Goal: Task Accomplishment & Management: Use online tool/utility

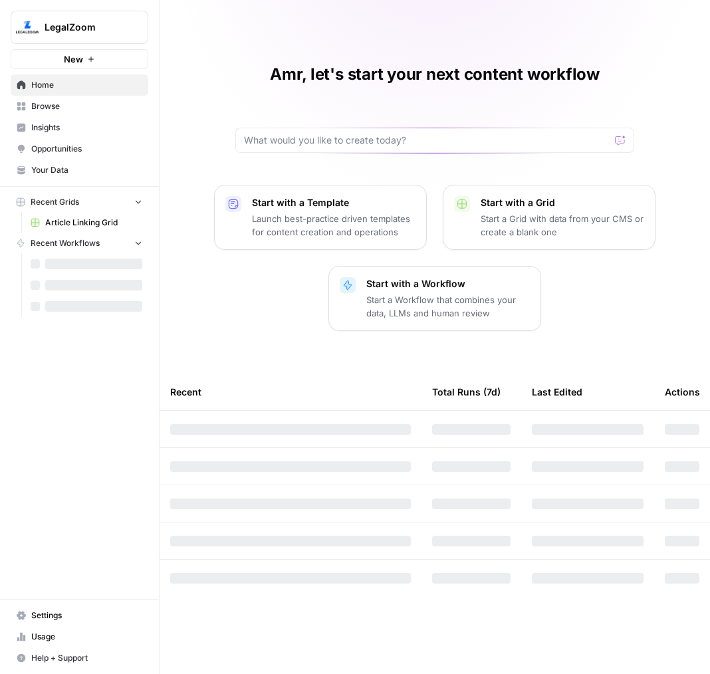
click at [65, 19] on button "LegalZoom" at bounding box center [80, 27] width 138 height 33
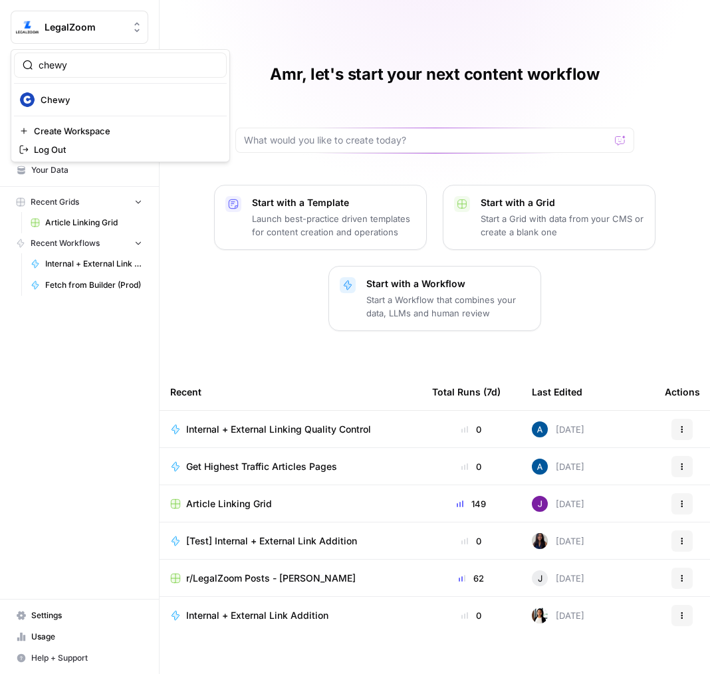
type input "chewy"
click at [55, 73] on div "chewy" at bounding box center [120, 65] width 213 height 25
click at [58, 94] on span "Chewy" at bounding box center [129, 99] width 176 height 13
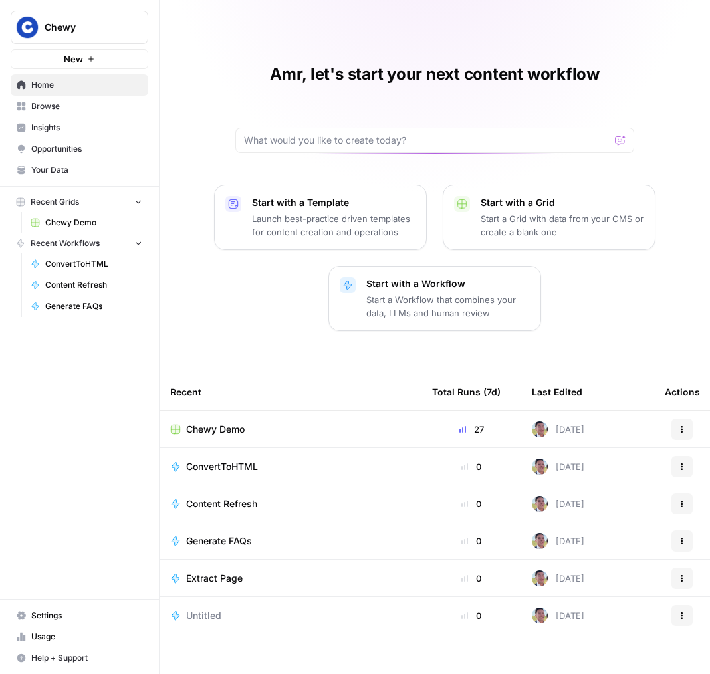
click at [47, 130] on span "Insights" at bounding box center [86, 128] width 111 height 12
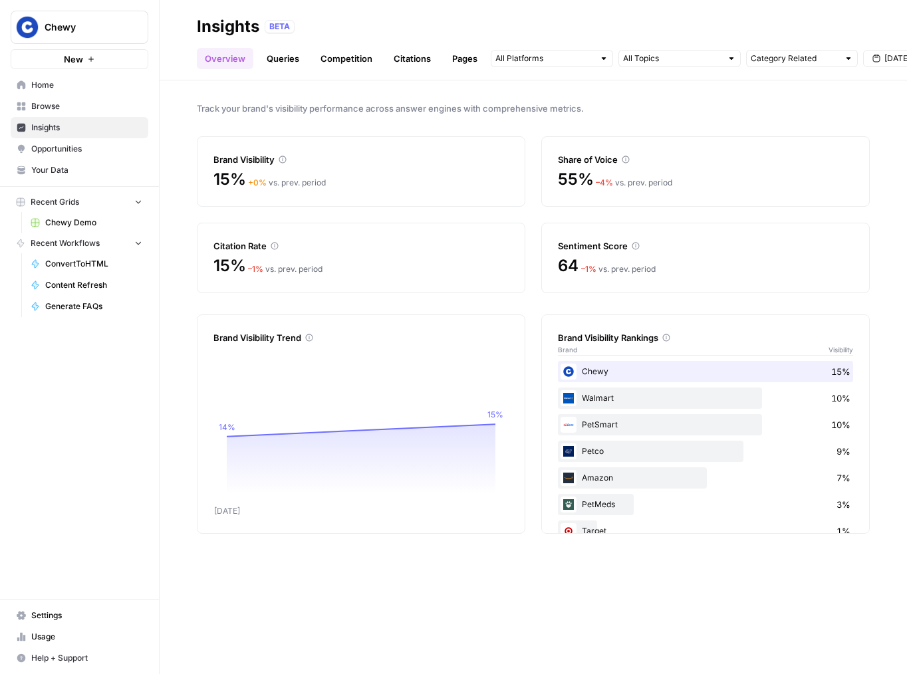
click at [59, 94] on link "Home" at bounding box center [80, 84] width 138 height 21
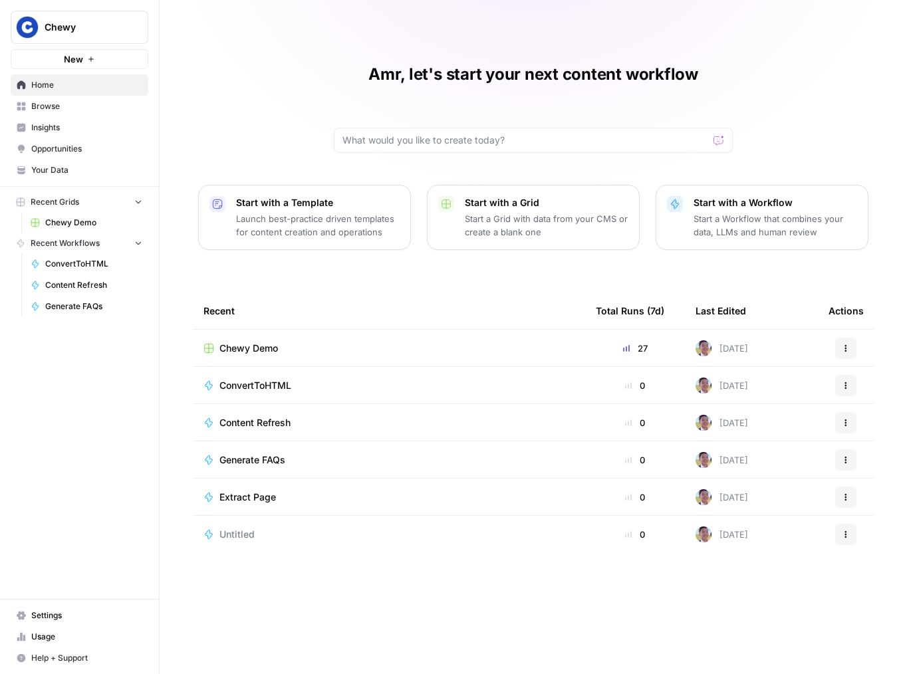
click at [67, 103] on span "Browse" at bounding box center [86, 106] width 111 height 12
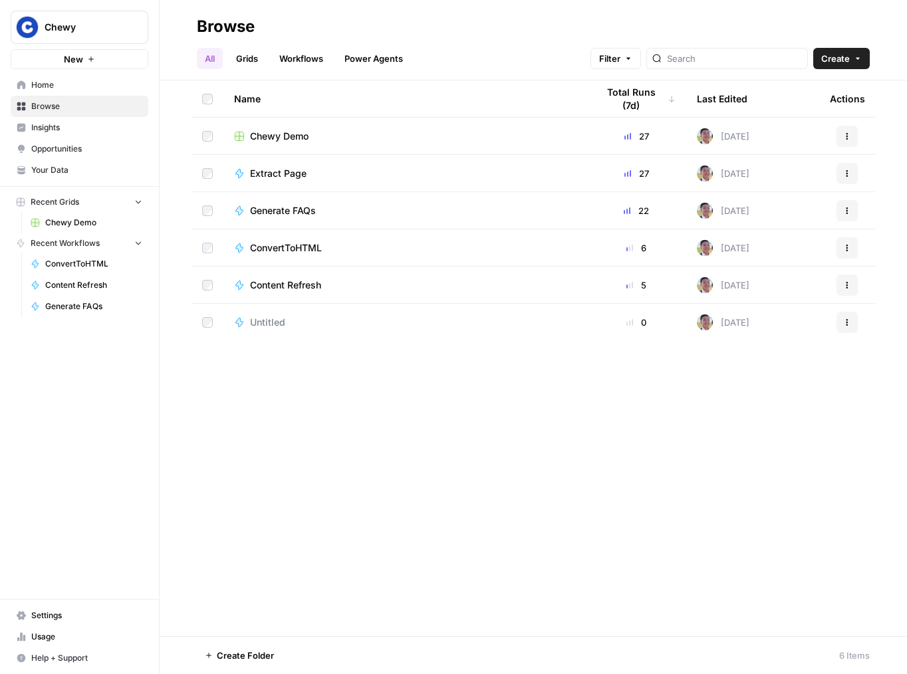
click at [302, 135] on span "Chewy Demo" at bounding box center [279, 136] width 59 height 13
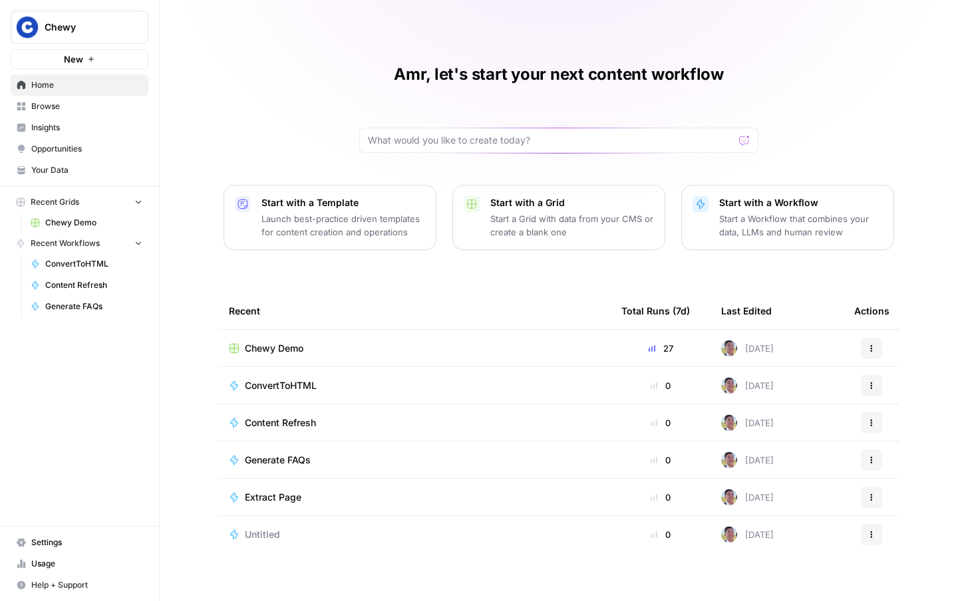
click at [72, 124] on span "Insights" at bounding box center [86, 128] width 111 height 12
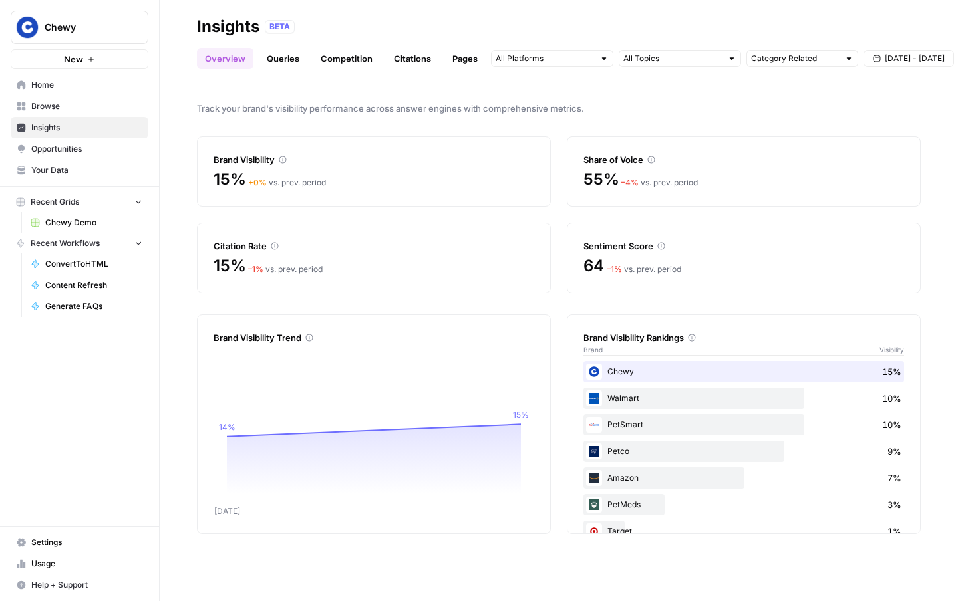
click at [288, 70] on header "Insights BETA Overview Queries Competition Citations Pages Category Related [DA…" at bounding box center [559, 40] width 798 height 80
click at [288, 61] on link "Queries" at bounding box center [283, 58] width 49 height 21
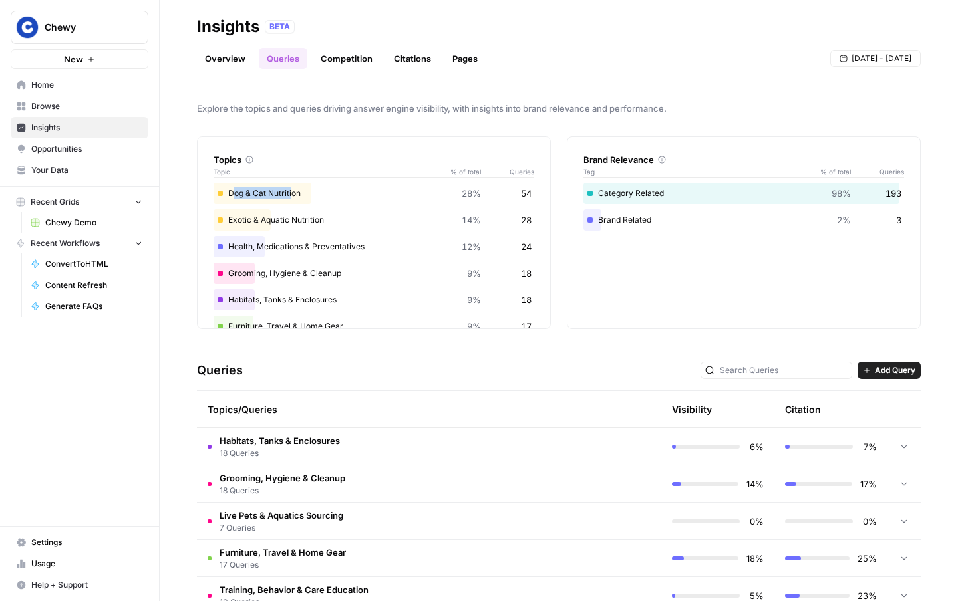
drag, startPoint x: 233, startPoint y: 192, endPoint x: 291, endPoint y: 192, distance: 57.9
click at [291, 192] on div "Dog & Cat Nutrition 28% 54" at bounding box center [373, 193] width 321 height 21
drag, startPoint x: 254, startPoint y: 221, endPoint x: 267, endPoint y: 221, distance: 13.3
click at [267, 221] on div "Exotic & Aquatic Nutrition 14% 28" at bounding box center [373, 220] width 321 height 21
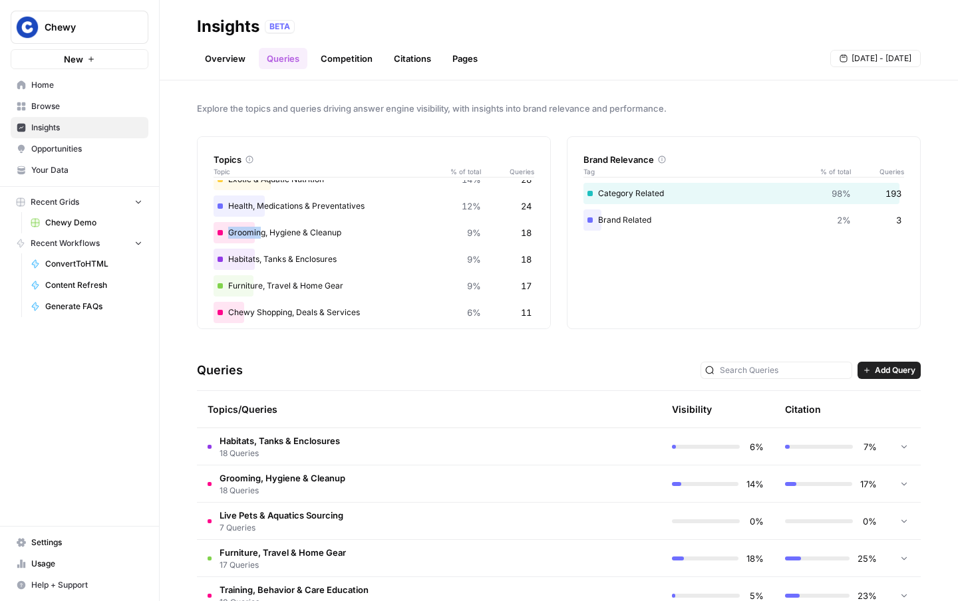
drag, startPoint x: 234, startPoint y: 229, endPoint x: 261, endPoint y: 230, distance: 27.3
click at [261, 230] on div "Grooming, Hygiene & Cleanup 9% 18" at bounding box center [373, 232] width 321 height 21
drag, startPoint x: 231, startPoint y: 260, endPoint x: 264, endPoint y: 260, distance: 33.3
click at [263, 260] on div "Habitats, Tanks & Enclosures 9% 18" at bounding box center [373, 259] width 321 height 21
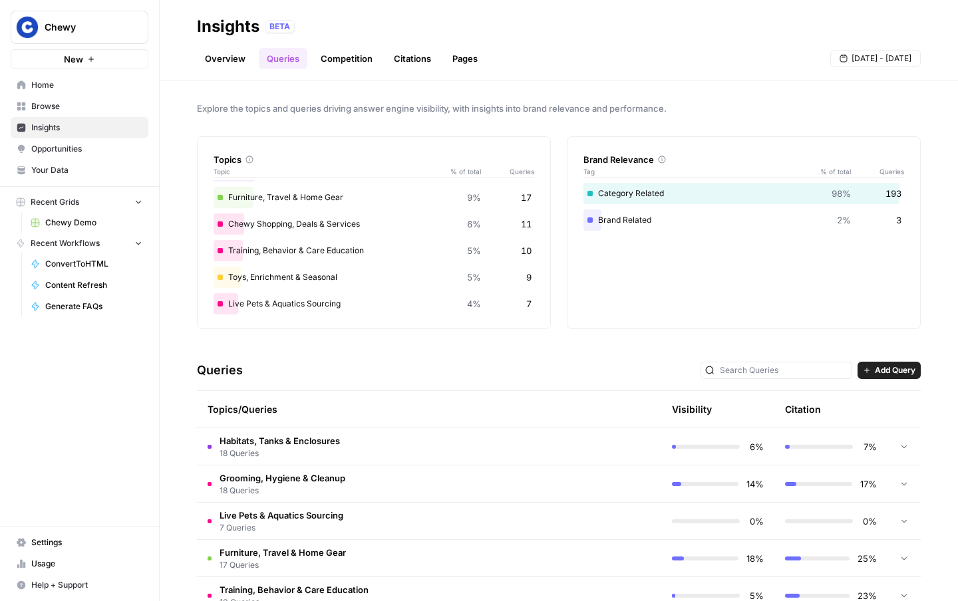
scroll to position [130, 0]
drag, startPoint x: 592, startPoint y: 195, endPoint x: 708, endPoint y: 195, distance: 116.4
click at [708, 195] on div "Category Related 98% 193" at bounding box center [743, 193] width 321 height 21
drag, startPoint x: 668, startPoint y: 183, endPoint x: 613, endPoint y: 183, distance: 55.2
click at [613, 183] on div "Category Related 98% 193" at bounding box center [743, 193] width 321 height 21
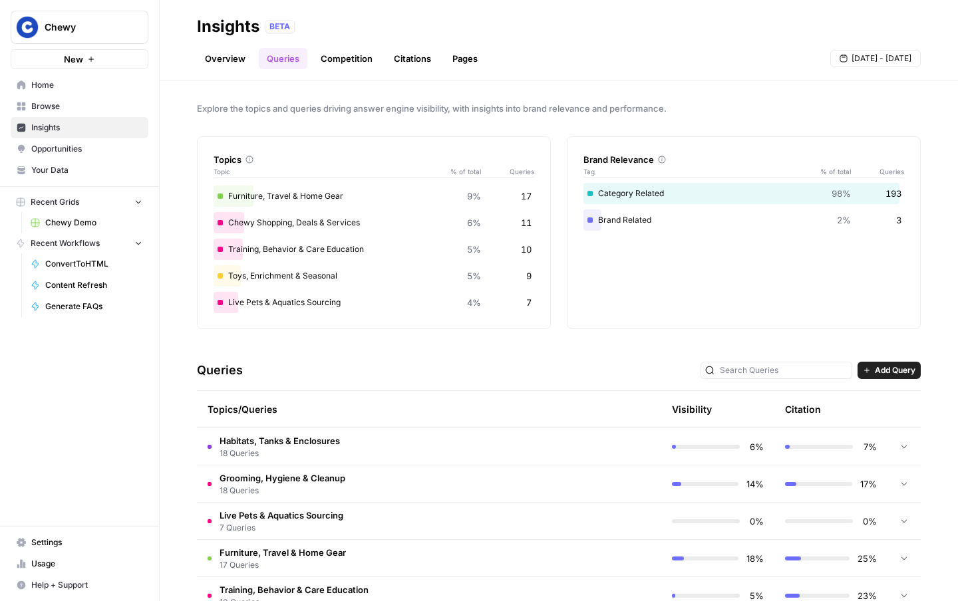
drag, startPoint x: 594, startPoint y: 218, endPoint x: 609, endPoint y: 218, distance: 14.6
click at [609, 218] on div "Brand Related 2% 3" at bounding box center [743, 220] width 321 height 21
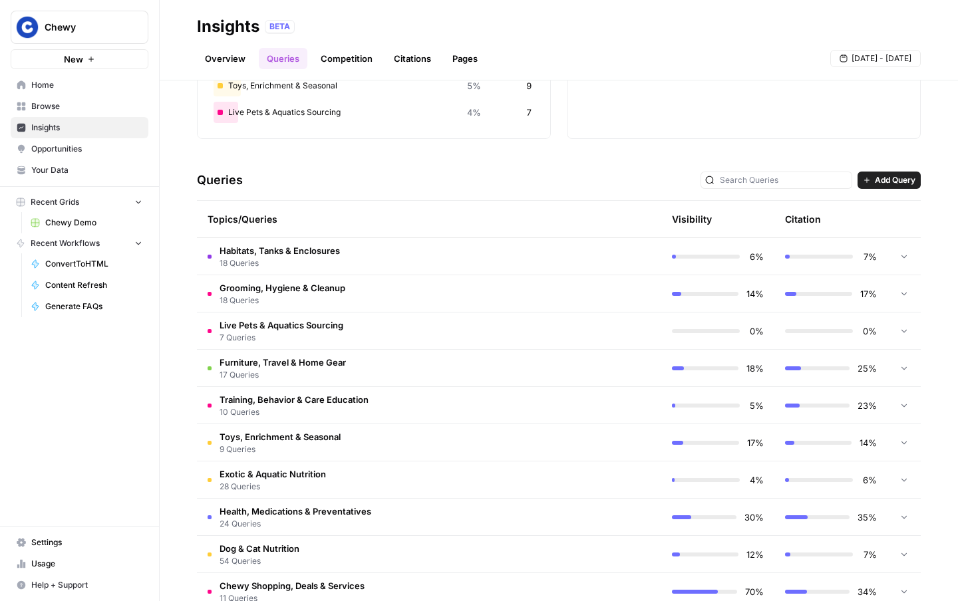
scroll to position [210, 0]
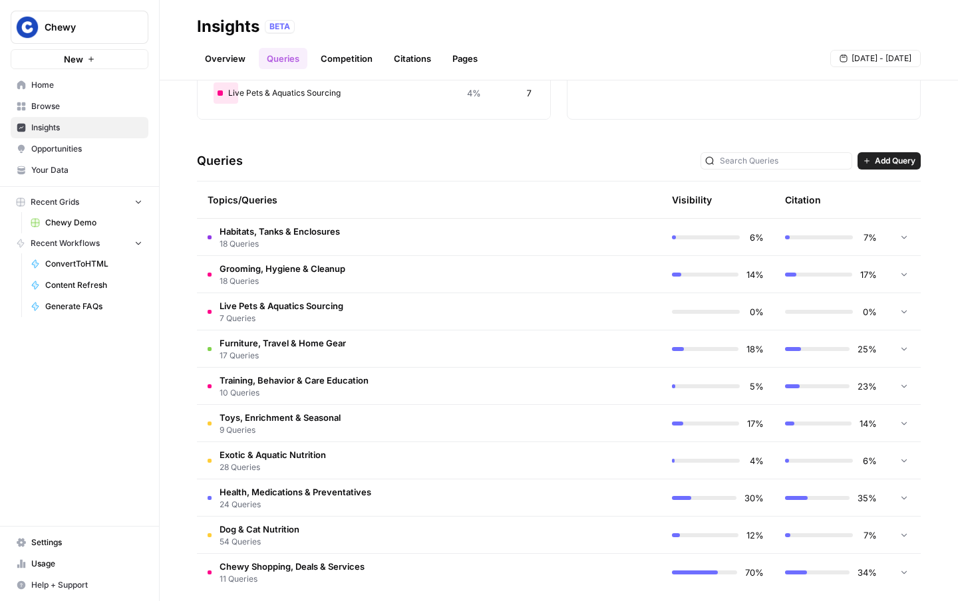
click at [374, 496] on td "Health, Medications & Preventatives 24 Queries" at bounding box center [372, 498] width 351 height 37
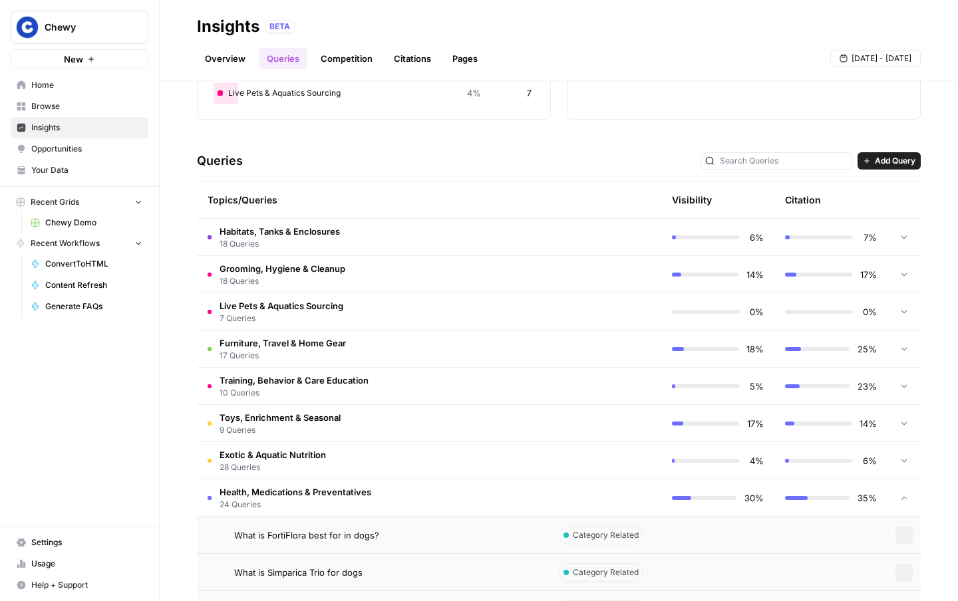
click at [374, 496] on td "Health, Medications & Preventatives 24 Queries" at bounding box center [372, 498] width 351 height 37
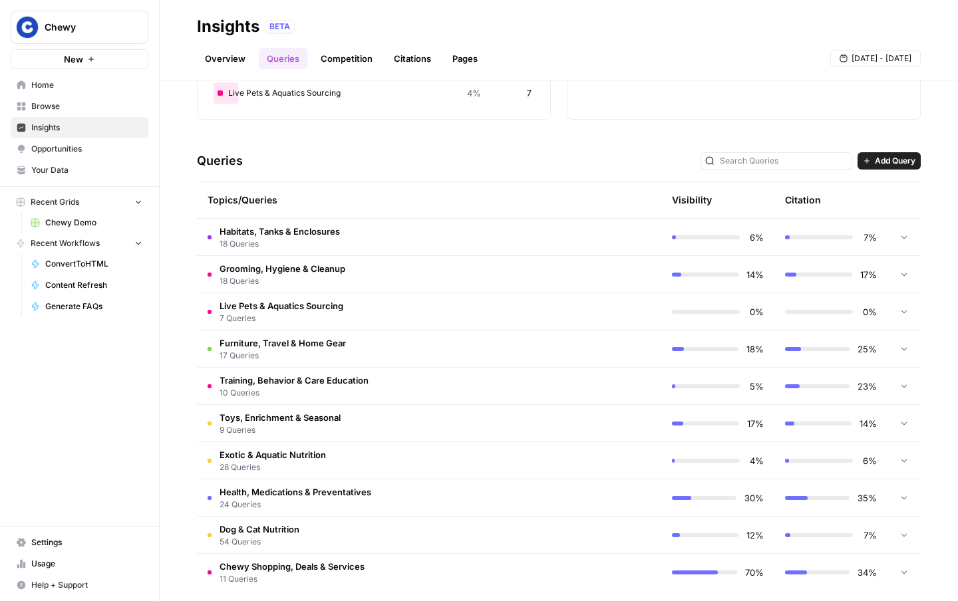
click at [633, 349] on td at bounding box center [604, 349] width 113 height 37
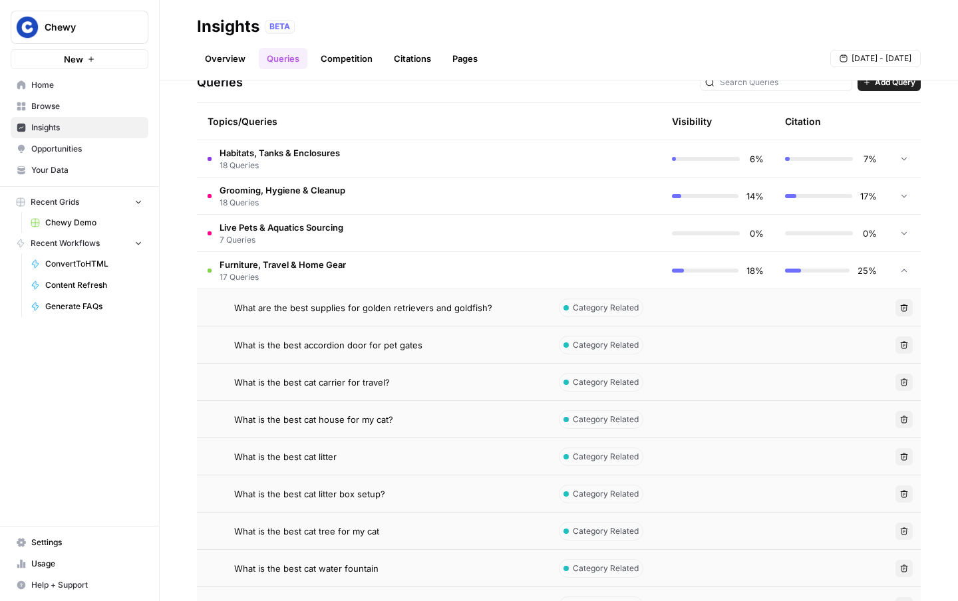
scroll to position [346, 0]
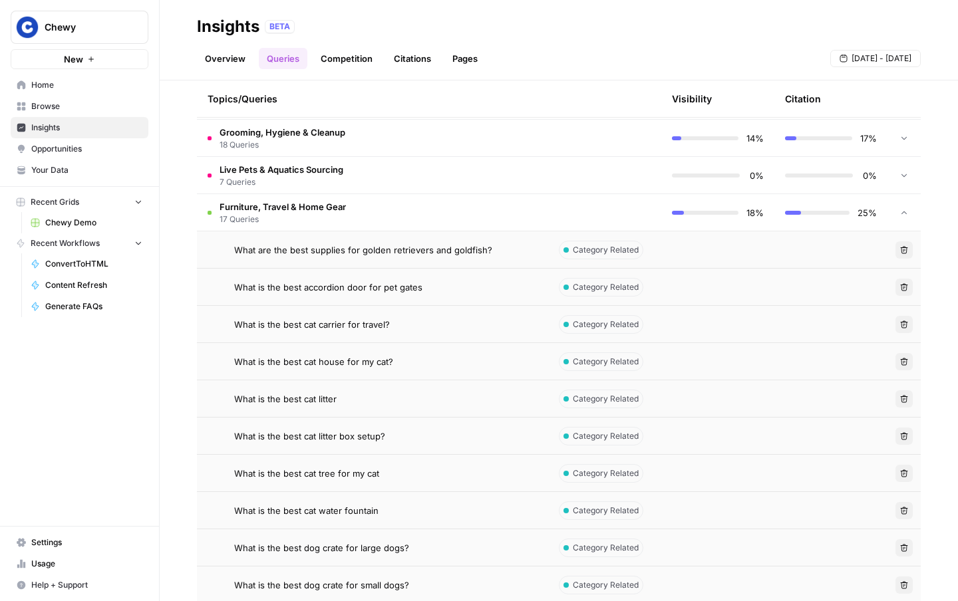
click at [429, 250] on span "What are the best supplies for golden retrievers and goldfish?" at bounding box center [363, 249] width 258 height 13
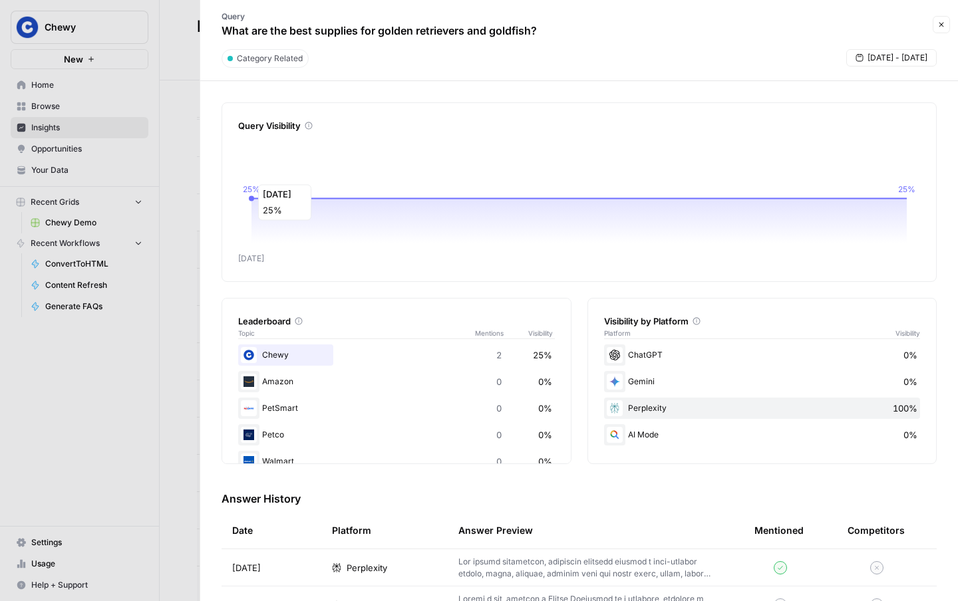
scroll to position [87, 0]
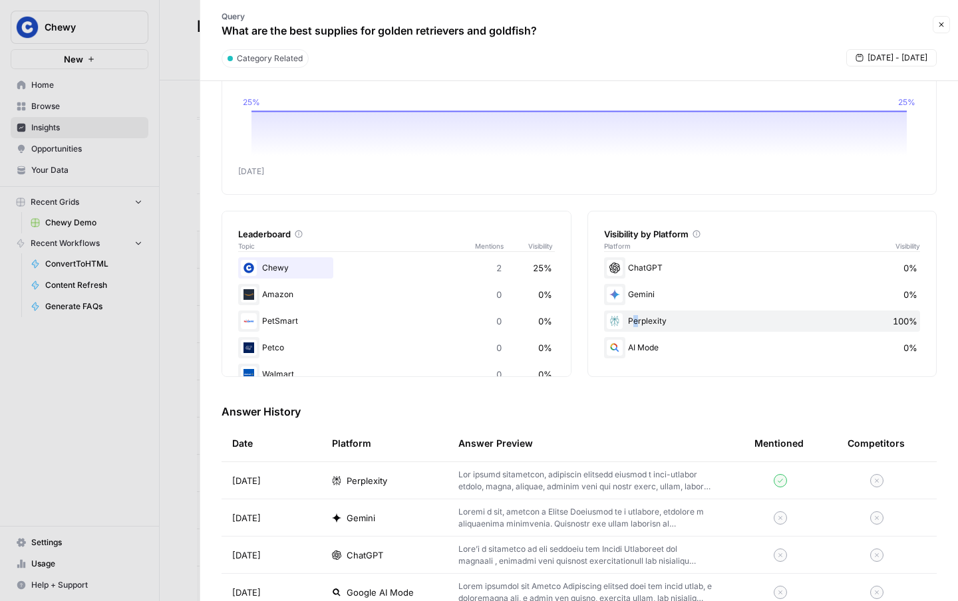
drag, startPoint x: 631, startPoint y: 319, endPoint x: 685, endPoint y: 319, distance: 53.9
click at [685, 319] on div "Perplexity 100%" at bounding box center [762, 321] width 317 height 21
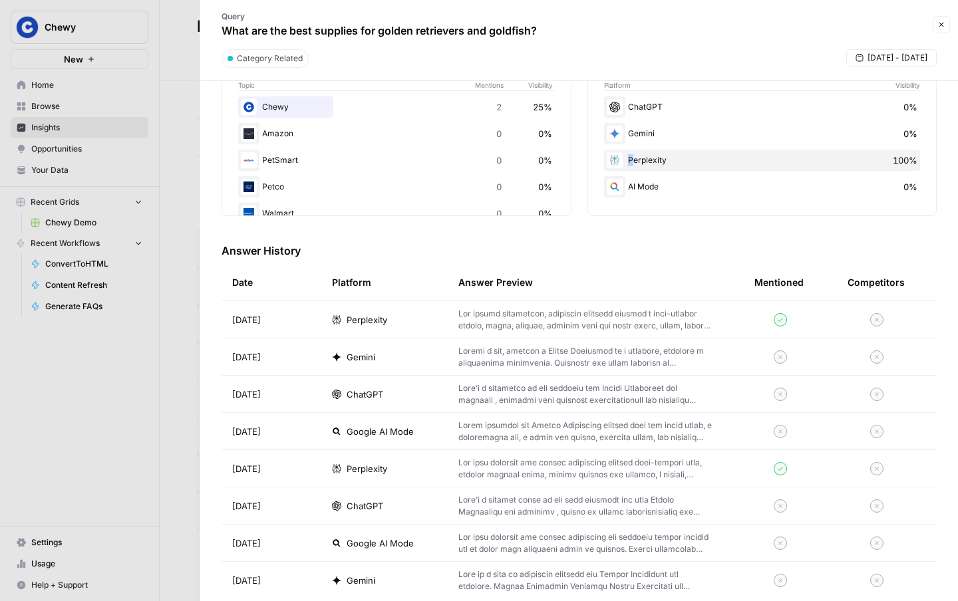
scroll to position [267, 0]
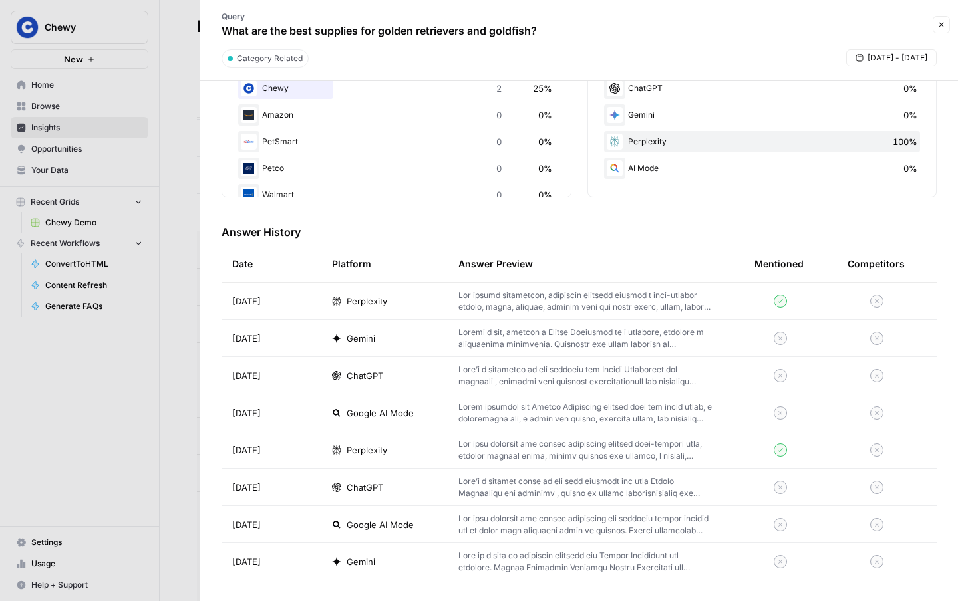
click at [166, 400] on div at bounding box center [479, 300] width 958 height 601
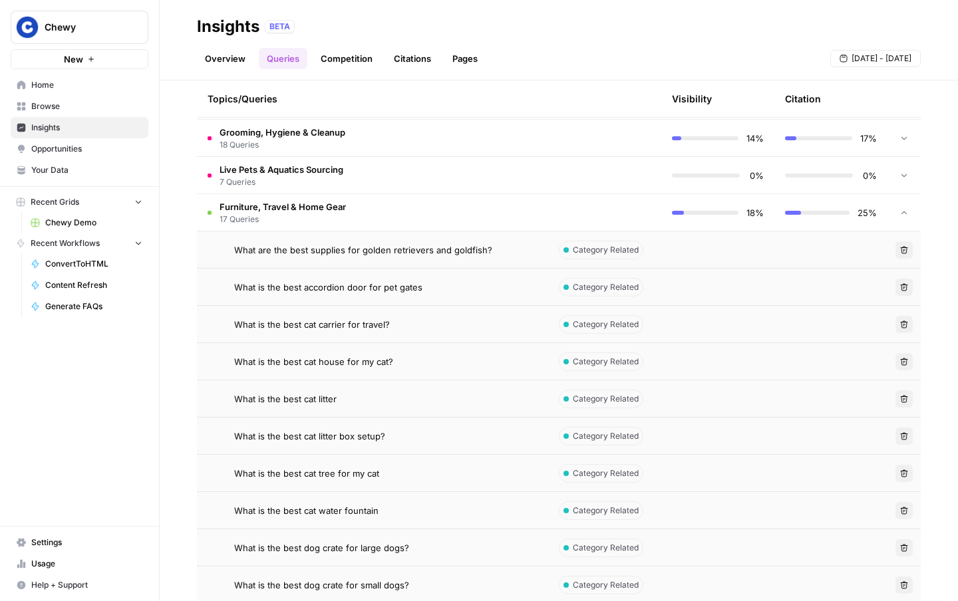
scroll to position [402, 0]
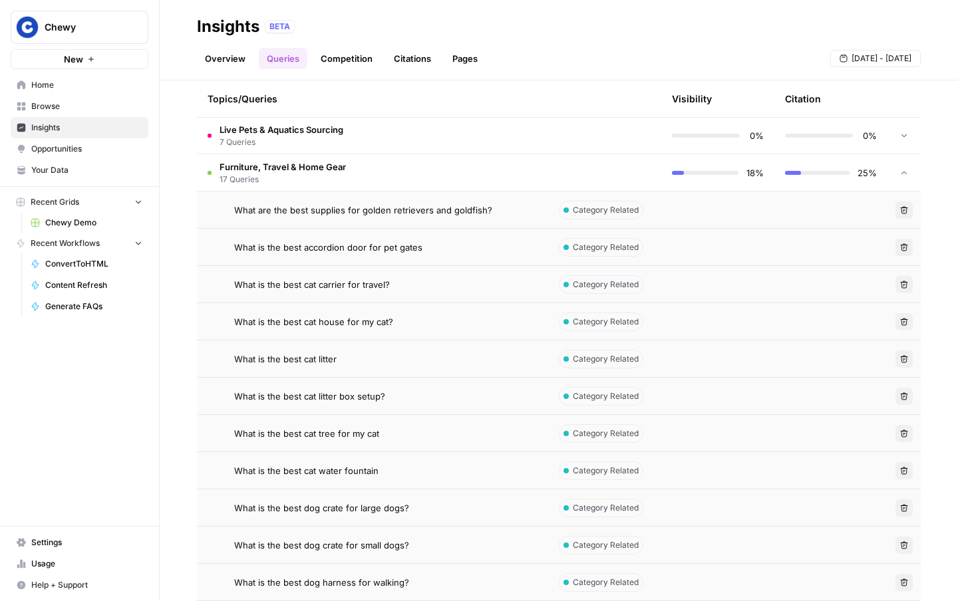
click at [349, 178] on td "Furniture, Travel & Home Gear 17 Queries" at bounding box center [372, 172] width 351 height 37
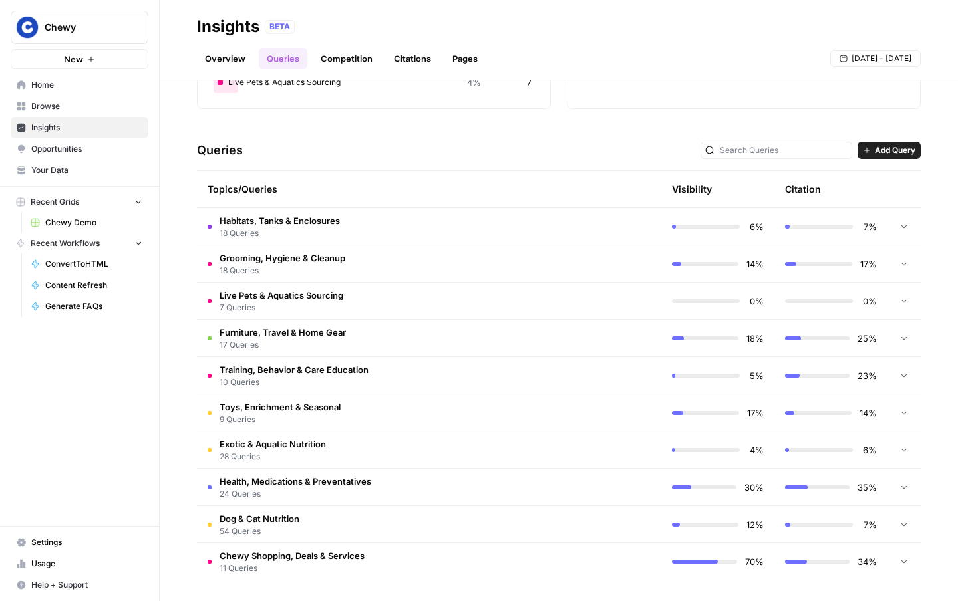
click at [325, 245] on td "Grooming, Hygiene & Cleanup 18 Queries" at bounding box center [372, 263] width 351 height 37
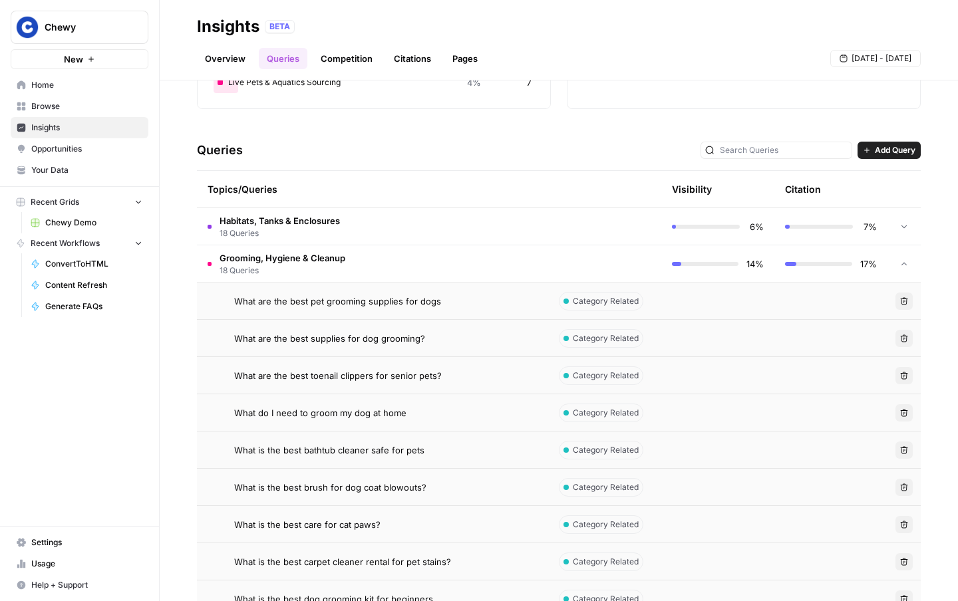
click at [348, 233] on td "Habitats, Tanks & Enclosures 18 Queries" at bounding box center [372, 226] width 351 height 37
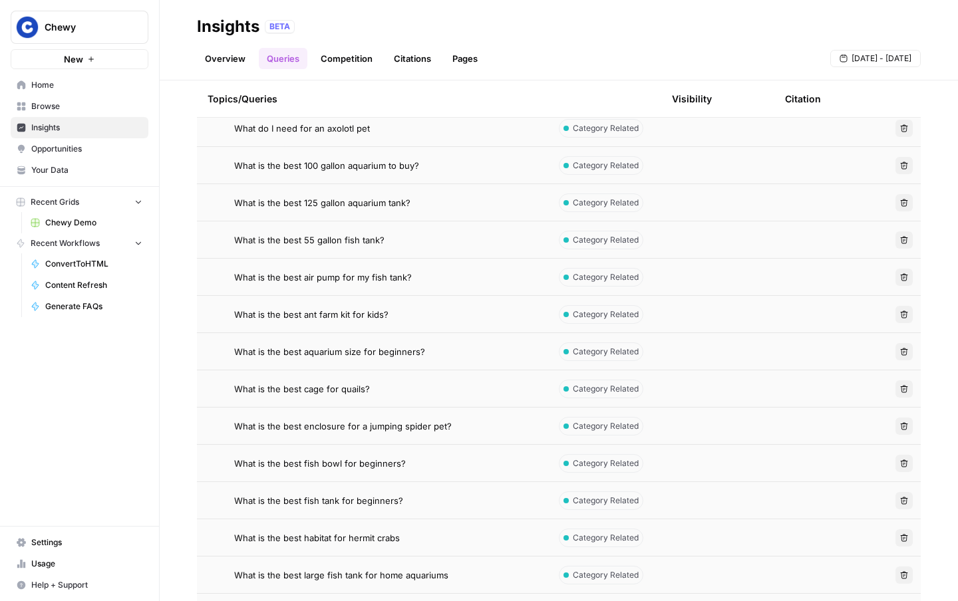
scroll to position [162, 0]
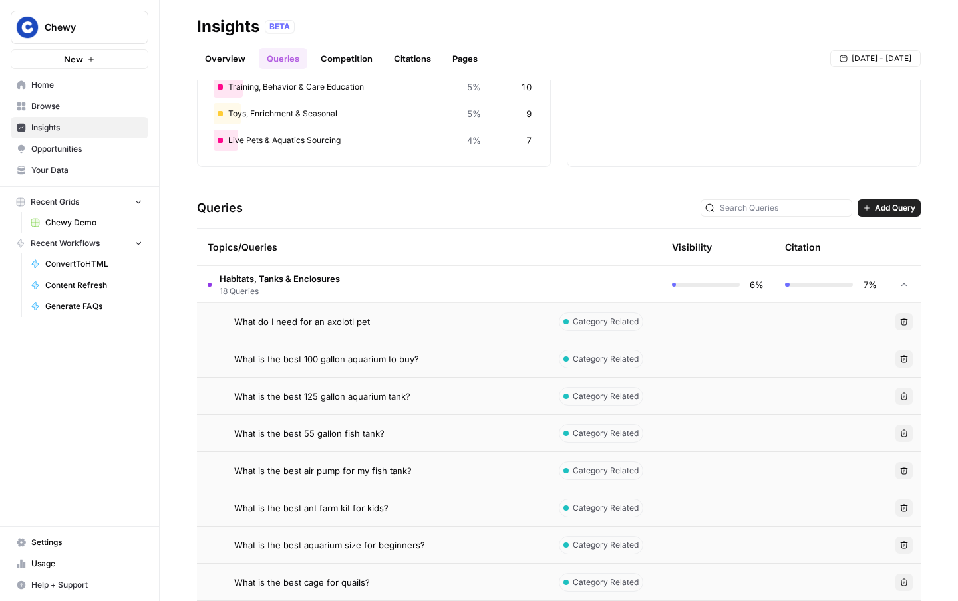
click at [313, 278] on span "Habitats, Tanks & Enclosures" at bounding box center [279, 278] width 120 height 13
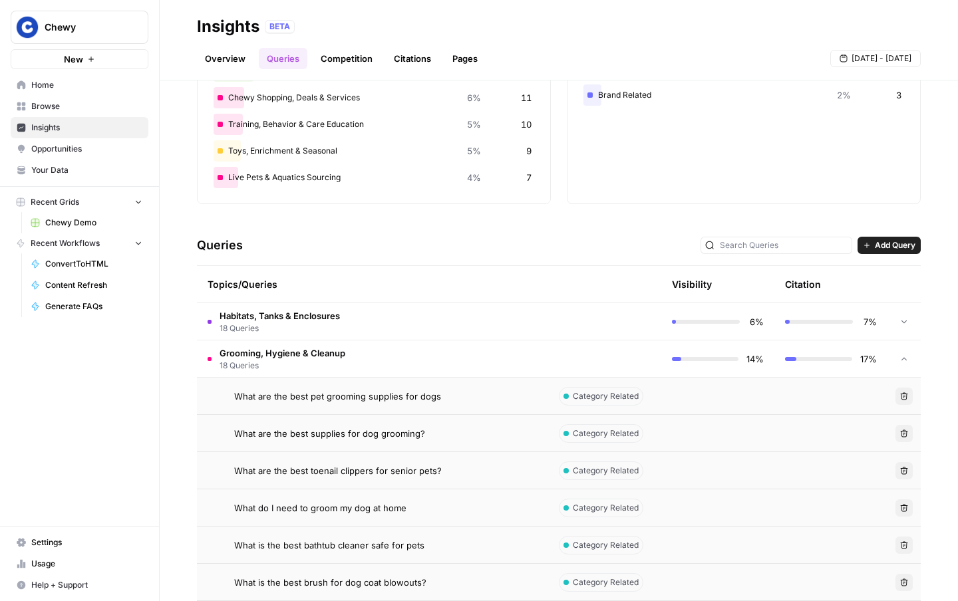
scroll to position [66, 0]
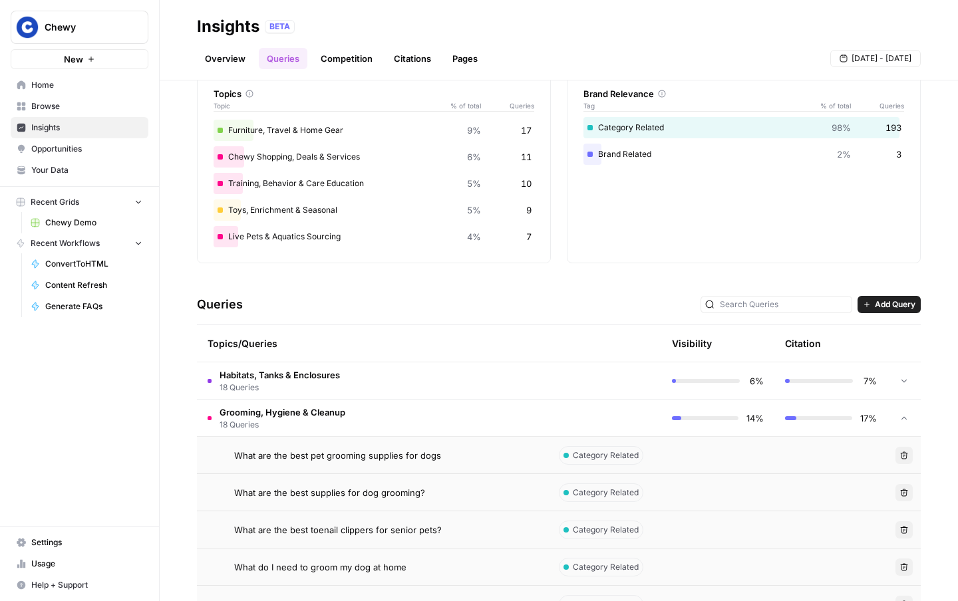
click at [295, 422] on span "18 Queries" at bounding box center [282, 425] width 126 height 12
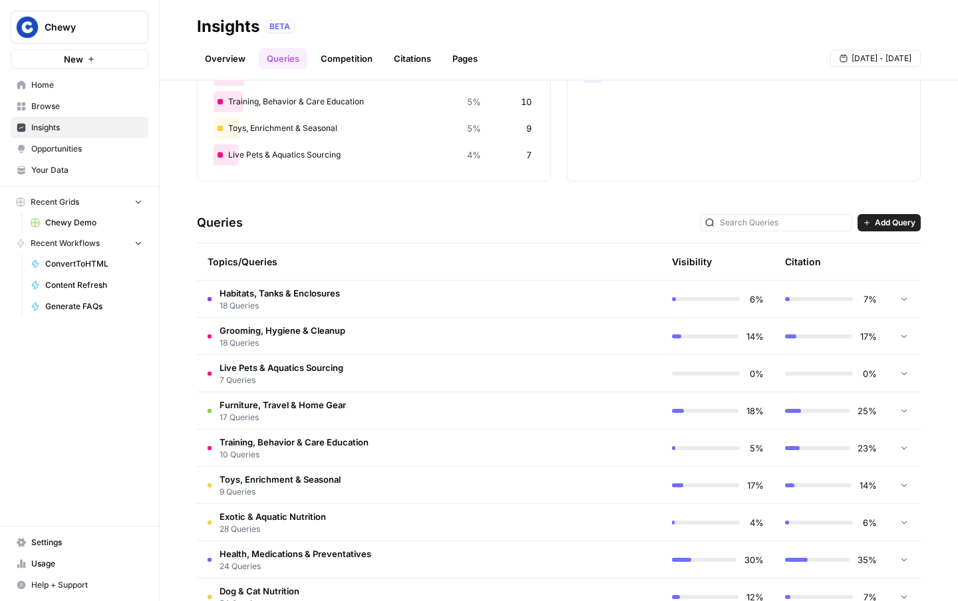
scroll to position [0, 0]
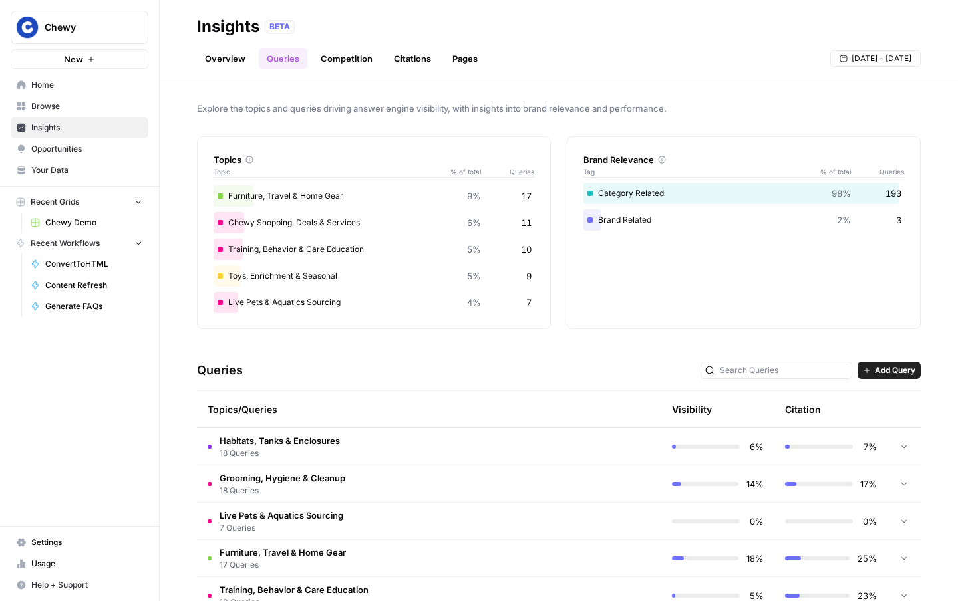
click at [347, 65] on link "Competition" at bounding box center [347, 58] width 68 height 21
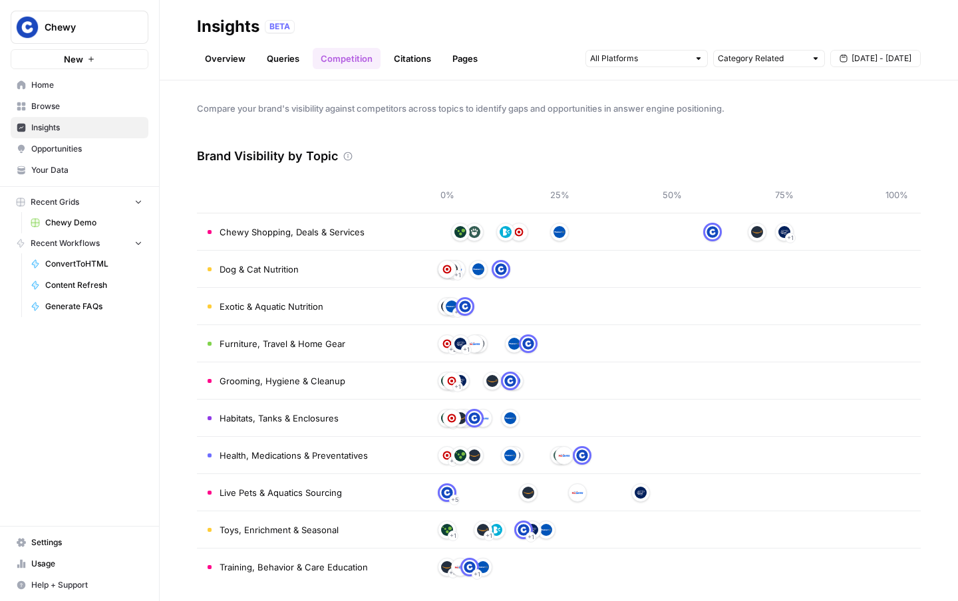
click at [404, 63] on link "Citations" at bounding box center [412, 58] width 53 height 21
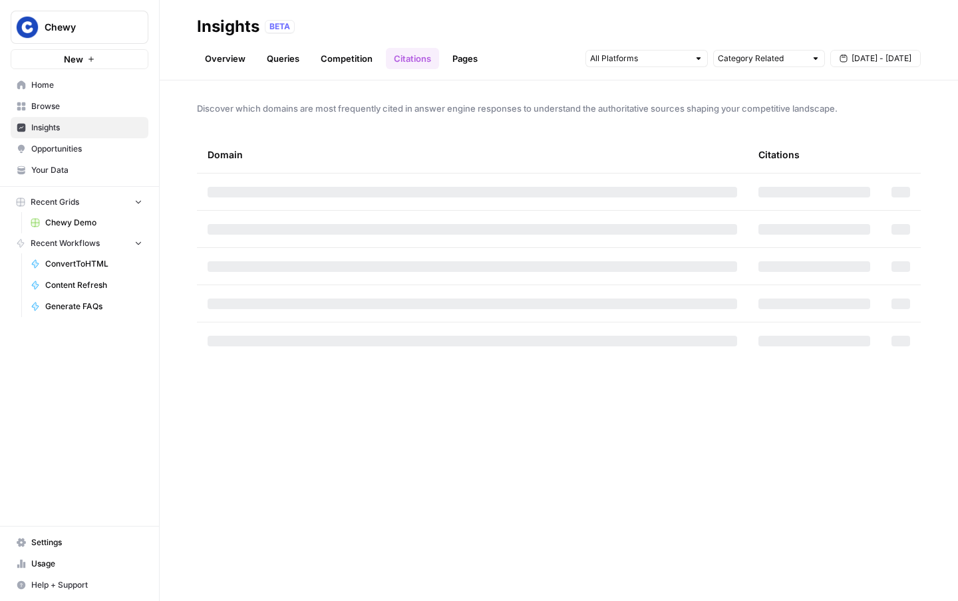
click at [303, 67] on link "Queries" at bounding box center [283, 58] width 49 height 21
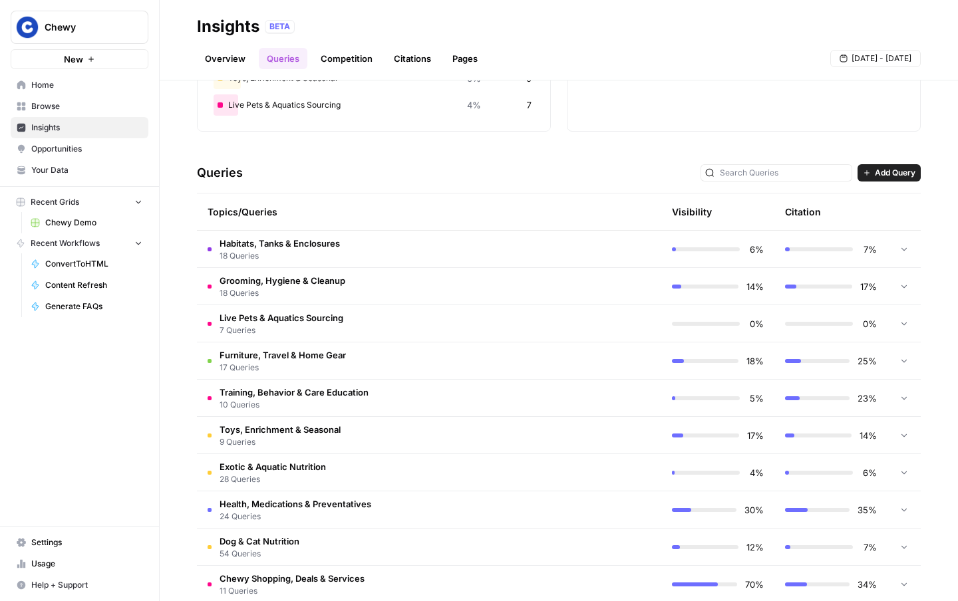
scroll to position [220, 0]
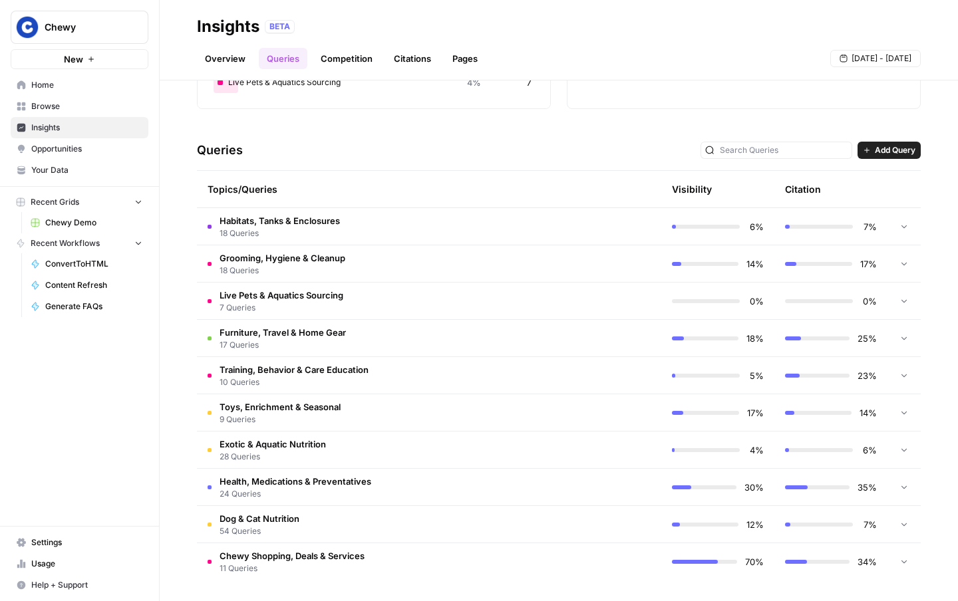
click at [316, 488] on span "24 Queries" at bounding box center [295, 494] width 152 height 12
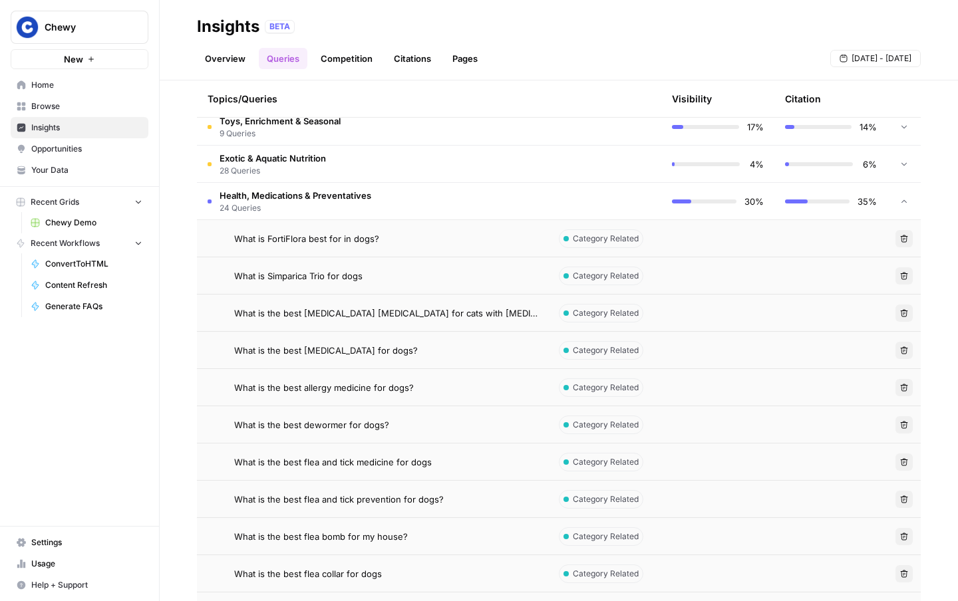
scroll to position [536, 0]
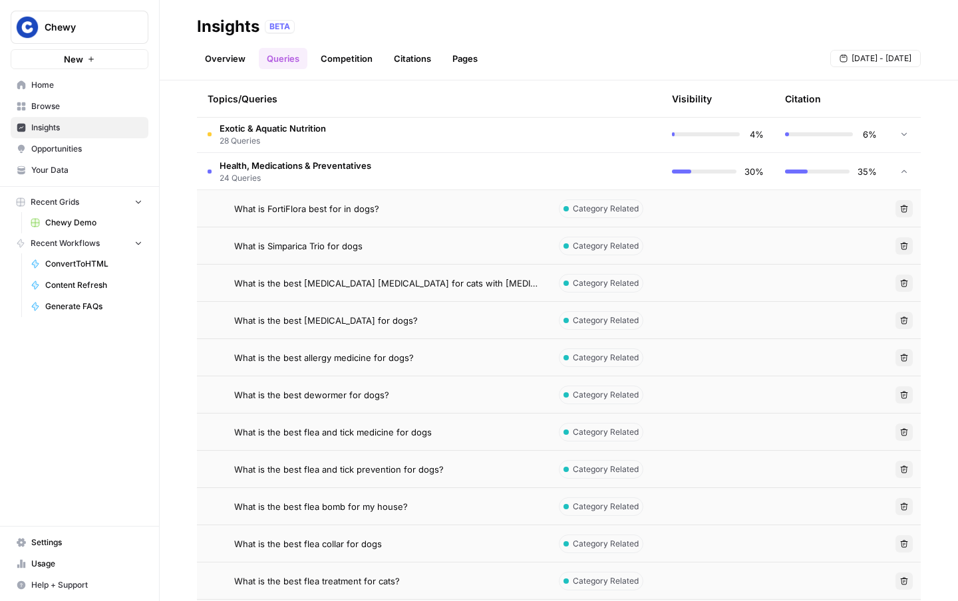
click at [393, 431] on span "What is the best flea and tick medicine for dogs" at bounding box center [333, 432] width 198 height 13
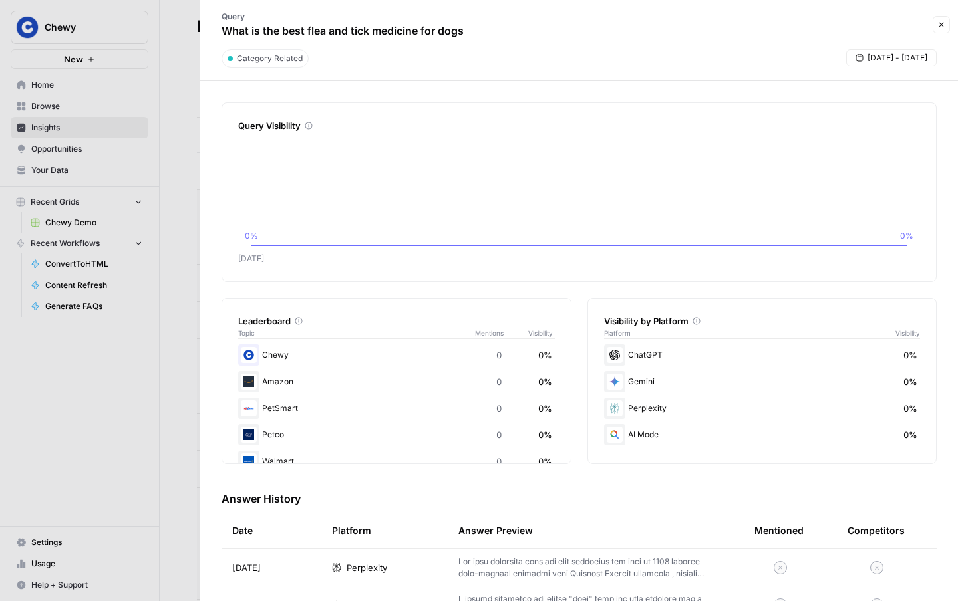
click at [150, 374] on div at bounding box center [479, 300] width 958 height 601
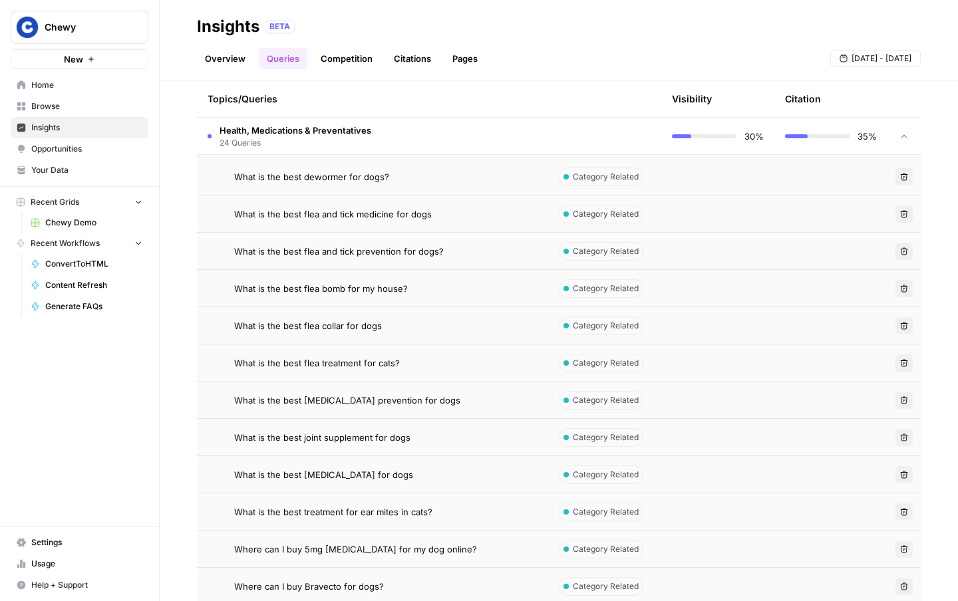
scroll to position [805, 0]
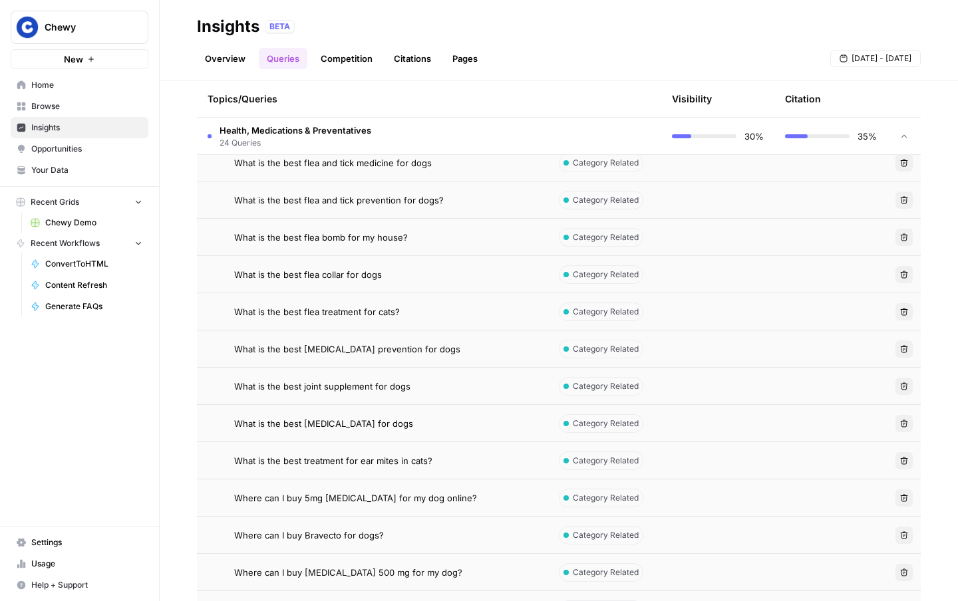
click at [322, 376] on td "What is the best joint supplement for dogs" at bounding box center [372, 386] width 351 height 37
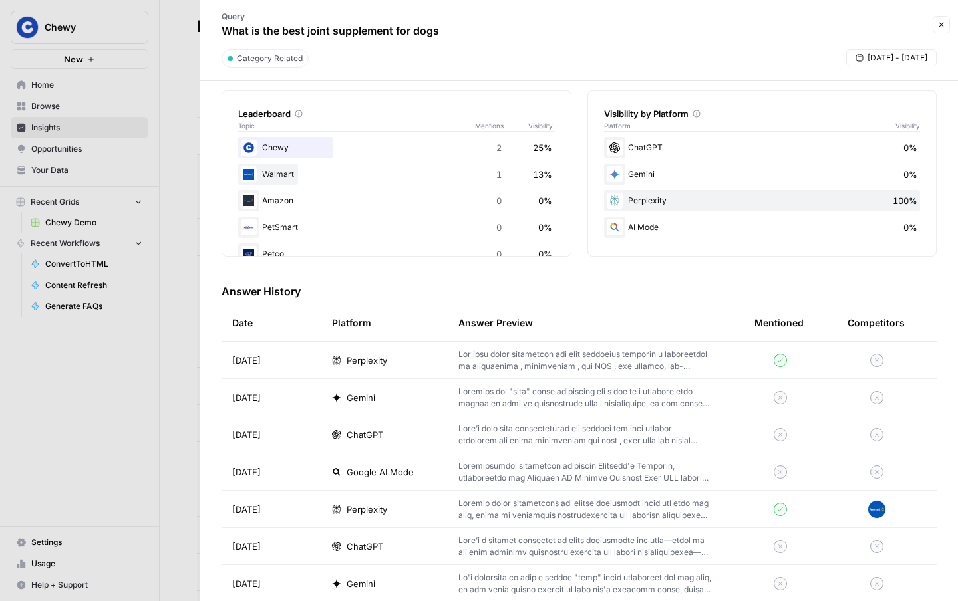
scroll to position [267, 0]
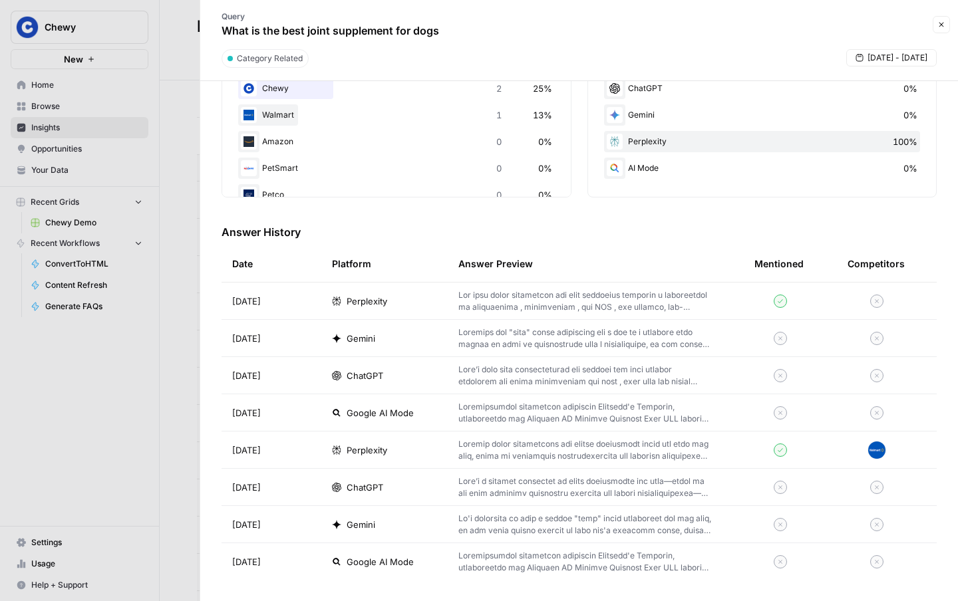
click at [356, 434] on td "Perplexity" at bounding box center [384, 450] width 126 height 37
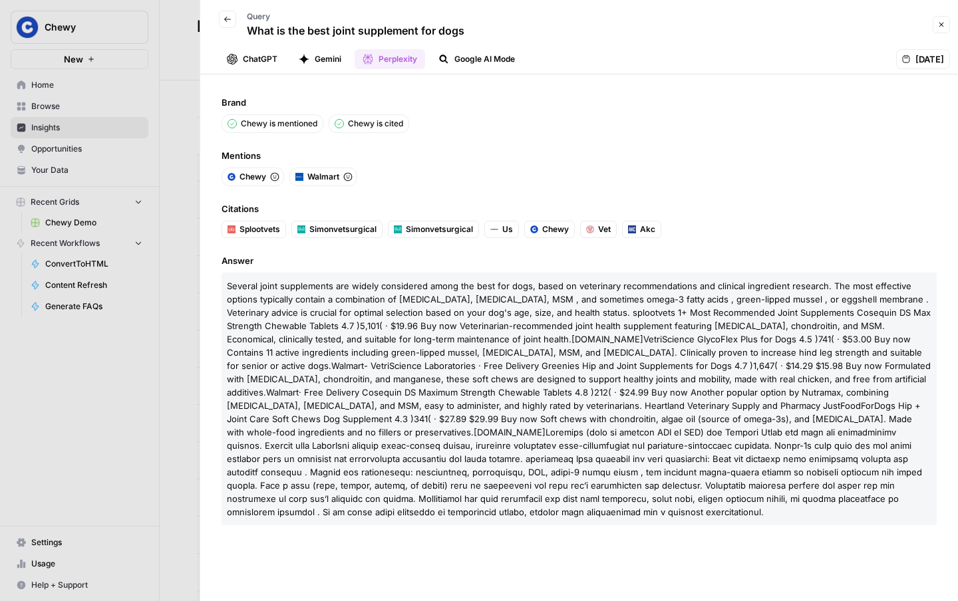
click at [116, 366] on div at bounding box center [479, 300] width 958 height 601
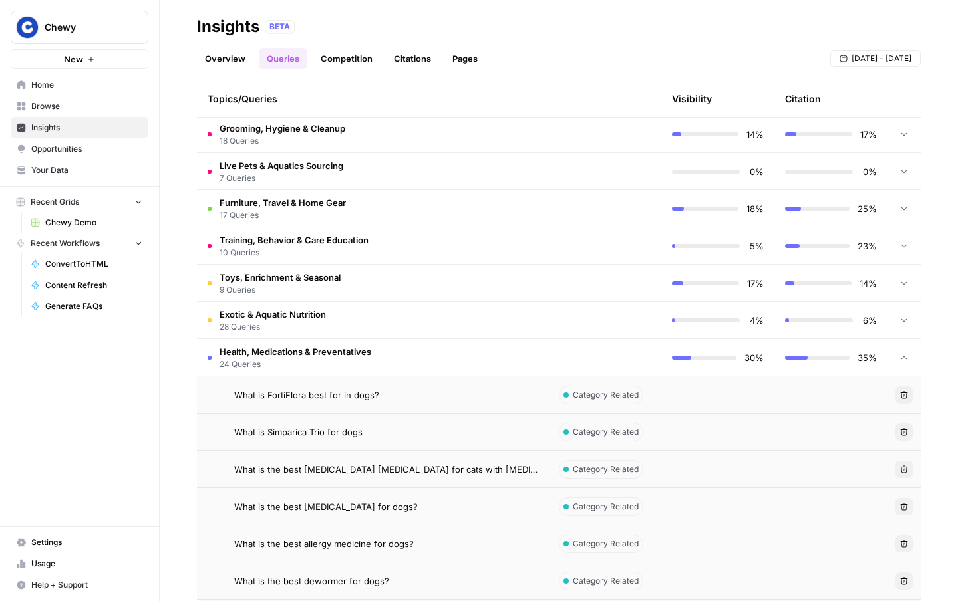
scroll to position [298, 0]
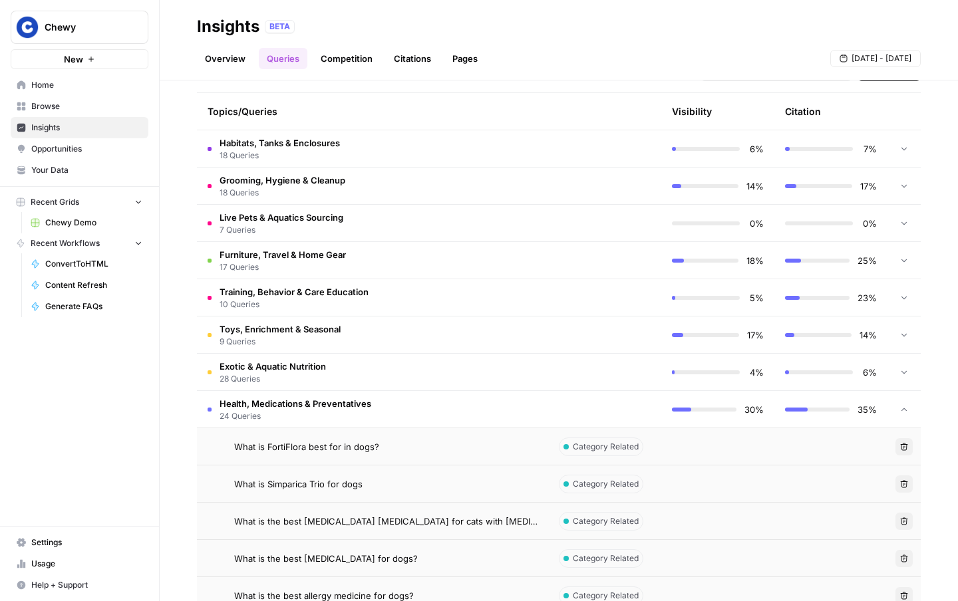
click at [405, 51] on link "Citations" at bounding box center [412, 58] width 53 height 21
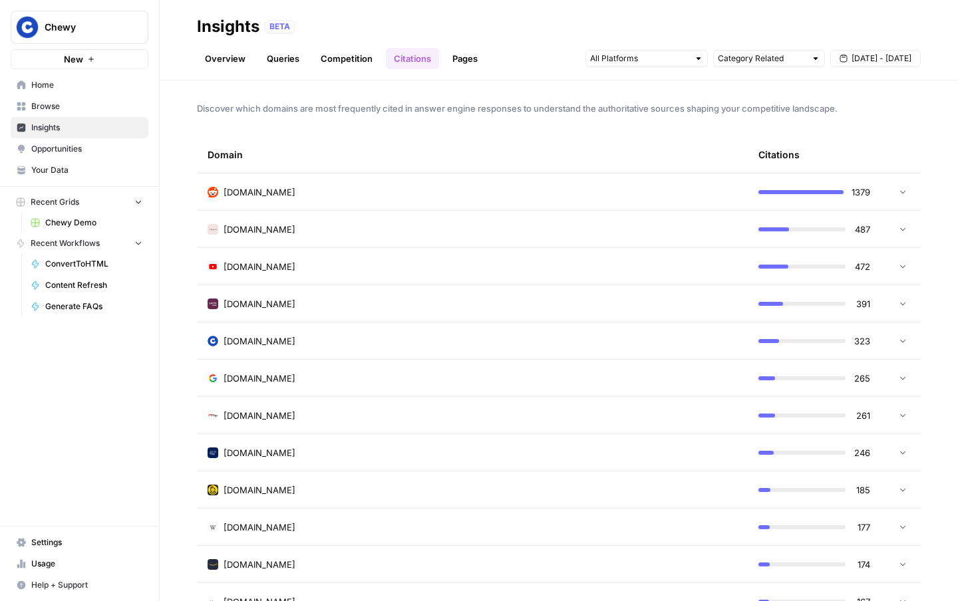
click at [309, 189] on div "reddit.com" at bounding box center [472, 192] width 529 height 13
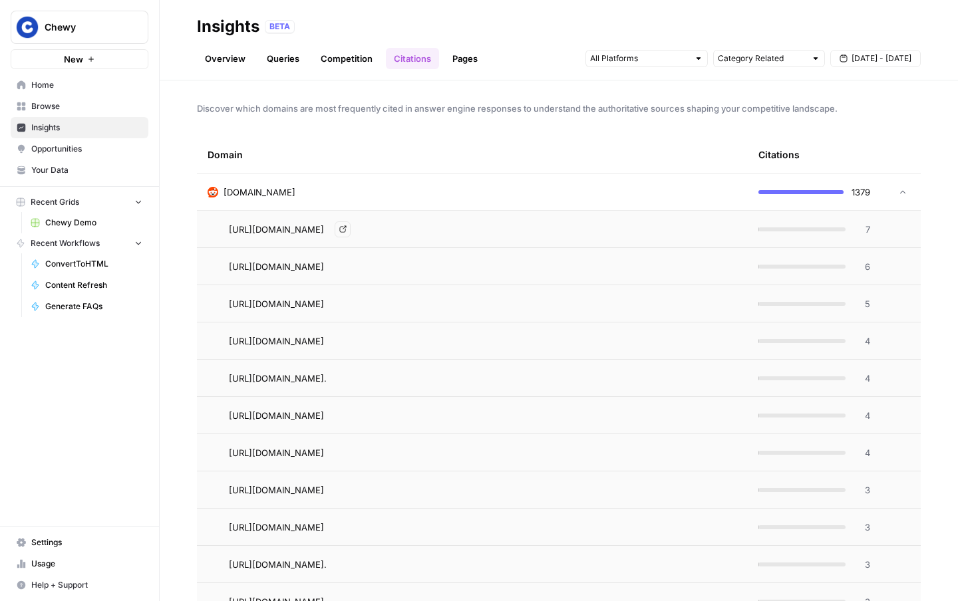
click at [351, 229] on link "Go to page" at bounding box center [343, 229] width 16 height 16
click at [392, 194] on div "reddit.com" at bounding box center [472, 192] width 529 height 13
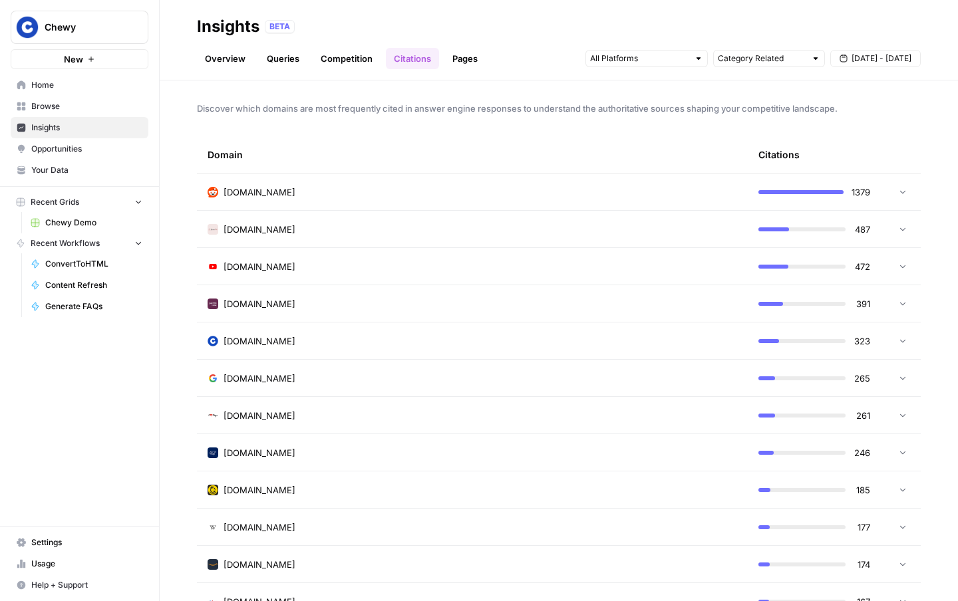
click at [457, 60] on link "Pages" at bounding box center [464, 58] width 41 height 21
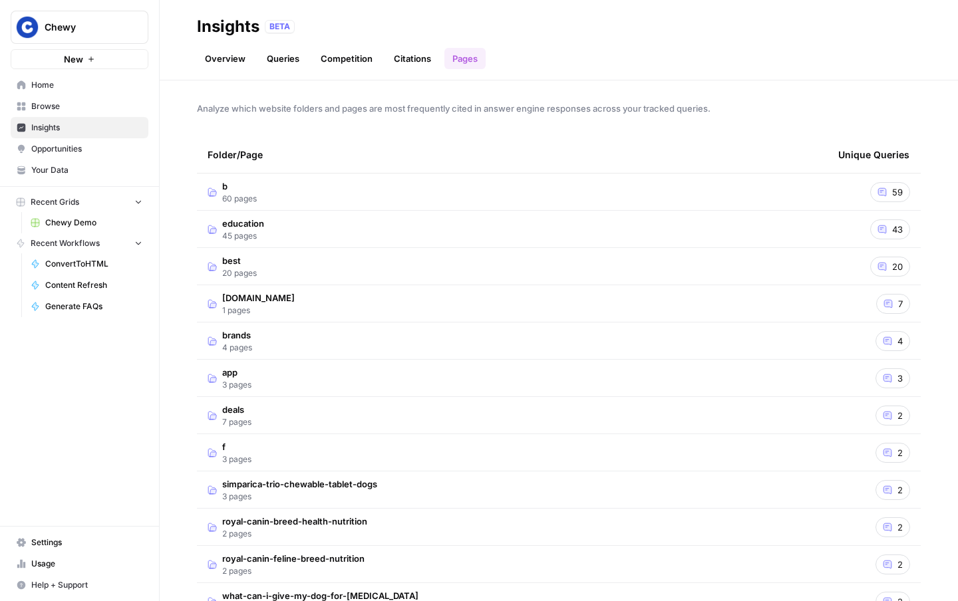
click at [258, 196] on td "b 60 pages" at bounding box center [512, 192] width 631 height 37
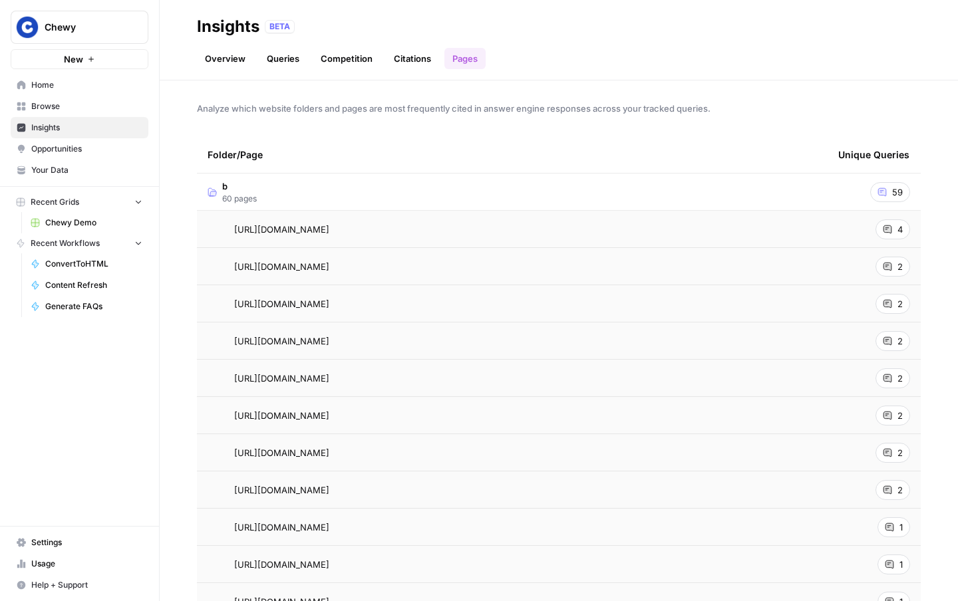
click at [888, 232] on icon at bounding box center [887, 229] width 8 height 8
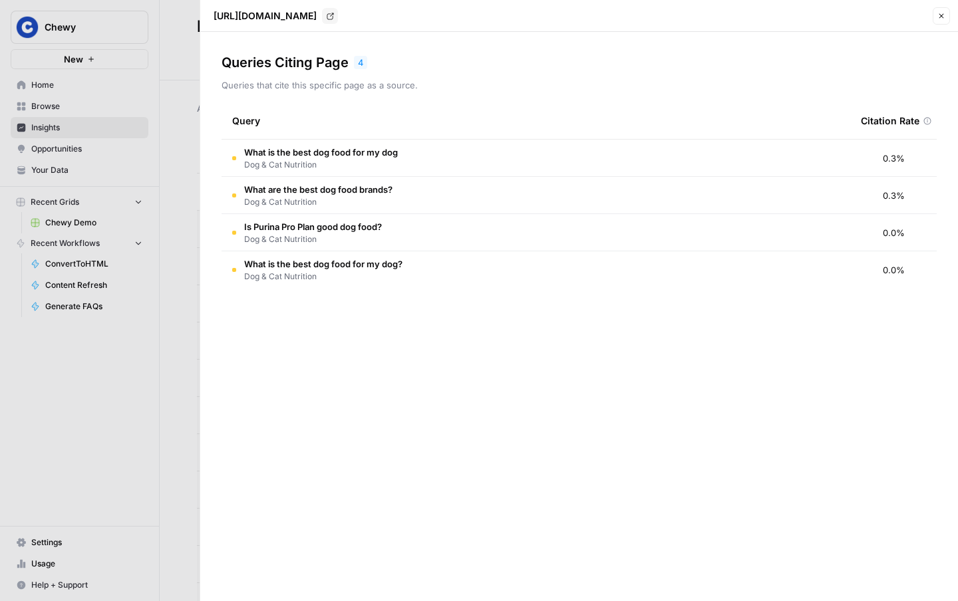
click at [354, 232] on span "Is Purina Pro Plan good dog food?" at bounding box center [313, 226] width 138 height 13
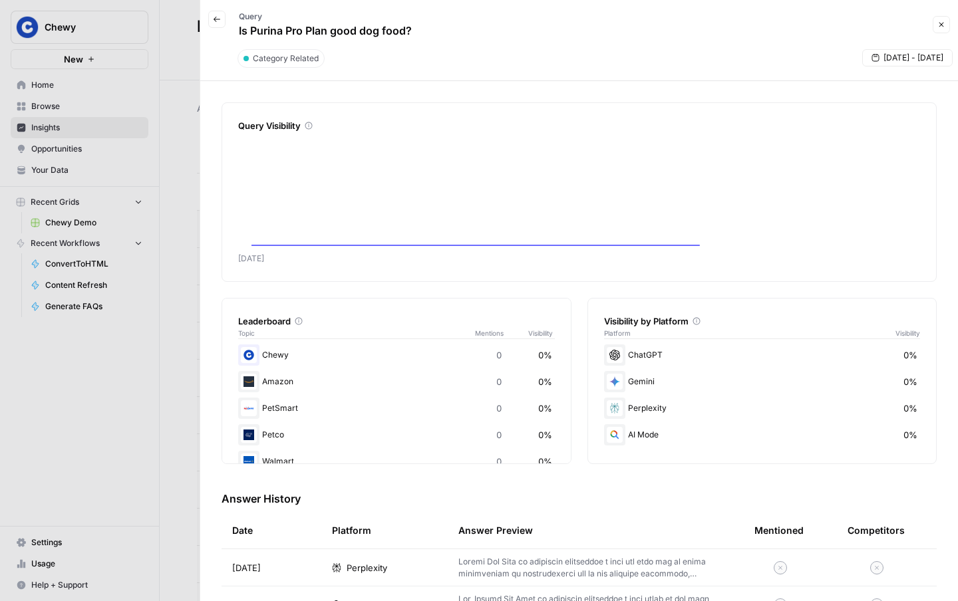
click at [116, 386] on div at bounding box center [479, 300] width 958 height 601
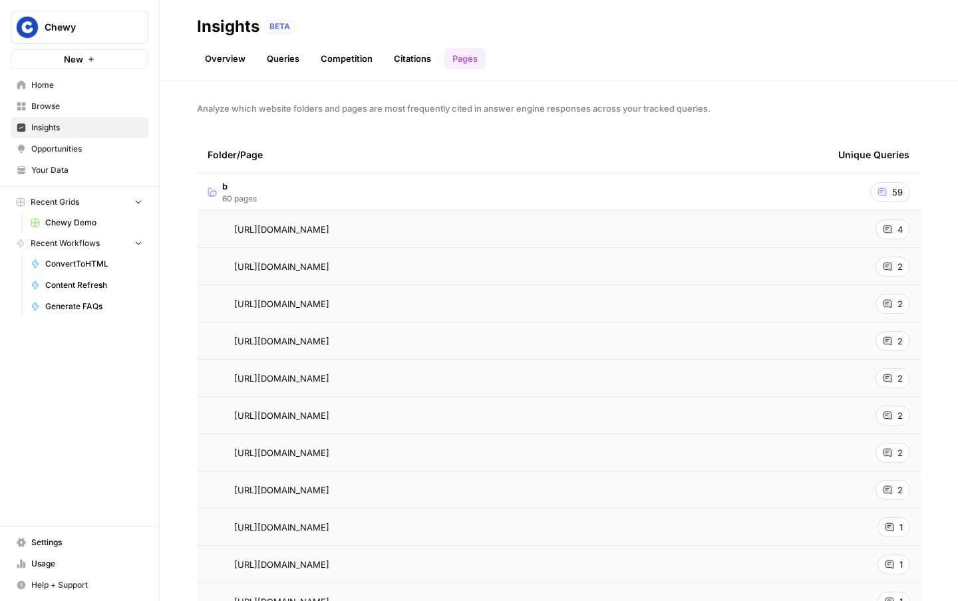
click at [223, 54] on link "Overview" at bounding box center [225, 58] width 57 height 21
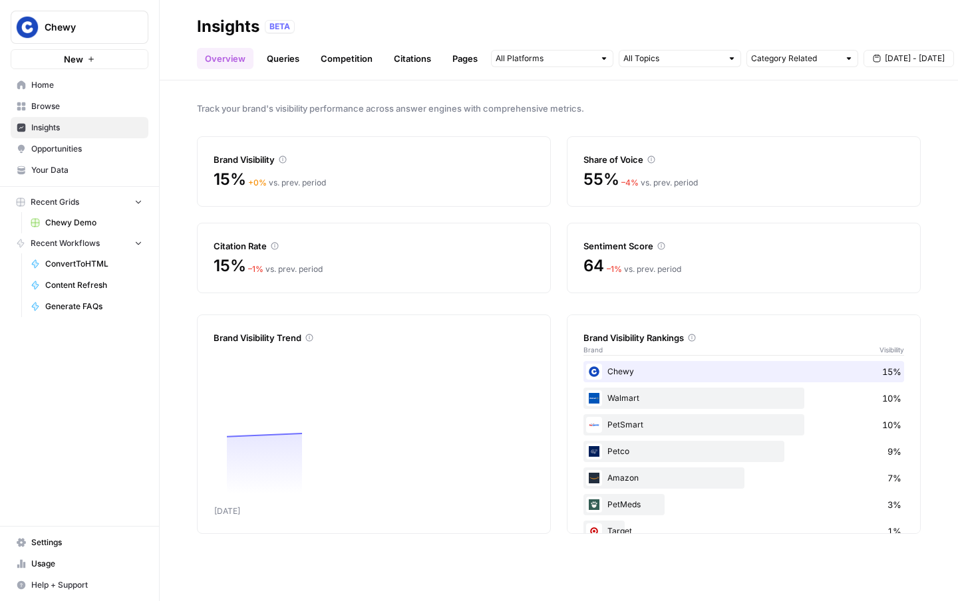
click at [78, 150] on span "Opportunities" at bounding box center [86, 149] width 111 height 12
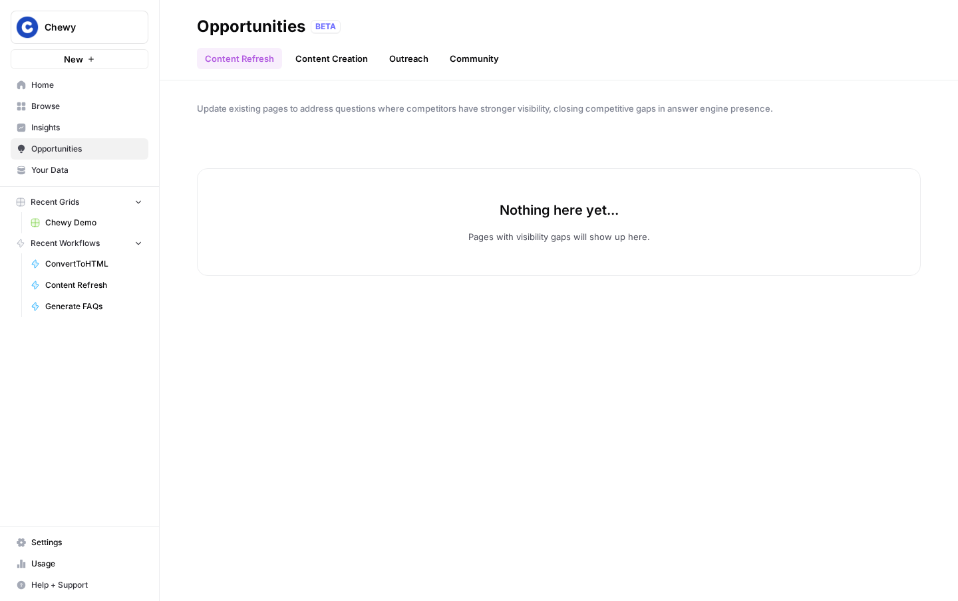
click at [305, 68] on link "Content Creation" at bounding box center [331, 58] width 88 height 21
click at [91, 32] on span "Chewy" at bounding box center [85, 27] width 80 height 13
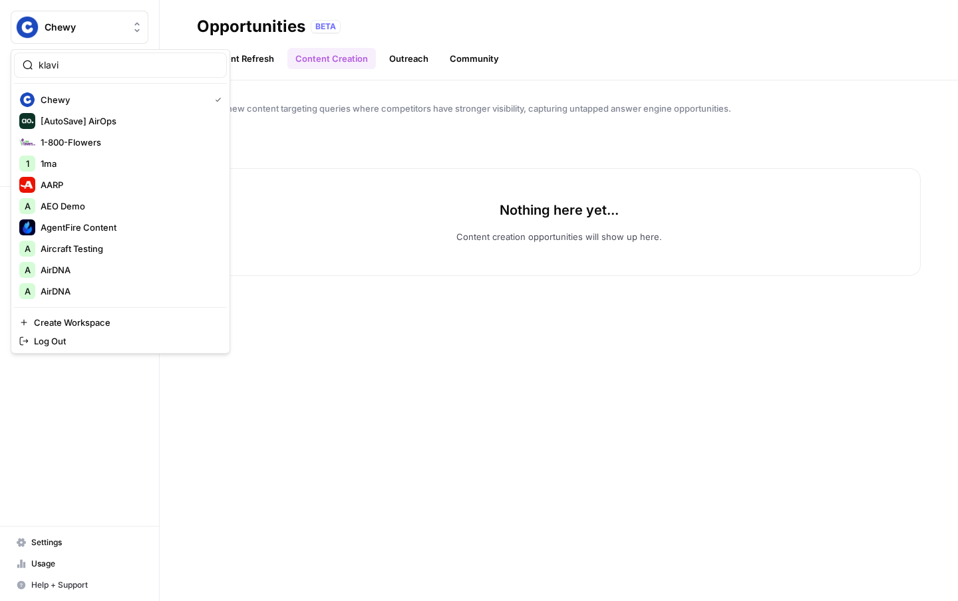
type input "klavi"
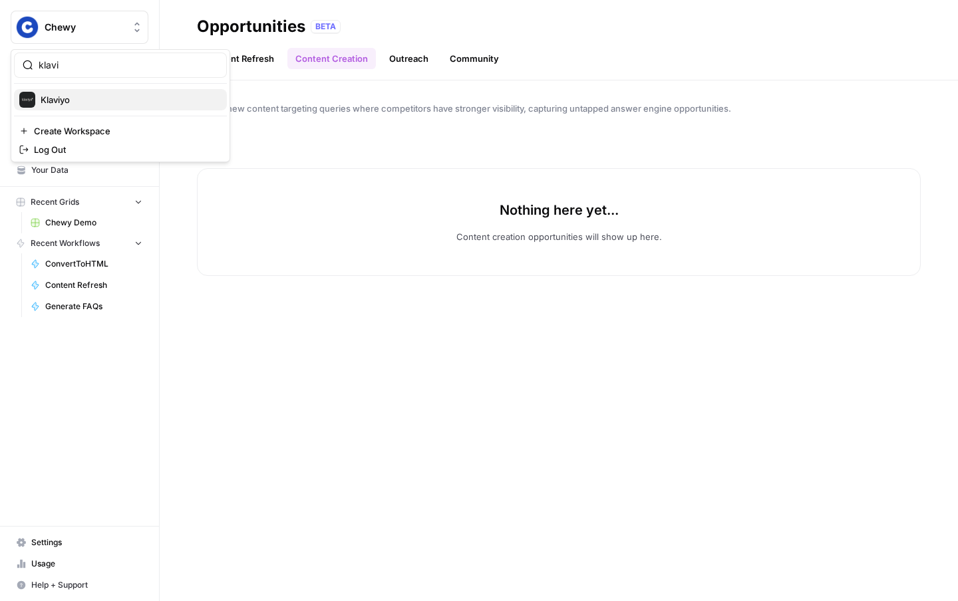
click at [71, 100] on span "Klaviyo" at bounding box center [129, 99] width 176 height 13
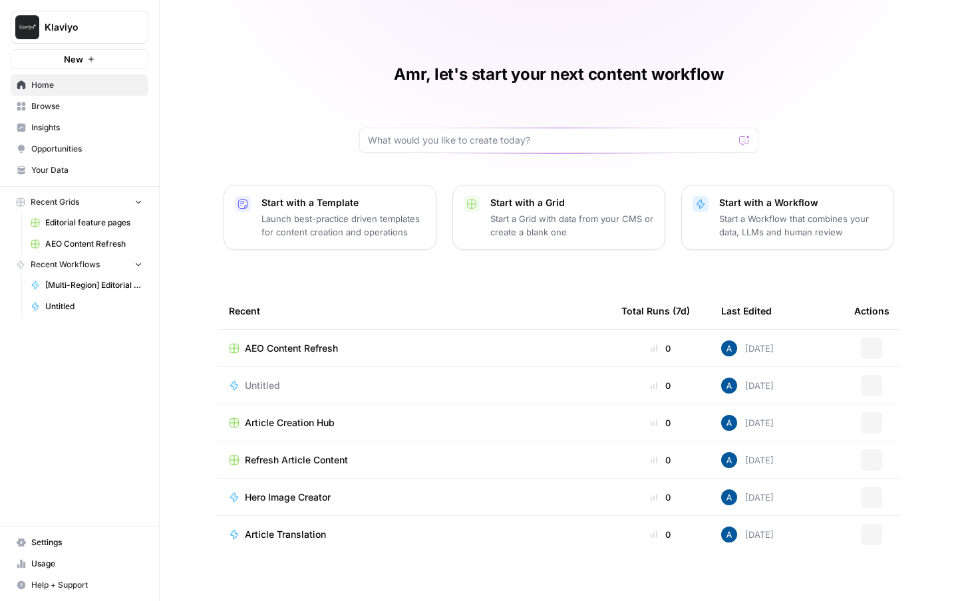
click at [54, 154] on span "Opportunities" at bounding box center [86, 149] width 111 height 12
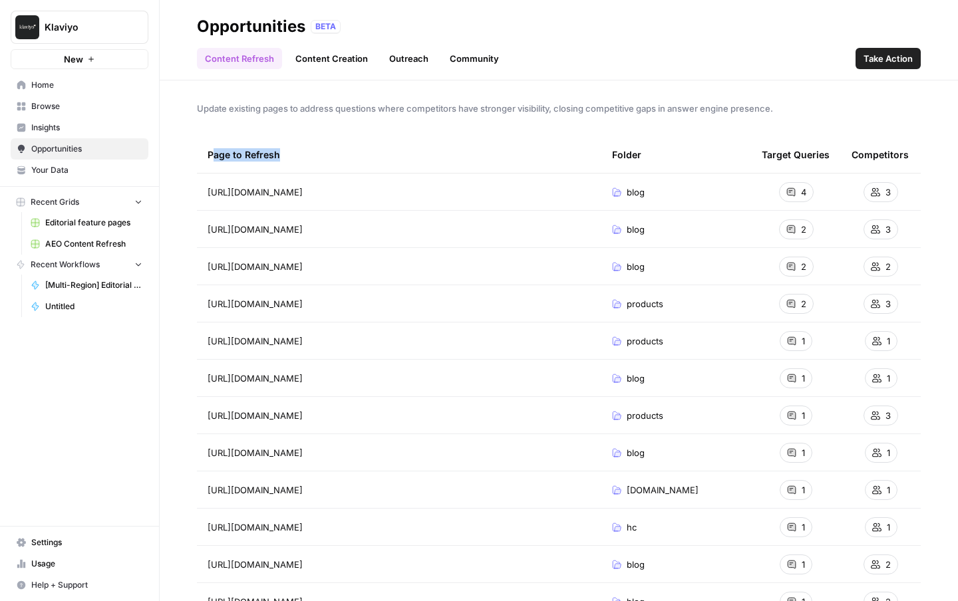
drag, startPoint x: 212, startPoint y: 154, endPoint x: 284, endPoint y: 154, distance: 71.8
click at [284, 154] on div "Page to Refresh" at bounding box center [399, 154] width 383 height 37
click at [248, 59] on link "Content Refresh" at bounding box center [239, 58] width 85 height 21
click at [318, 58] on link "Content Creation" at bounding box center [331, 58] width 88 height 21
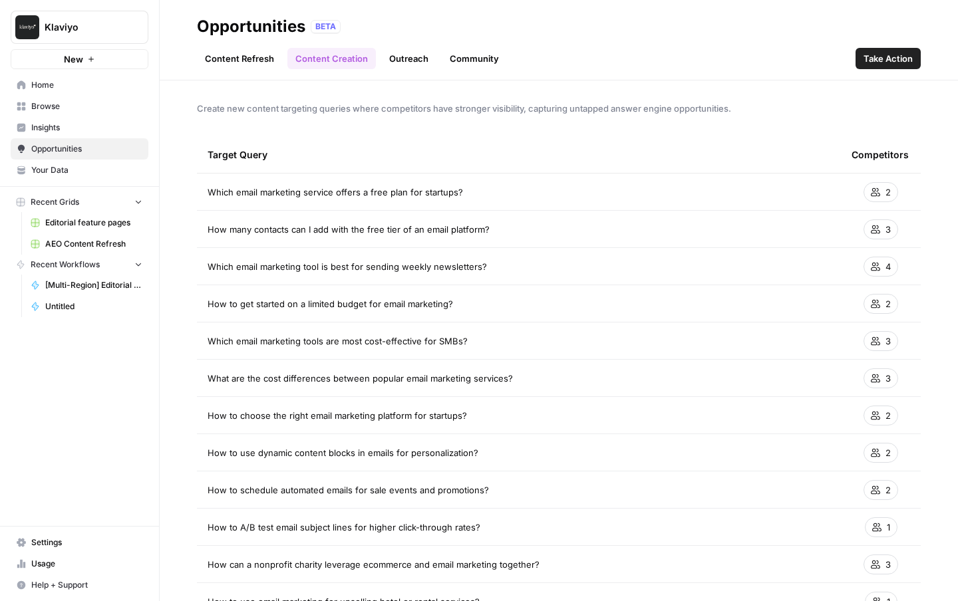
click at [234, 51] on link "Content Refresh" at bounding box center [239, 58] width 85 height 21
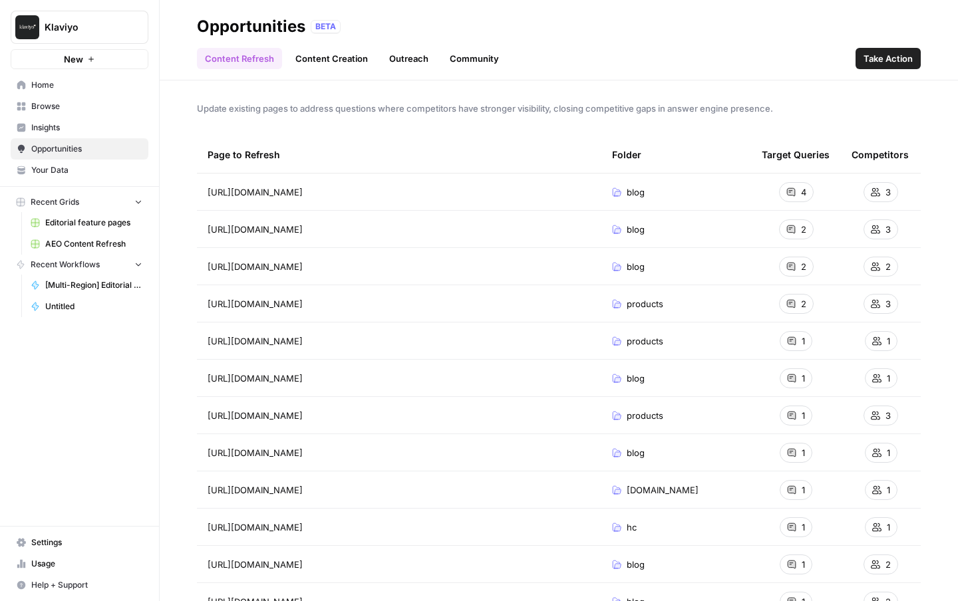
click at [341, 63] on link "Content Creation" at bounding box center [331, 58] width 88 height 21
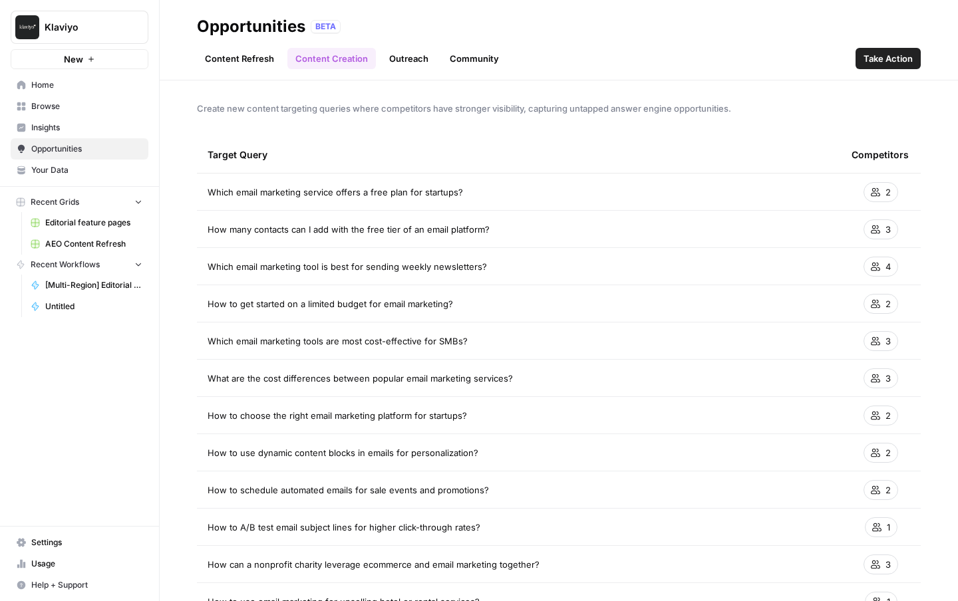
click at [407, 54] on link "Outreach" at bounding box center [408, 58] width 55 height 21
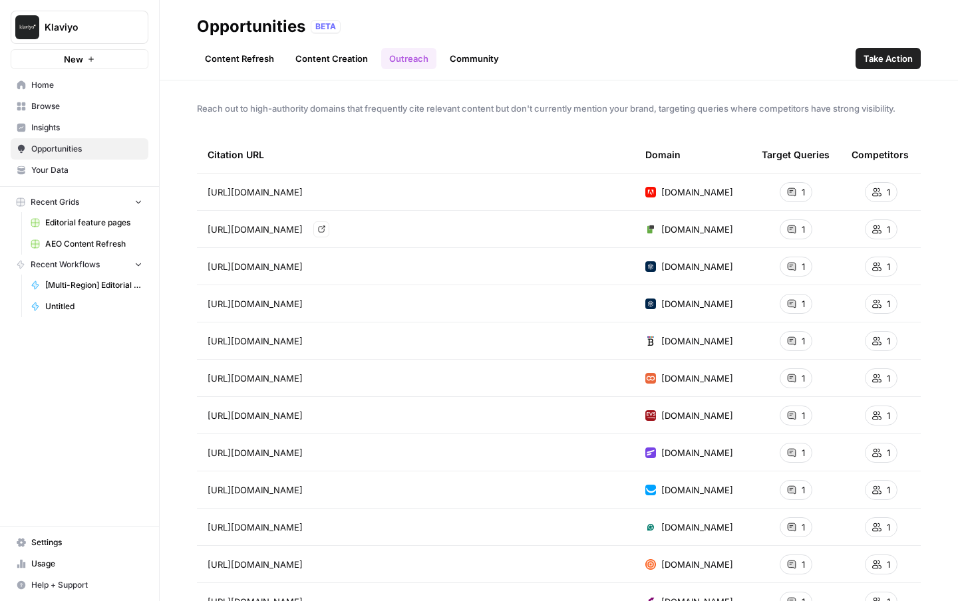
click at [325, 227] on icon "Go to page https://blog.protexting.com/2024/12/holiday-texting-campaigns/" at bounding box center [321, 228] width 7 height 7
click at [464, 58] on link "Community" at bounding box center [474, 58] width 65 height 21
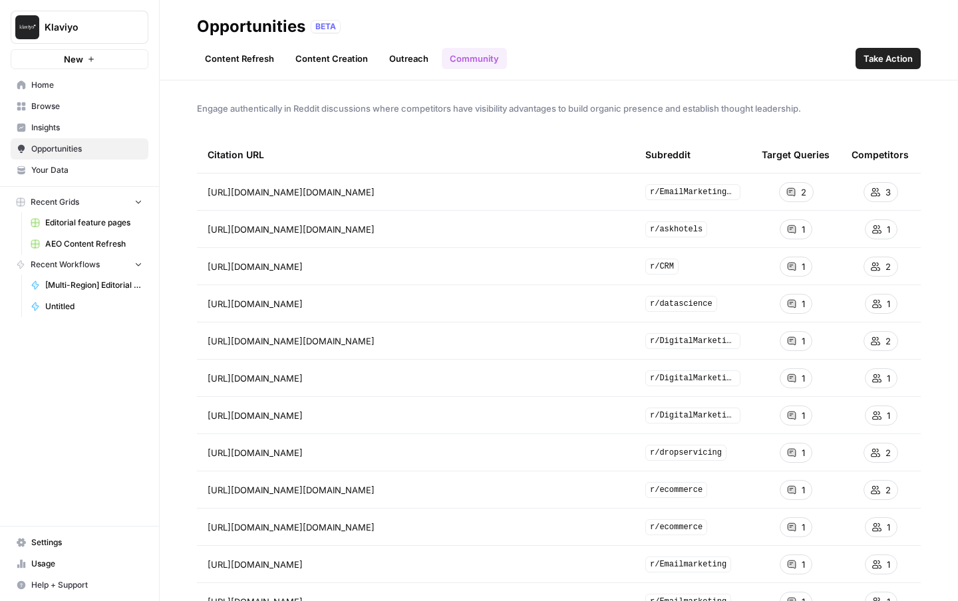
click at [211, 32] on div "Opportunities" at bounding box center [251, 26] width 108 height 21
click at [354, 76] on header "Opportunities BETA Content Refresh Content Creation Outreach Community Take Act…" at bounding box center [559, 40] width 798 height 80
click at [349, 65] on link "Content Creation" at bounding box center [331, 58] width 88 height 21
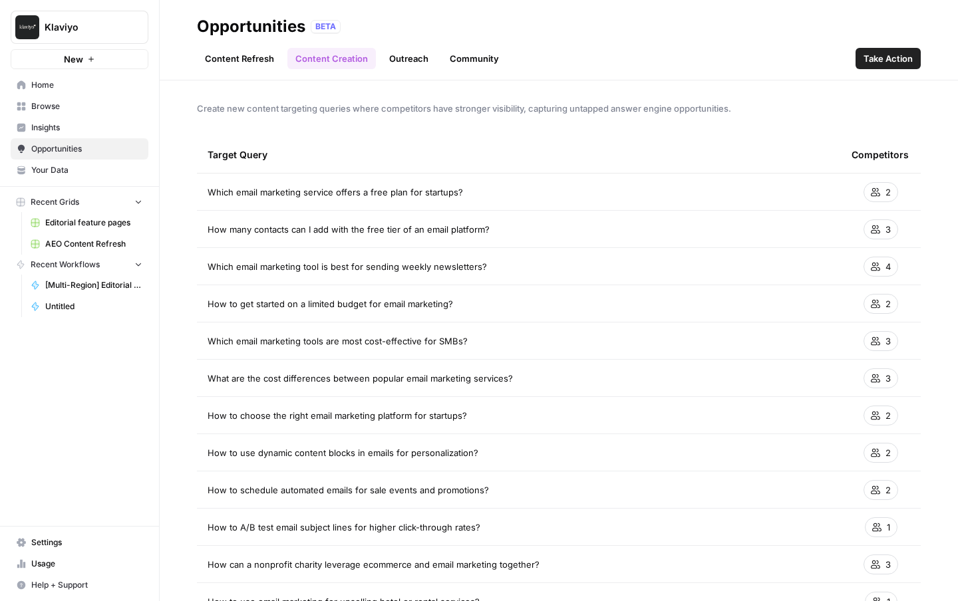
drag, startPoint x: 272, startPoint y: 76, endPoint x: 716, endPoint y: 503, distance: 616.2
click at [716, 503] on div "Opportunities BETA Content Refresh Content Creation Outreach Community Take Act…" at bounding box center [559, 300] width 798 height 601
click at [166, 418] on div "Create new content targeting queries where competitors have stronger visibility…" at bounding box center [559, 340] width 798 height 521
click at [254, 67] on link "Content Refresh" at bounding box center [239, 58] width 85 height 21
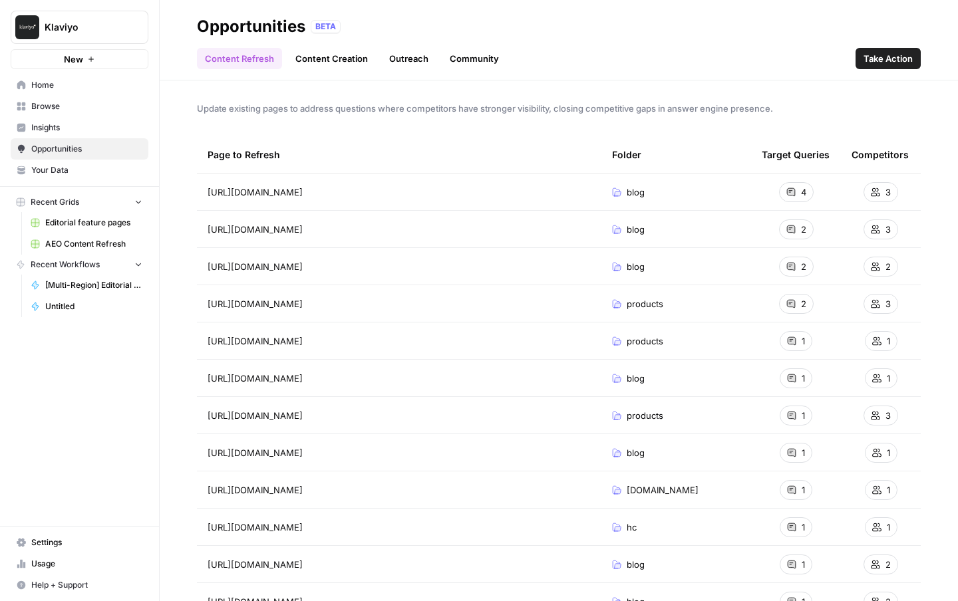
drag, startPoint x: 803, startPoint y: 194, endPoint x: 781, endPoint y: 192, distance: 21.4
click at [781, 192] on div "4" at bounding box center [796, 192] width 35 height 20
click at [299, 69] on header "Opportunities BETA Content Refresh Content Creation Outreach Community Take Act…" at bounding box center [559, 40] width 798 height 80
click at [317, 63] on link "Content Creation" at bounding box center [331, 58] width 88 height 21
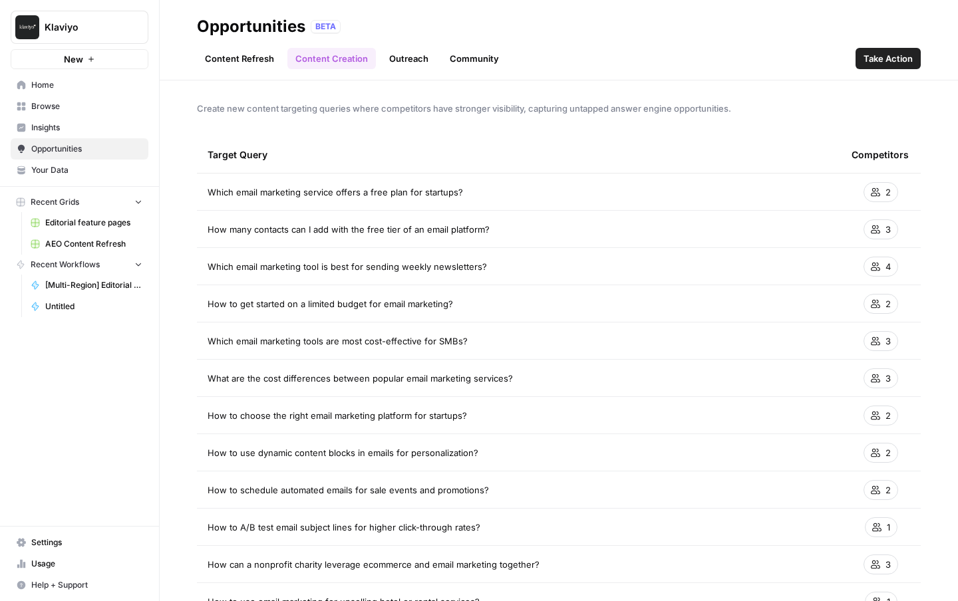
click at [383, 63] on link "Outreach" at bounding box center [408, 58] width 55 height 21
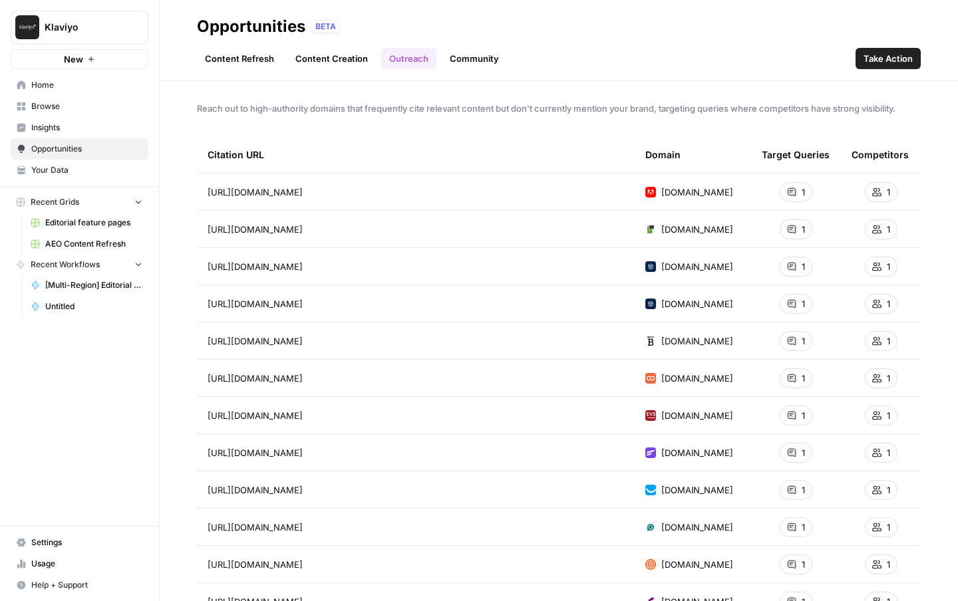
click at [466, 43] on div "Content Refresh Content Creation Outreach Community Take Action" at bounding box center [559, 53] width 724 height 32
click at [481, 61] on link "Community" at bounding box center [474, 58] width 65 height 21
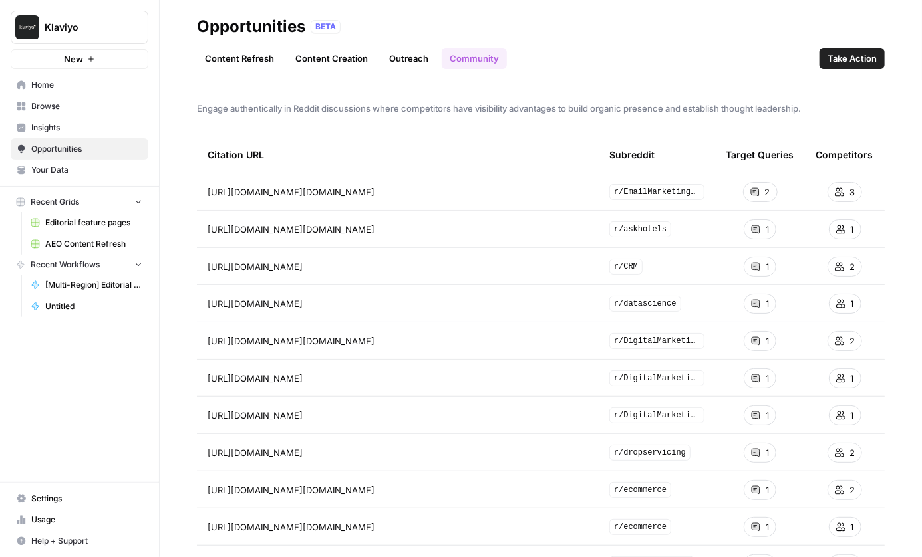
click at [84, 27] on span "Klaviyo" at bounding box center [85, 27] width 80 height 13
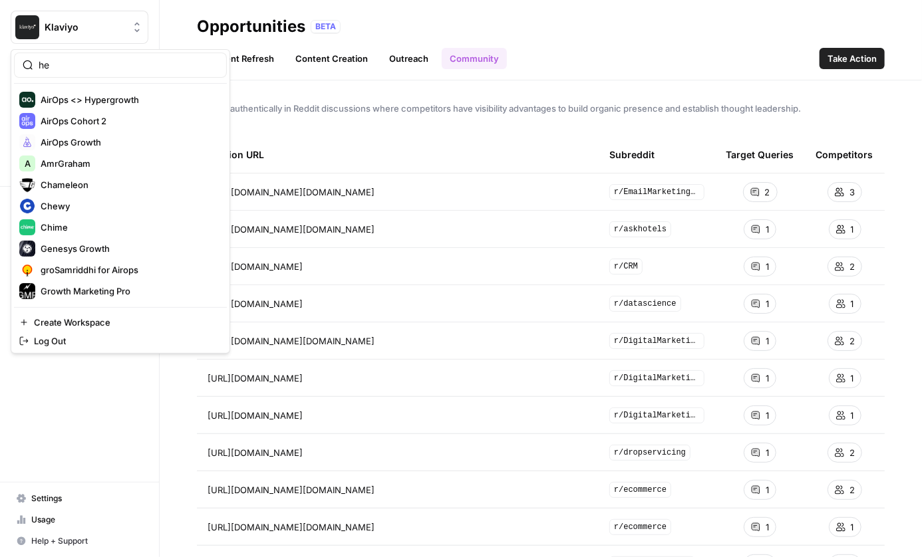
type input "h"
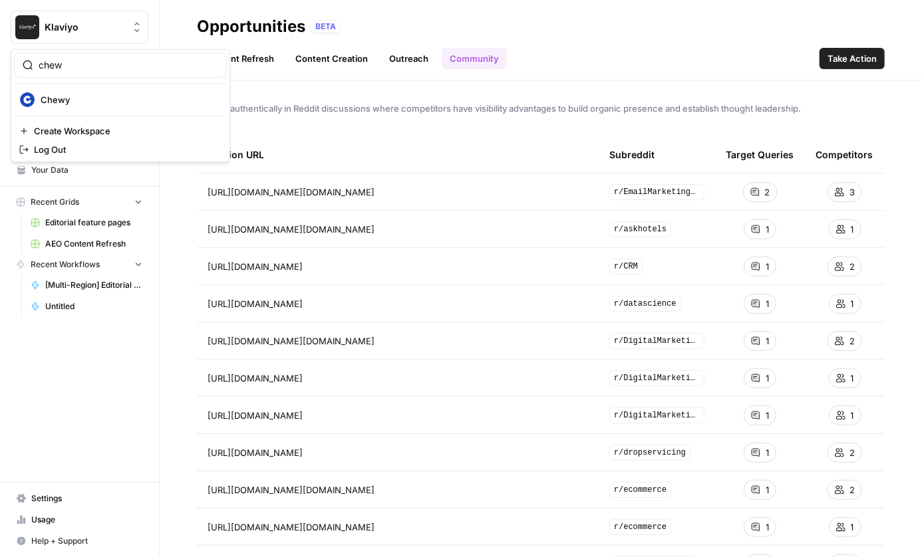
type input "chew"
click at [86, 94] on span "Chewy" at bounding box center [129, 99] width 176 height 13
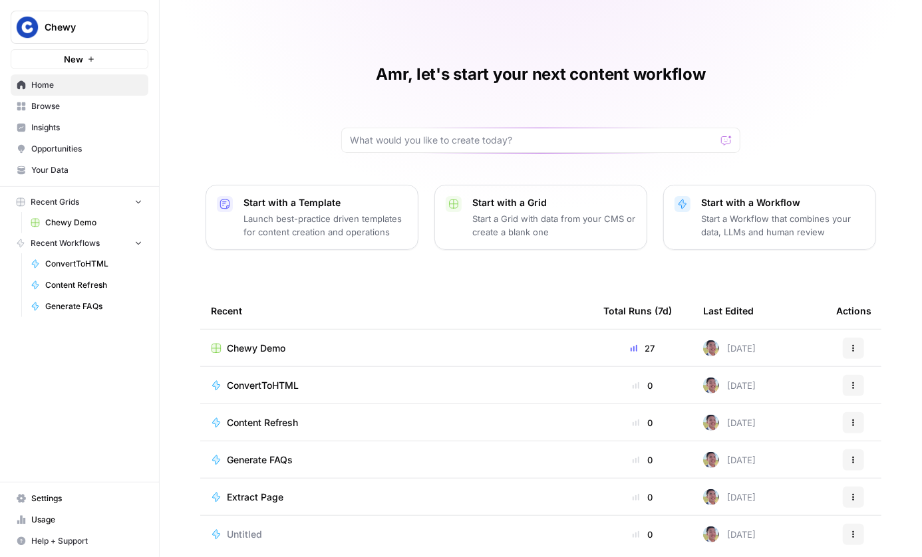
click at [265, 355] on td "Chewy Demo" at bounding box center [396, 348] width 392 height 37
click at [45, 129] on span "Insights" at bounding box center [86, 128] width 111 height 12
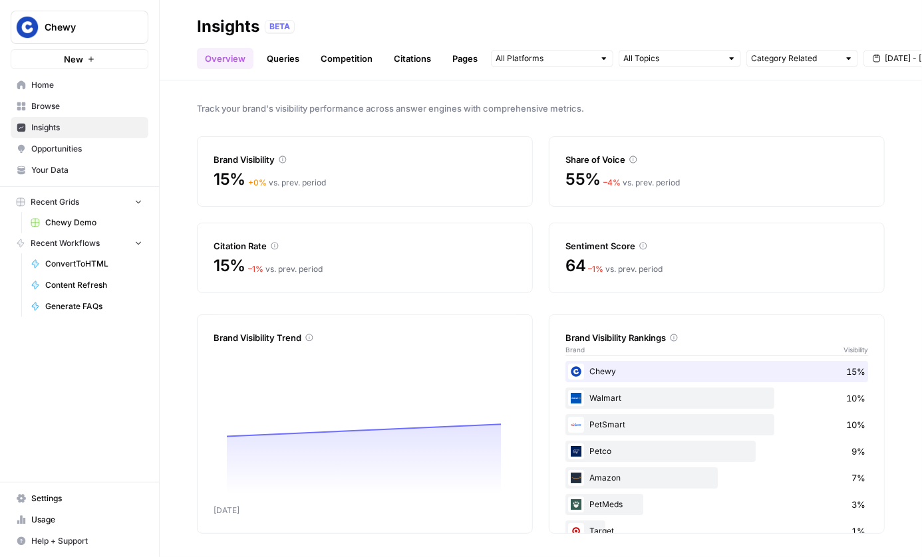
click at [77, 150] on span "Opportunities" at bounding box center [86, 149] width 111 height 12
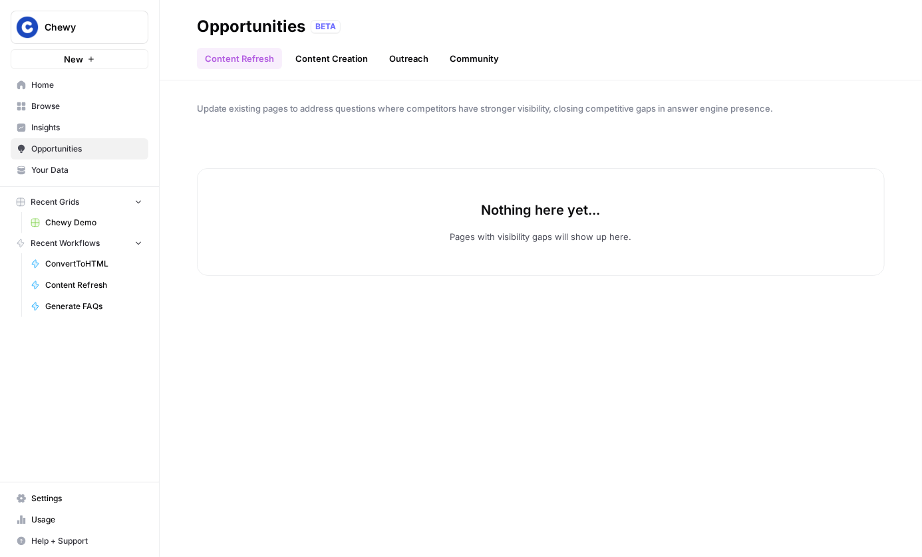
click at [113, 117] on link "Insights" at bounding box center [80, 127] width 138 height 21
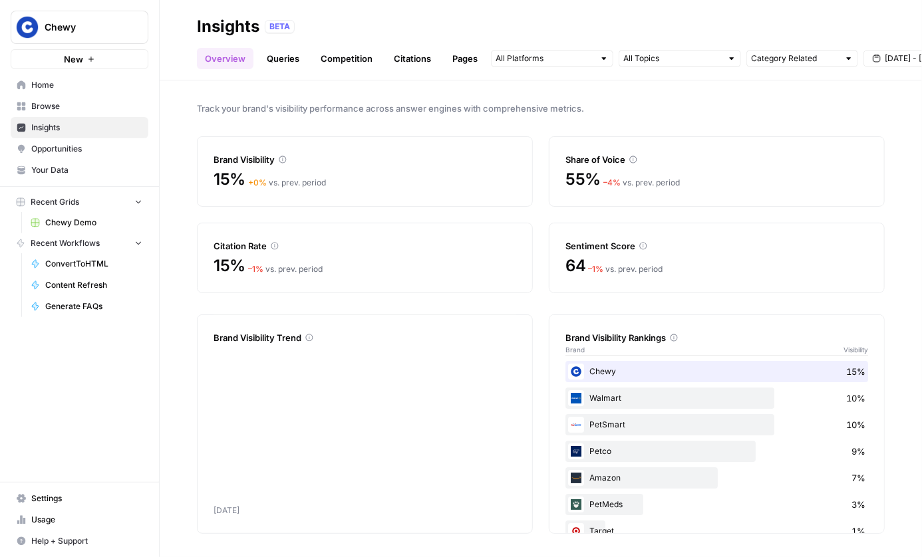
click at [113, 101] on span "Browse" at bounding box center [86, 106] width 111 height 12
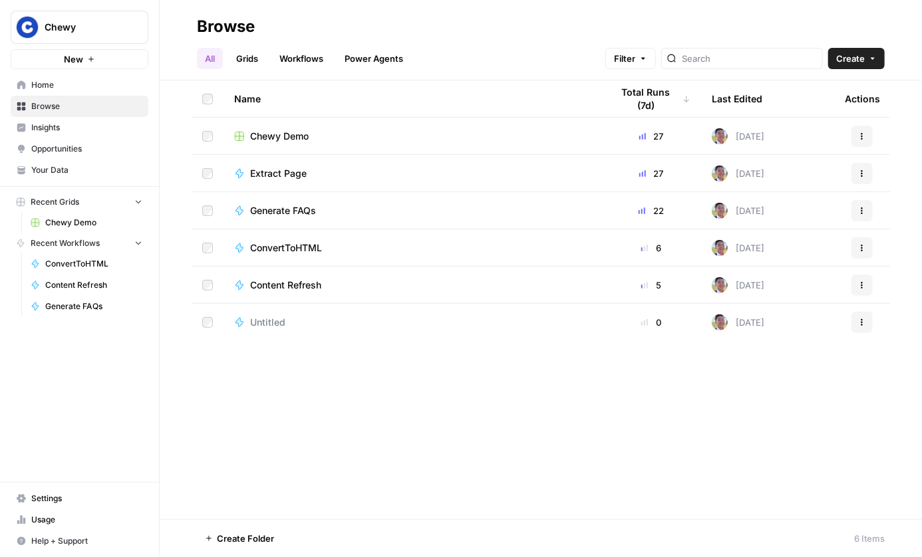
click at [293, 133] on span "Chewy Demo" at bounding box center [279, 136] width 59 height 13
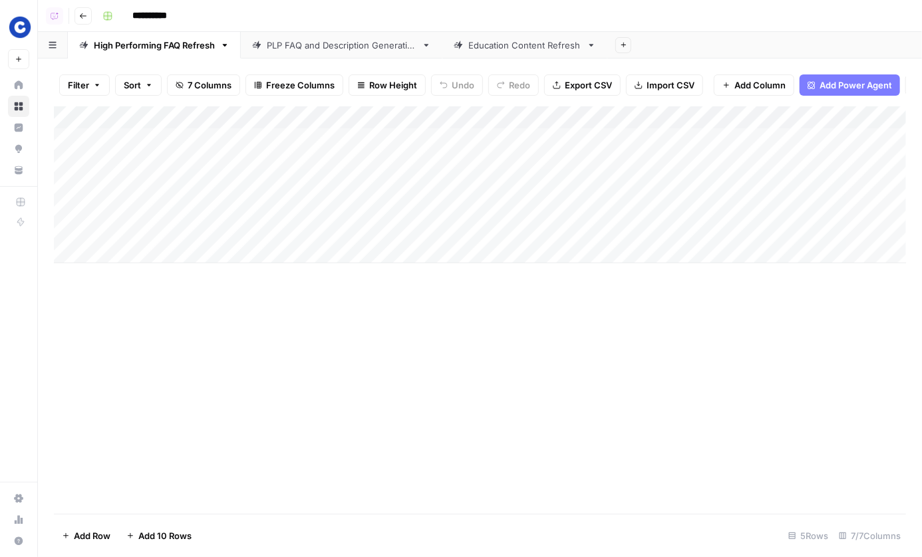
drag, startPoint x: 216, startPoint y: 138, endPoint x: 216, endPoint y: 225, distance: 87.1
click at [216, 225] on div "Add Column" at bounding box center [480, 184] width 852 height 157
drag, startPoint x: 359, startPoint y: 166, endPoint x: 356, endPoint y: 271, distance: 105.1
click at [356, 271] on div "Add Column" at bounding box center [480, 310] width 852 height 408
click at [541, 221] on div "Add Column" at bounding box center [480, 184] width 852 height 157
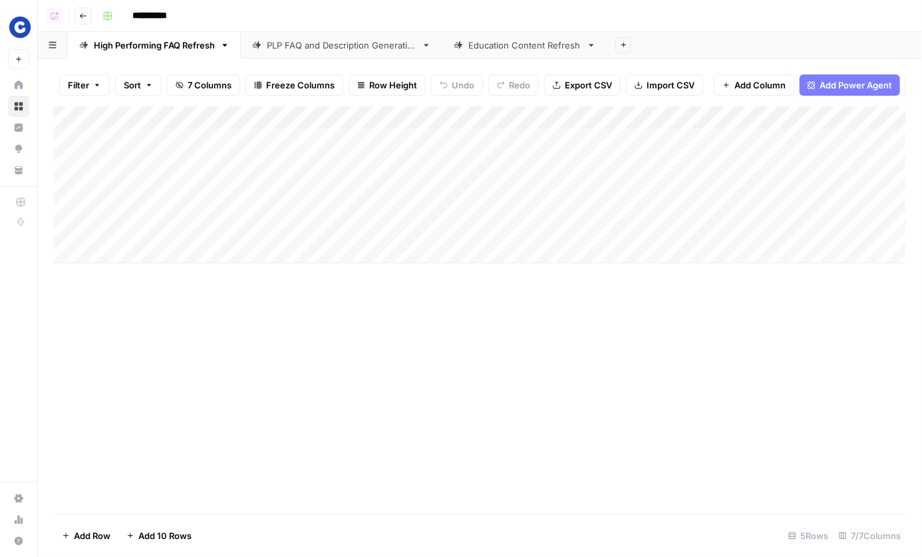
scroll to position [0, 255]
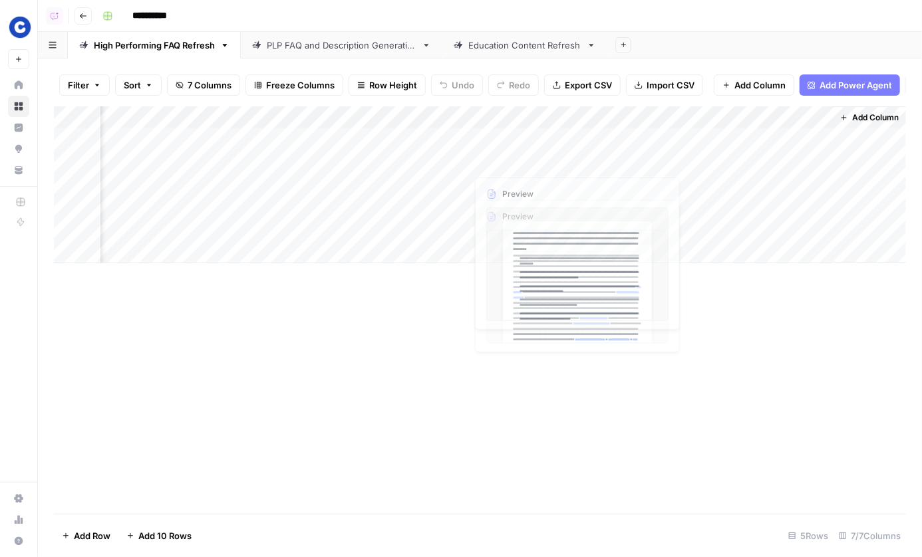
drag, startPoint x: 559, startPoint y: 143, endPoint x: 559, endPoint y: 249, distance: 105.8
click at [559, 249] on div "Add Column" at bounding box center [480, 184] width 852 height 157
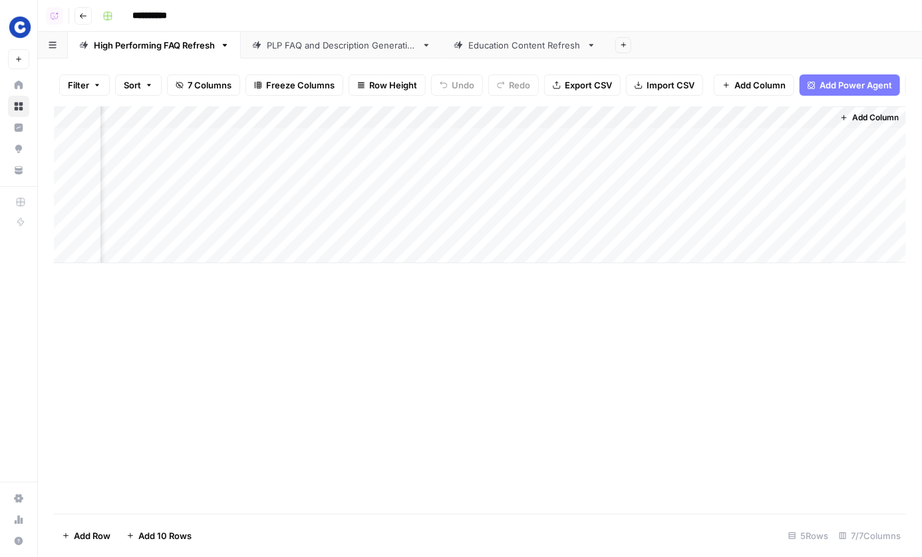
drag, startPoint x: 422, startPoint y: 158, endPoint x: 521, endPoint y: 230, distance: 122.8
click at [521, 230] on div "Add Column" at bounding box center [480, 184] width 852 height 157
click at [736, 140] on div "Add Column" at bounding box center [480, 184] width 852 height 157
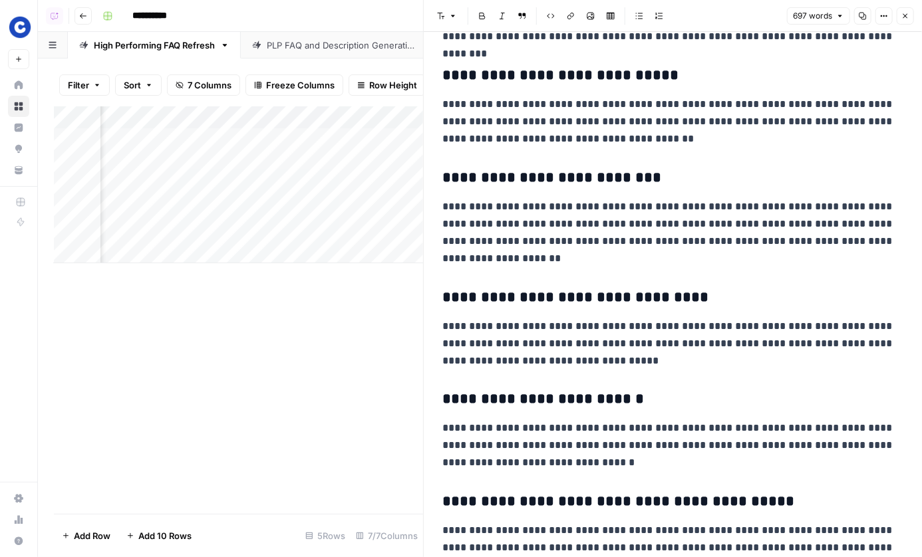
scroll to position [1109, 0]
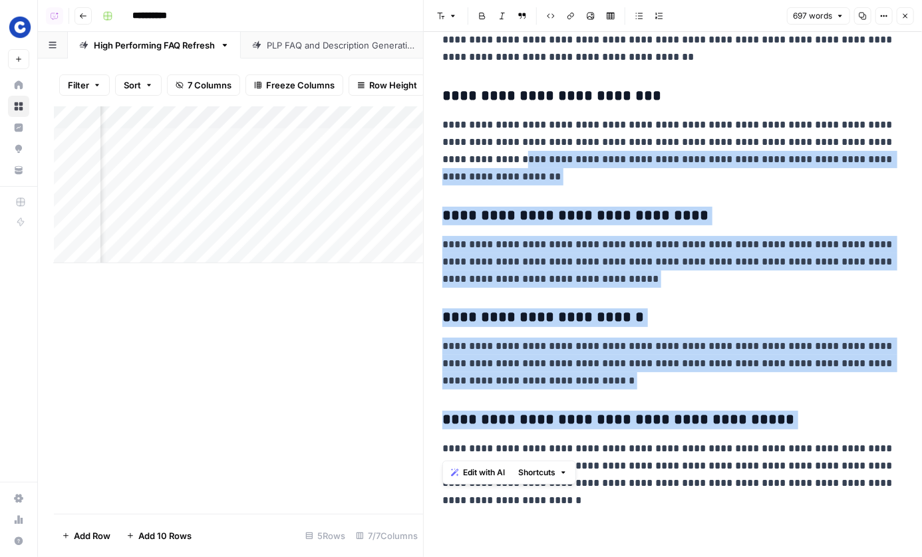
drag, startPoint x: 587, startPoint y: 394, endPoint x: 471, endPoint y: 158, distance: 263.8
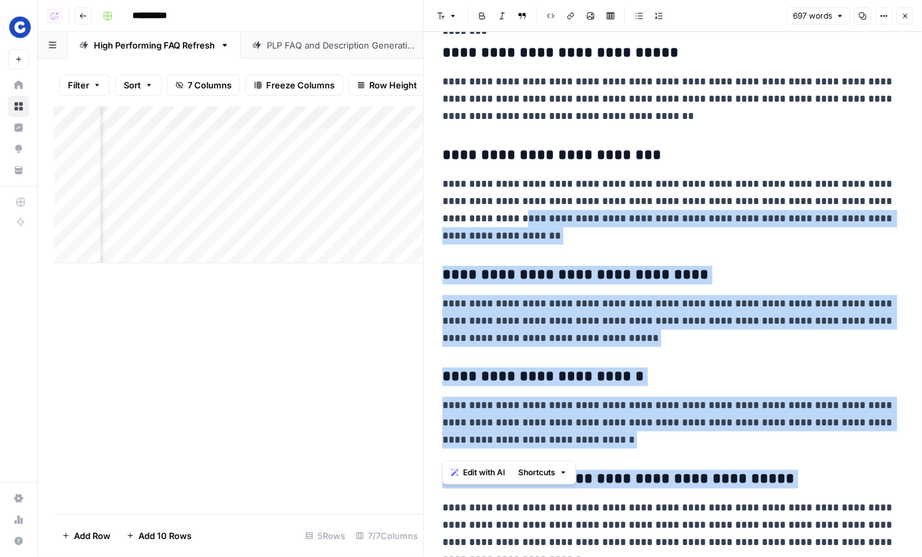
scroll to position [1012, 0]
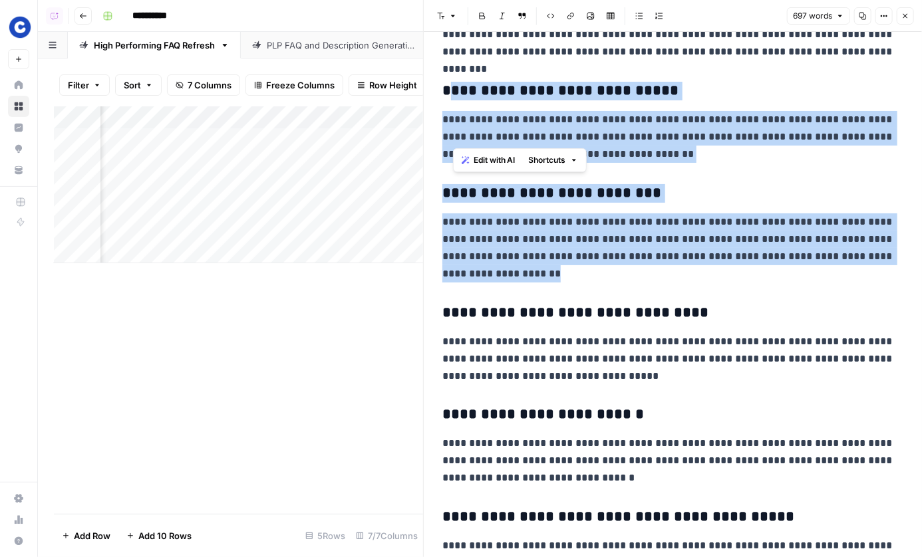
drag, startPoint x: 507, startPoint y: 138, endPoint x: 607, endPoint y: 272, distance: 166.9
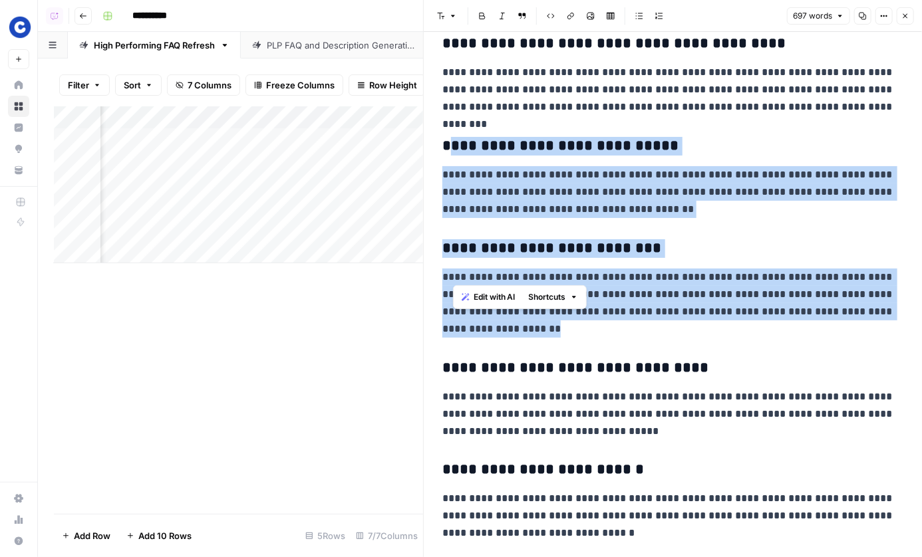
scroll to position [881, 0]
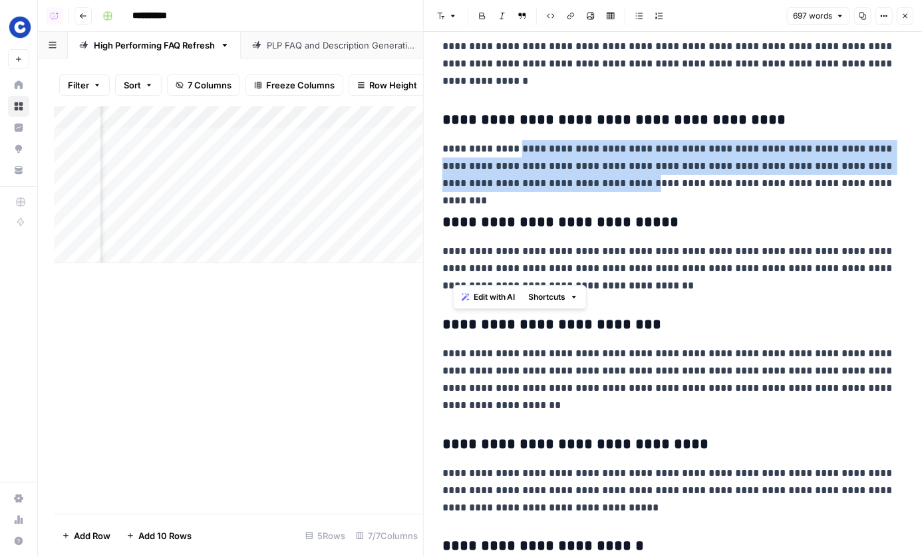
drag, startPoint x: 513, startPoint y: 140, endPoint x: 627, endPoint y: 191, distance: 124.5
click at [627, 191] on p "**********" at bounding box center [672, 166] width 461 height 52
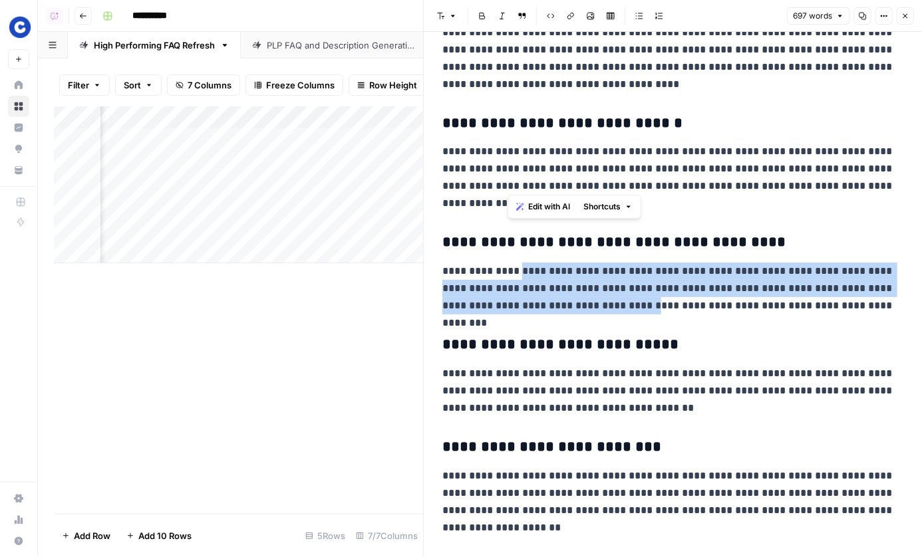
click at [900, 23] on button "Close" at bounding box center [905, 15] width 17 height 17
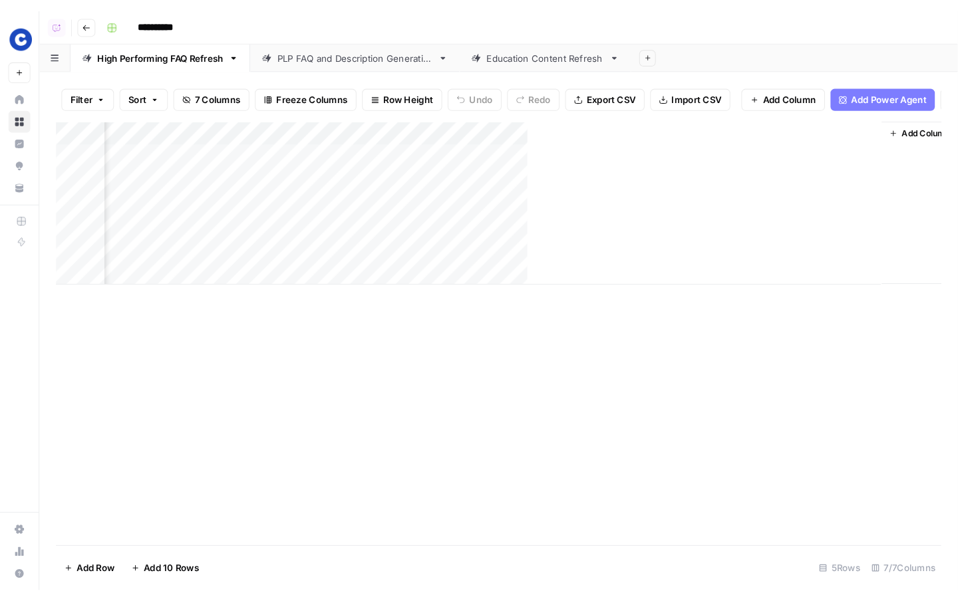
scroll to position [0, 240]
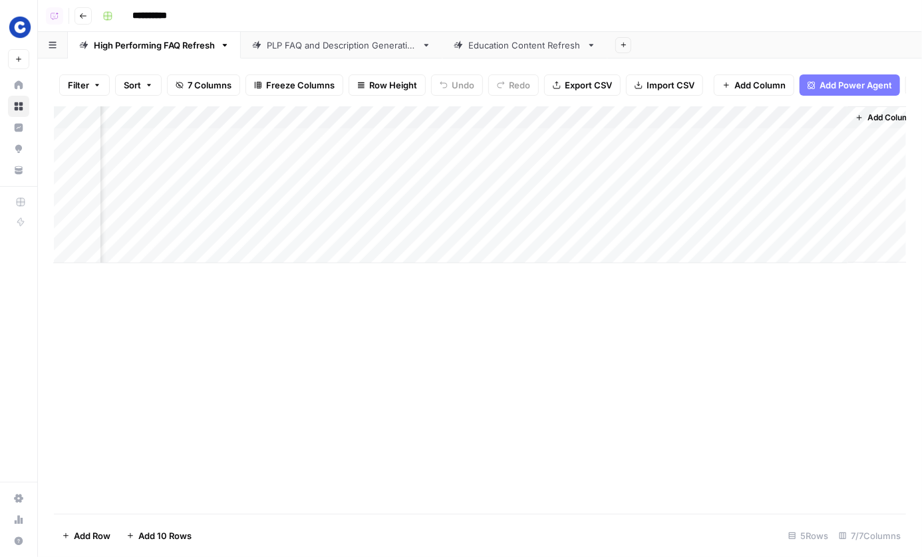
click at [675, 115] on div "Add Column" at bounding box center [480, 184] width 852 height 157
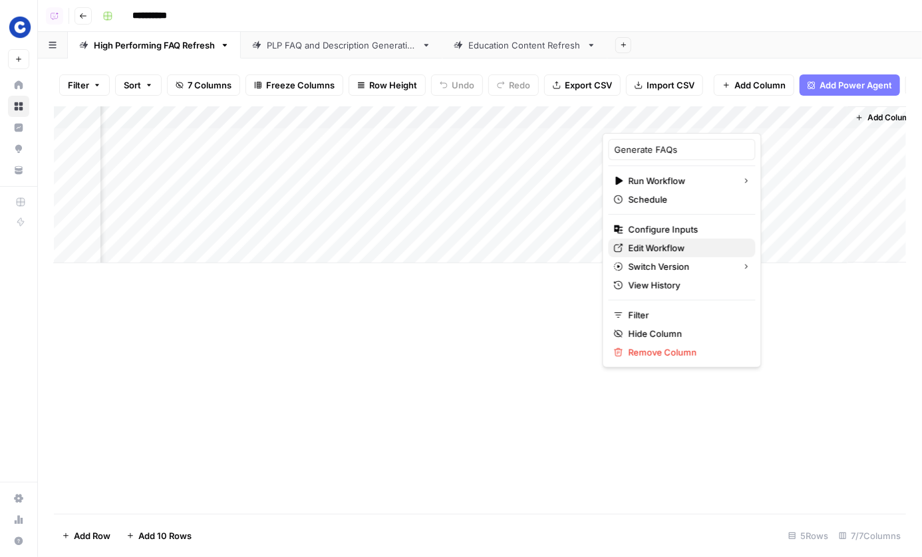
click at [638, 248] on span "Edit Workflow" at bounding box center [687, 247] width 116 height 13
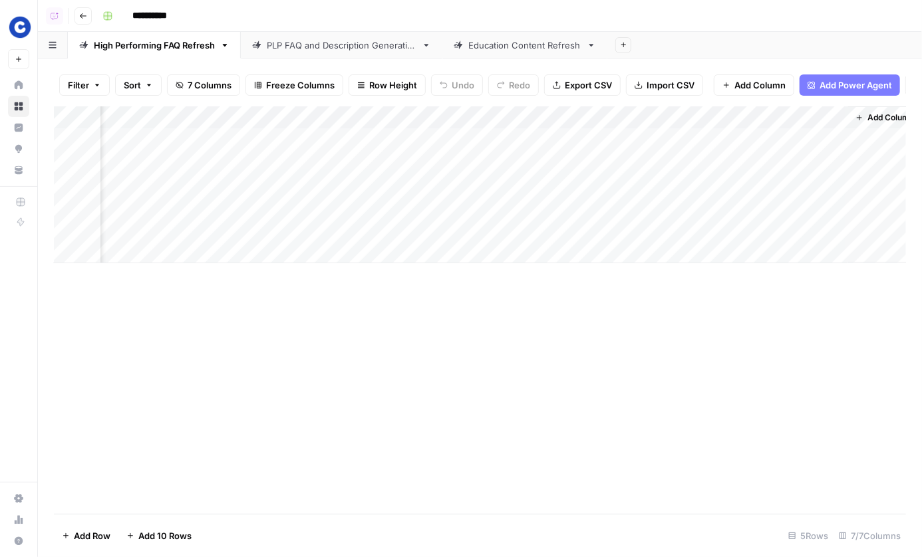
click at [660, 123] on div "Add Column" at bounding box center [480, 184] width 852 height 157
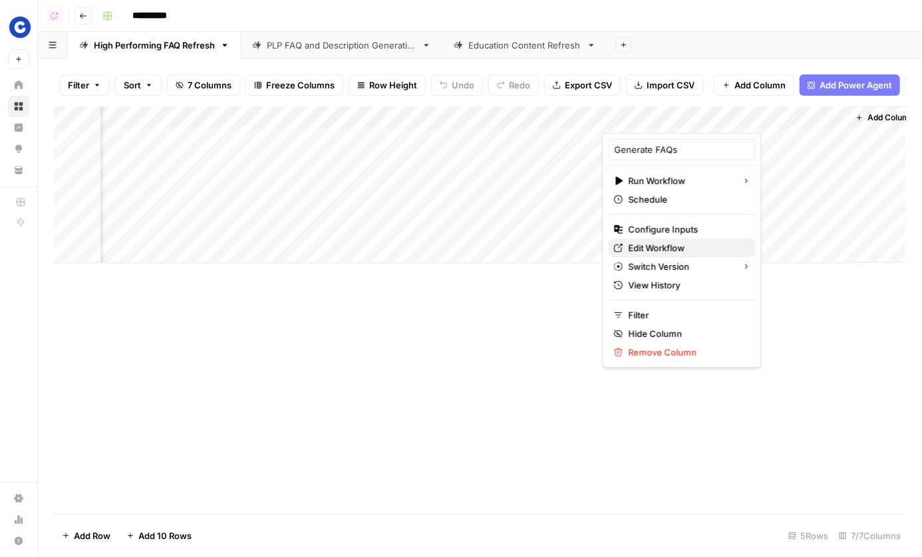
click at [629, 251] on span "Edit Workflow" at bounding box center [687, 247] width 116 height 13
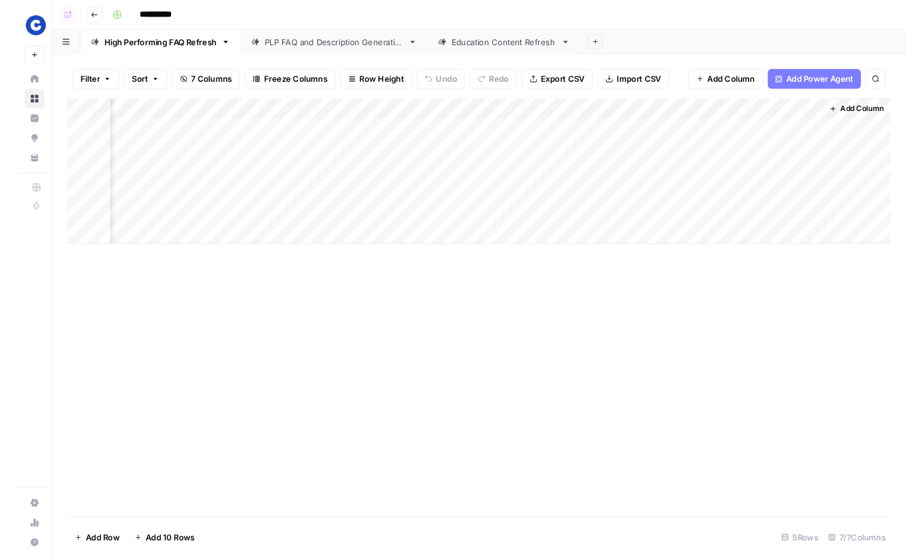
scroll to position [0, 220]
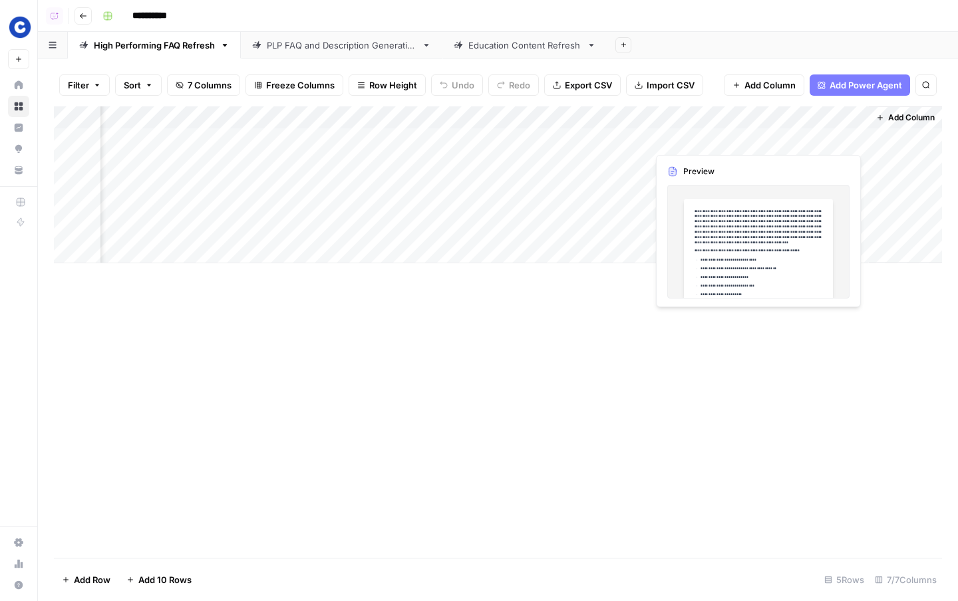
drag, startPoint x: 775, startPoint y: 148, endPoint x: 778, endPoint y: 233, distance: 84.5
click at [778, 233] on div "Add Column" at bounding box center [498, 184] width 888 height 157
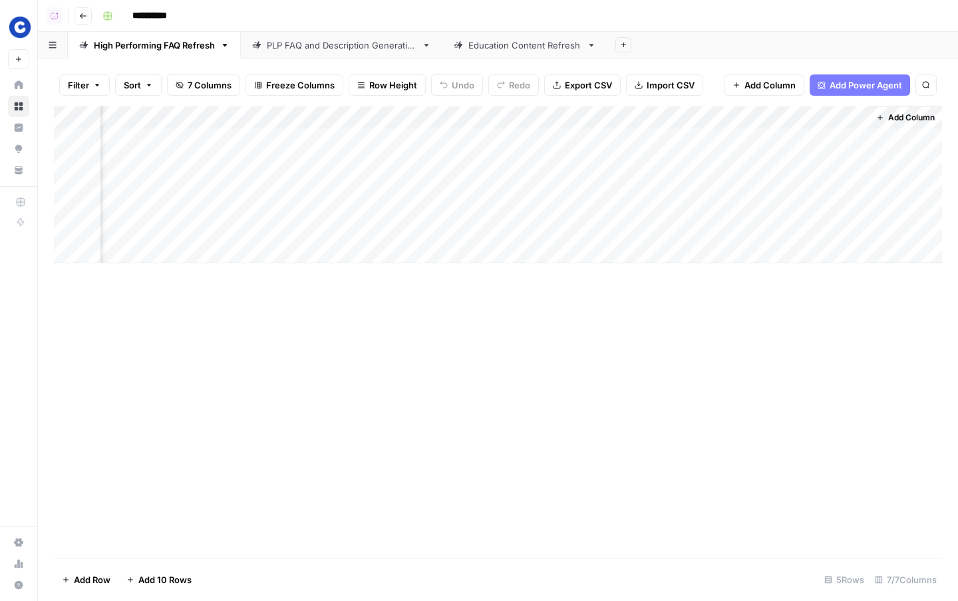
click at [759, 557] on footer "Add Row Add 10 Rows 5 Rows 7/7 Columns" at bounding box center [498, 579] width 888 height 43
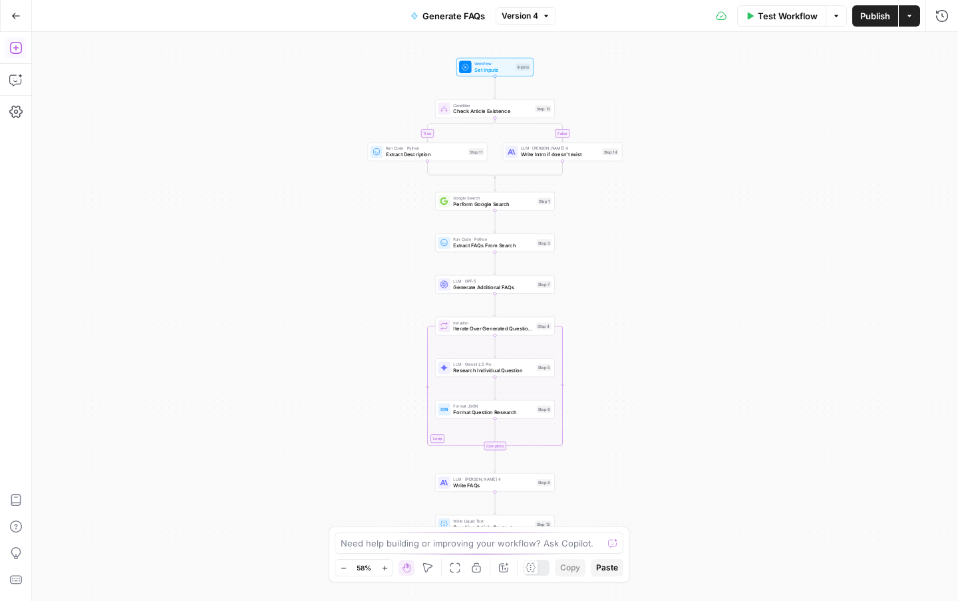
click at [18, 51] on icon "button" at bounding box center [15, 47] width 13 height 13
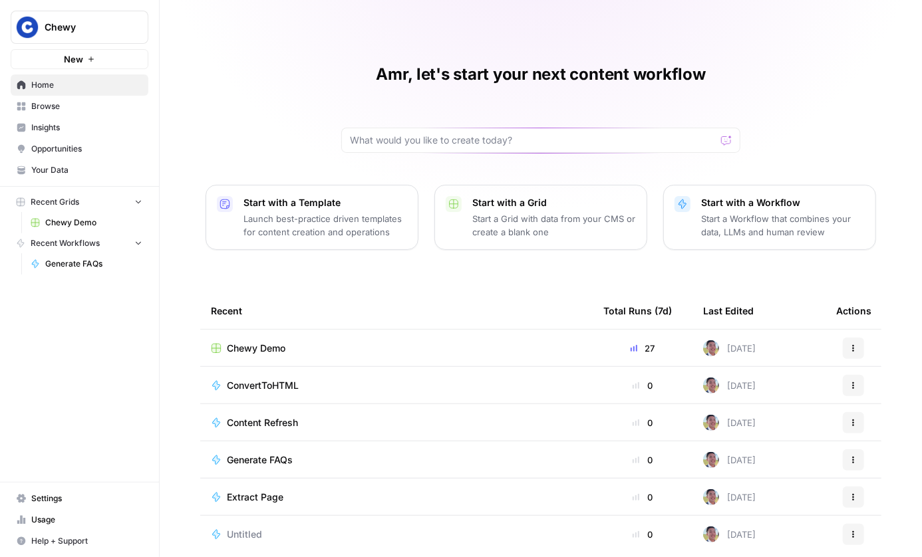
click at [95, 124] on span "Insights" at bounding box center [86, 128] width 111 height 12
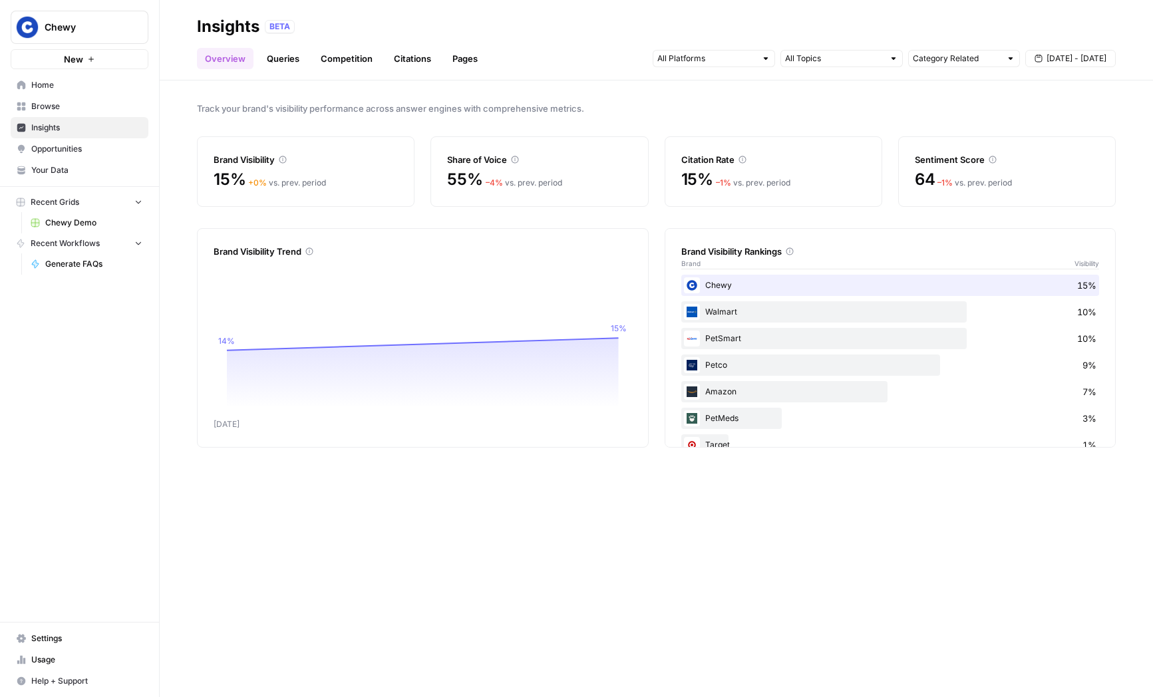
click at [283, 64] on link "Queries" at bounding box center [283, 58] width 49 height 21
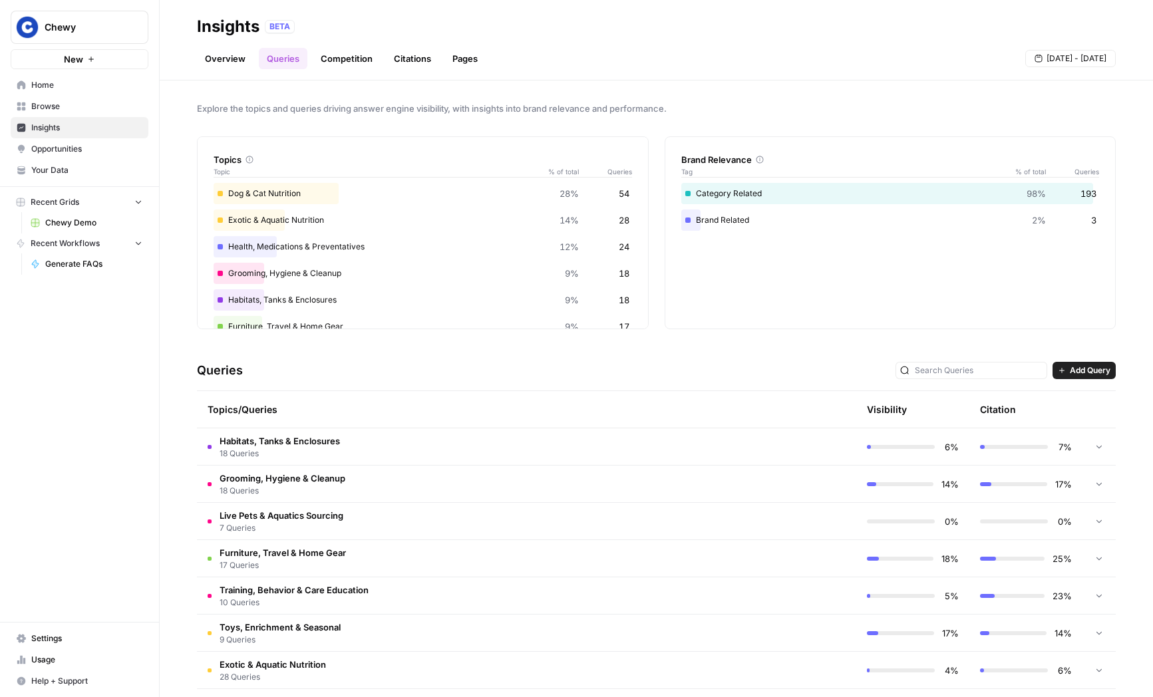
click at [328, 452] on span "18 Queries" at bounding box center [279, 454] width 120 height 12
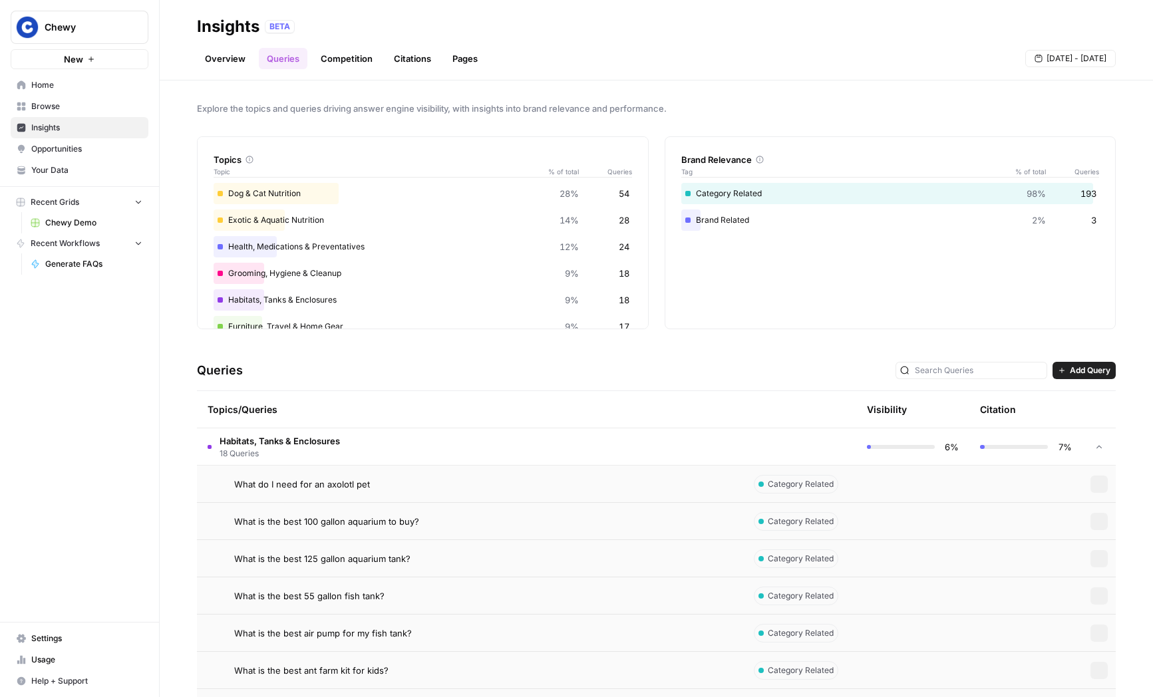
click at [354, 450] on td "Habitats, Tanks & Enclosures 18 Queries" at bounding box center [470, 446] width 546 height 37
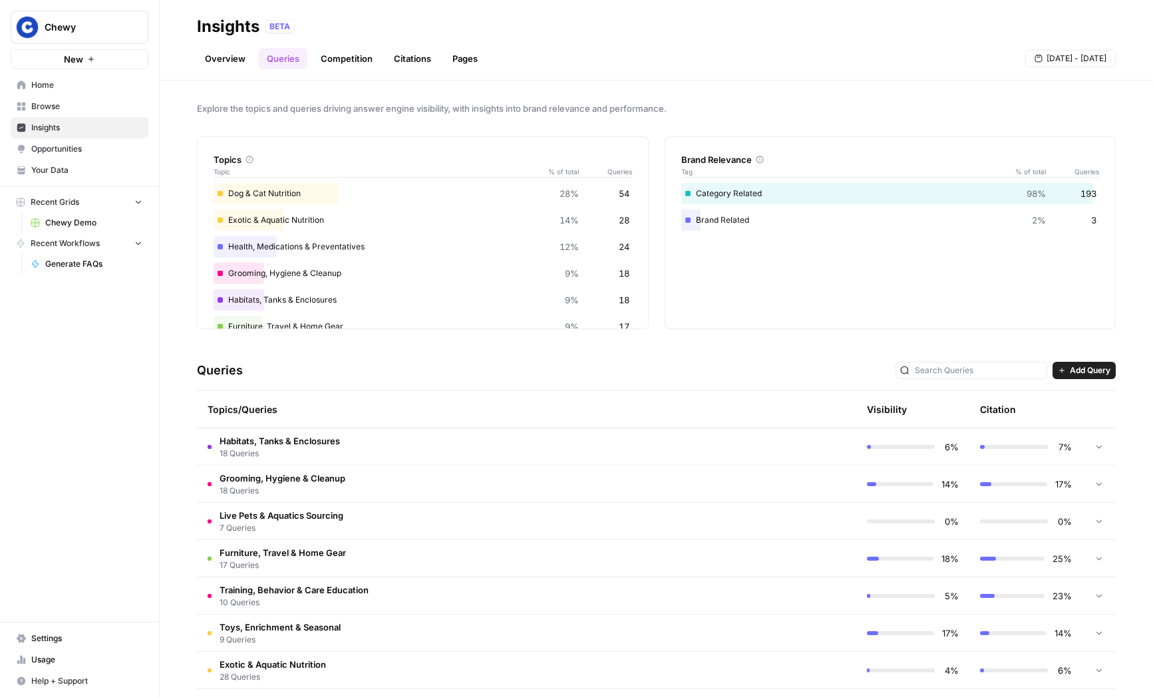
click at [341, 61] on link "Competition" at bounding box center [347, 58] width 68 height 21
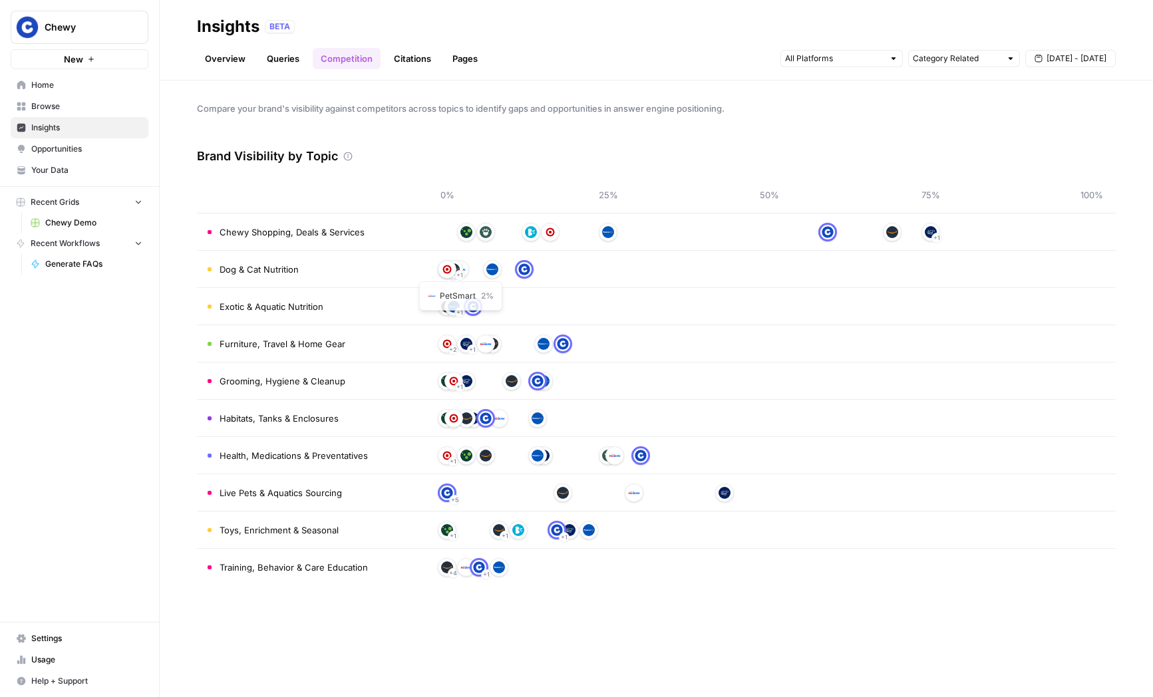
click at [392, 59] on link "Citations" at bounding box center [412, 58] width 53 height 21
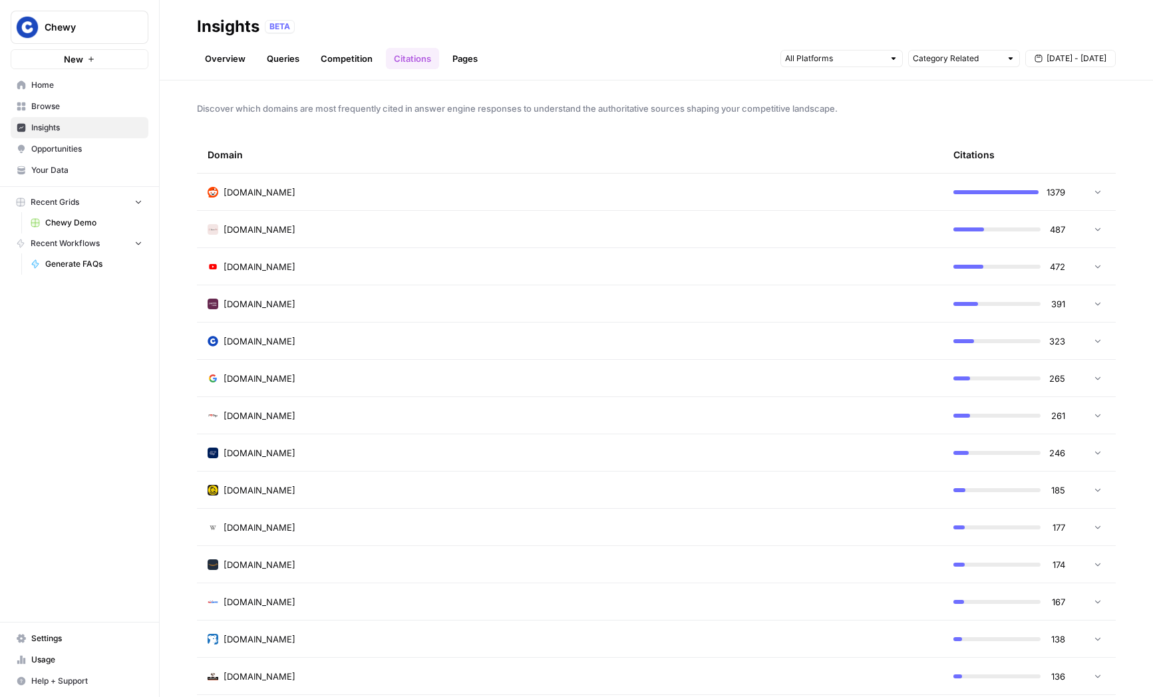
click at [463, 58] on link "Pages" at bounding box center [464, 58] width 41 height 21
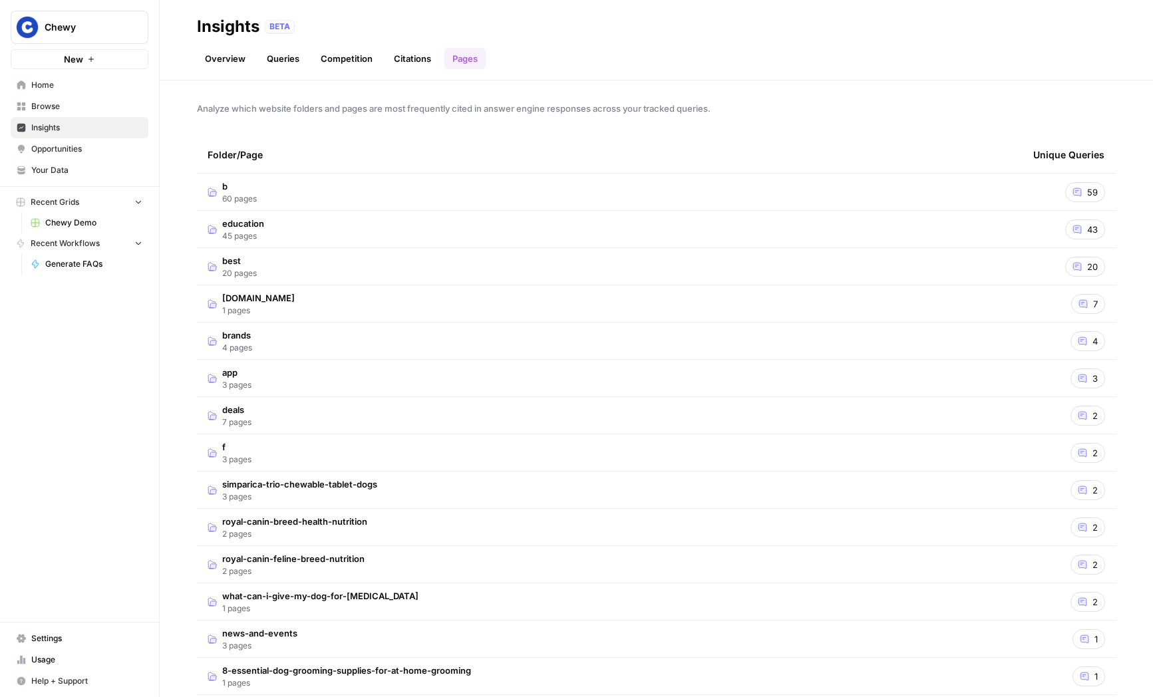
click at [102, 29] on span "Chewy" at bounding box center [85, 27] width 80 height 13
type input "klav"
click at [95, 100] on span "Klaviyo" at bounding box center [129, 99] width 176 height 13
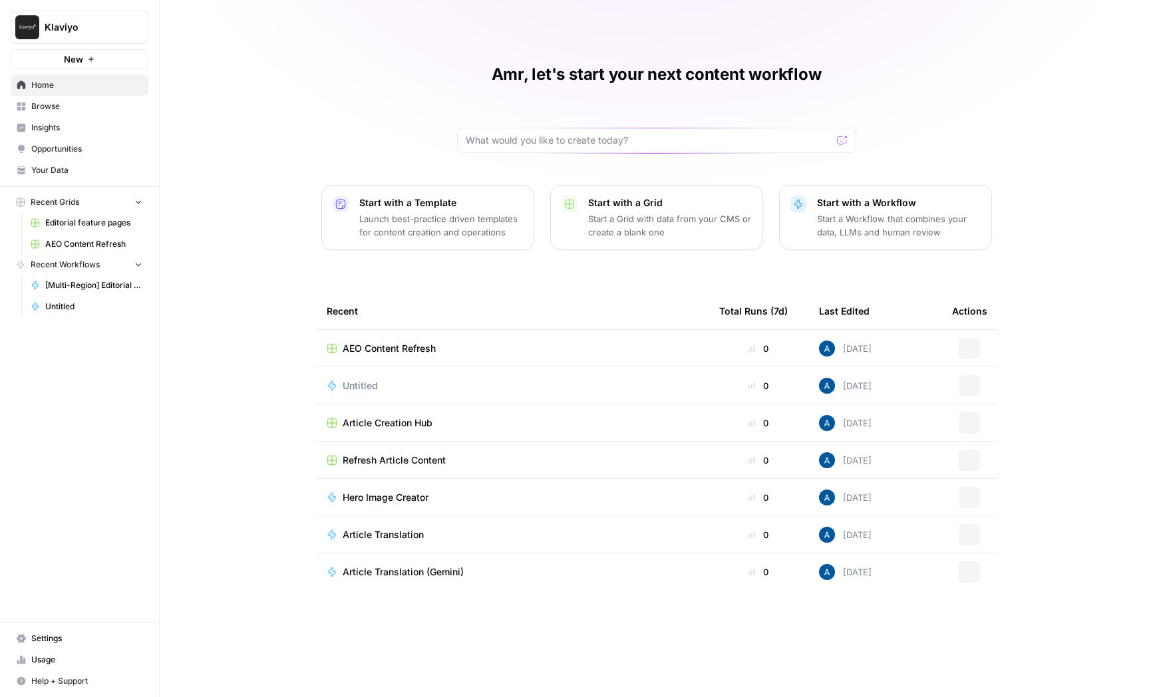
click at [78, 152] on span "Opportunities" at bounding box center [86, 149] width 111 height 12
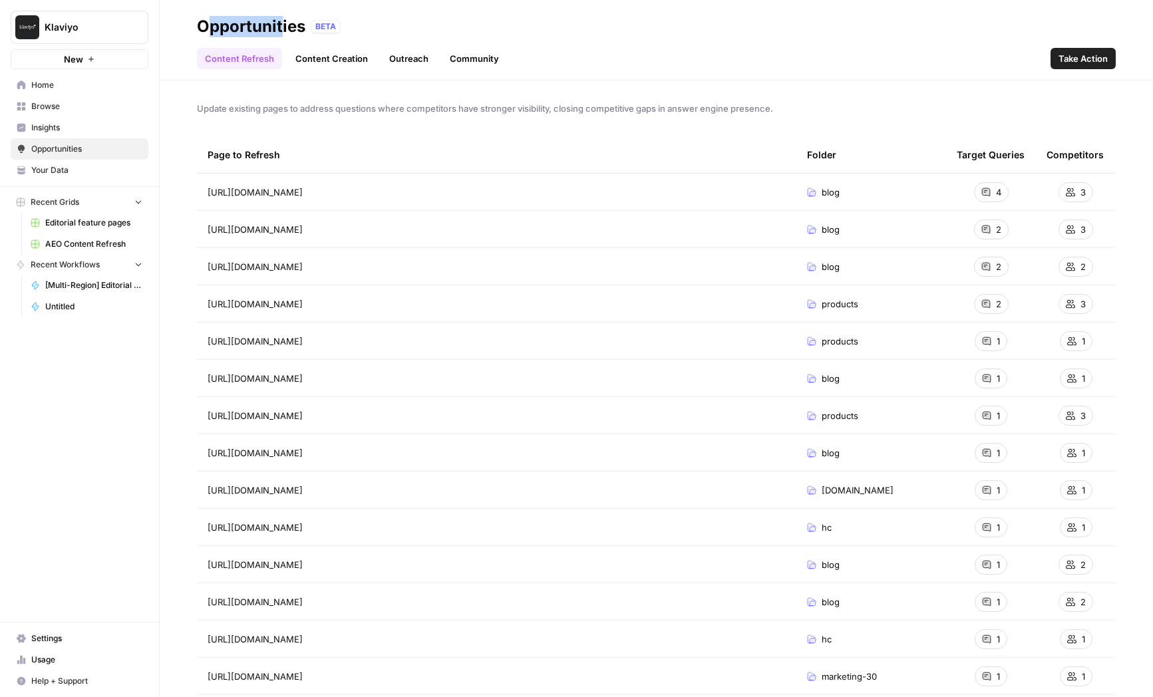
drag, startPoint x: 221, startPoint y: 25, endPoint x: 281, endPoint y: 25, distance: 59.9
click at [281, 25] on div "Opportunities" at bounding box center [251, 26] width 108 height 21
click at [341, 73] on header "Opportunities BETA Content Refresh Content Creation Outreach Community Take Act…" at bounding box center [656, 40] width 993 height 80
click at [343, 66] on link "Content Creation" at bounding box center [331, 58] width 88 height 21
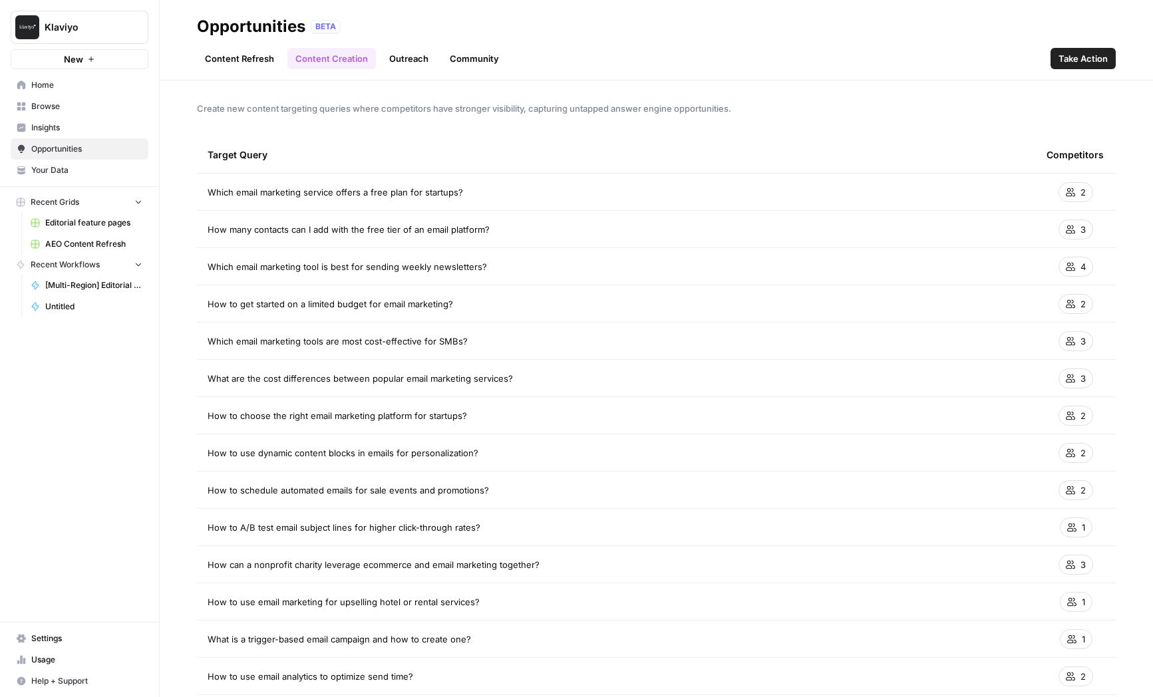
click at [412, 67] on link "Outreach" at bounding box center [408, 58] width 55 height 21
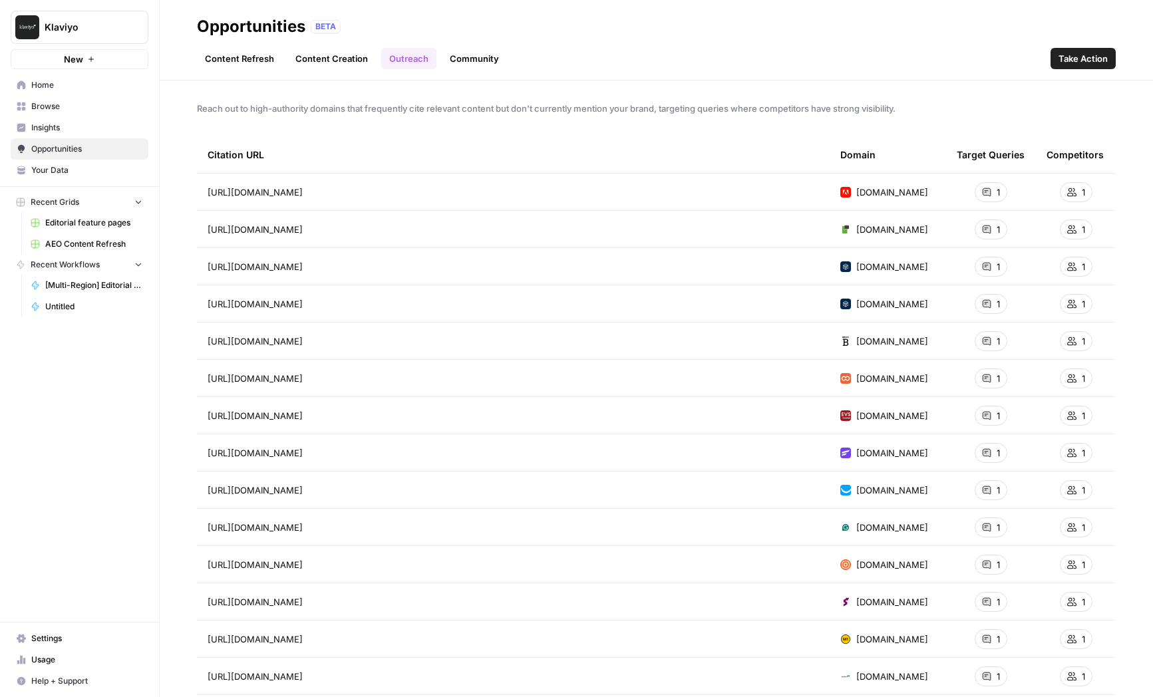
click at [480, 63] on link "Community" at bounding box center [474, 58] width 65 height 21
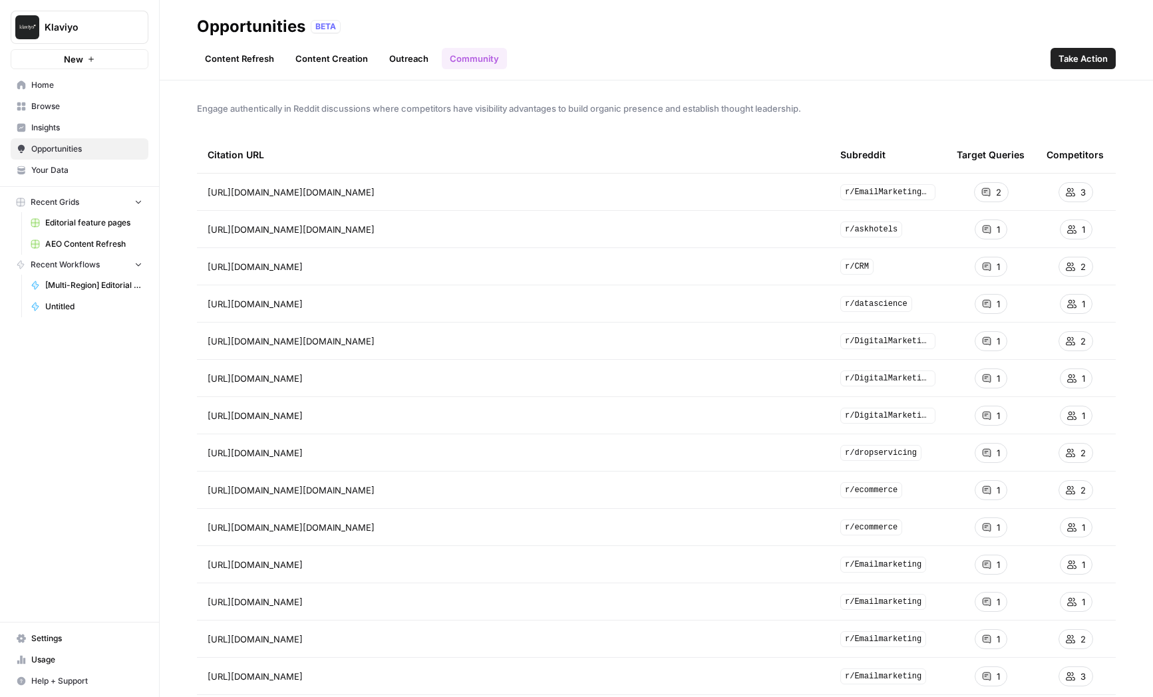
click at [82, 17] on button "Klaviyo" at bounding box center [80, 27] width 138 height 33
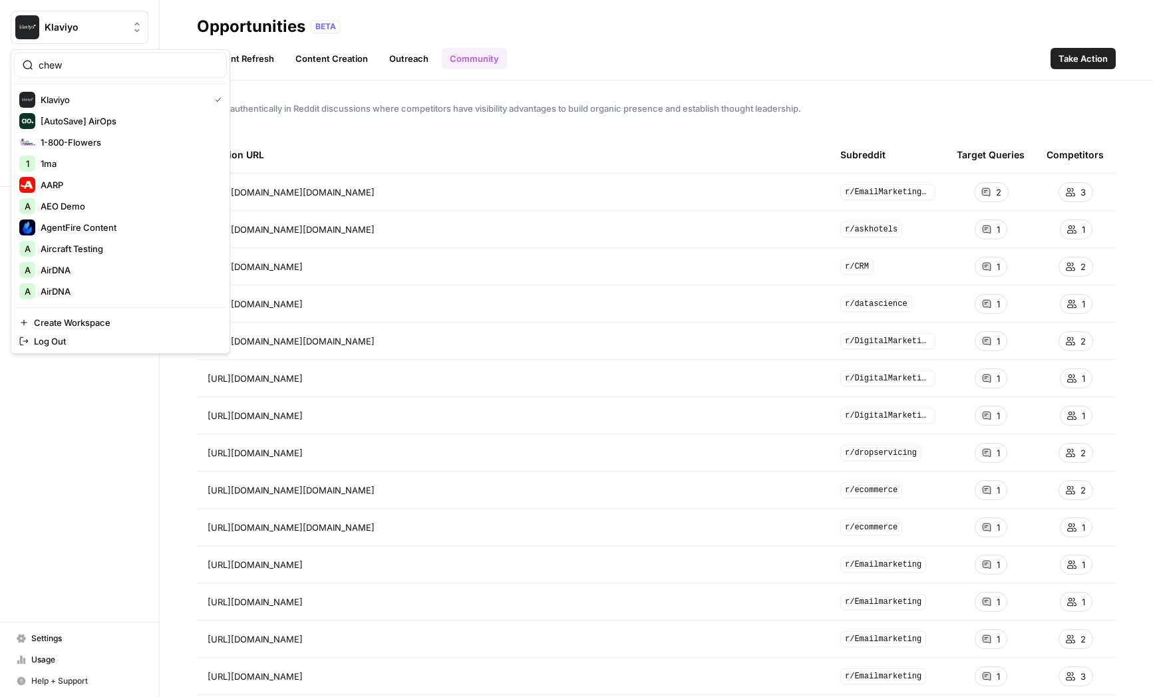
type input "chew"
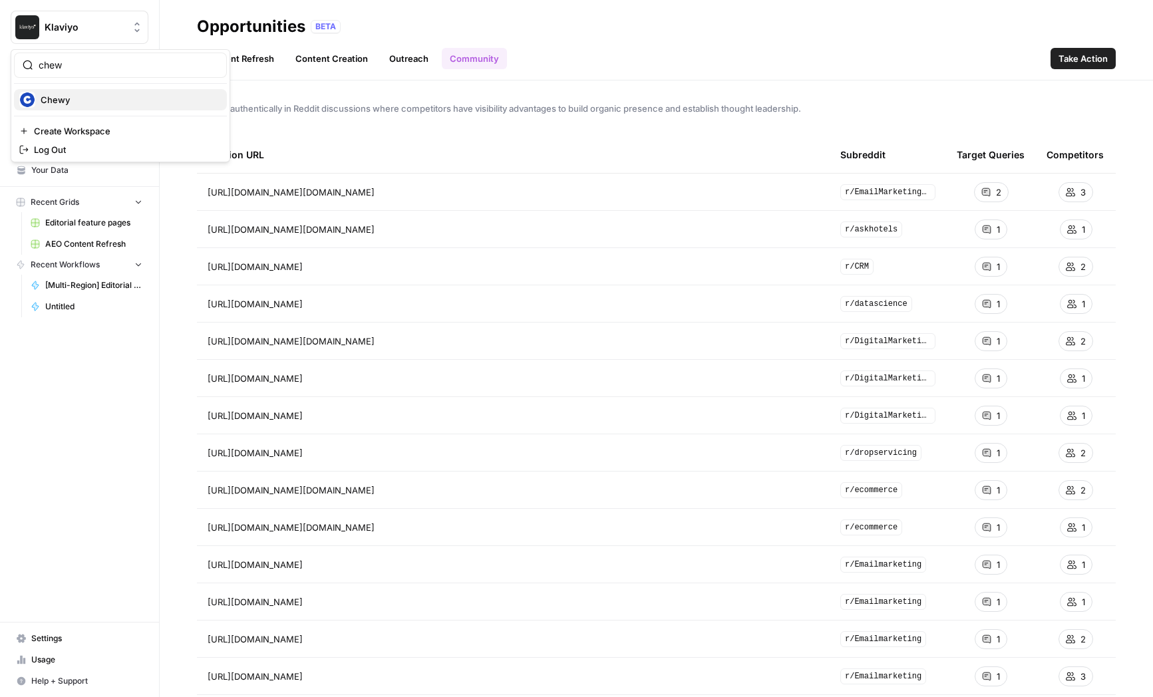
click at [79, 94] on span "Chewy" at bounding box center [129, 99] width 176 height 13
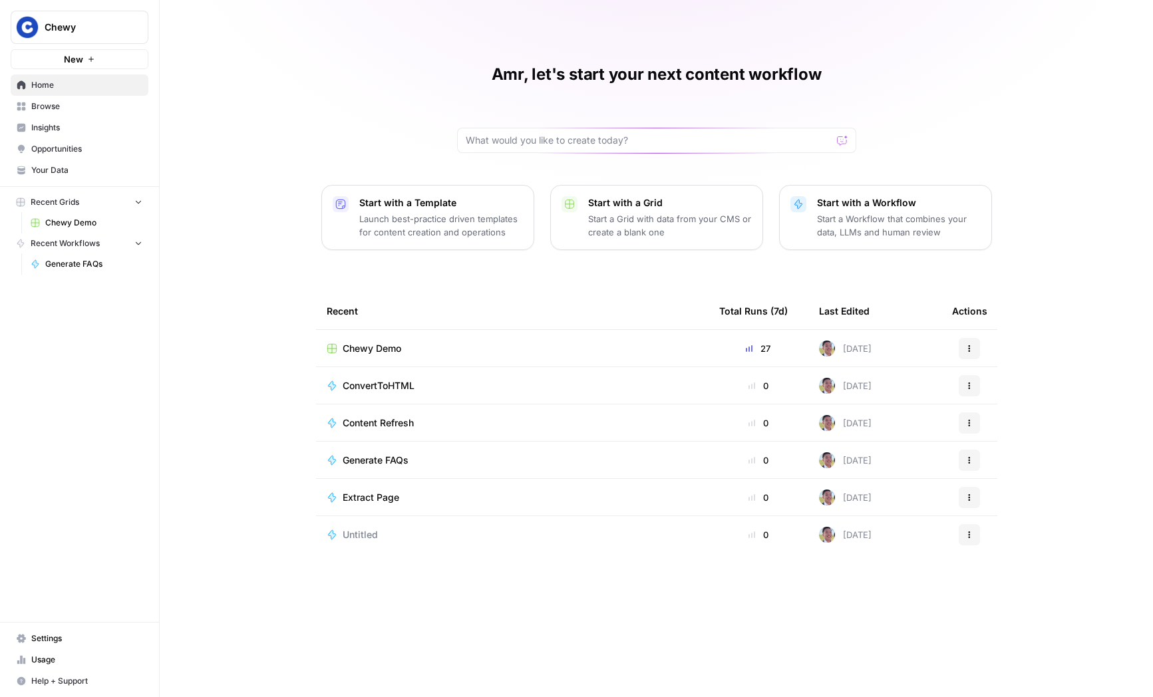
click at [396, 351] on span "Chewy Demo" at bounding box center [372, 348] width 59 height 13
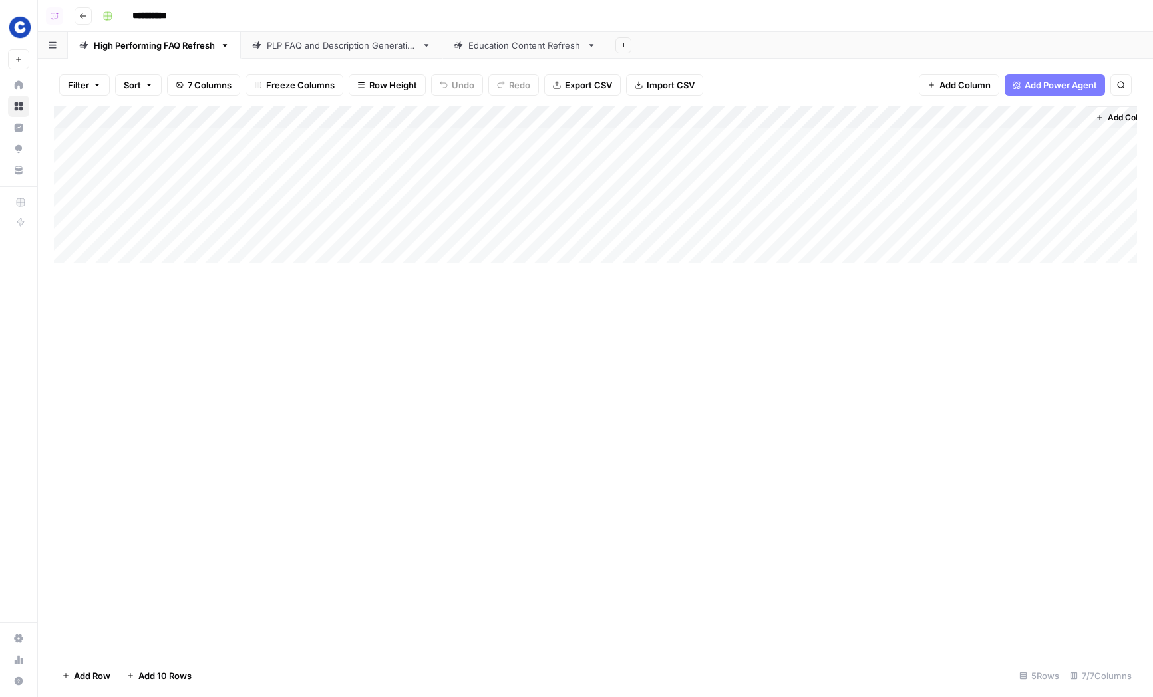
drag, startPoint x: 213, startPoint y: 152, endPoint x: 391, endPoint y: 234, distance: 196.4
click at [391, 234] on div "Add Column" at bounding box center [595, 184] width 1083 height 157
drag, startPoint x: 237, startPoint y: 137, endPoint x: 444, endPoint y: 229, distance: 226.3
click at [444, 229] on div "Add Column" at bounding box center [595, 184] width 1083 height 157
drag, startPoint x: 425, startPoint y: 145, endPoint x: 425, endPoint y: 227, distance: 81.8
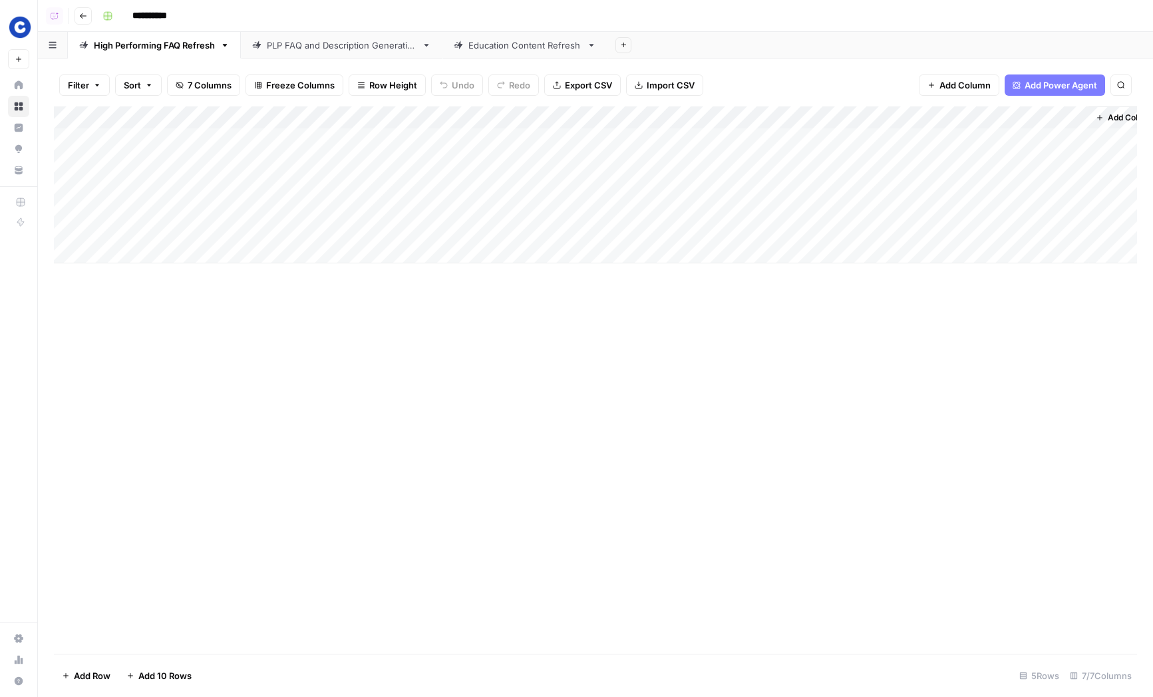
click at [425, 227] on div "Add Column" at bounding box center [595, 184] width 1083 height 157
click at [848, 117] on div "Add Column" at bounding box center [595, 184] width 1083 height 157
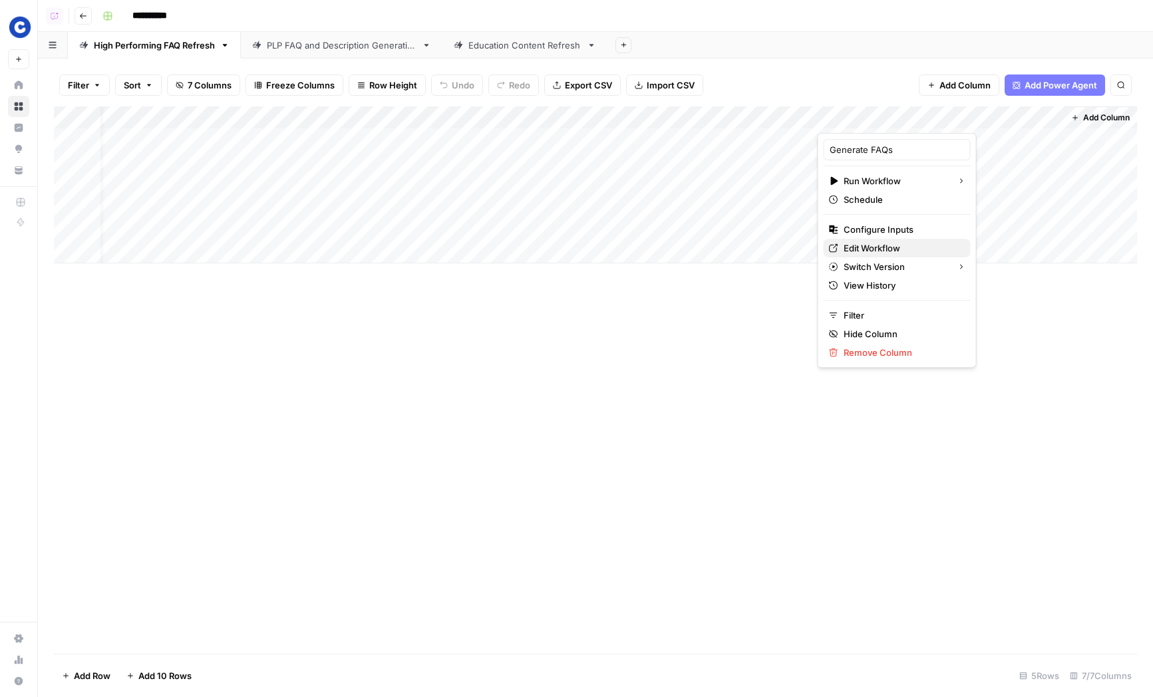
click at [852, 245] on span "Edit Workflow" at bounding box center [901, 247] width 116 height 13
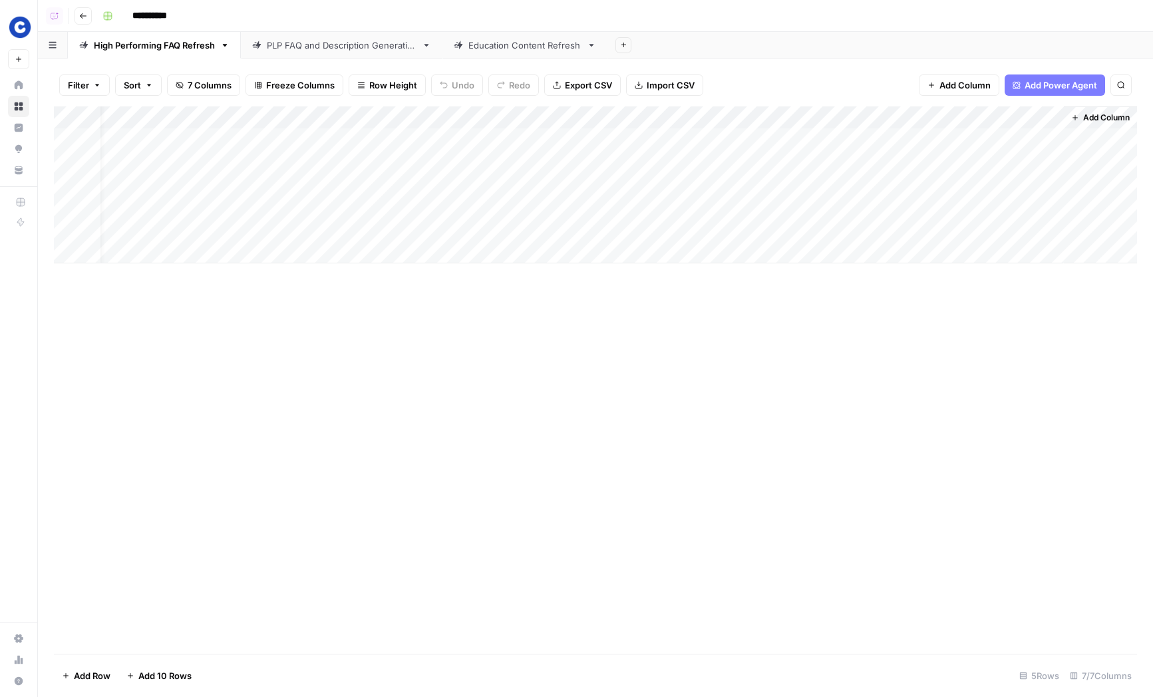
drag, startPoint x: 848, startPoint y: 143, endPoint x: 848, endPoint y: 225, distance: 81.8
click at [848, 225] on div "Add Column" at bounding box center [595, 184] width 1083 height 157
drag, startPoint x: 857, startPoint y: 224, endPoint x: 859, endPoint y: 236, distance: 12.3
click at [859, 236] on div "Add Column" at bounding box center [595, 184] width 1083 height 157
drag, startPoint x: 852, startPoint y: 154, endPoint x: 852, endPoint y: 241, distance: 87.1
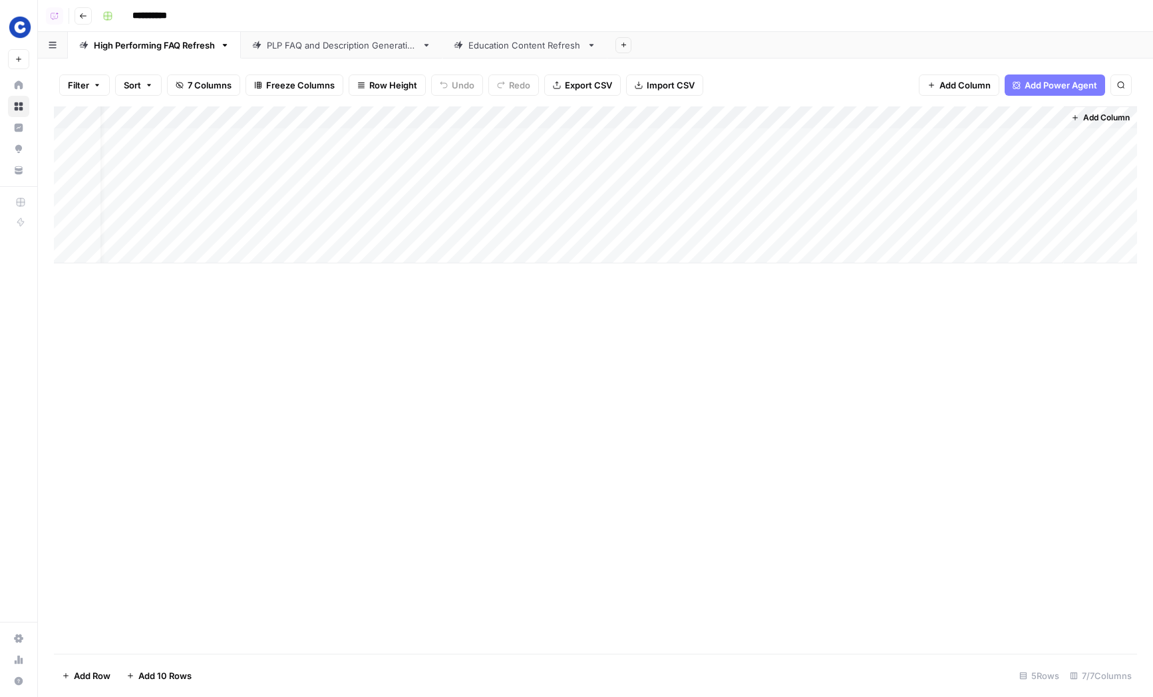
click at [852, 241] on div "Add Column" at bounding box center [595, 184] width 1083 height 157
drag, startPoint x: 849, startPoint y: 141, endPoint x: 853, endPoint y: 249, distance: 108.5
click at [853, 249] on div "Add Column" at bounding box center [595, 184] width 1083 height 157
drag, startPoint x: 865, startPoint y: 151, endPoint x: 863, endPoint y: 228, distance: 77.2
click at [863, 228] on div "Add Column" at bounding box center [595, 184] width 1083 height 157
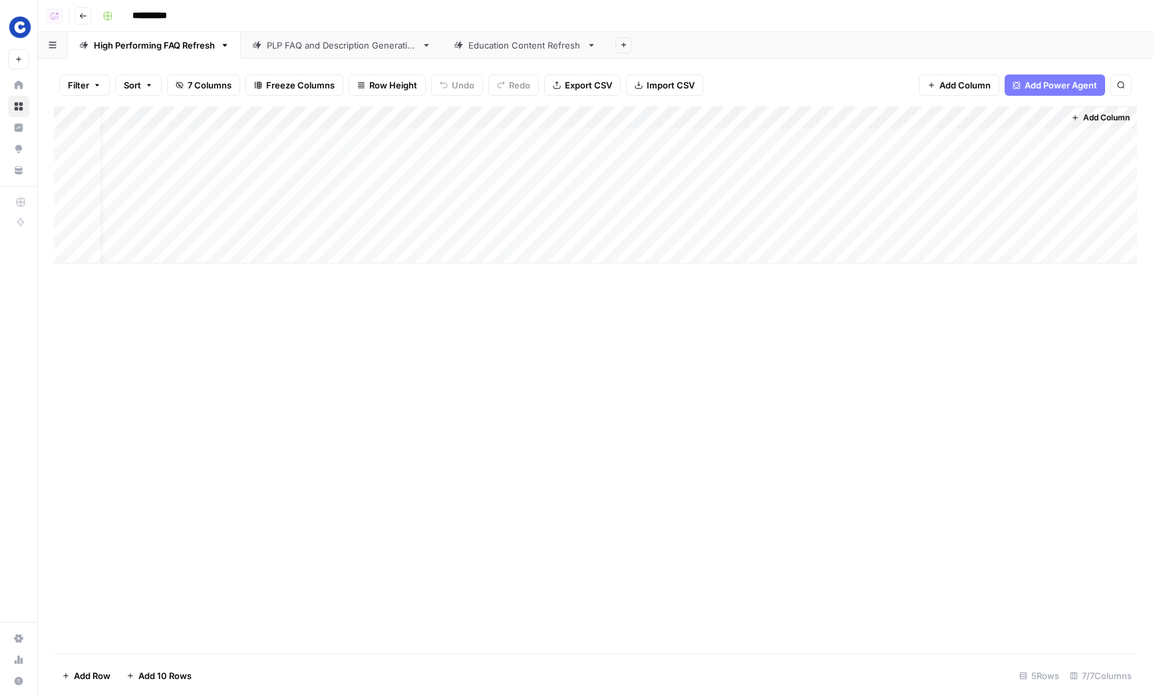
drag, startPoint x: 884, startPoint y: 138, endPoint x: 884, endPoint y: 221, distance: 83.8
click at [884, 221] on div "Add Column" at bounding box center [595, 184] width 1083 height 157
drag, startPoint x: 899, startPoint y: 138, endPoint x: 894, endPoint y: 233, distance: 95.9
click at [894, 233] on div "Add Column" at bounding box center [595, 184] width 1083 height 157
drag, startPoint x: 863, startPoint y: 140, endPoint x: 865, endPoint y: 231, distance: 91.1
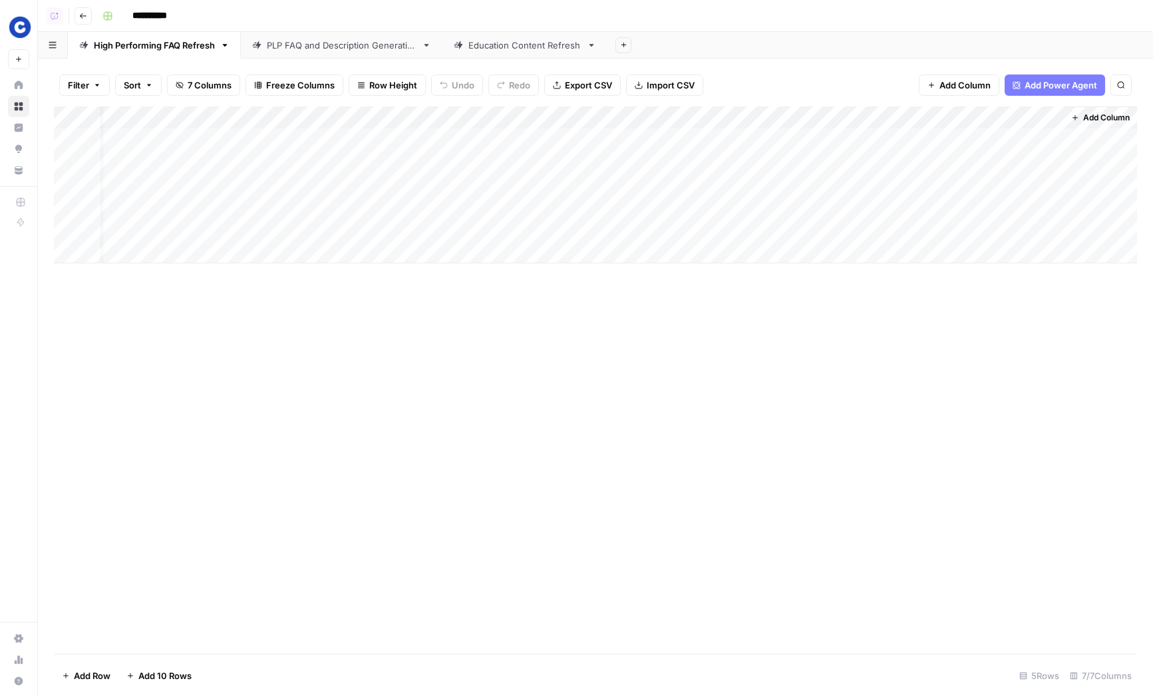
click at [865, 231] on div "Add Column" at bounding box center [595, 184] width 1083 height 157
drag, startPoint x: 842, startPoint y: 154, endPoint x: 842, endPoint y: 239, distance: 85.1
click at [842, 239] on div "Add Column" at bounding box center [595, 184] width 1083 height 157
drag, startPoint x: 842, startPoint y: 225, endPoint x: 844, endPoint y: 136, distance: 88.5
click at [844, 136] on div "Add Column" at bounding box center [595, 184] width 1083 height 157
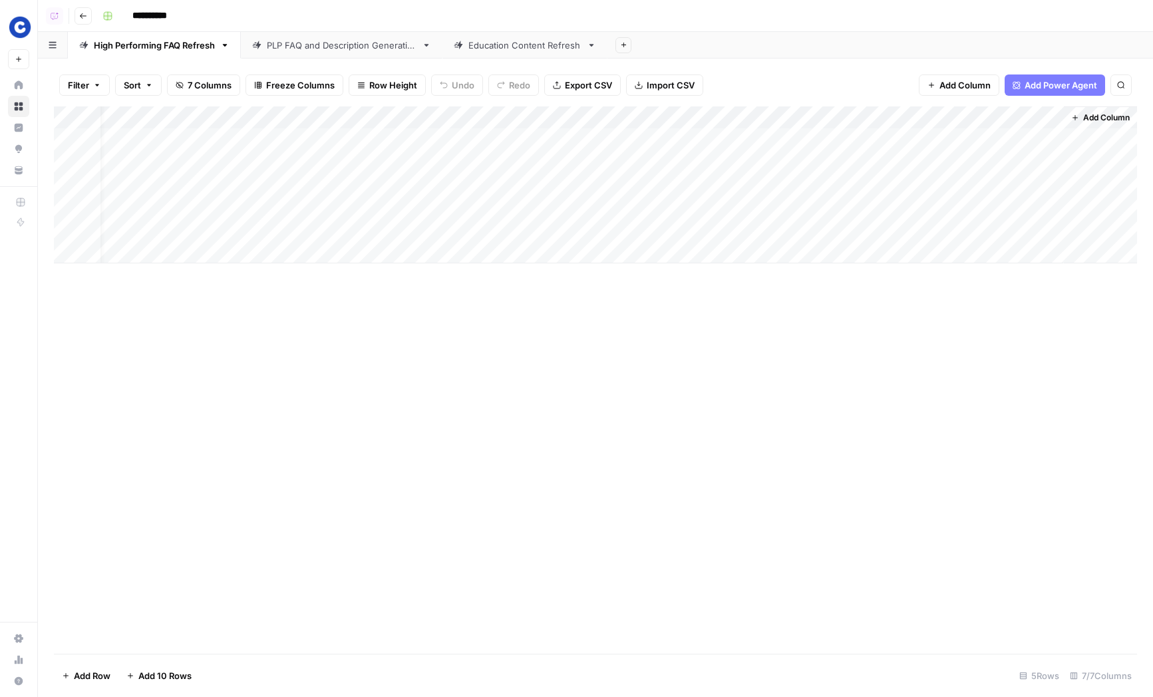
drag, startPoint x: 866, startPoint y: 130, endPoint x: 866, endPoint y: 233, distance: 103.8
click at [866, 233] on div "Add Column" at bounding box center [595, 184] width 1083 height 157
drag, startPoint x: 866, startPoint y: 219, endPoint x: 858, endPoint y: 138, distance: 80.9
click at [858, 138] on div "Add Column" at bounding box center [595, 184] width 1083 height 157
drag, startPoint x: 862, startPoint y: 138, endPoint x: 862, endPoint y: 233, distance: 94.4
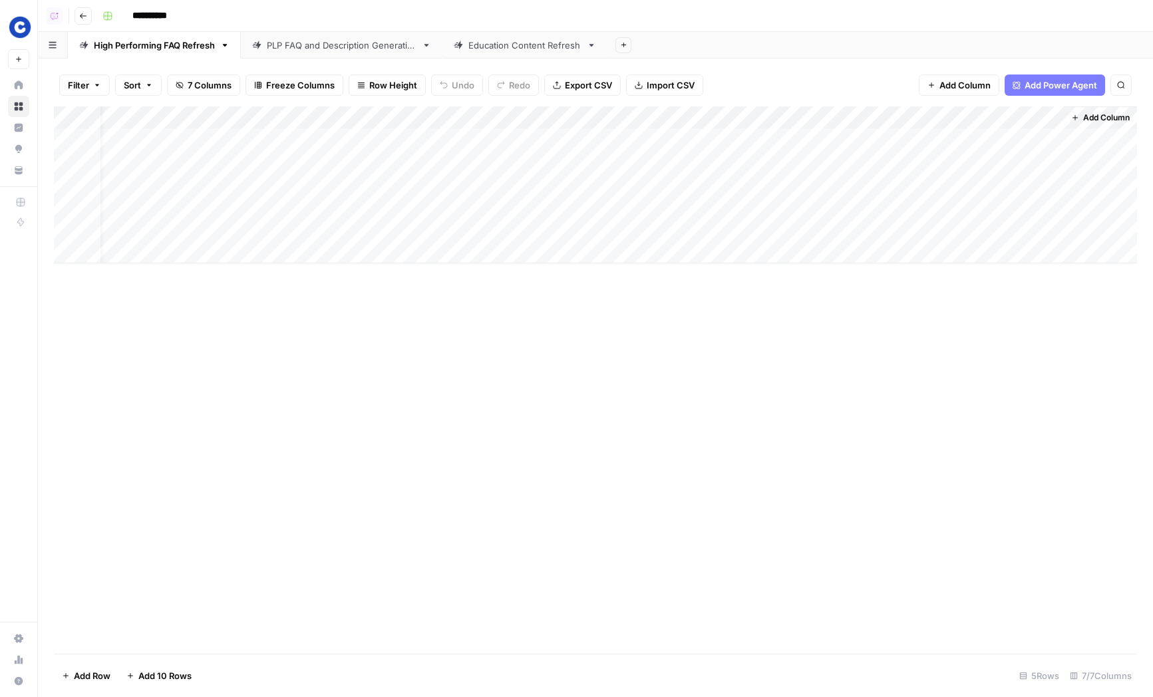
click at [862, 233] on div "Add Column" at bounding box center [595, 184] width 1083 height 157
drag, startPoint x: 851, startPoint y: 139, endPoint x: 855, endPoint y: 259, distance: 119.8
click at [855, 259] on div "Add Column" at bounding box center [595, 184] width 1083 height 157
drag, startPoint x: 852, startPoint y: 156, endPoint x: 854, endPoint y: 256, distance: 99.8
click at [854, 256] on div "Add Column" at bounding box center [595, 184] width 1083 height 157
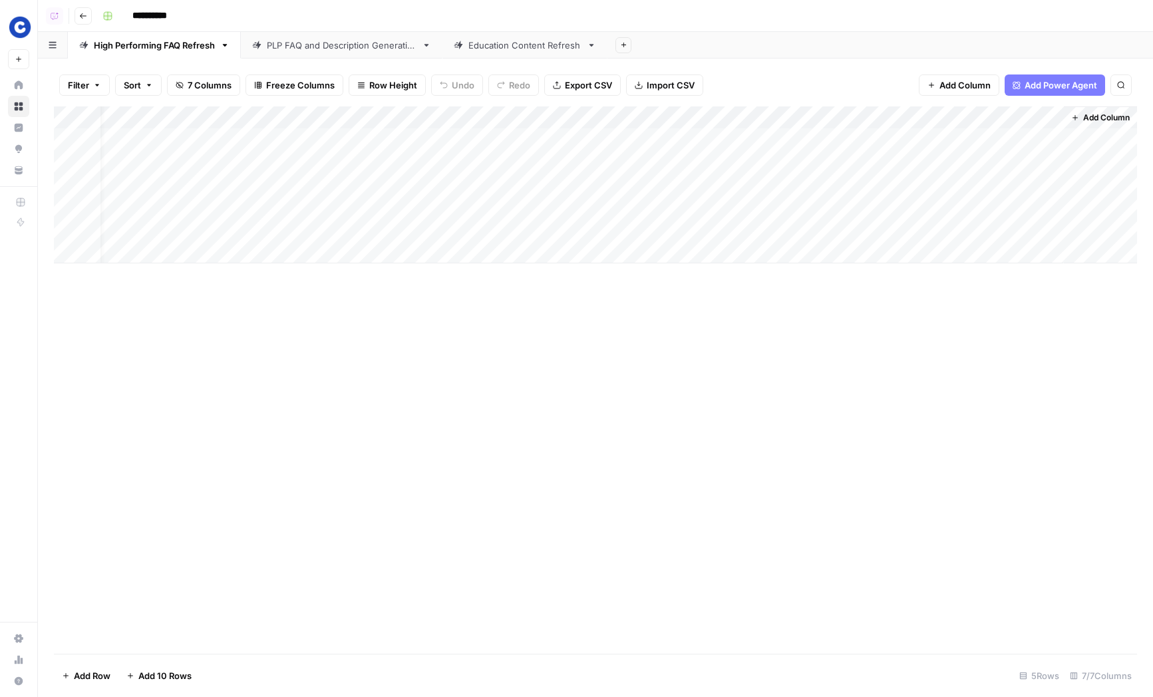
drag, startPoint x: 847, startPoint y: 138, endPoint x: 849, endPoint y: 259, distance: 121.7
click at [849, 259] on div "Add Column" at bounding box center [595, 184] width 1083 height 157
click at [950, 141] on div "Add Column" at bounding box center [595, 184] width 1083 height 157
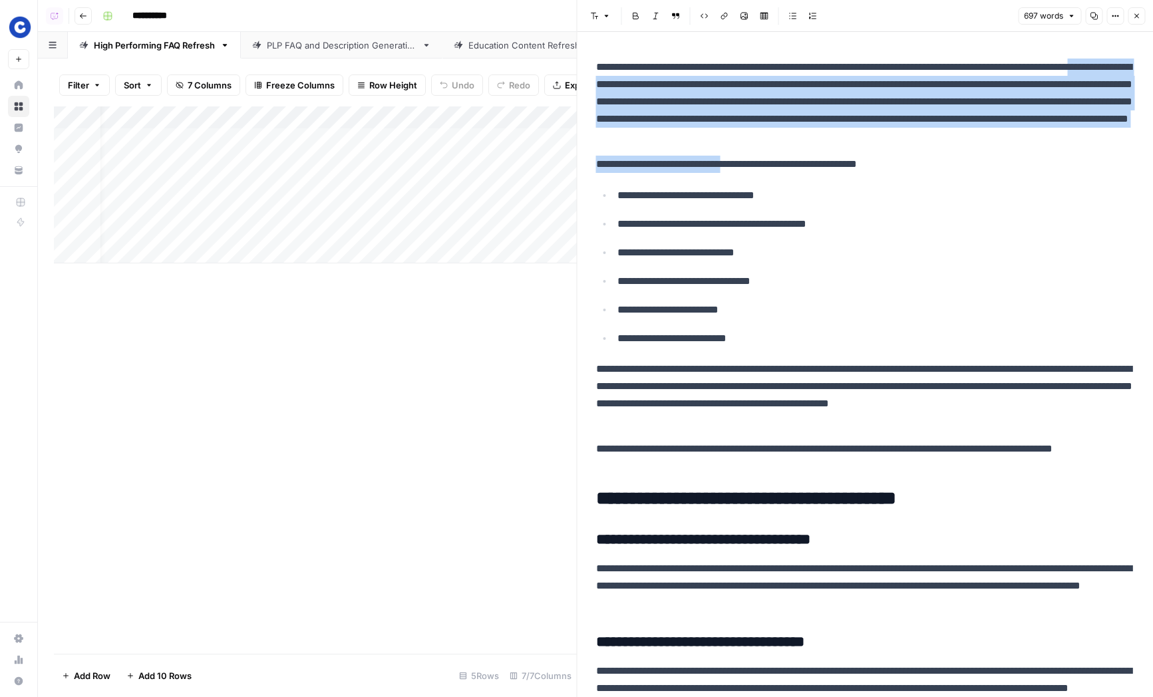
drag, startPoint x: 646, startPoint y: 80, endPoint x: 751, endPoint y: 165, distance: 134.3
click at [736, 190] on span "Shortcuts" at bounding box center [739, 188] width 37 height 12
click at [692, 85] on p "**********" at bounding box center [865, 102] width 539 height 86
drag, startPoint x: 665, startPoint y: 80, endPoint x: 766, endPoint y: 138, distance: 116.5
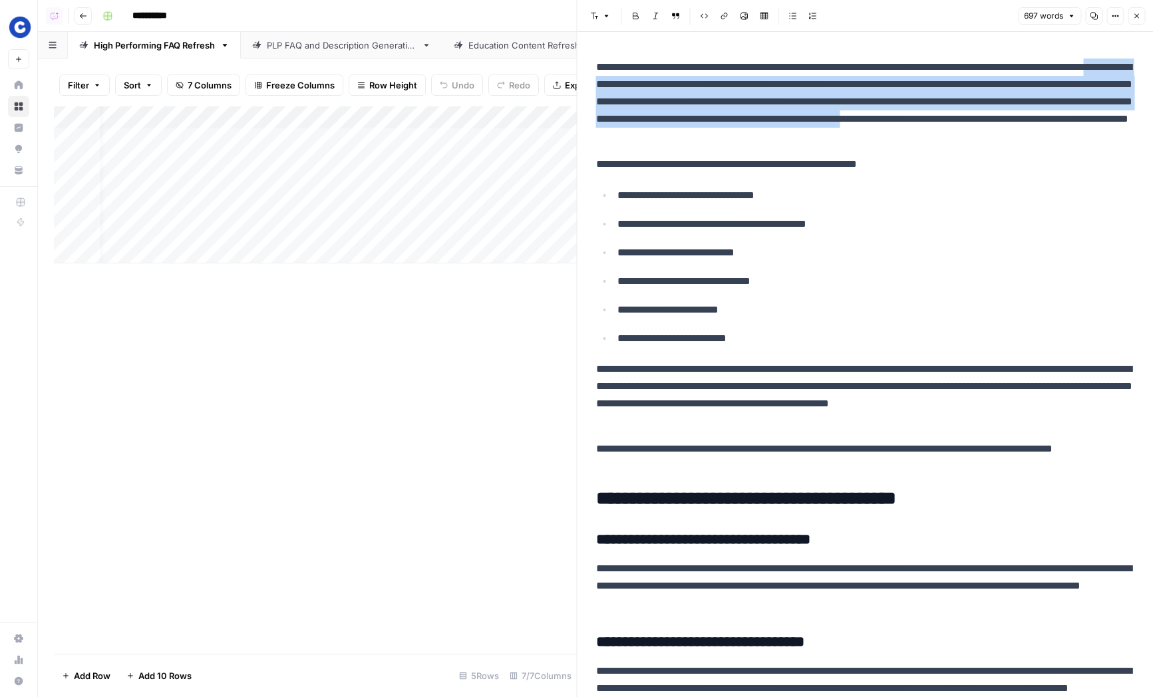
click at [766, 138] on p "**********" at bounding box center [865, 102] width 539 height 86
drag, startPoint x: 665, startPoint y: 90, endPoint x: 760, endPoint y: 148, distance: 111.7
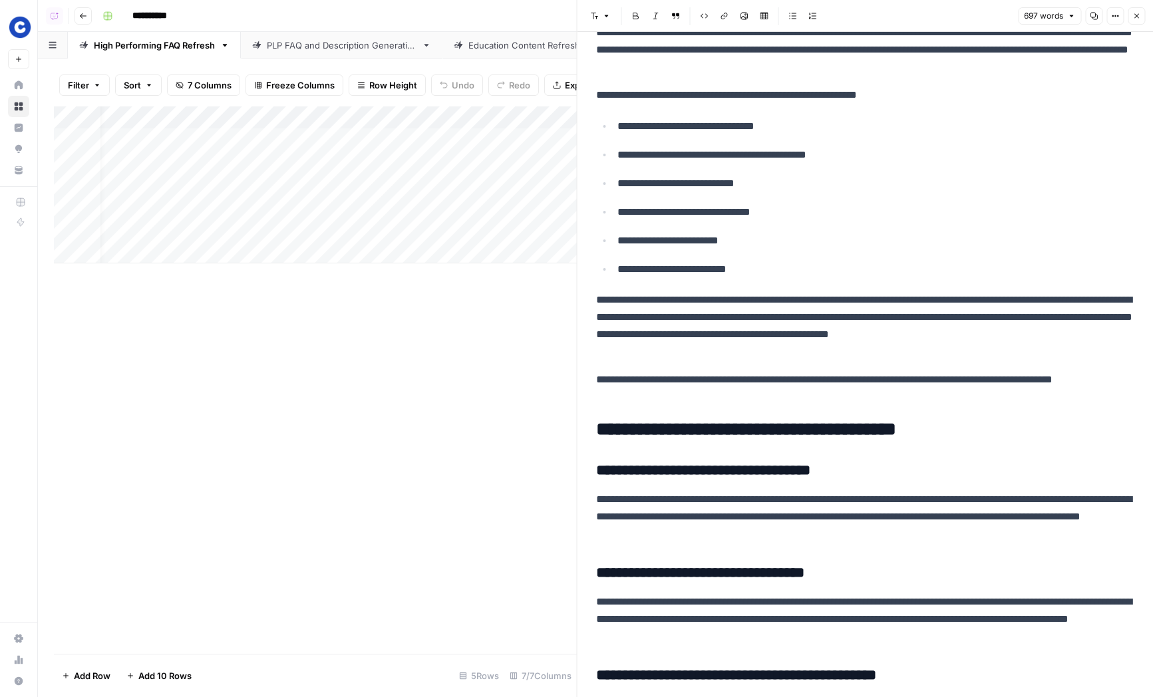
click at [754, 309] on p "**********" at bounding box center [865, 325] width 539 height 69
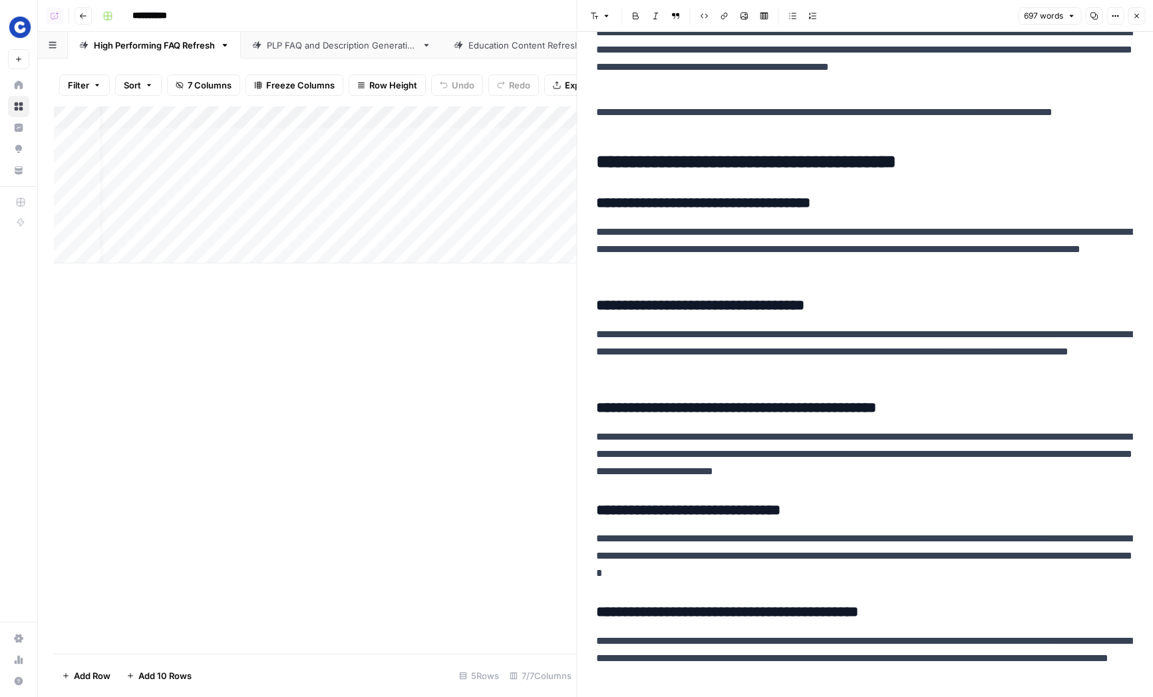
scroll to position [354, 0]
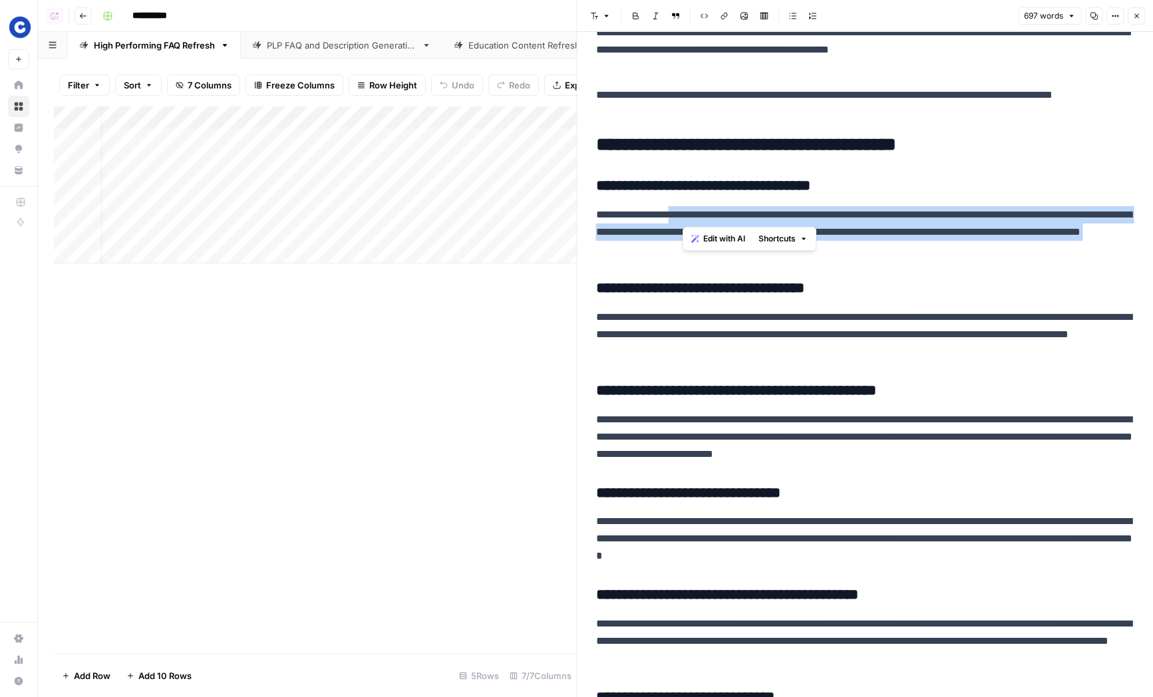
drag, startPoint x: 684, startPoint y: 207, endPoint x: 750, endPoint y: 263, distance: 86.4
click at [750, 263] on div "**********" at bounding box center [865, 424] width 555 height 1450
click at [802, 219] on p "**********" at bounding box center [865, 232] width 539 height 52
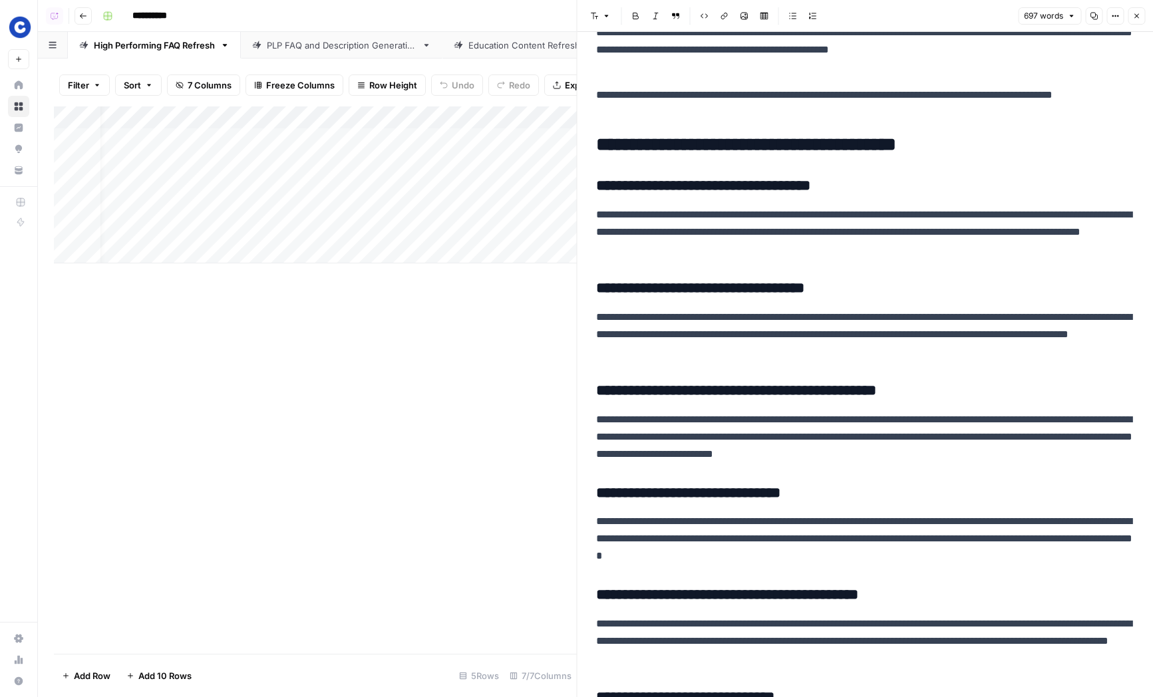
click at [832, 243] on p "**********" at bounding box center [865, 232] width 539 height 52
click at [753, 297] on h3 "**********" at bounding box center [865, 288] width 539 height 19
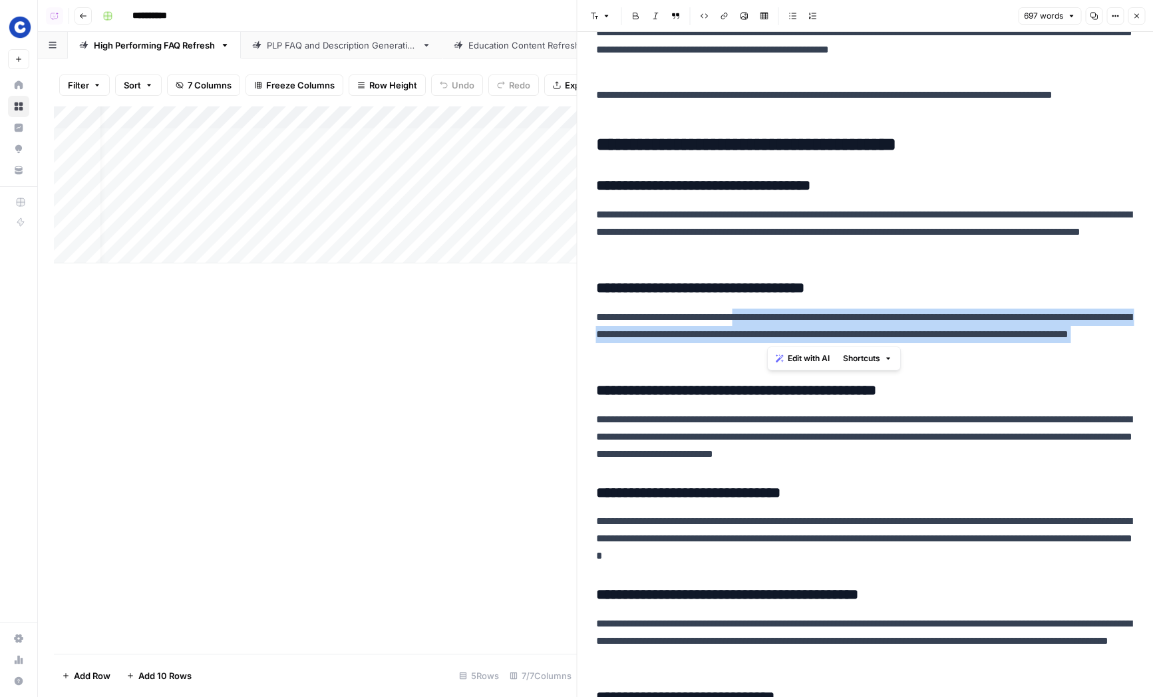
drag, startPoint x: 798, startPoint y: 341, endPoint x: 821, endPoint y: 365, distance: 33.4
click at [821, 365] on div "**********" at bounding box center [865, 424] width 555 height 1450
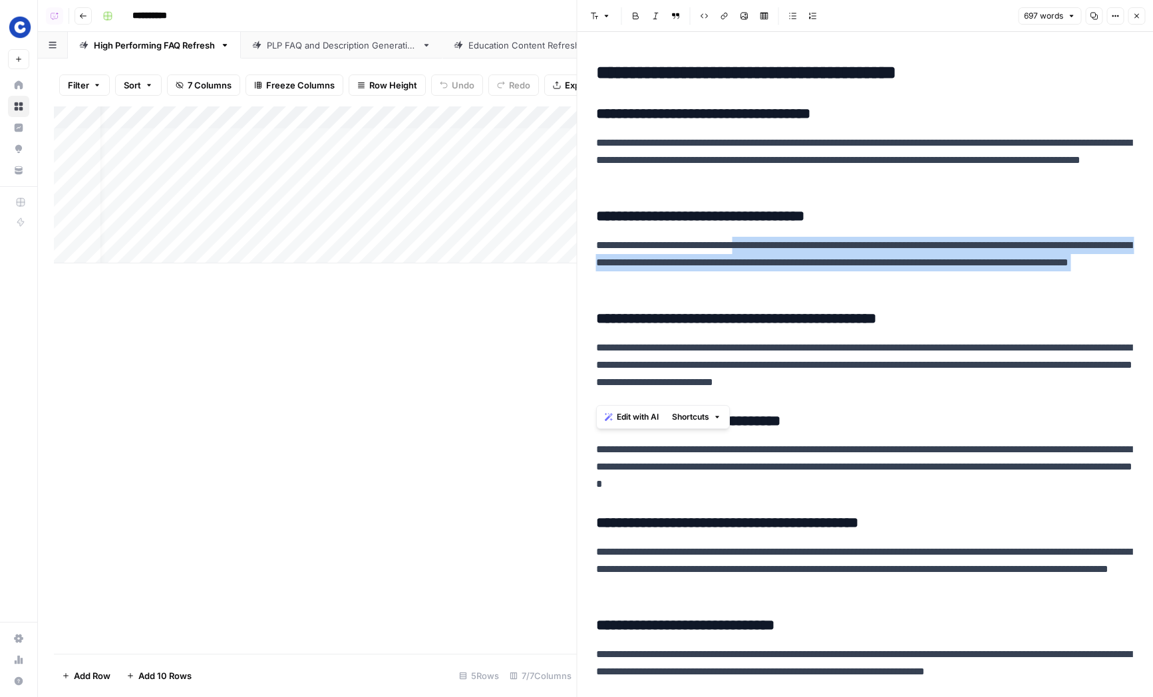
scroll to position [439, 0]
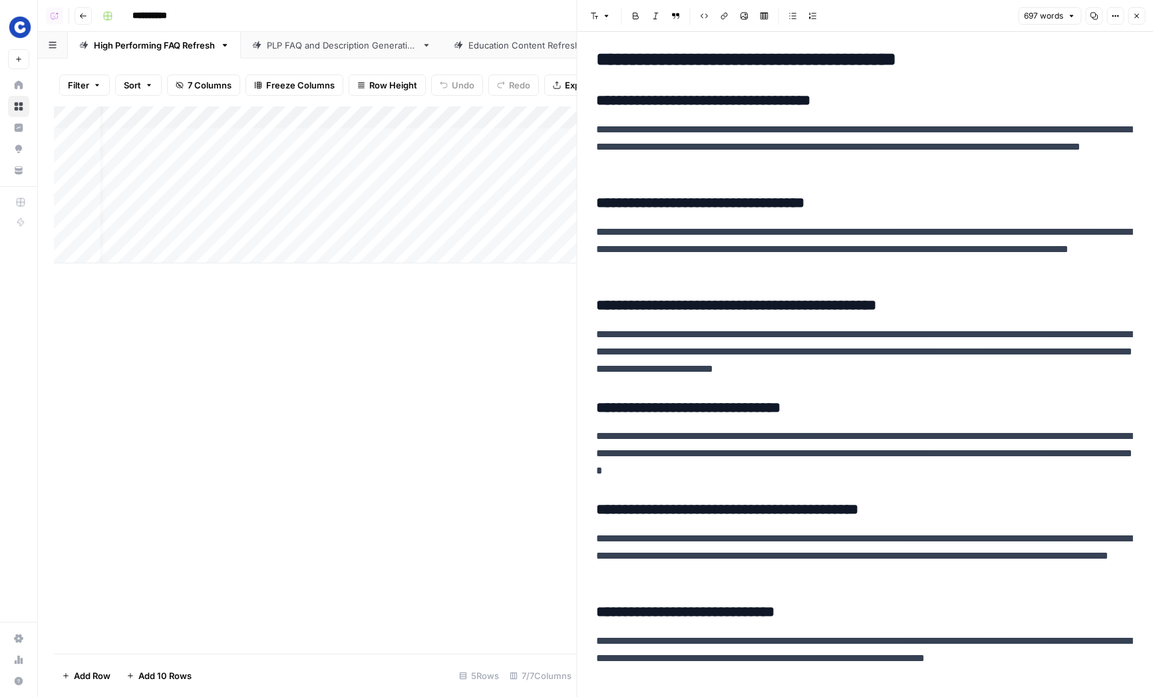
click at [825, 366] on p "**********" at bounding box center [865, 352] width 539 height 52
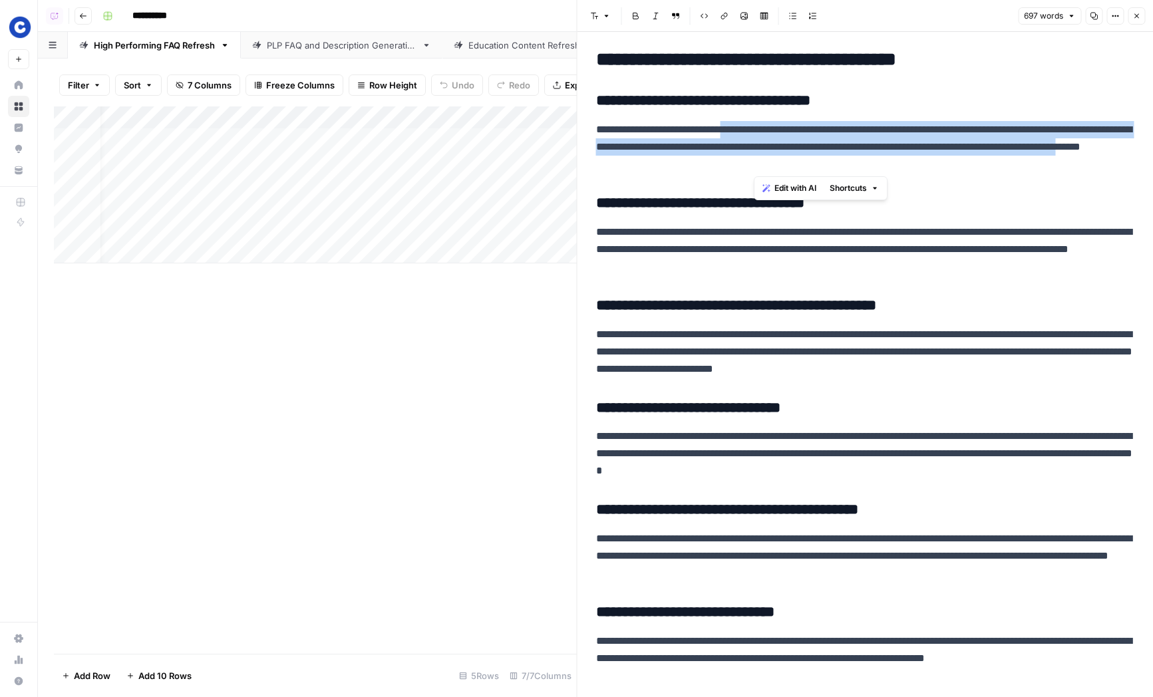
drag, startPoint x: 753, startPoint y: 131, endPoint x: 782, endPoint y: 158, distance: 39.5
click at [782, 158] on p "**********" at bounding box center [865, 147] width 539 height 52
click at [773, 138] on p "**********" at bounding box center [865, 147] width 539 height 52
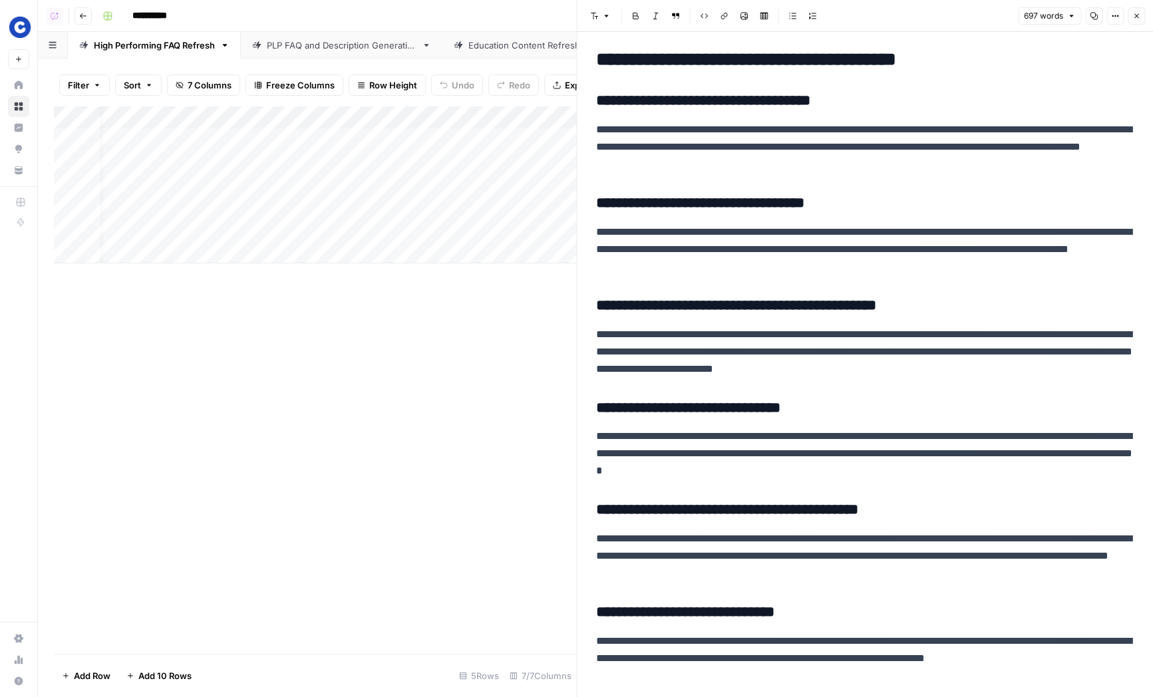
click at [1131, 17] on button "Close" at bounding box center [1135, 15] width 17 height 17
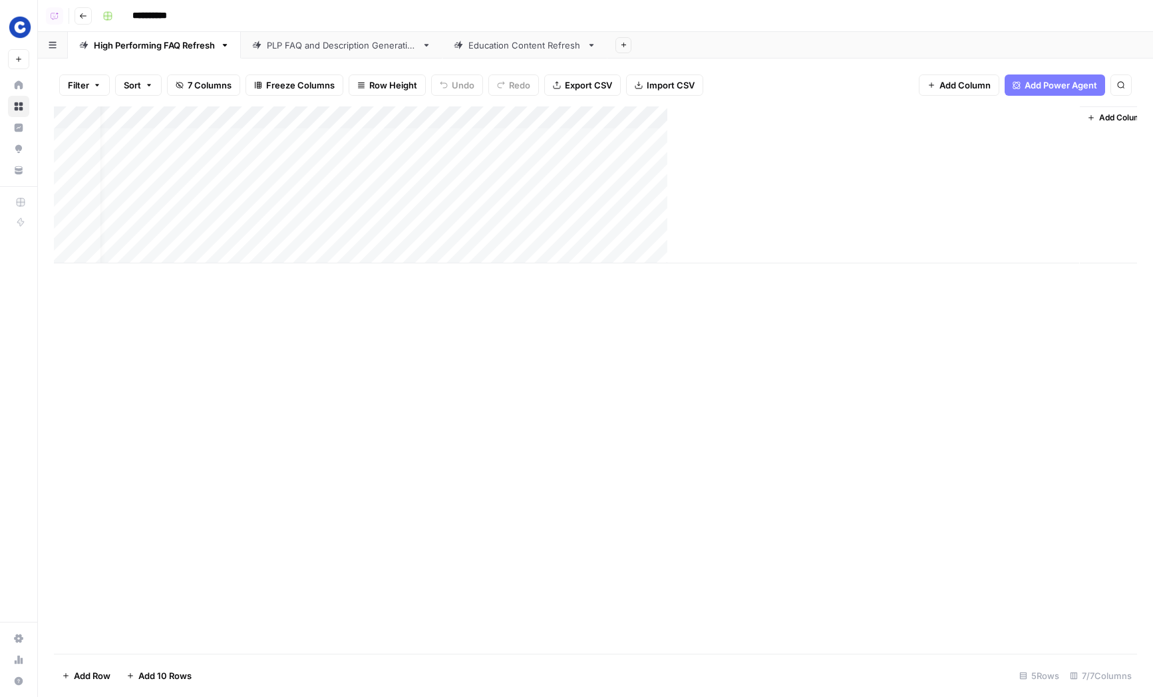
scroll to position [0, 9]
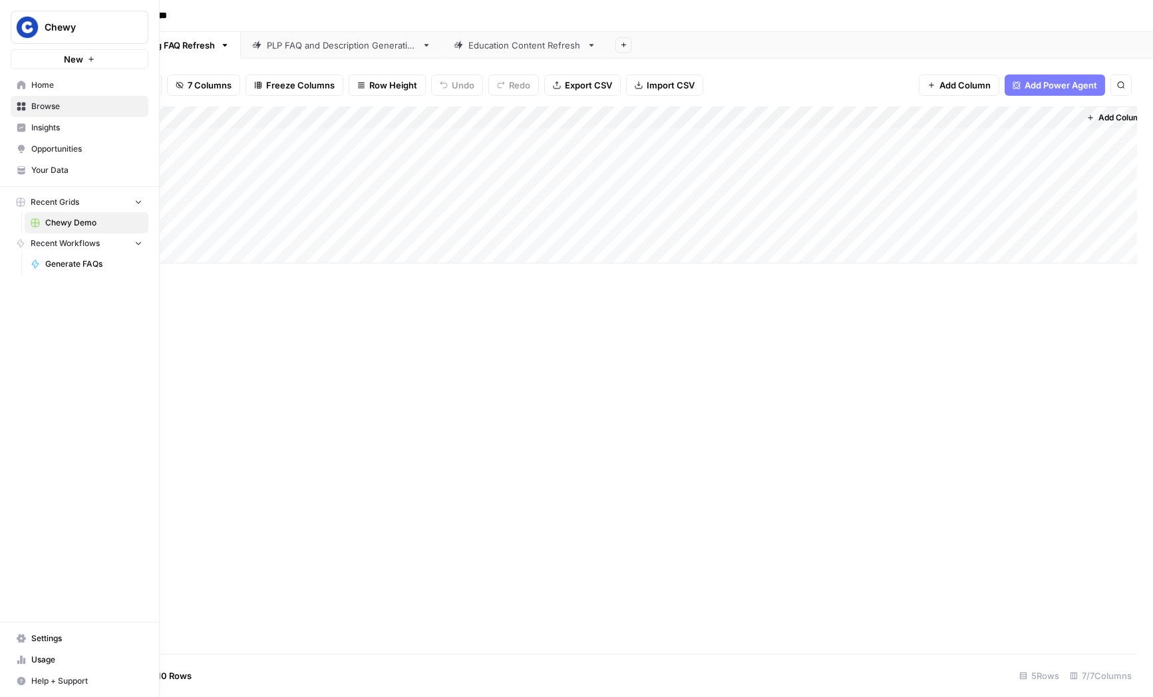
click at [39, 146] on span "Opportunities" at bounding box center [86, 149] width 111 height 12
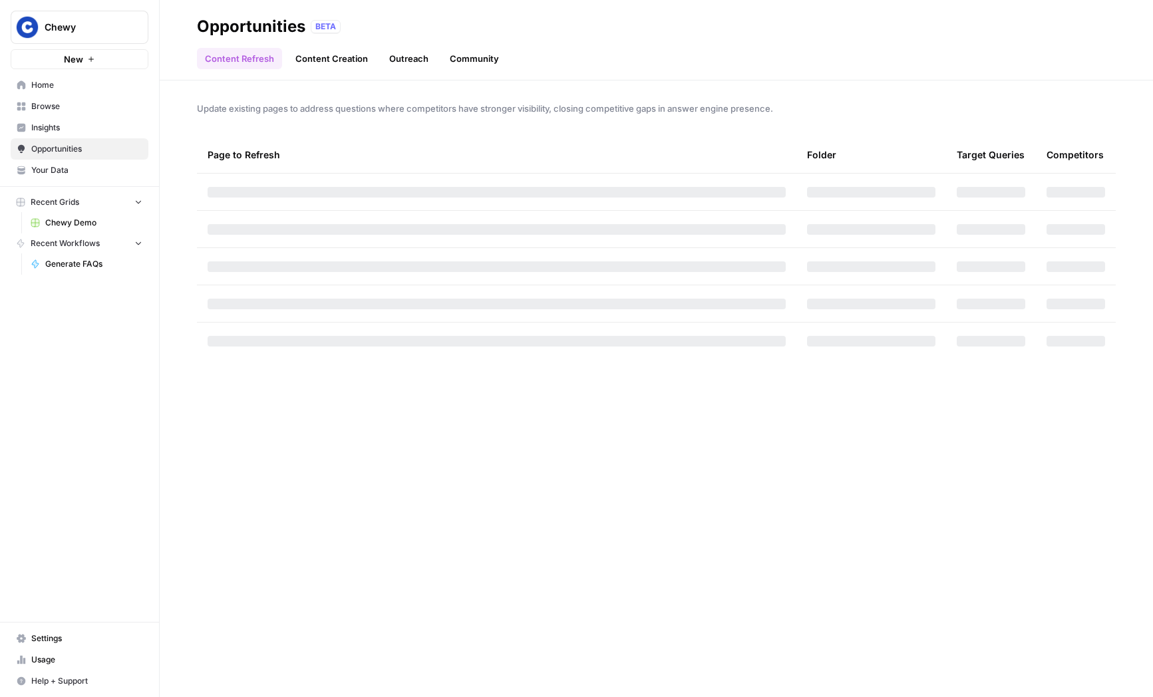
click at [45, 168] on span "Your Data" at bounding box center [86, 170] width 111 height 12
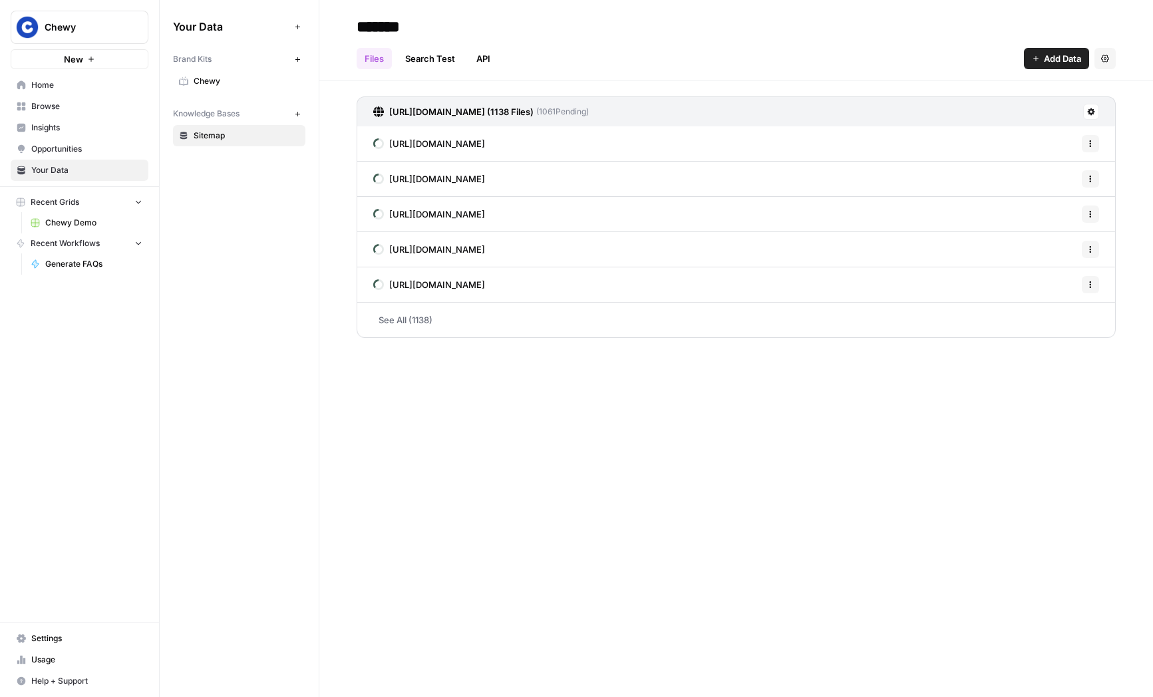
click at [229, 89] on link "Chewy" at bounding box center [239, 81] width 132 height 21
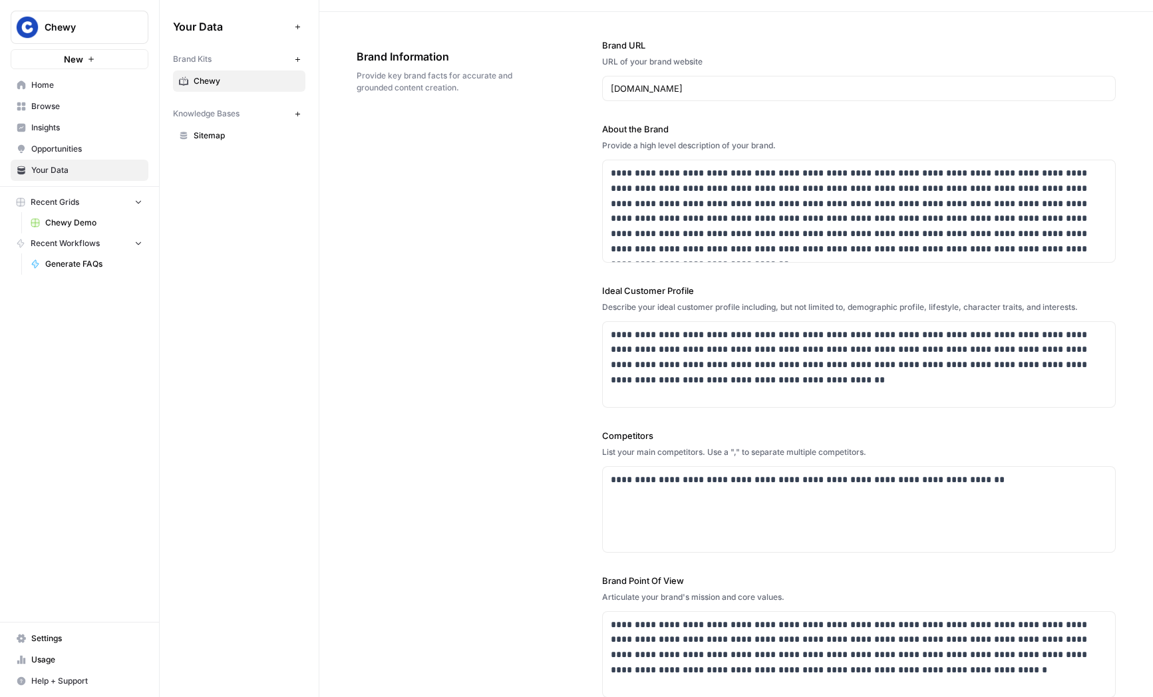
drag, startPoint x: 570, startPoint y: 67, endPoint x: 670, endPoint y: 246, distance: 205.4
click at [670, 246] on div "**********" at bounding box center [735, 368] width 759 height 713
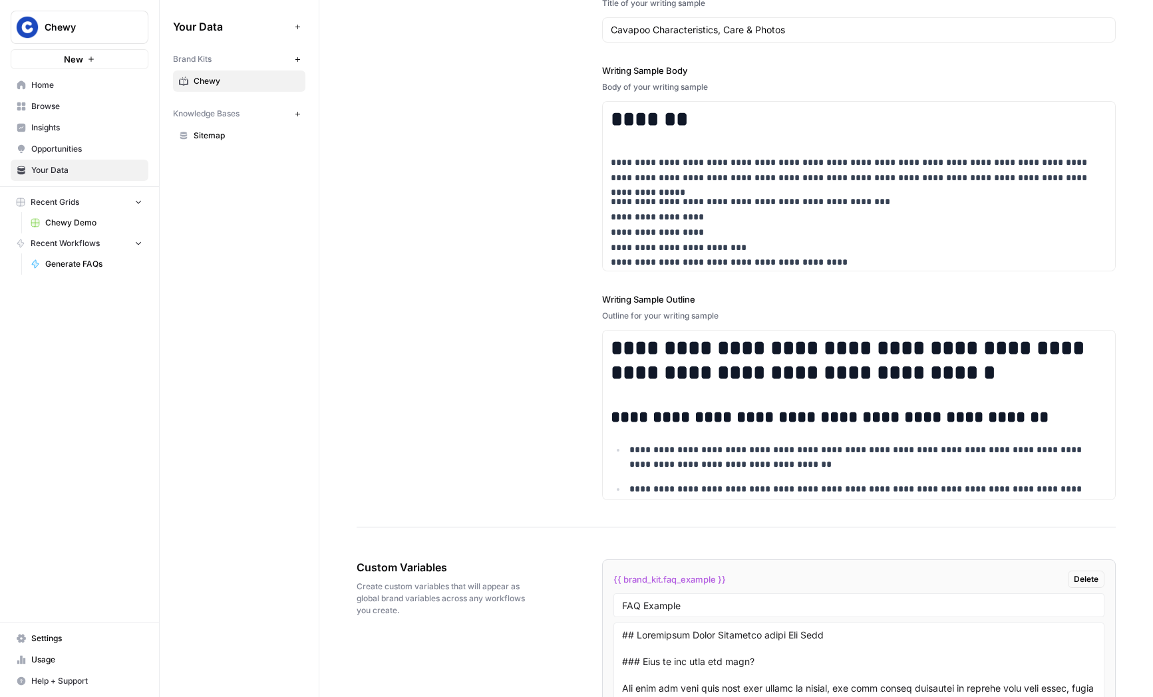
scroll to position [1886, 0]
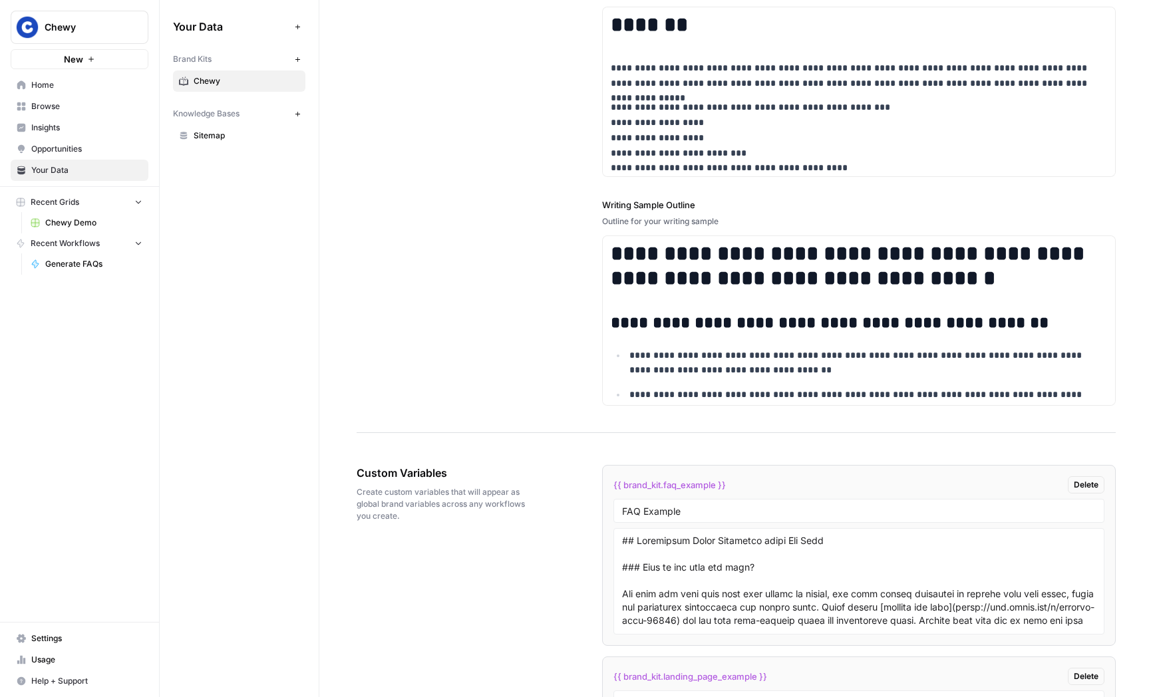
click at [888, 679] on div "{{ brand_kit.landing_page_example }} Delete" at bounding box center [858, 676] width 491 height 17
click at [82, 138] on link "Opportunities" at bounding box center [80, 148] width 138 height 21
click at [84, 128] on span "Insights" at bounding box center [86, 128] width 111 height 12
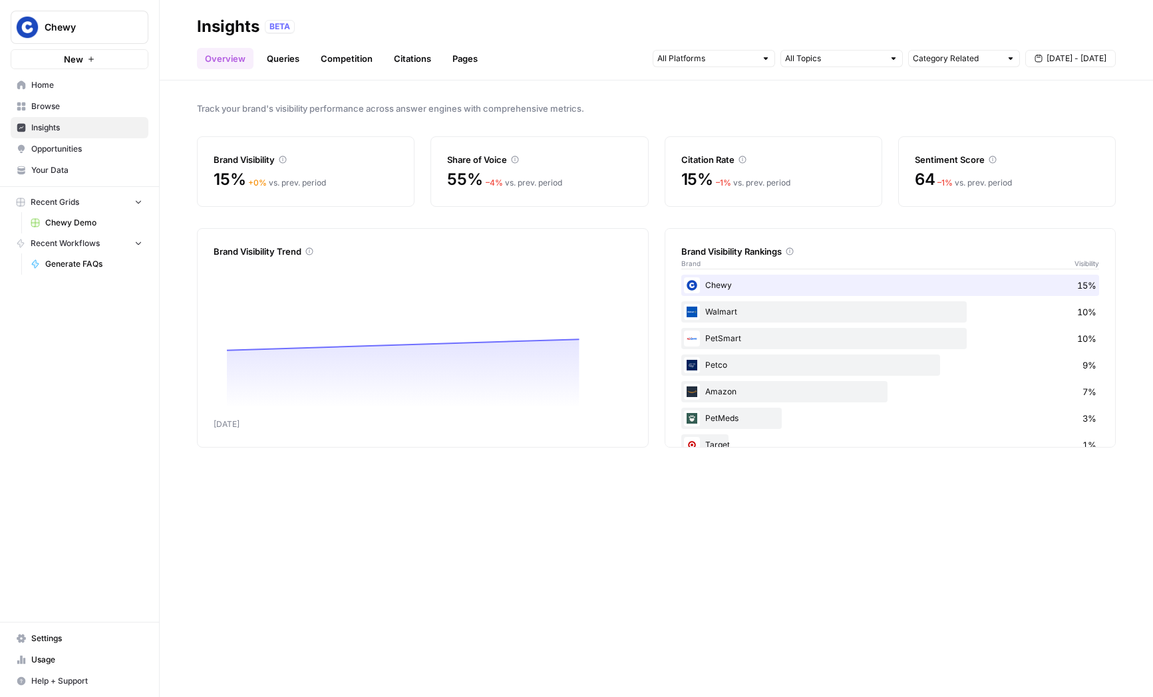
click at [93, 25] on span "Chewy" at bounding box center [85, 27] width 80 height 13
type input "klavi"
click at [87, 108] on button "Klaviyo" at bounding box center [120, 99] width 213 height 21
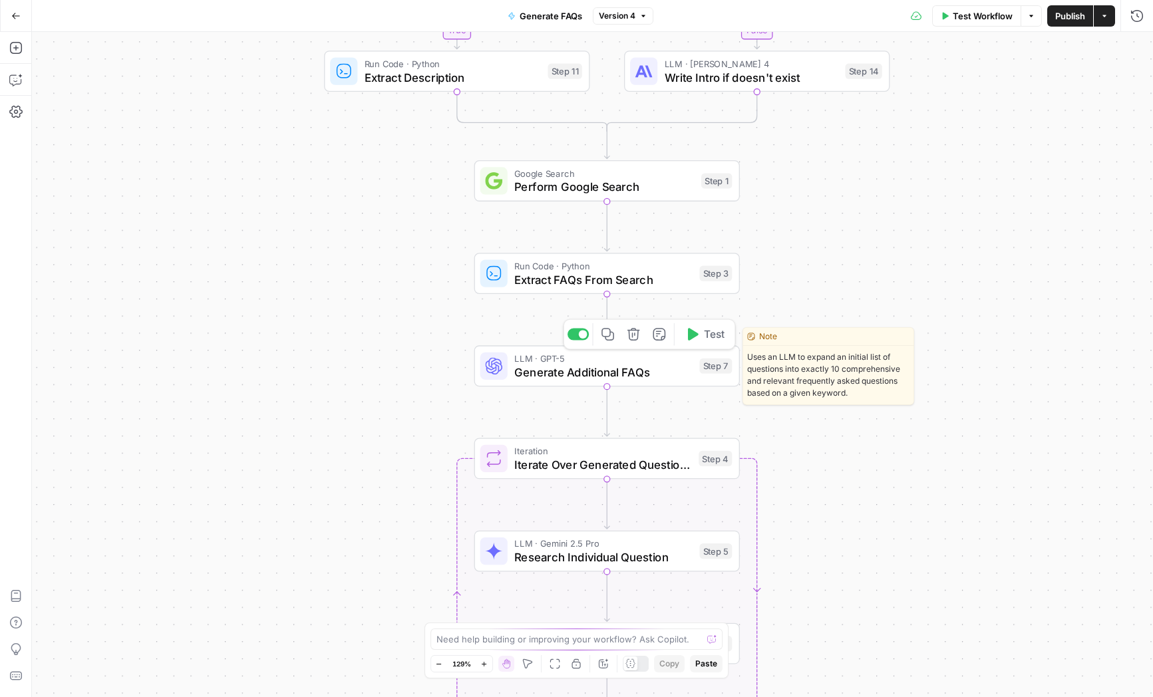
click at [527, 375] on span "Generate Additional FAQs" at bounding box center [603, 371] width 178 height 17
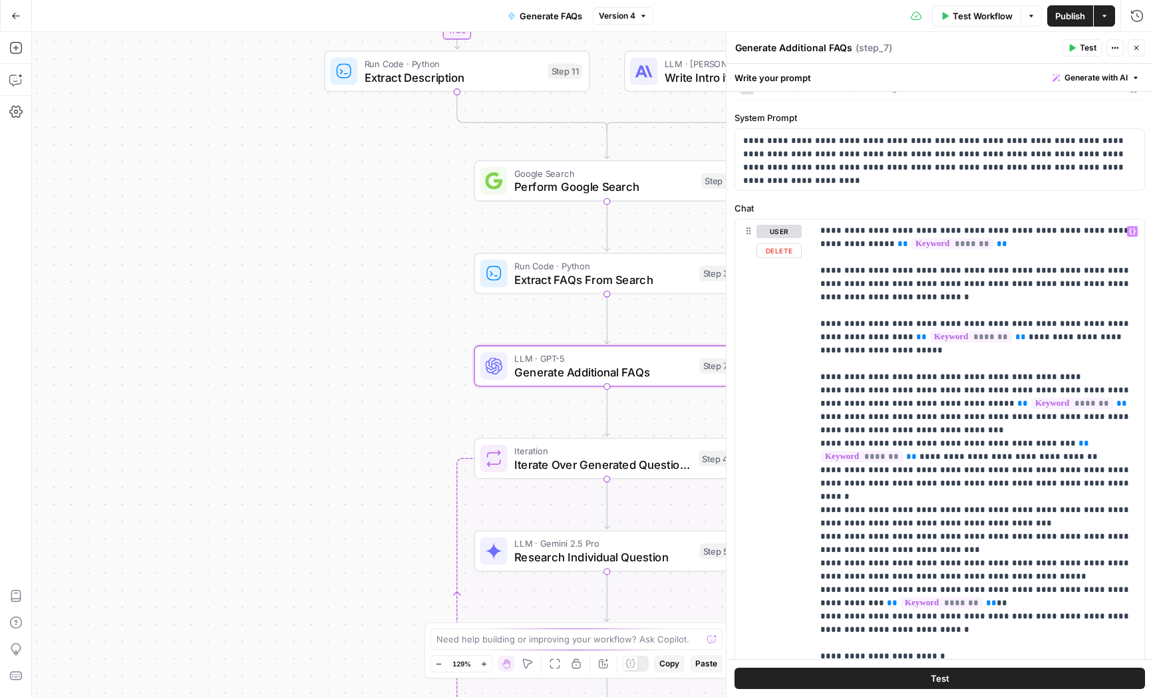
scroll to position [170, 0]
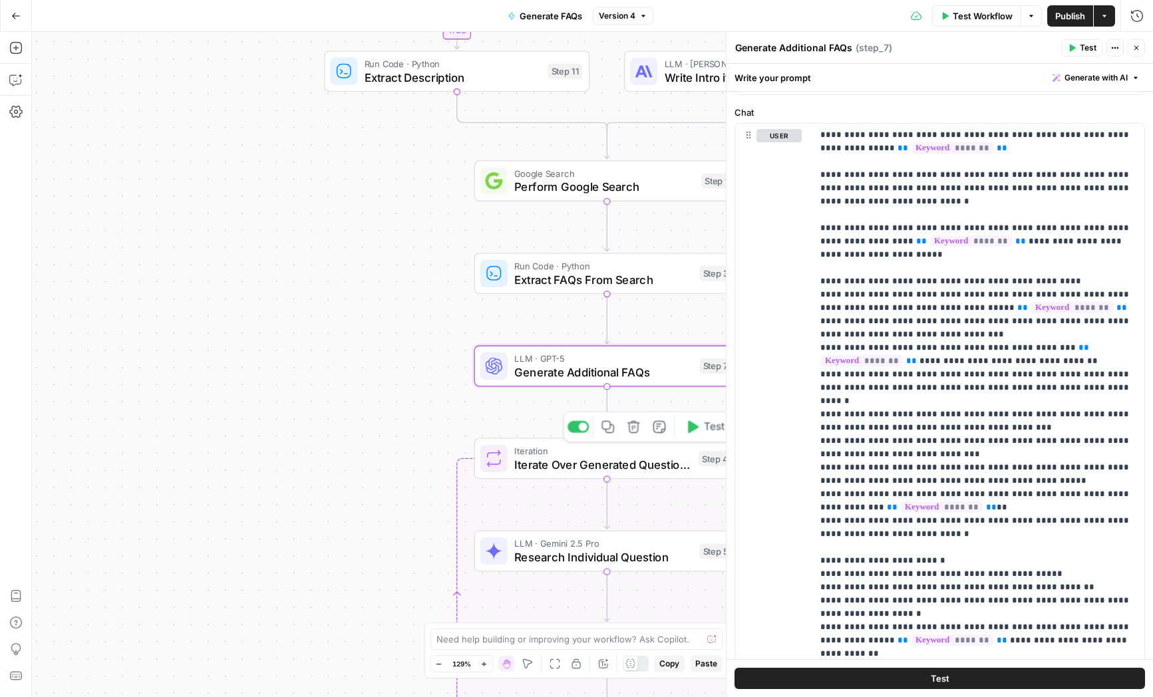
click at [566, 450] on span "Iteration" at bounding box center [603, 451] width 178 height 14
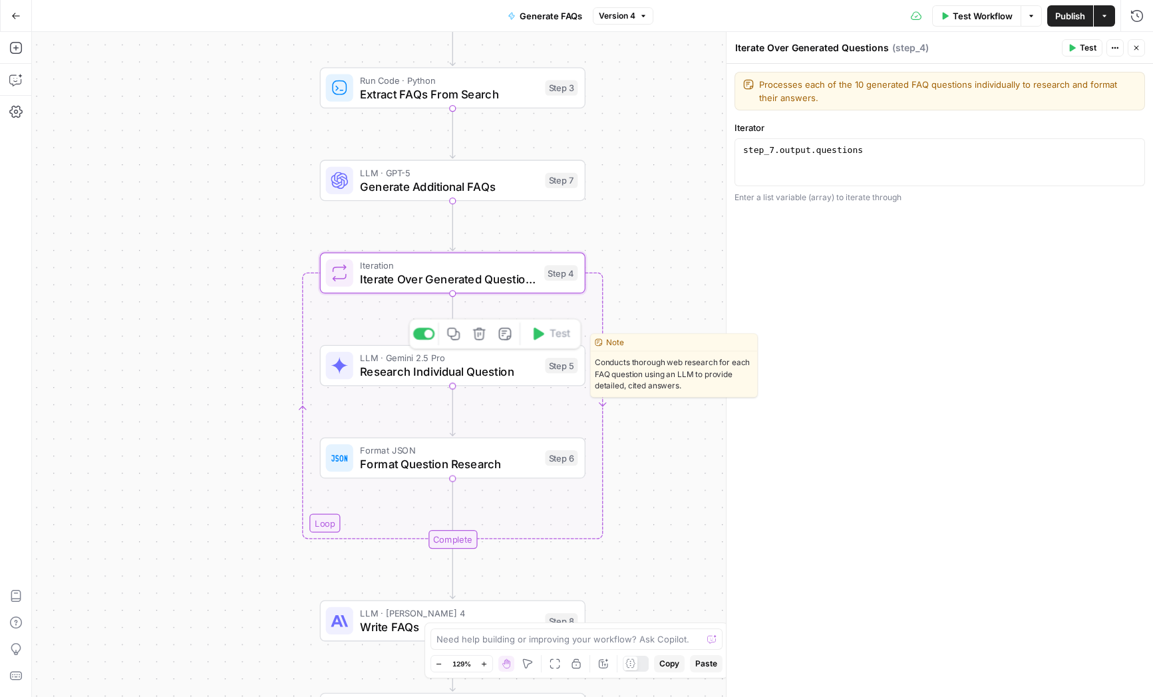
click at [354, 370] on div "LLM · Gemini 2.5 Pro Research Individual Question Step 5 Copy step Delete step …" at bounding box center [452, 365] width 252 height 29
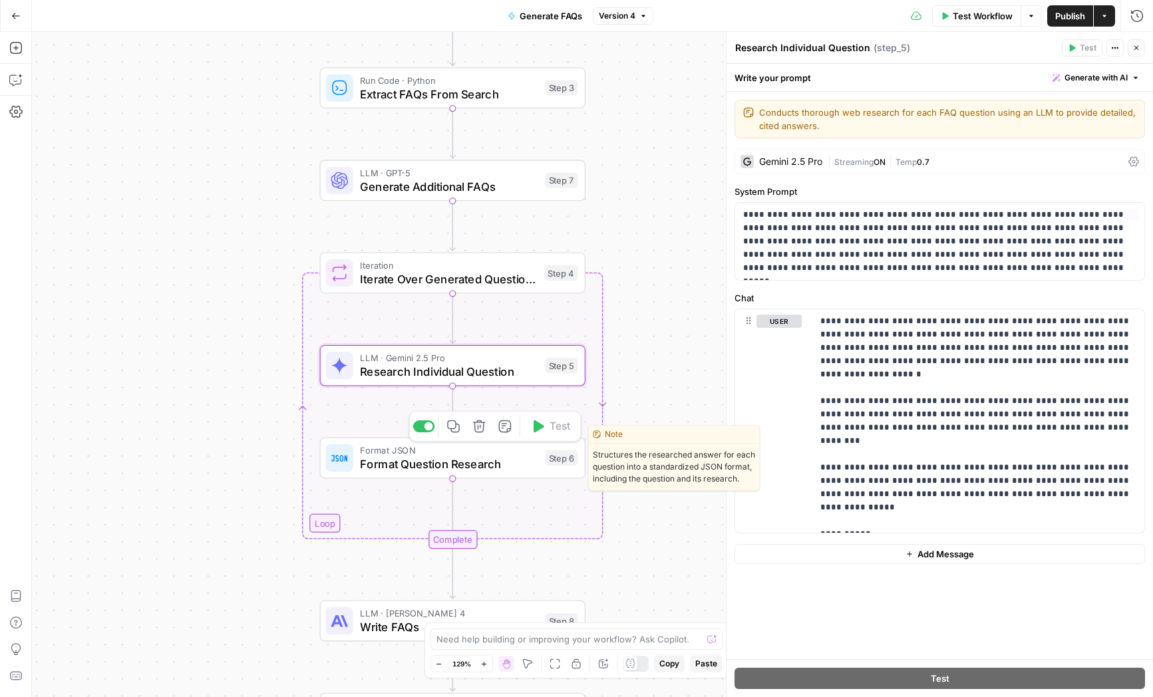
click at [835, 162] on span "Streaming" at bounding box center [853, 162] width 39 height 10
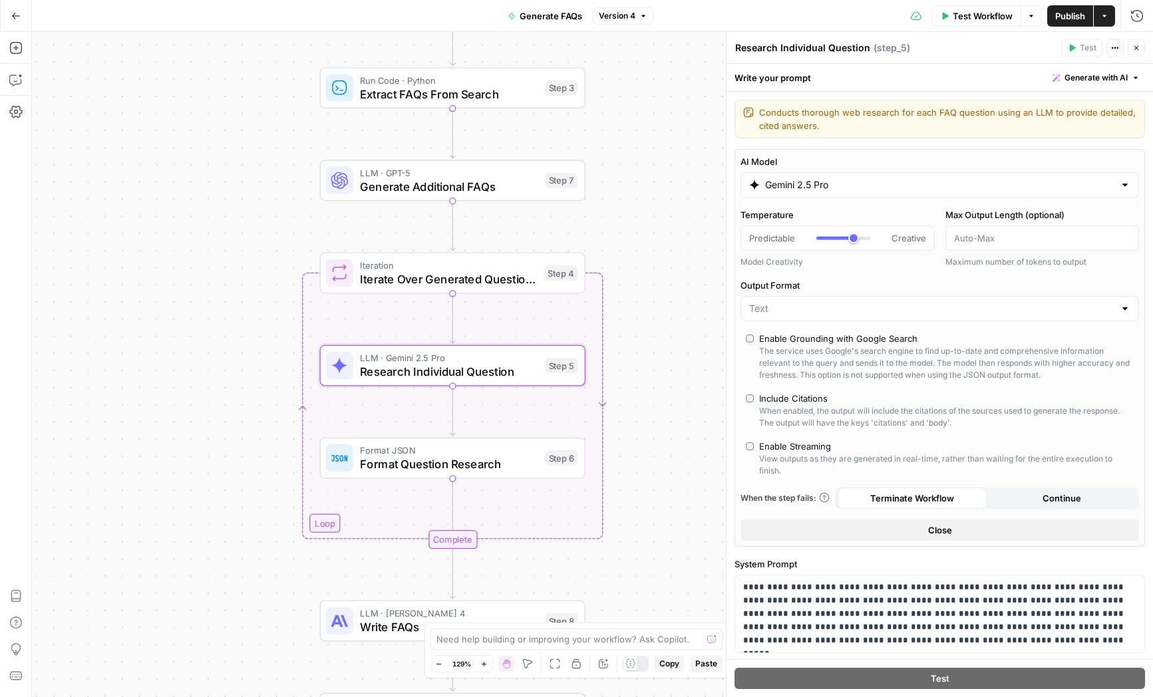
click at [827, 194] on div "Gemini 2.5 Pro" at bounding box center [939, 184] width 398 height 25
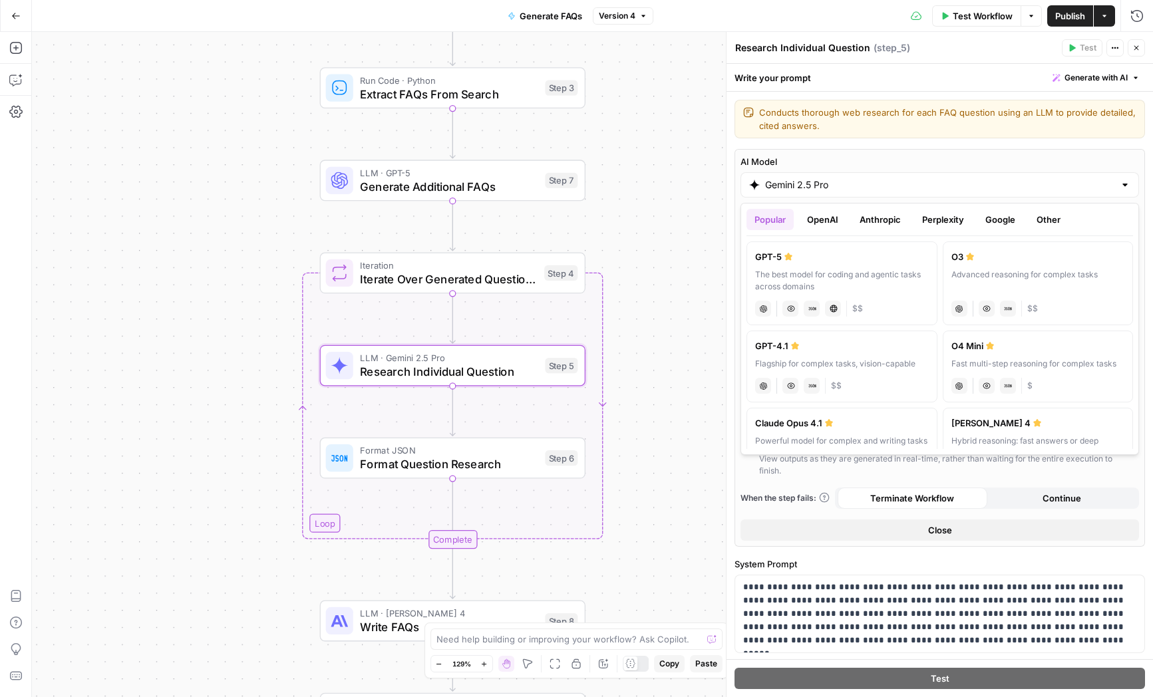
click at [950, 235] on div "Popular OpenAI Anthropic Perplexity Google Other" at bounding box center [939, 222] width 386 height 27
click at [945, 228] on button "Perplexity" at bounding box center [943, 219] width 58 height 21
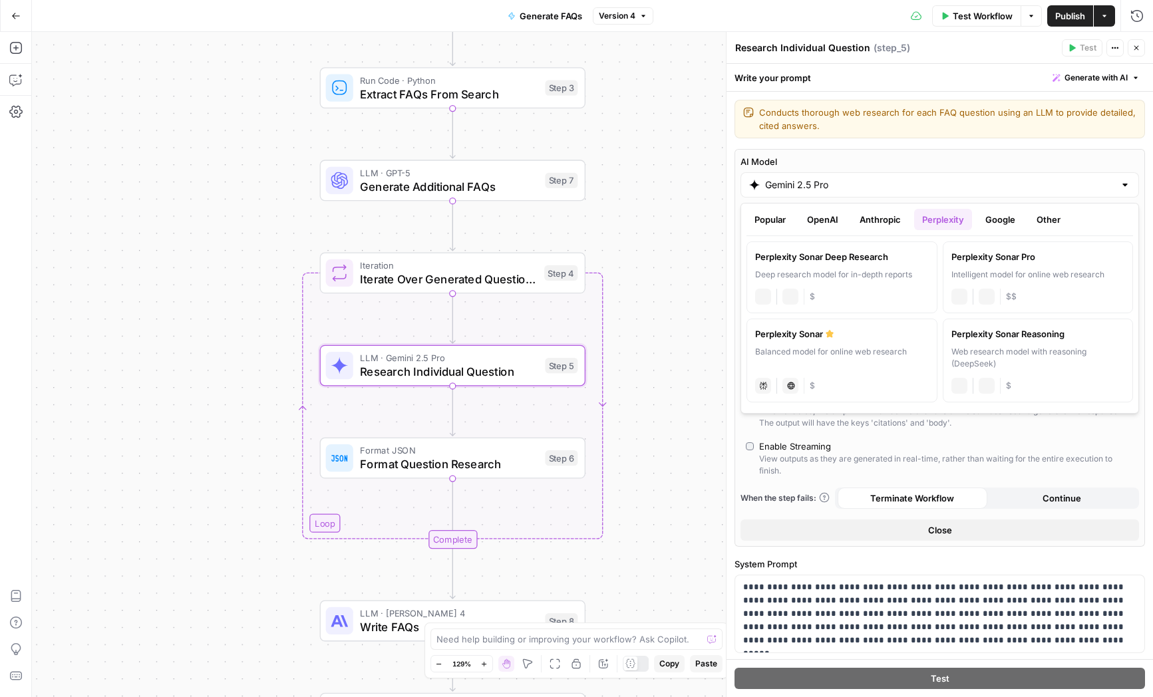
click at [861, 221] on button "Anthropic" at bounding box center [879, 219] width 57 height 21
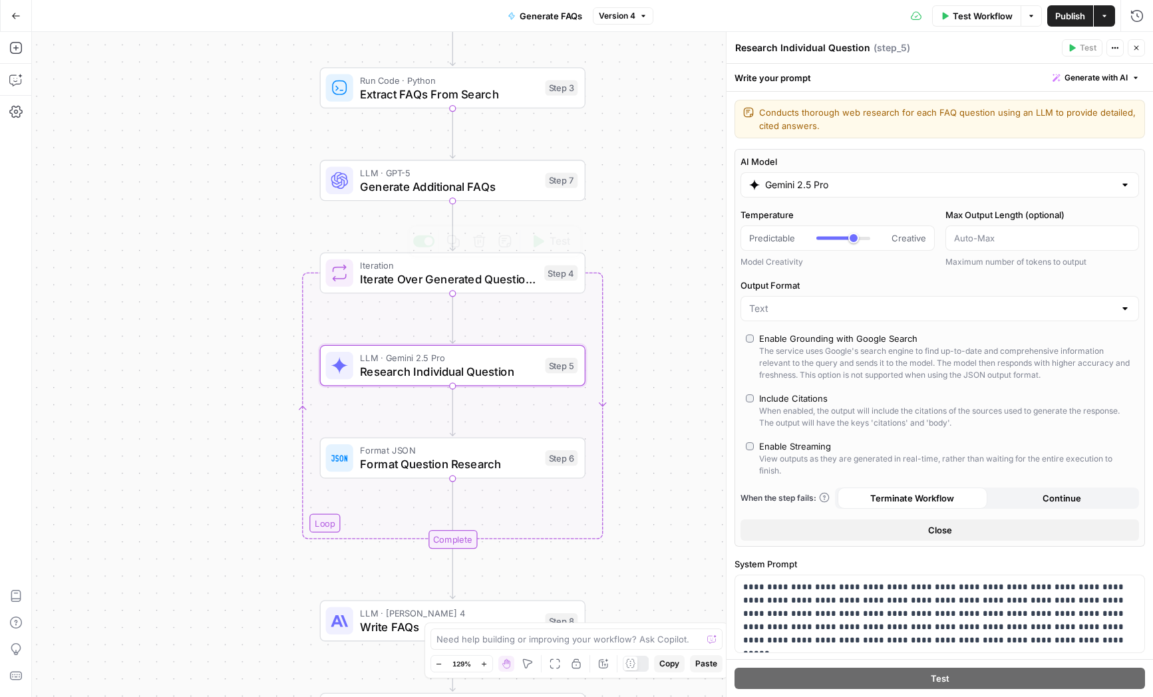
click at [258, 336] on div "true false Workflow Set Inputs Inputs Condition Check Article Existence Step 13…" at bounding box center [592, 364] width 1121 height 665
click at [24, 53] on button "Add Steps" at bounding box center [15, 47] width 21 height 21
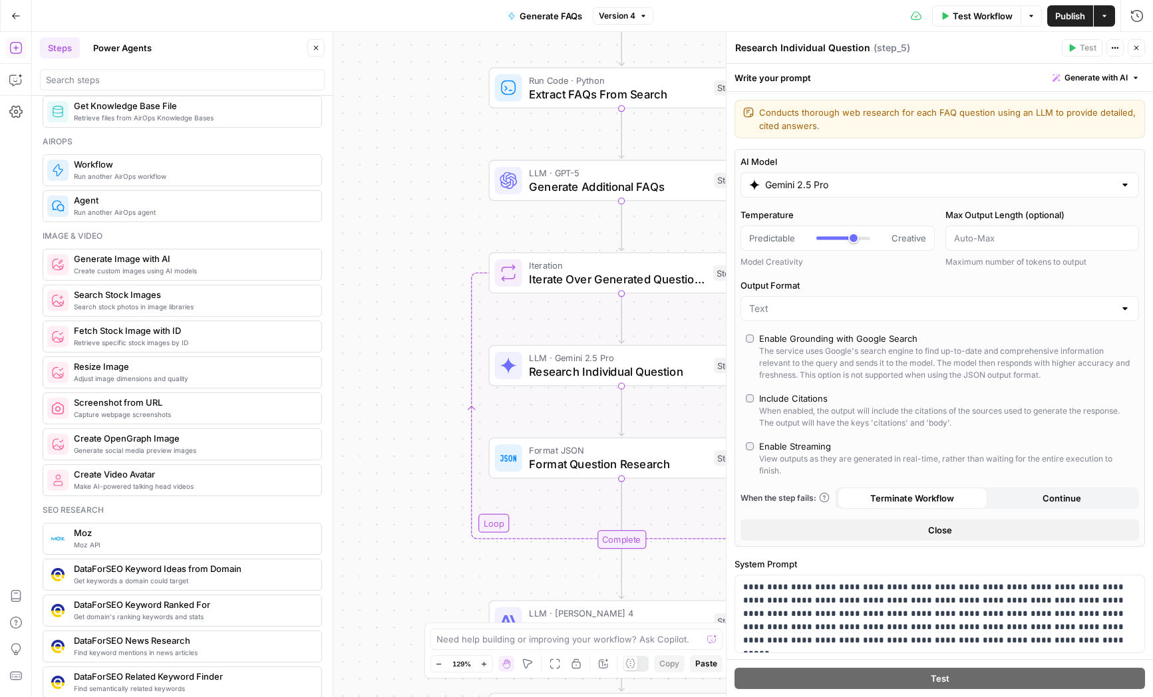
scroll to position [0, 0]
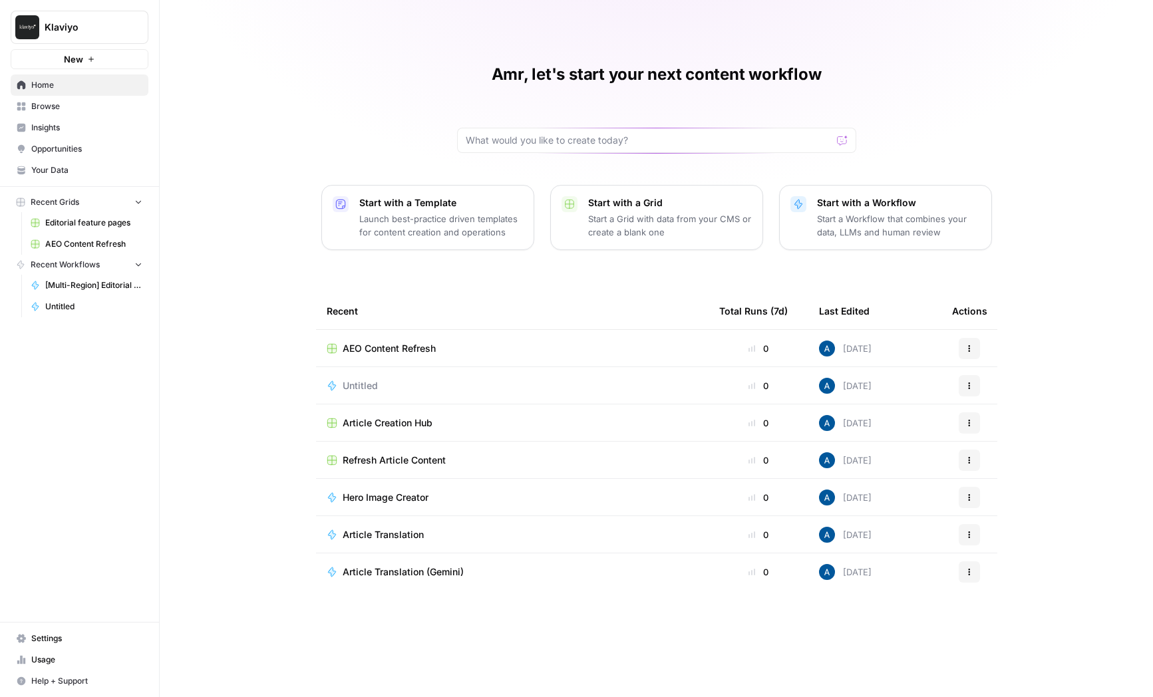
click at [78, 125] on span "Insights" at bounding box center [86, 128] width 111 height 12
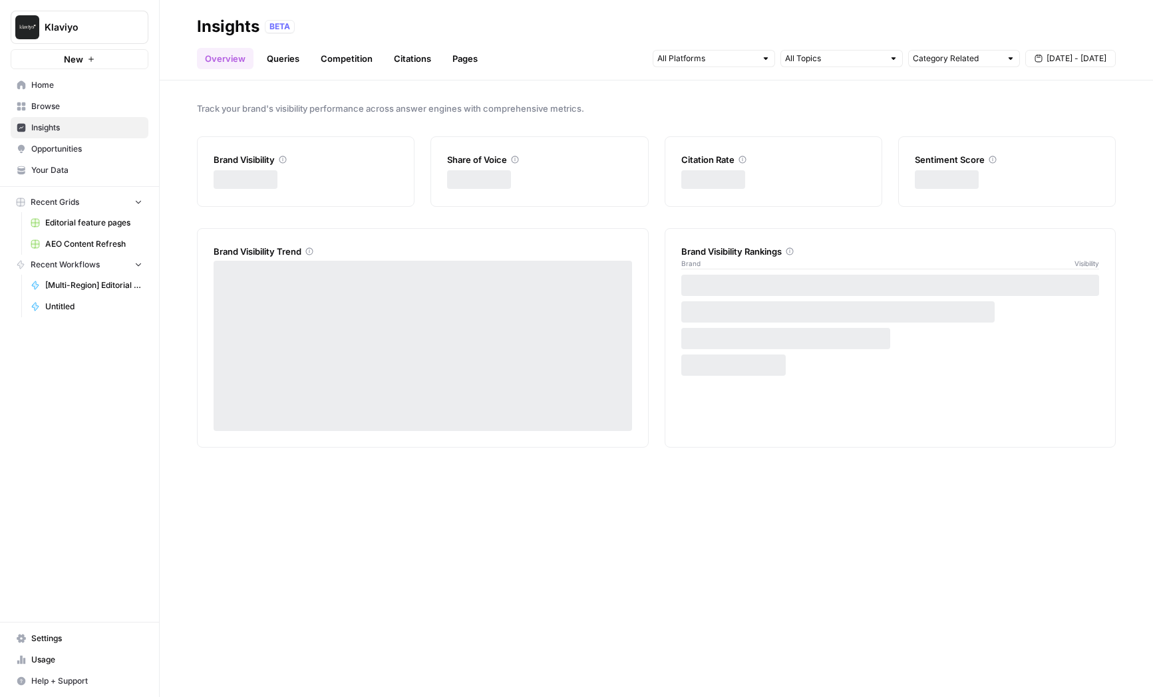
click at [278, 63] on link "Queries" at bounding box center [283, 58] width 49 height 21
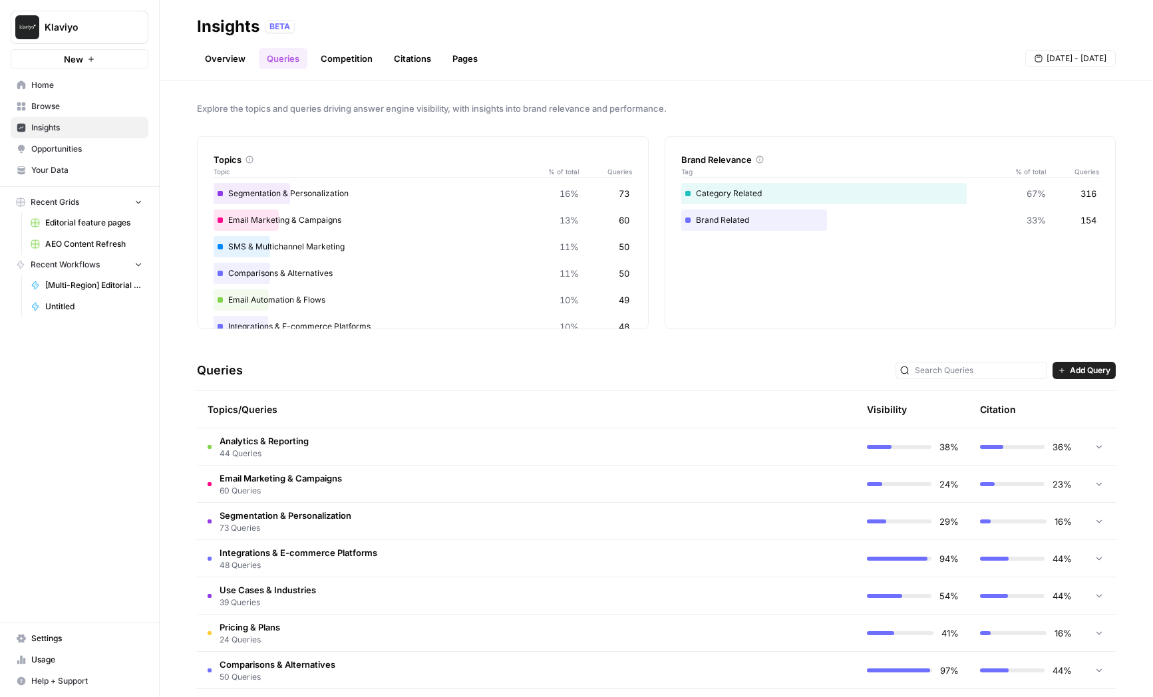
click at [92, 140] on link "Opportunities" at bounding box center [80, 148] width 138 height 21
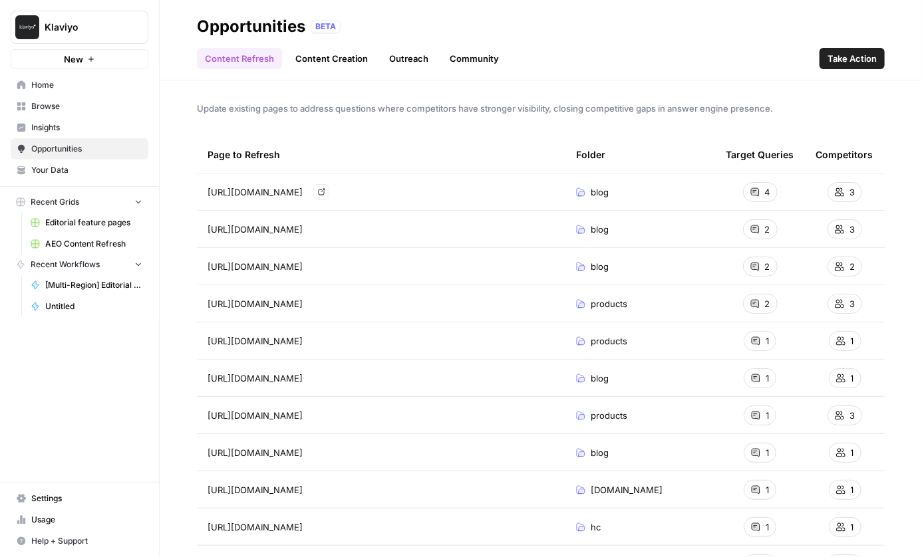
drag, startPoint x: 210, startPoint y: 190, endPoint x: 442, endPoint y: 192, distance: 232.8
click at [442, 192] on div "[URL][DOMAIN_NAME] Go to page" at bounding box center [381, 192] width 347 height 16
drag, startPoint x: 215, startPoint y: 231, endPoint x: 407, endPoint y: 234, distance: 192.2
click at [303, 234] on span "[URL][DOMAIN_NAME]" at bounding box center [255, 229] width 95 height 13
drag, startPoint x: 223, startPoint y: 186, endPoint x: 383, endPoint y: 227, distance: 165.3
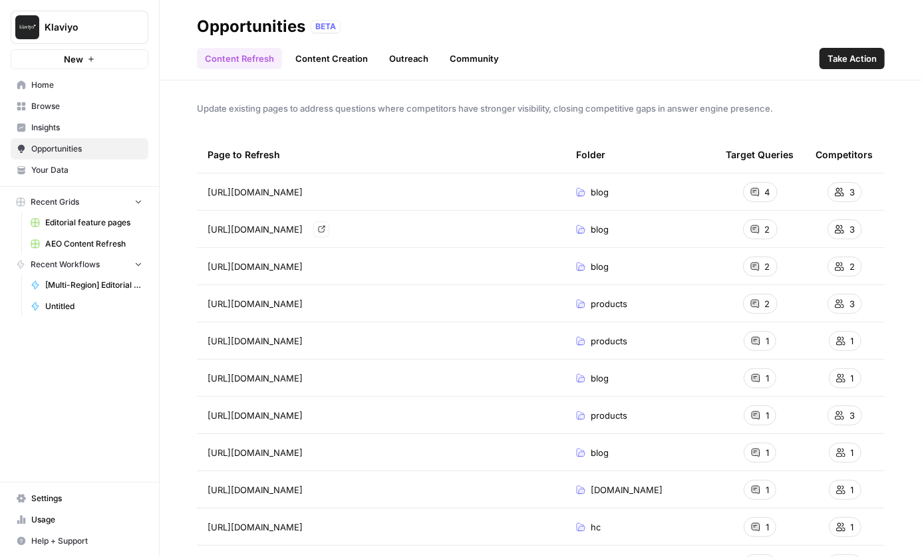
click at [529, 195] on div "[URL][DOMAIN_NAME]" at bounding box center [381, 192] width 347 height 13
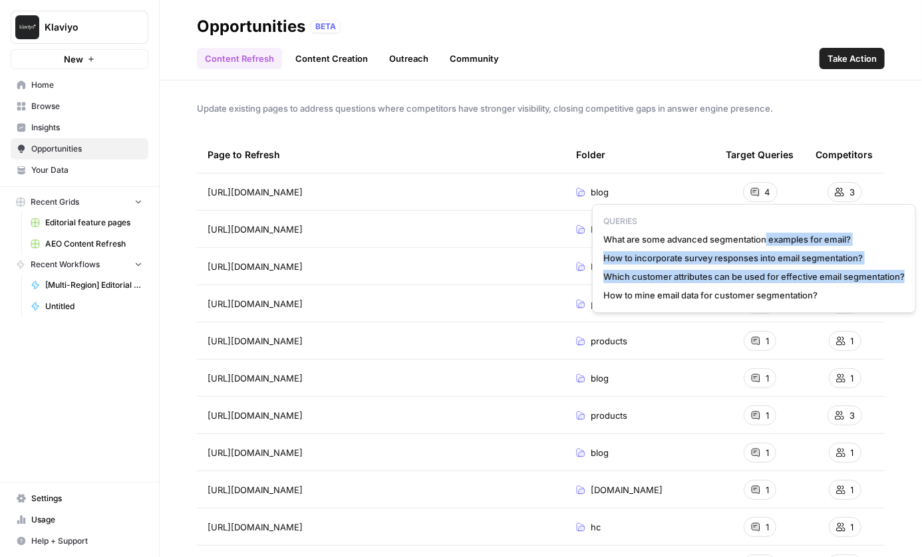
drag, startPoint x: 766, startPoint y: 237, endPoint x: 792, endPoint y: 287, distance: 57.1
click at [792, 287] on div "QUERIES What are some advanced segmentation examples for email? How to incorpor…" at bounding box center [754, 258] width 324 height 109
drag, startPoint x: 791, startPoint y: 294, endPoint x: 741, endPoint y: 229, distance: 82.5
click at [741, 229] on div "QUERIES What are some advanced segmentation examples for email? How to incorpor…" at bounding box center [754, 258] width 324 height 109
drag, startPoint x: 740, startPoint y: 229, endPoint x: 783, endPoint y: 291, distance: 75.6
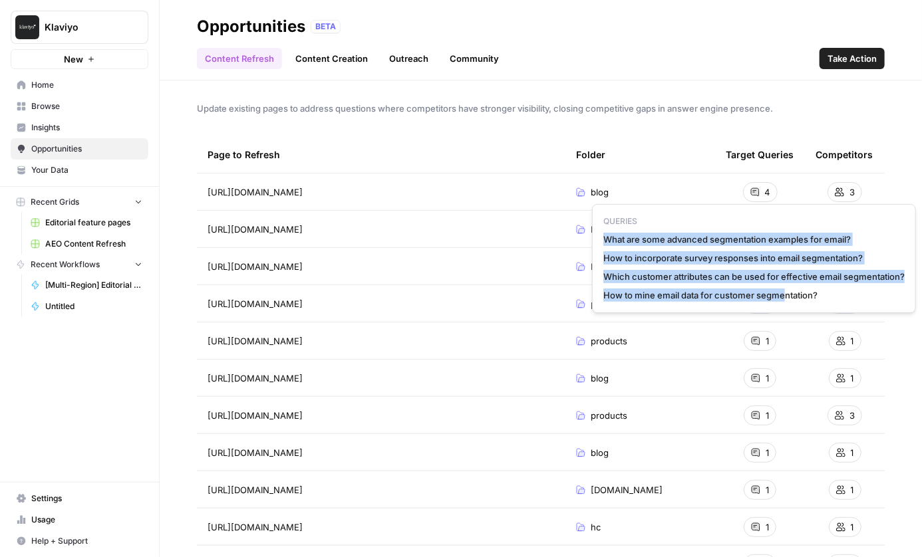
click at [783, 291] on div "QUERIES What are some advanced segmentation examples for email? How to incorpor…" at bounding box center [754, 258] width 324 height 109
drag, startPoint x: 823, startPoint y: 299, endPoint x: 652, endPoint y: 227, distance: 185.2
click at [652, 227] on div "QUERIES What are some advanced segmentation examples for email? How to incorpor…" at bounding box center [754, 258] width 324 height 109
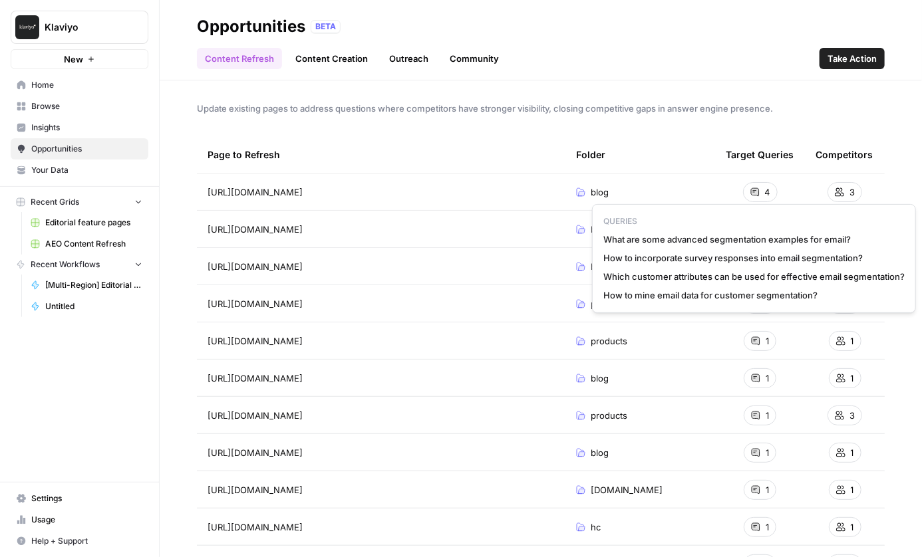
click at [627, 222] on span "QUERIES" at bounding box center [753, 221] width 301 height 12
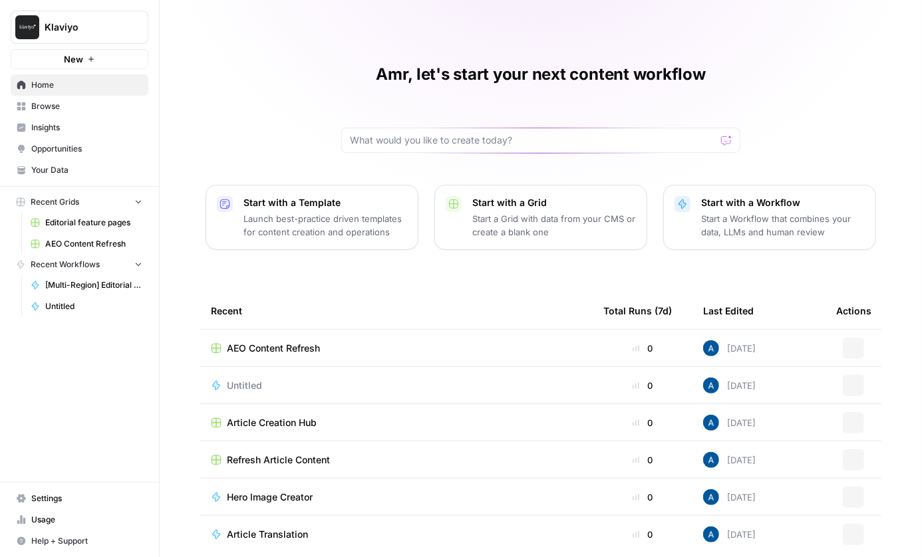
click at [61, 31] on span "Klaviyo" at bounding box center [85, 27] width 80 height 13
type input "legalz"
click at [68, 99] on span "LegalZoom" at bounding box center [129, 99] width 176 height 13
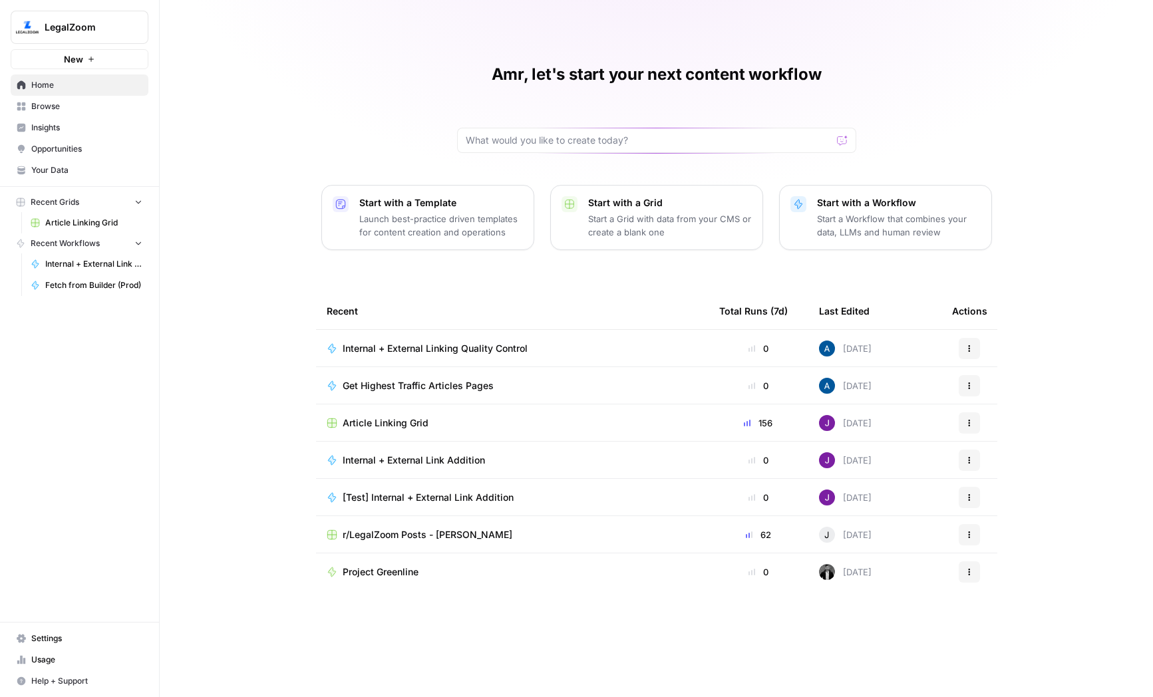
click at [66, 162] on link "Your Data" at bounding box center [80, 170] width 138 height 21
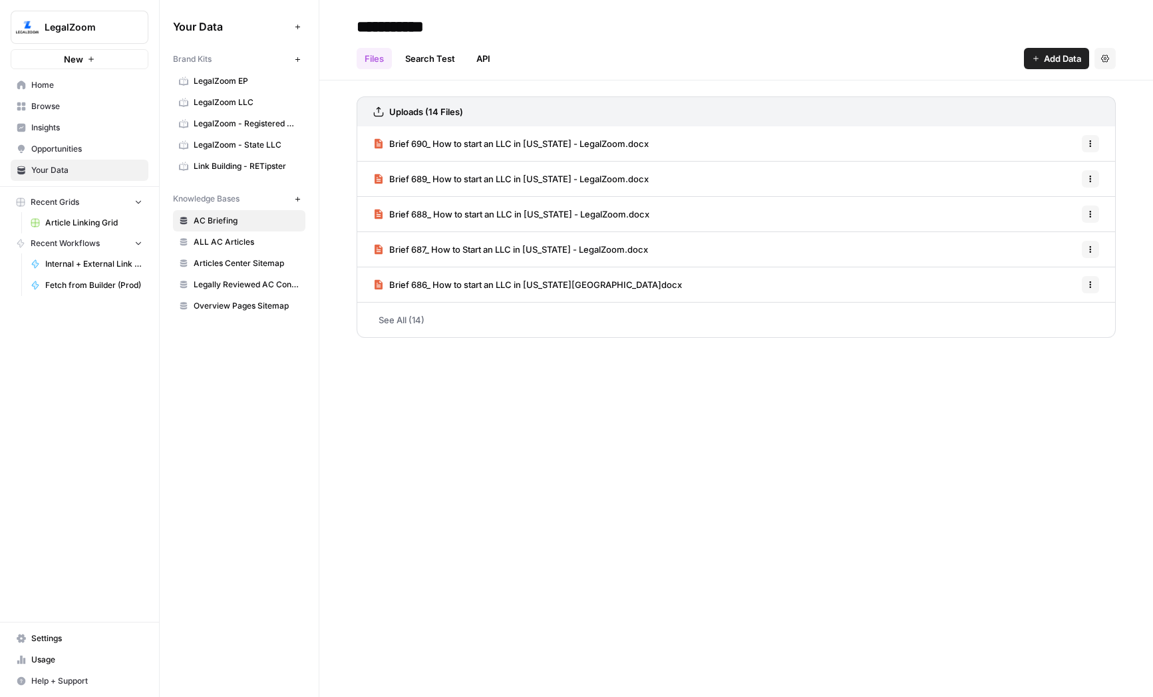
click at [227, 88] on link "LegalZoom EP" at bounding box center [239, 81] width 132 height 21
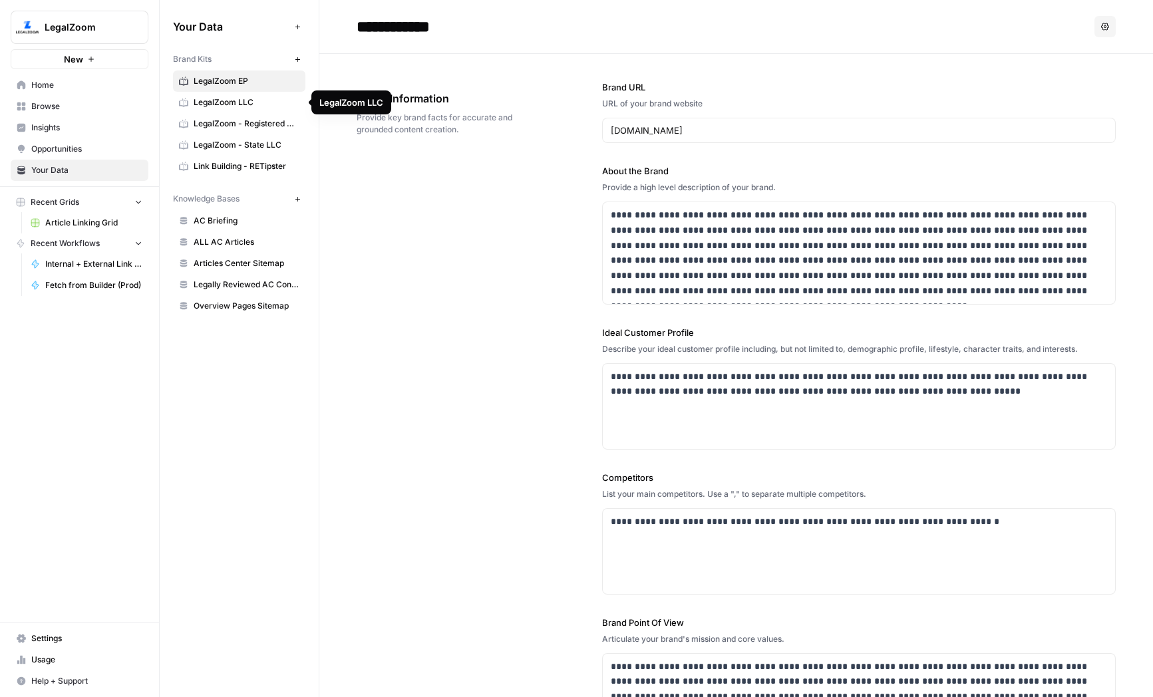
click at [233, 102] on span "LegalZoom LLC" at bounding box center [247, 102] width 106 height 12
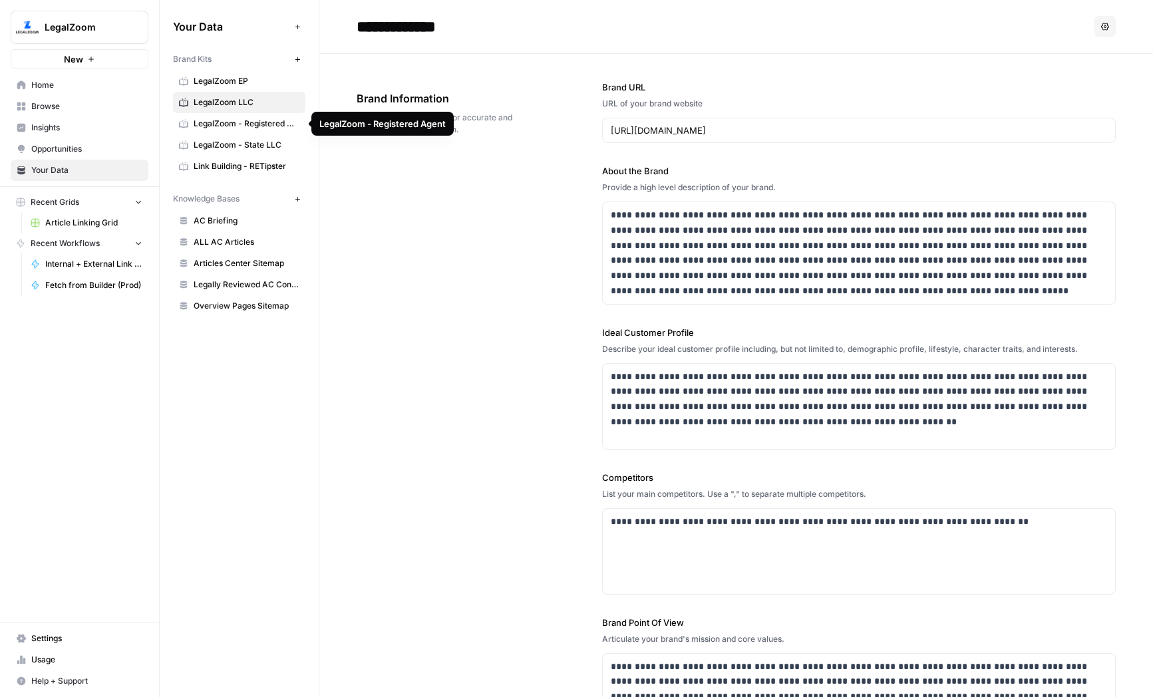
click at [219, 124] on span "LegalZoom - Registered Agent" at bounding box center [247, 124] width 106 height 12
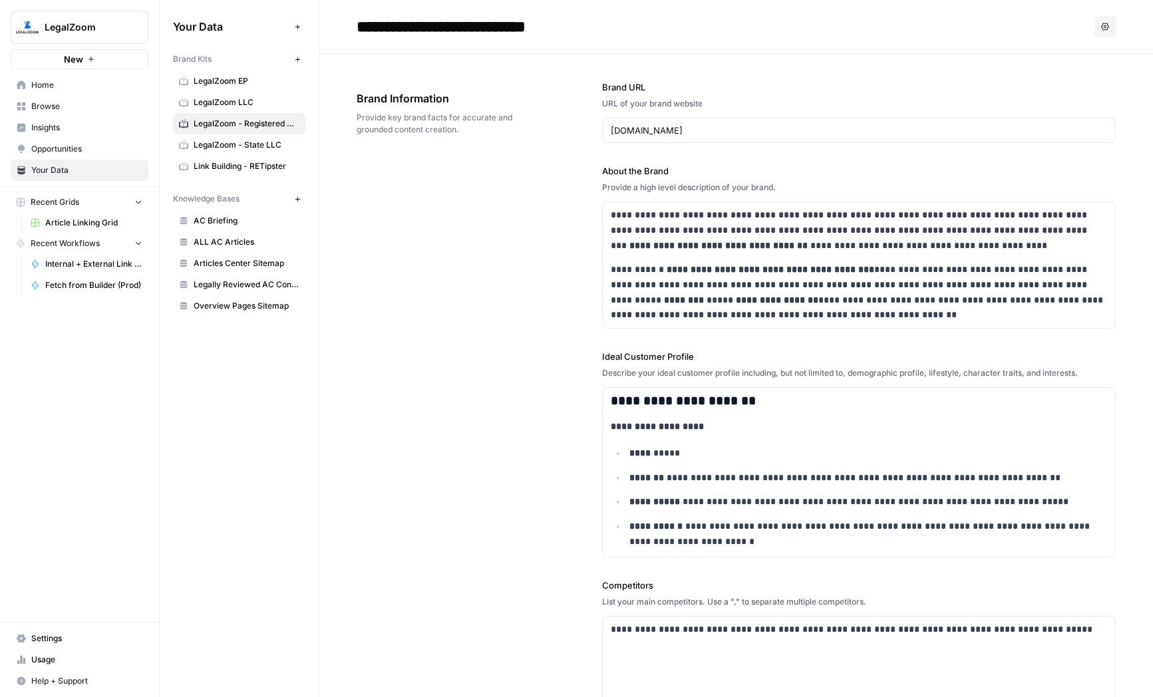
click at [235, 104] on span "LegalZoom LLC" at bounding box center [247, 102] width 106 height 12
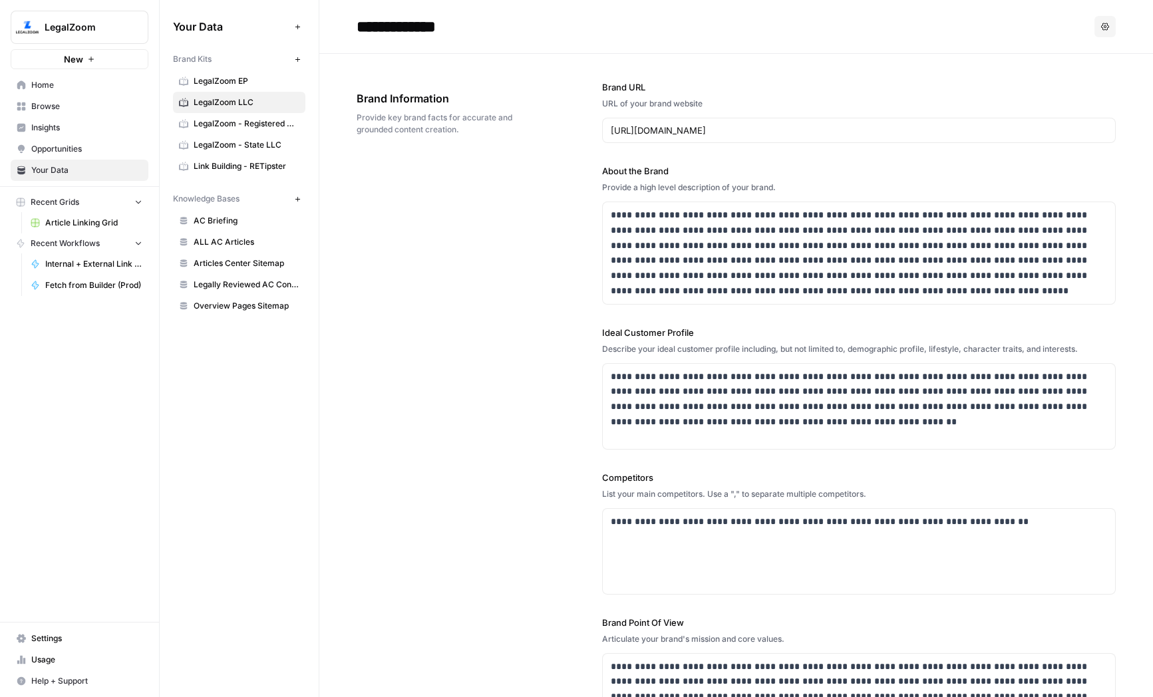
click at [461, 24] on input "**********" at bounding box center [457, 26] width 213 height 27
type input "*********"
click at [396, 261] on div "**********" at bounding box center [735, 410] width 759 height 713
click at [243, 148] on span "LegalZoom EP" at bounding box center [247, 145] width 106 height 12
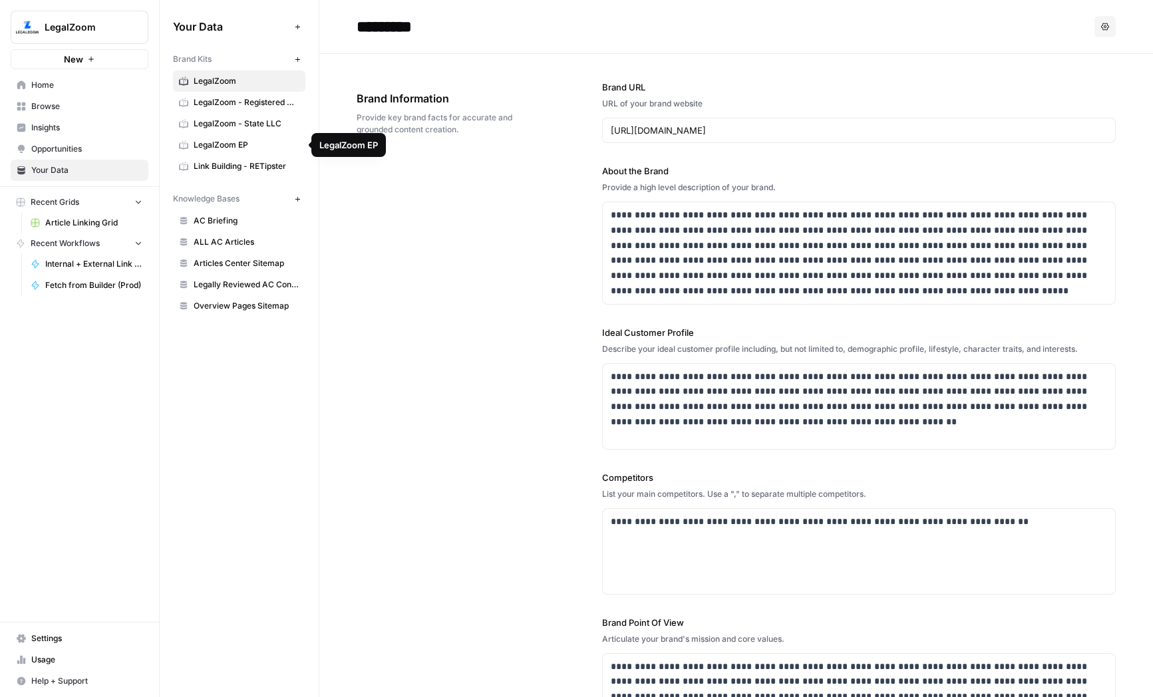
click at [245, 120] on span "LegalZoom - State LLC" at bounding box center [247, 124] width 106 height 12
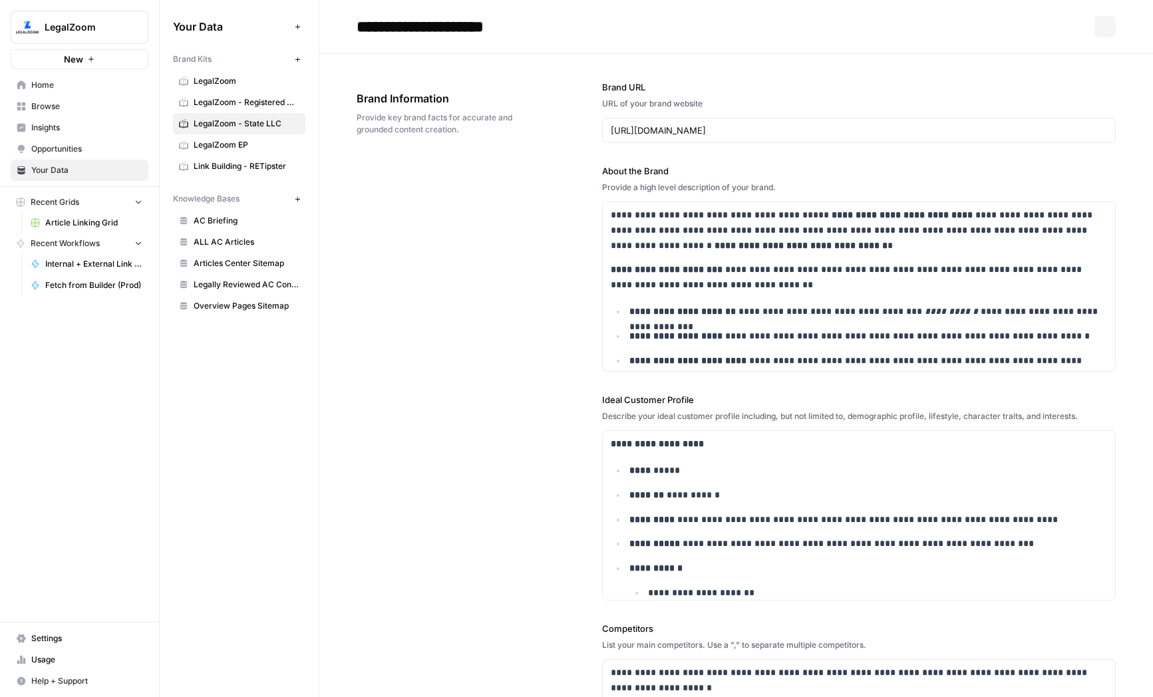
click at [230, 86] on span "LegalZoom" at bounding box center [247, 81] width 106 height 12
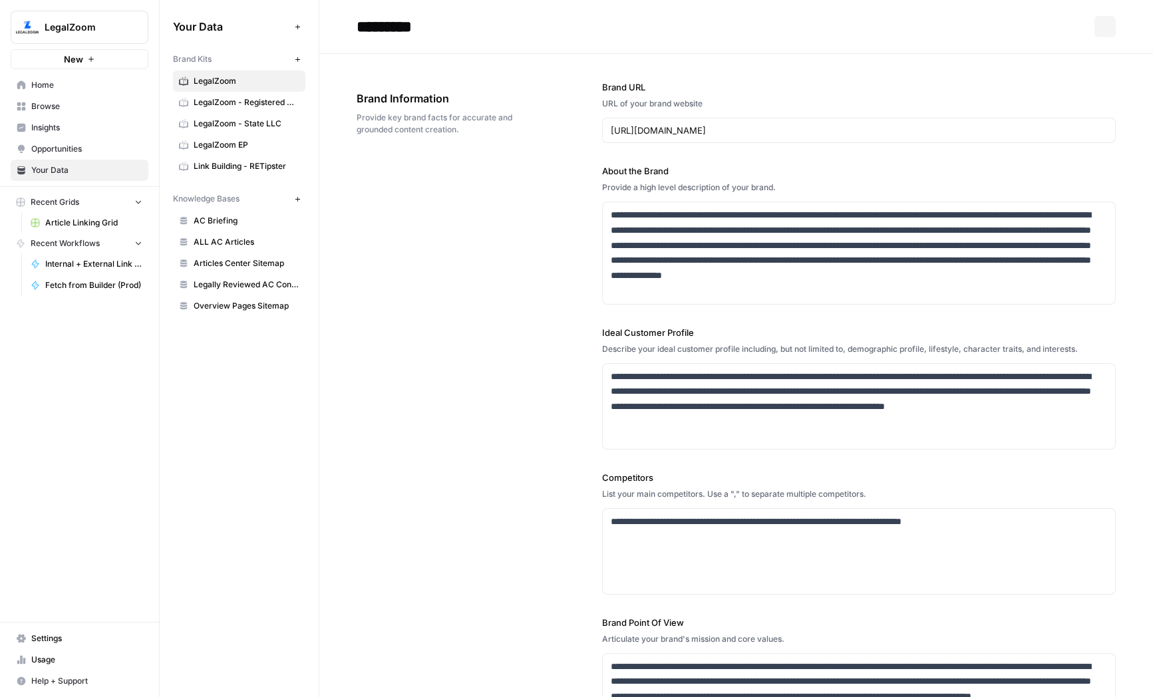
click at [466, 25] on input "*********" at bounding box center [457, 26] width 213 height 27
type input "**********"
click at [245, 118] on span "LegalZoom - State LLC" at bounding box center [247, 124] width 106 height 12
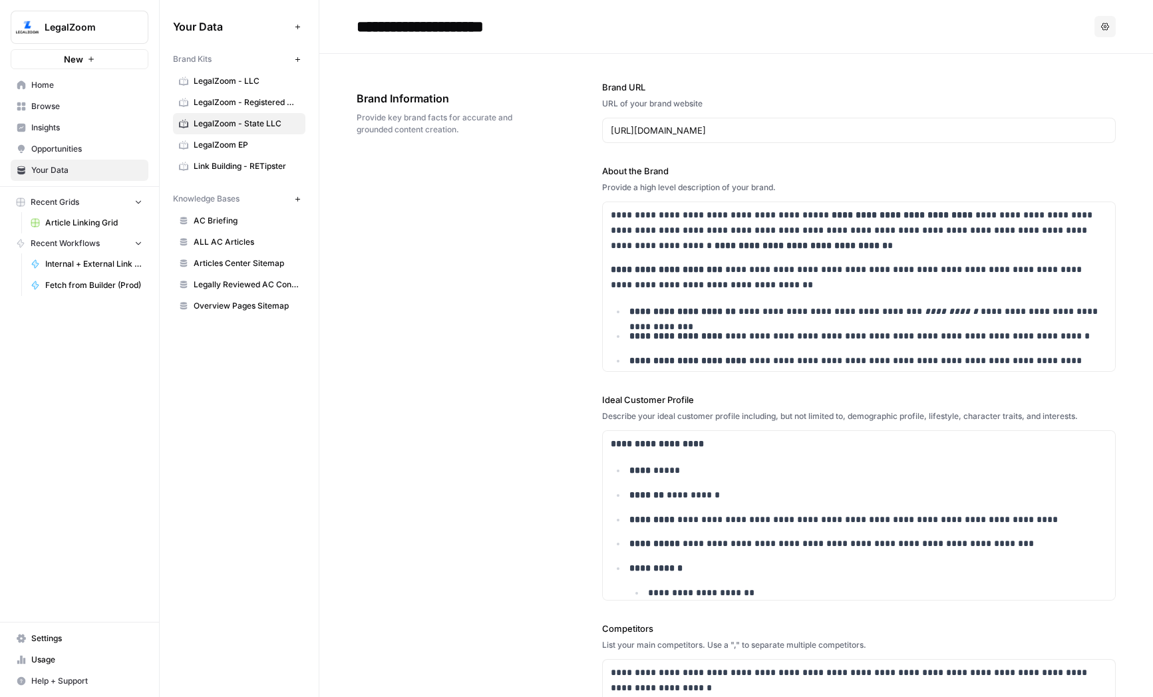
click at [226, 150] on span "LegalZoom EP" at bounding box center [247, 145] width 106 height 12
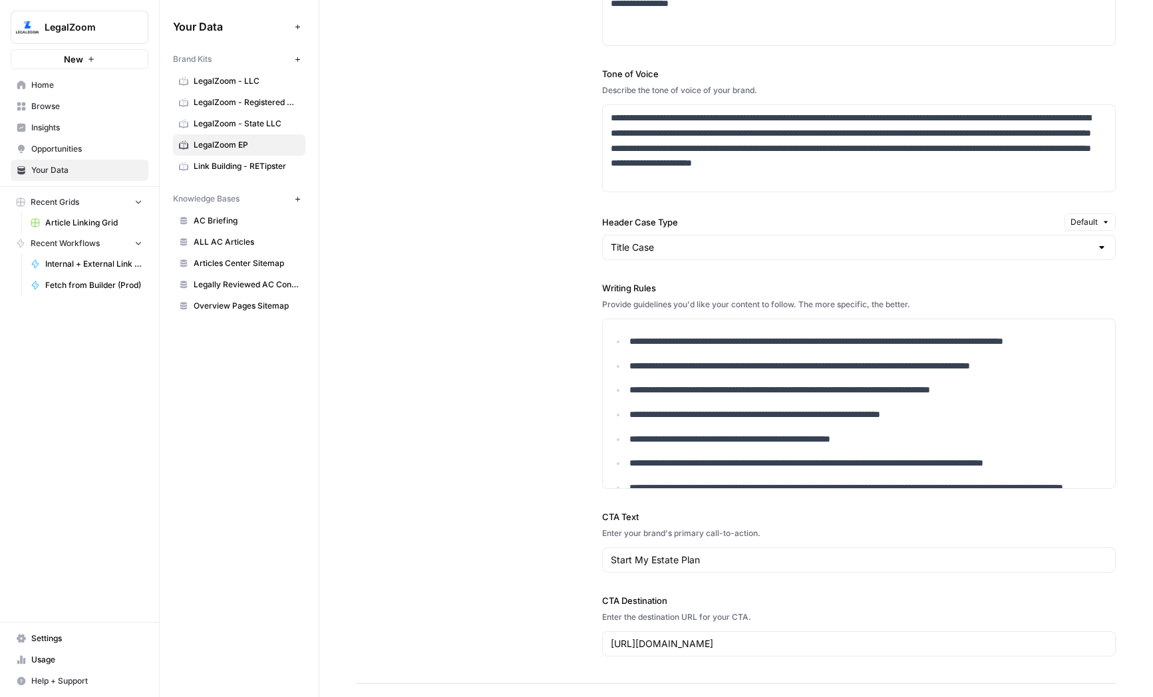
scroll to position [921, 0]
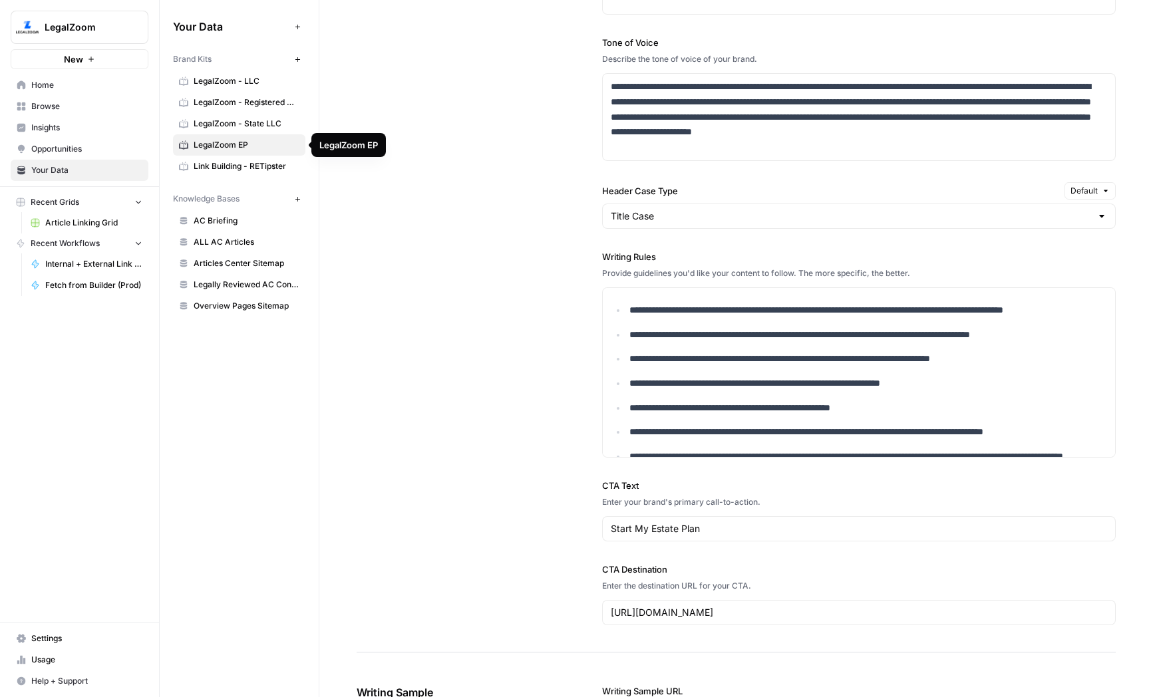
click at [209, 162] on span "Link Building - RETipster" at bounding box center [247, 166] width 106 height 12
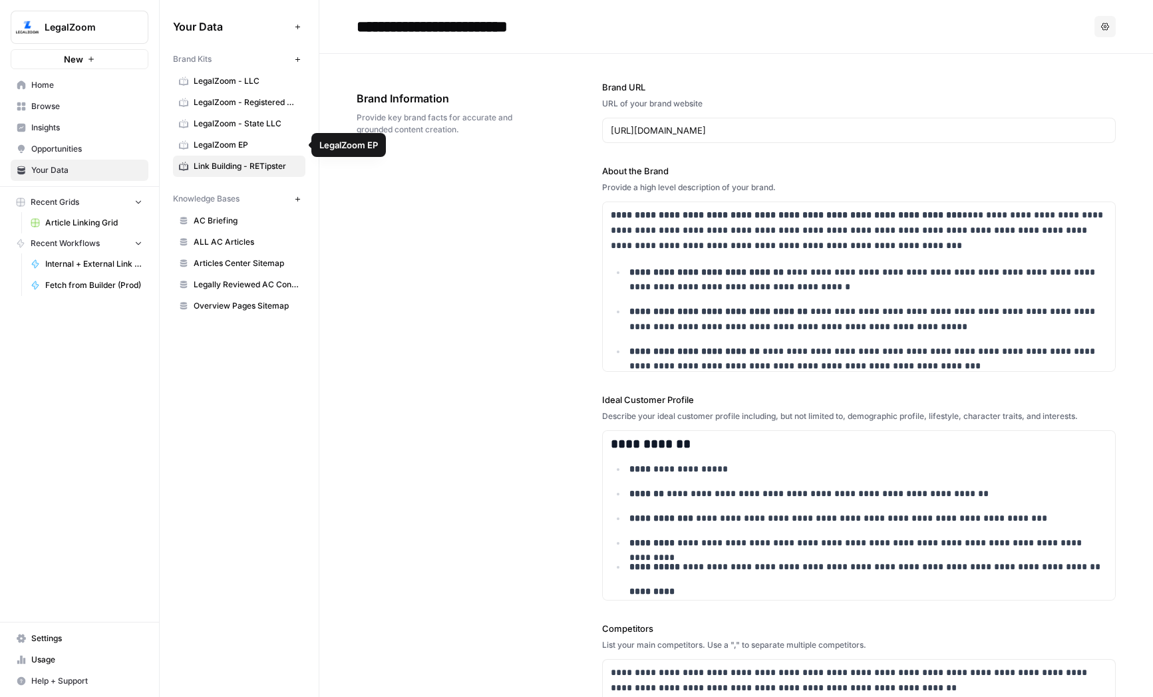
click at [239, 145] on span "LegalZoom EP" at bounding box center [247, 145] width 106 height 12
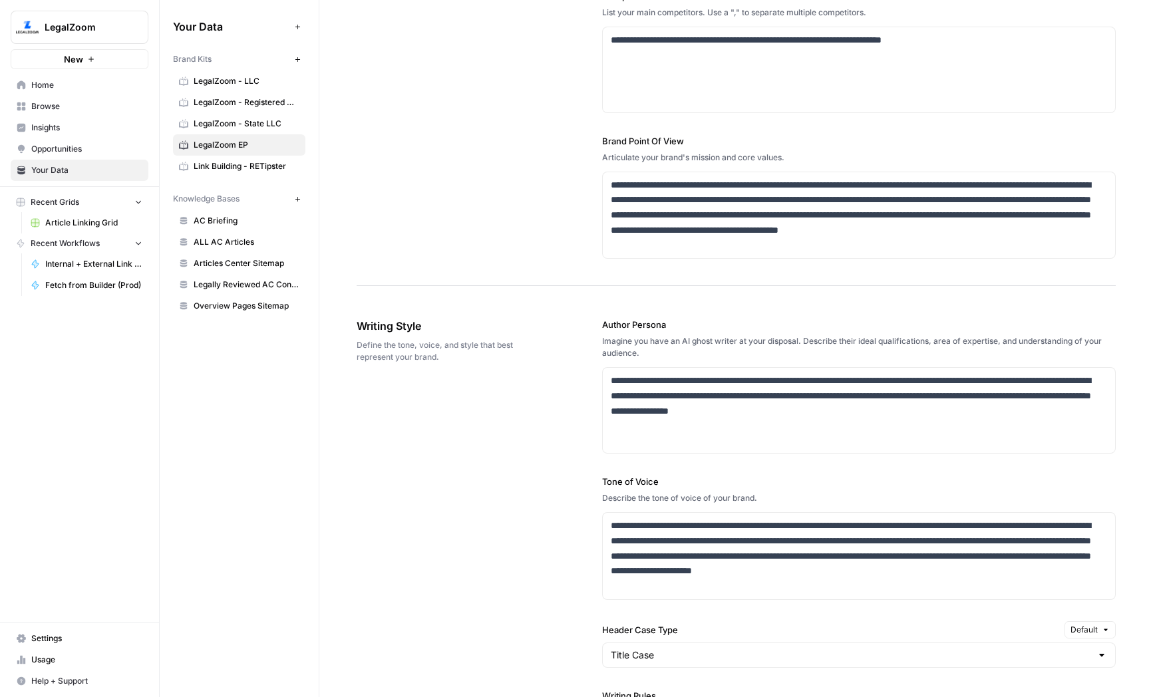
scroll to position [517, 0]
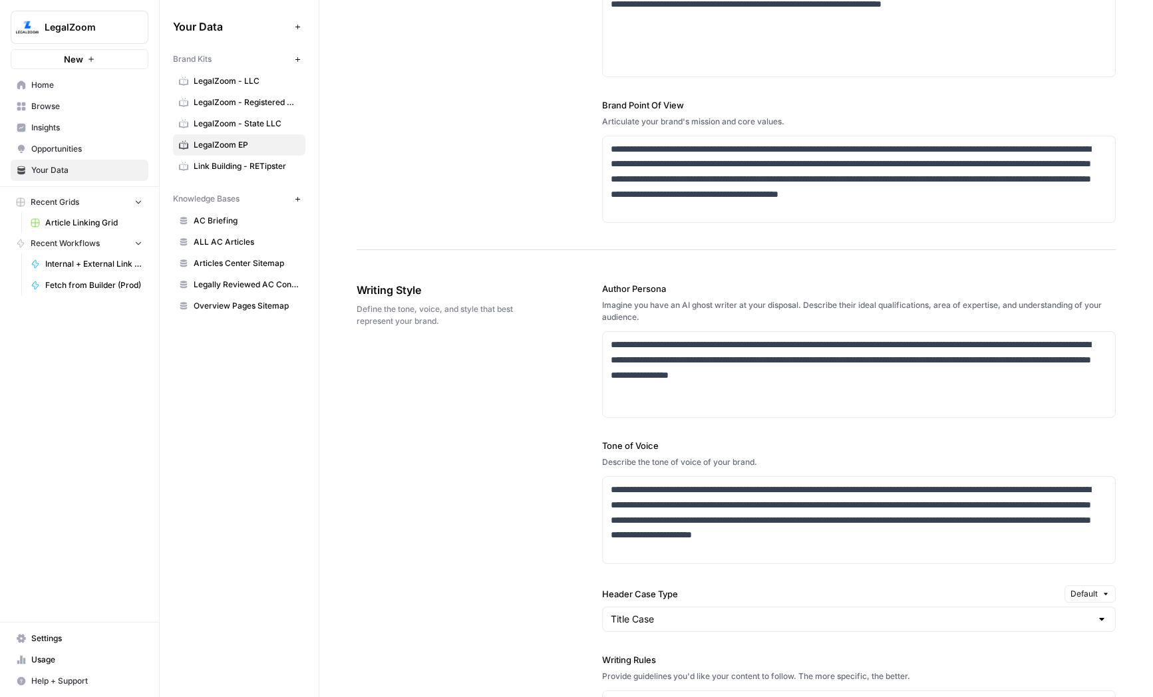
click at [212, 222] on span "AC Briefing" at bounding box center [247, 221] width 106 height 12
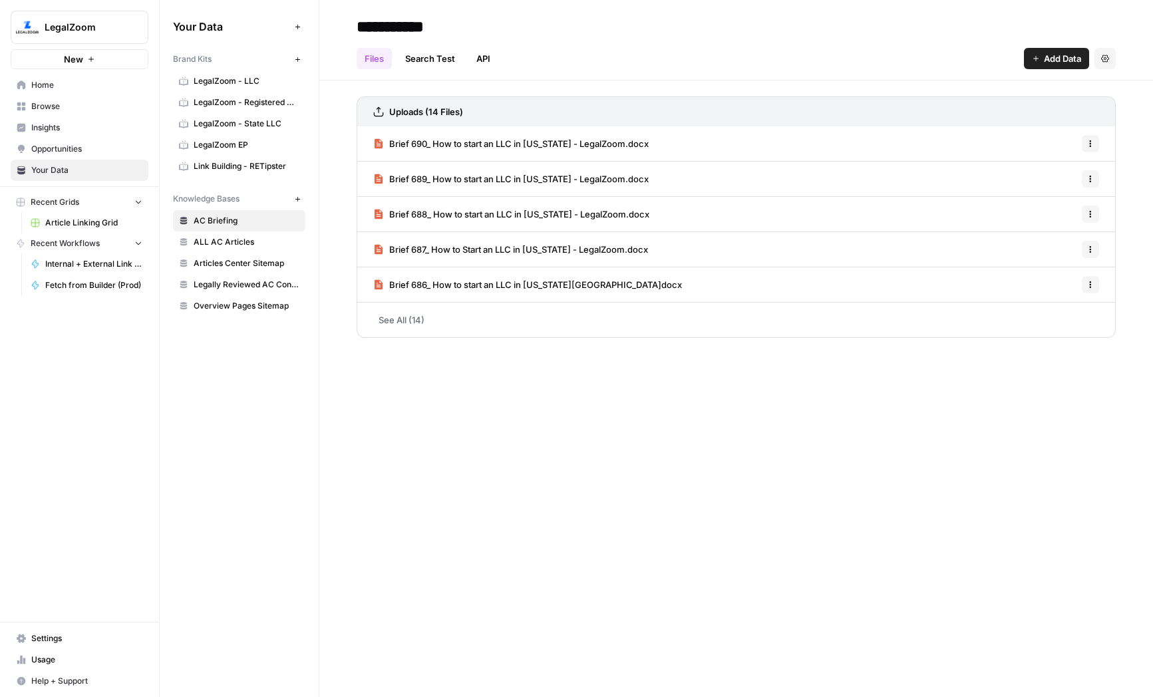
click at [219, 236] on span "ALL AC Articles" at bounding box center [247, 242] width 106 height 12
click at [236, 260] on span "Articles Center Sitemap" at bounding box center [247, 263] width 106 height 12
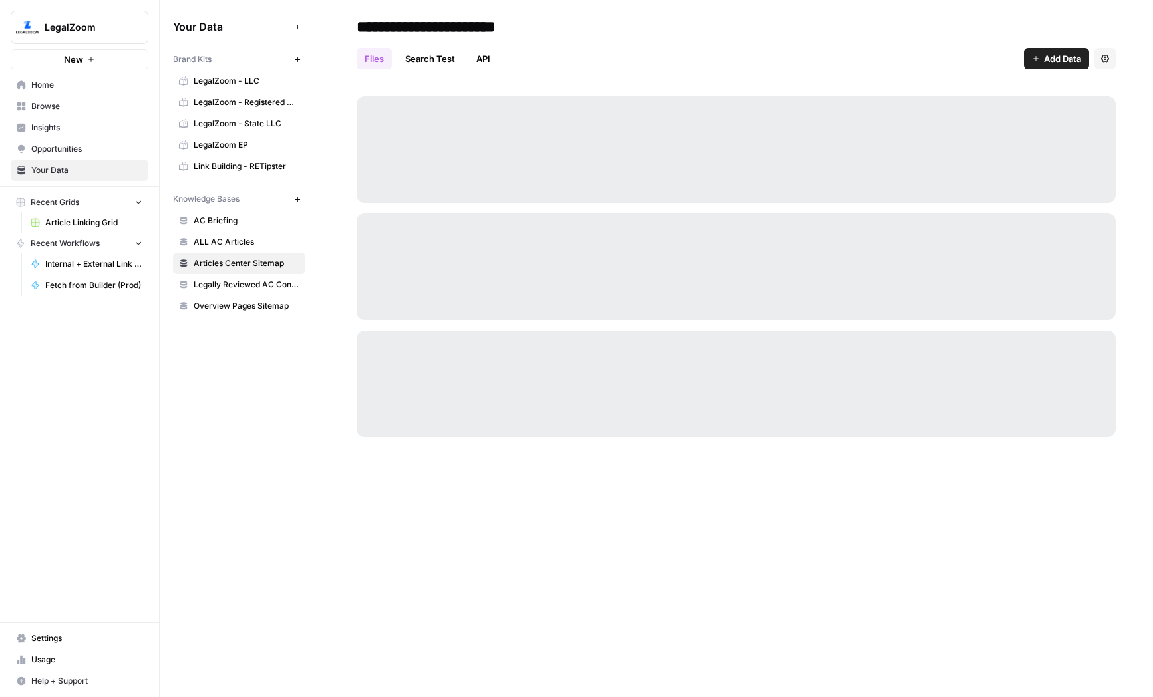
click at [272, 279] on span "Legally Reviewed AC Content" at bounding box center [247, 285] width 106 height 12
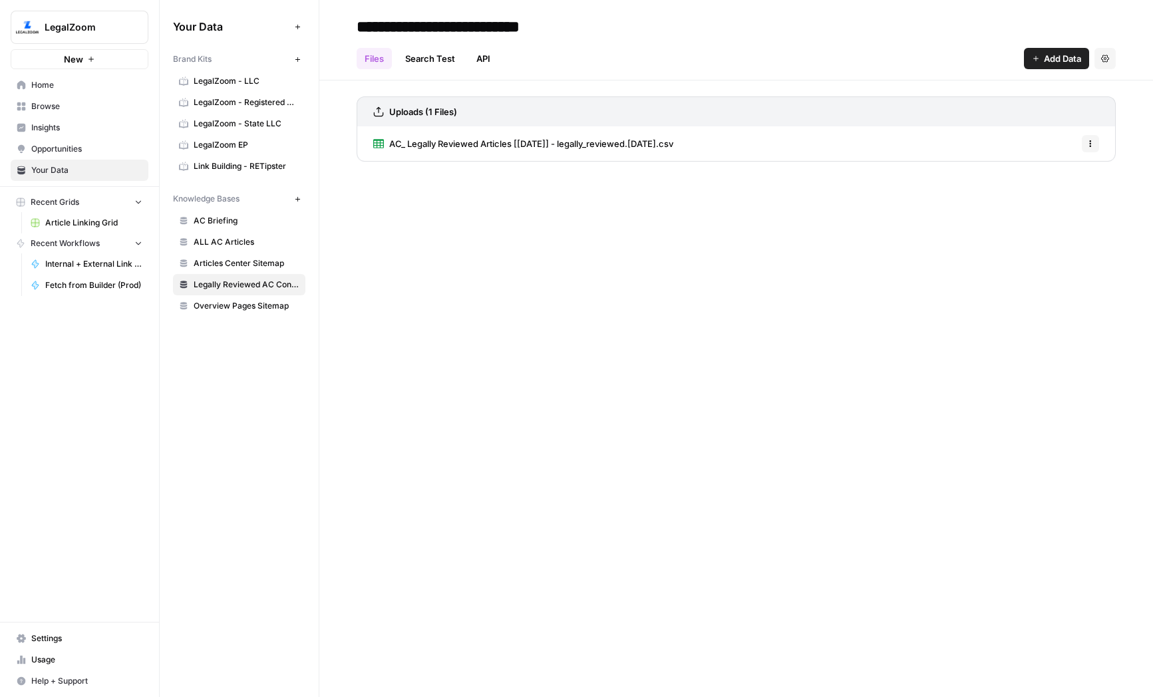
click at [491, 146] on span "AC_ Legally Reviewed Articles [2025-06-06] - legally_reviewed.2025-06-06.csv" at bounding box center [531, 143] width 284 height 13
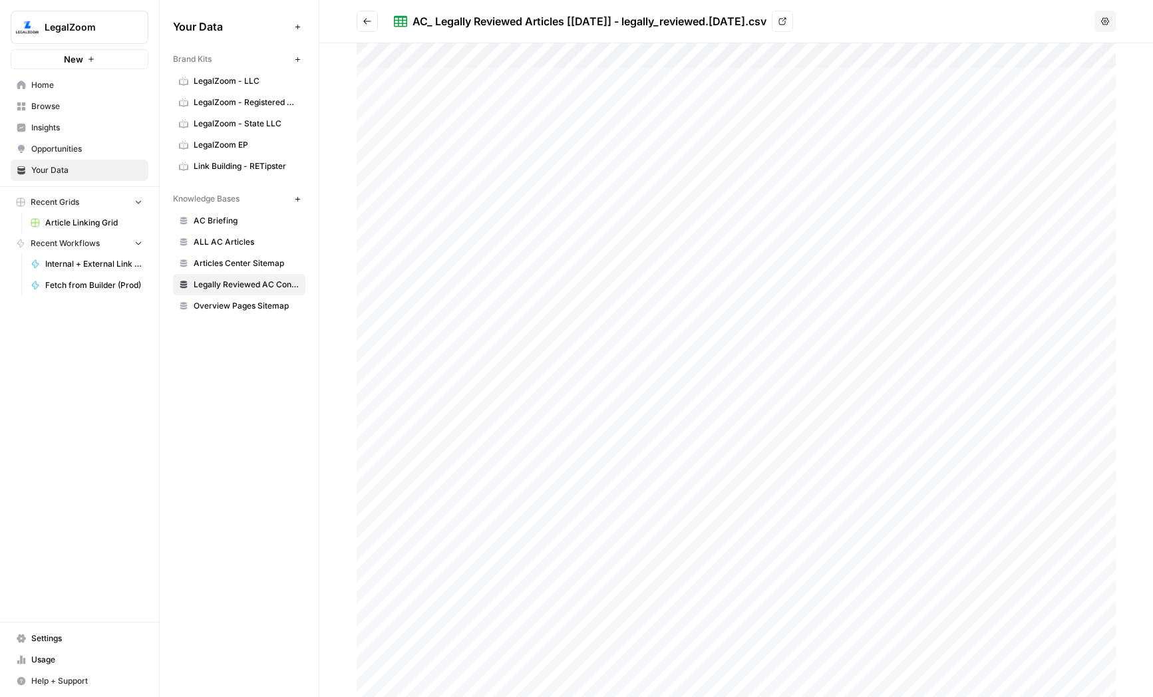
click at [368, 25] on icon "Go back" at bounding box center [366, 21] width 9 height 9
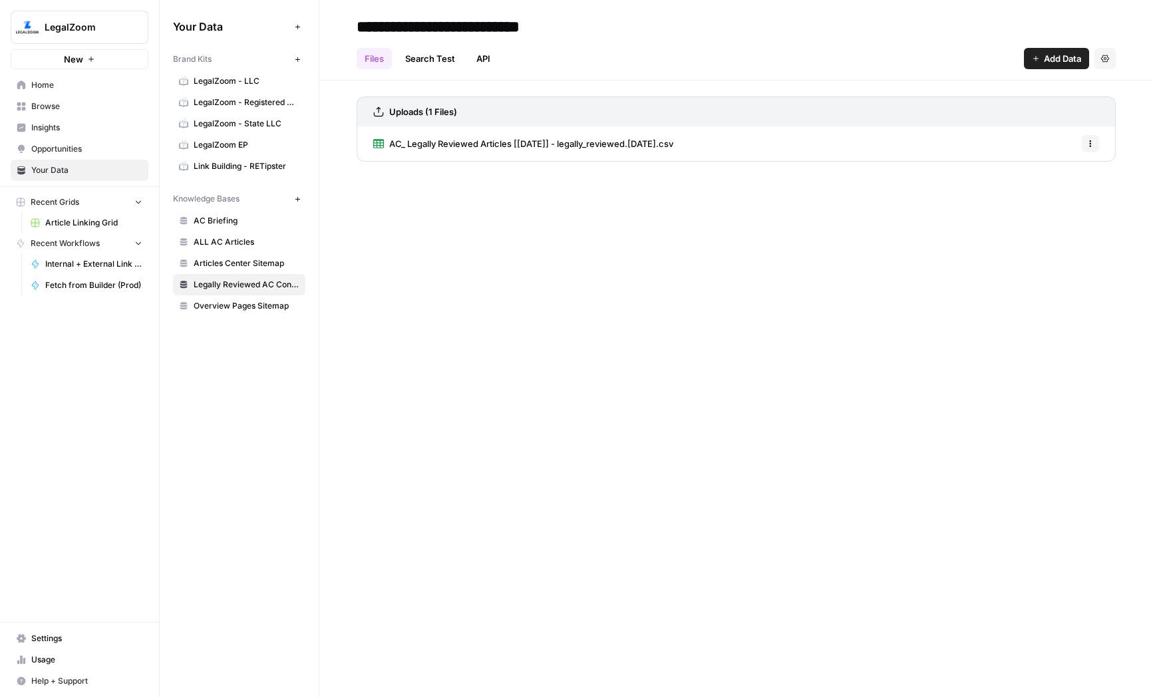
click at [229, 303] on span "Overview Pages Sitemap" at bounding box center [247, 306] width 106 height 12
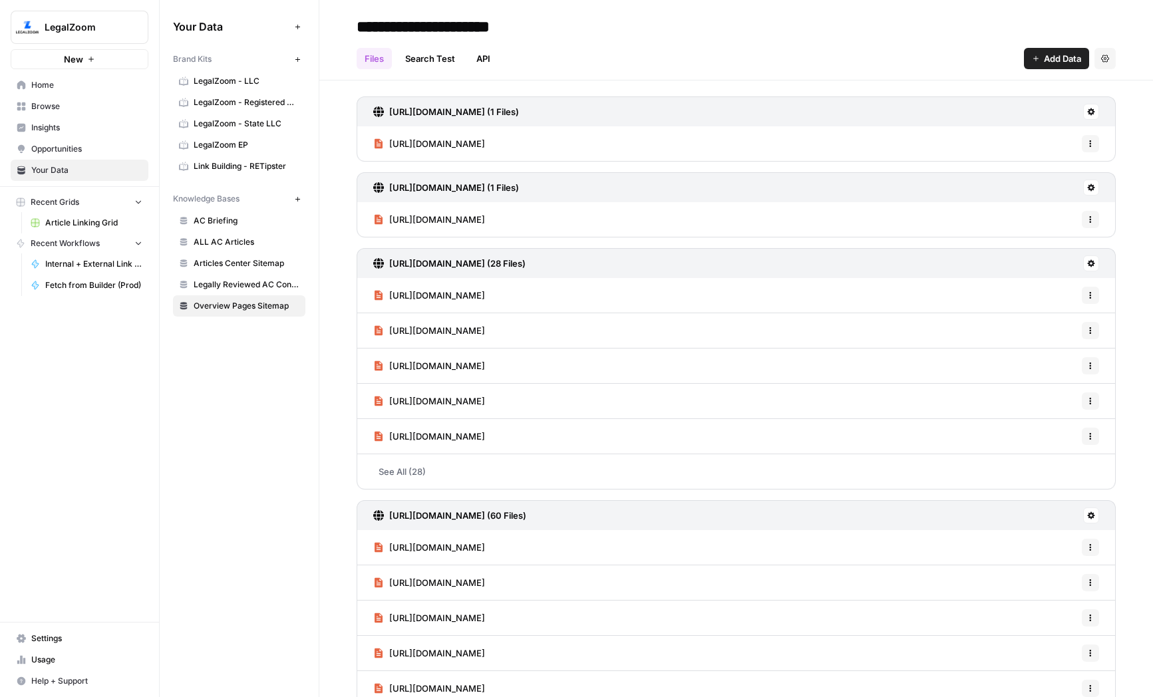
click at [227, 261] on span "Articles Center Sitemap" at bounding box center [247, 263] width 106 height 12
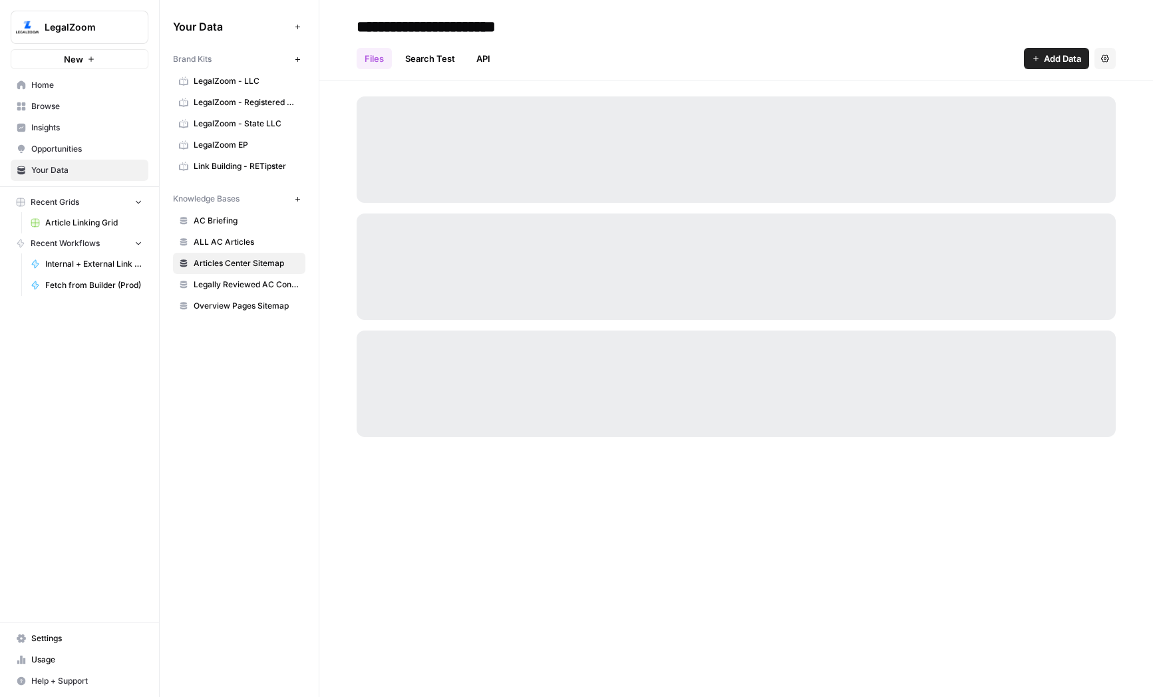
click at [226, 86] on span "LegalZoom - LLC" at bounding box center [247, 81] width 106 height 12
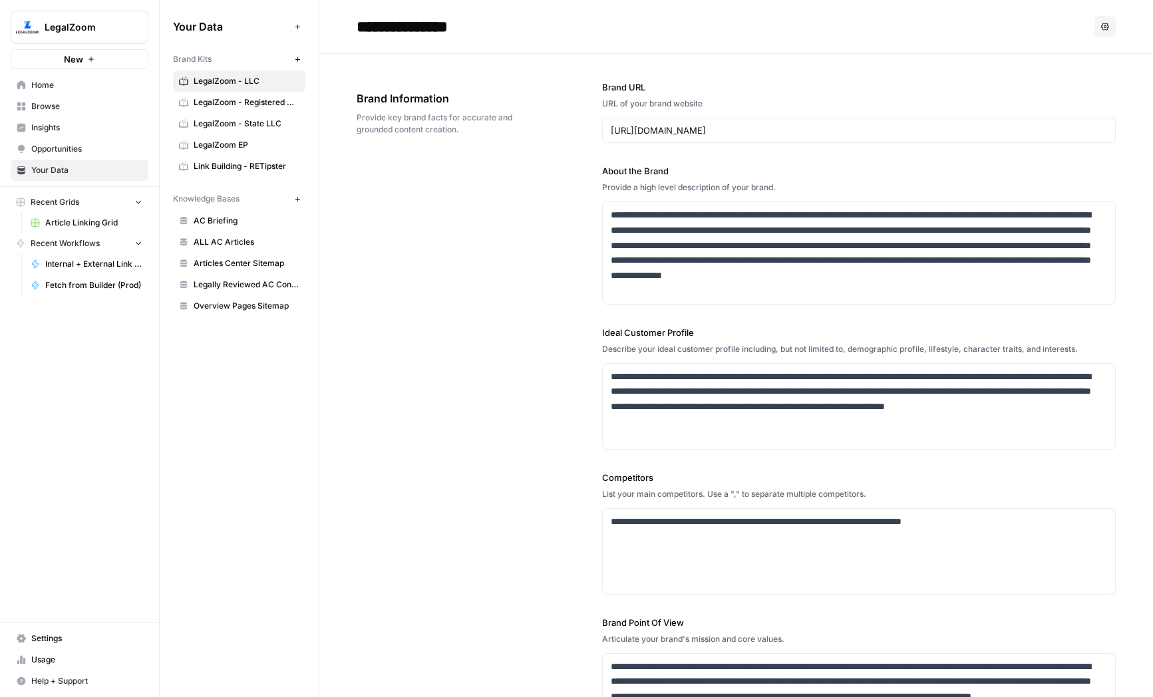
click at [48, 101] on span "Browse" at bounding box center [86, 106] width 111 height 12
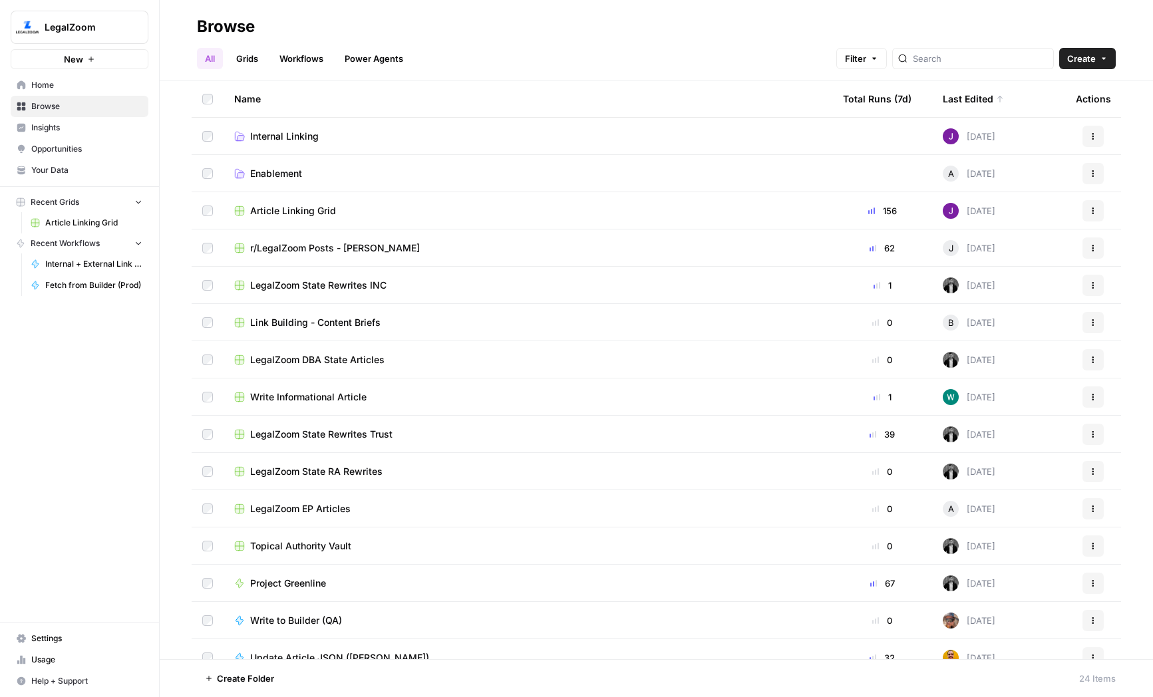
click at [299, 130] on span "Internal Linking" at bounding box center [284, 136] width 69 height 13
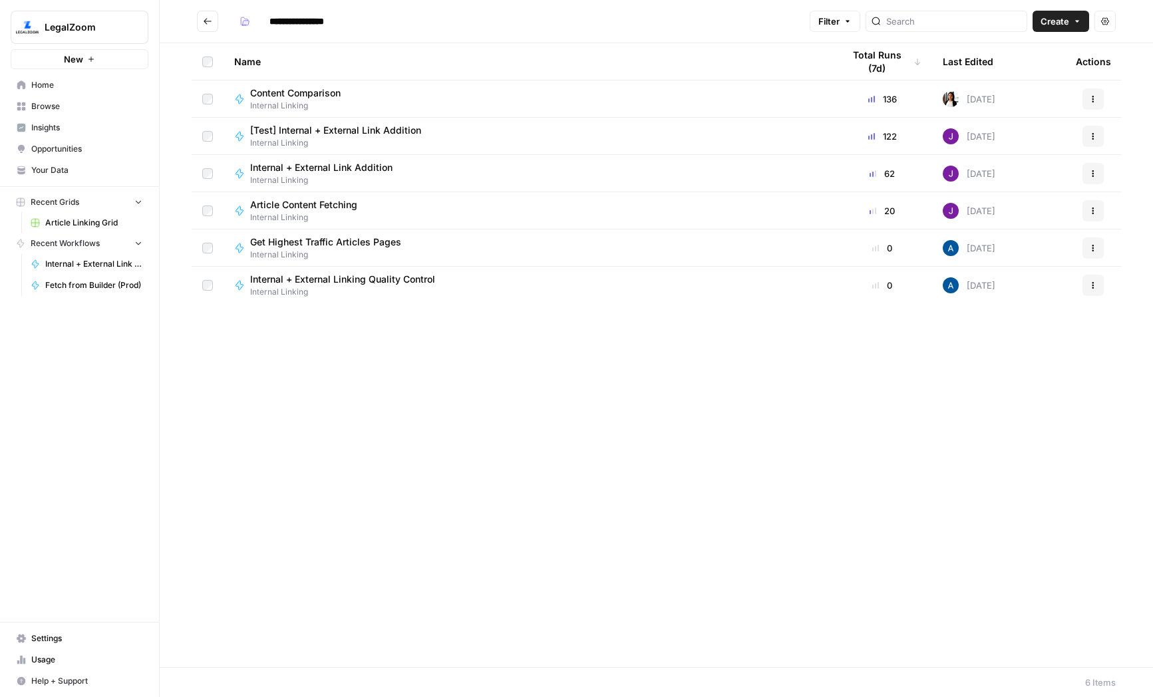
click at [208, 21] on icon "Go back" at bounding box center [208, 21] width 8 height 6
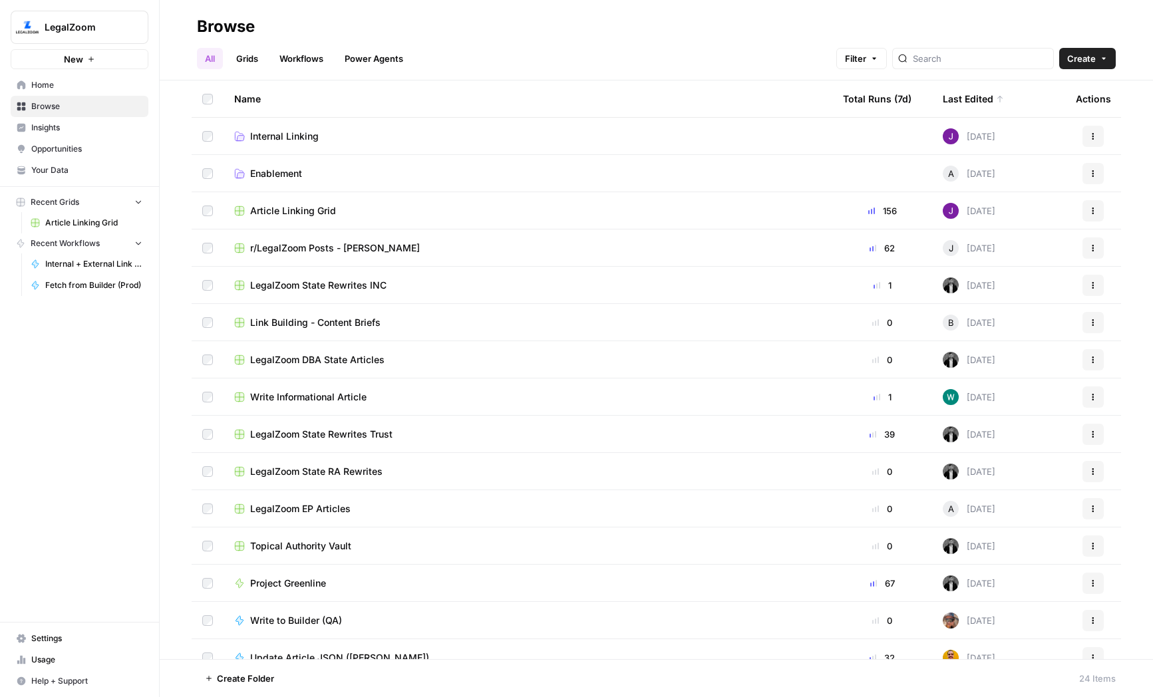
click at [273, 126] on td "Internal Linking" at bounding box center [527, 136] width 609 height 37
click at [281, 133] on span "Internal Linking" at bounding box center [284, 136] width 69 height 13
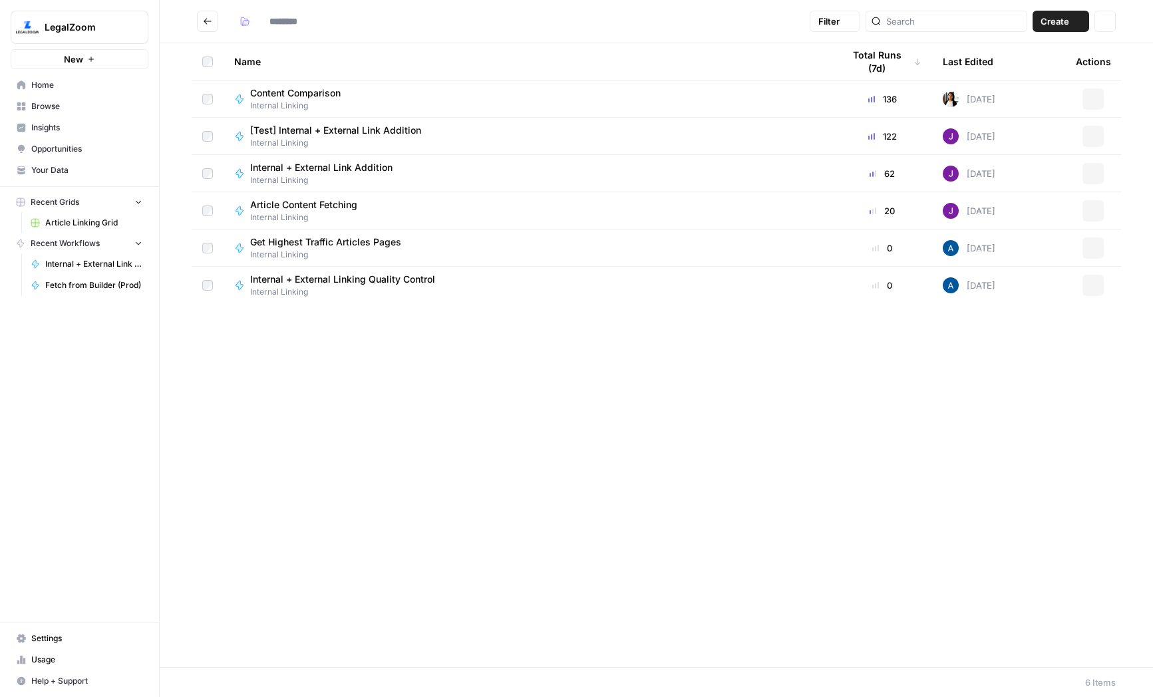
type input "**********"
click at [213, 19] on button "Go back" at bounding box center [207, 21] width 21 height 21
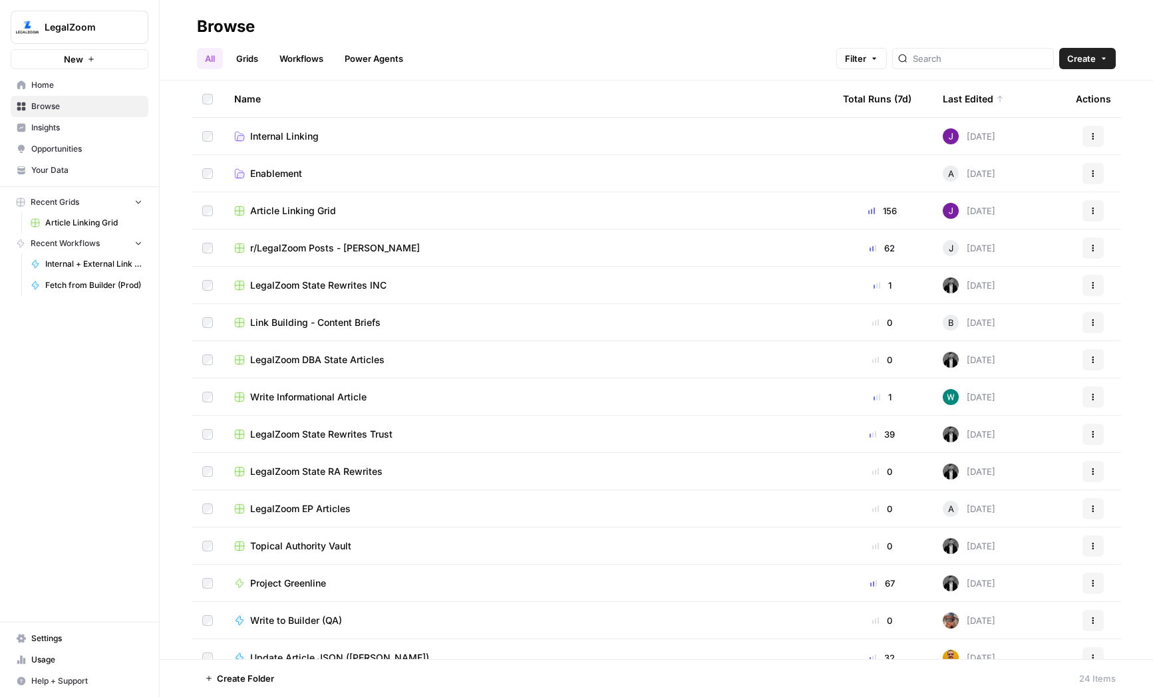
click at [277, 247] on span "r/LegalZoom Posts - [PERSON_NAME]" at bounding box center [335, 247] width 170 height 13
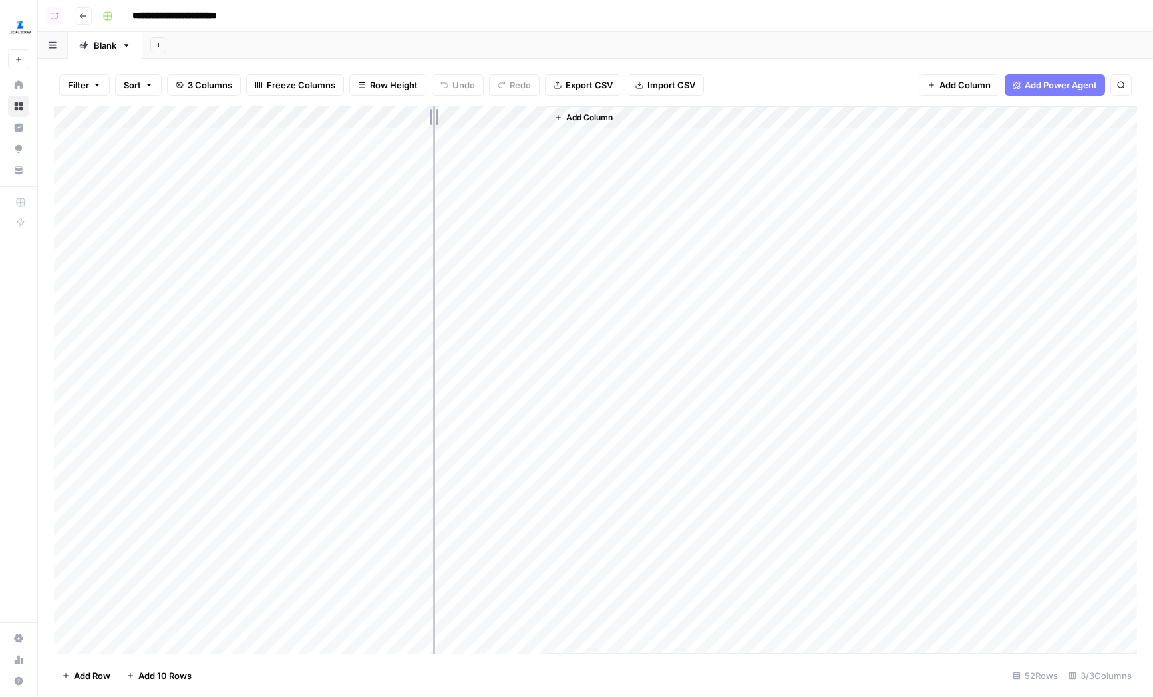
drag, startPoint x: 425, startPoint y: 120, endPoint x: 433, endPoint y: 120, distance: 8.0
click at [433, 120] on div "Add Column" at bounding box center [595, 379] width 1083 height 547
drag, startPoint x: 551, startPoint y: 118, endPoint x: 648, endPoint y: 114, distance: 97.9
click at [648, 114] on div "Add Column" at bounding box center [595, 379] width 1083 height 547
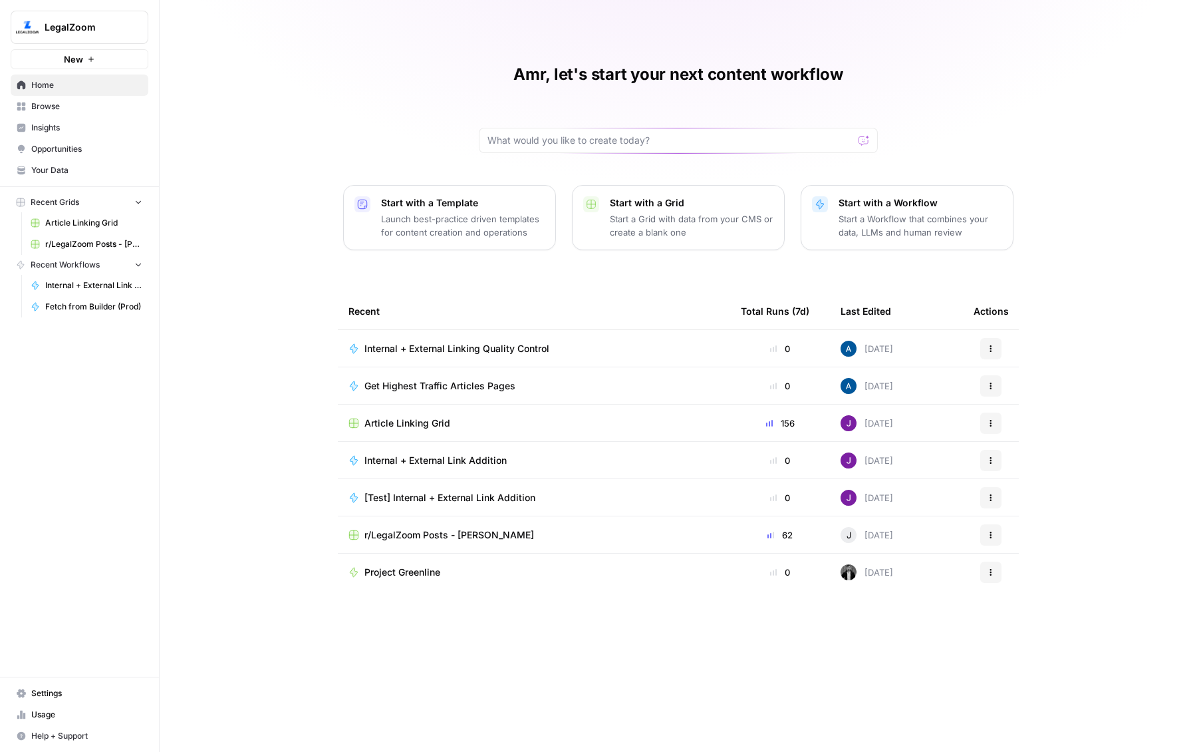
click at [299, 364] on div "Amr, let's start your next content workflow Start with a Template Launch best-p…" at bounding box center [679, 376] width 1038 height 752
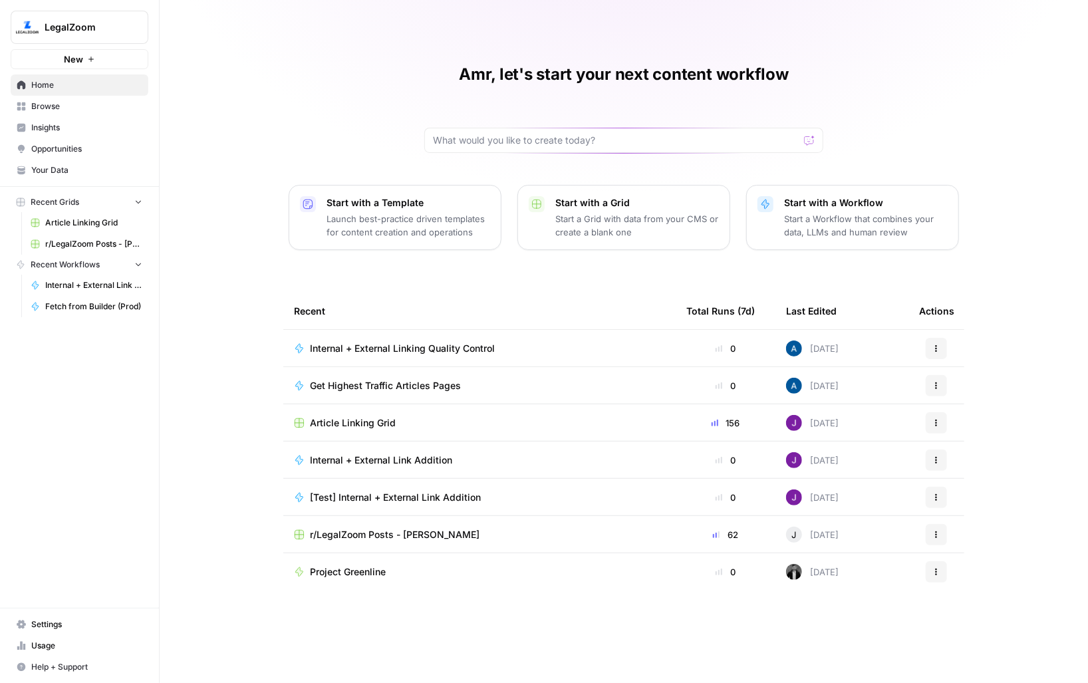
click at [53, 170] on span "Your Data" at bounding box center [86, 170] width 111 height 12
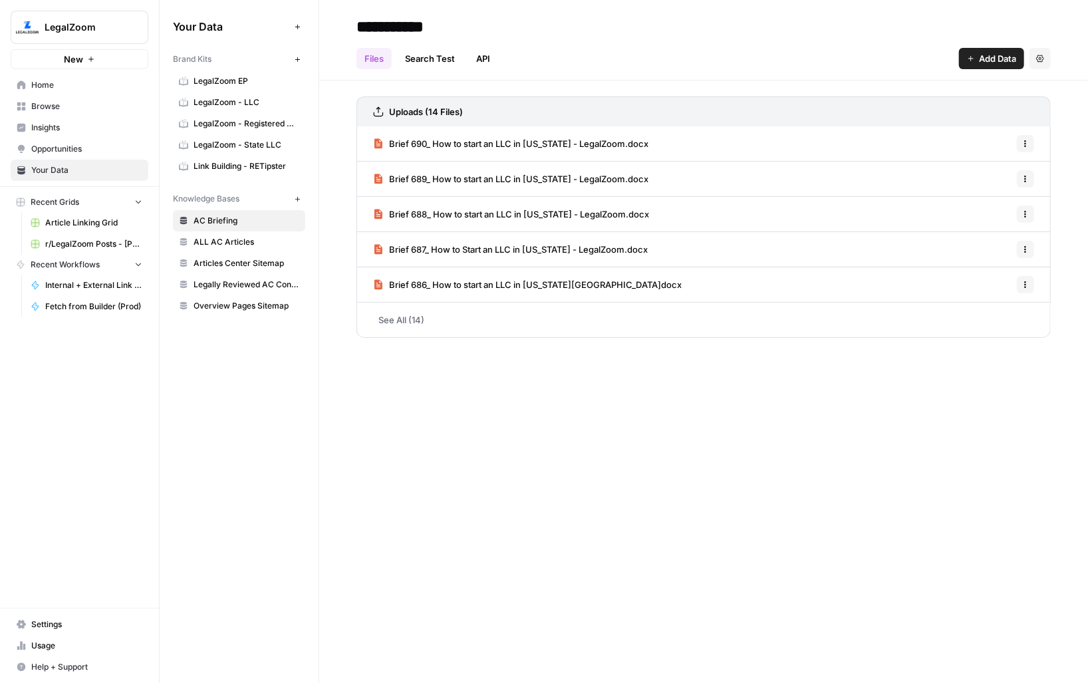
click at [204, 85] on span "LegalZoom EP" at bounding box center [247, 81] width 106 height 12
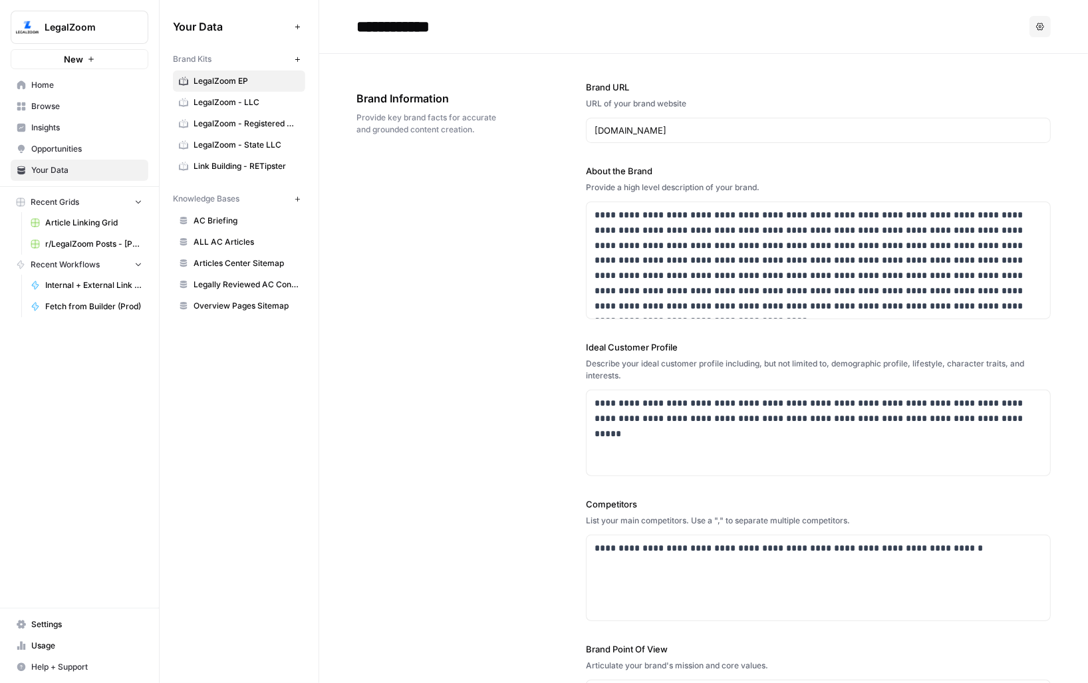
drag, startPoint x: 198, startPoint y: 60, endPoint x: 207, endPoint y: 60, distance: 9.3
click at [207, 60] on span "Brand Kits" at bounding box center [192, 59] width 39 height 12
click at [257, 159] on link "Link Building - RETipster" at bounding box center [239, 166] width 132 height 21
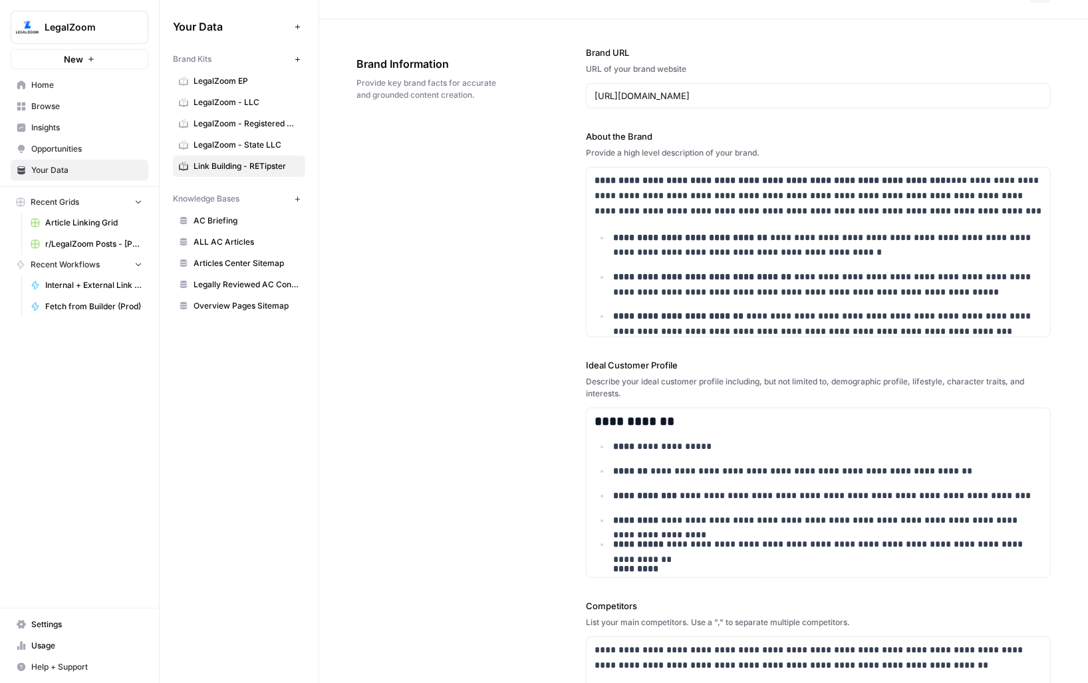
scroll to position [35, 0]
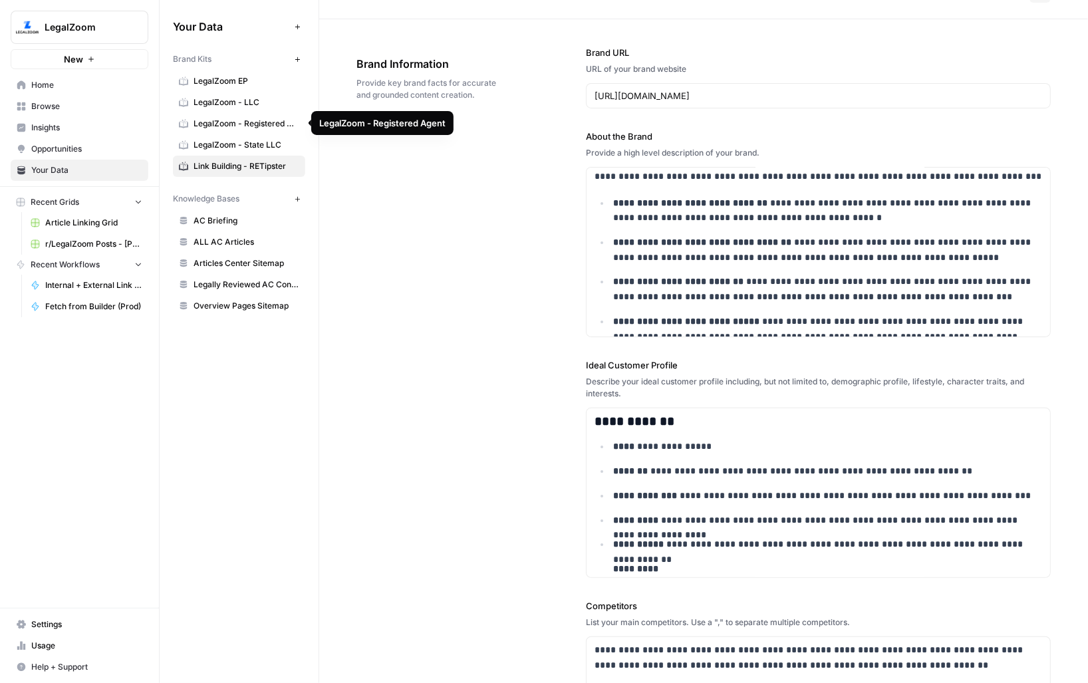
click at [250, 122] on span "LegalZoom - Registered Agent" at bounding box center [247, 124] width 106 height 12
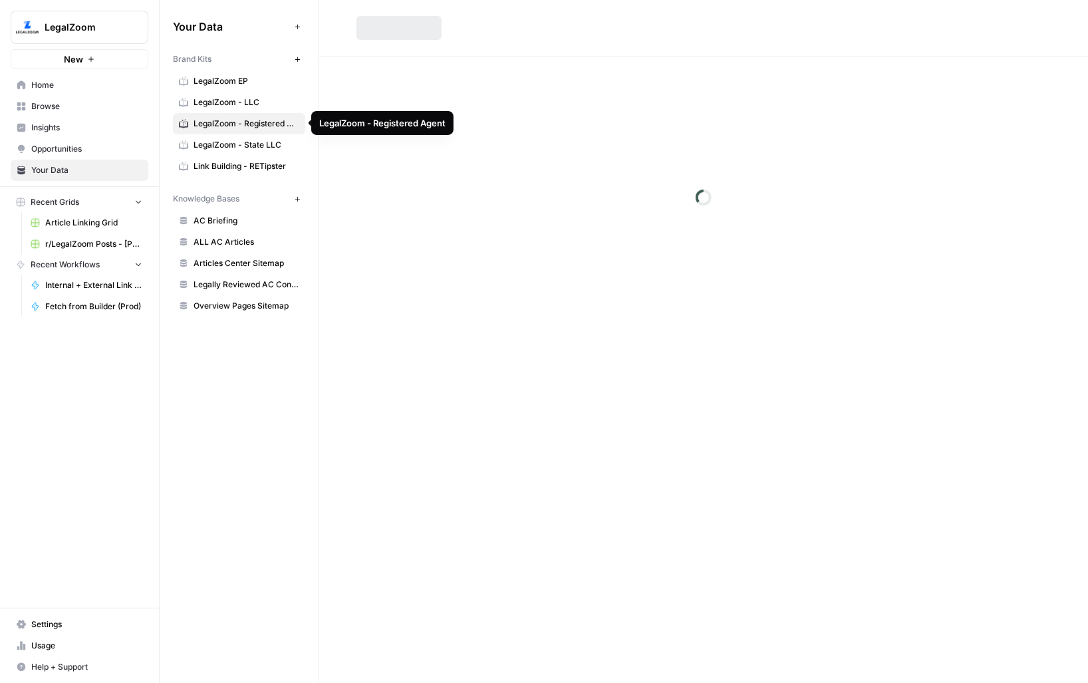
click at [243, 100] on span "LegalZoom - LLC" at bounding box center [247, 102] width 106 height 12
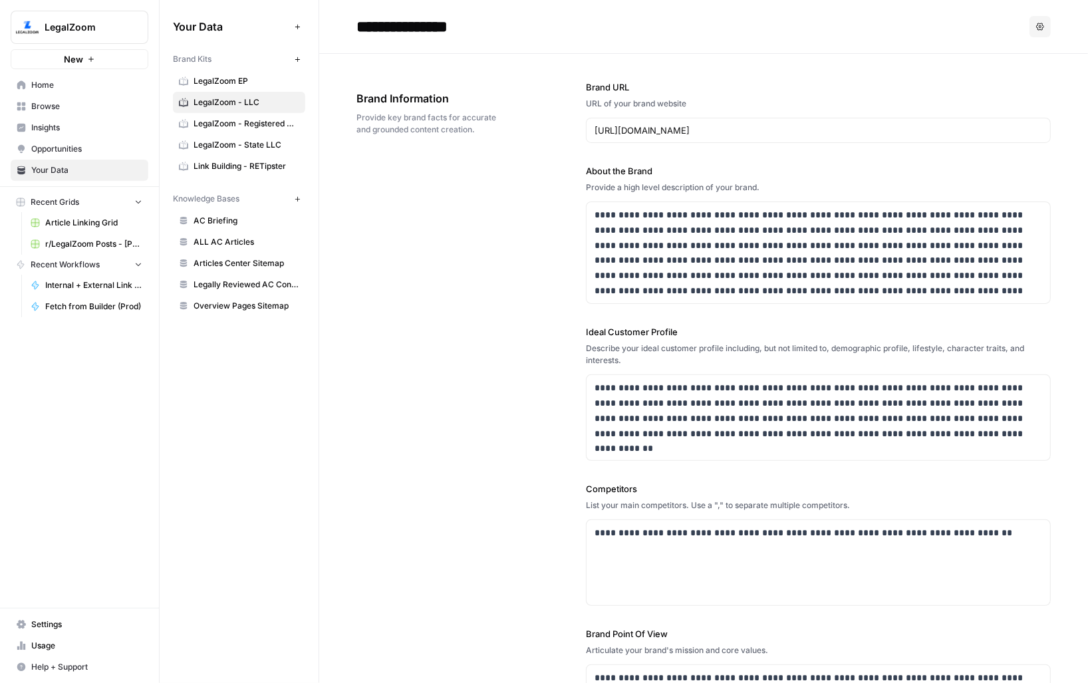
scroll to position [22, 0]
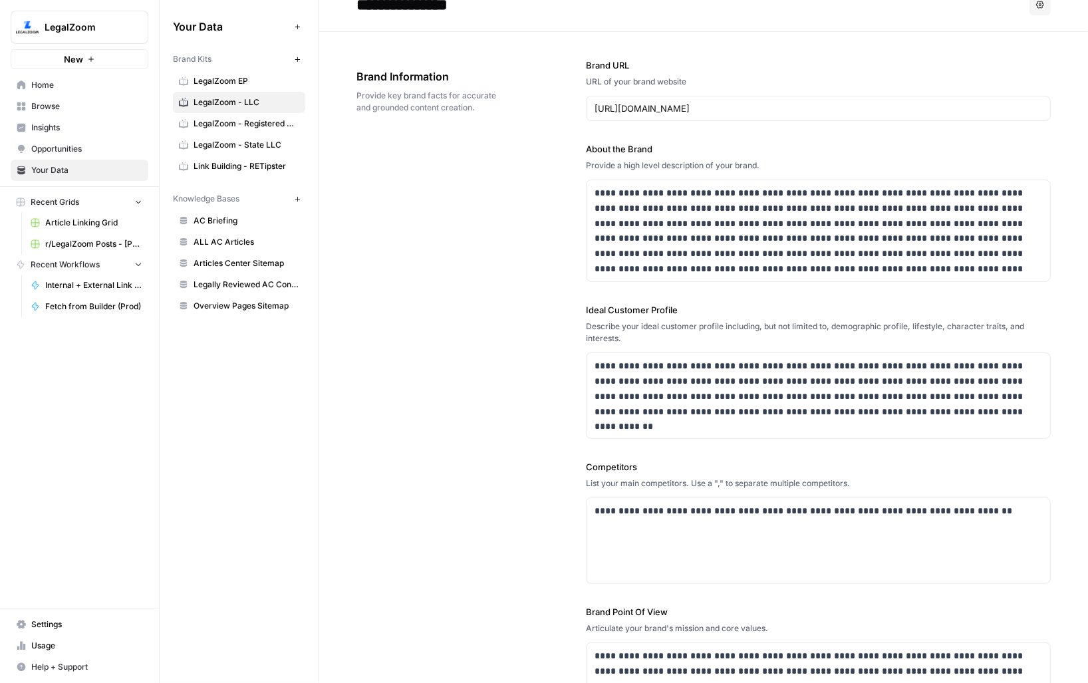
drag, startPoint x: 364, startPoint y: 68, endPoint x: 438, endPoint y: 98, distance: 79.9
click at [437, 98] on div "Brand Information Provide key brand facts for accurate and grounded content cre…" at bounding box center [433, 91] width 155 height 98
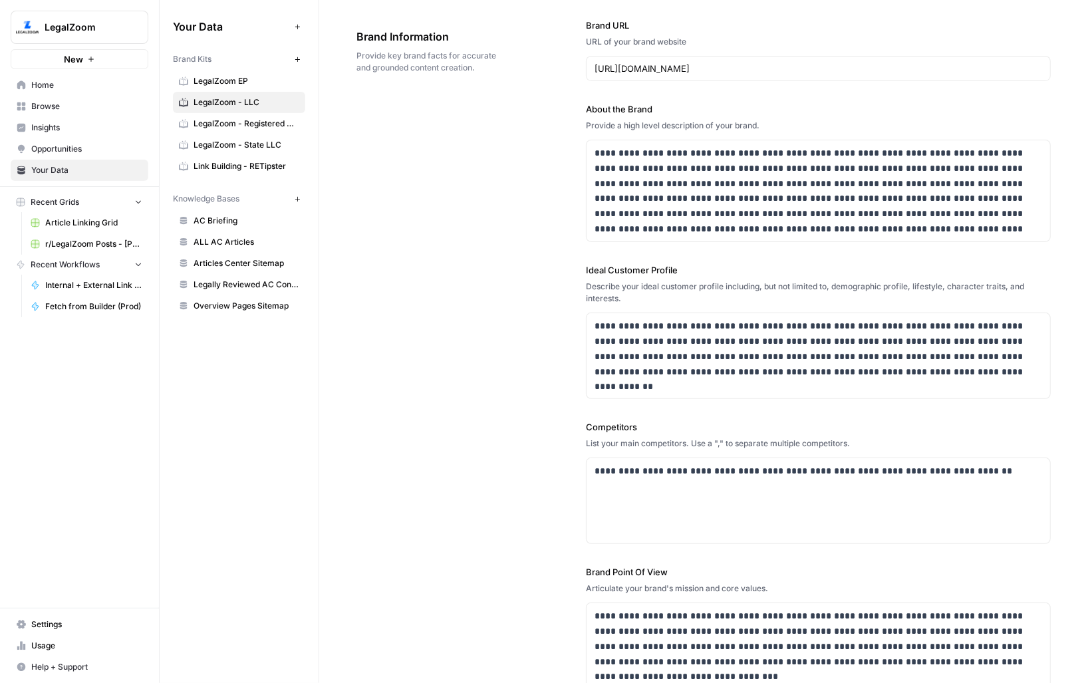
scroll to position [88, 0]
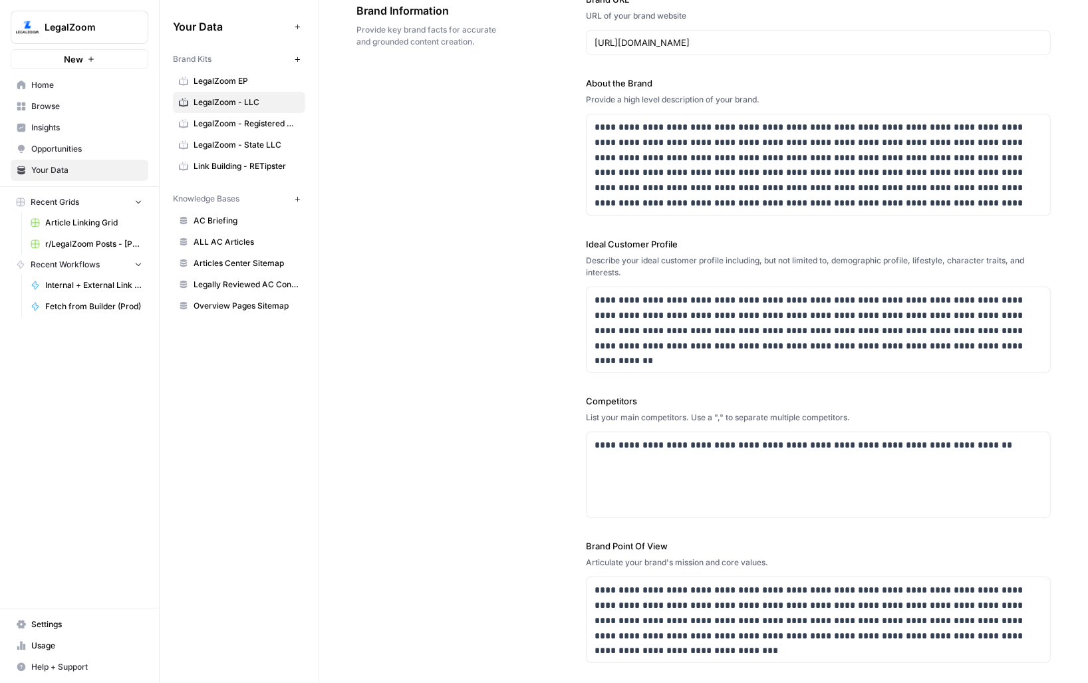
drag, startPoint x: 567, startPoint y: 74, endPoint x: 624, endPoint y: 154, distance: 97.3
click at [624, 154] on div "**********" at bounding box center [703, 328] width 694 height 724
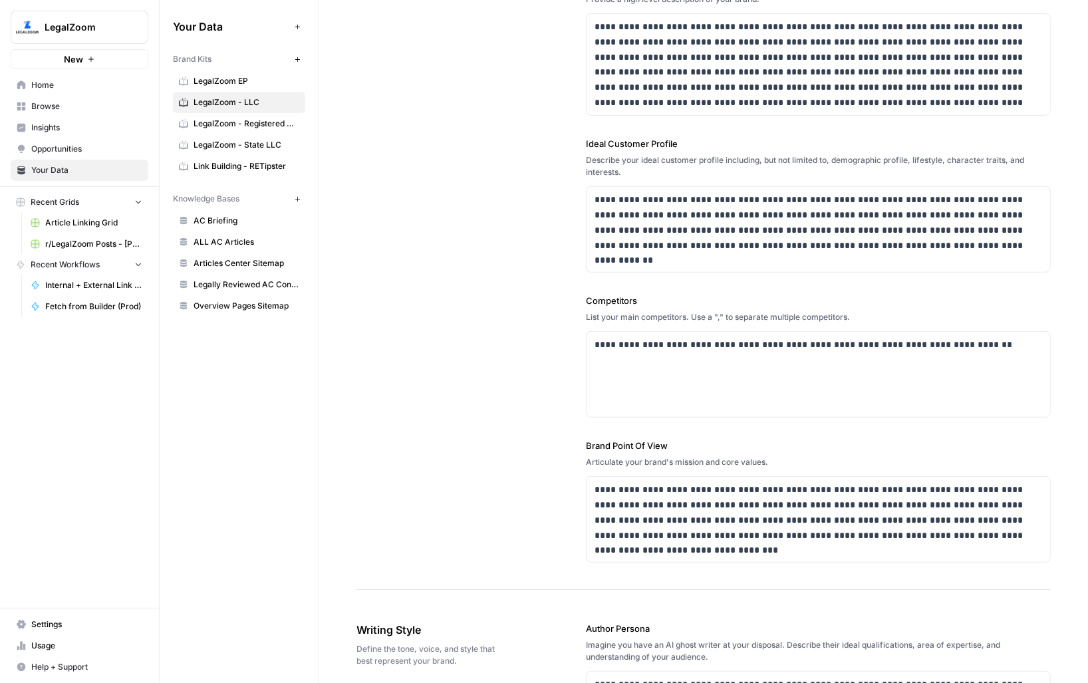
drag, startPoint x: 575, startPoint y: 174, endPoint x: 594, endPoint y: 212, distance: 42.2
click at [594, 212] on div "**********" at bounding box center [703, 228] width 694 height 724
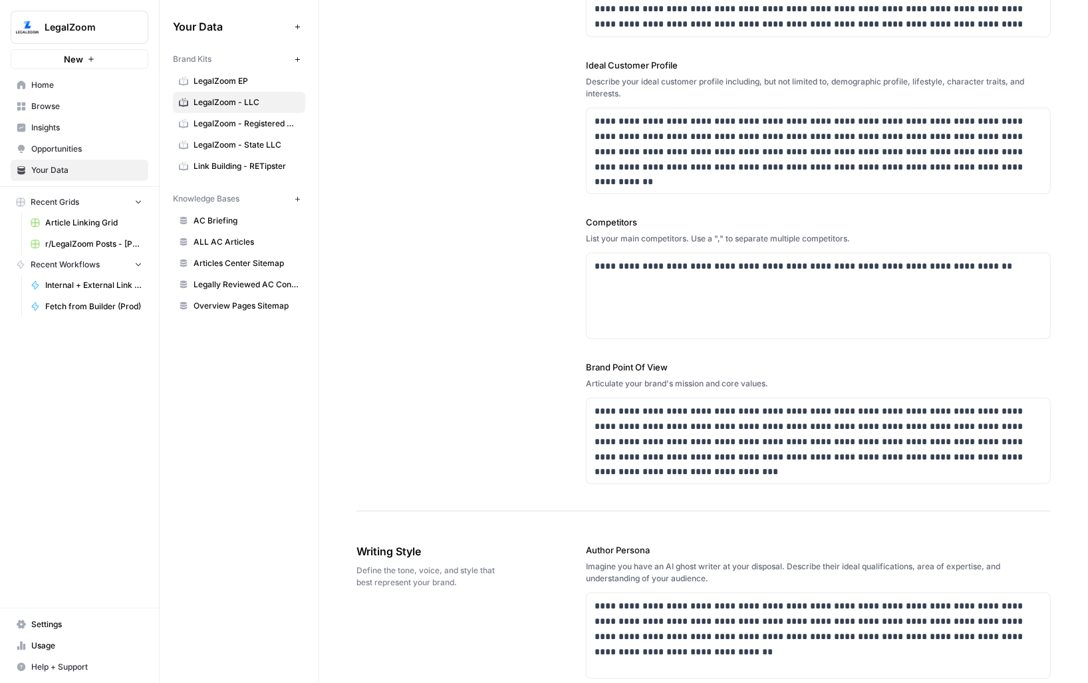
scroll to position [277, 0]
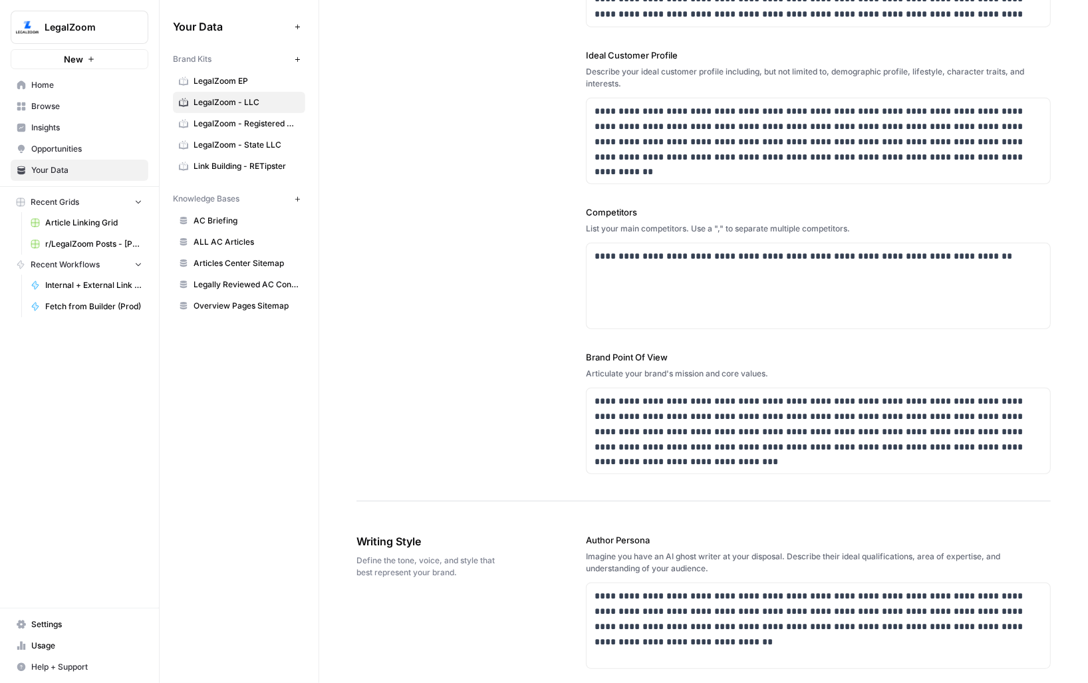
drag, startPoint x: 561, startPoint y: 212, endPoint x: 603, endPoint y: 262, distance: 65.7
click at [603, 262] on div "**********" at bounding box center [703, 139] width 694 height 724
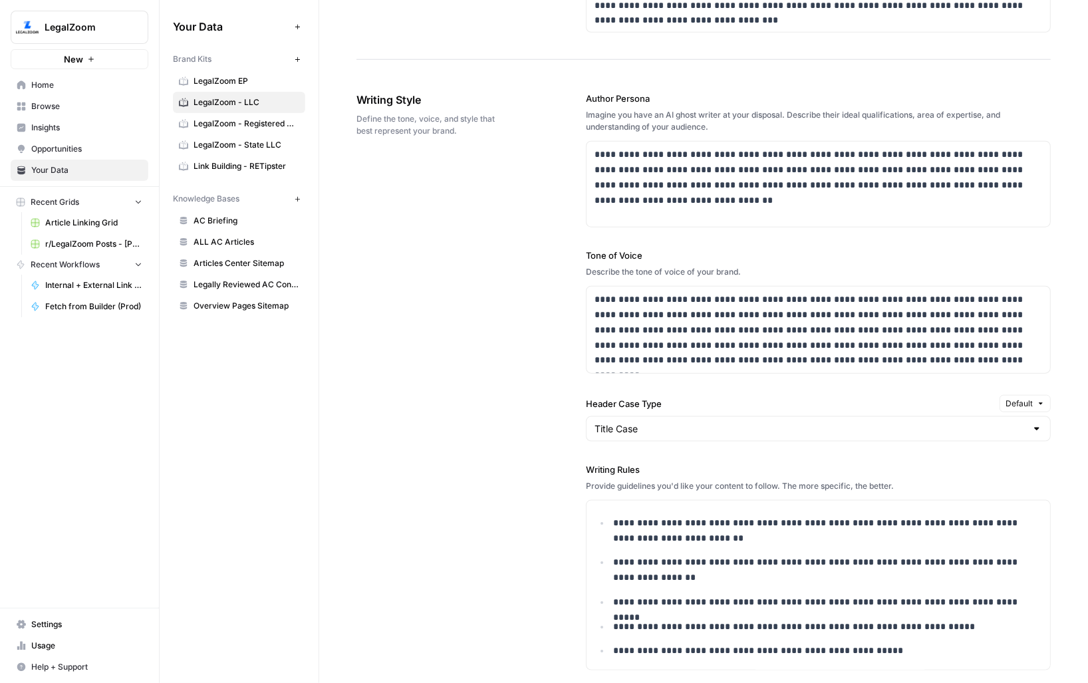
scroll to position [736, 0]
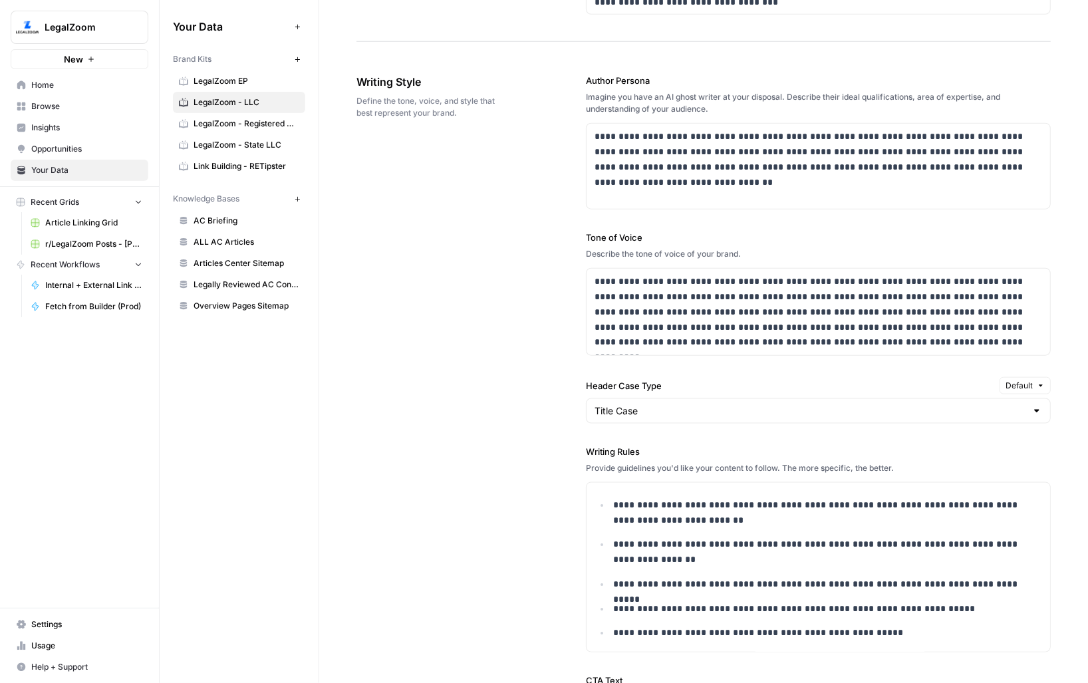
click at [597, 398] on div "Title Case" at bounding box center [818, 410] width 465 height 25
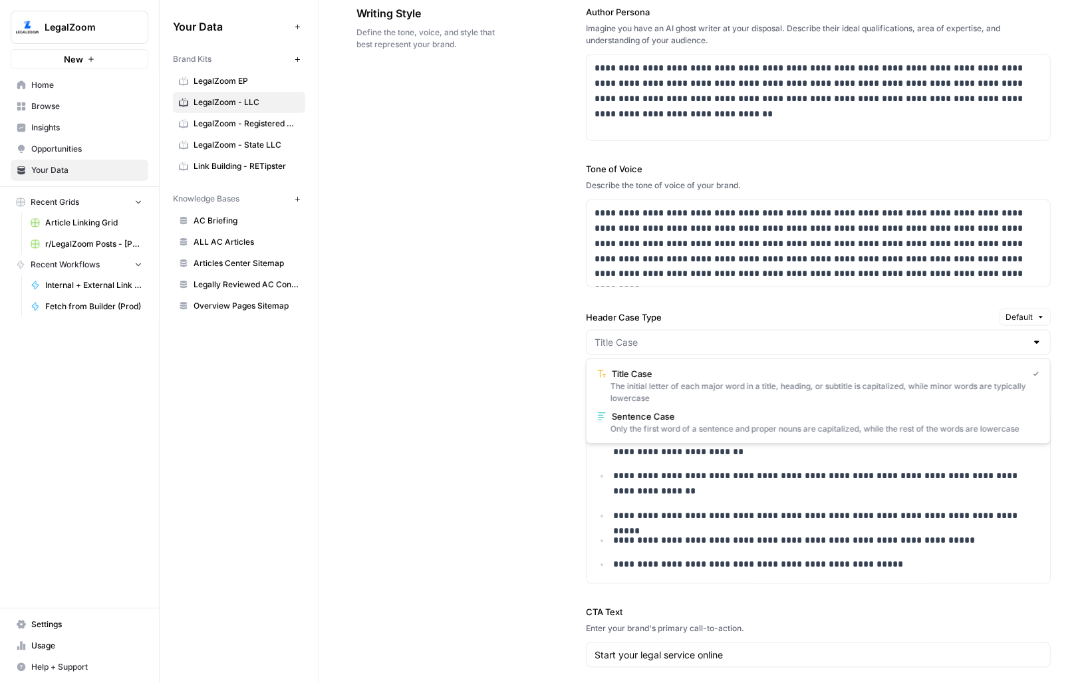
type input "Title Case"
click at [534, 418] on div "**********" at bounding box center [703, 379] width 694 height 800
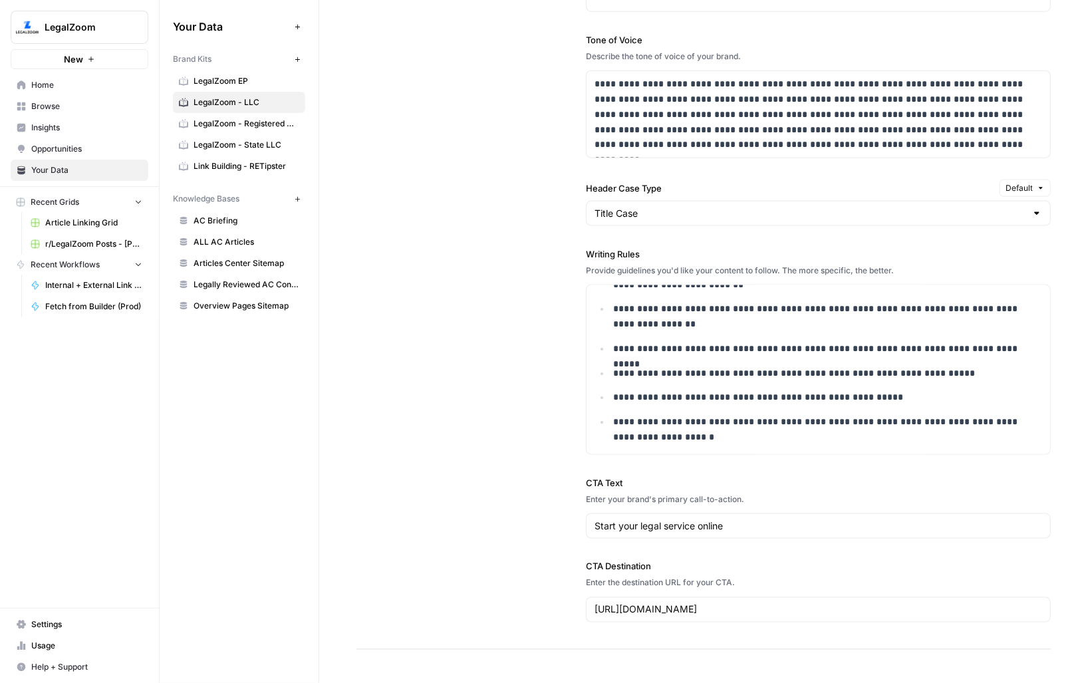
scroll to position [934, 0]
drag, startPoint x: 625, startPoint y: 396, endPoint x: 724, endPoint y: 397, distance: 99.1
click at [724, 397] on p "**********" at bounding box center [827, 396] width 429 height 15
drag, startPoint x: 656, startPoint y: 356, endPoint x: 706, endPoint y: 356, distance: 50.5
click at [706, 356] on ul "**********" at bounding box center [819, 352] width 448 height 182
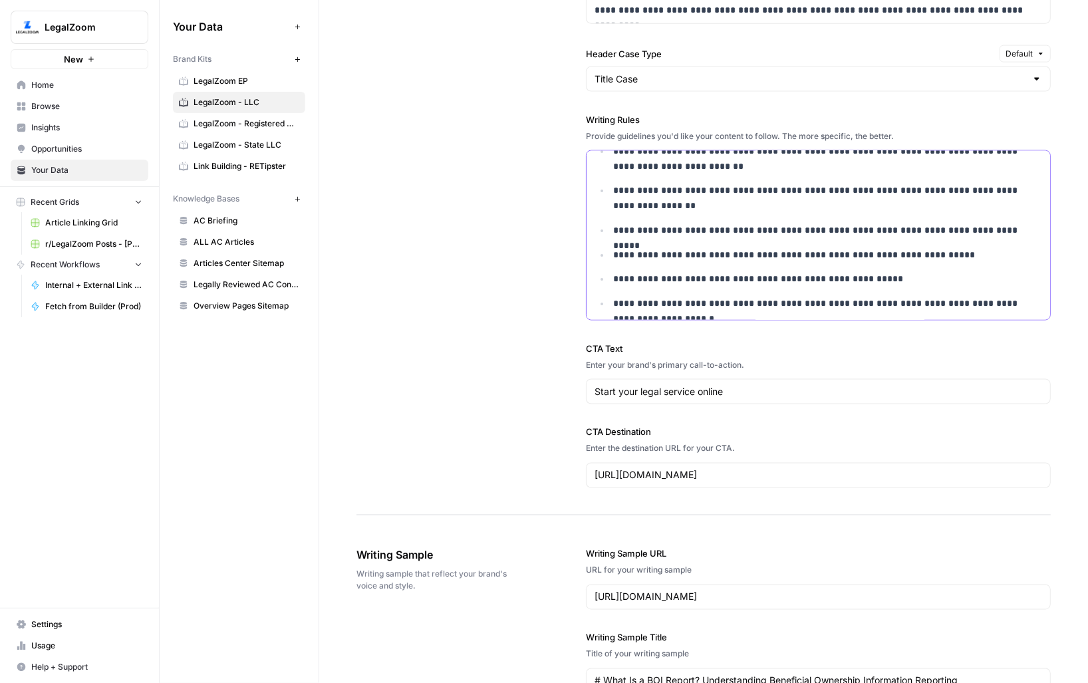
scroll to position [1086, 0]
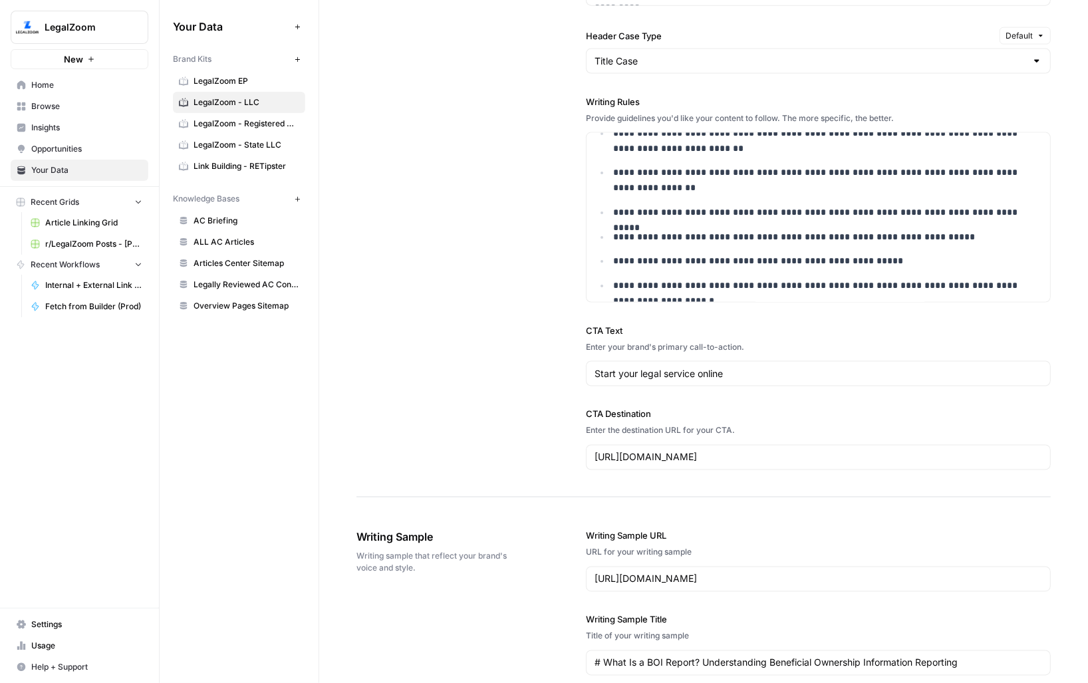
drag, startPoint x: 569, startPoint y: 323, endPoint x: 615, endPoint y: 341, distance: 49.3
click at [615, 341] on div "**********" at bounding box center [703, 97] width 694 height 800
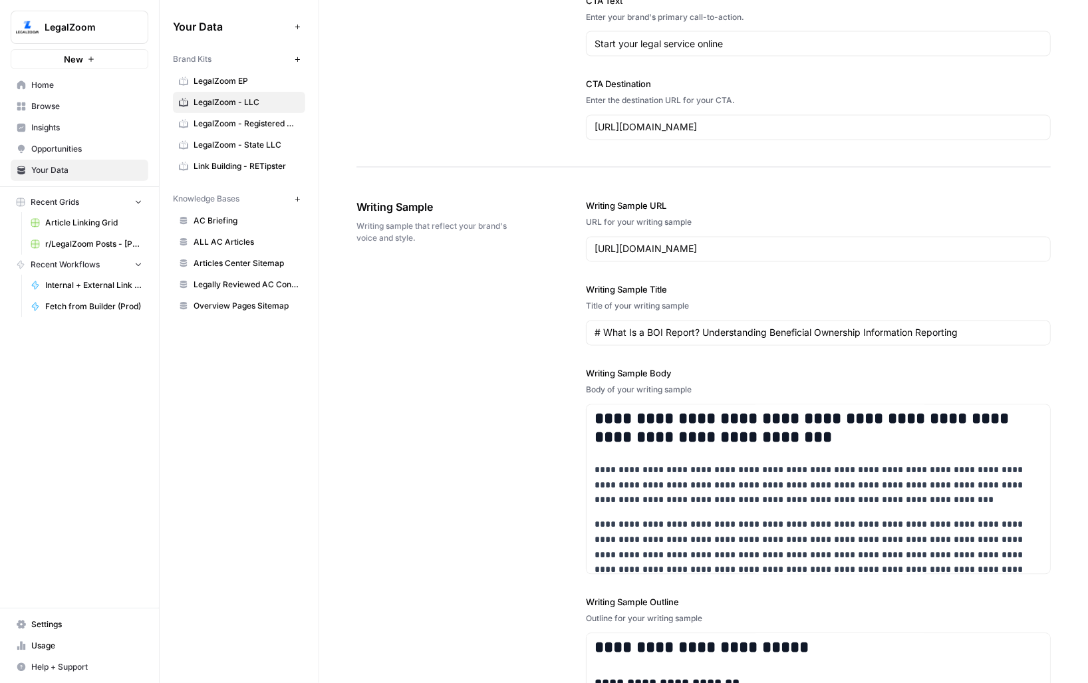
scroll to position [1455, 0]
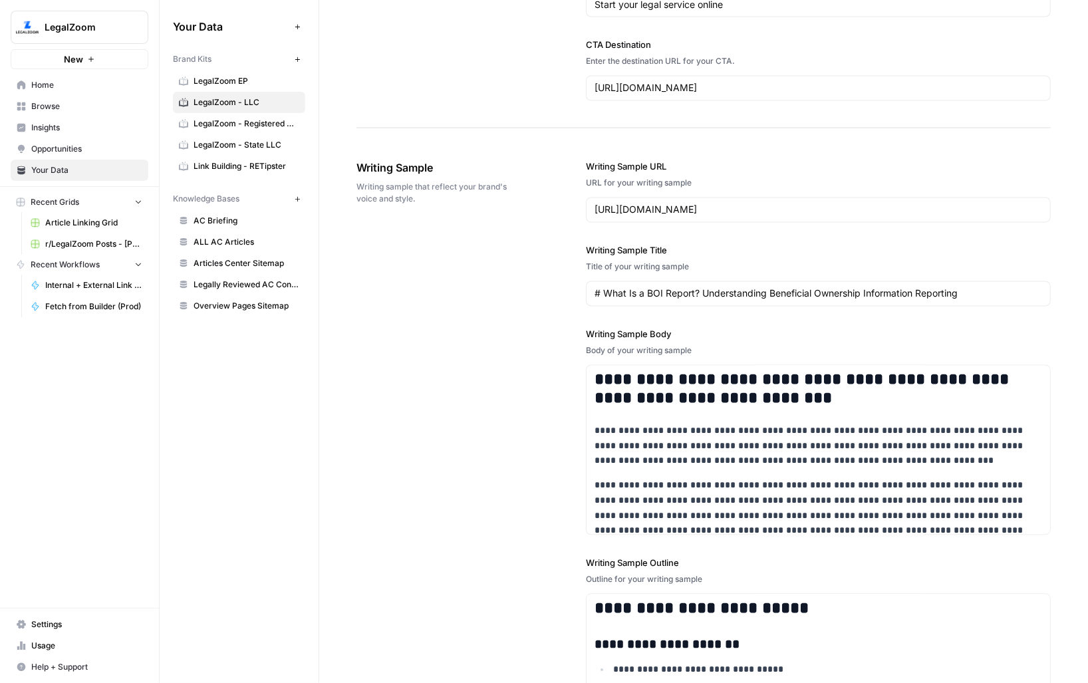
click at [526, 349] on div "**********" at bounding box center [703, 463] width 694 height 658
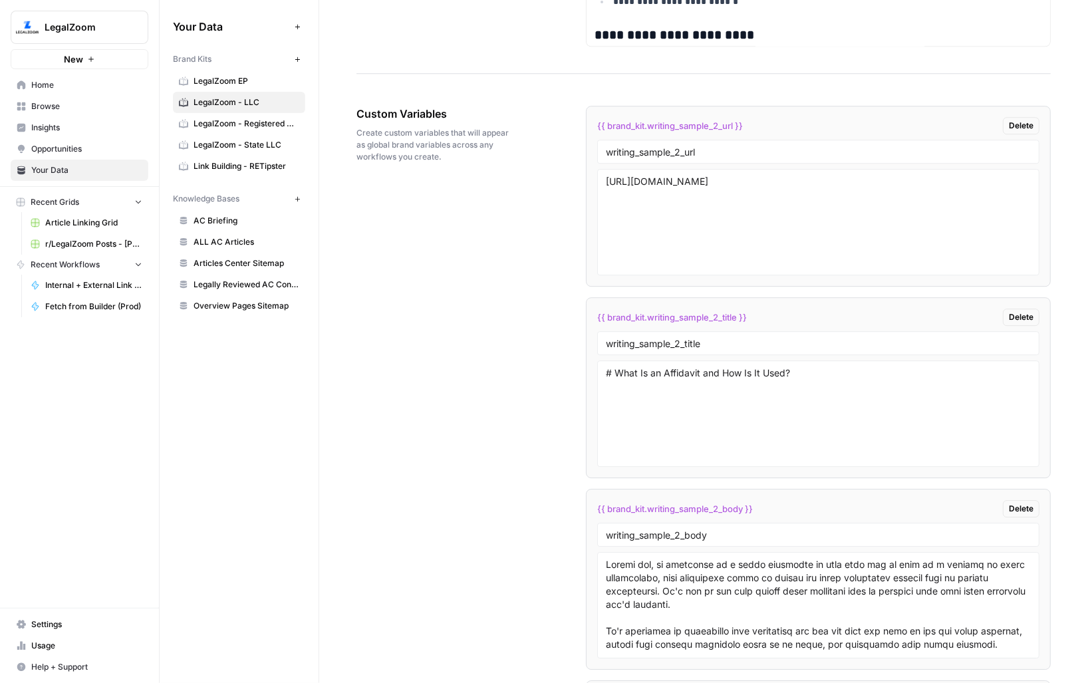
scroll to position [2091, 0]
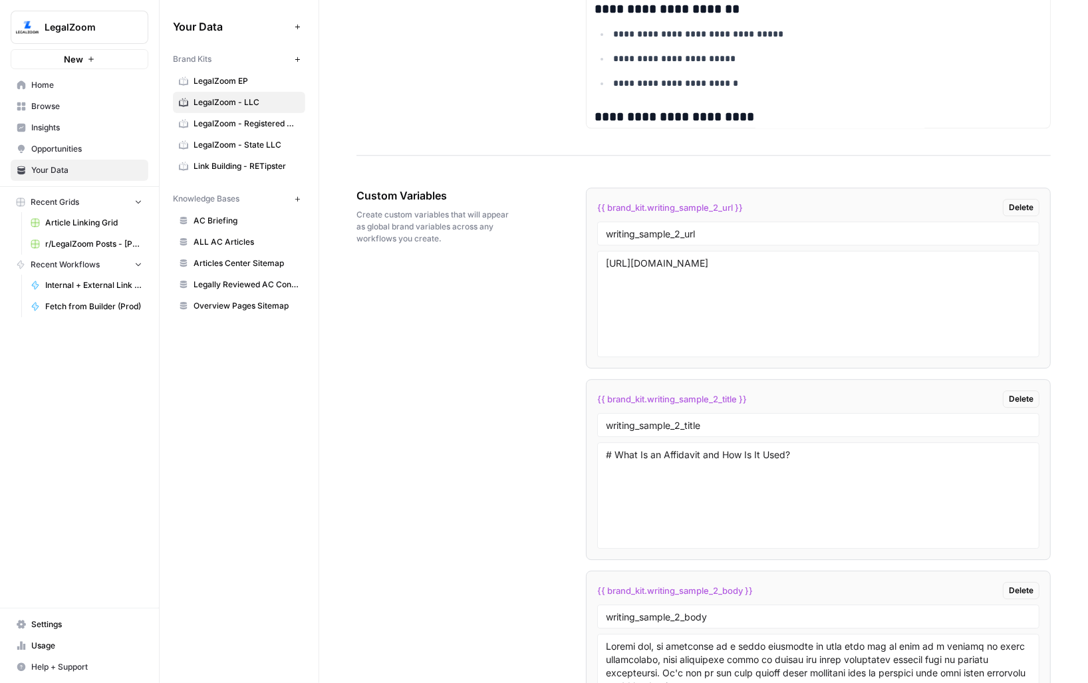
drag, startPoint x: 365, startPoint y: 189, endPoint x: 458, endPoint y: 240, distance: 106.3
click at [458, 240] on div "Custom Variables Create custom variables that will appear as global brand varia…" at bounding box center [433, 216] width 155 height 110
click at [458, 240] on span "Create custom variables that will appear as global brand variables across any w…" at bounding box center [433, 227] width 155 height 36
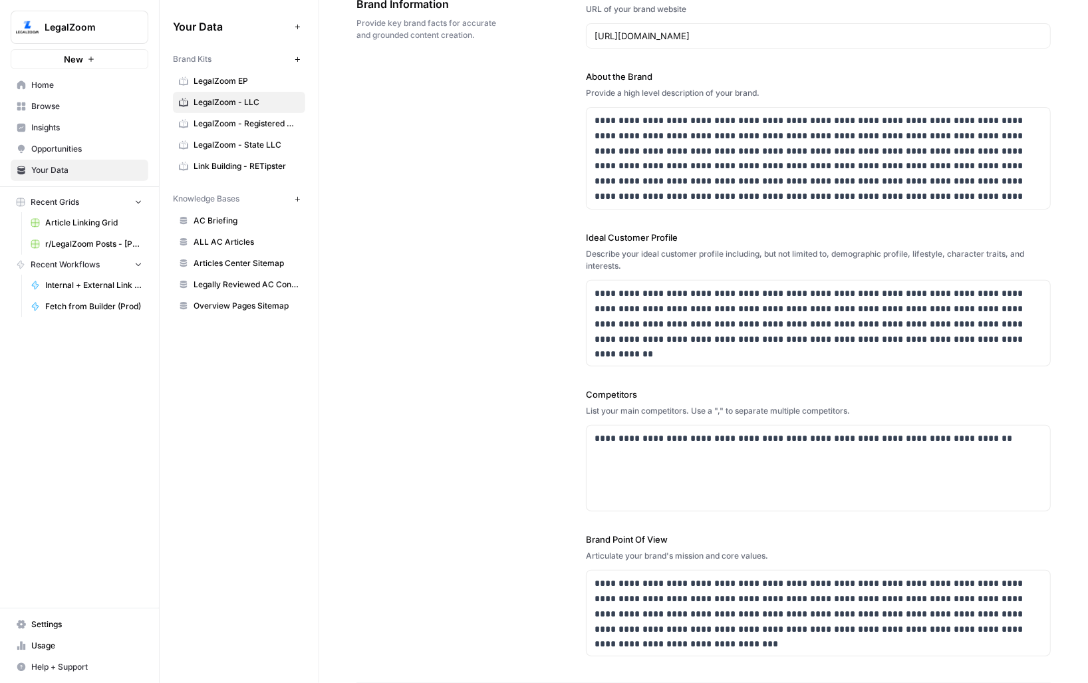
scroll to position [0, 0]
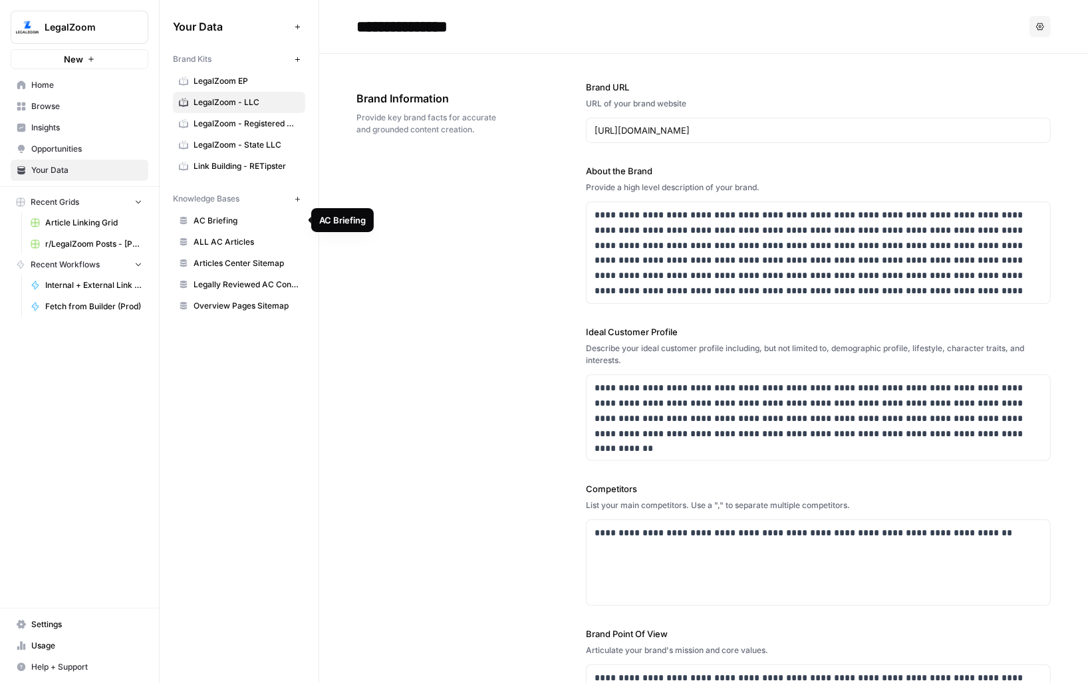
click at [214, 217] on span "AC Briefing" at bounding box center [247, 221] width 106 height 12
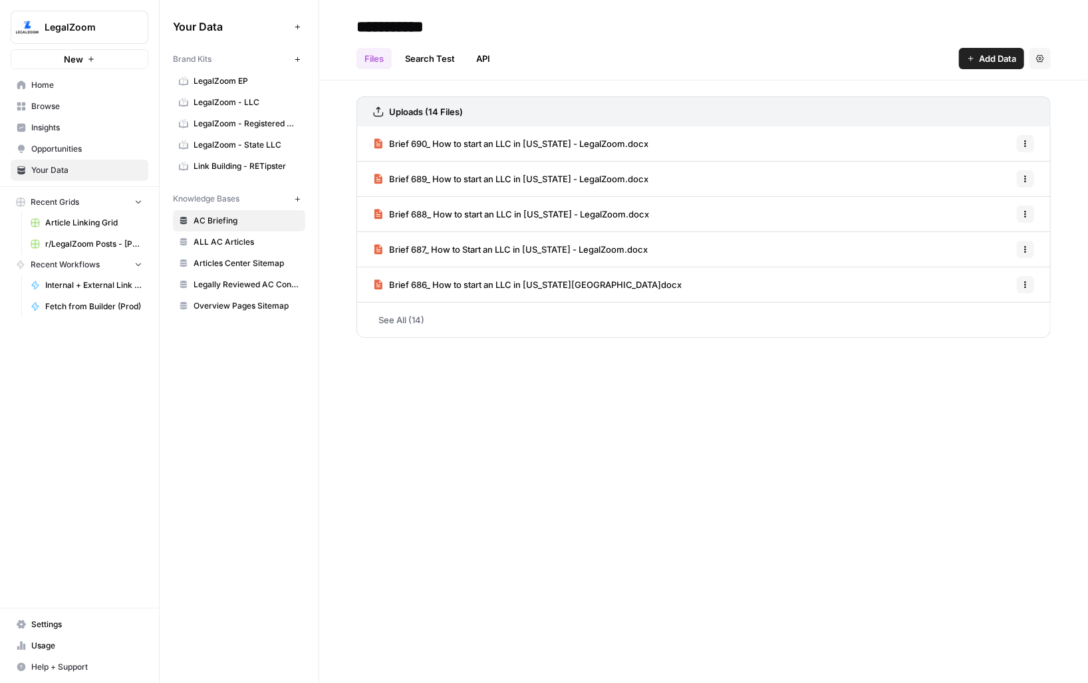
drag, startPoint x: 198, startPoint y: 196, endPoint x: 222, endPoint y: 196, distance: 24.6
click at [222, 196] on span "Knowledge Bases" at bounding box center [206, 199] width 67 height 12
click at [865, 59] on span "Add Data" at bounding box center [997, 58] width 37 height 13
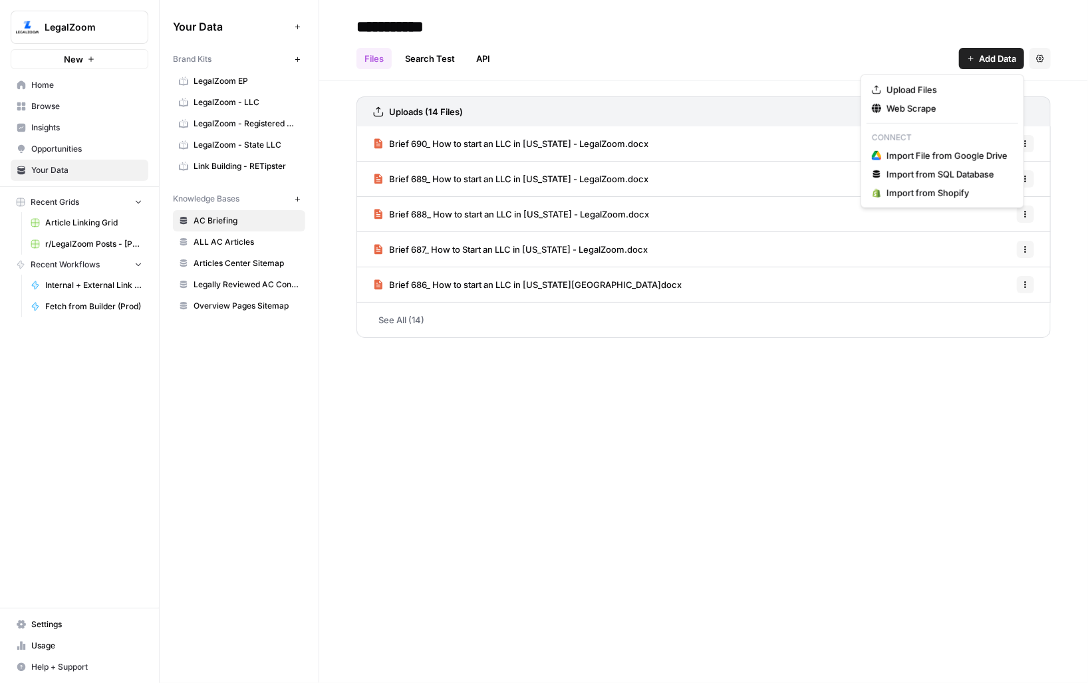
click at [374, 408] on div "**********" at bounding box center [703, 341] width 769 height 683
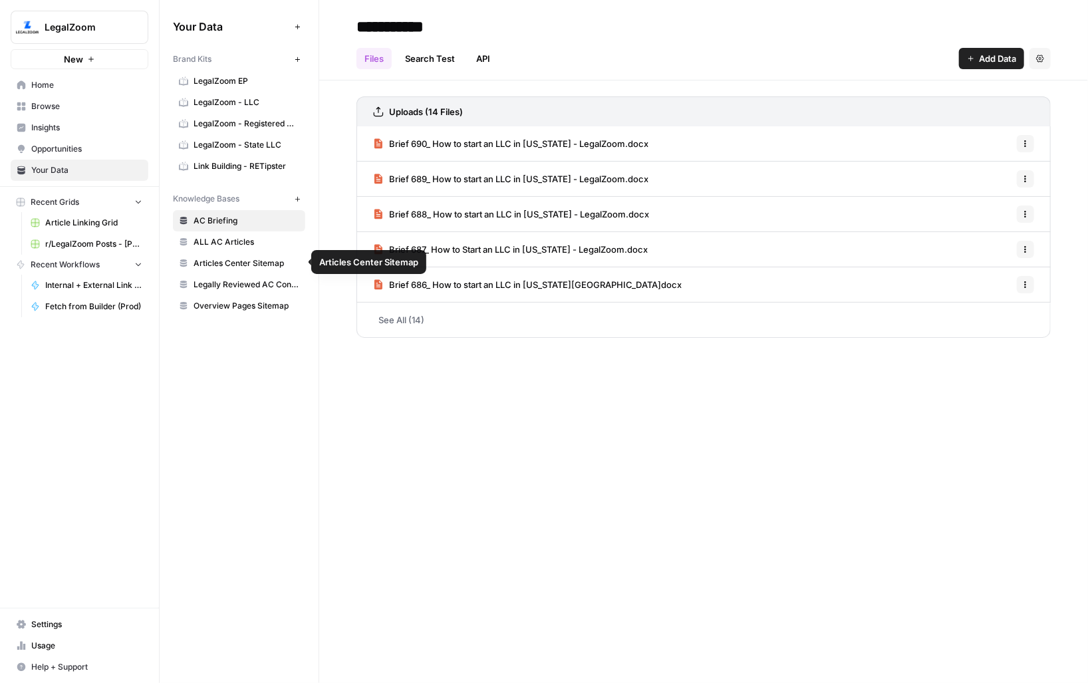
click at [240, 279] on span "Legally Reviewed AC Content" at bounding box center [247, 285] width 106 height 12
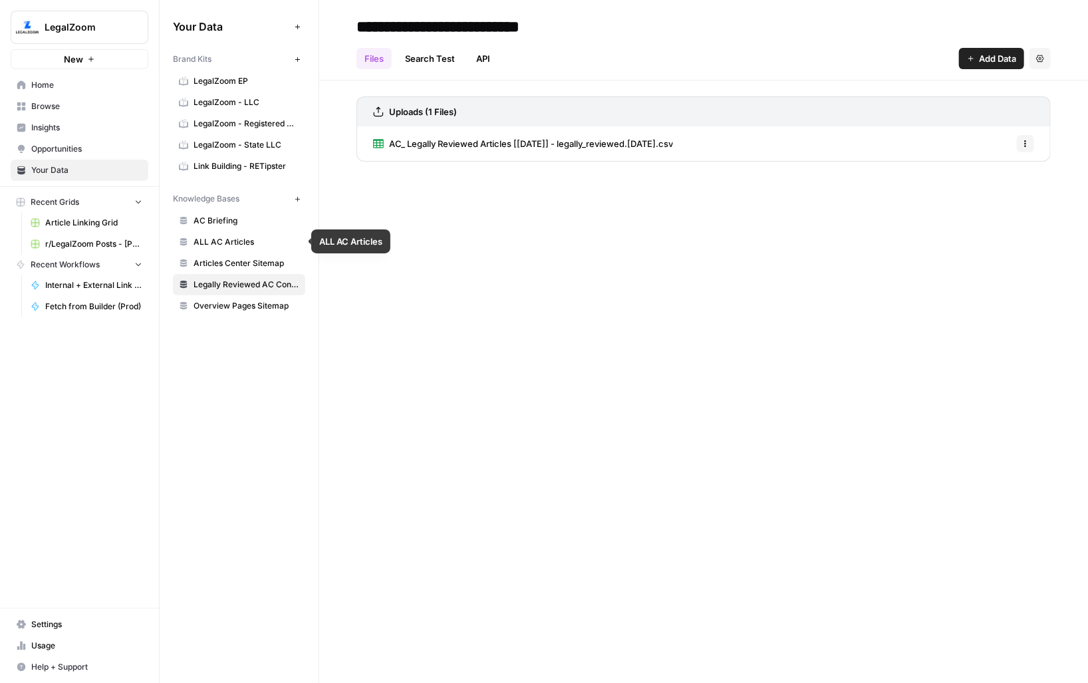
click at [235, 219] on span "AC Briefing" at bounding box center [247, 221] width 106 height 12
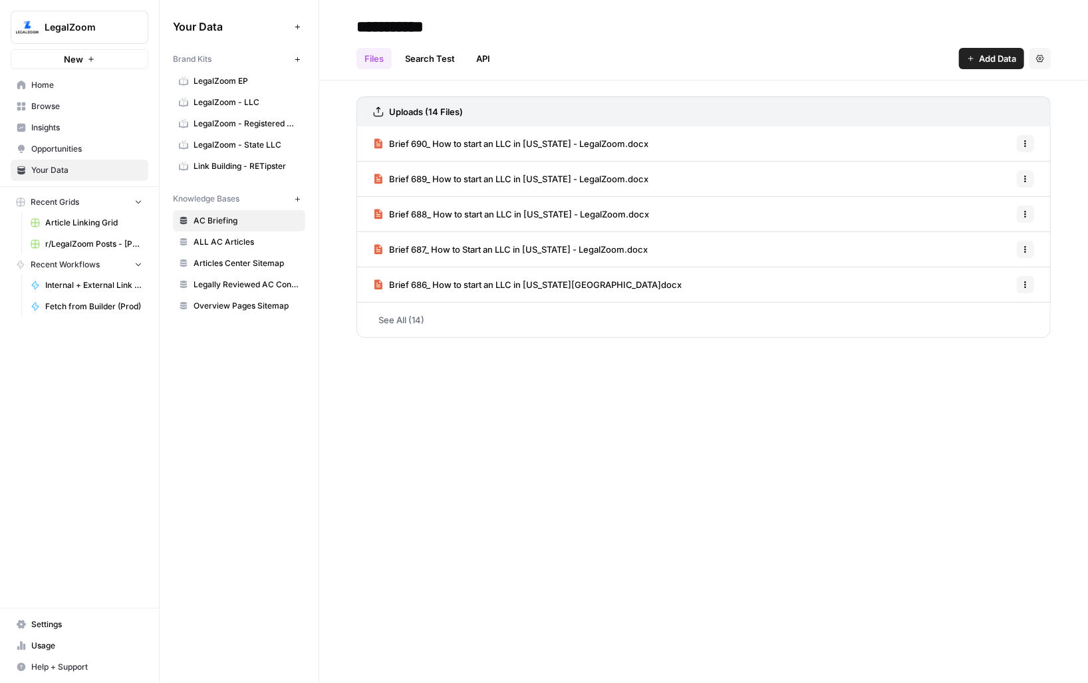
click at [865, 59] on span "Add Data" at bounding box center [997, 58] width 37 height 13
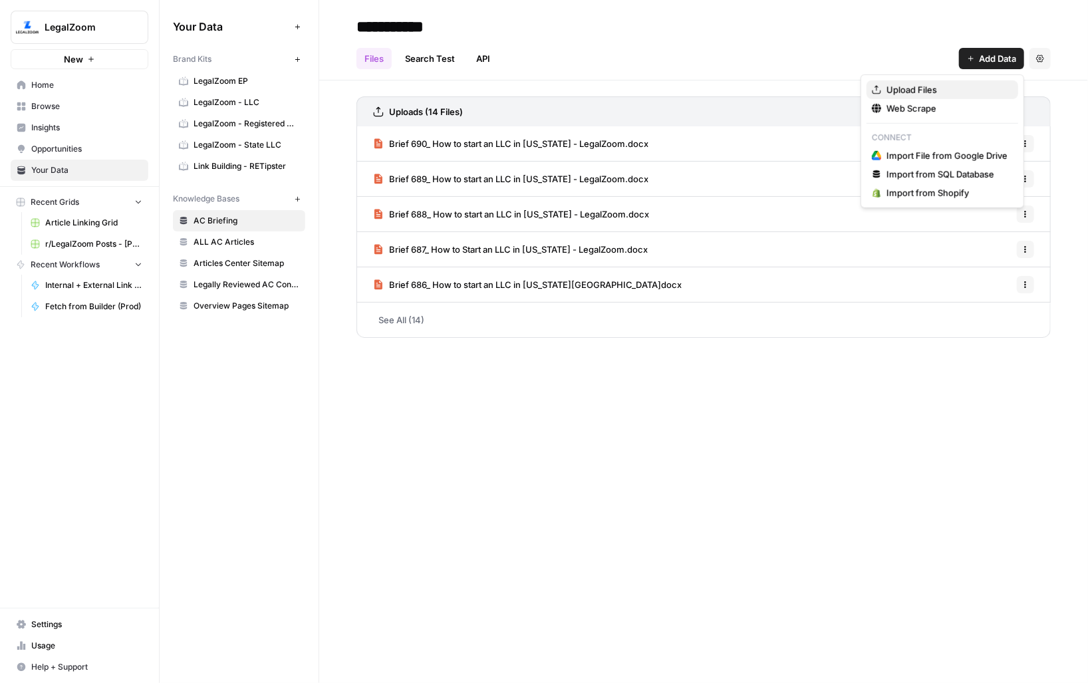
click at [865, 90] on span "Upload Files" at bounding box center [947, 89] width 121 height 13
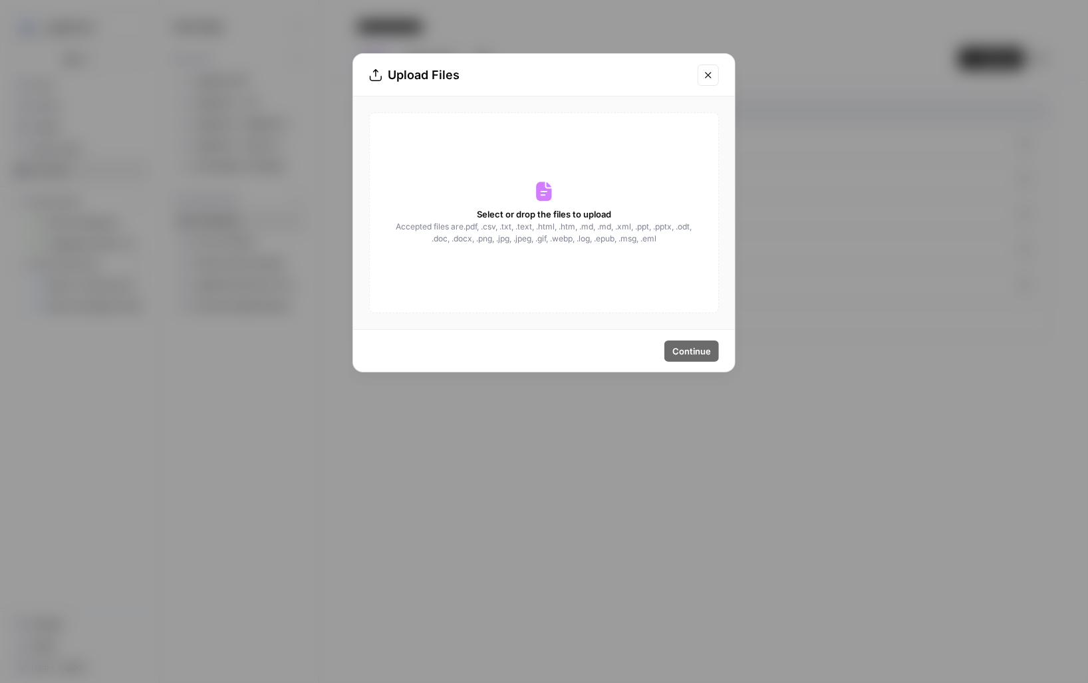
click at [526, 415] on div "Upload Files Select or drop the files to upload Accepted files are .pdf, .csv, …" at bounding box center [544, 341] width 1088 height 683
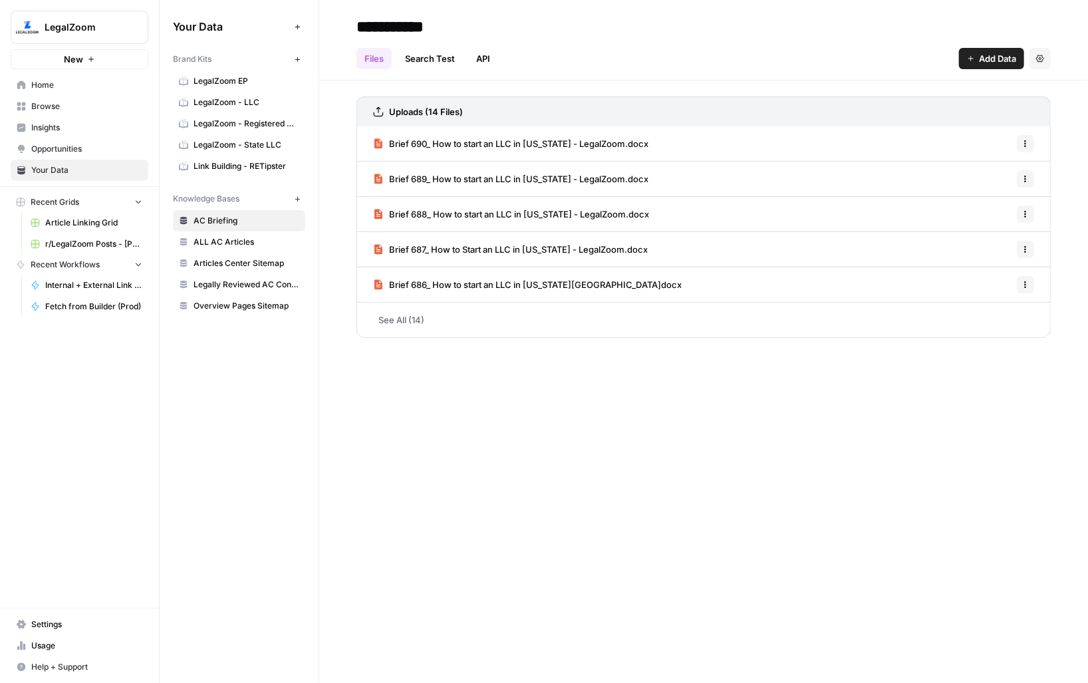
click at [865, 54] on span "Add Data" at bounding box center [997, 58] width 37 height 13
click at [250, 306] on span "Overview Pages Sitemap" at bounding box center [247, 306] width 106 height 12
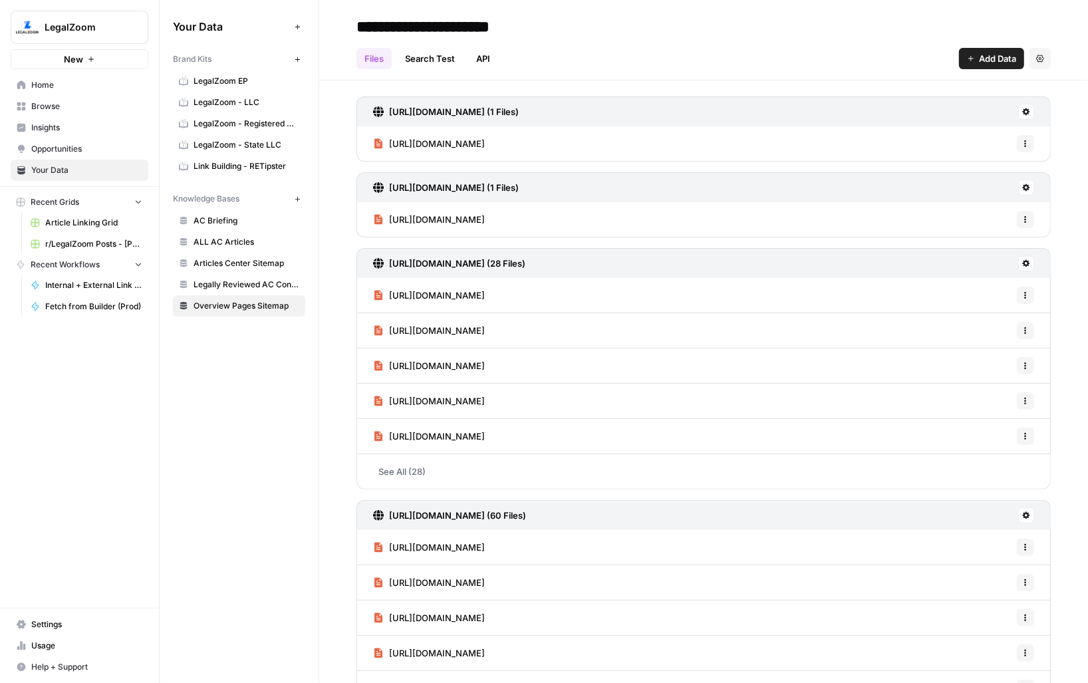
click at [865, 112] on button at bounding box center [1026, 112] width 16 height 16
click at [865, 160] on span "Schedule Data Sync" at bounding box center [976, 158] width 82 height 13
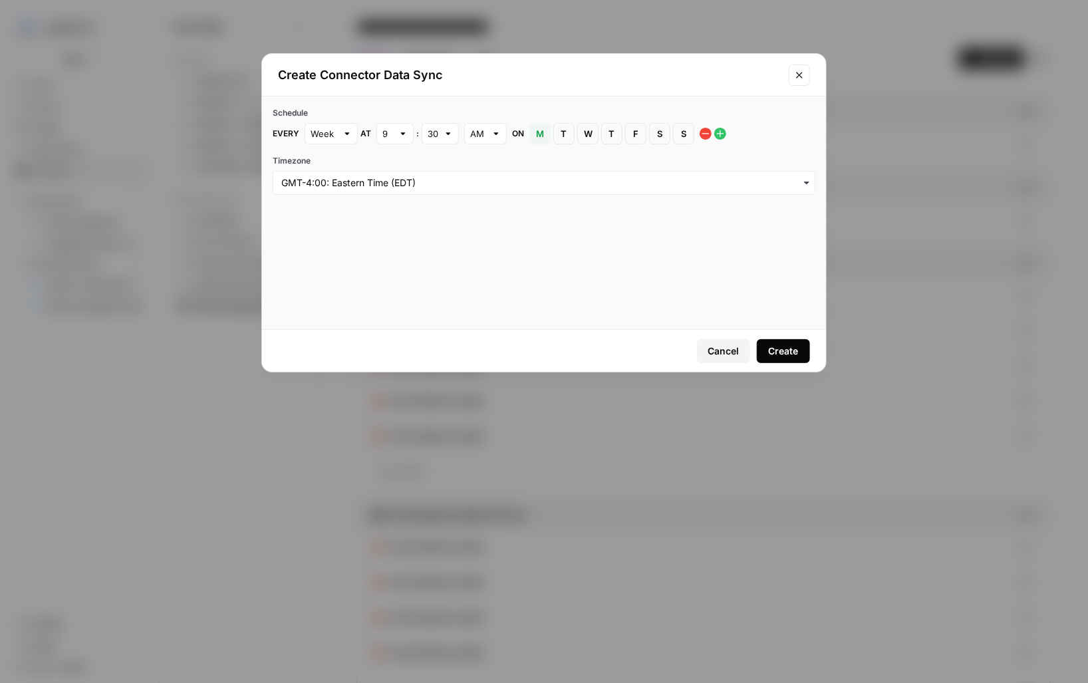
click at [442, 428] on div "Create Connector Data Sync Schedule Every Week at 9 : 30 AM on M Monday T Tuesd…" at bounding box center [544, 341] width 1088 height 683
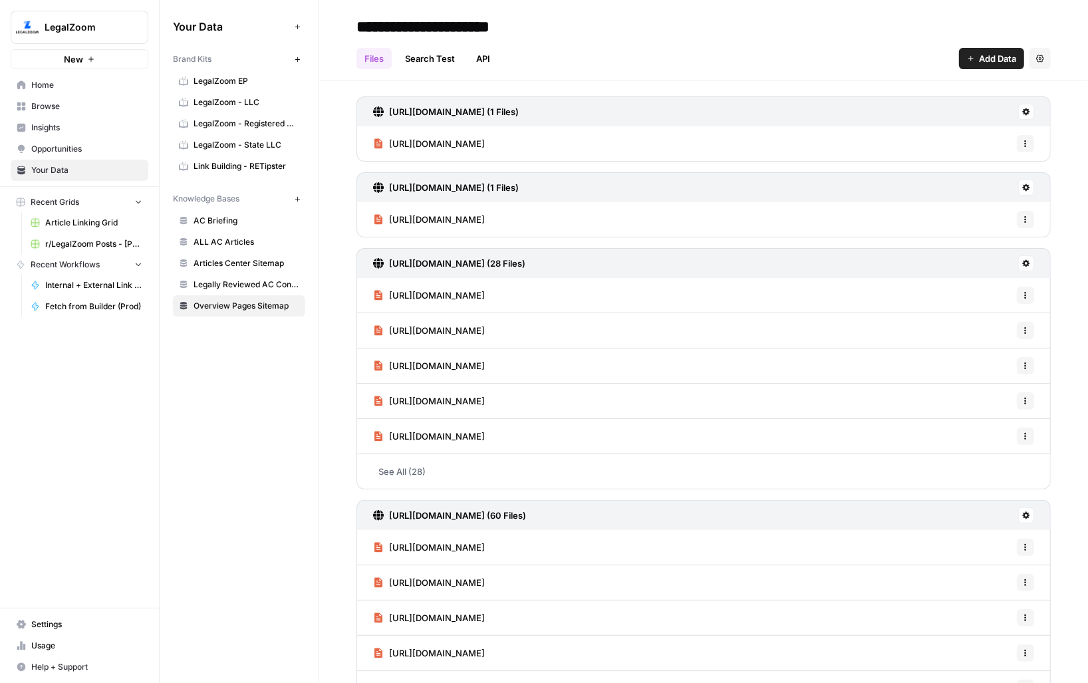
click at [485, 213] on span "https://www.legalzoom.com/business/business-operations/registered-agent-overvie…" at bounding box center [437, 219] width 96 height 13
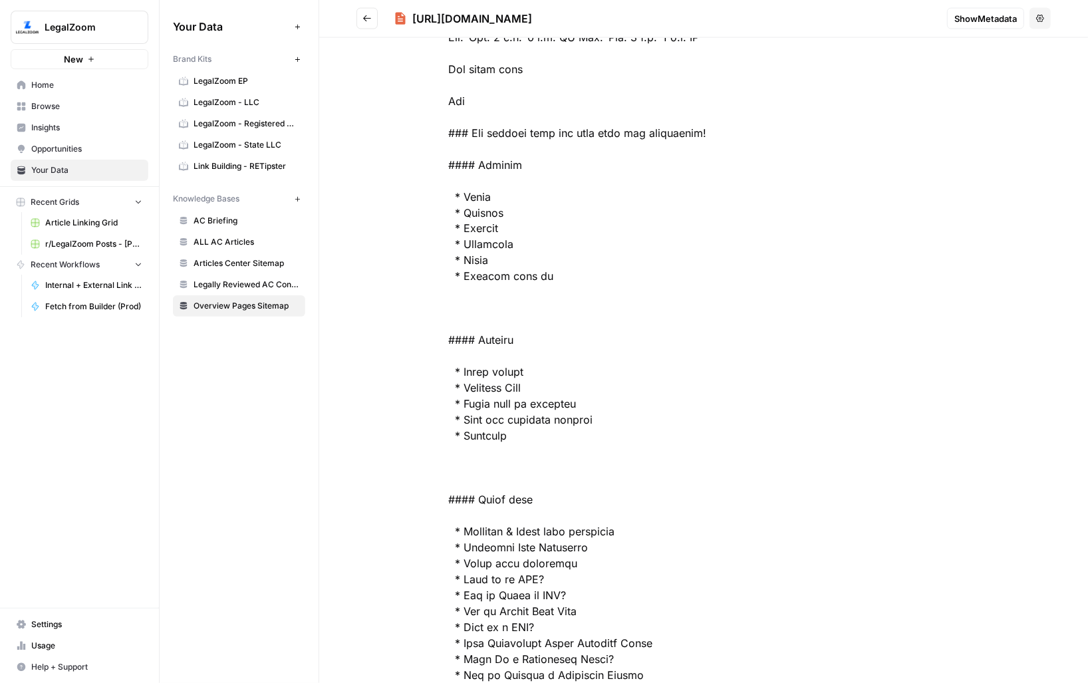
scroll to position [4334, 0]
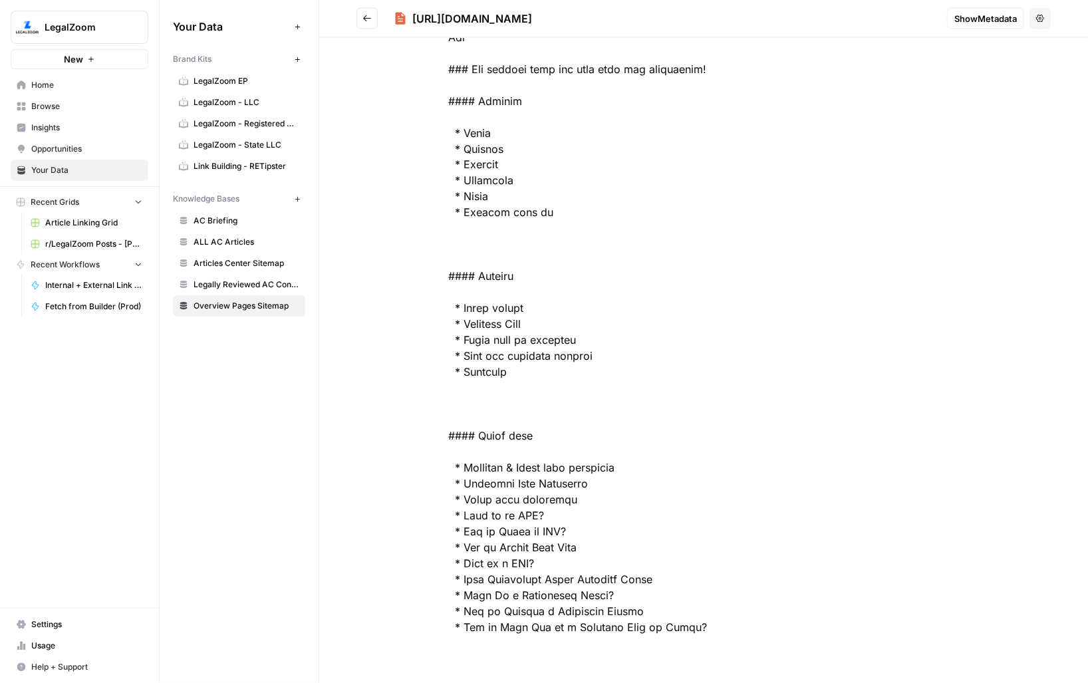
click at [221, 296] on link "Overview Pages Sitemap" at bounding box center [239, 305] width 132 height 21
click at [221, 217] on span "AC Briefing" at bounding box center [247, 221] width 106 height 12
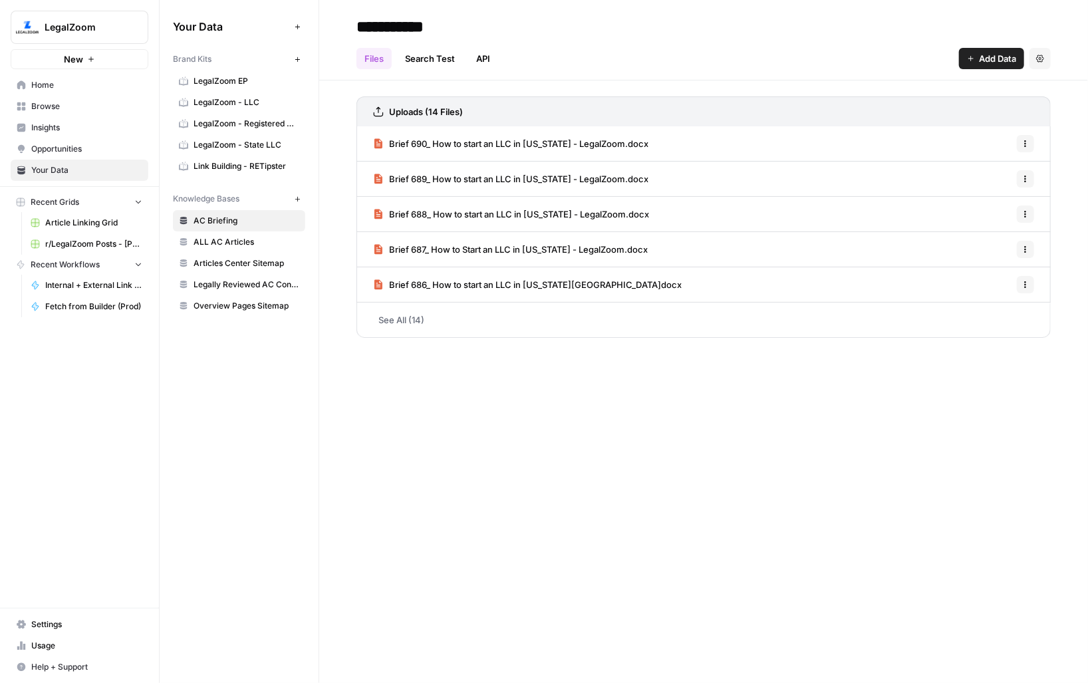
click at [409, 59] on link "Search Test" at bounding box center [430, 58] width 66 height 21
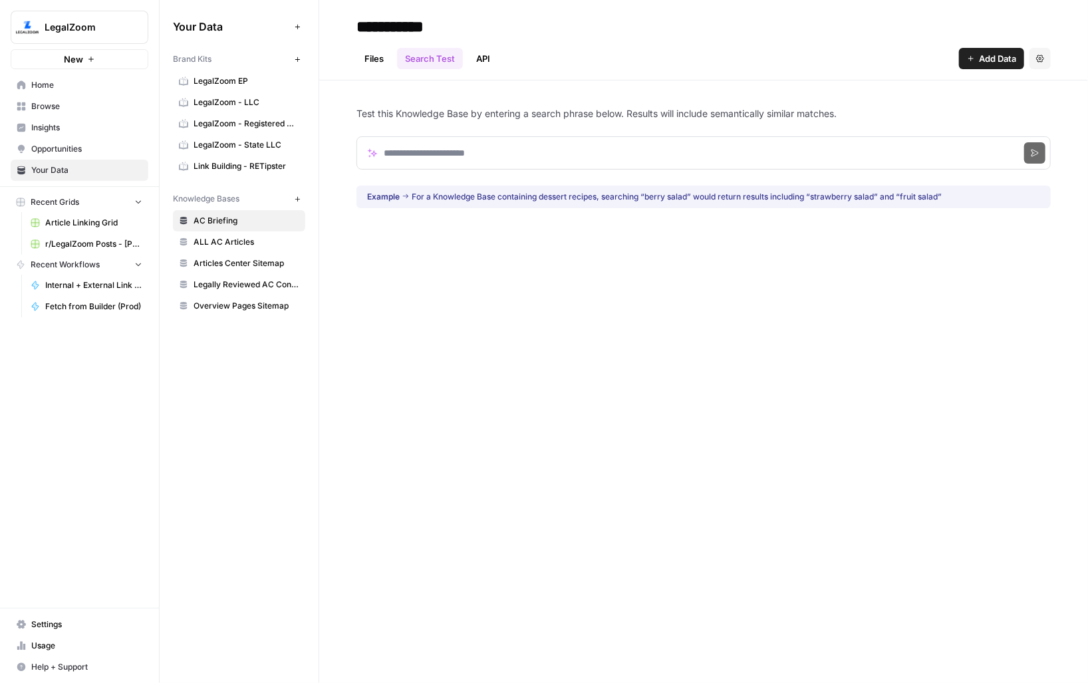
click at [370, 61] on link "Files" at bounding box center [373, 58] width 35 height 21
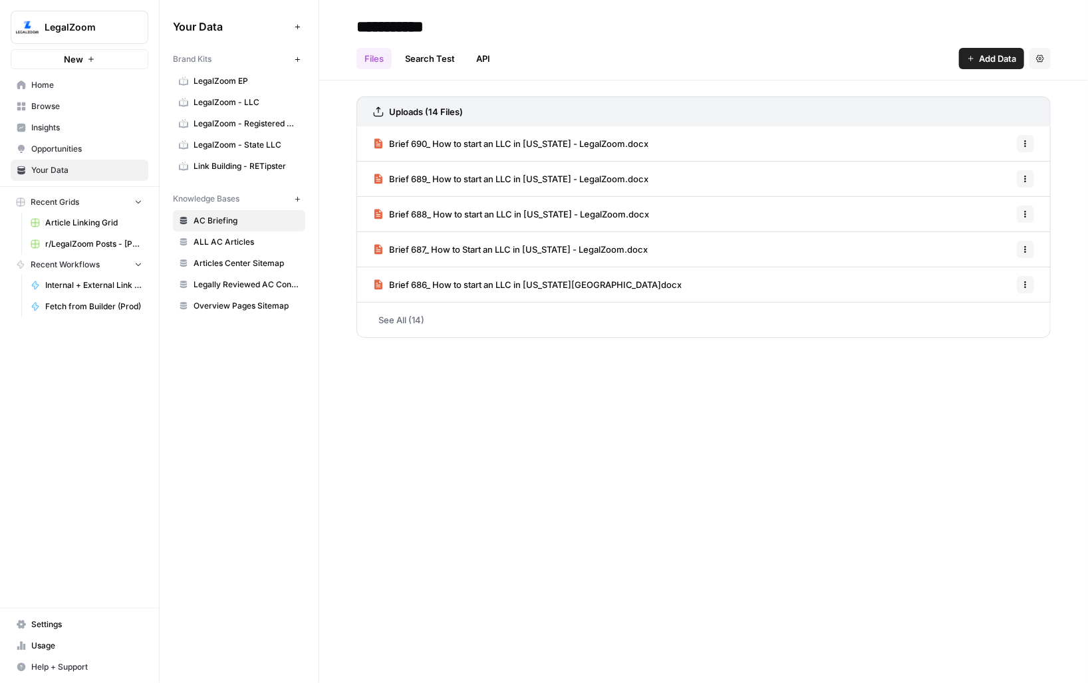
click at [415, 64] on link "Search Test" at bounding box center [430, 58] width 66 height 21
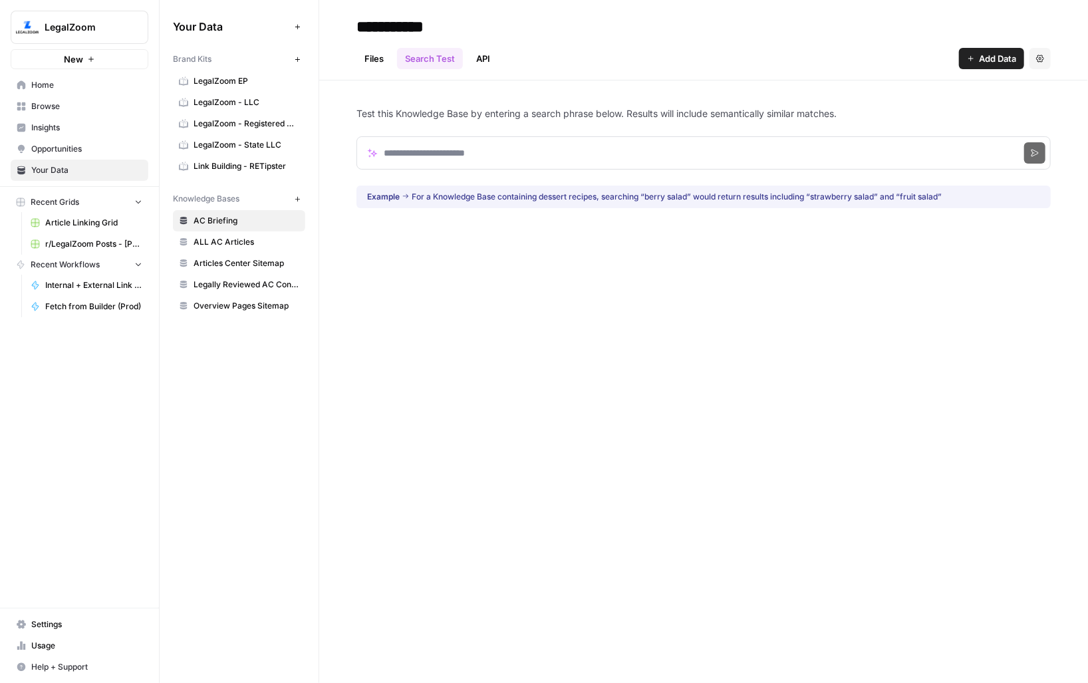
drag, startPoint x: 355, startPoint y: 96, endPoint x: 553, endPoint y: 219, distance: 233.1
click at [553, 219] on div "Test this Knowledge Base by entering a search phrase below. Results will includ…" at bounding box center [703, 157] width 769 height 154
click at [217, 279] on span "Legally Reviewed AC Content" at bounding box center [247, 285] width 106 height 12
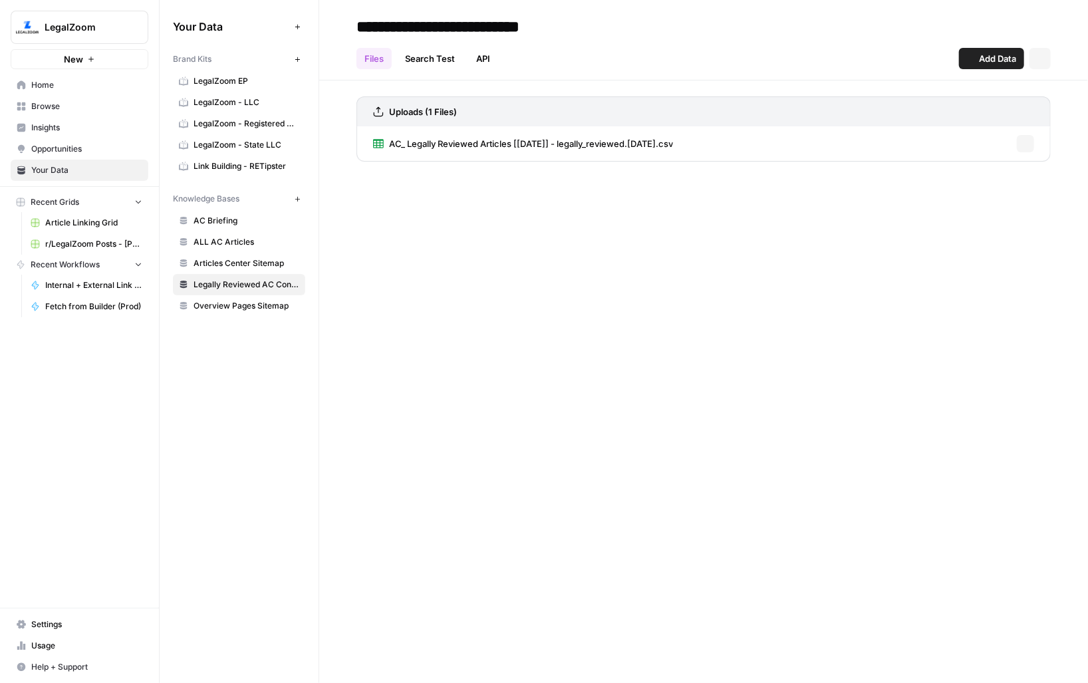
click at [224, 267] on span "Articles Center Sitemap" at bounding box center [247, 263] width 106 height 12
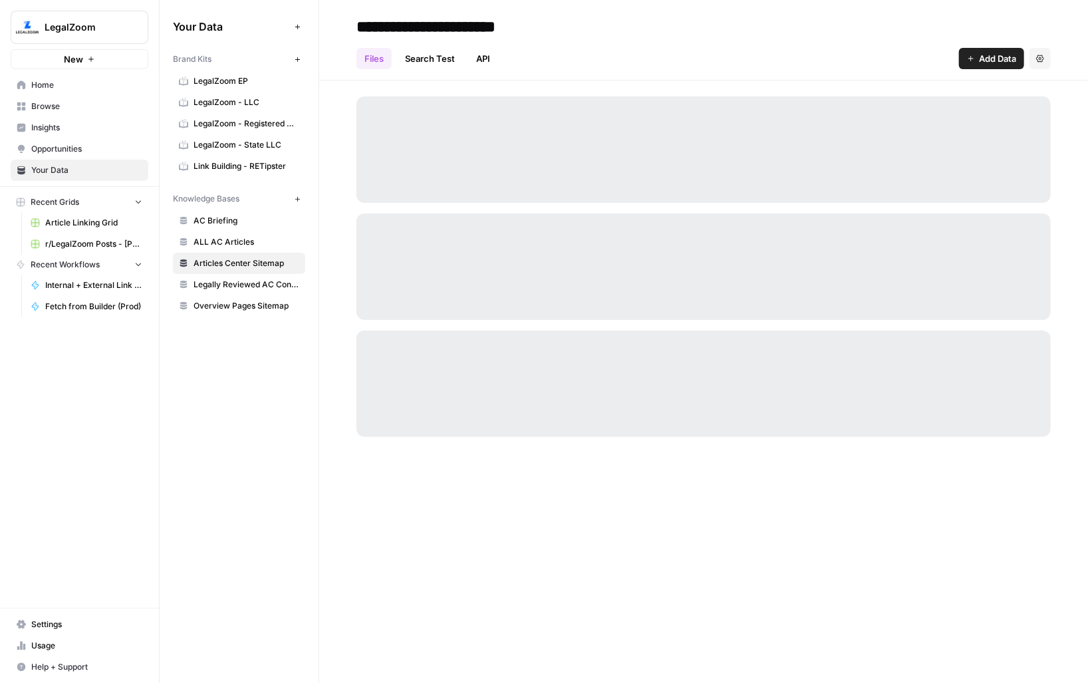
click at [216, 295] on link "Overview Pages Sitemap" at bounding box center [239, 305] width 132 height 21
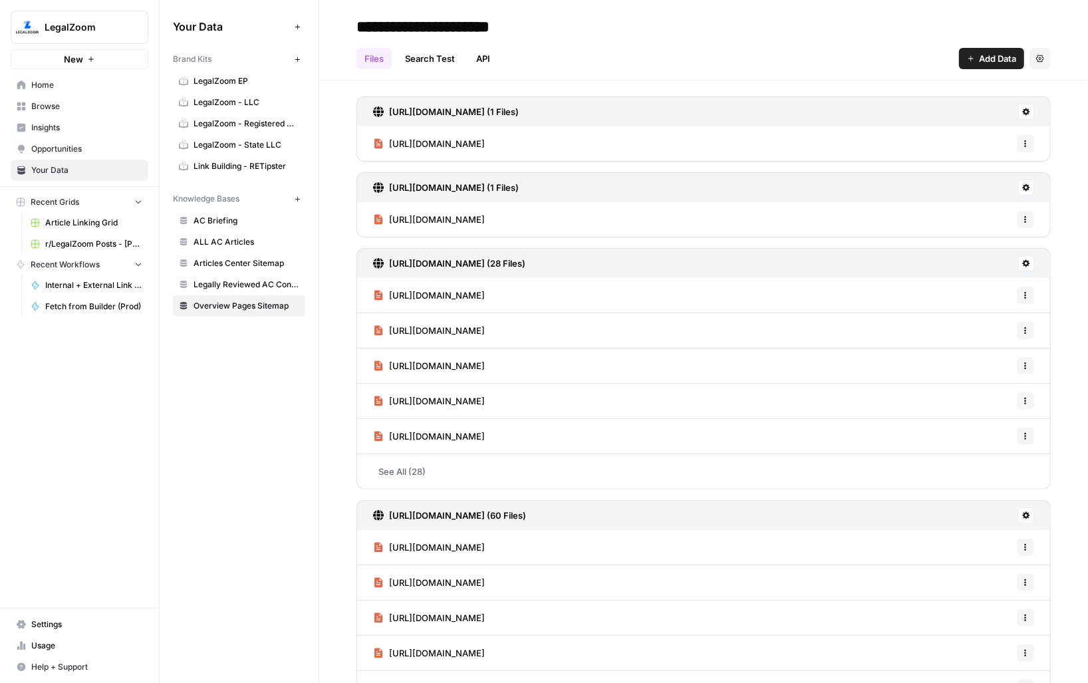
drag, startPoint x: 346, startPoint y: 98, endPoint x: 470, endPoint y: 428, distance: 352.6
click at [470, 428] on div "https://www.legalzoom.com/business/business-operations/annual-report-overview.h…" at bounding box center [703, 542] width 769 height 924
click at [301, 444] on div "Your Data Add Data Brand Kits New LegalZoom EP LegalZoom - LLC LegalZoom - Regi…" at bounding box center [239, 341] width 159 height 683
click at [224, 224] on span "AC Briefing" at bounding box center [247, 221] width 106 height 12
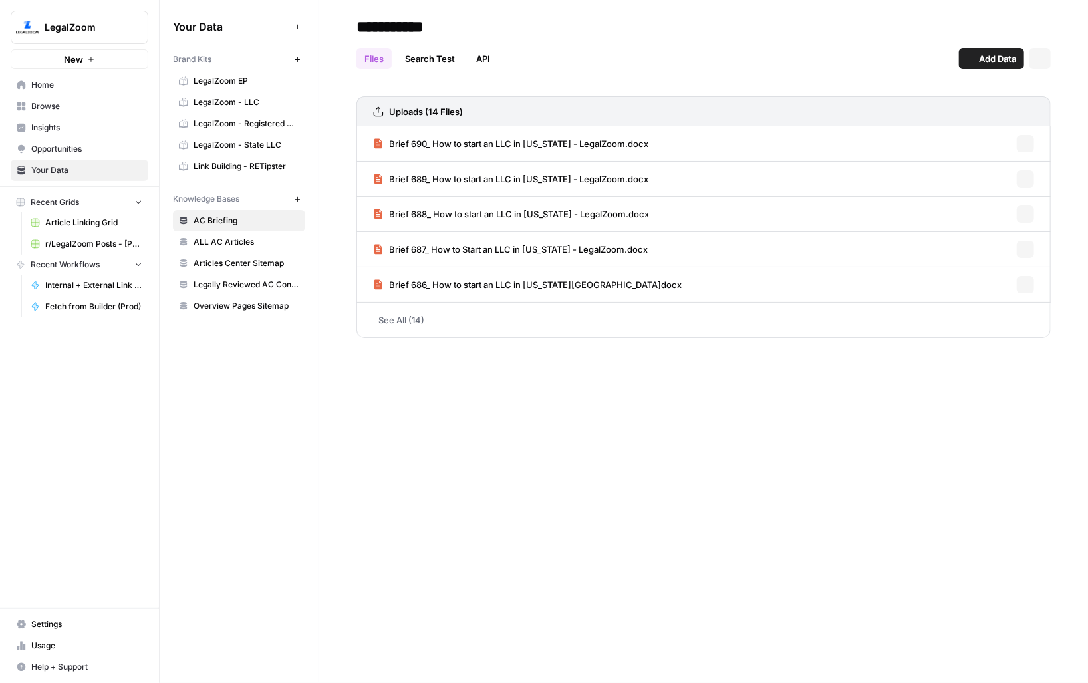
click at [209, 92] on link "LegalZoom - LLC" at bounding box center [239, 102] width 132 height 21
click at [216, 83] on span "LegalZoom EP" at bounding box center [247, 81] width 106 height 12
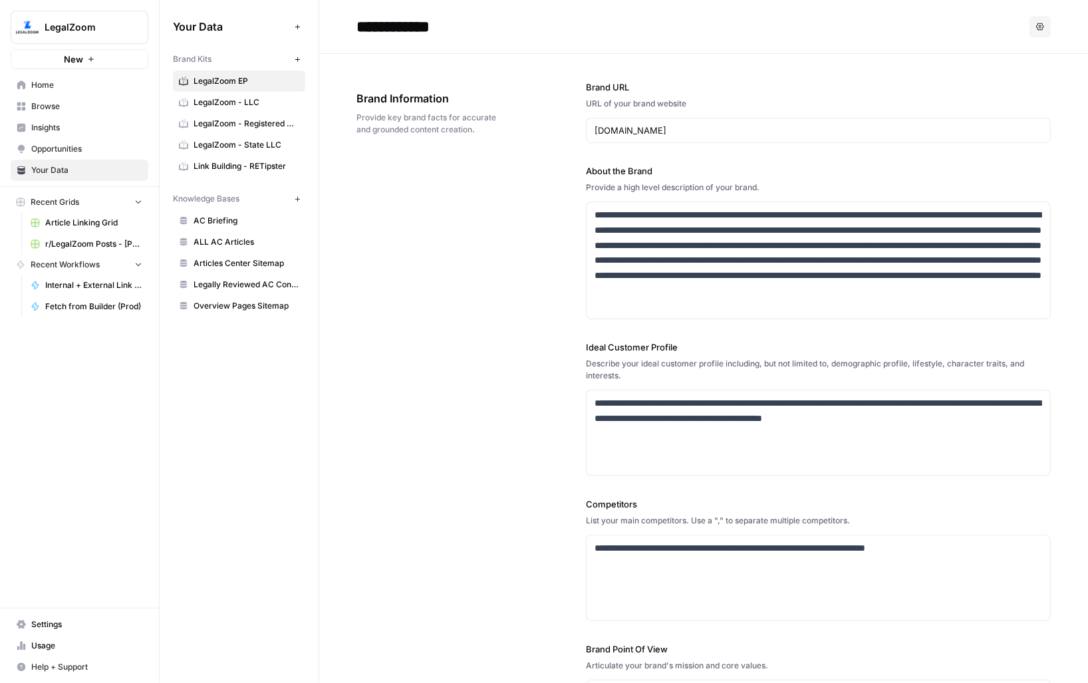
drag, startPoint x: 170, startPoint y: 57, endPoint x: 260, endPoint y: 304, distance: 263.2
click at [260, 304] on div "Your Data Add Data Brand Kits New LegalZoom EP LegalZoom - LLC LegalZoom - Regi…" at bounding box center [239, 166] width 159 height 333
drag, startPoint x: 283, startPoint y: 345, endPoint x: 204, endPoint y: 107, distance: 250.3
click at [204, 107] on div "Your Data Add Data Brand Kits New LegalZoom EP LegalZoom - LLC LegalZoom - Regi…" at bounding box center [239, 341] width 159 height 683
click at [58, 172] on span "Your Data" at bounding box center [86, 170] width 111 height 12
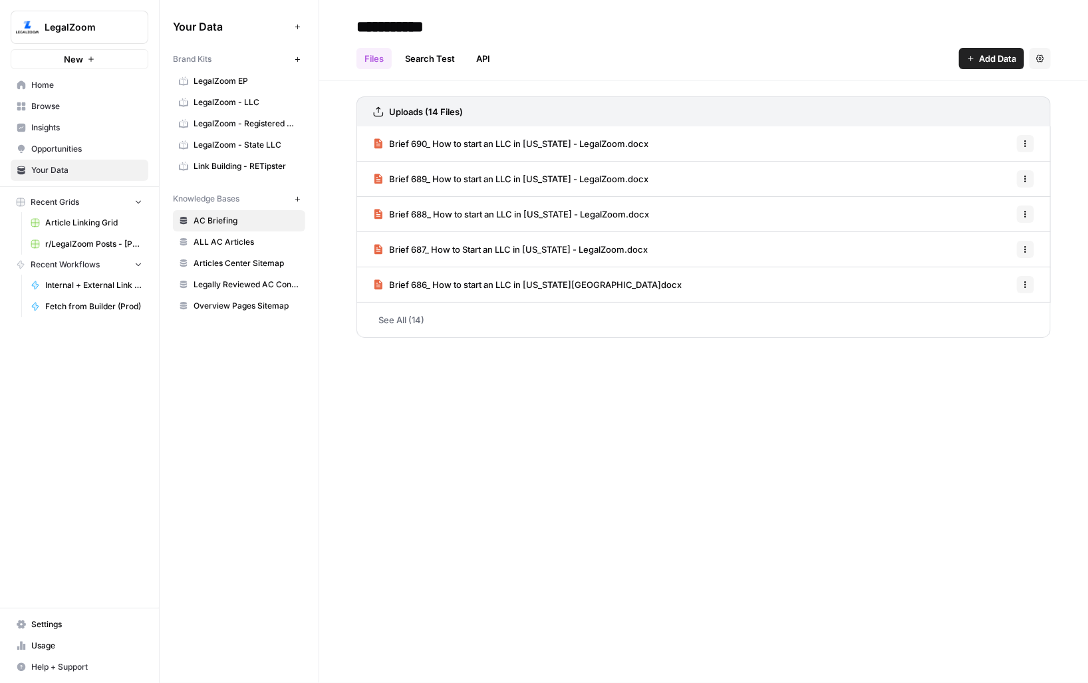
click at [217, 215] on span "AC Briefing" at bounding box center [247, 221] width 106 height 12
click at [219, 148] on span "LegalZoom - State LLC" at bounding box center [247, 145] width 106 height 12
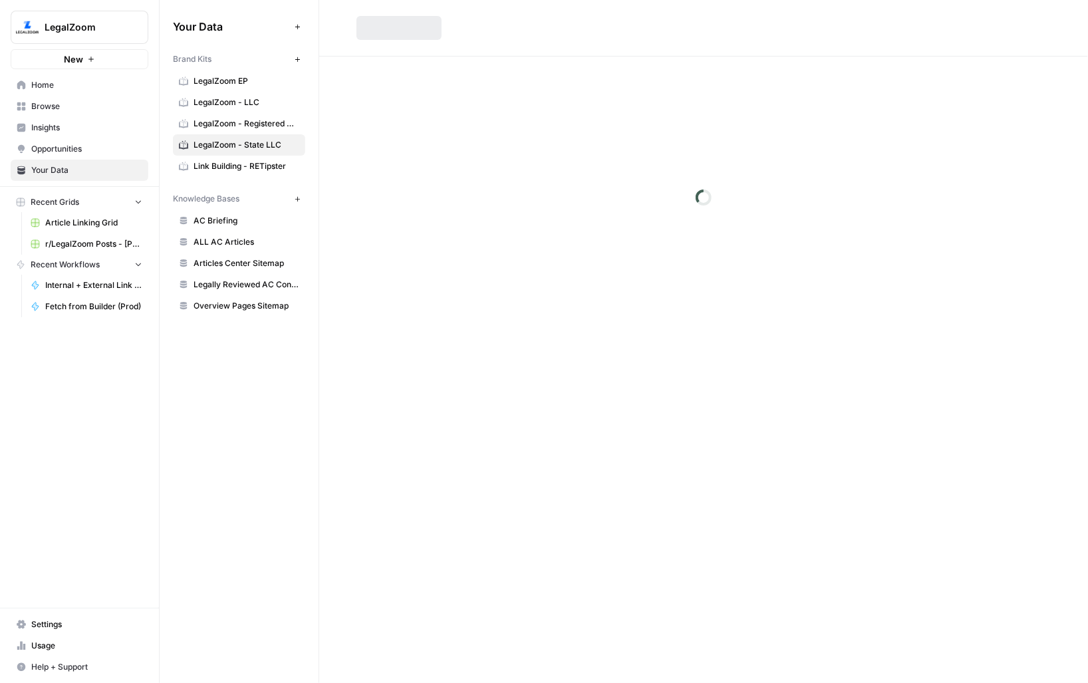
click at [222, 94] on link "LegalZoom - LLC" at bounding box center [239, 102] width 132 height 21
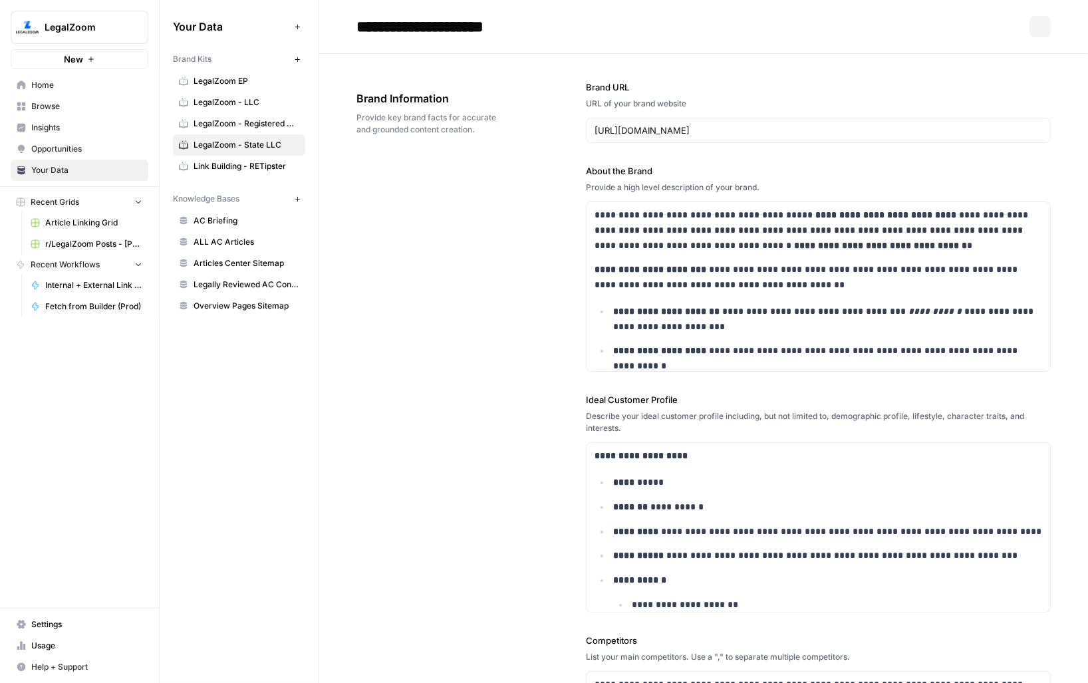
click at [233, 75] on span "LegalZoom EP" at bounding box center [247, 81] width 106 height 12
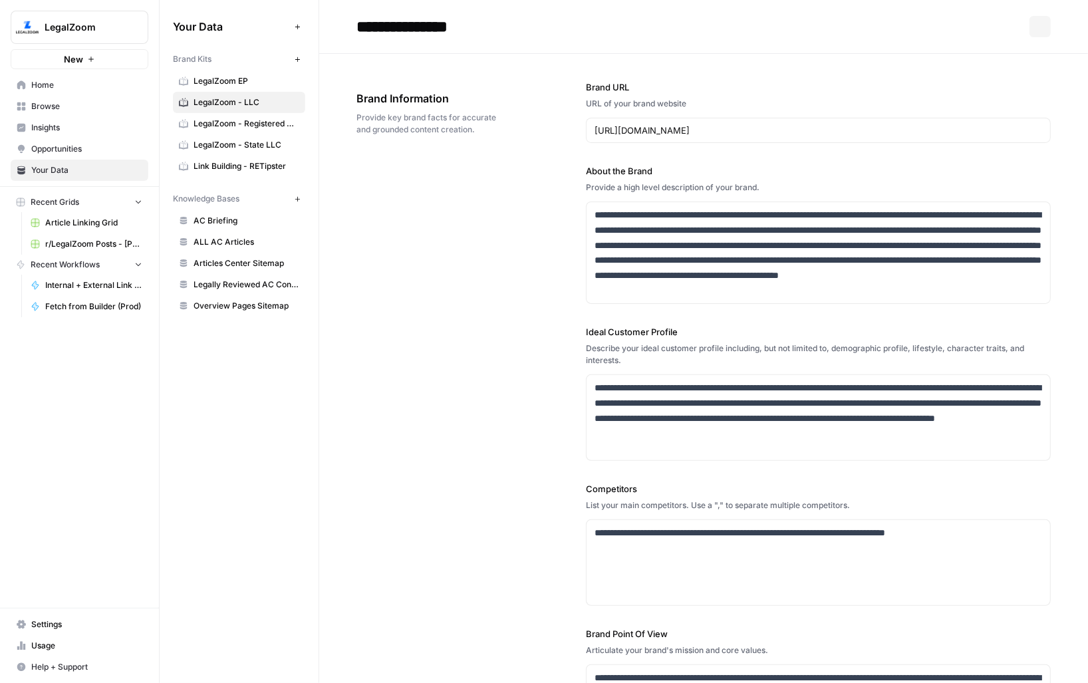
click at [188, 373] on div "Your Data Add Data Brand Kits New LegalZoom EP LegalZoom - LLC LegalZoom - Regi…" at bounding box center [239, 341] width 159 height 683
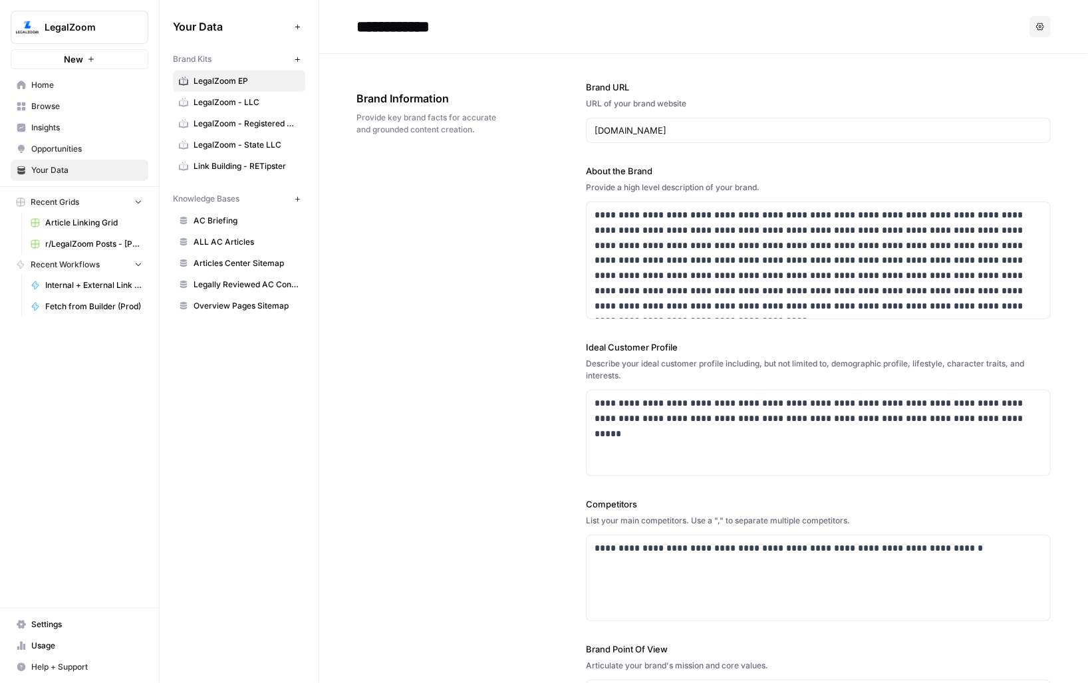
click at [48, 104] on span "Browse" at bounding box center [86, 106] width 111 height 12
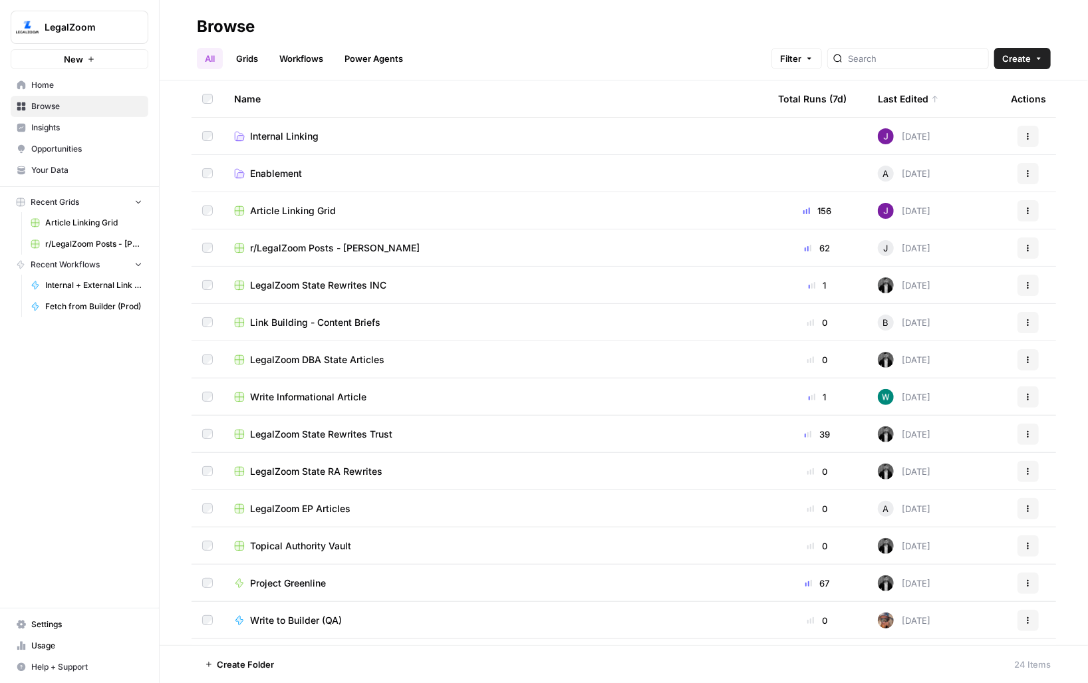
click at [46, 88] on span "Home" at bounding box center [86, 85] width 111 height 12
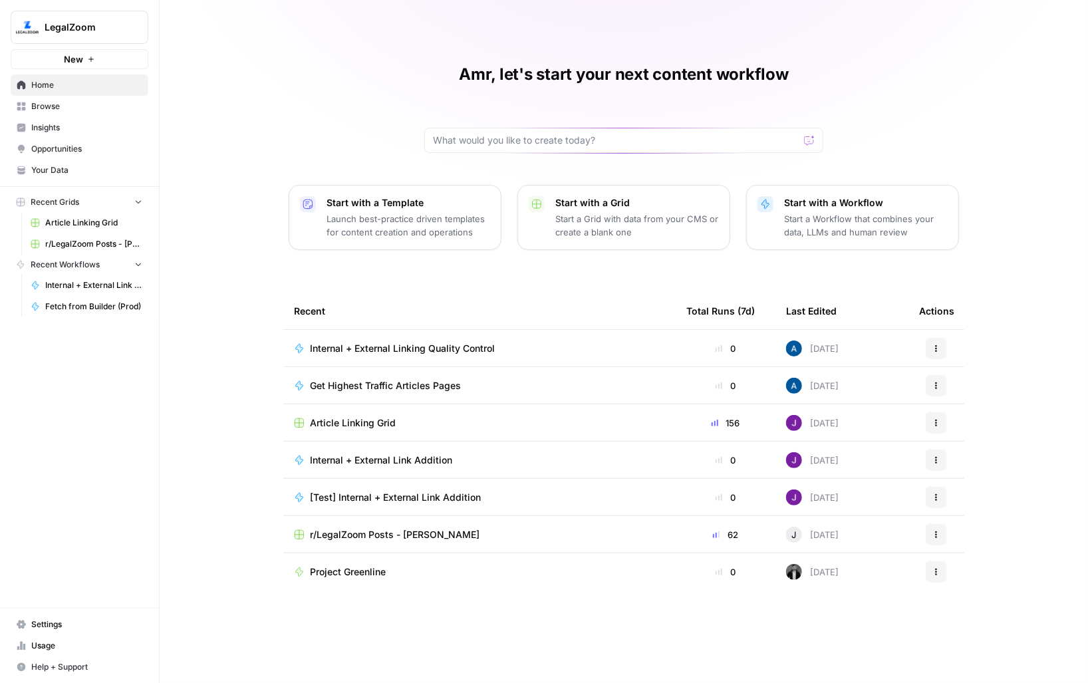
click at [357, 419] on span "Article Linking Grid" at bounding box center [353, 422] width 86 height 13
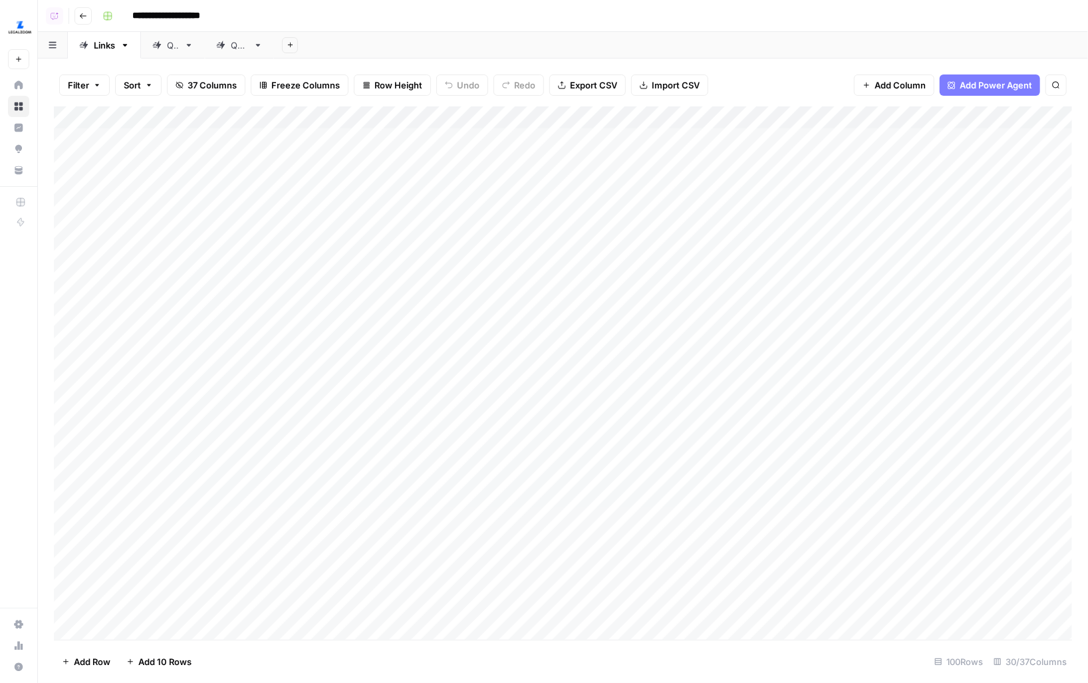
drag, startPoint x: 305, startPoint y: 138, endPoint x: 323, endPoint y: 582, distance: 444.7
click at [323, 582] on div "Add Column" at bounding box center [563, 372] width 1018 height 533
drag, startPoint x: 450, startPoint y: 154, endPoint x: 458, endPoint y: 599, distance: 445.0
click at [458, 599] on div "Add Column" at bounding box center [563, 372] width 1018 height 533
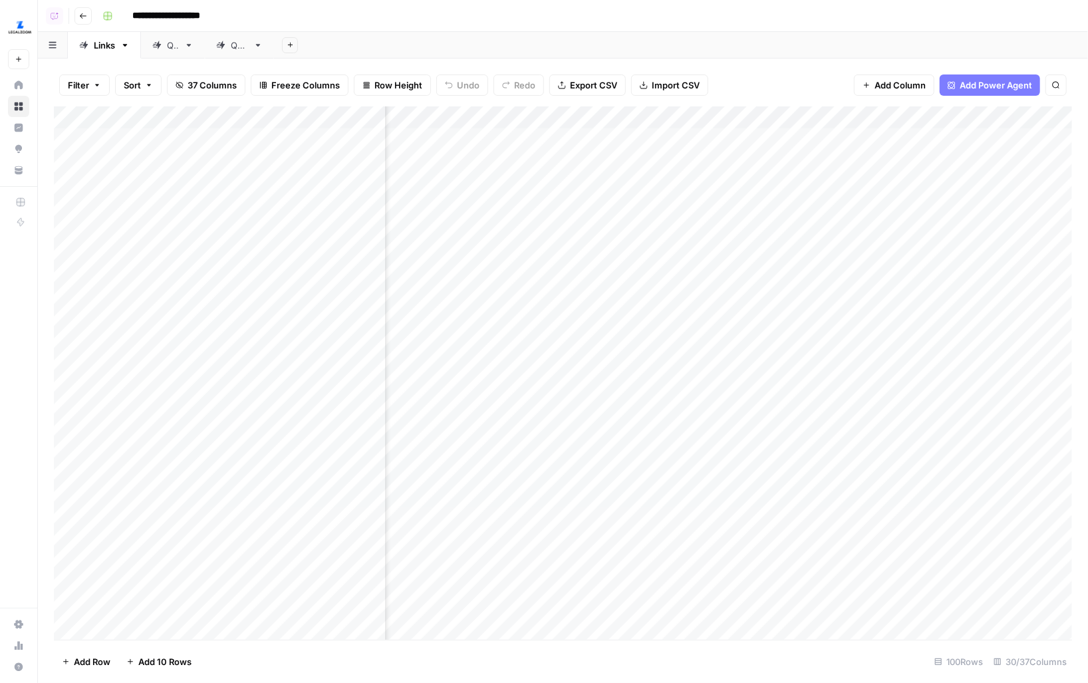
drag, startPoint x: 290, startPoint y: 158, endPoint x: 282, endPoint y: 447, distance: 289.4
click at [282, 447] on div "Add Column" at bounding box center [563, 372] width 1018 height 533
drag, startPoint x: 256, startPoint y: 145, endPoint x: 256, endPoint y: 543, distance: 397.7
click at [256, 543] on div "Add Column" at bounding box center [563, 372] width 1018 height 533
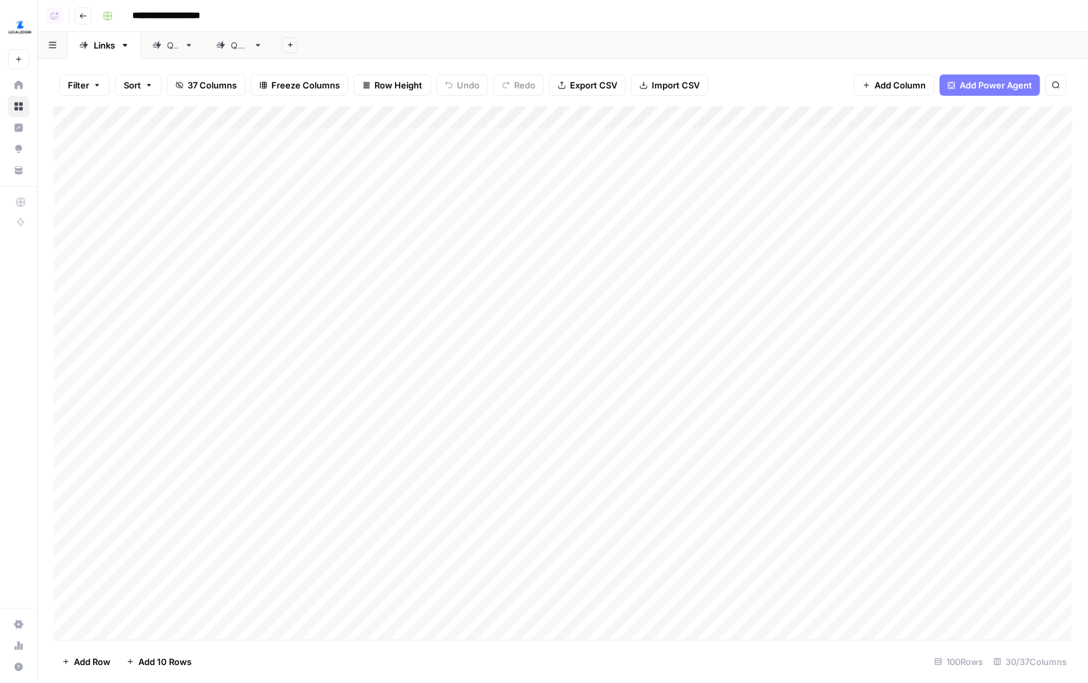
scroll to position [0, 18]
drag, startPoint x: 433, startPoint y: 148, endPoint x: 440, endPoint y: 619, distance: 470.9
click at [440, 619] on div "Add Column" at bounding box center [563, 372] width 1018 height 533
drag, startPoint x: 710, startPoint y: 179, endPoint x: 731, endPoint y: 566, distance: 387.7
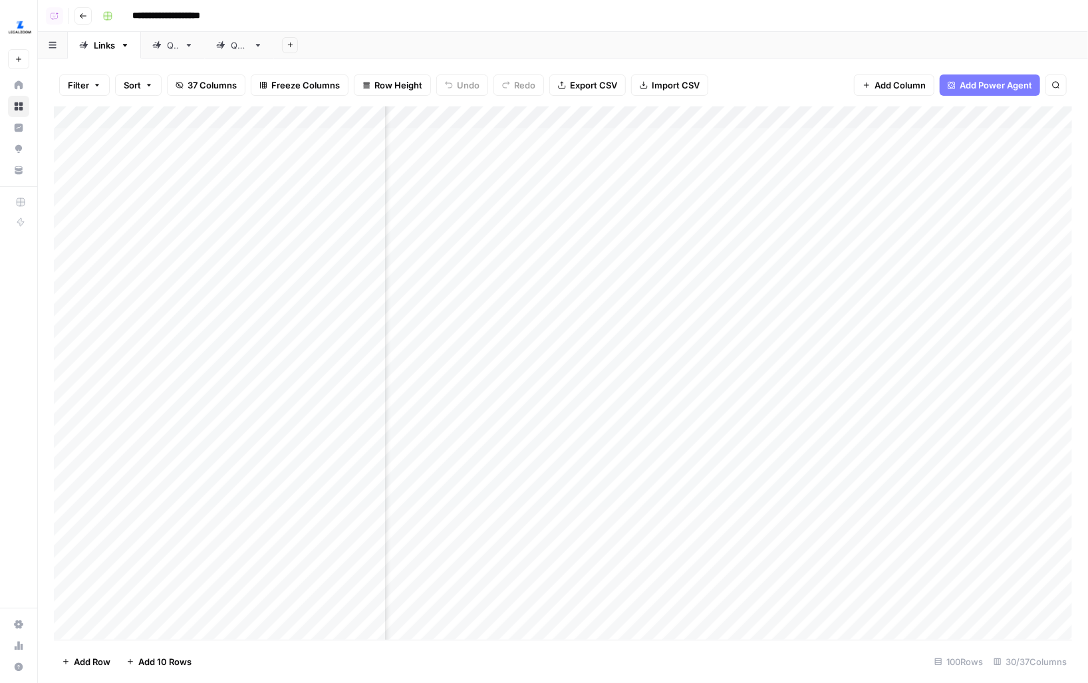
click at [731, 566] on div "Add Column" at bounding box center [563, 372] width 1018 height 533
drag, startPoint x: 787, startPoint y: 229, endPoint x: 791, endPoint y: 396, distance: 166.3
click at [791, 396] on div "Add Column" at bounding box center [563, 372] width 1018 height 533
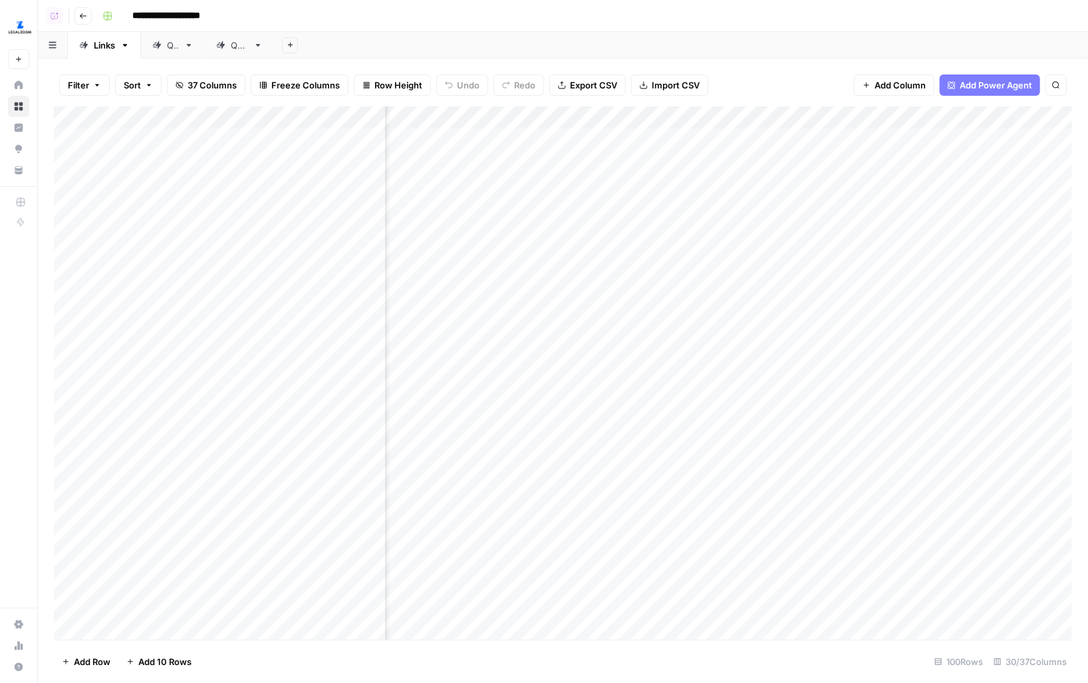
drag, startPoint x: 586, startPoint y: 138, endPoint x: 770, endPoint y: 268, distance: 224.8
click at [770, 268] on div "Add Column" at bounding box center [563, 372] width 1018 height 533
drag, startPoint x: 503, startPoint y: 161, endPoint x: 510, endPoint y: 384, distance: 223.6
click at [510, 384] on div "Add Column" at bounding box center [563, 372] width 1018 height 533
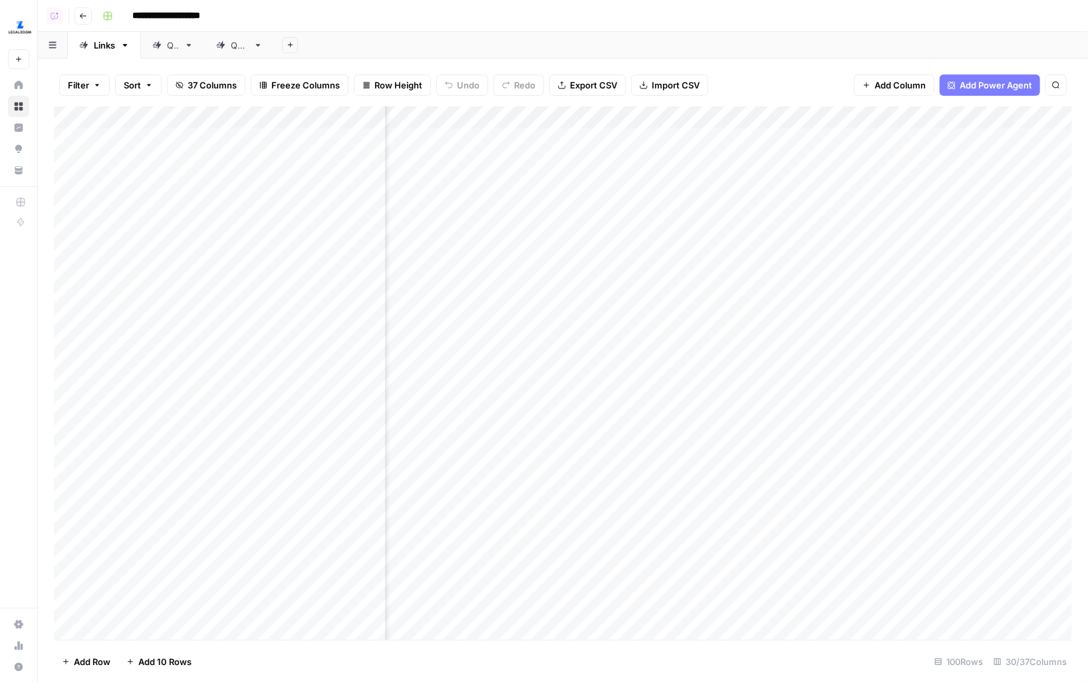
drag, startPoint x: 595, startPoint y: 148, endPoint x: 588, endPoint y: 408, distance: 260.2
click at [588, 407] on div "Add Column" at bounding box center [563, 372] width 1018 height 533
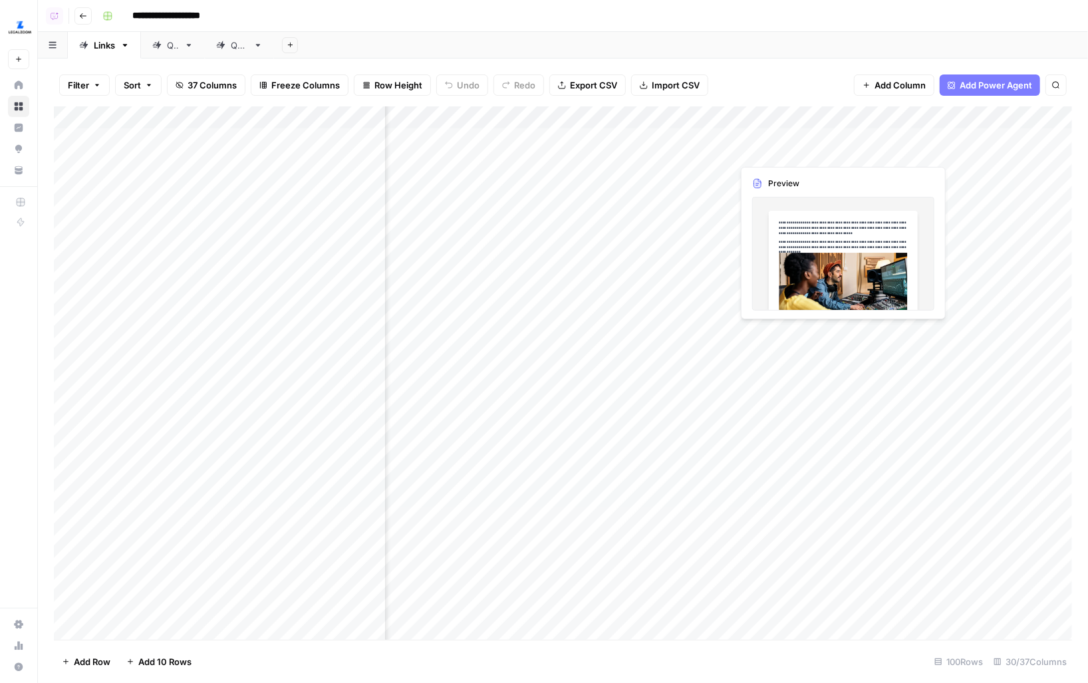
scroll to position [0, 2430]
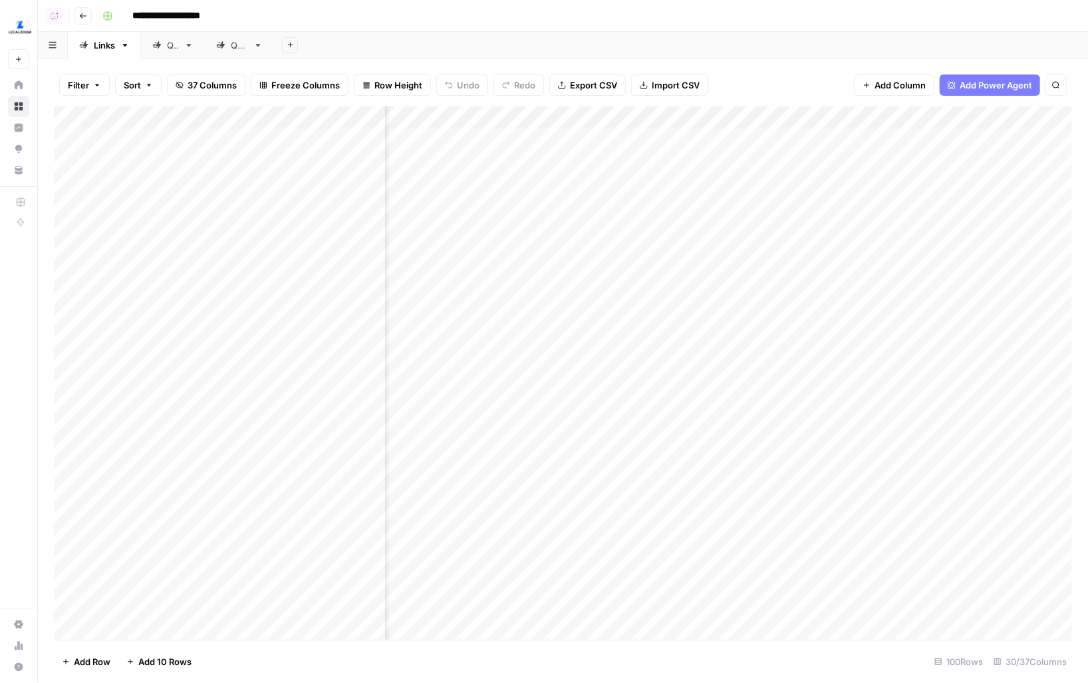
click at [697, 208] on div "Add Column" at bounding box center [563, 372] width 1018 height 533
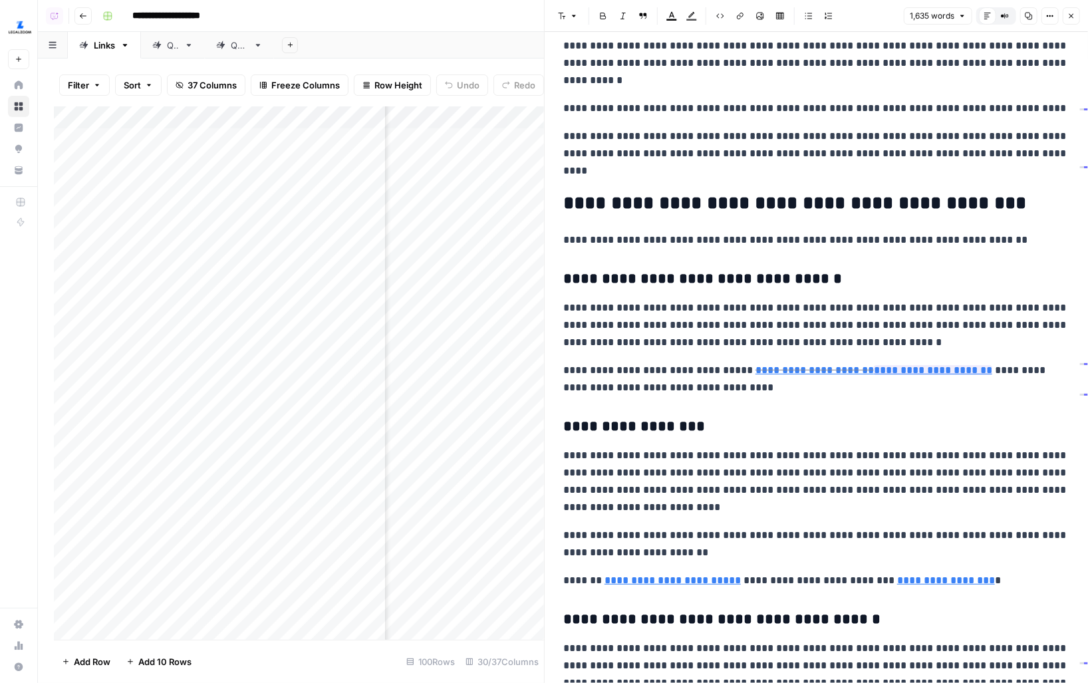
scroll to position [545, 0]
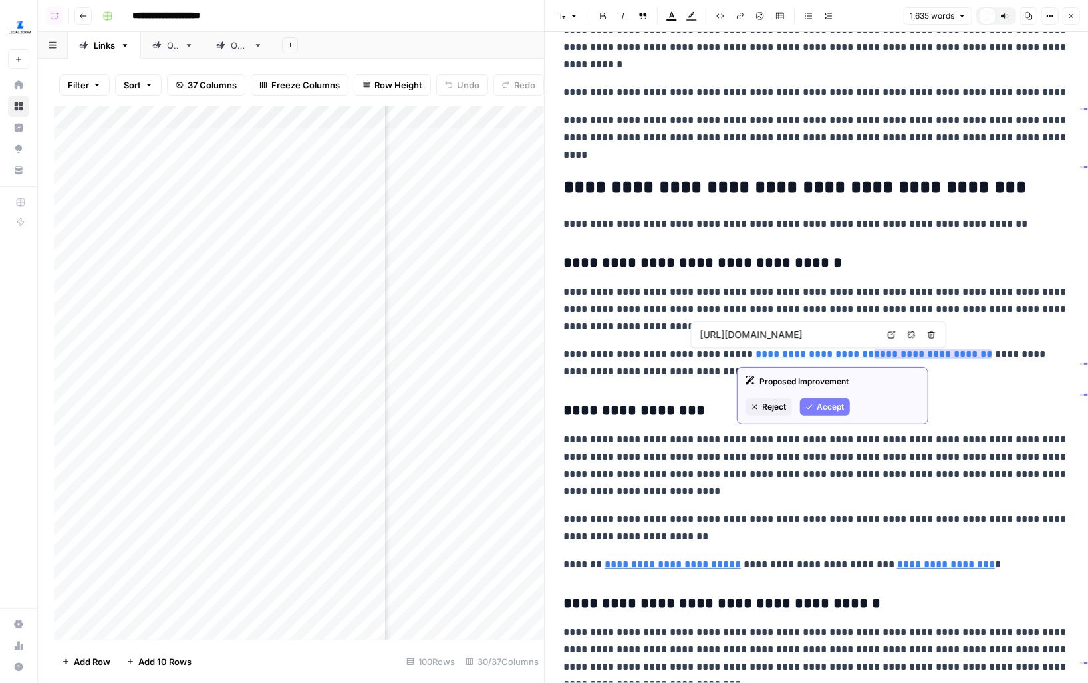
type input "https://www.legalzoom.com/articles/how-to-apply-for-a-business-license"
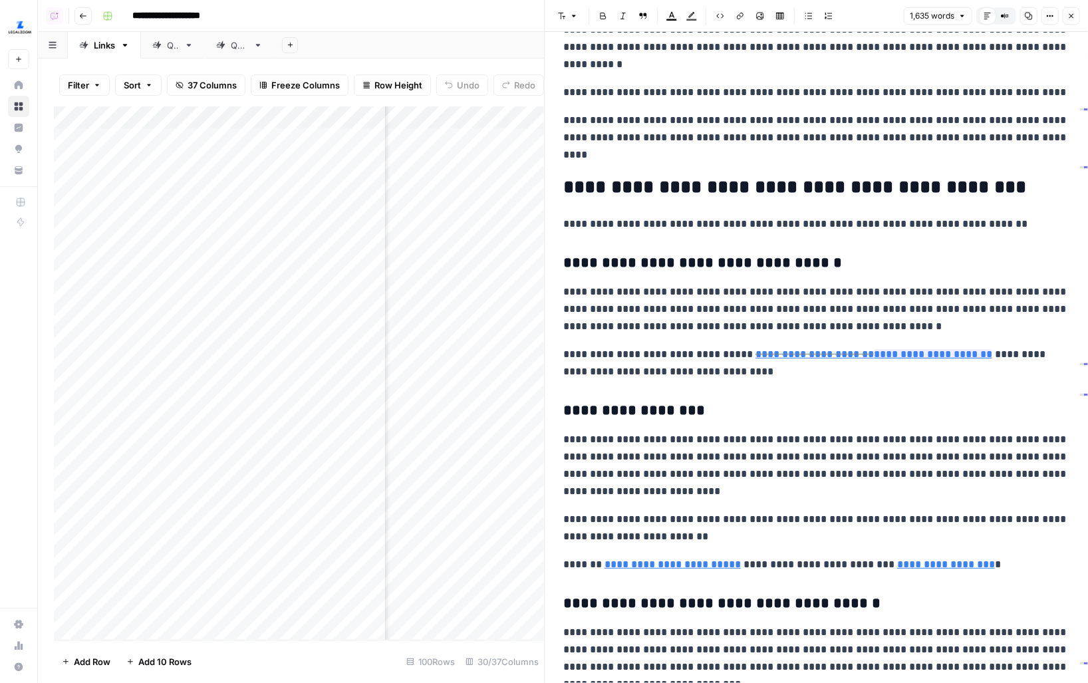
click at [733, 412] on h3 "**********" at bounding box center [816, 411] width 506 height 19
click at [865, 28] on header "Font style Bold Italic Block quote Text color Highlight color Code block Link I…" at bounding box center [816, 16] width 543 height 32
click at [865, 17] on icon "button" at bounding box center [1071, 16] width 8 height 8
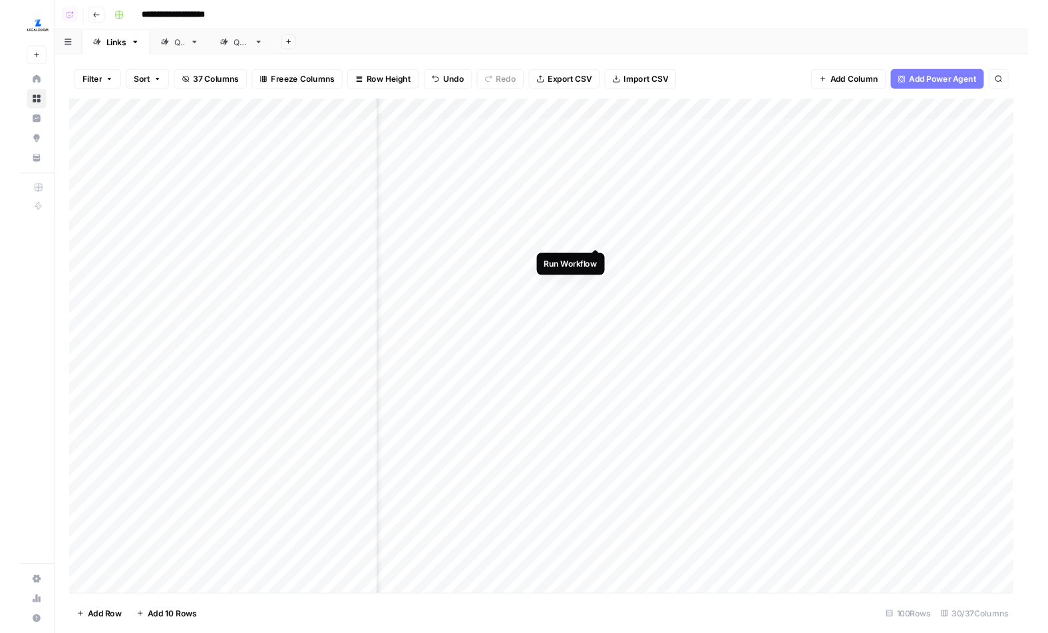
scroll to position [0, 2097]
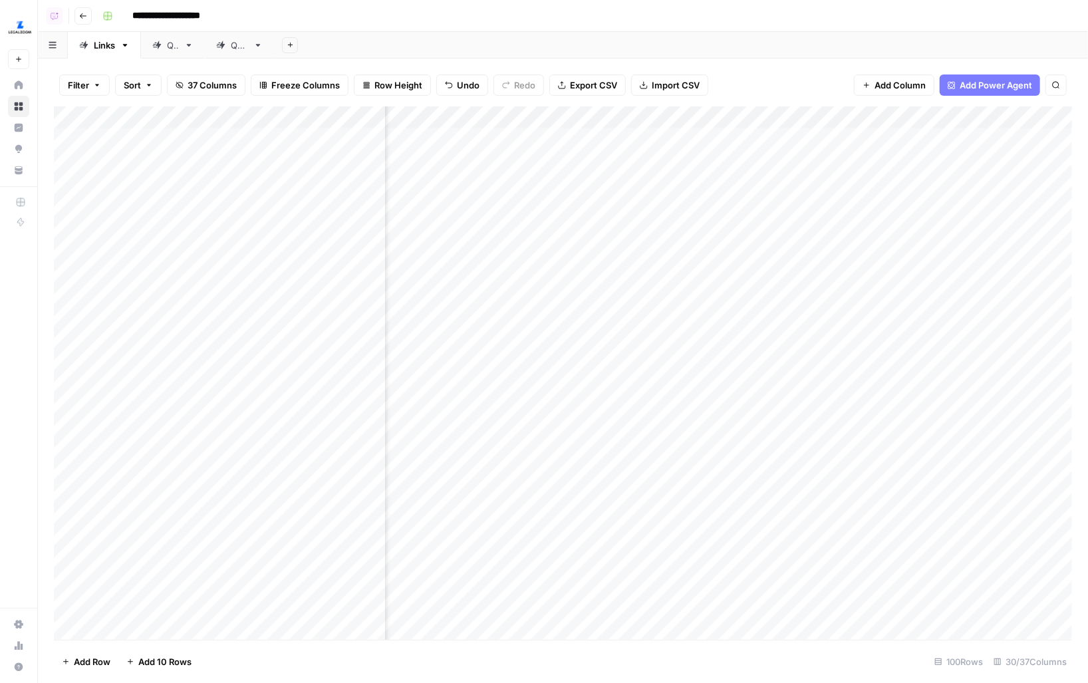
click at [770, 107] on div "Add Column" at bounding box center [563, 372] width 1018 height 533
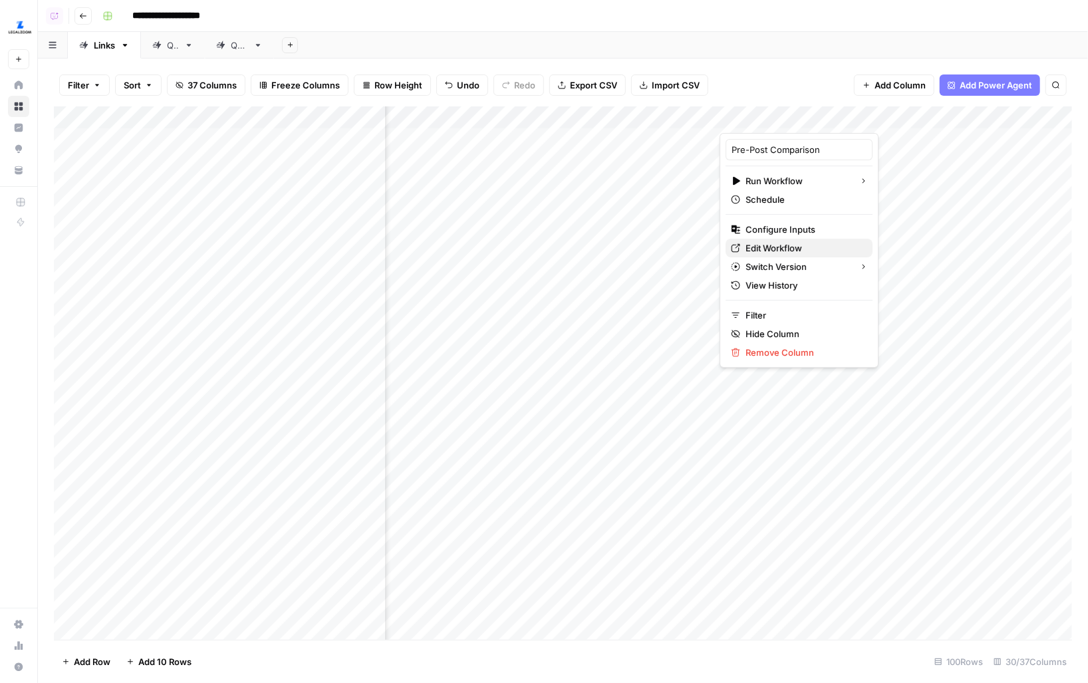
click at [746, 247] on span "Edit Workflow" at bounding box center [804, 247] width 116 height 13
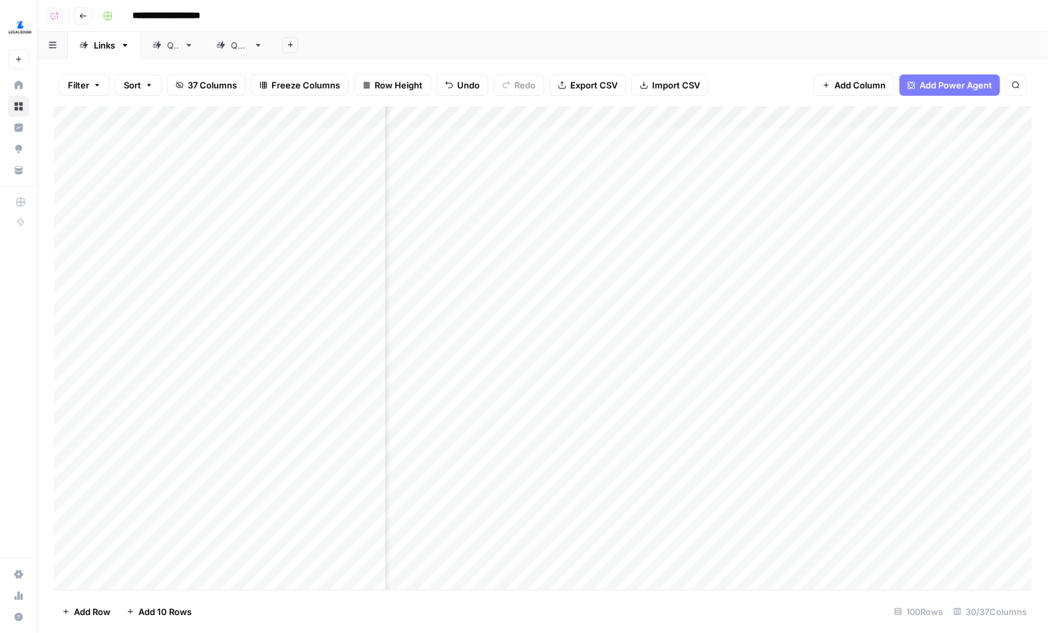
scroll to position [0, 2394]
click at [736, 210] on div "Add Column" at bounding box center [543, 348] width 978 height 484
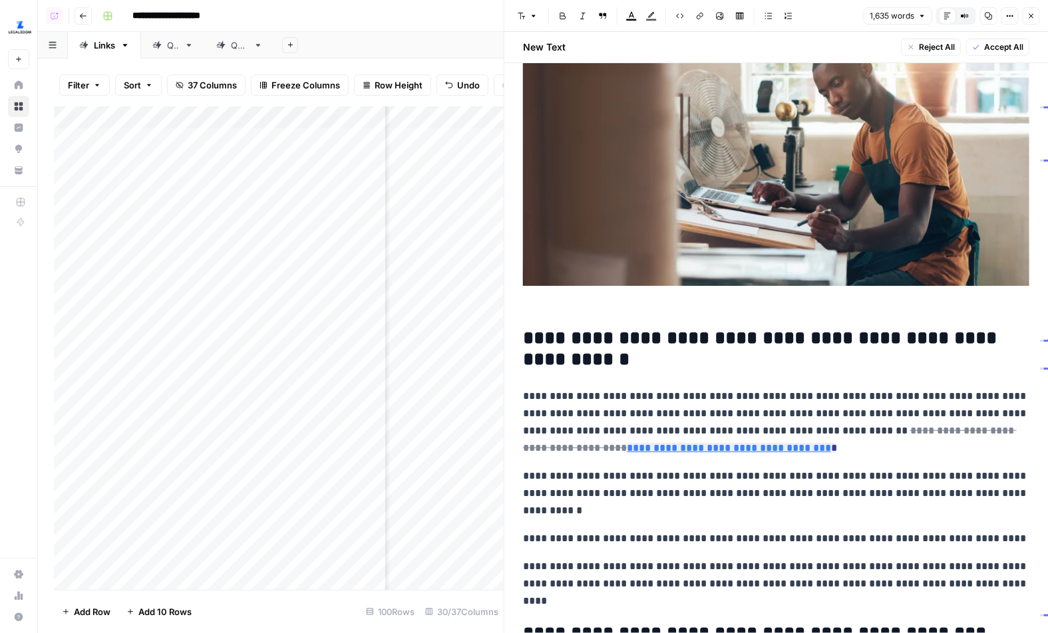
scroll to position [140, 0]
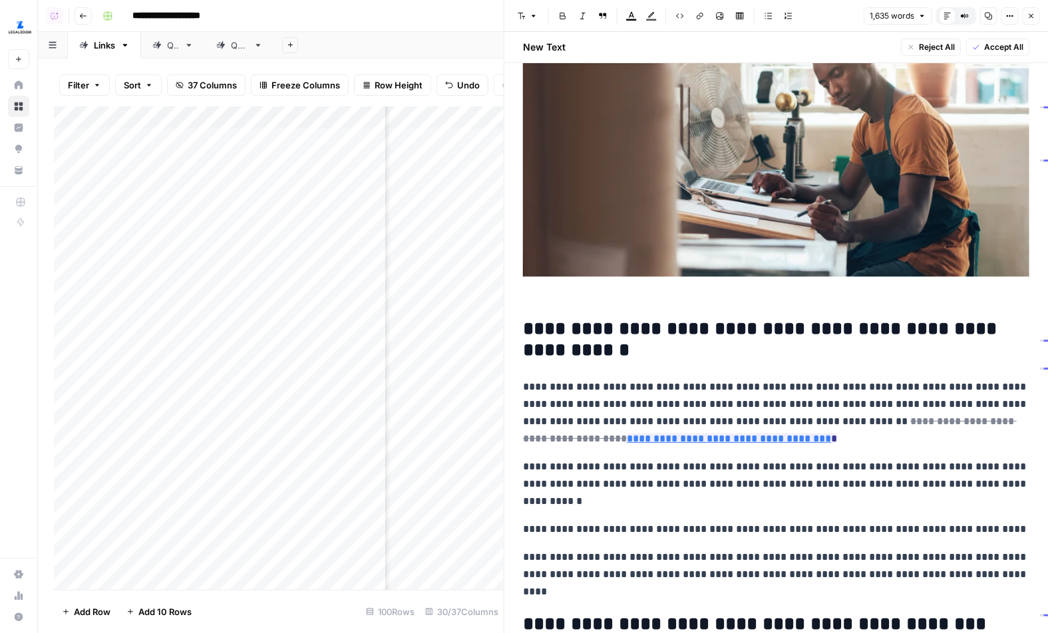
click at [865, 14] on icon "button" at bounding box center [1031, 16] width 8 height 8
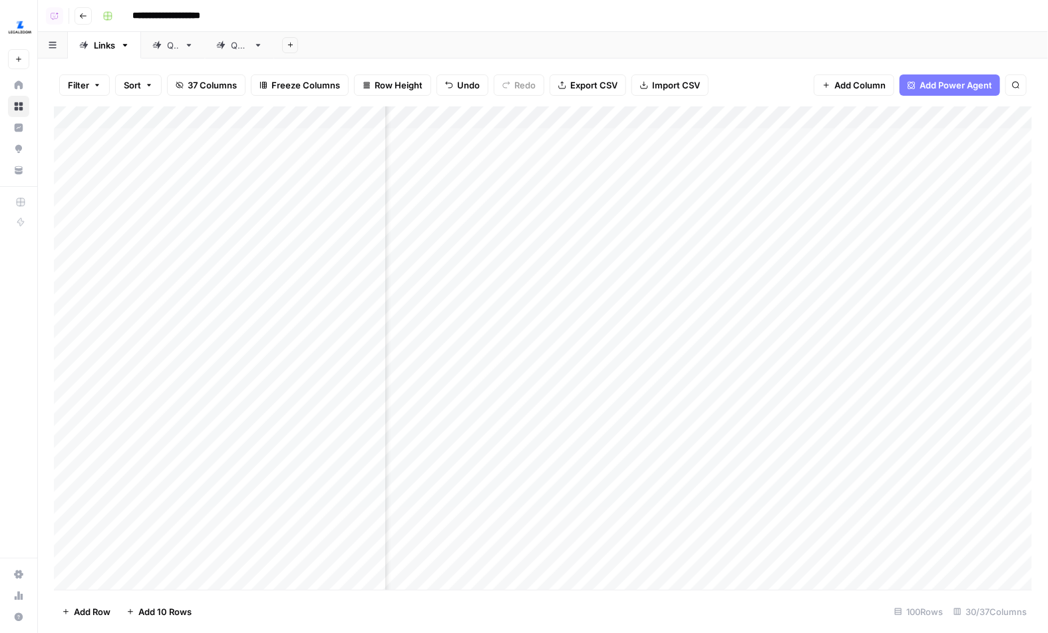
click at [736, 207] on div "Add Column" at bounding box center [543, 348] width 978 height 484
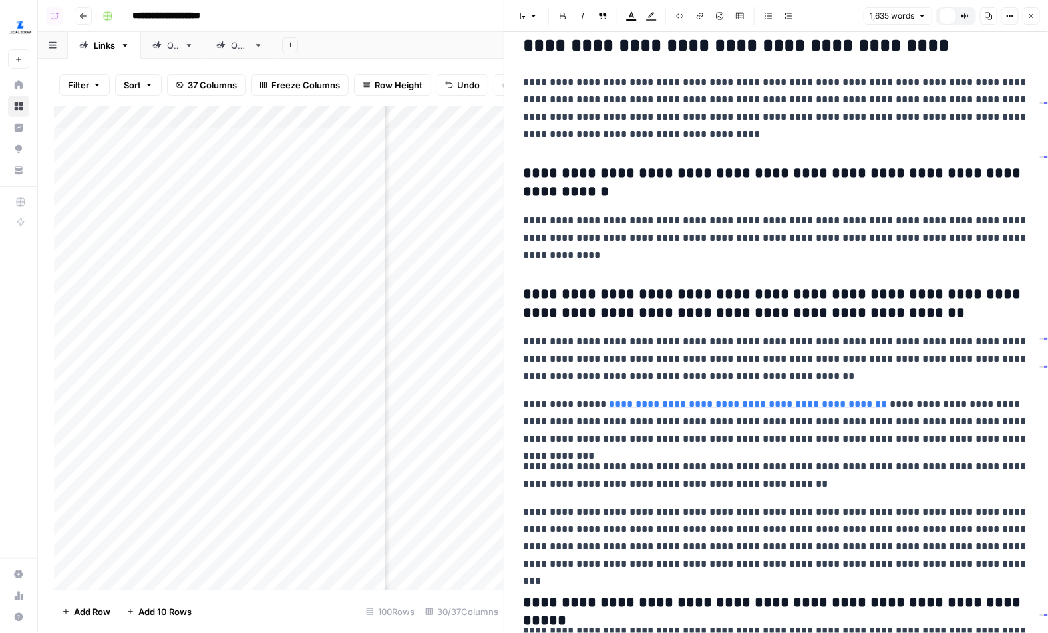
scroll to position [3476, 0]
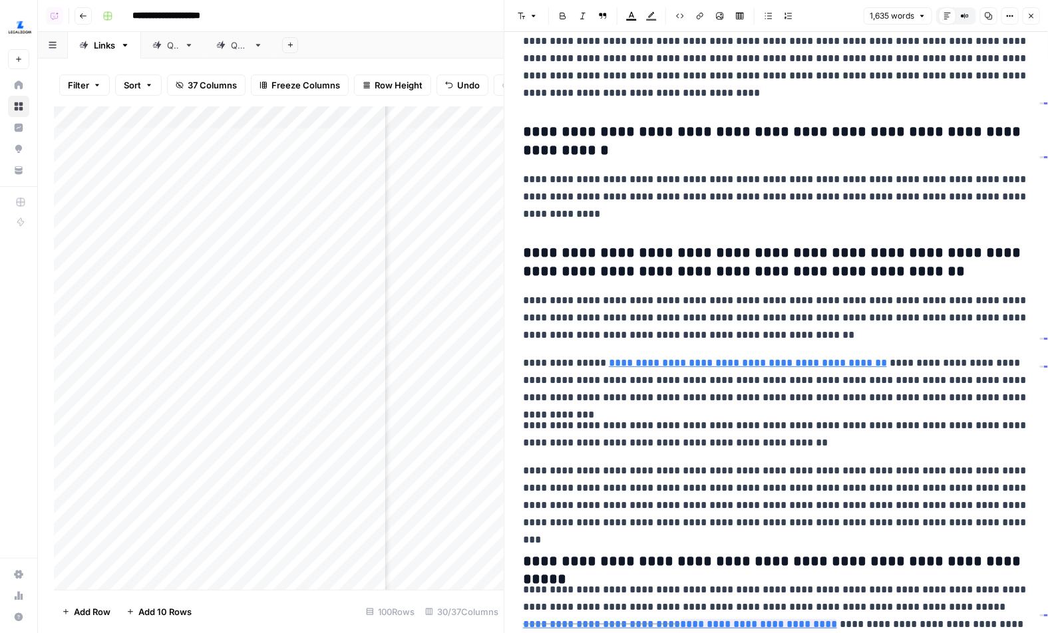
click at [865, 14] on icon "button" at bounding box center [1031, 16] width 8 height 8
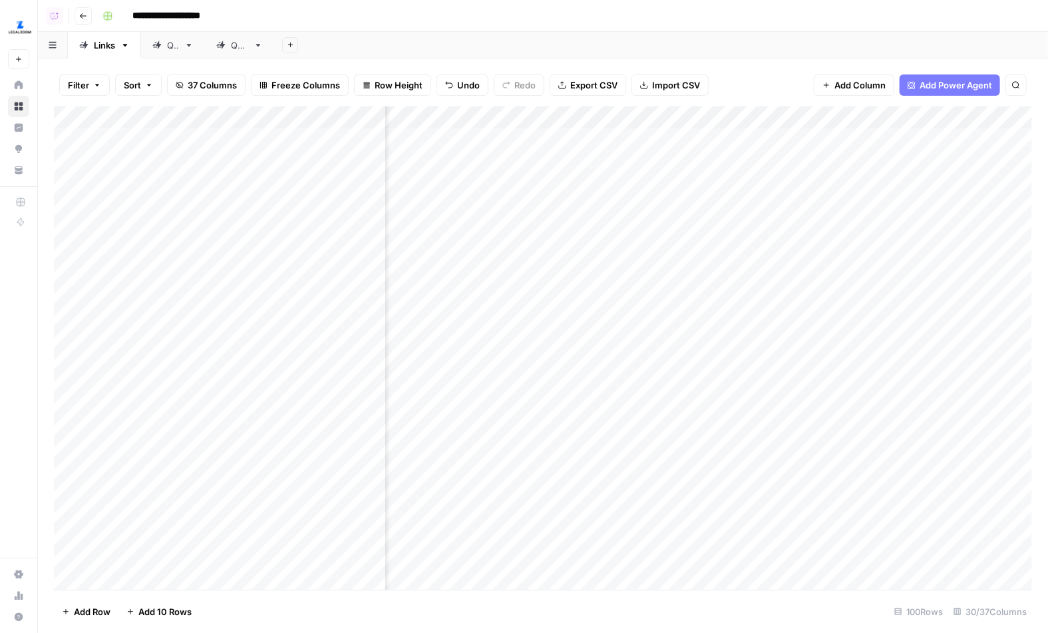
scroll to position [0, 2511]
drag, startPoint x: 745, startPoint y: 154, endPoint x: 754, endPoint y: 505, distance: 351.3
click at [754, 505] on div "Add Column" at bounding box center [543, 348] width 978 height 484
click at [609, 142] on div "Add Column" at bounding box center [543, 348] width 978 height 484
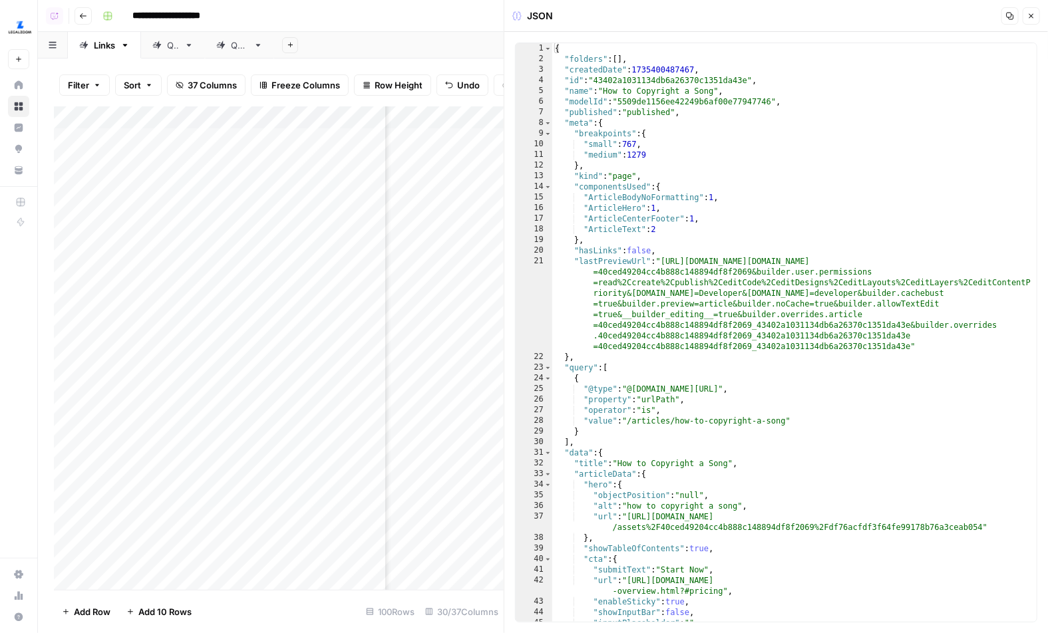
type textarea "**********"
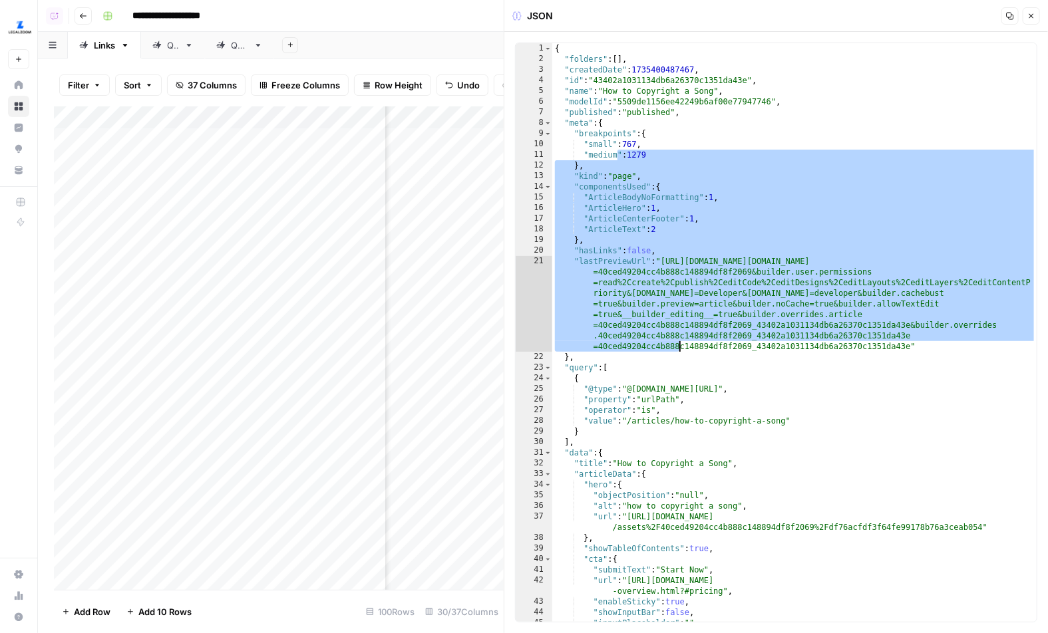
drag, startPoint x: 618, startPoint y: 154, endPoint x: 678, endPoint y: 347, distance: 202.2
click at [678, 347] on div "{ "folders" : [ ] , "createdDate" : 1735400487467 , "id" : "43402a1031134db6a26…" at bounding box center [794, 343] width 484 height 600
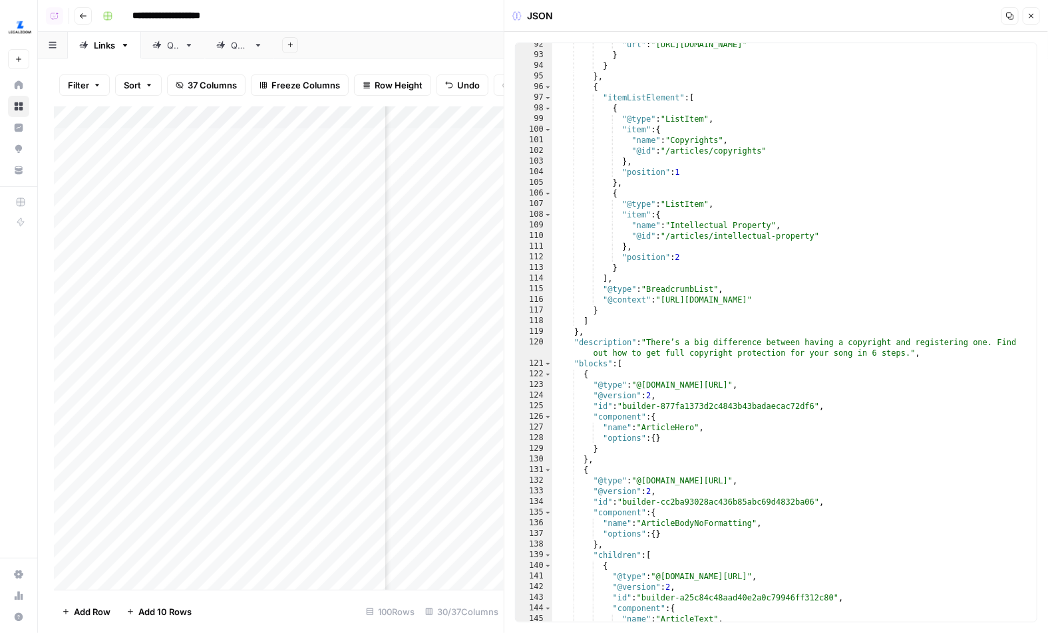
scroll to position [1100, 0]
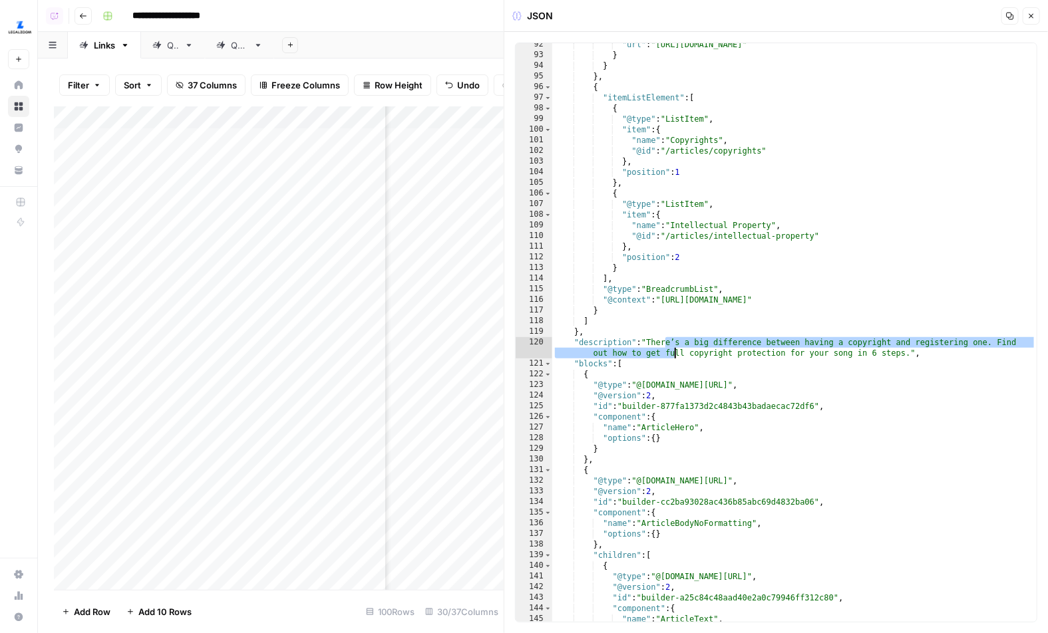
drag, startPoint x: 667, startPoint y: 341, endPoint x: 706, endPoint y: 372, distance: 49.7
click at [706, 372] on div ""url" : "https://www.legalzoom.com/resources/img/svg/legalzoom-logo.svg" } } } …" at bounding box center [794, 339] width 484 height 600
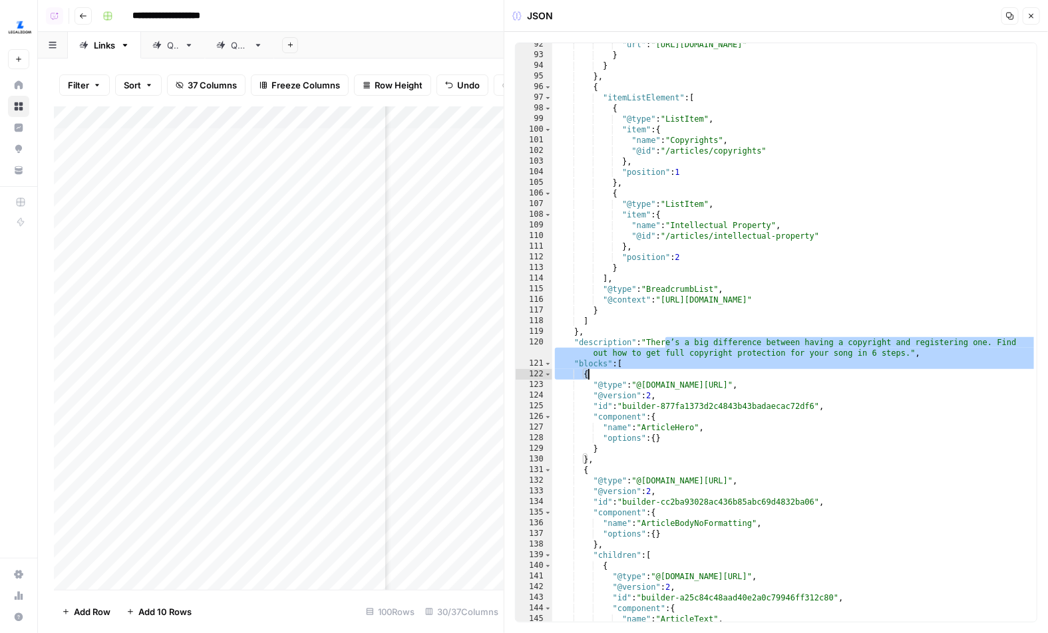
click at [691, 388] on div ""url" : "https://www.legalzoom.com/resources/img/svg/legalzoom-logo.svg" } } } …" at bounding box center [794, 339] width 484 height 600
type textarea "**********"
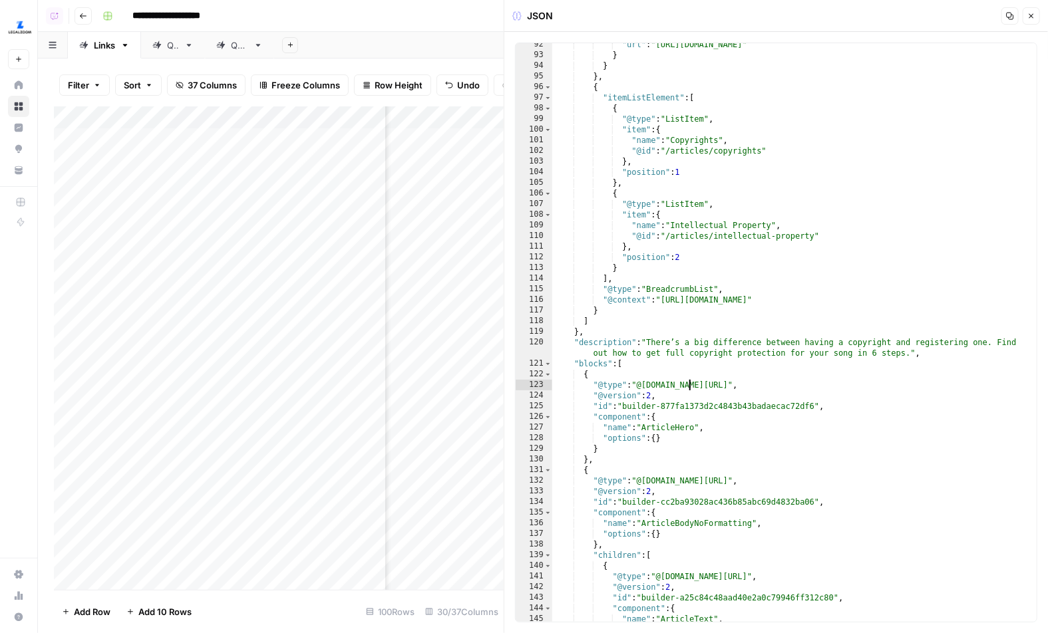
click at [865, 22] on button "Close" at bounding box center [1030, 15] width 17 height 17
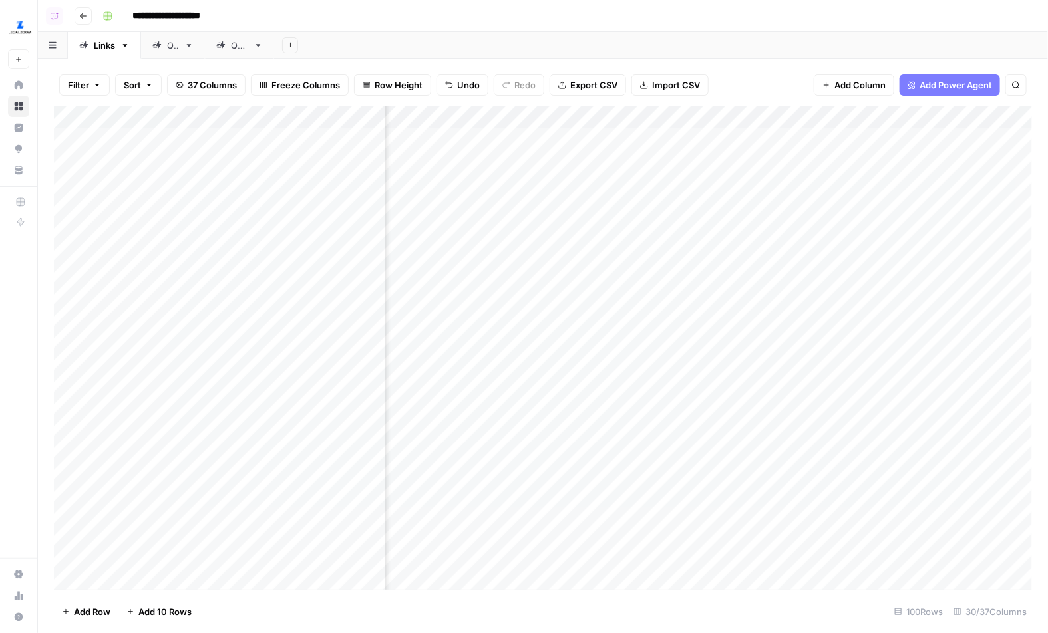
scroll to position [0, 1172]
drag, startPoint x: 591, startPoint y: 148, endPoint x: 865, endPoint y: 348, distance: 339.5
click at [865, 348] on div "Add Column" at bounding box center [543, 348] width 978 height 484
drag, startPoint x: 604, startPoint y: 431, endPoint x: 806, endPoint y: 295, distance: 243.5
click at [806, 295] on div "Add Column" at bounding box center [543, 348] width 978 height 484
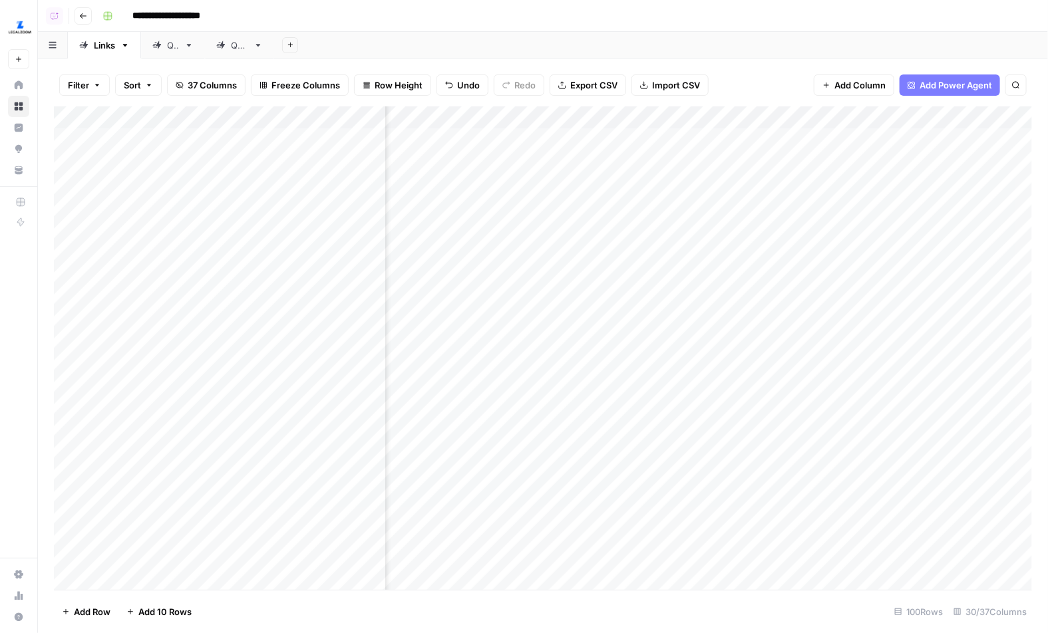
scroll to position [0, 1429]
drag, startPoint x: 734, startPoint y: 116, endPoint x: 756, endPoint y: 116, distance: 21.3
click at [756, 116] on div "Add Column" at bounding box center [543, 348] width 978 height 484
drag, startPoint x: 666, startPoint y: 118, endPoint x: 715, endPoint y: 118, distance: 48.6
click at [715, 118] on div "Add Column" at bounding box center [543, 348] width 978 height 484
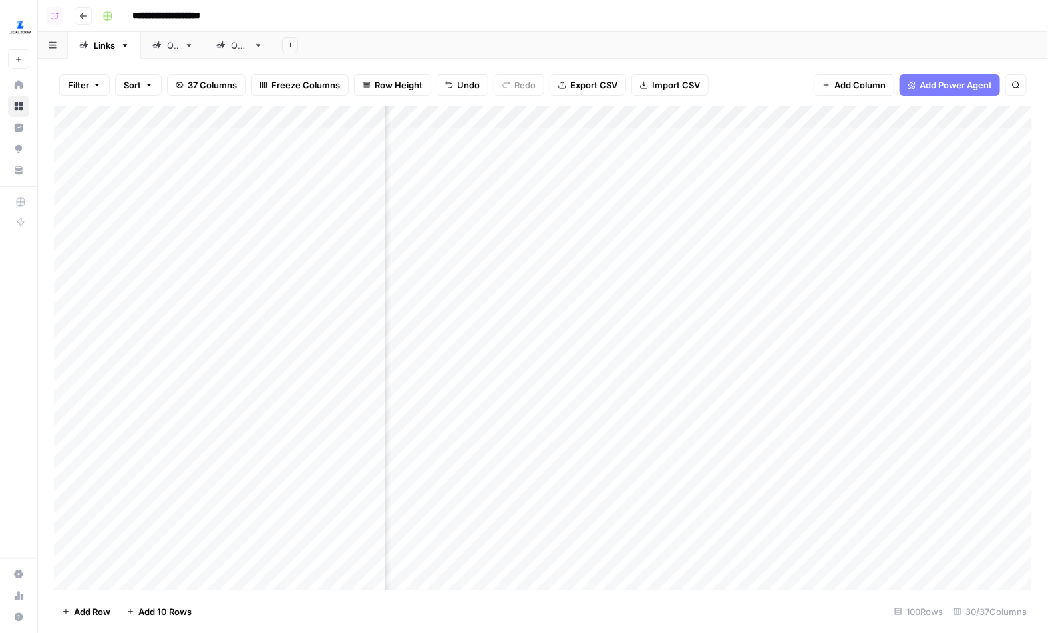
click at [603, 118] on div "Add Column" at bounding box center [543, 348] width 978 height 484
drag, startPoint x: 602, startPoint y: 118, endPoint x: 646, endPoint y: 118, distance: 44.6
click at [646, 118] on div "Add Column" at bounding box center [543, 348] width 978 height 484
drag, startPoint x: 535, startPoint y: 122, endPoint x: 577, endPoint y: 122, distance: 41.2
click at [577, 122] on div "Add Column" at bounding box center [543, 348] width 978 height 484
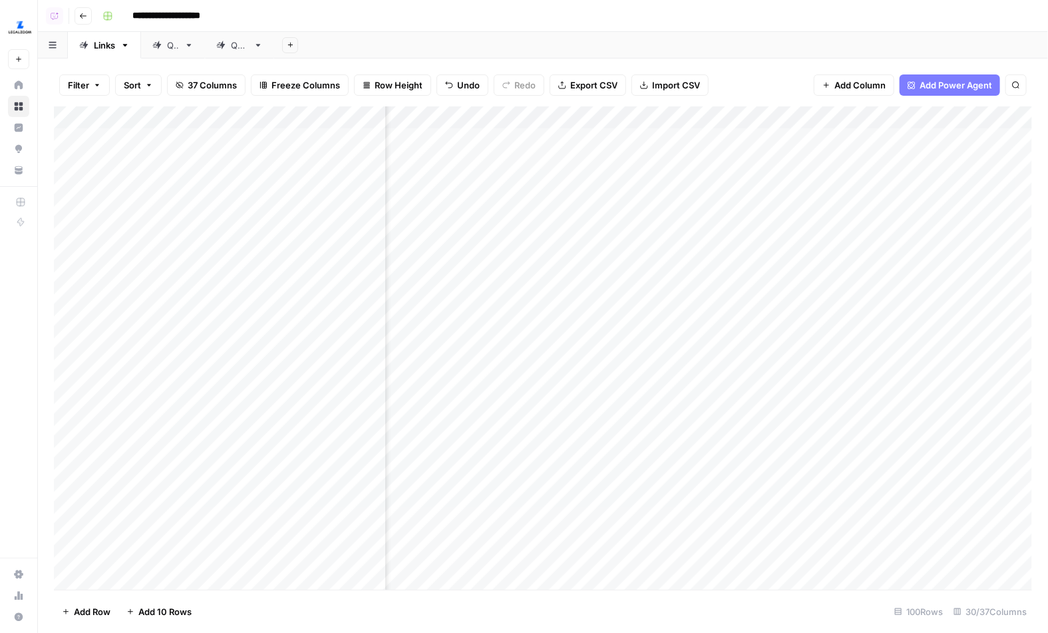
scroll to position [0, 2112]
drag, startPoint x: 617, startPoint y: 137, endPoint x: 623, endPoint y: 380, distance: 243.5
click at [623, 380] on div "Add Column" at bounding box center [543, 348] width 978 height 484
click at [178, 88] on icon "button" at bounding box center [180, 85] width 8 height 8
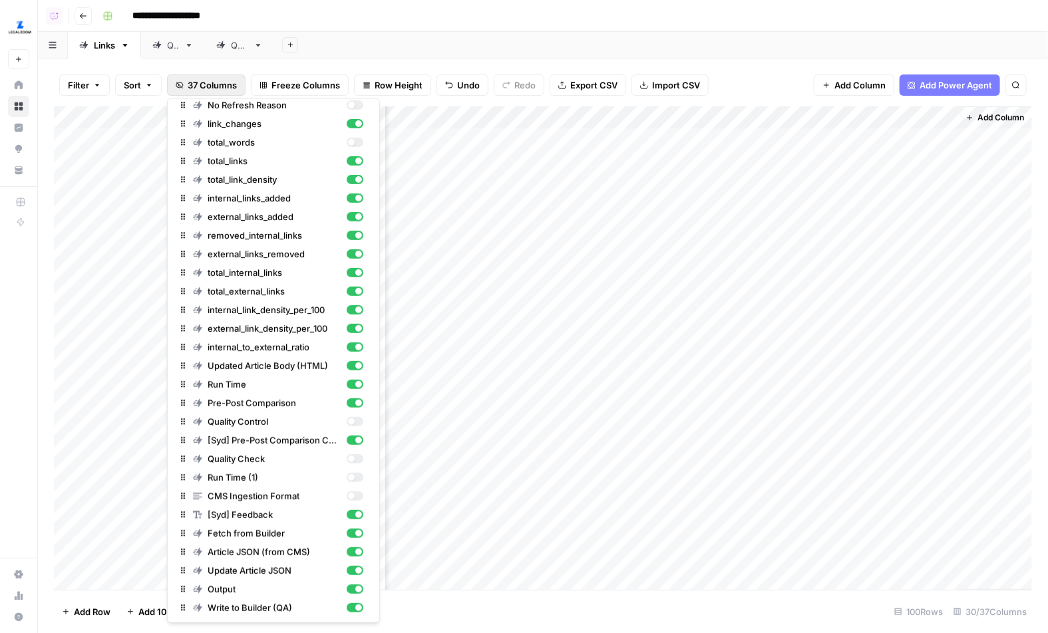
scroll to position [0, 0]
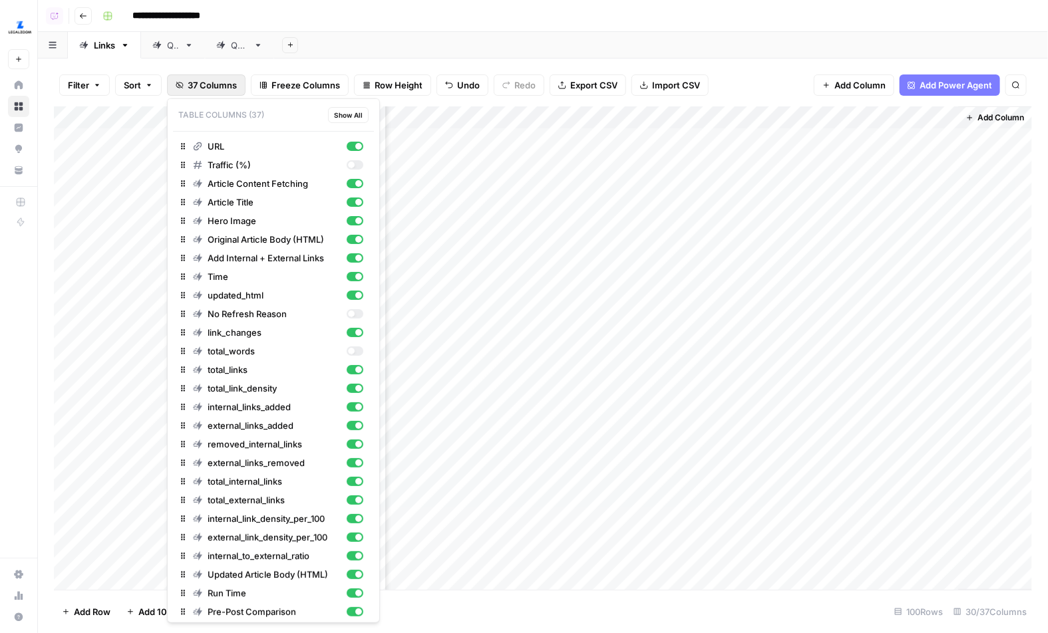
click at [691, 47] on div "Add Sheet" at bounding box center [661, 45] width 774 height 27
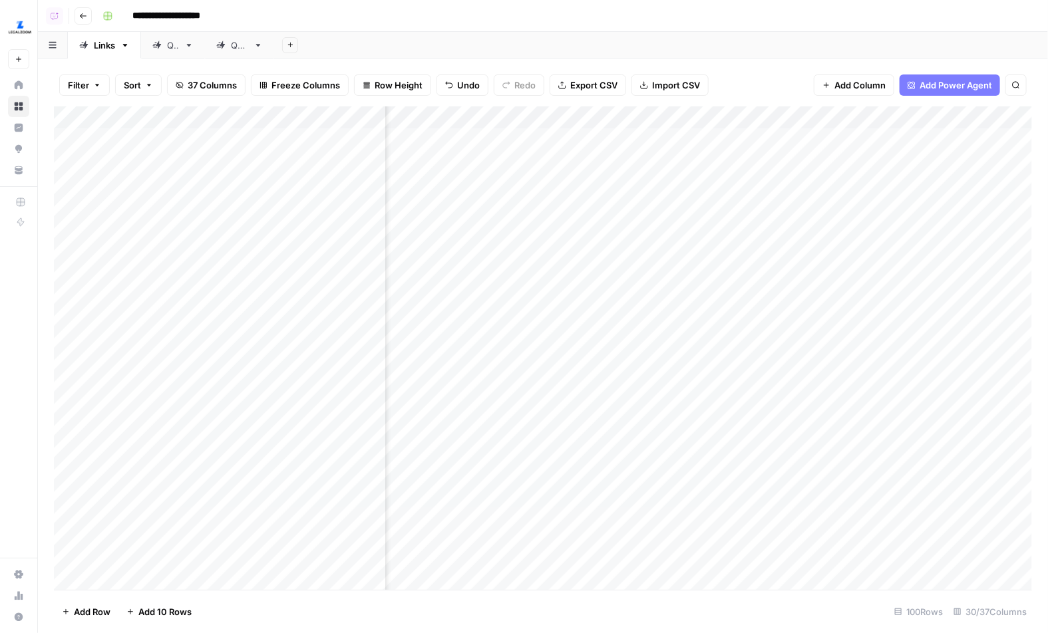
scroll to position [0, 1180]
click at [79, 15] on icon "button" at bounding box center [83, 16] width 8 height 8
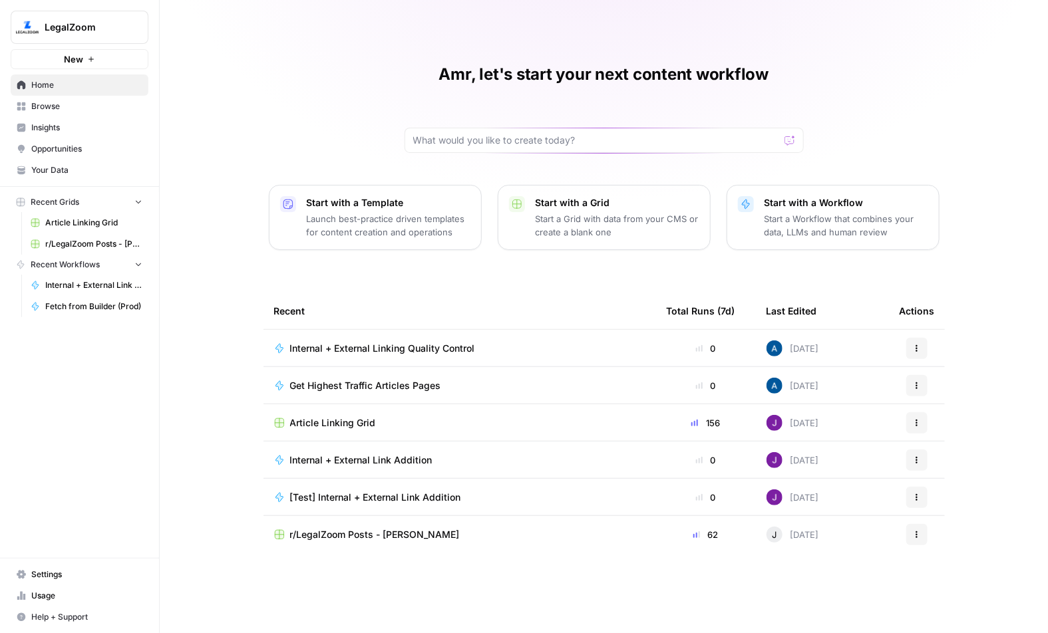
click at [328, 420] on span "Article Linking Grid" at bounding box center [333, 422] width 86 height 13
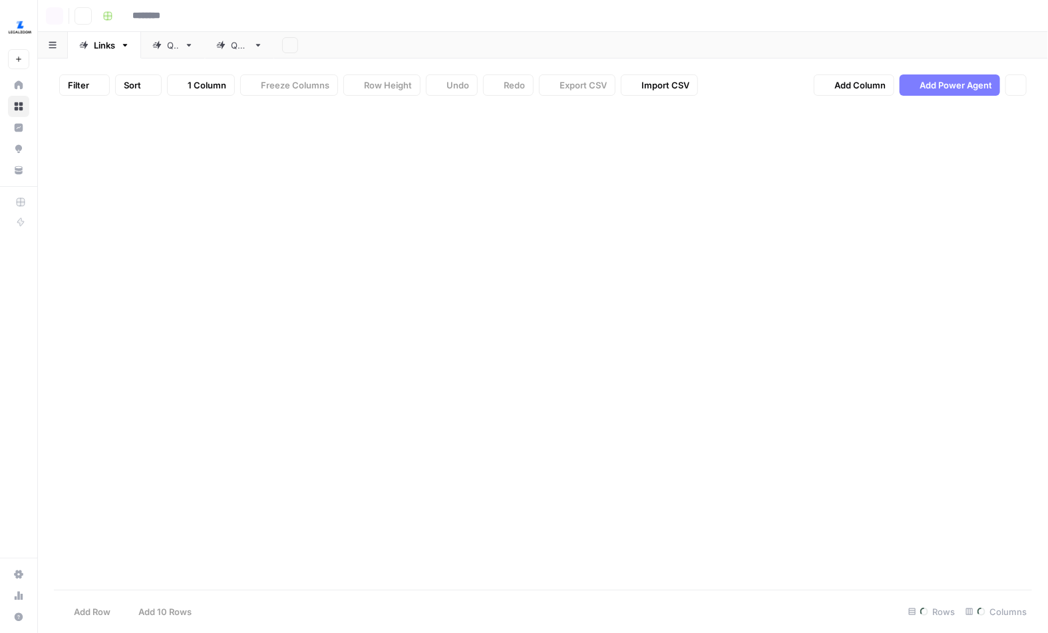
type input "**********"
click at [262, 47] on icon at bounding box center [257, 45] width 9 height 9
click at [182, 43] on link "QA" at bounding box center [173, 45] width 64 height 27
click at [114, 45] on div "Links" at bounding box center [104, 45] width 21 height 13
click at [85, 14] on icon "button" at bounding box center [83, 16] width 8 height 8
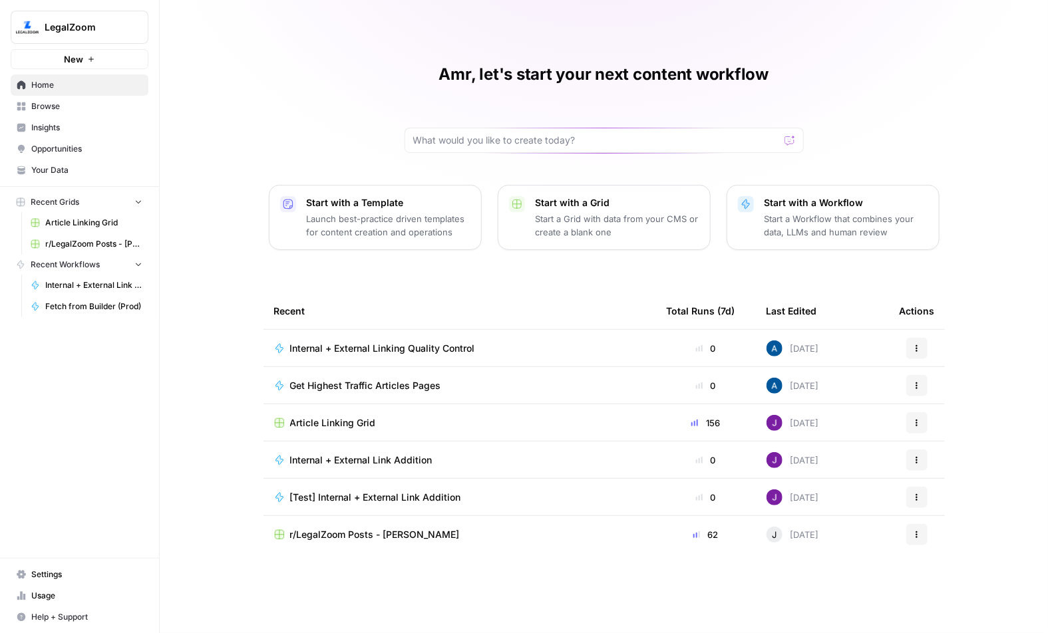
click at [353, 457] on span "Internal + External Link Addition" at bounding box center [361, 460] width 142 height 13
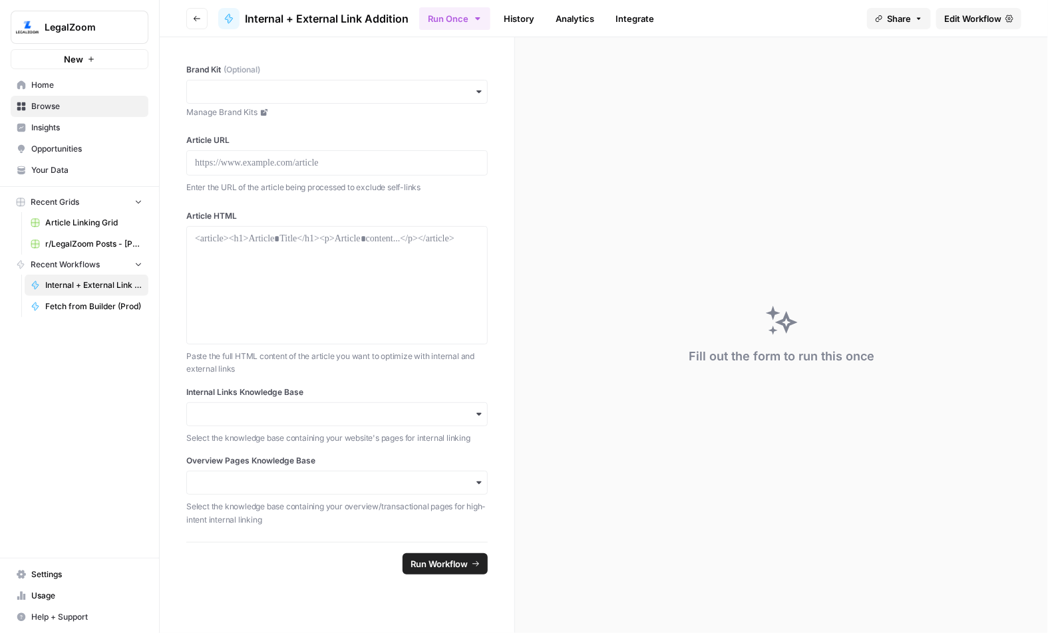
click at [865, 23] on span "Edit Workflow" at bounding box center [972, 18] width 57 height 13
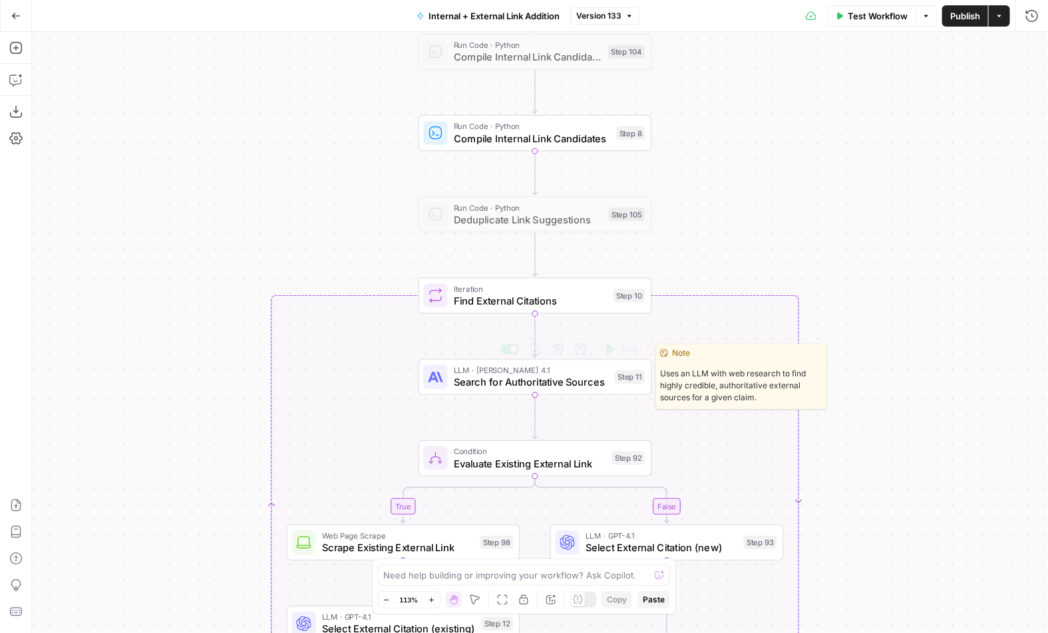
click at [472, 376] on span "Search for Authoritative Sources" at bounding box center [531, 381] width 155 height 15
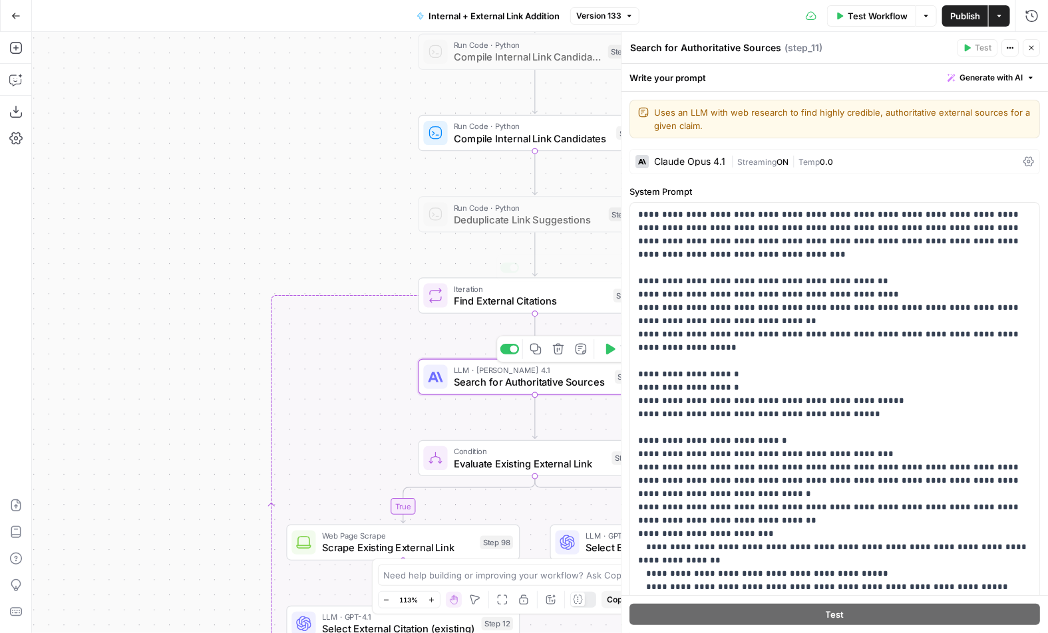
click at [690, 160] on div "Claude Opus 4.1" at bounding box center [689, 161] width 71 height 9
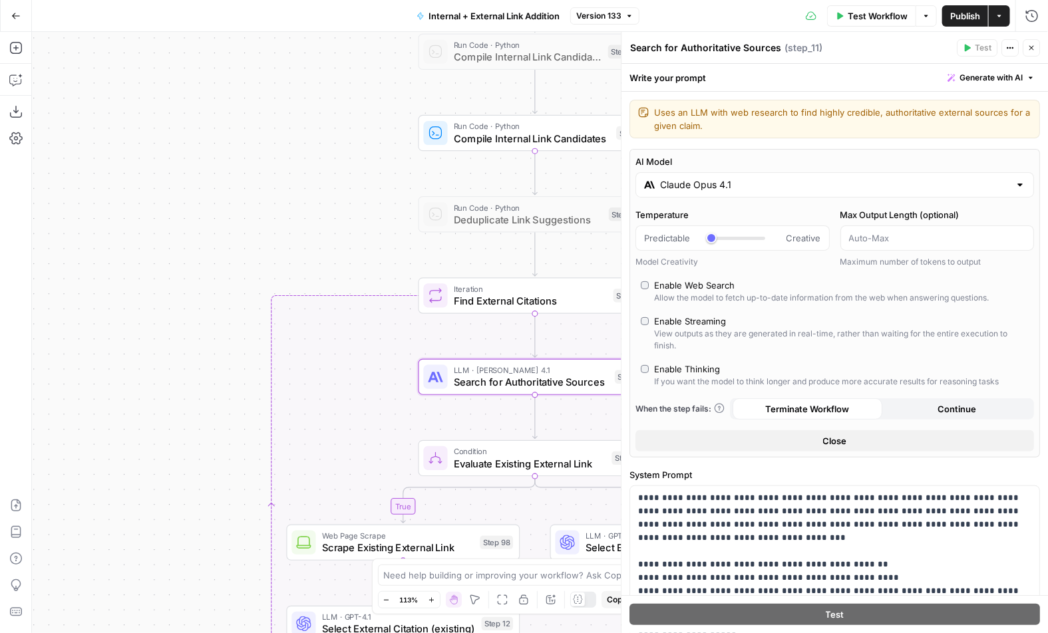
click at [714, 186] on input "Claude Opus 4.1" at bounding box center [834, 184] width 349 height 13
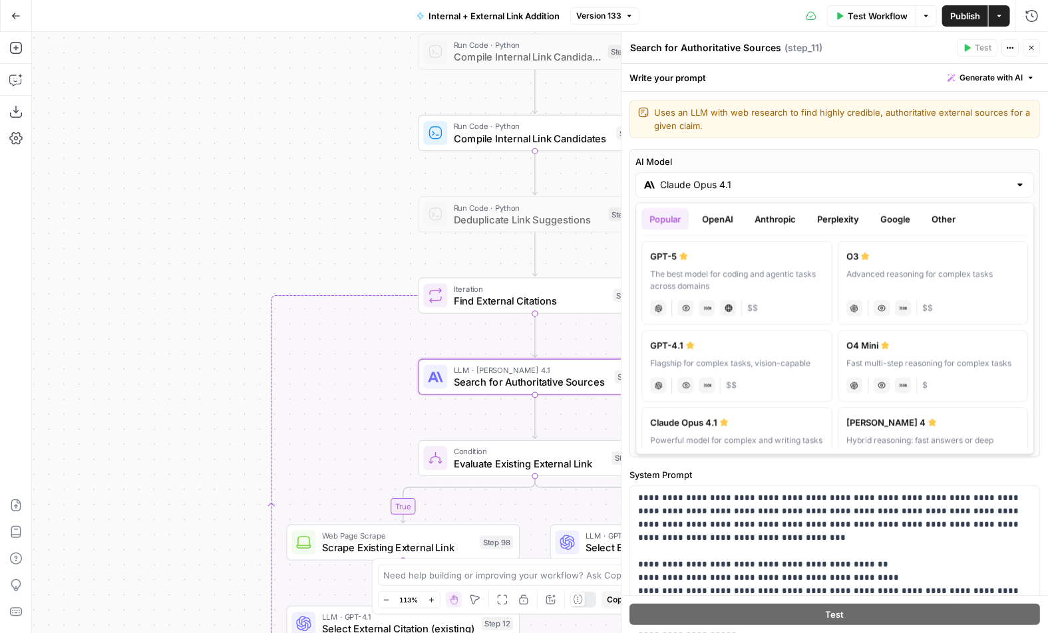
click at [824, 216] on button "Perplexity" at bounding box center [838, 219] width 58 height 21
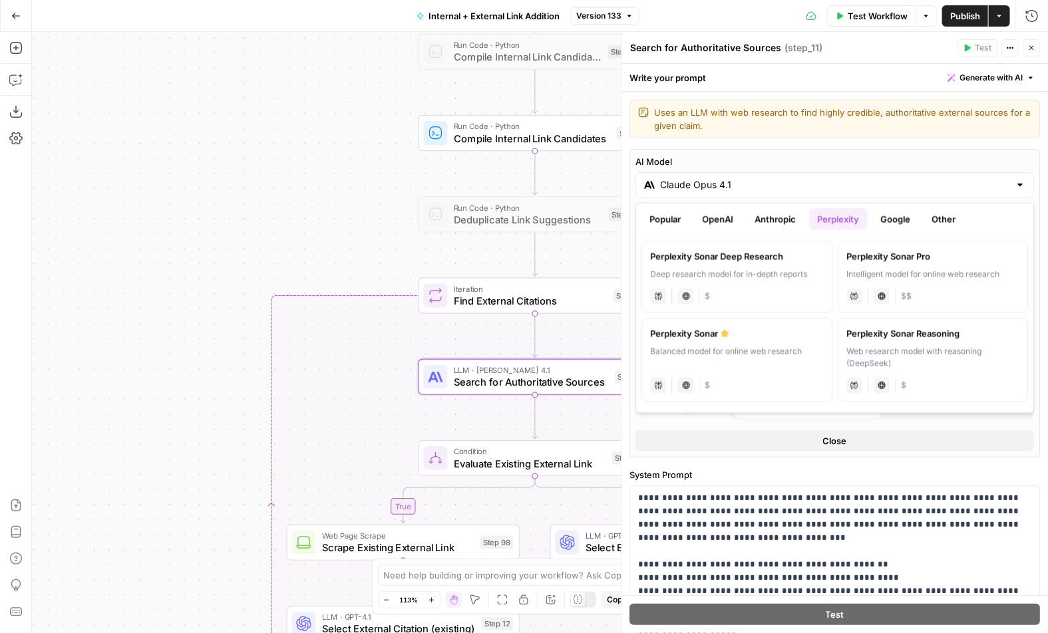
click at [717, 226] on button "OpenAI" at bounding box center [717, 219] width 47 height 21
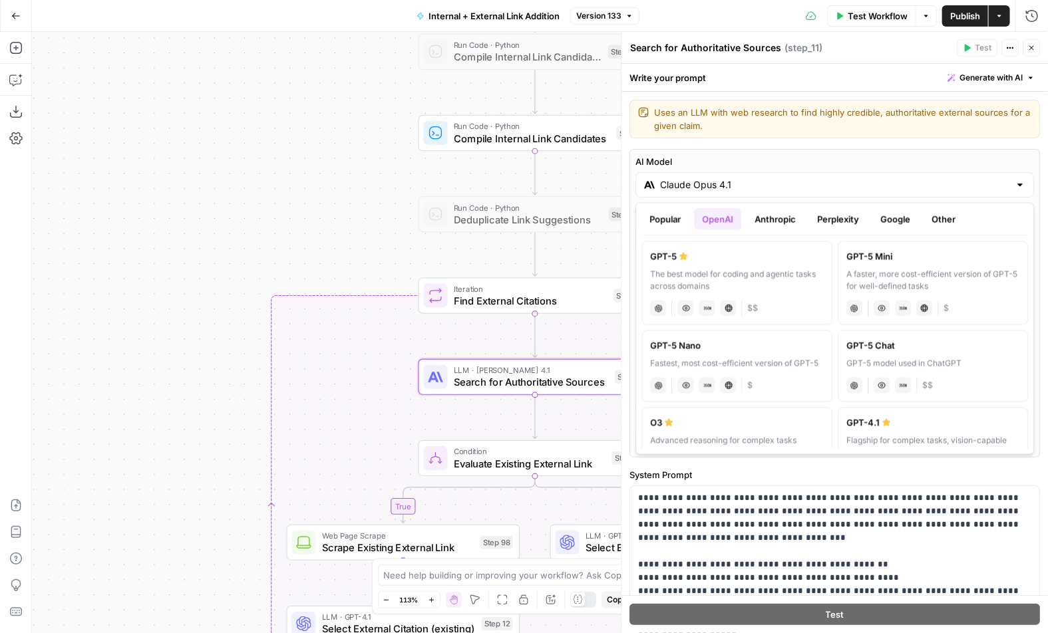
scroll to position [21, 0]
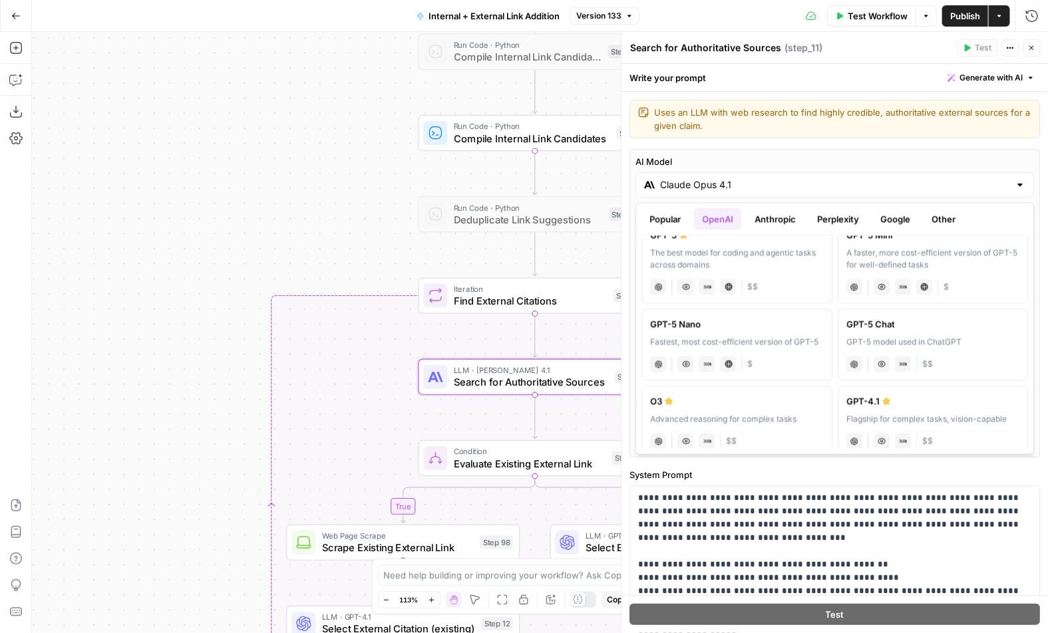
click at [666, 219] on button "Popular" at bounding box center [664, 219] width 47 height 21
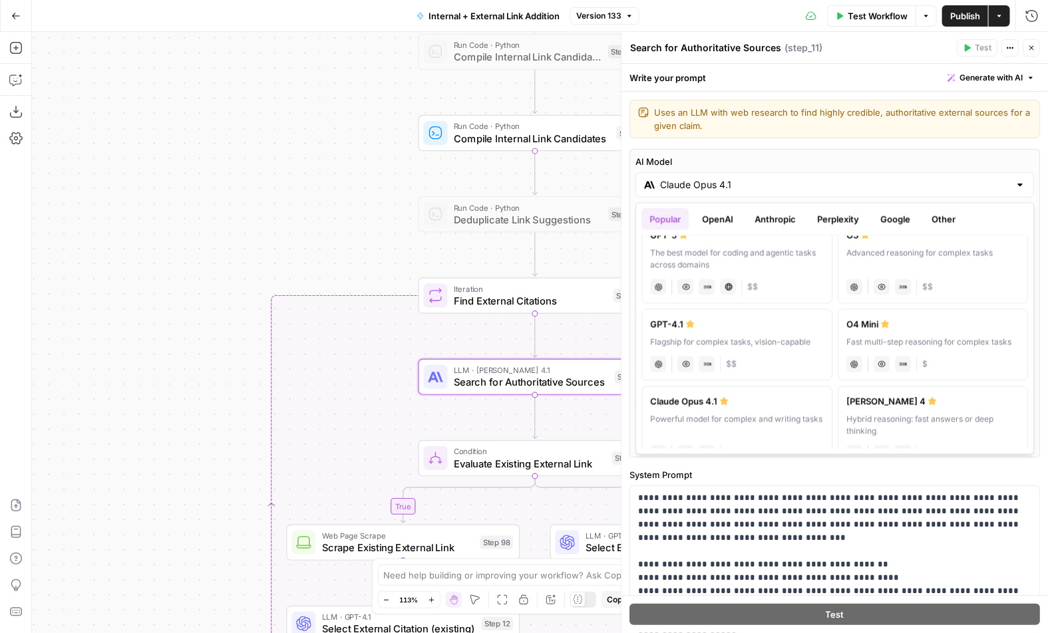
click at [650, 158] on label "AI Model" at bounding box center [834, 161] width 398 height 13
click at [660, 178] on input "Claude Opus 4.1" at bounding box center [834, 184] width 349 height 13
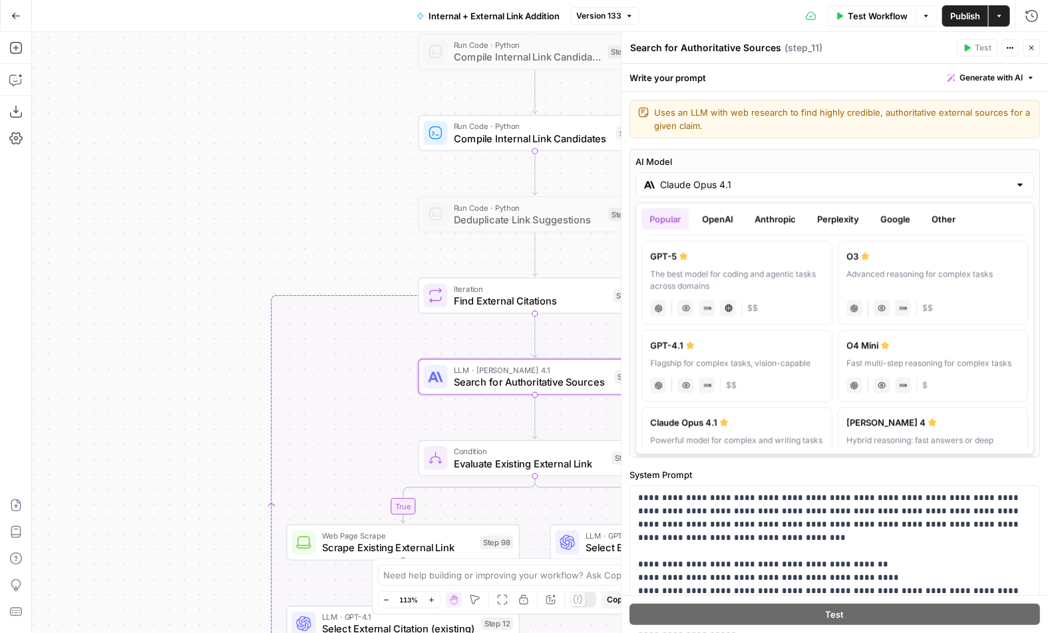
click at [865, 47] on button "Close" at bounding box center [1030, 47] width 17 height 17
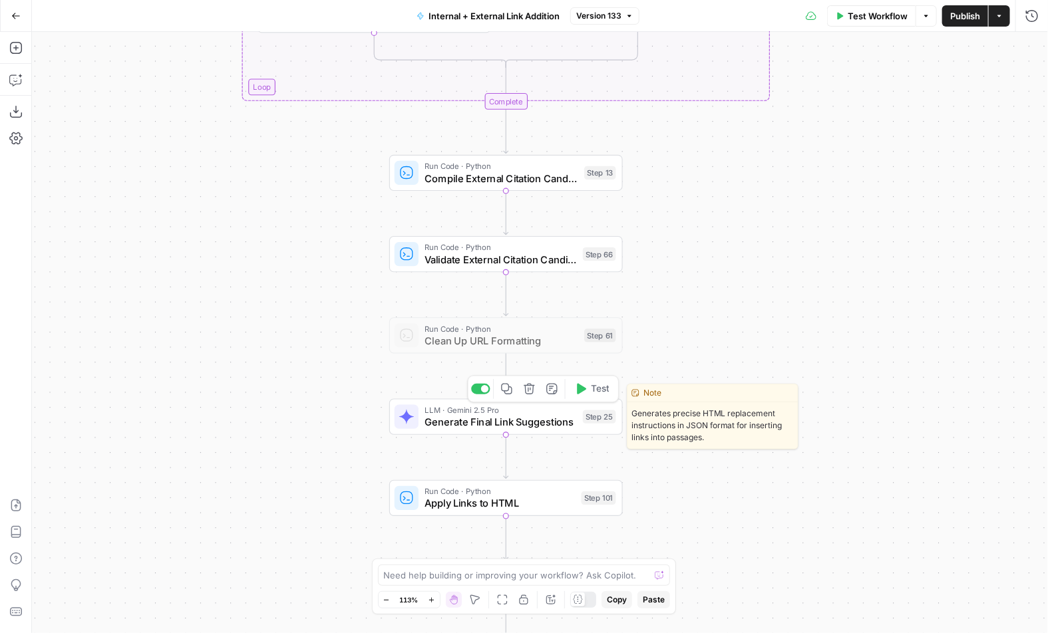
click at [416, 421] on div at bounding box center [406, 417] width 24 height 24
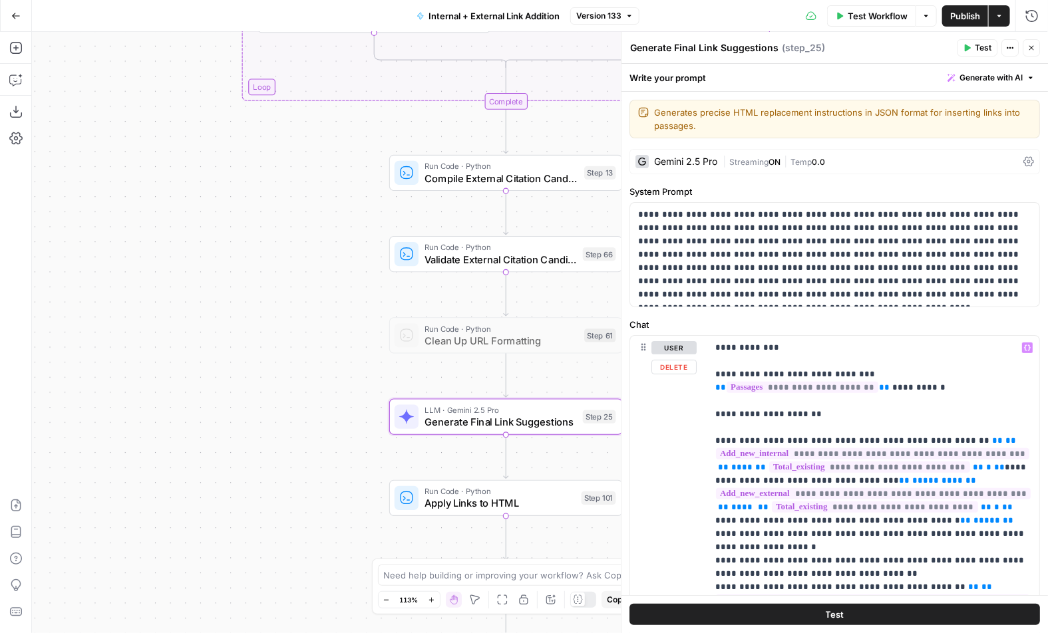
scroll to position [92, 0]
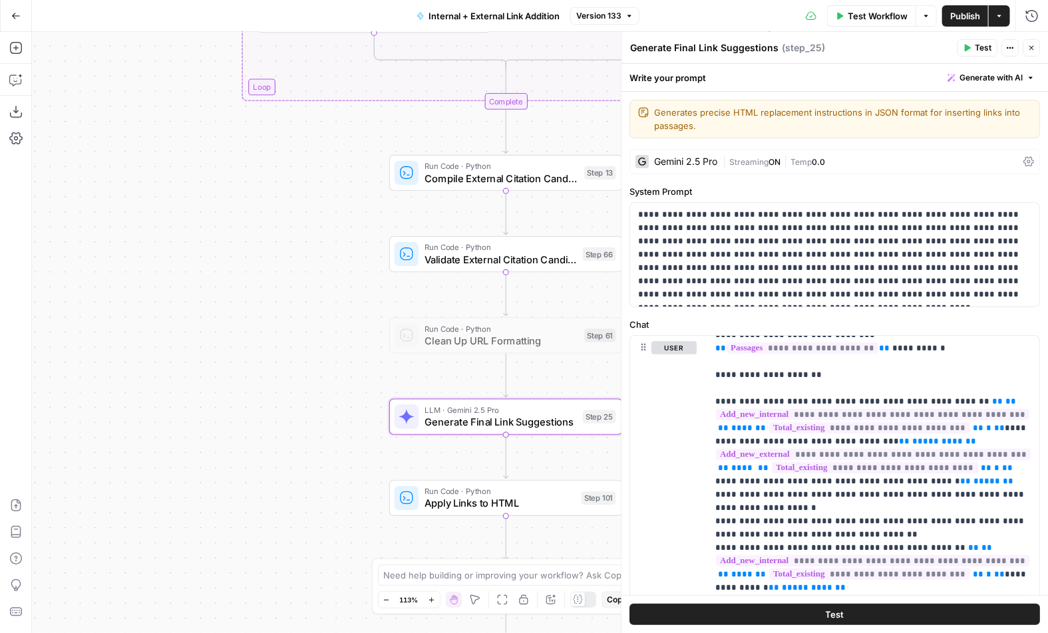
click at [865, 49] on icon "button" at bounding box center [1031, 48] width 8 height 8
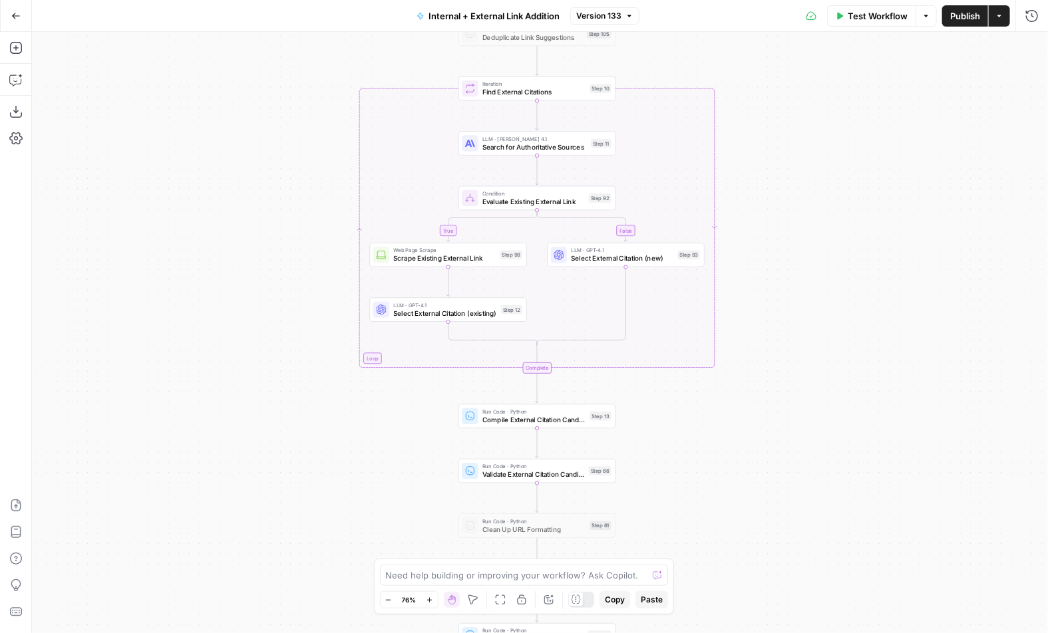
click at [23, 81] on button "Copilot" at bounding box center [15, 79] width 21 height 21
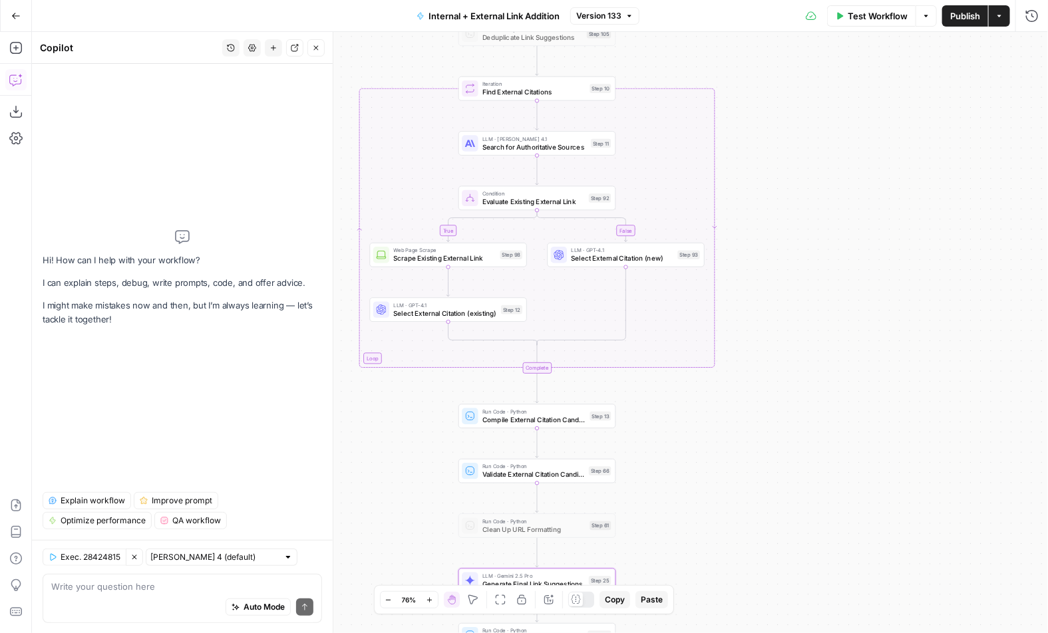
click at [92, 496] on span "Explain workflow" at bounding box center [93, 501] width 65 height 12
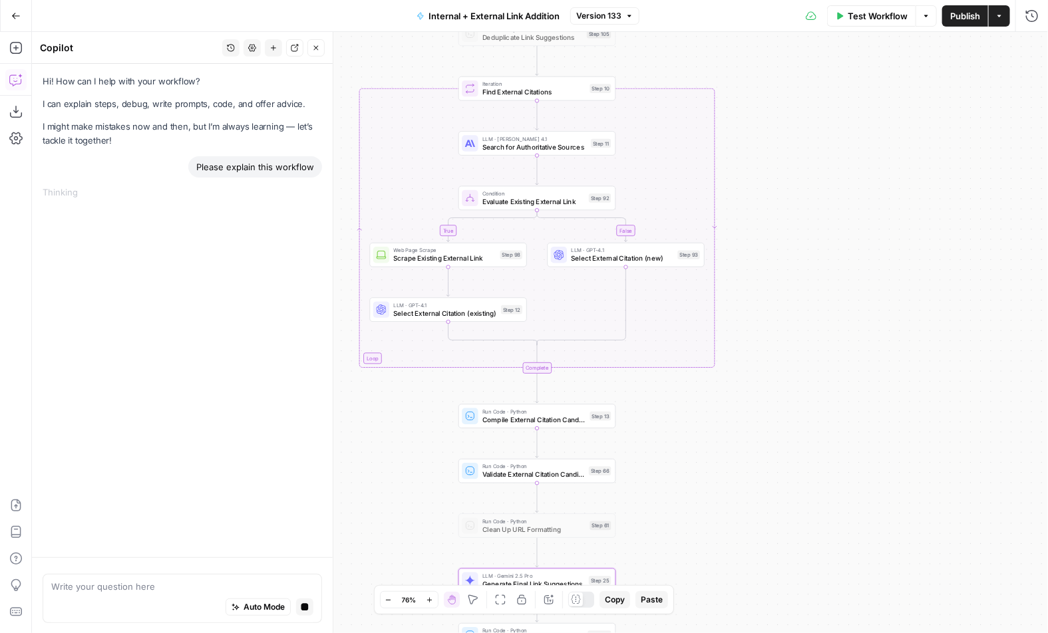
click at [225, 165] on div "Please explain this workflow" at bounding box center [255, 166] width 134 height 21
click at [228, 166] on div "Please explain this workflow" at bounding box center [255, 166] width 134 height 21
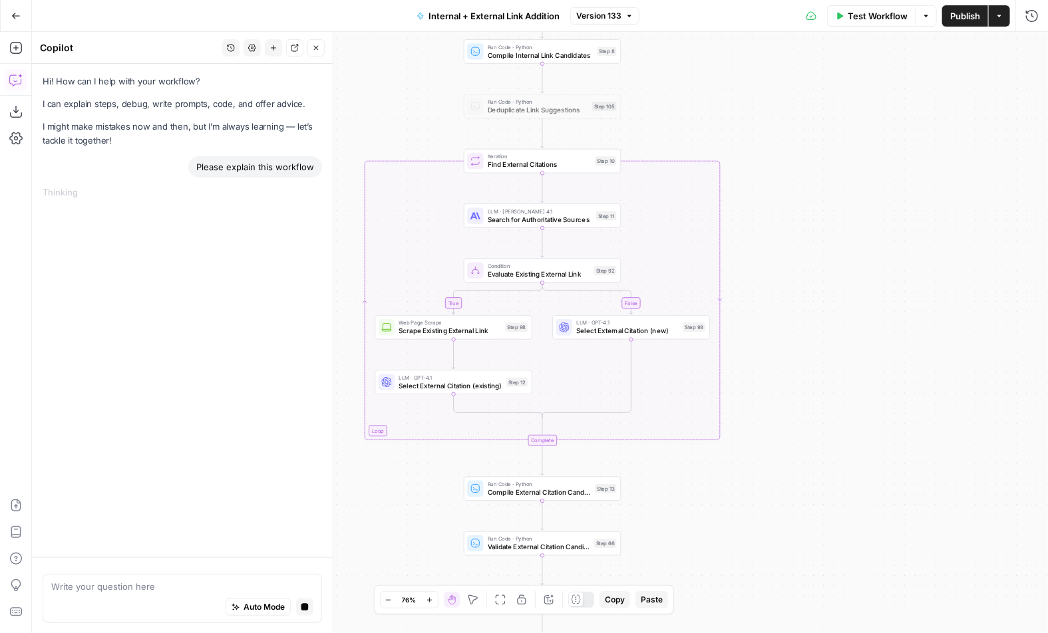
drag, startPoint x: 355, startPoint y: 280, endPoint x: 366, endPoint y: 414, distance: 134.8
click at [366, 414] on div "true false true false true false Workflow Set Inputs Inputs Run Code · Python R…" at bounding box center [540, 332] width 1016 height 601
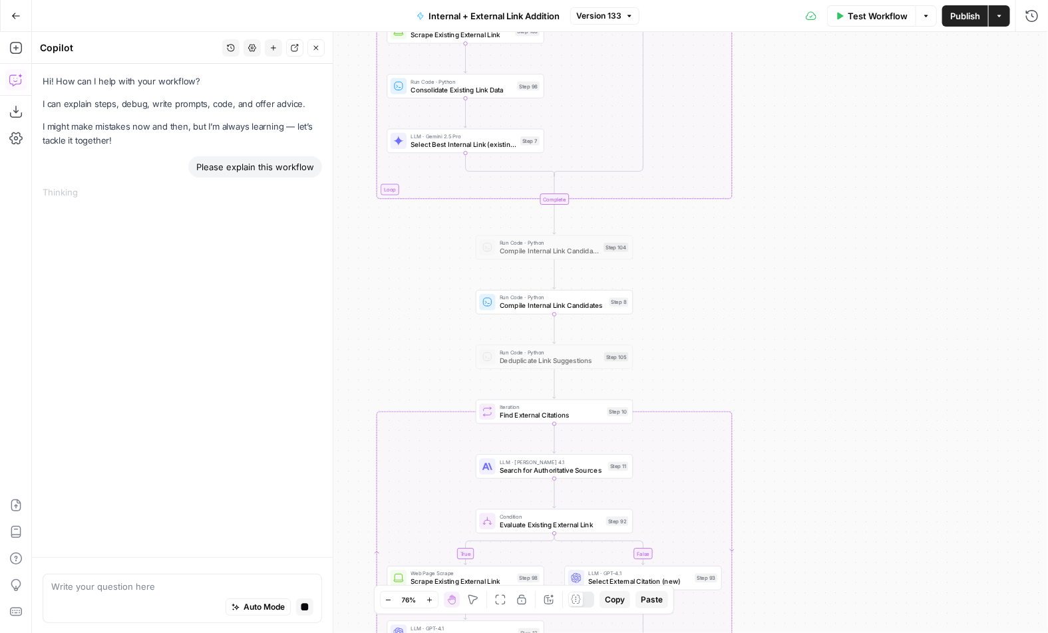
drag, startPoint x: 416, startPoint y: 116, endPoint x: 422, endPoint y: 303, distance: 187.7
click at [422, 303] on div "true false true false true false Workflow Set Inputs Inputs Run Code · Python R…" at bounding box center [540, 332] width 1016 height 601
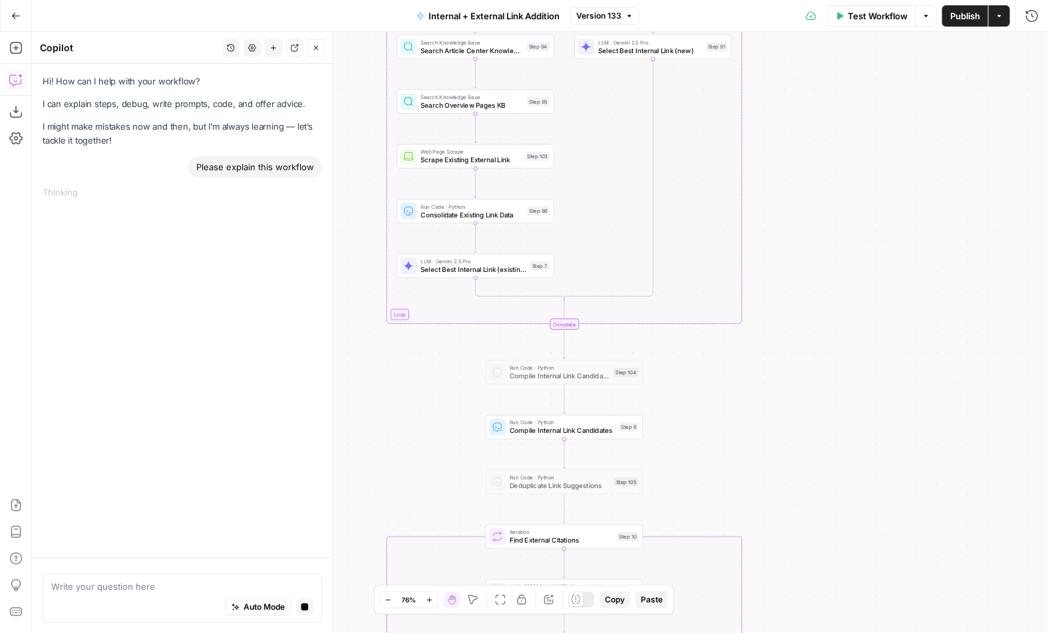
drag, startPoint x: 366, startPoint y: 289, endPoint x: 376, endPoint y: 414, distance: 125.4
click at [376, 414] on div "true false true false true false Workflow Set Inputs Inputs Run Code · Python R…" at bounding box center [540, 332] width 1016 height 601
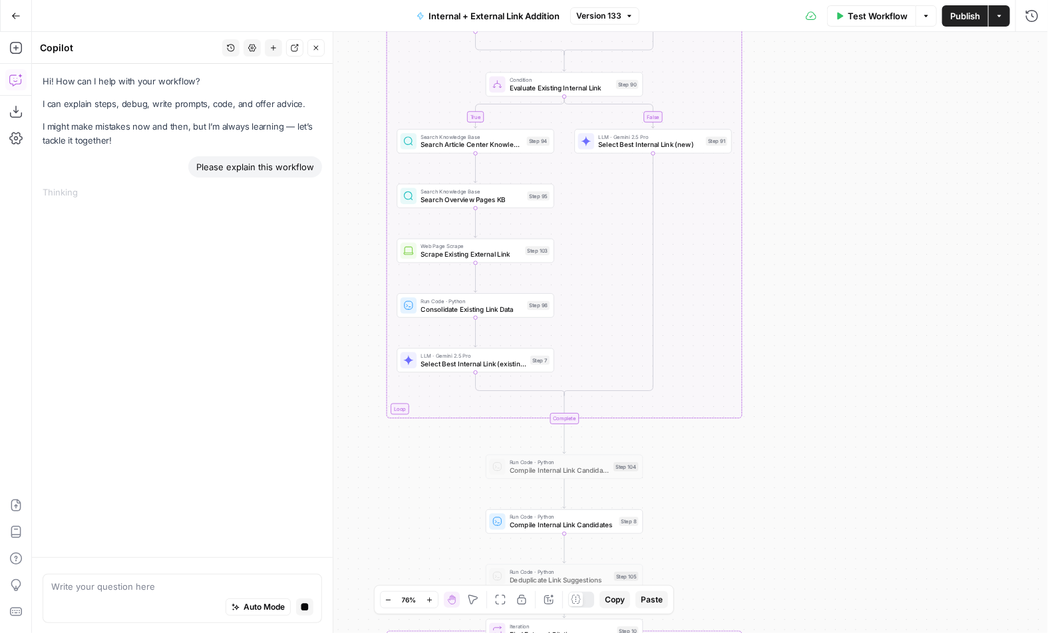
drag, startPoint x: 363, startPoint y: 309, endPoint x: 363, endPoint y: 432, distance: 123.7
click at [363, 432] on div "true false true false true false Workflow Set Inputs Inputs Run Code · Python R…" at bounding box center [540, 332] width 1016 height 601
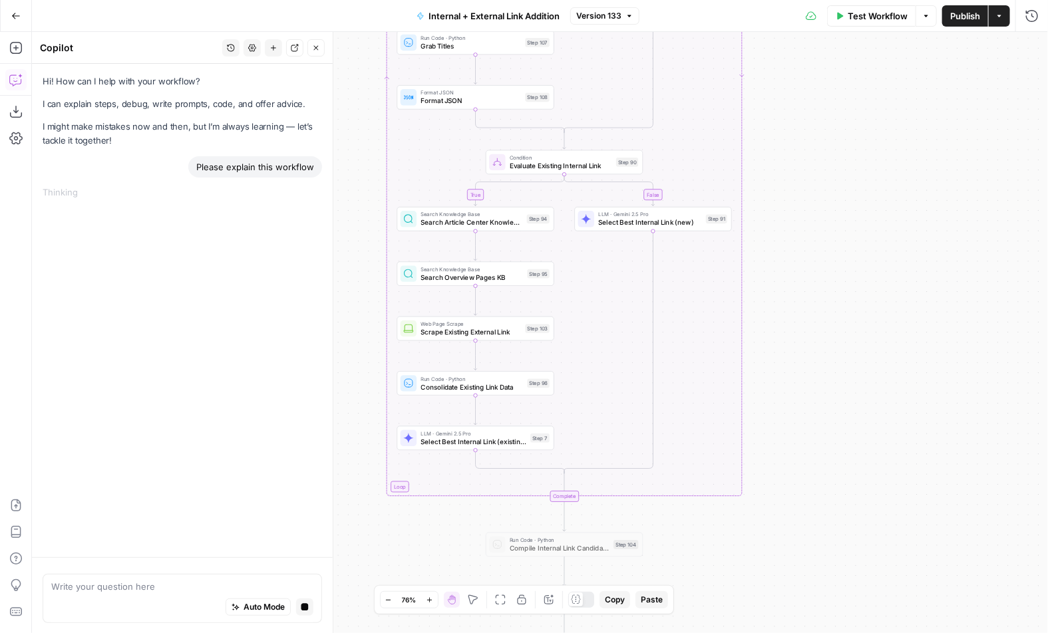
drag, startPoint x: 356, startPoint y: 293, endPoint x: 356, endPoint y: 402, distance: 108.4
click at [356, 402] on div "true false true false true false Workflow Set Inputs Inputs Run Code · Python R…" at bounding box center [540, 332] width 1016 height 601
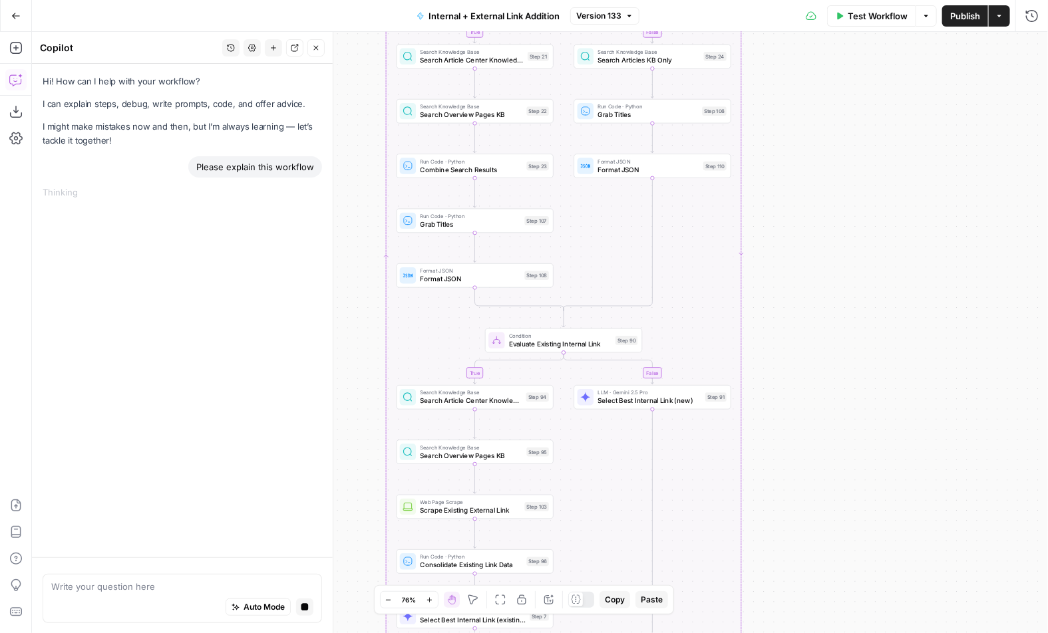
drag, startPoint x: 354, startPoint y: 378, endPoint x: 352, endPoint y: 431, distance: 53.2
click at [352, 434] on div "true false true false true false Workflow Set Inputs Inputs Run Code · Python R…" at bounding box center [540, 332] width 1016 height 601
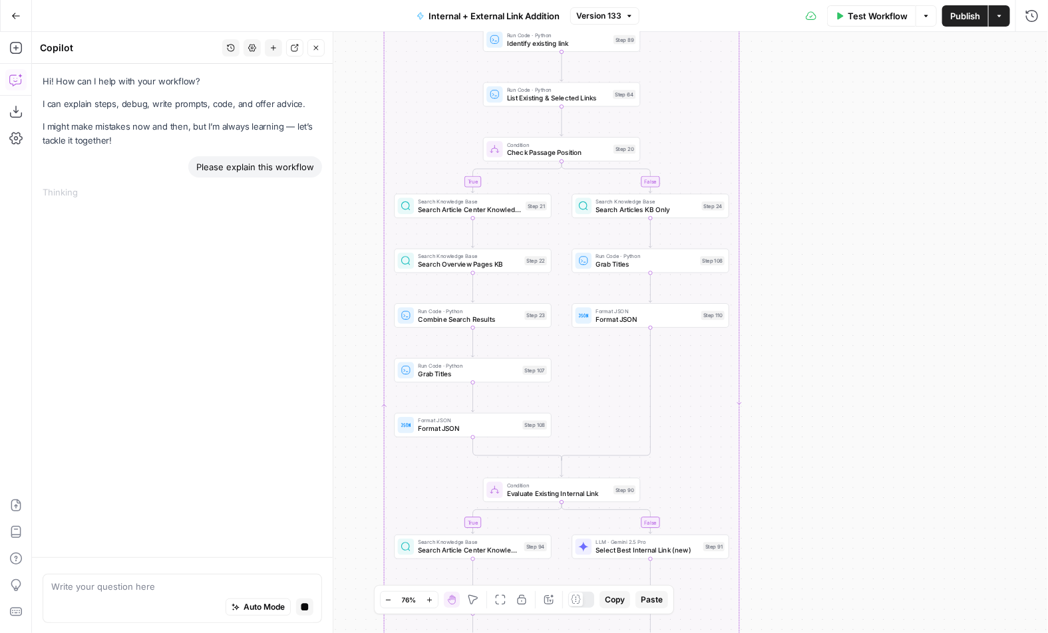
drag, startPoint x: 357, startPoint y: 374, endPoint x: 357, endPoint y: 439, distance: 64.5
click at [357, 439] on div "true false true false true false Workflow Set Inputs Inputs Run Code · Python R…" at bounding box center [540, 332] width 1016 height 601
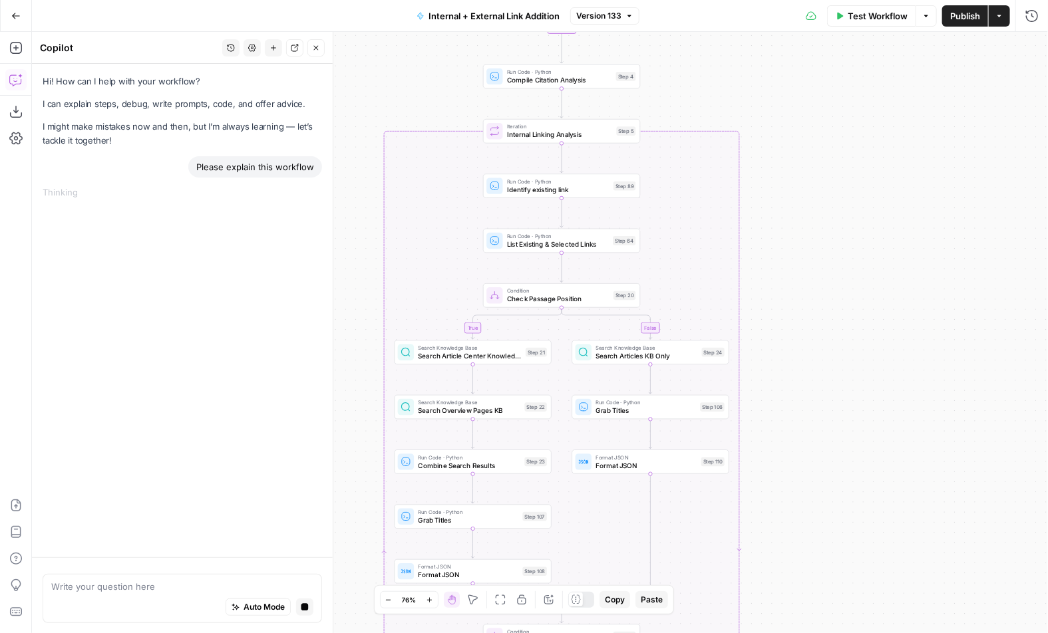
click at [357, 383] on div "true false true false true false Workflow Set Inputs Inputs Run Code · Python R…" at bounding box center [540, 332] width 1016 height 601
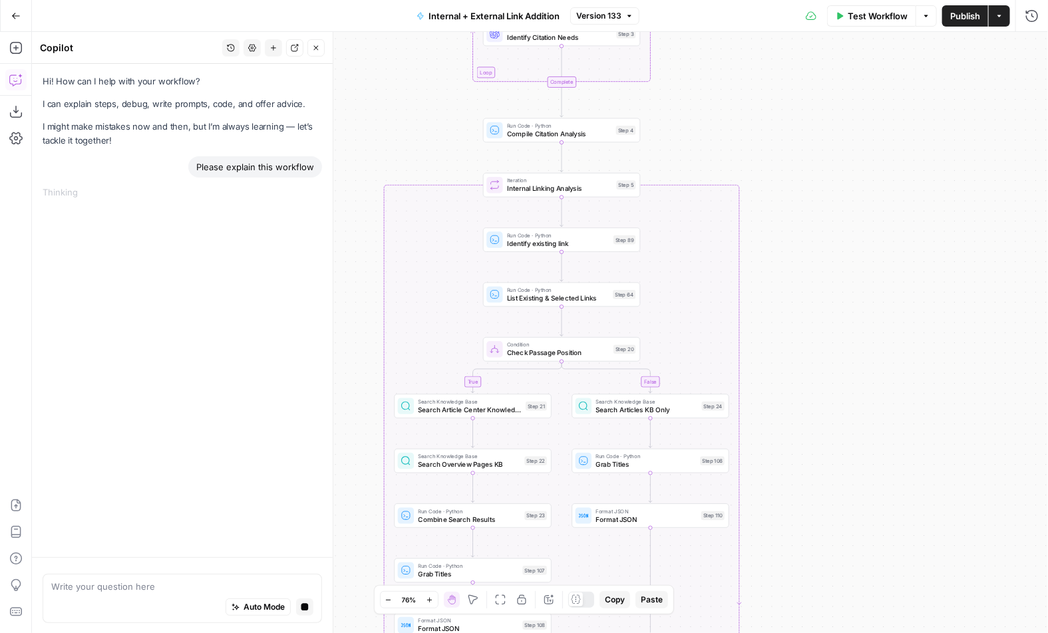
drag, startPoint x: 357, startPoint y: 255, endPoint x: 357, endPoint y: 333, distance: 78.5
click at [357, 333] on div "true false true false true false Workflow Set Inputs Inputs Run Code · Python R…" at bounding box center [540, 332] width 1016 height 601
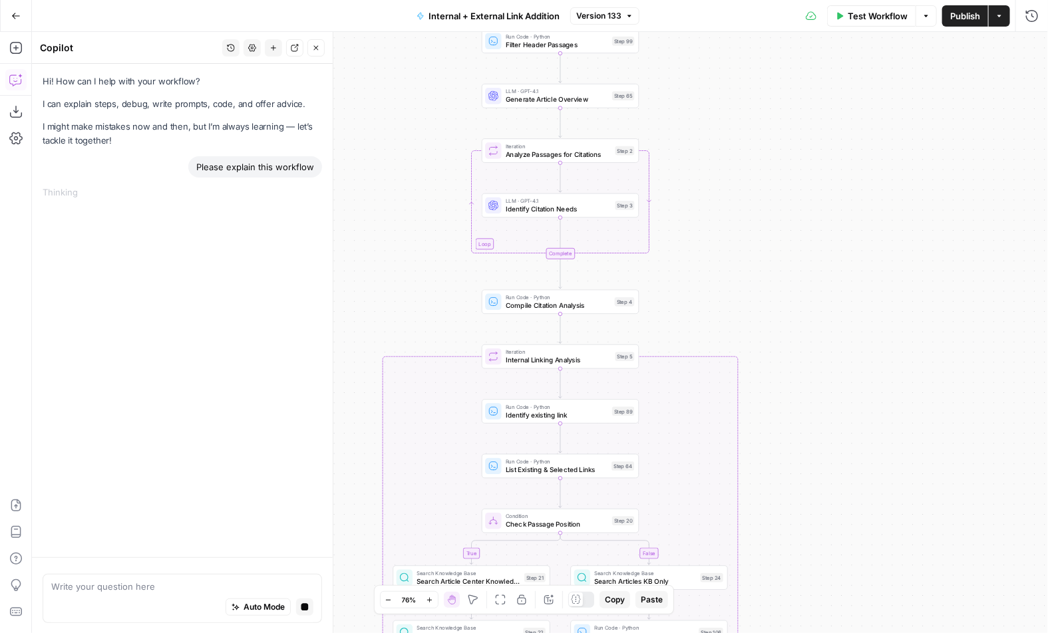
drag, startPoint x: 368, startPoint y: 139, endPoint x: 367, endPoint y: 283, distance: 143.7
click at [367, 283] on div "true false true false true false Workflow Set Inputs Inputs Run Code · Python R…" at bounding box center [540, 332] width 1016 height 601
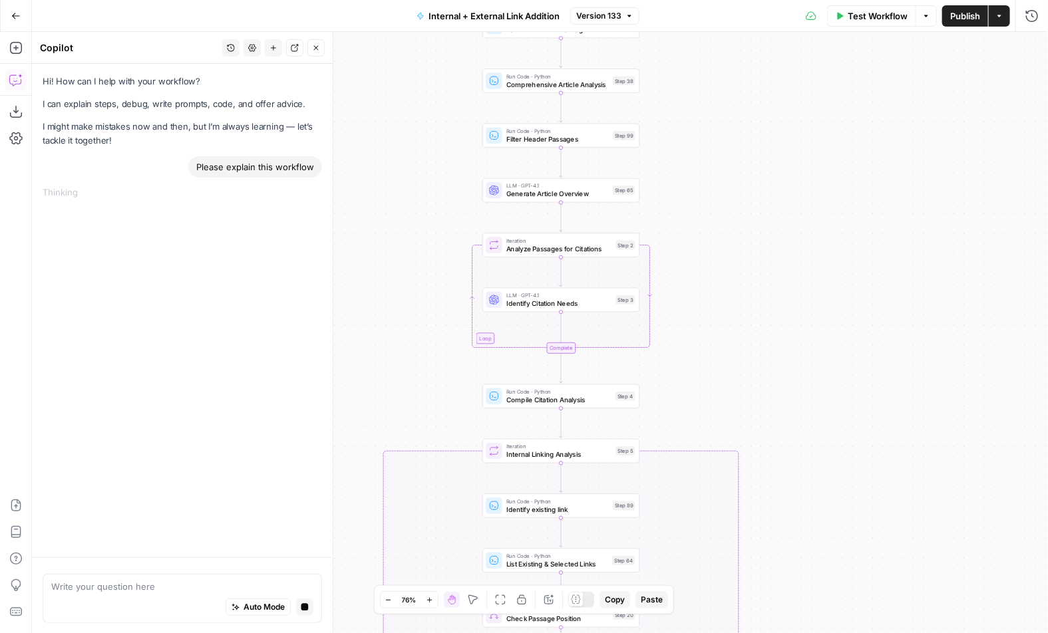
drag, startPoint x: 370, startPoint y: 222, endPoint x: 370, endPoint y: 262, distance: 39.9
click at [370, 262] on div "true false true false true false Workflow Set Inputs Inputs Run Code · Python R…" at bounding box center [540, 332] width 1016 height 601
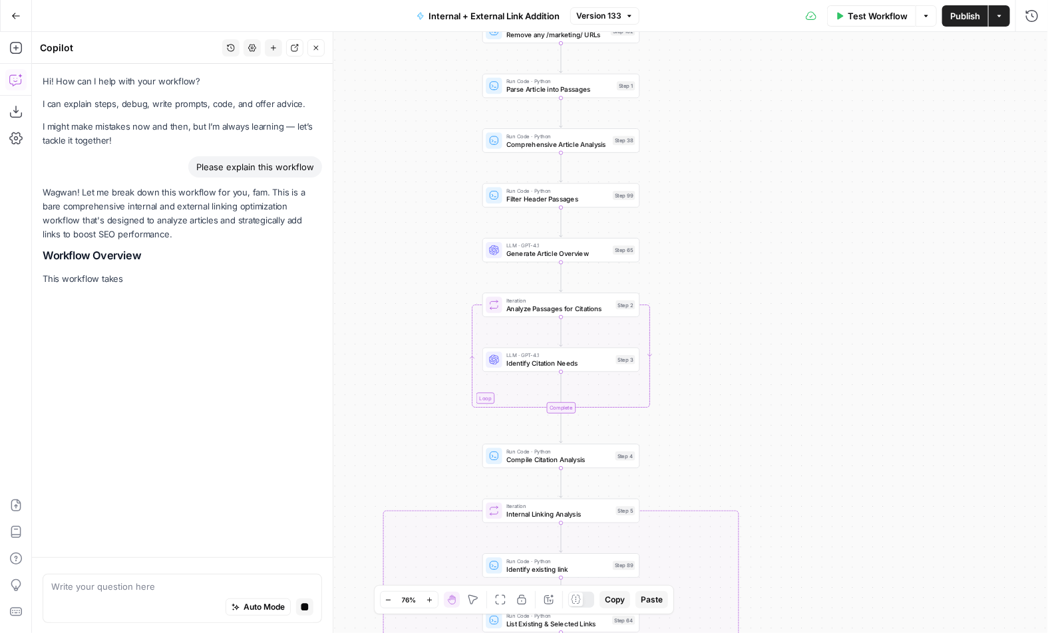
drag, startPoint x: 379, startPoint y: 213, endPoint x: 379, endPoint y: 260, distance: 46.6
click at [379, 260] on div "true false true false true false Workflow Set Inputs Inputs Run Code · Python R…" at bounding box center [540, 332] width 1016 height 601
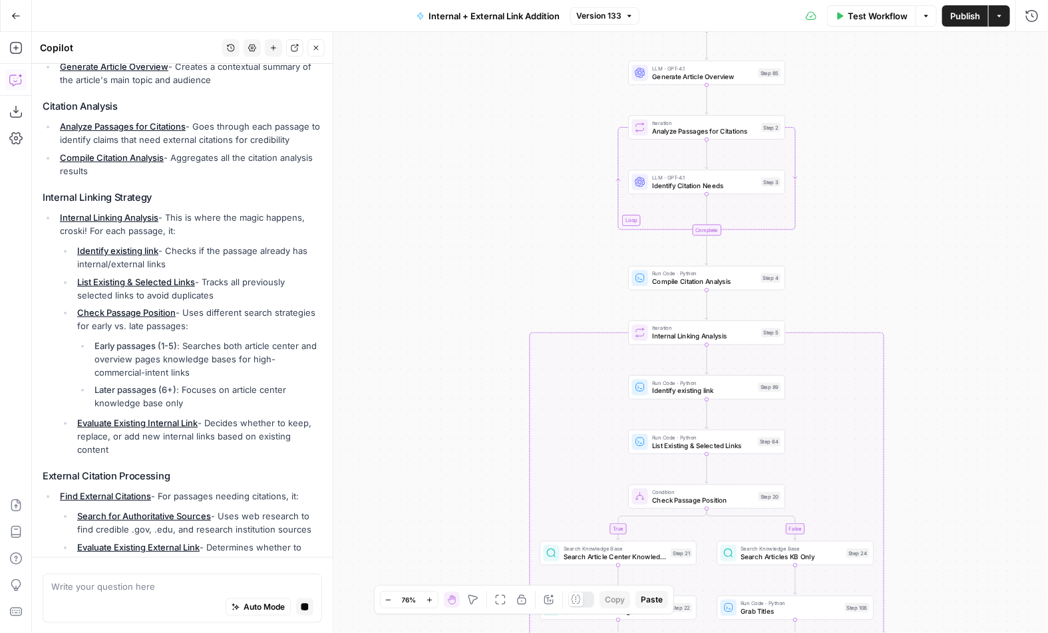
scroll to position [452, 0]
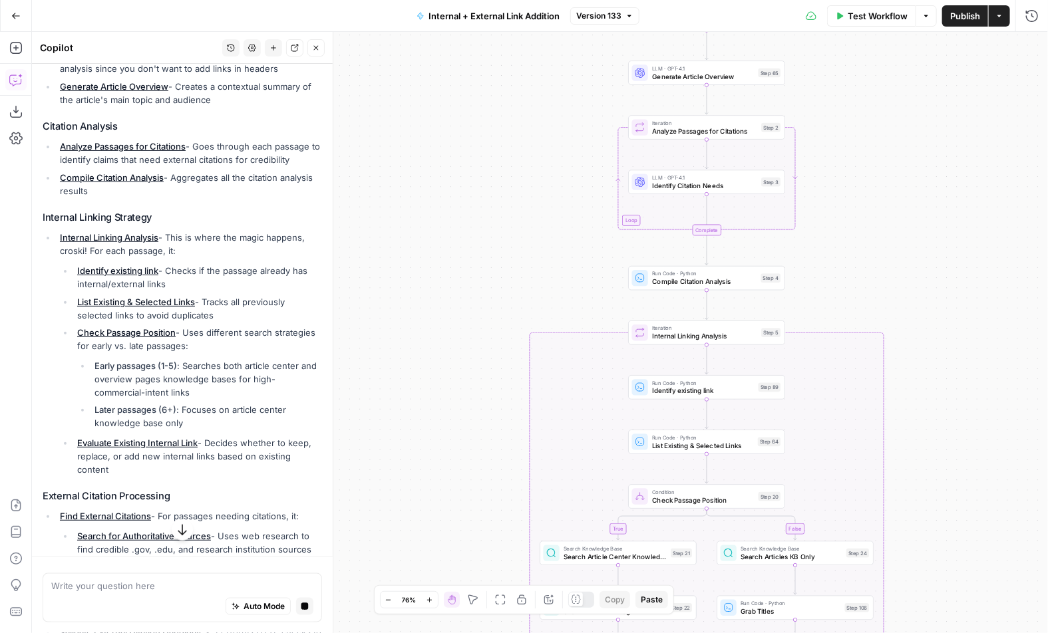
drag, startPoint x: 135, startPoint y: 368, endPoint x: 207, endPoint y: 388, distance: 74.6
click at [207, 388] on li "Early passages (1-5) : Searches both article center and overview pages knowledg…" at bounding box center [206, 379] width 231 height 40
drag, startPoint x: 134, startPoint y: 377, endPoint x: 152, endPoint y: 377, distance: 18.0
click at [152, 377] on li "Early passages (1-5) : Searches both article center and overview pages knowledg…" at bounding box center [206, 379] width 231 height 40
drag, startPoint x: 209, startPoint y: 364, endPoint x: 236, endPoint y: 364, distance: 27.3
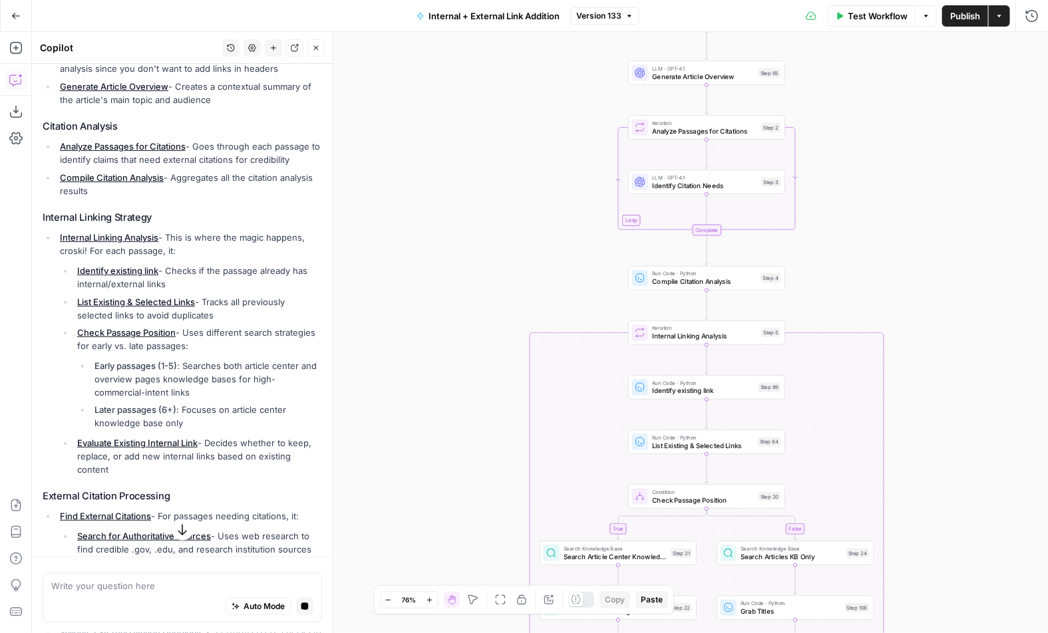
click at [237, 364] on li "Early passages (1-5) : Searches both article center and overview pages knowledg…" at bounding box center [206, 379] width 231 height 40
drag, startPoint x: 102, startPoint y: 412, endPoint x: 129, endPoint y: 412, distance: 26.6
click at [129, 412] on strong "Later passages (6+)" at bounding box center [135, 409] width 82 height 11
drag, startPoint x: 180, startPoint y: 408, endPoint x: 190, endPoint y: 419, distance: 14.6
click at [190, 419] on li "Later passages (6+) : Focuses on article center knowledge base only" at bounding box center [206, 416] width 231 height 27
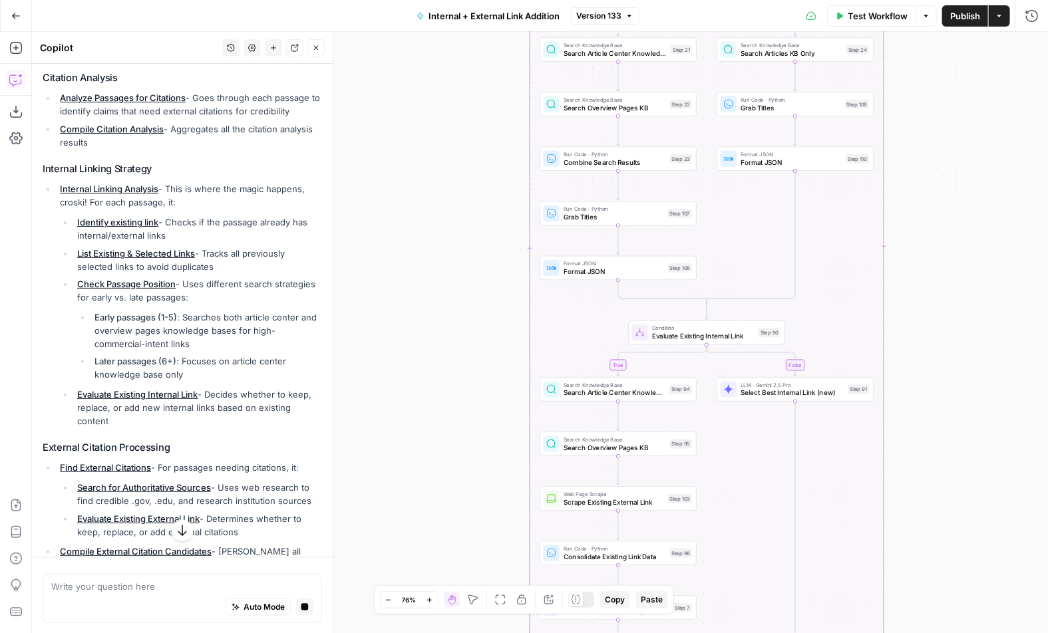
scroll to position [526, 0]
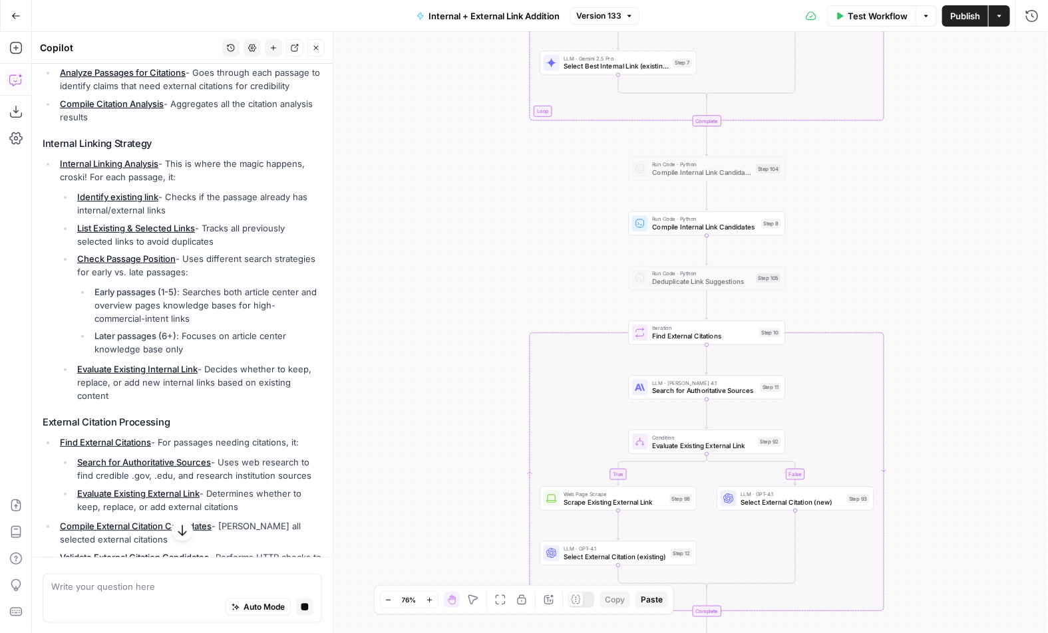
drag, startPoint x: 189, startPoint y: 429, endPoint x: 249, endPoint y: 432, distance: 59.9
click at [249, 436] on li "Find External Citations - For passages needing citations, it: Search for Author…" at bounding box center [189, 474] width 265 height 77
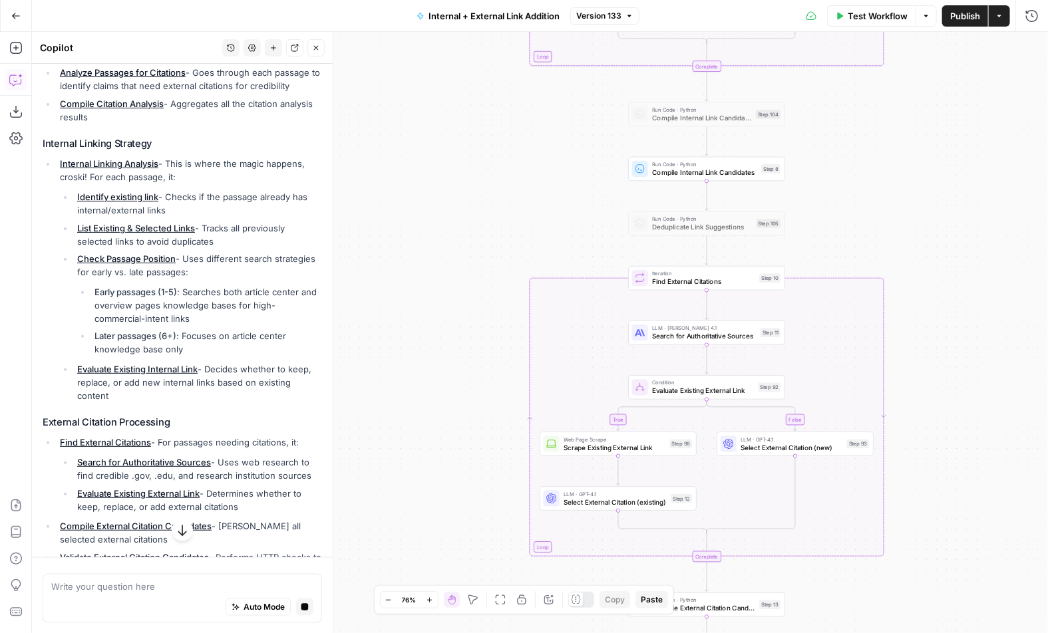
drag, startPoint x: 227, startPoint y: 447, endPoint x: 253, endPoint y: 447, distance: 25.3
click at [253, 456] on li "Search for Authoritative Sources - Uses web research to find credible .gov, .ed…" at bounding box center [198, 469] width 248 height 27
drag, startPoint x: 100, startPoint y: 458, endPoint x: 191, endPoint y: 458, distance: 90.5
click at [191, 458] on li "Search for Authoritative Sources - Uses web research to find credible .gov, .ed…" at bounding box center [198, 469] width 248 height 27
click at [154, 459] on li "Search for Authoritative Sources - Uses web research to find credible .gov, .ed…" at bounding box center [198, 469] width 248 height 27
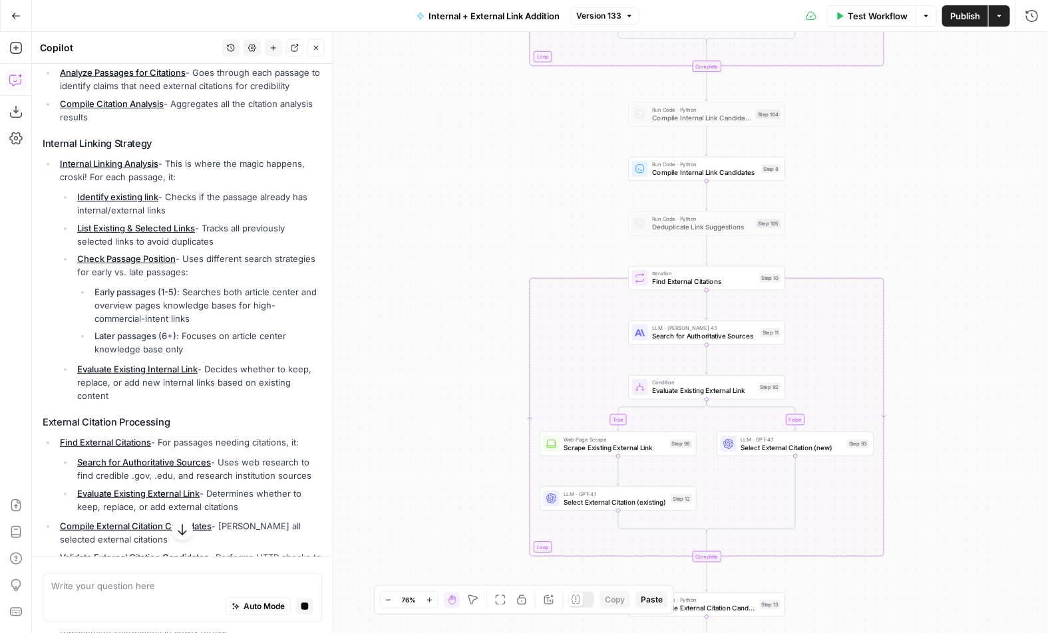
click at [133, 464] on li "Search for Authoritative Sources - Uses web research to find credible .gov, .ed…" at bounding box center [198, 469] width 248 height 27
click at [188, 462] on li "Search for Authoritative Sources - Uses web research to find credible .gov, .ed…" at bounding box center [198, 469] width 248 height 27
drag, startPoint x: 317, startPoint y: 463, endPoint x: 98, endPoint y: 469, distance: 218.2
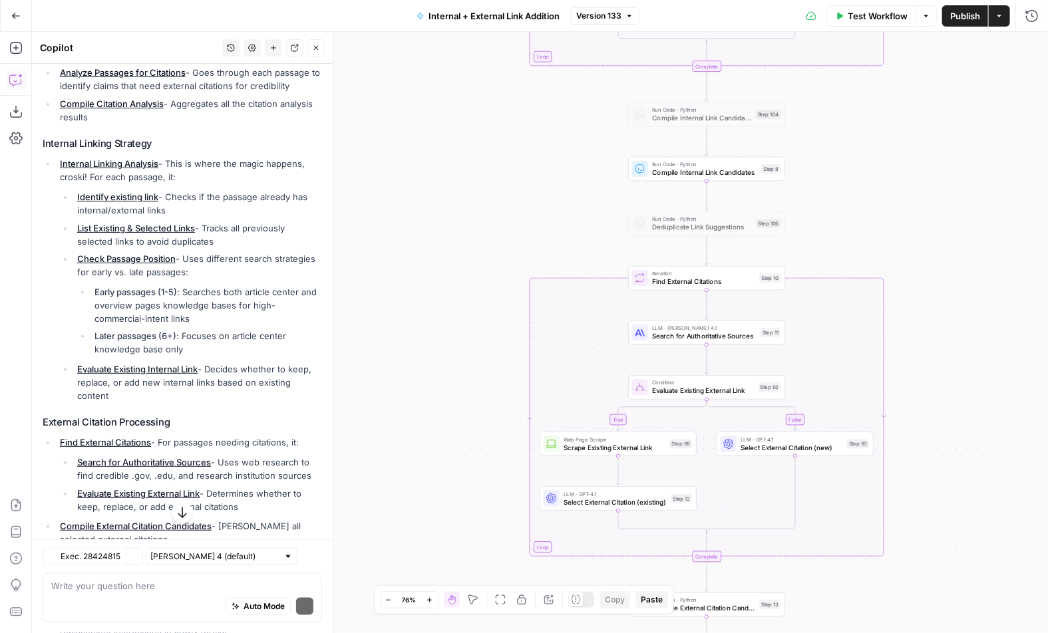
click at [98, 469] on ul "Search for Authoritative Sources - Uses web research to find credible .gov, .ed…" at bounding box center [191, 485] width 262 height 58
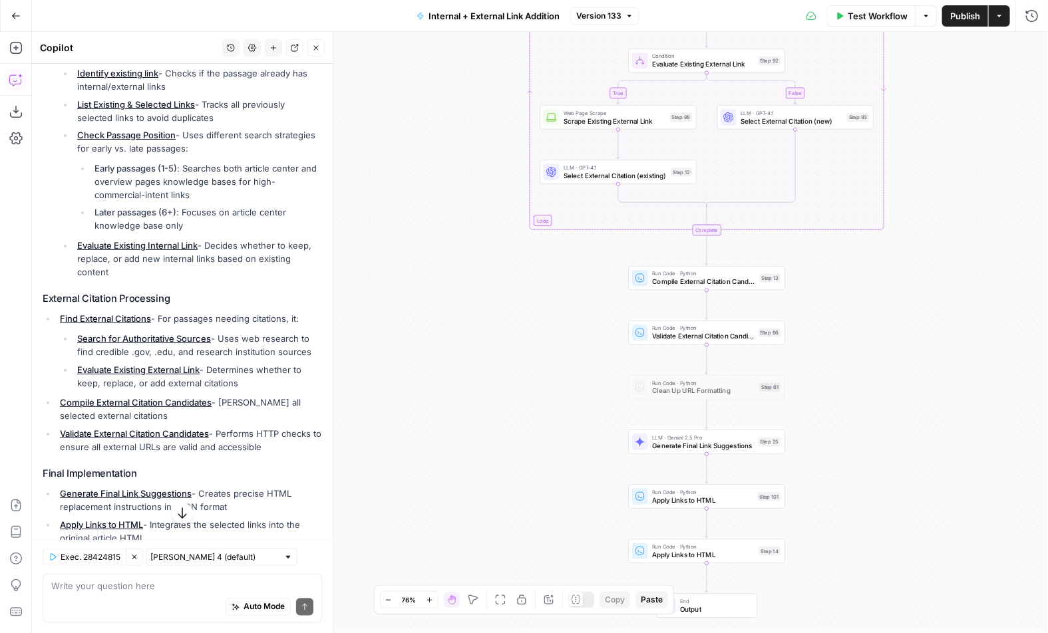
scroll to position [706, 0]
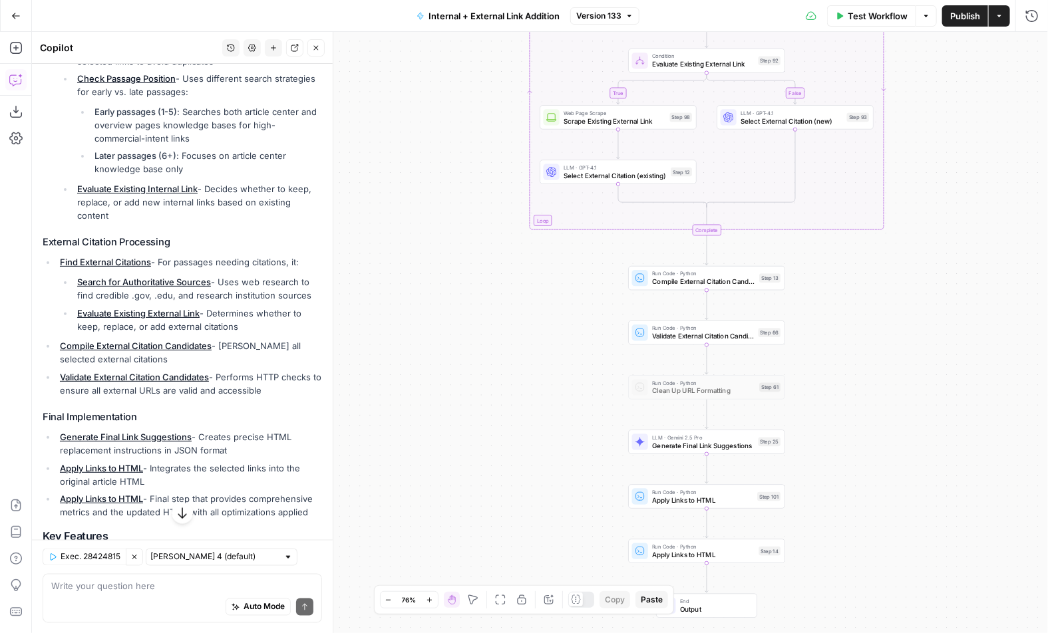
drag, startPoint x: 218, startPoint y: 423, endPoint x: 239, endPoint y: 431, distance: 22.1
click at [239, 431] on li "Generate Final Link Suggestions - Creates precise HTML replacement instructions…" at bounding box center [189, 443] width 265 height 27
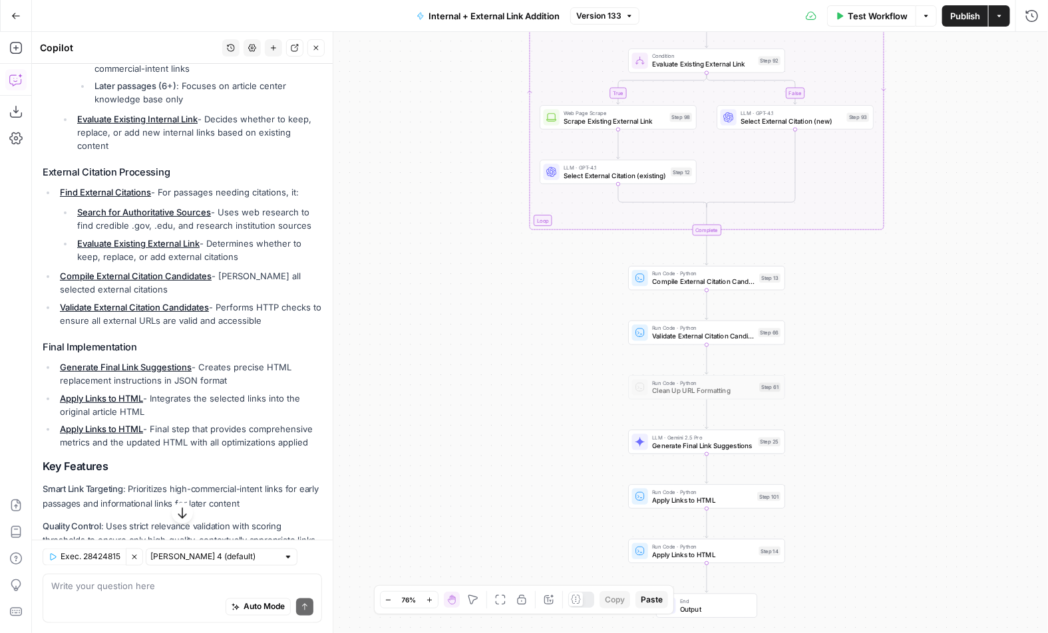
scroll to position [779, 0]
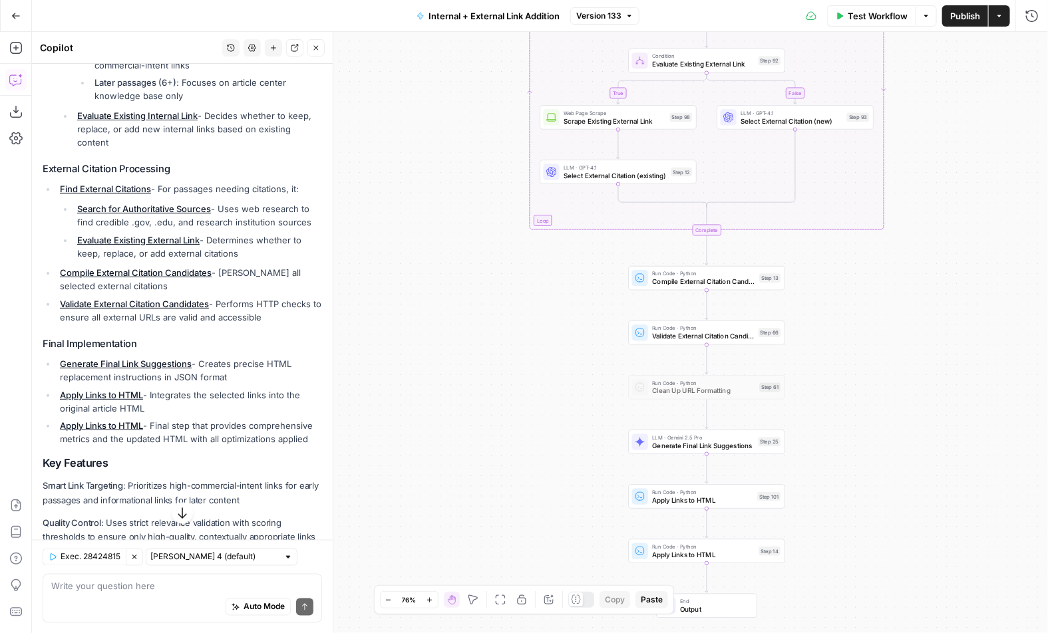
drag, startPoint x: 172, startPoint y: 376, endPoint x: 236, endPoint y: 430, distance: 83.1
click at [236, 430] on ul "Generate Final Link Suggestions - Creates precise HTML replacement instructions…" at bounding box center [182, 401] width 279 height 88
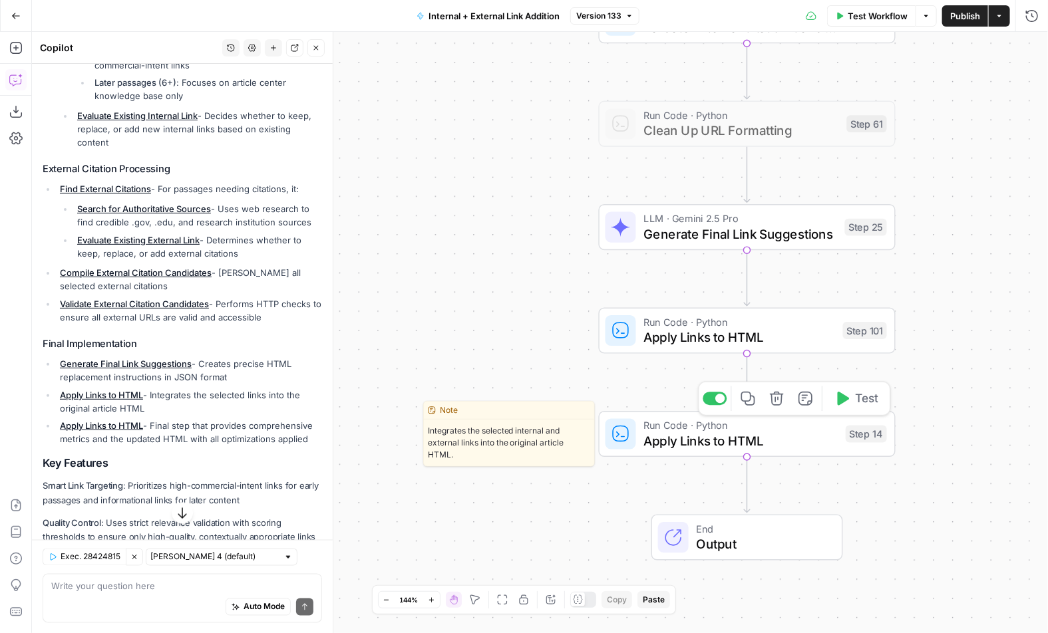
click at [671, 430] on span "Run Code · Python" at bounding box center [740, 425] width 194 height 15
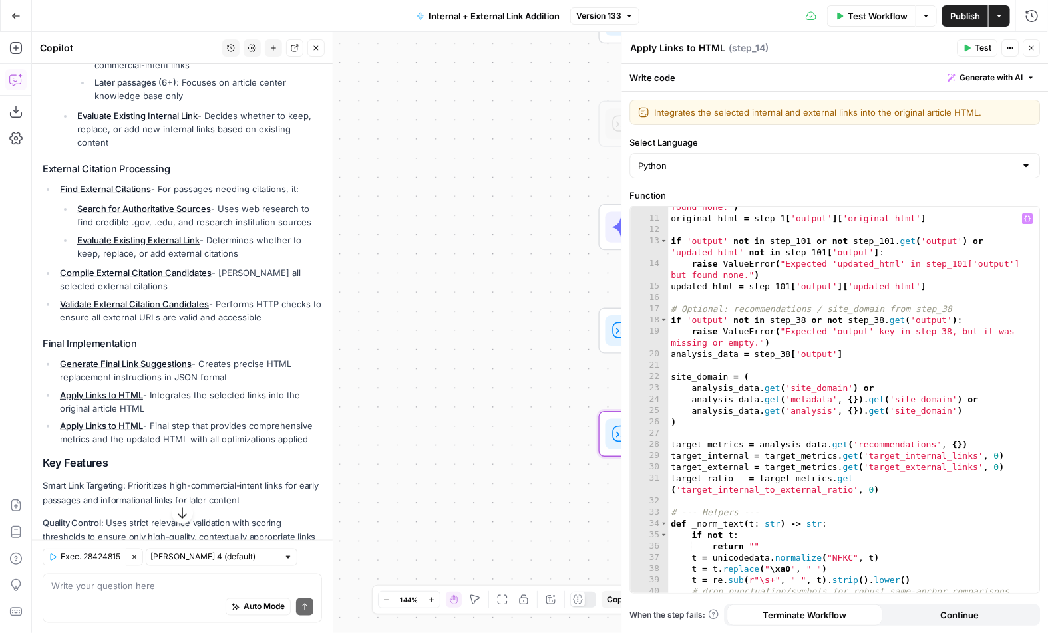
scroll to position [134, 0]
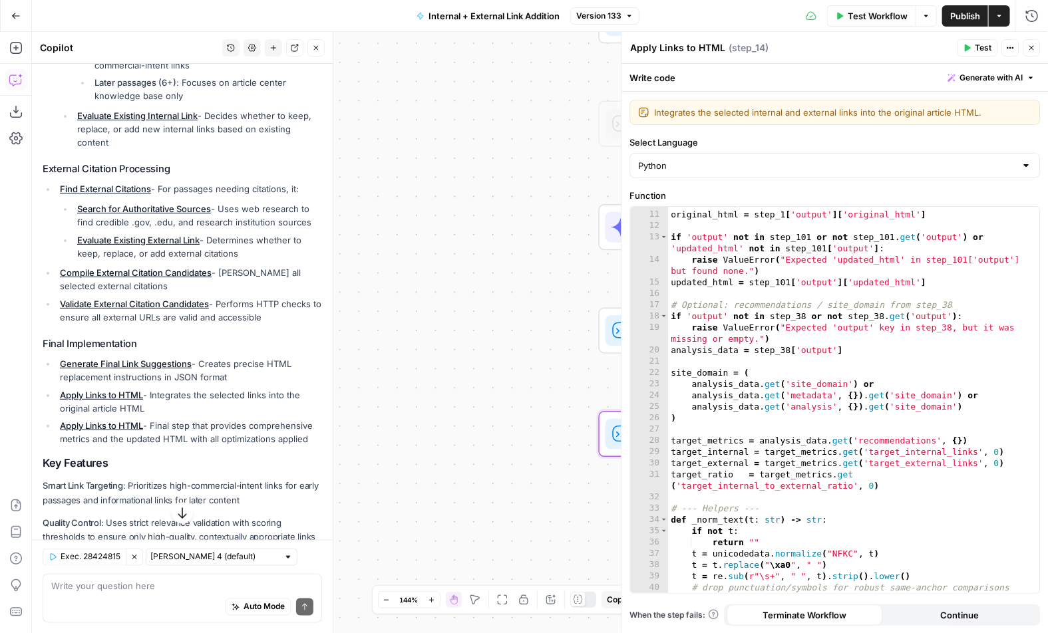
click at [865, 51] on icon "button" at bounding box center [1031, 48] width 8 height 8
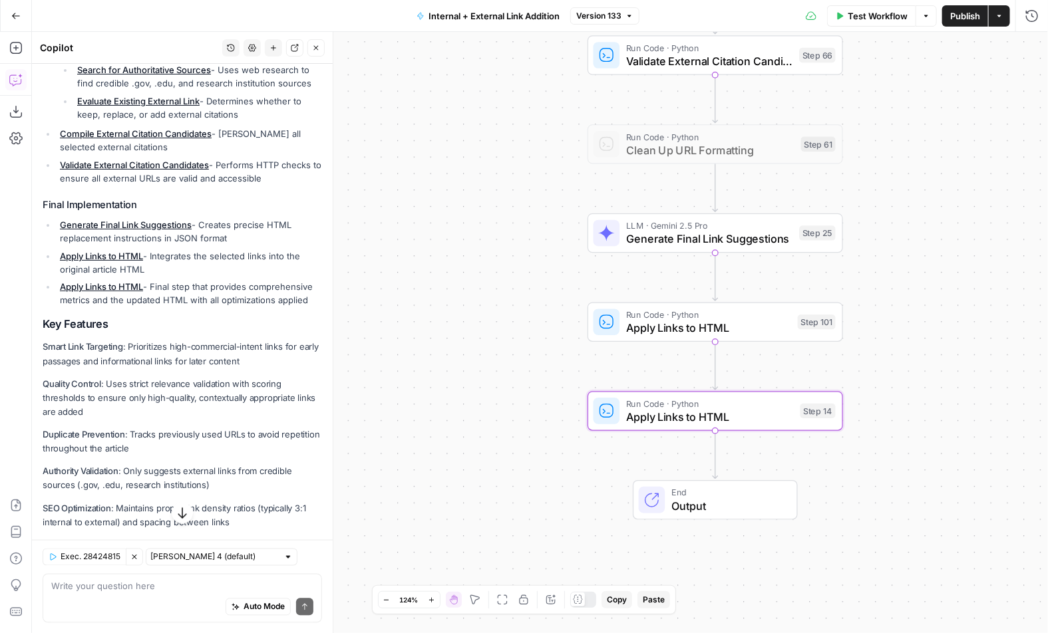
scroll to position [931, 0]
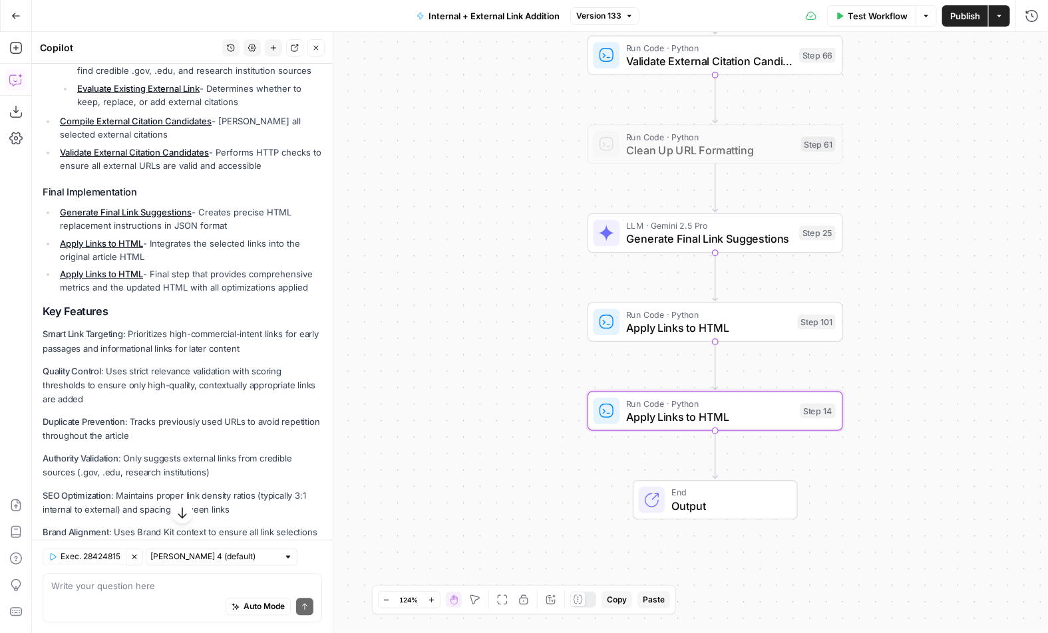
drag, startPoint x: 88, startPoint y: 325, endPoint x: 122, endPoint y: 395, distance: 77.6
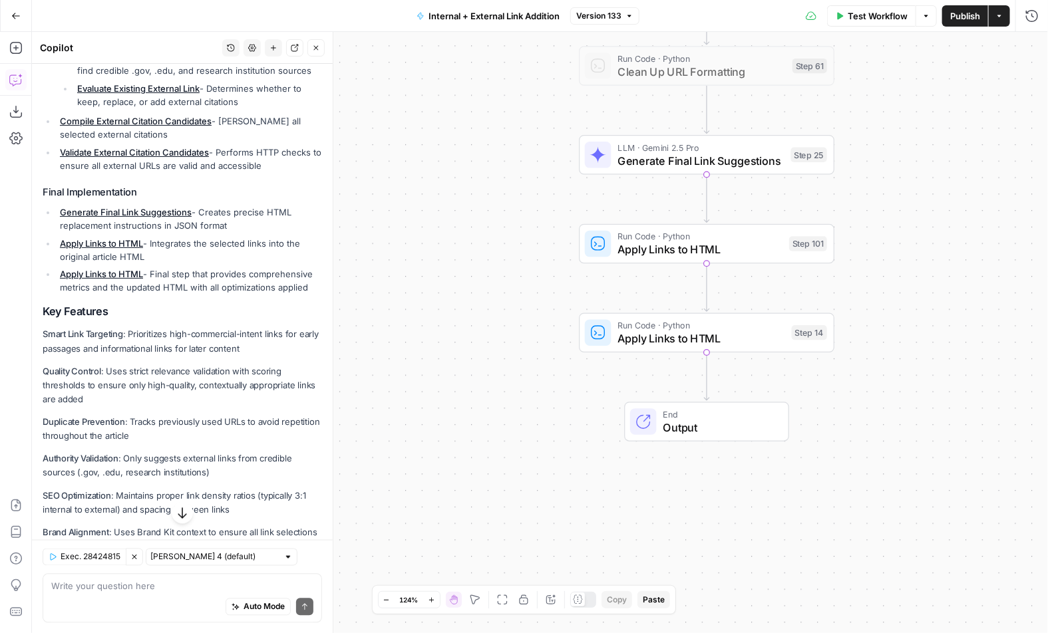
click at [19, 13] on icon "button" at bounding box center [15, 15] width 9 height 9
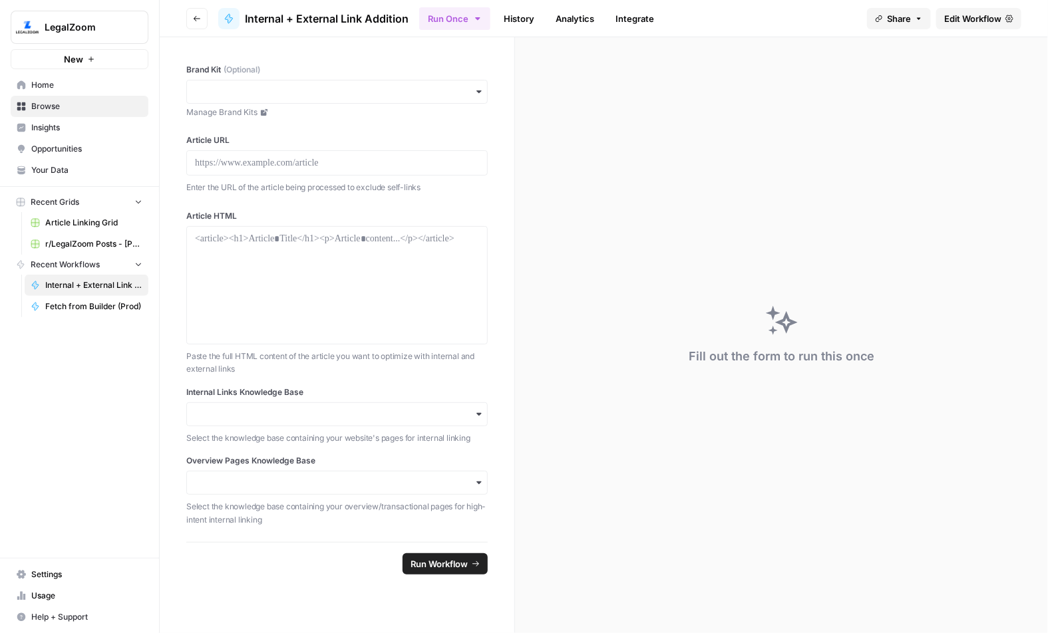
click at [72, 84] on span "Home" at bounding box center [86, 85] width 111 height 12
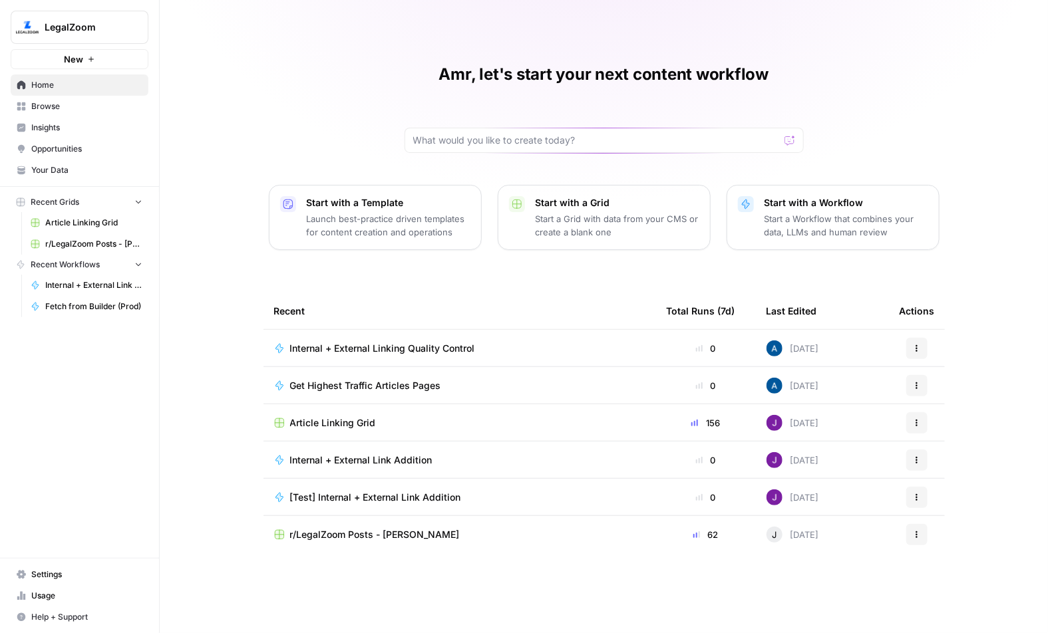
drag, startPoint x: 385, startPoint y: 57, endPoint x: 545, endPoint y: 144, distance: 181.9
click at [545, 144] on div "Amr, let's start your next content workflow Start with a Template Launch best-p…" at bounding box center [604, 316] width 888 height 633
click at [521, 139] on input "text" at bounding box center [596, 140] width 366 height 13
click at [72, 130] on span "Insights" at bounding box center [86, 128] width 111 height 12
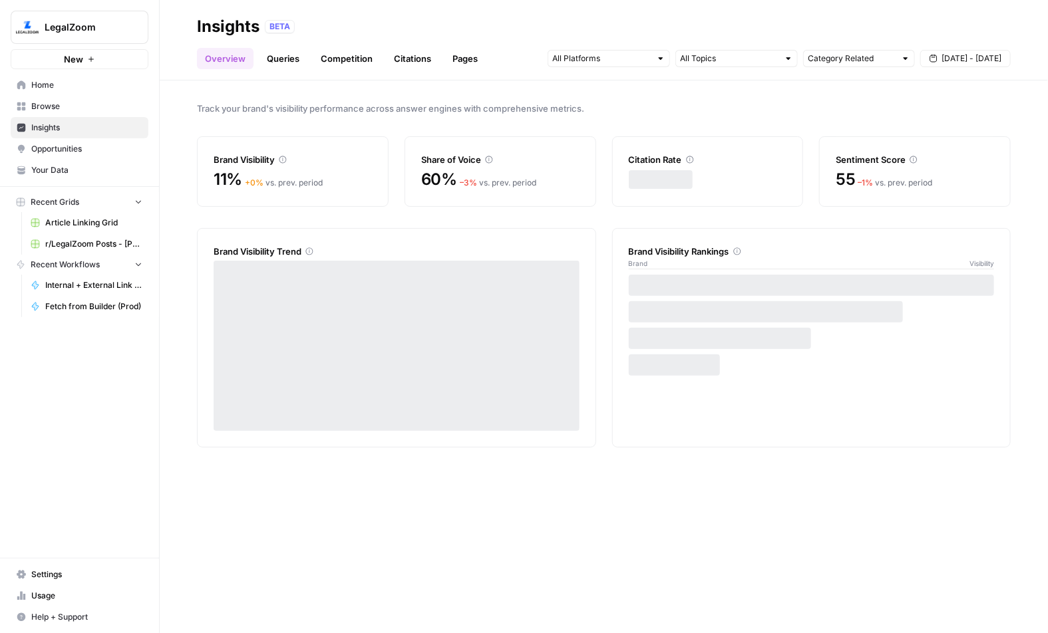
click at [59, 90] on span "Home" at bounding box center [86, 85] width 111 height 12
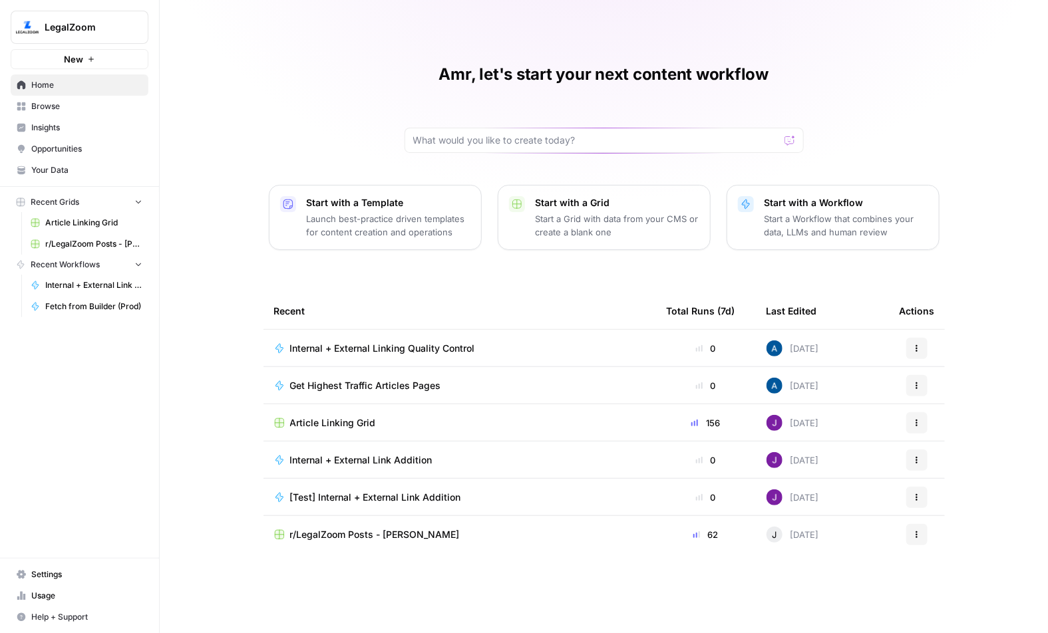
click at [347, 347] on span "Internal + External Linking Quality Control" at bounding box center [382, 348] width 185 height 13
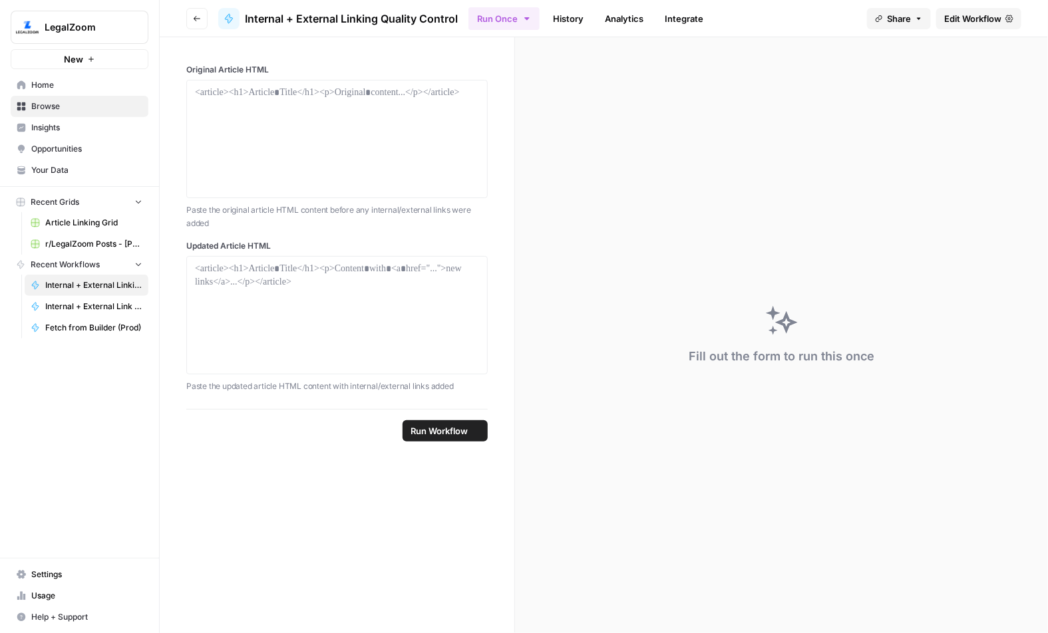
click at [194, 15] on icon "button" at bounding box center [197, 19] width 8 height 8
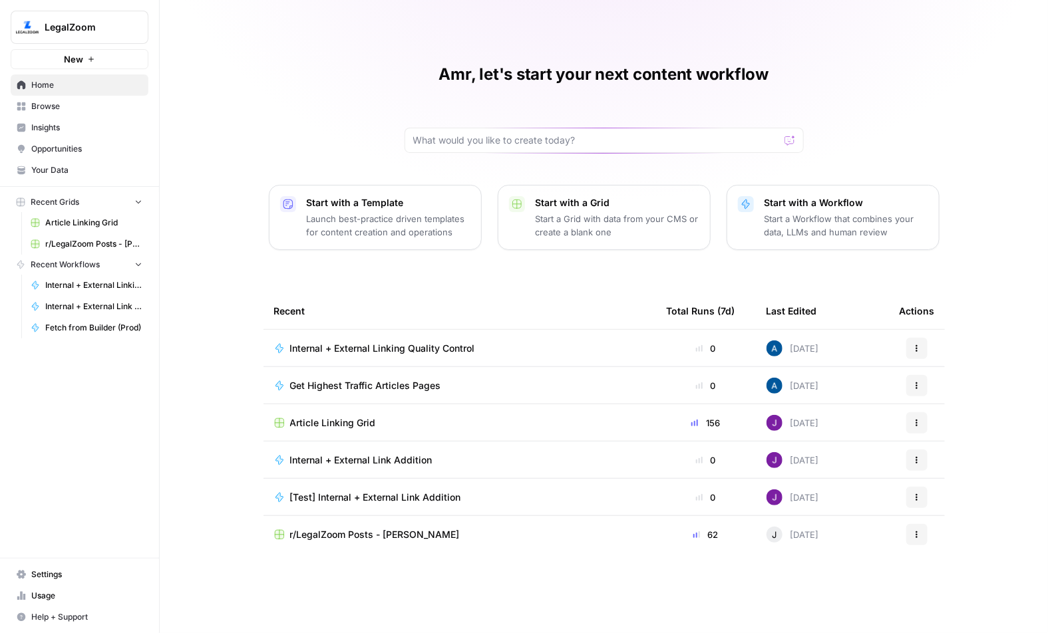
click at [332, 416] on span "Article Linking Grid" at bounding box center [333, 422] width 86 height 13
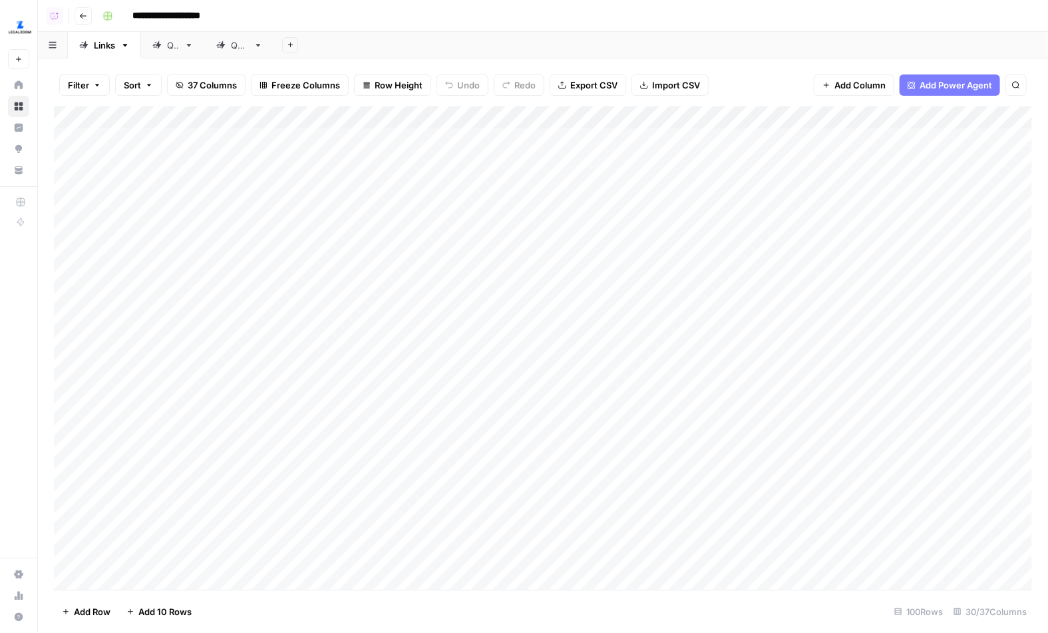
click at [456, 120] on div "Add Column" at bounding box center [543, 348] width 978 height 484
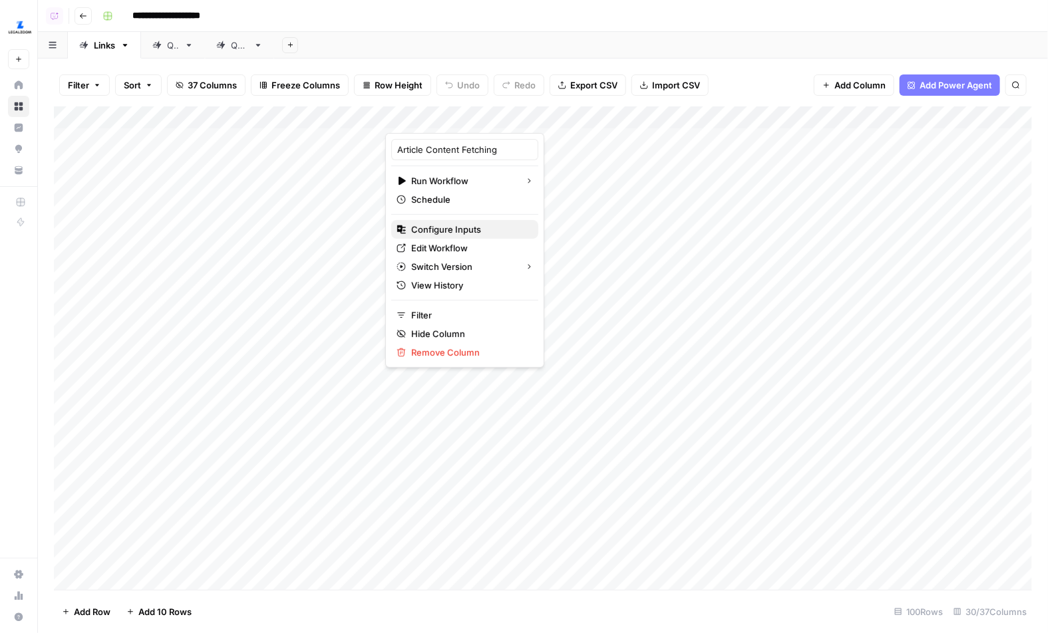
click at [439, 233] on span "Configure Inputs" at bounding box center [469, 229] width 116 height 13
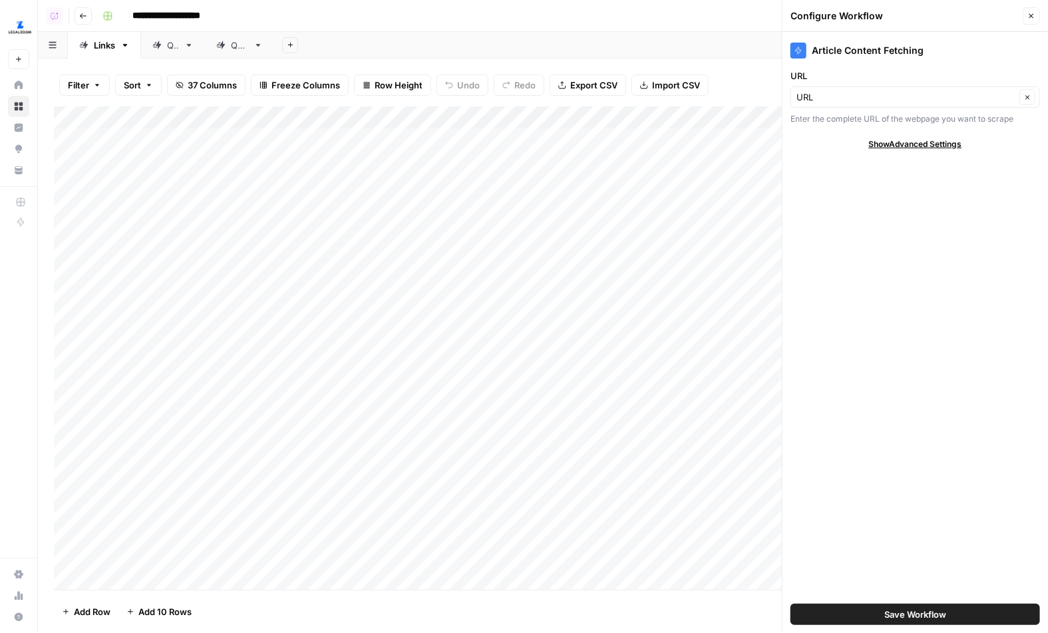
drag, startPoint x: 787, startPoint y: 71, endPoint x: 807, endPoint y: 72, distance: 20.0
click at [807, 72] on div "Article Content Fetching URL URL Clear Enter the complete URL of the webpage yo…" at bounding box center [914, 332] width 265 height 601
drag, startPoint x: 312, startPoint y: 136, endPoint x: 275, endPoint y: 535, distance: 400.8
click at [275, 535] on div "Add Column" at bounding box center [543, 348] width 978 height 484
drag, startPoint x: 432, startPoint y: 152, endPoint x: 413, endPoint y: 489, distance: 337.8
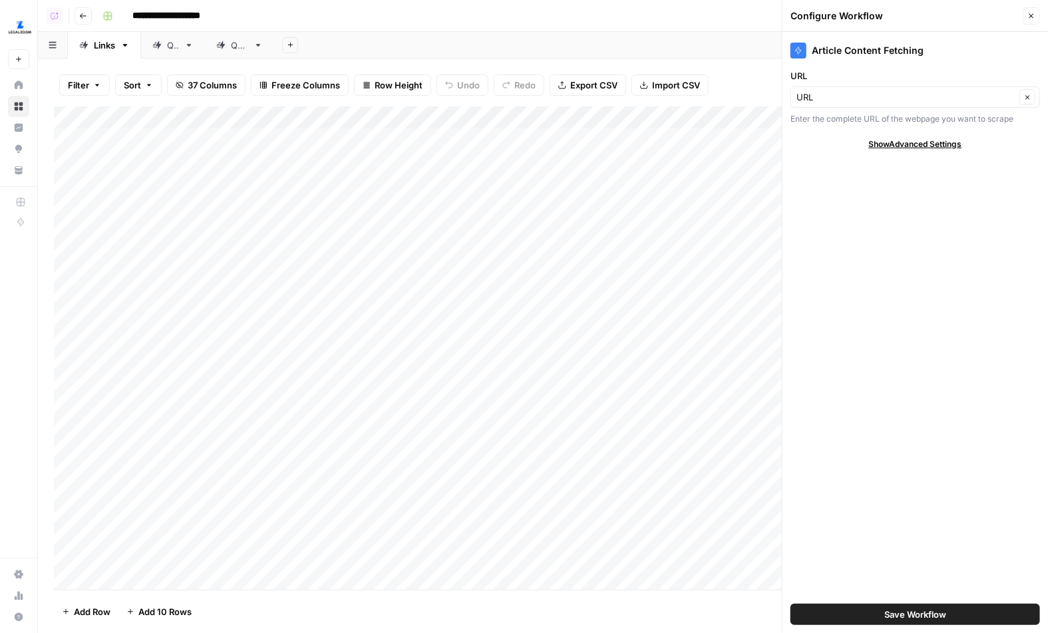
click at [413, 489] on div "Add Column" at bounding box center [543, 348] width 978 height 484
click at [640, 140] on div "Add Column" at bounding box center [543, 348] width 978 height 484
click at [865, 19] on button "Close" at bounding box center [1030, 15] width 17 height 17
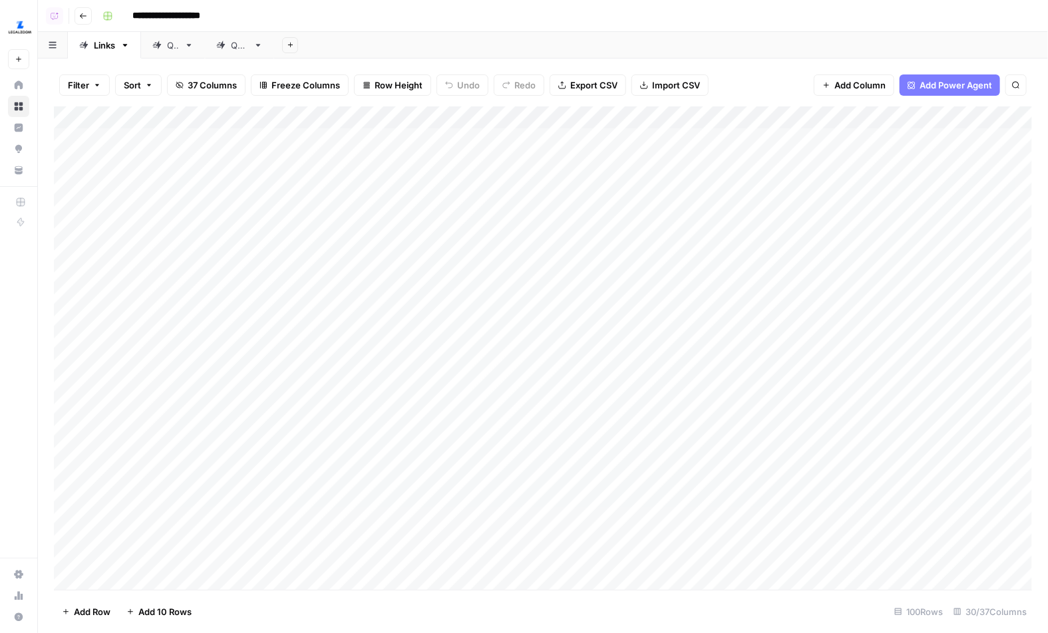
click at [85, 17] on icon "button" at bounding box center [83, 16] width 8 height 8
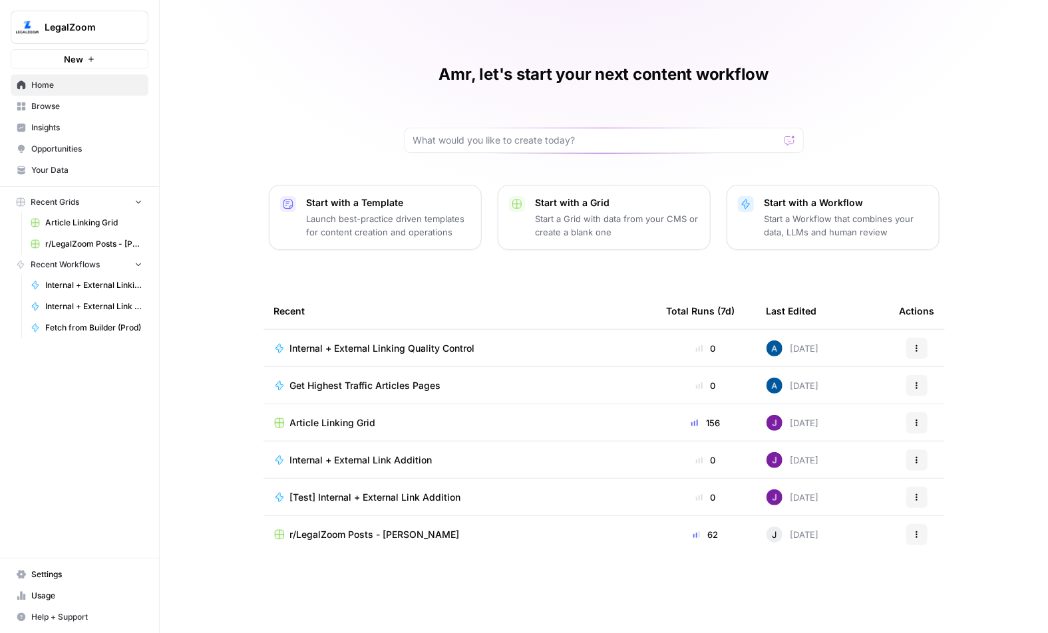
click at [357, 458] on span "Internal + External Link Addition" at bounding box center [361, 460] width 142 height 13
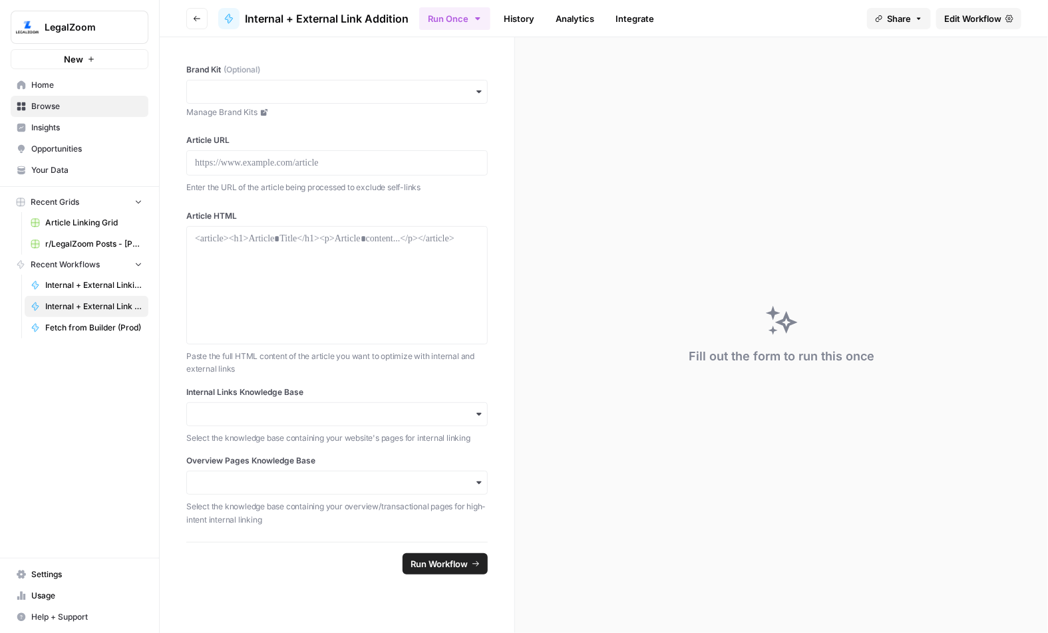
click at [271, 78] on div "Brand Kit (Optional) Manage Brand Kits" at bounding box center [336, 91] width 301 height 55
click at [450, 28] on button "Run Once" at bounding box center [454, 18] width 71 height 23
click at [379, 93] on input "Brand Kit (Optional)" at bounding box center [337, 91] width 284 height 13
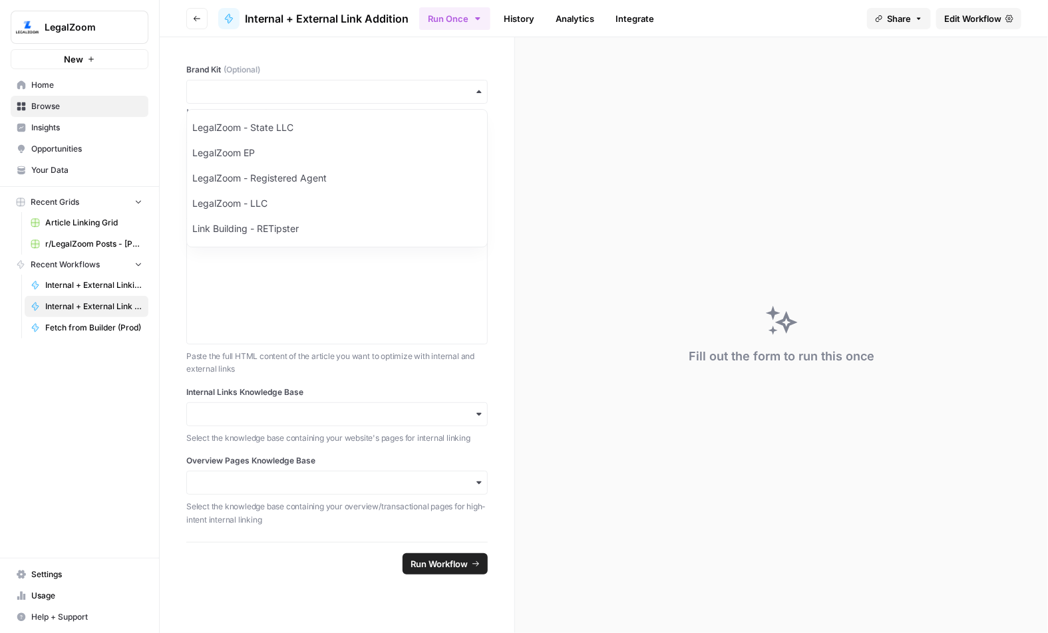
click at [566, 18] on link "Analytics" at bounding box center [574, 18] width 55 height 21
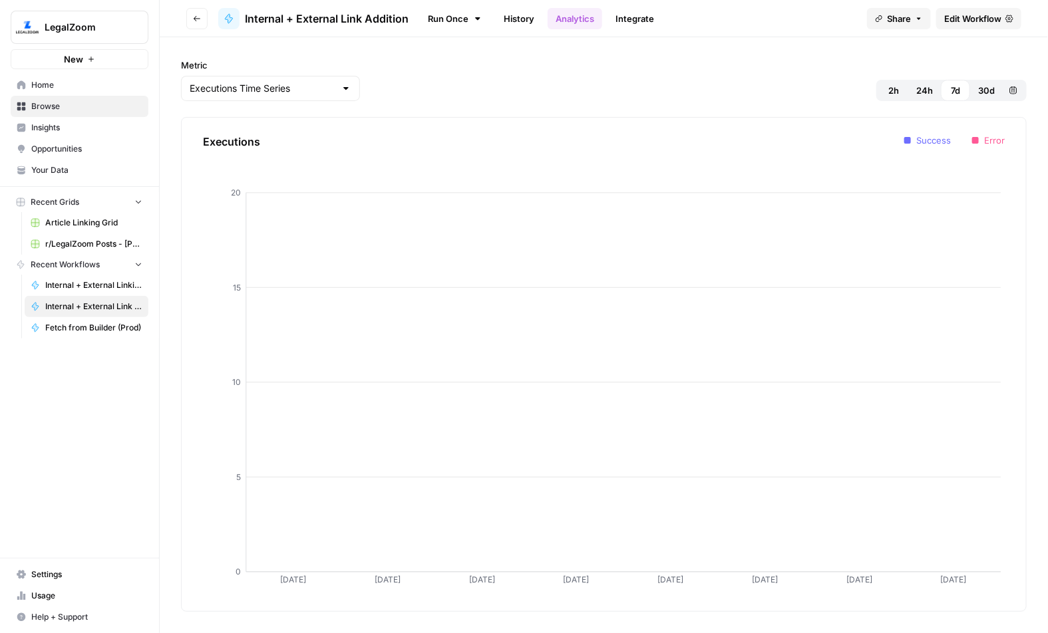
click at [642, 20] on link "Integrate" at bounding box center [634, 18] width 55 height 21
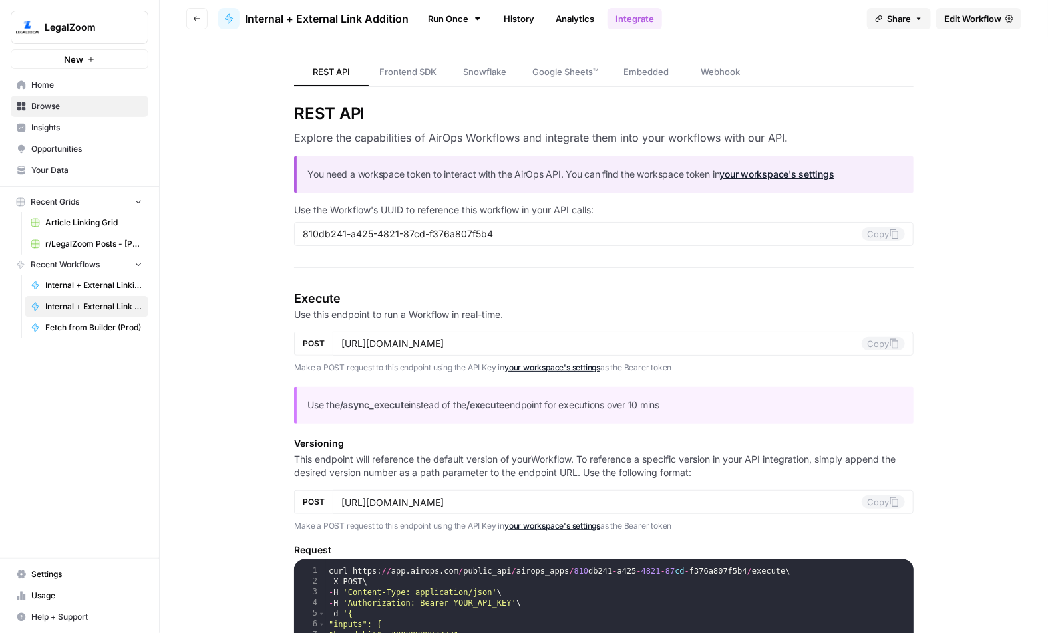
drag, startPoint x: 287, startPoint y: 95, endPoint x: 531, endPoint y: 390, distance: 383.1
click at [209, 25] on header "Go back Internal + External Link Addition Run Once History Analytics Integrate …" at bounding box center [604, 18] width 888 height 37
click at [202, 23] on button "Go back" at bounding box center [196, 18] width 21 height 21
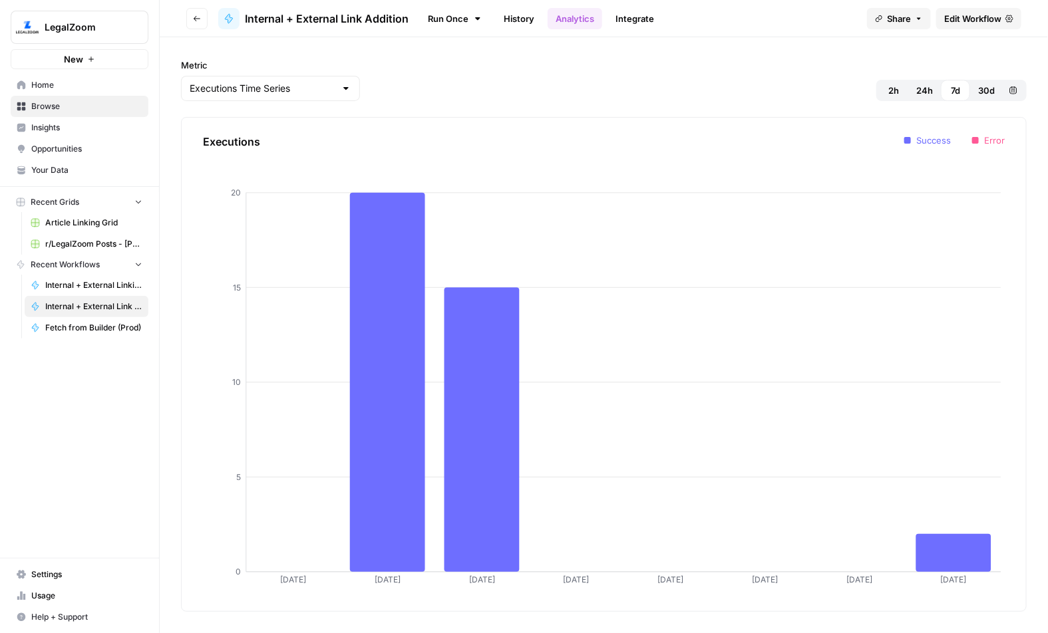
click at [200, 24] on button "Go back" at bounding box center [196, 18] width 21 height 21
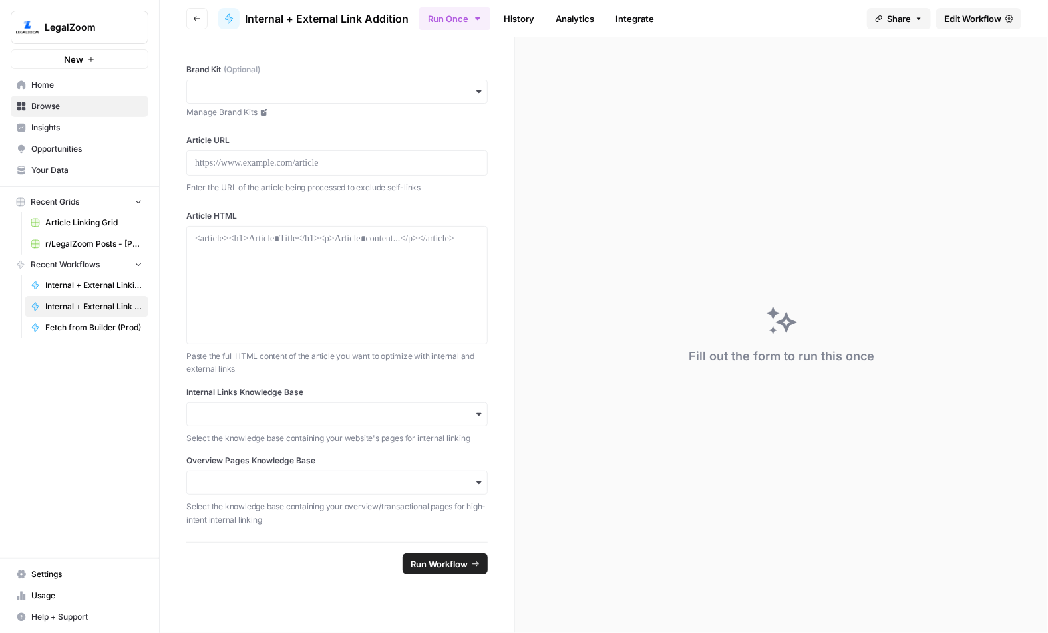
click at [102, 112] on link "Browse" at bounding box center [80, 106] width 138 height 21
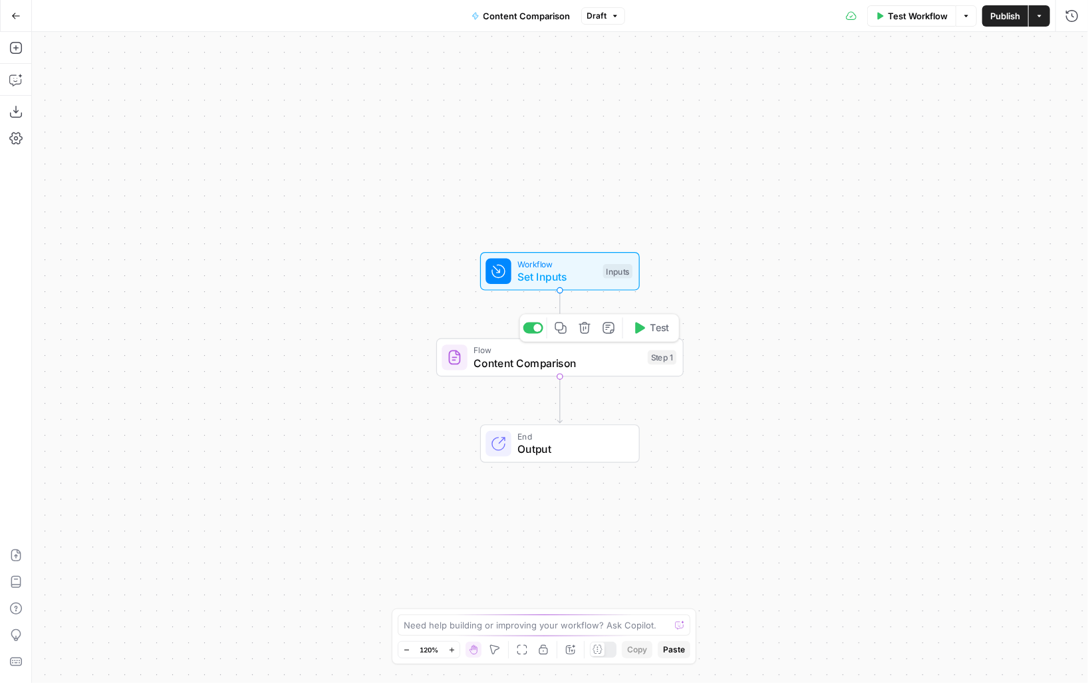
click at [485, 360] on span "Content Comparison" at bounding box center [558, 363] width 168 height 16
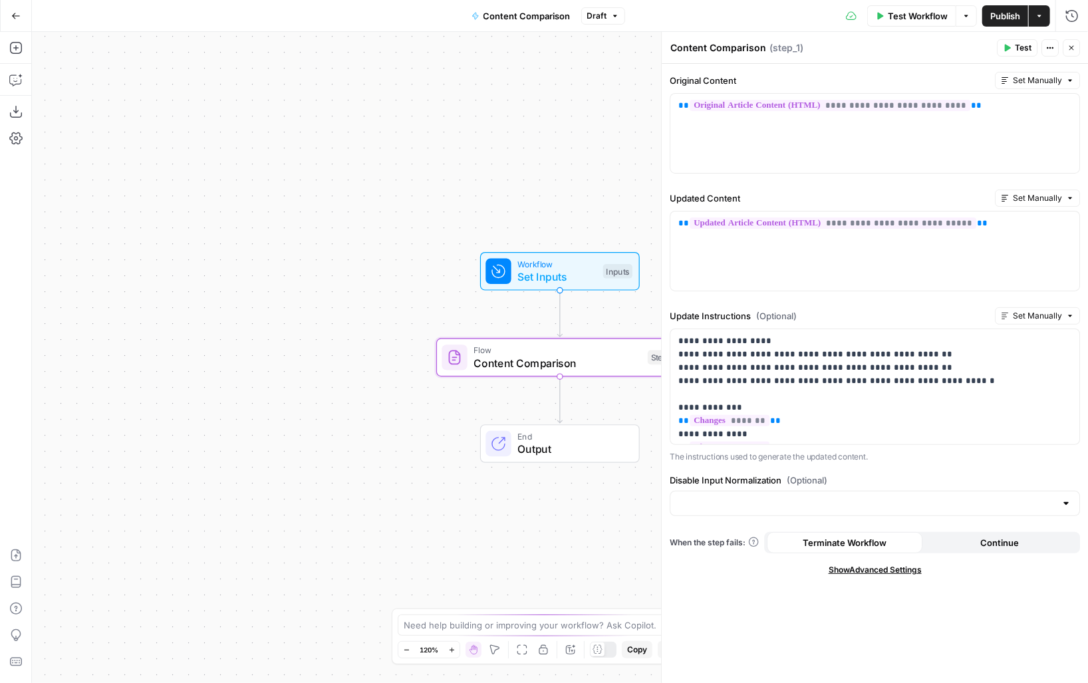
click at [1079, 48] on button "Close" at bounding box center [1071, 47] width 17 height 17
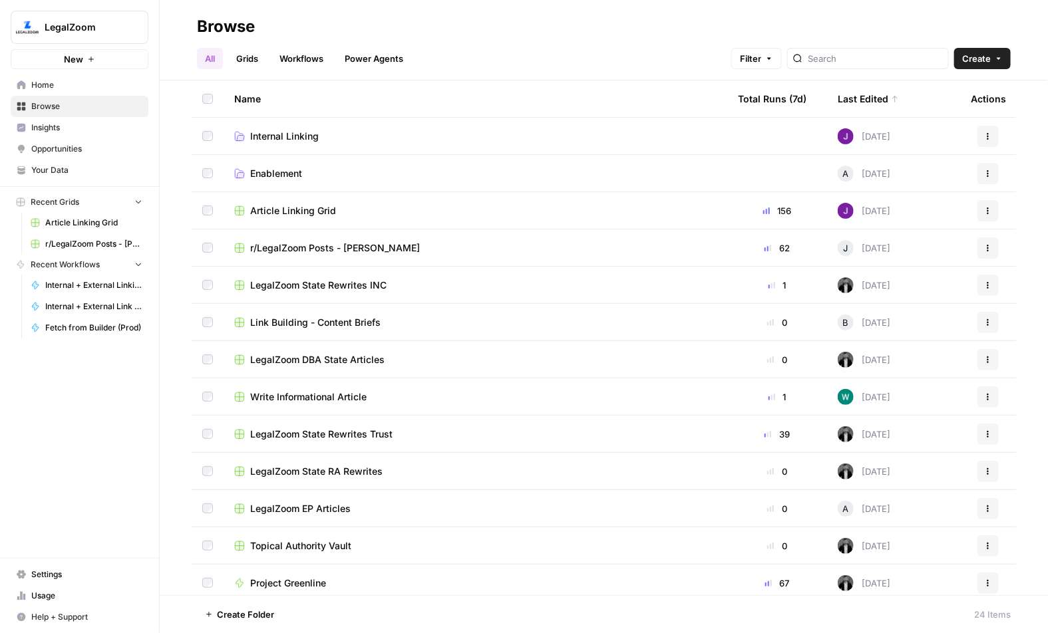
click at [108, 91] on link "Home" at bounding box center [80, 84] width 138 height 21
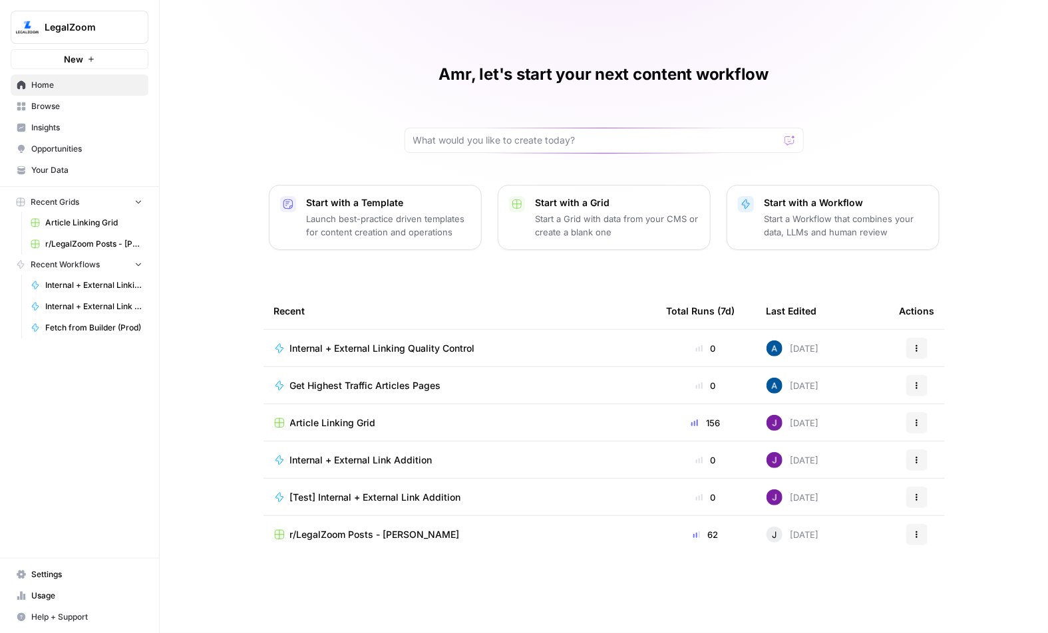
click at [375, 458] on span "Internal + External Link Addition" at bounding box center [361, 460] width 142 height 13
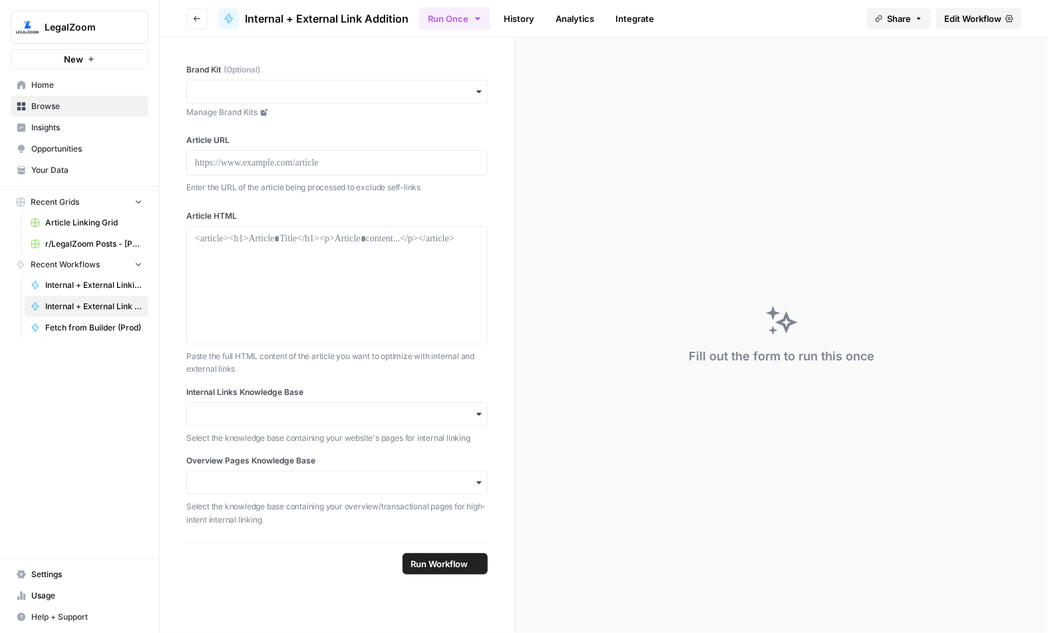
click at [964, 20] on span "Edit Workflow" at bounding box center [972, 18] width 57 height 13
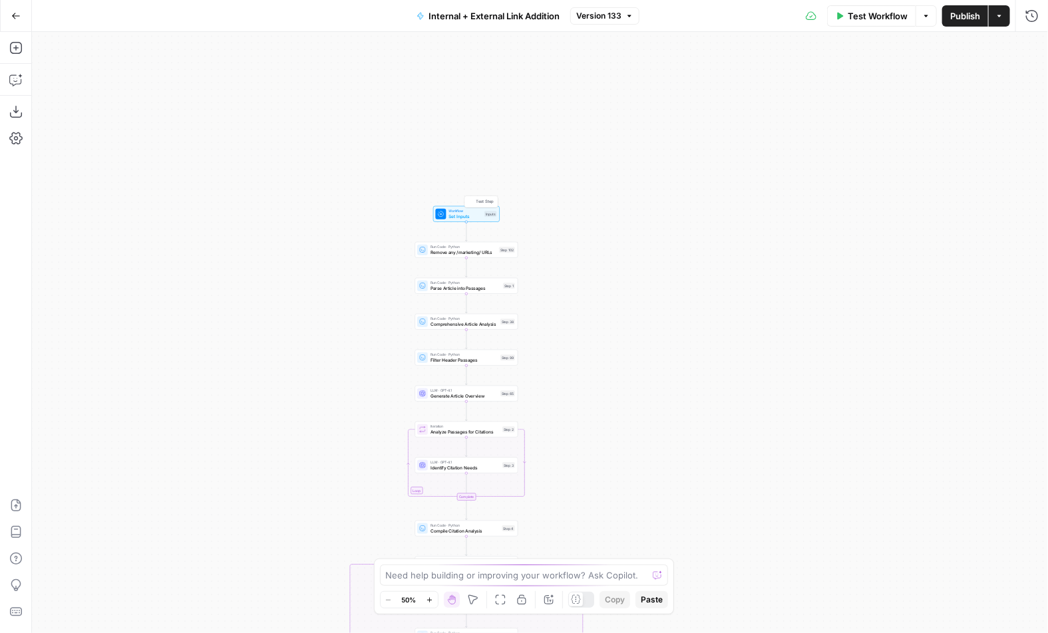
click at [447, 207] on div "Workflow Set Inputs Inputs Test Step" at bounding box center [466, 214] width 67 height 16
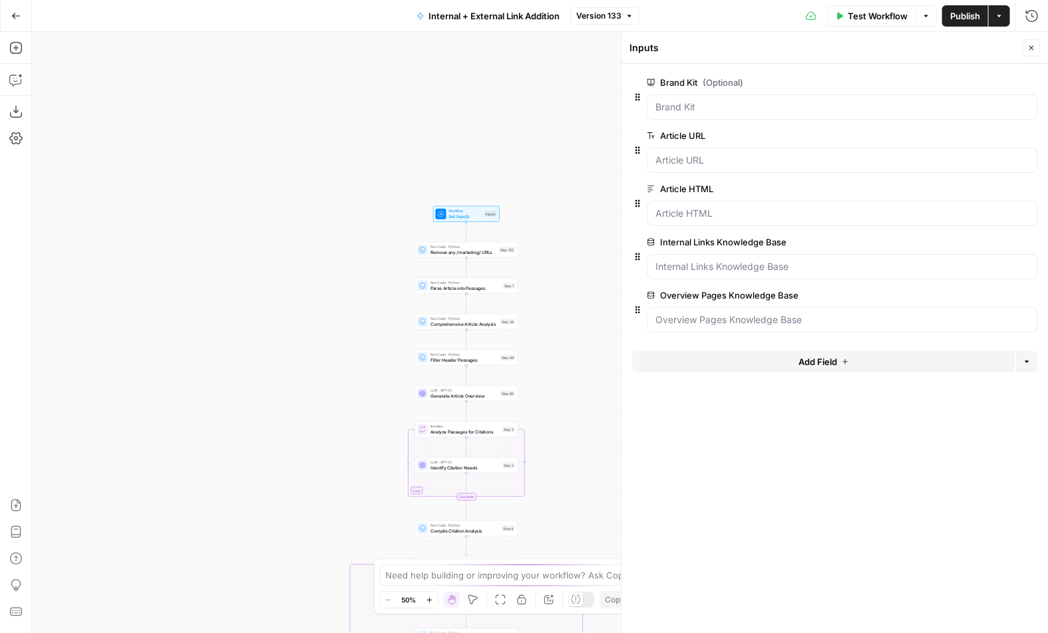
click at [1034, 51] on icon "button" at bounding box center [1031, 48] width 8 height 8
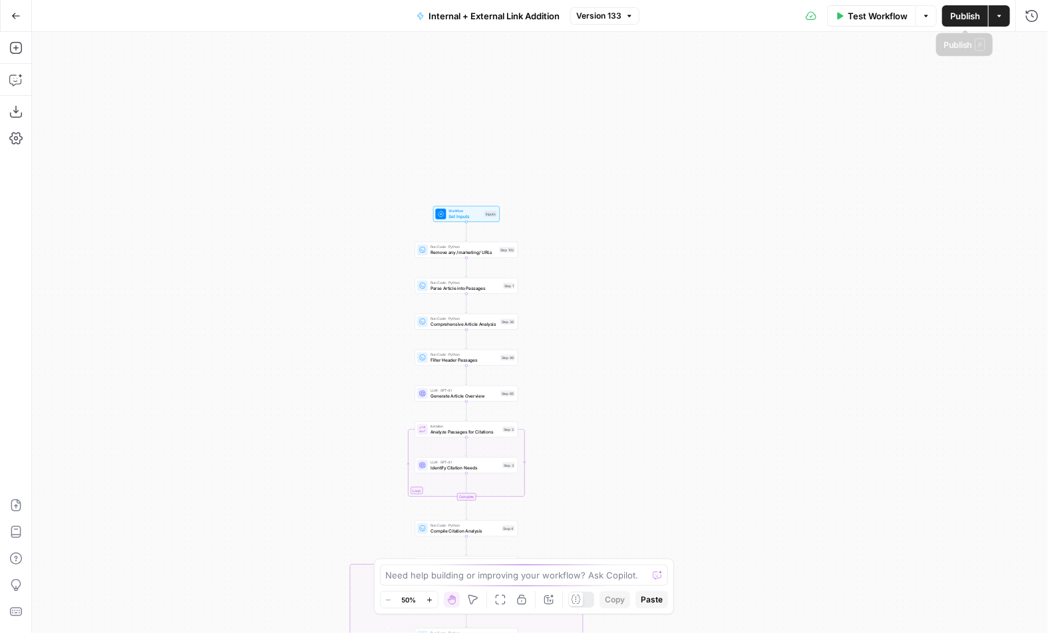
click at [1000, 19] on icon "button" at bounding box center [999, 16] width 8 height 8
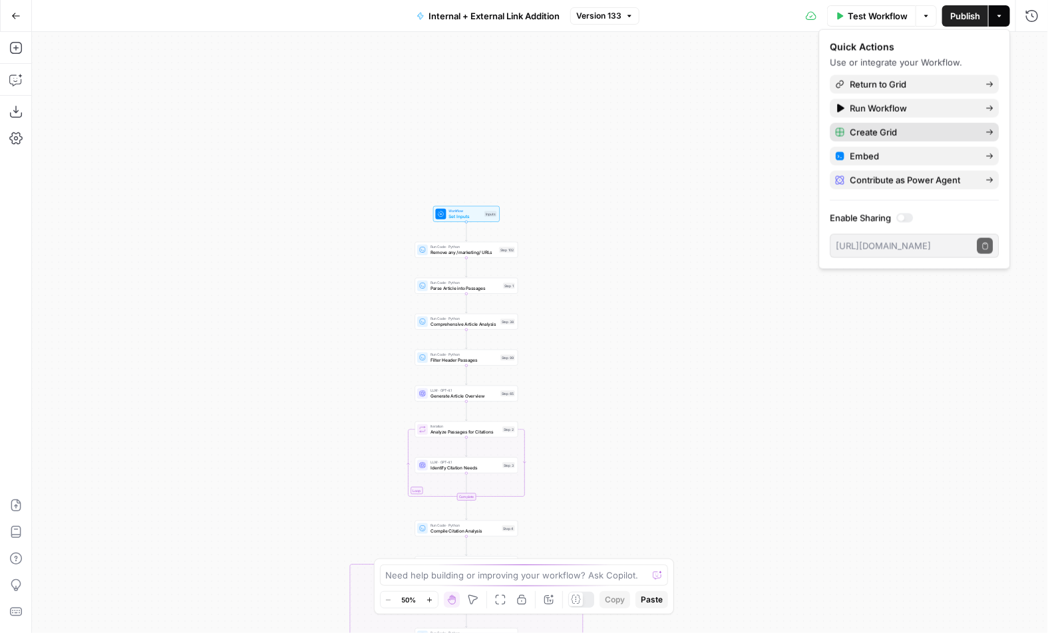
click at [855, 131] on span "Create Grid" at bounding box center [911, 132] width 125 height 13
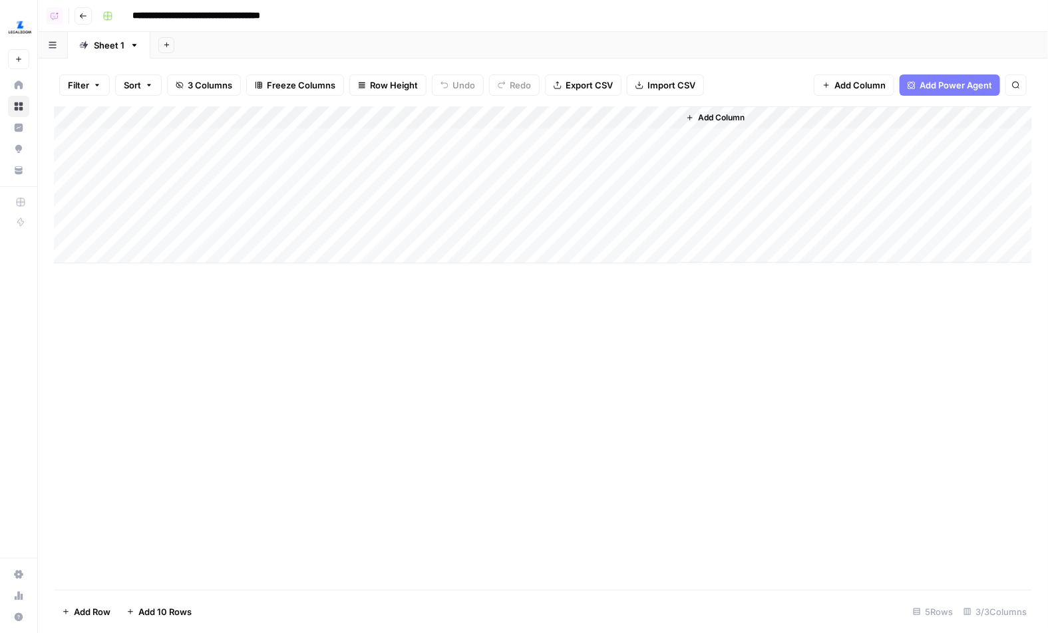
drag, startPoint x: 203, startPoint y: 195, endPoint x: 202, endPoint y: 223, distance: 28.6
click at [202, 223] on div "Add Column" at bounding box center [543, 184] width 978 height 157
drag, startPoint x: 343, startPoint y: 143, endPoint x: 343, endPoint y: 233, distance: 90.5
click at [343, 233] on div "Add Column" at bounding box center [543, 184] width 978 height 157
drag, startPoint x: 534, startPoint y: 142, endPoint x: 534, endPoint y: 230, distance: 88.5
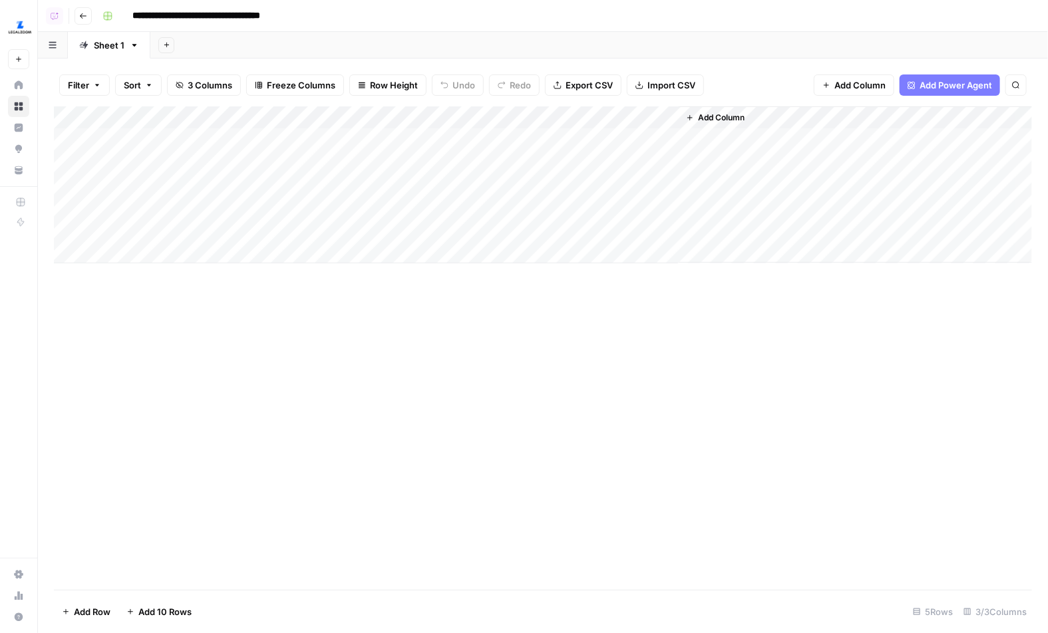
click at [534, 230] on div "Add Column" at bounding box center [543, 184] width 978 height 157
click at [555, 144] on div "Add Column" at bounding box center [543, 184] width 978 height 157
drag, startPoint x: 225, startPoint y: 142, endPoint x: 225, endPoint y: 246, distance: 104.4
click at [225, 246] on div "Add Column" at bounding box center [543, 184] width 978 height 157
drag, startPoint x: 210, startPoint y: 138, endPoint x: 351, endPoint y: 138, distance: 141.7
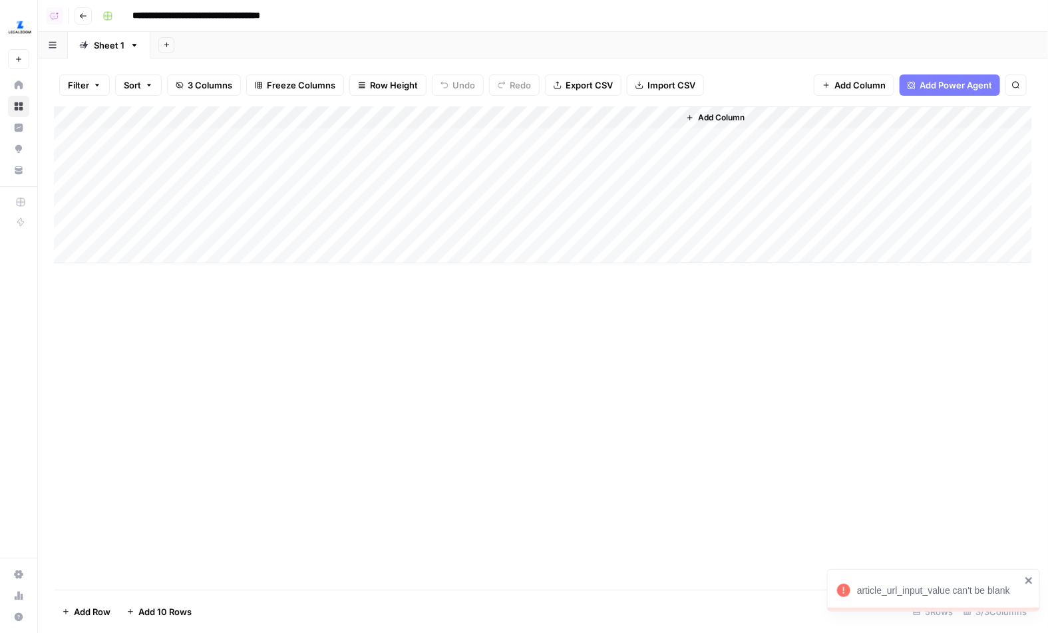
click at [351, 138] on div "Add Column" at bounding box center [543, 184] width 978 height 157
drag, startPoint x: 263, startPoint y: 140, endPoint x: 279, endPoint y: 140, distance: 16.6
click at [279, 140] on div "Add Column" at bounding box center [543, 184] width 978 height 157
click at [271, 171] on div "Add Column" at bounding box center [543, 184] width 978 height 157
drag, startPoint x: 255, startPoint y: 142, endPoint x: 356, endPoint y: 140, distance: 101.1
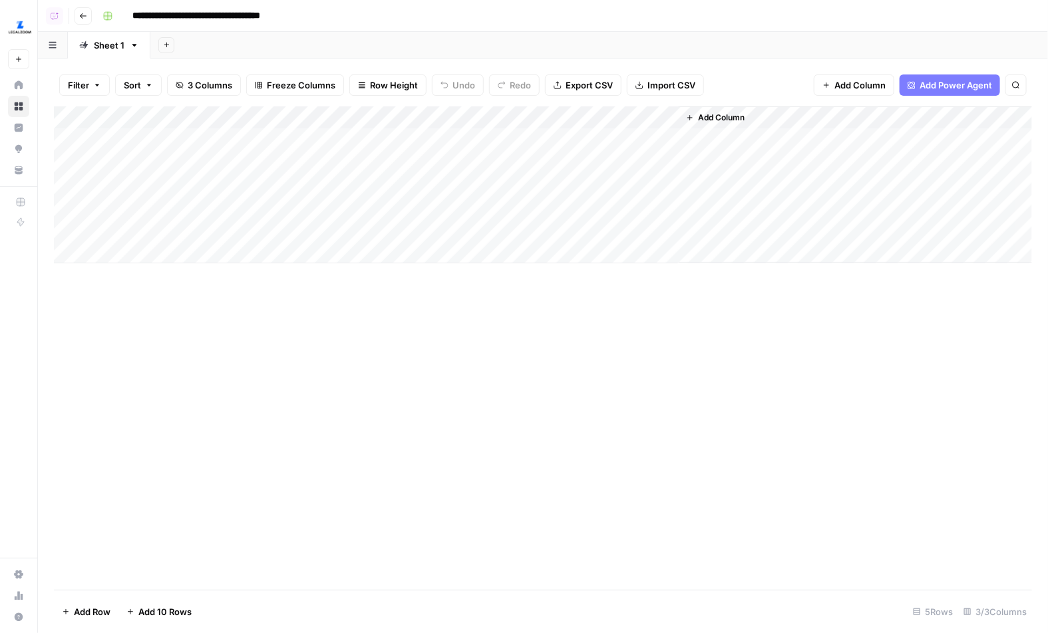
click at [356, 140] on div "Add Column" at bounding box center [543, 184] width 978 height 157
drag, startPoint x: 263, startPoint y: 139, endPoint x: 338, endPoint y: 139, distance: 74.5
click at [338, 139] on div "Add Column" at bounding box center [543, 184] width 978 height 157
click at [270, 146] on div "Add Column" at bounding box center [543, 184] width 978 height 157
click at [176, 160] on div "Add Column" at bounding box center [543, 184] width 978 height 157
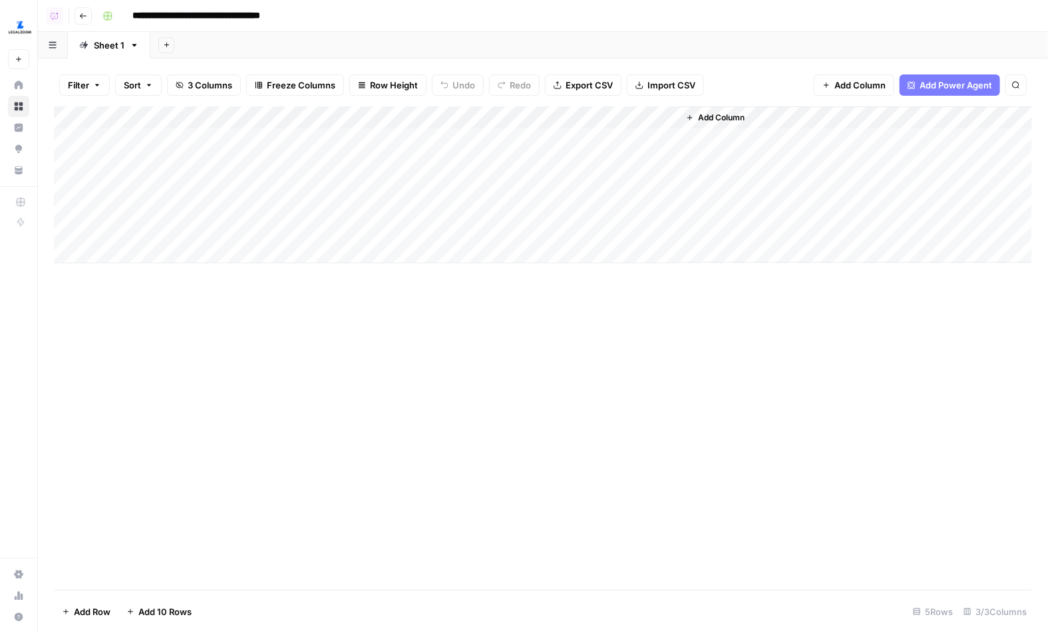
click at [82, 19] on icon "button" at bounding box center [83, 16] width 8 height 8
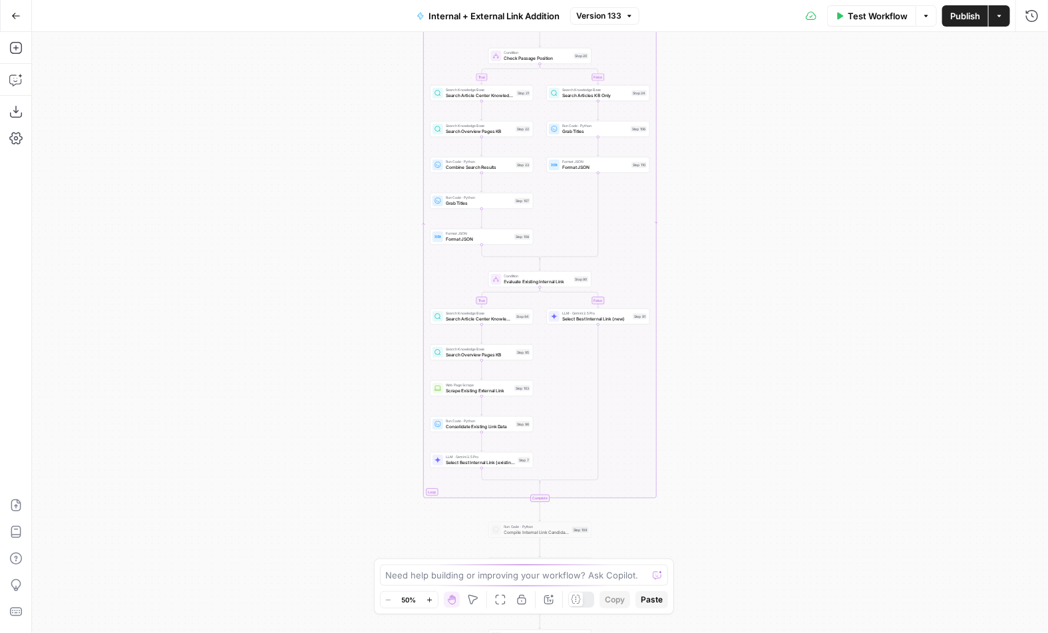
click at [15, 25] on button "Go Back" at bounding box center [16, 16] width 24 height 24
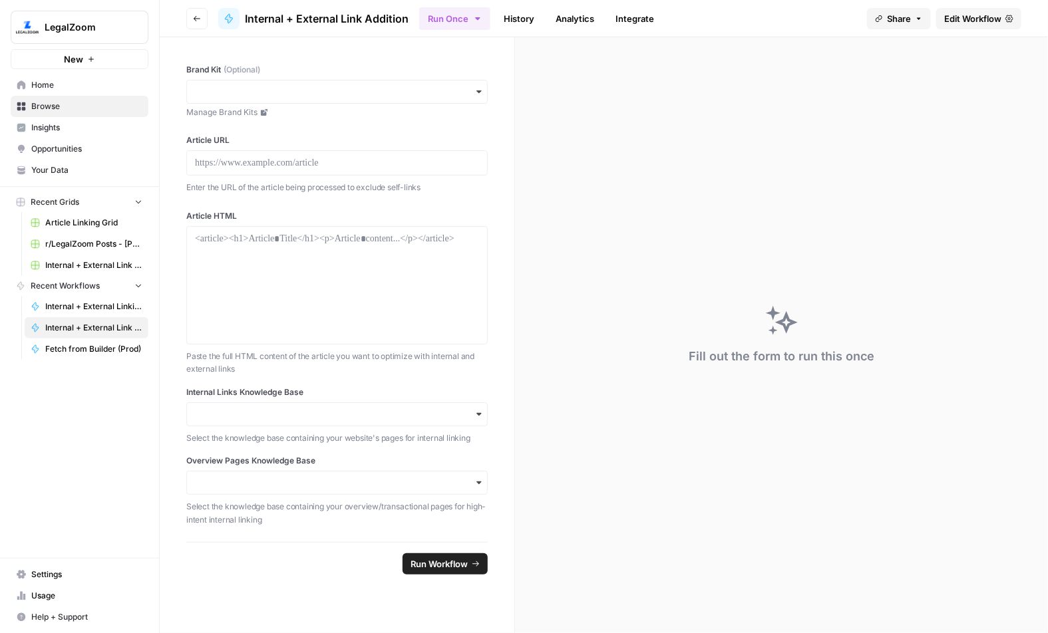
click at [118, 107] on span "Browse" at bounding box center [86, 106] width 111 height 12
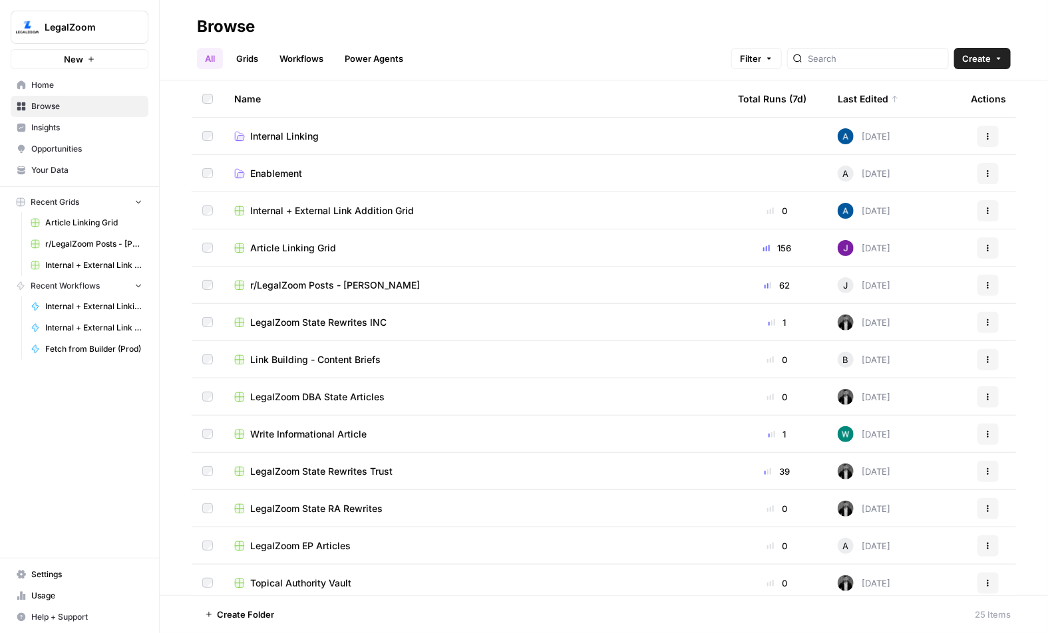
click at [303, 286] on span "r/LegalZoom Posts - [PERSON_NAME]" at bounding box center [335, 285] width 170 height 13
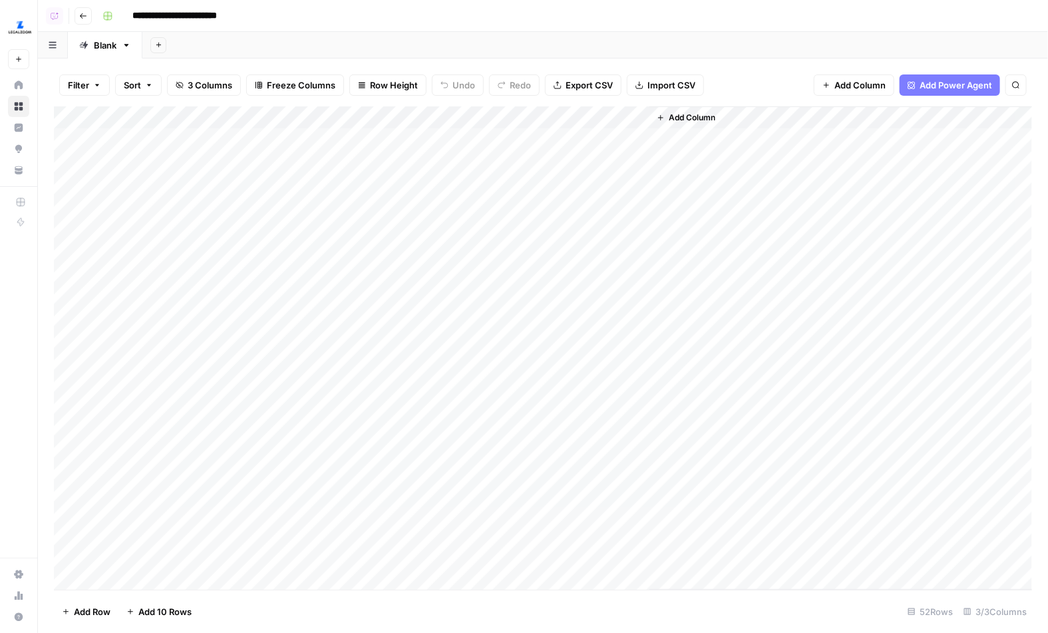
drag, startPoint x: 206, startPoint y: 161, endPoint x: 188, endPoint y: 549, distance: 388.9
click at [188, 549] on div "Add Column" at bounding box center [543, 348] width 978 height 484
click at [339, 124] on div "Add Column" at bounding box center [543, 348] width 978 height 484
click at [497, 142] on div "Add Column" at bounding box center [543, 348] width 978 height 484
click at [635, 138] on div "Add Column" at bounding box center [543, 348] width 978 height 484
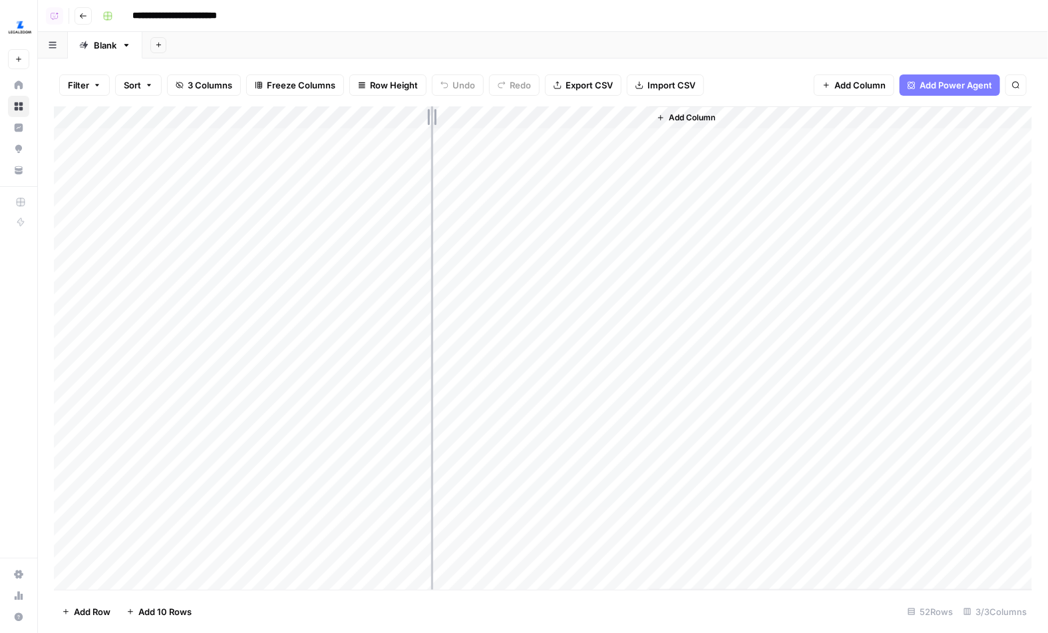
drag, startPoint x: 430, startPoint y: 122, endPoint x: 482, endPoint y: 121, distance: 51.2
click at [482, 121] on div "Add Column" at bounding box center [543, 348] width 978 height 484
click at [384, 124] on div "Add Column" at bounding box center [543, 348] width 978 height 484
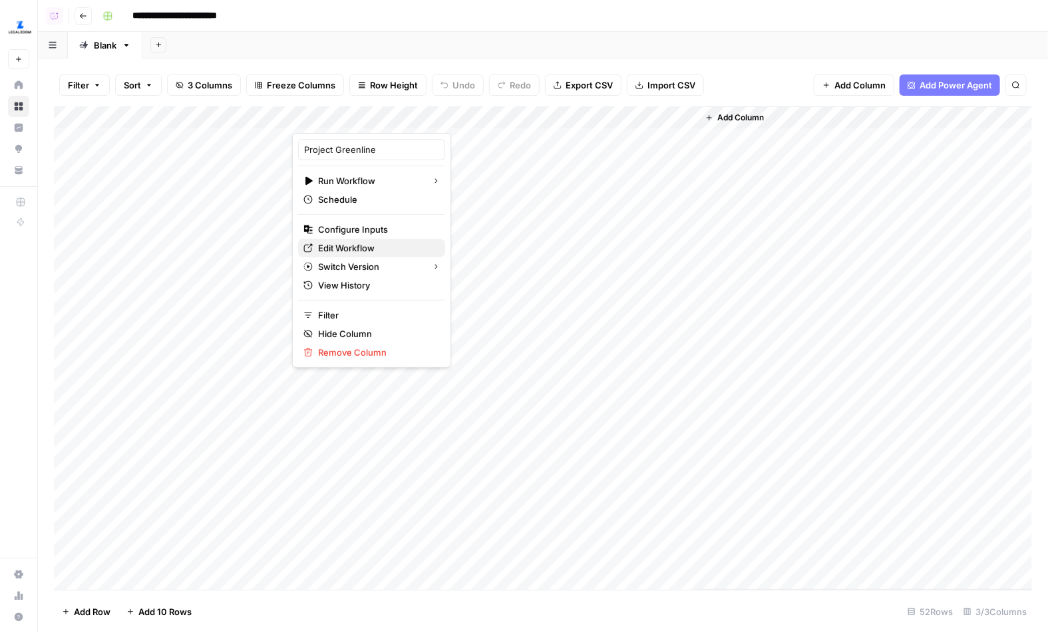
click at [366, 249] on span "Edit Workflow" at bounding box center [376, 247] width 116 height 13
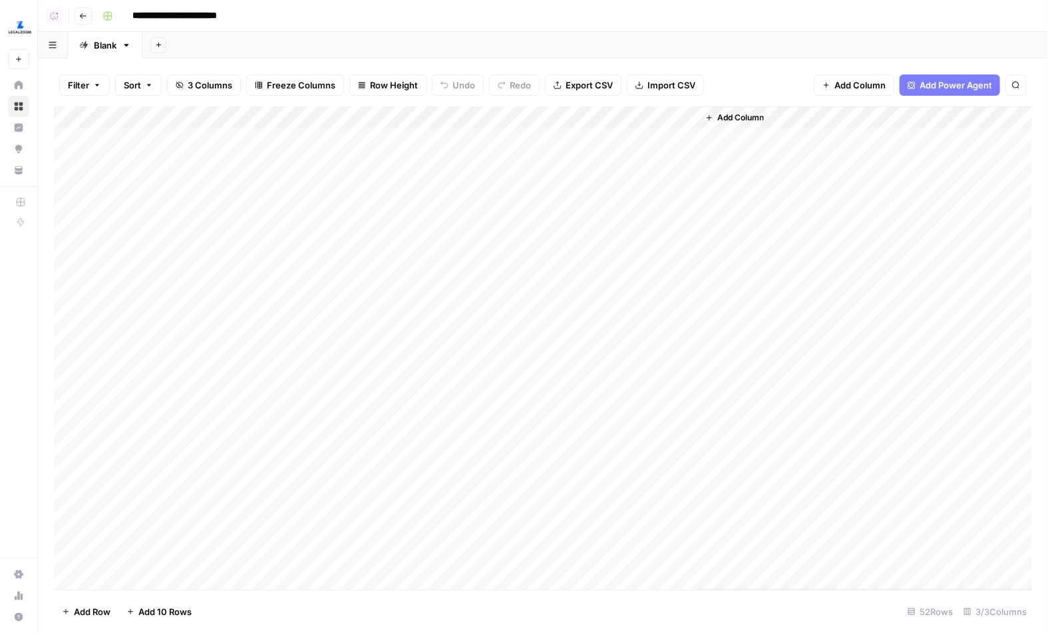
click at [222, 158] on div "Add Column" at bounding box center [543, 348] width 978 height 484
drag, startPoint x: 221, startPoint y: 145, endPoint x: 219, endPoint y: 313, distance: 168.3
click at [219, 313] on div "Add Column" at bounding box center [543, 348] width 978 height 484
drag, startPoint x: 333, startPoint y: 188, endPoint x: 333, endPoint y: 392, distance: 204.2
click at [333, 392] on div "Add Column" at bounding box center [543, 348] width 978 height 484
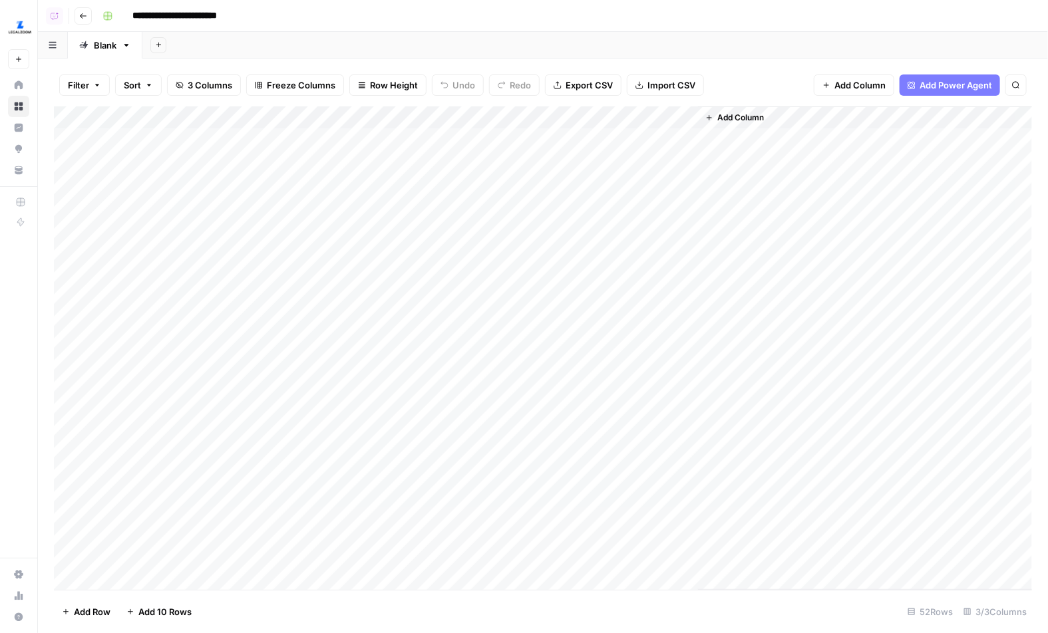
drag, startPoint x: 202, startPoint y: 192, endPoint x: 196, endPoint y: 527, distance: 335.9
click at [196, 527] on div "Add Column" at bounding box center [543, 348] width 978 height 484
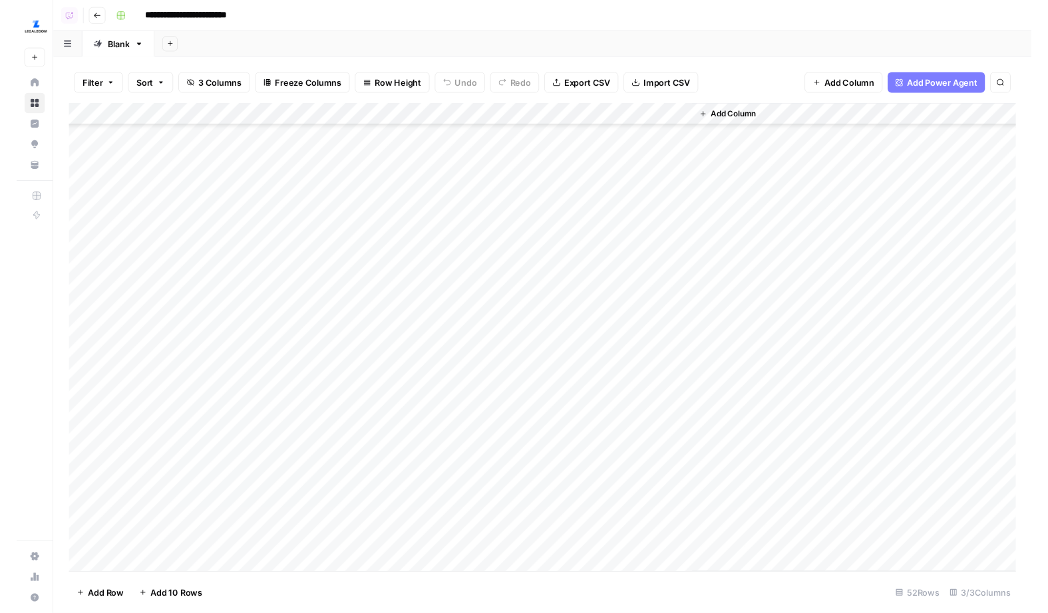
scroll to position [183, 0]
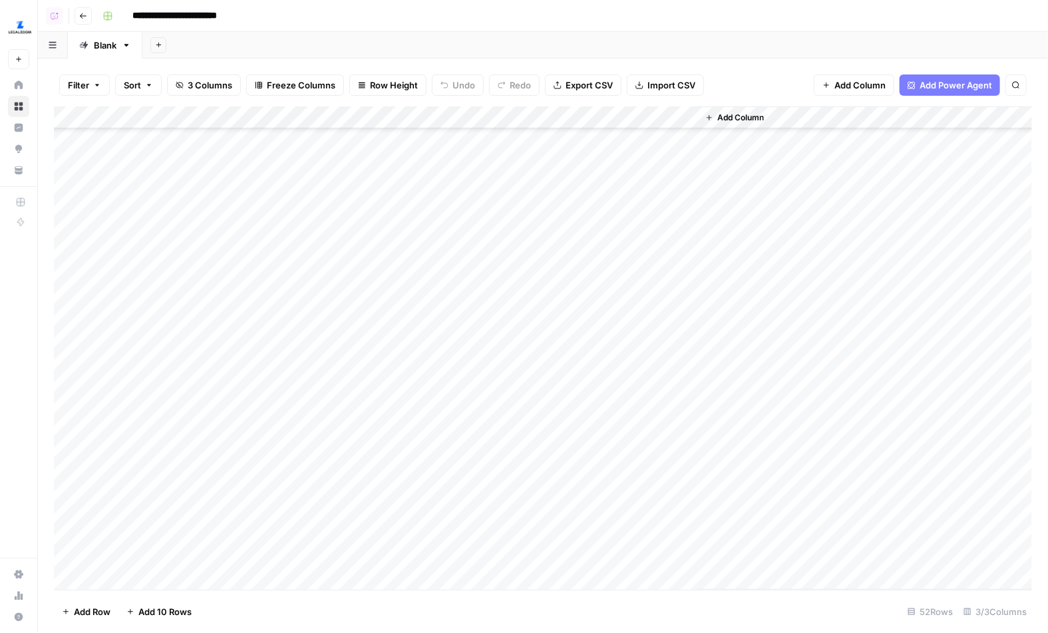
click at [227, 379] on div "Add Column" at bounding box center [543, 348] width 978 height 484
click at [221, 414] on div "Add Column" at bounding box center [543, 348] width 978 height 484
click at [212, 376] on div "Add Column" at bounding box center [543, 348] width 978 height 484
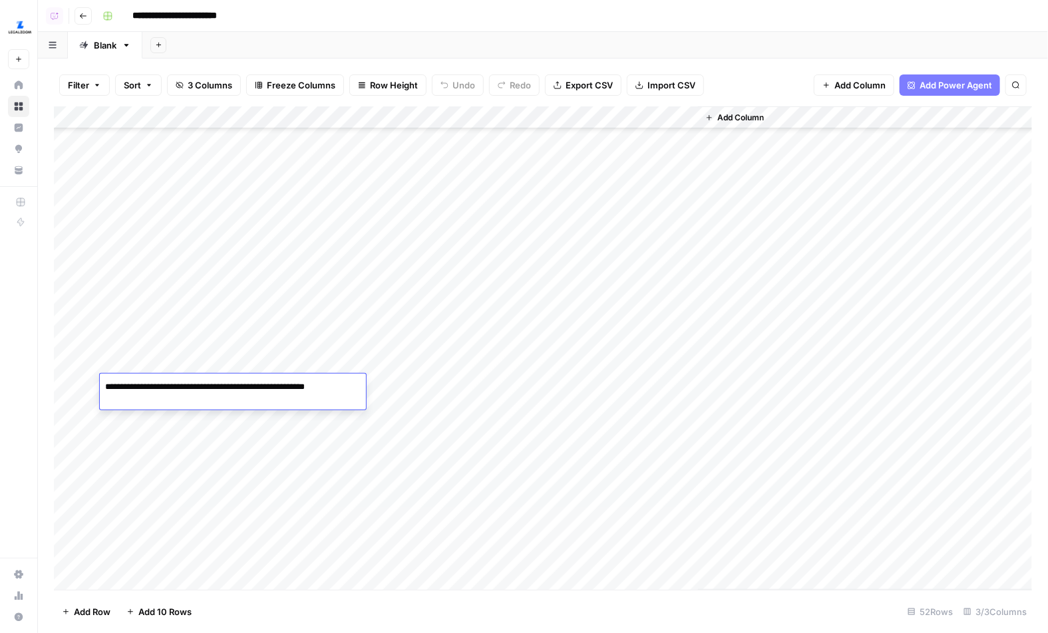
click at [207, 356] on div "Add Column" at bounding box center [543, 348] width 978 height 484
click at [202, 336] on div "Add Column" at bounding box center [543, 348] width 978 height 484
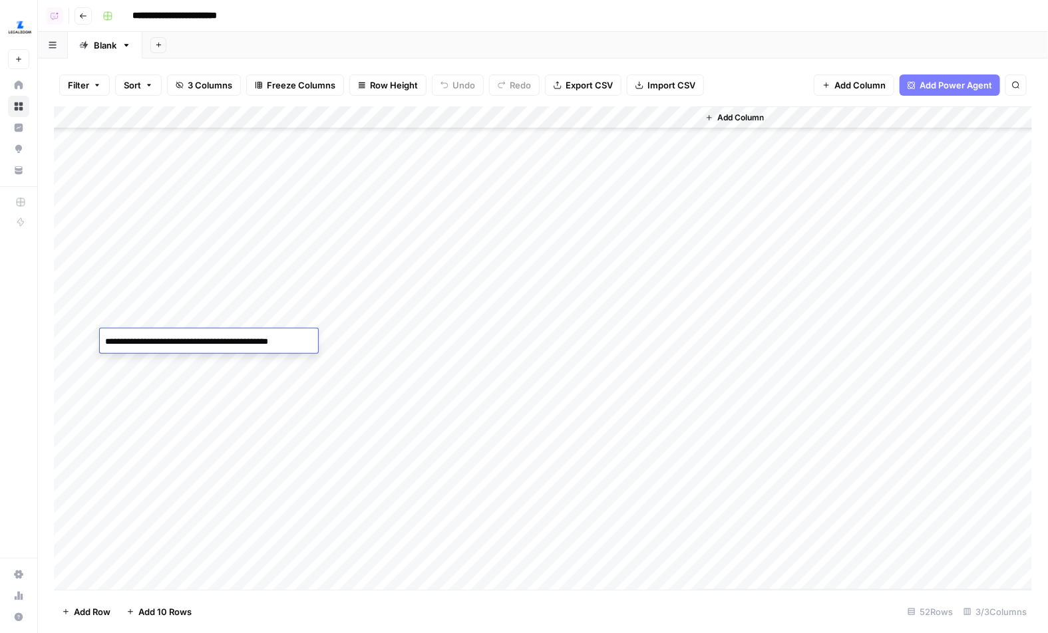
click at [202, 295] on div "Add Column" at bounding box center [543, 348] width 978 height 484
click at [385, 108] on div "Add Column" at bounding box center [543, 348] width 978 height 484
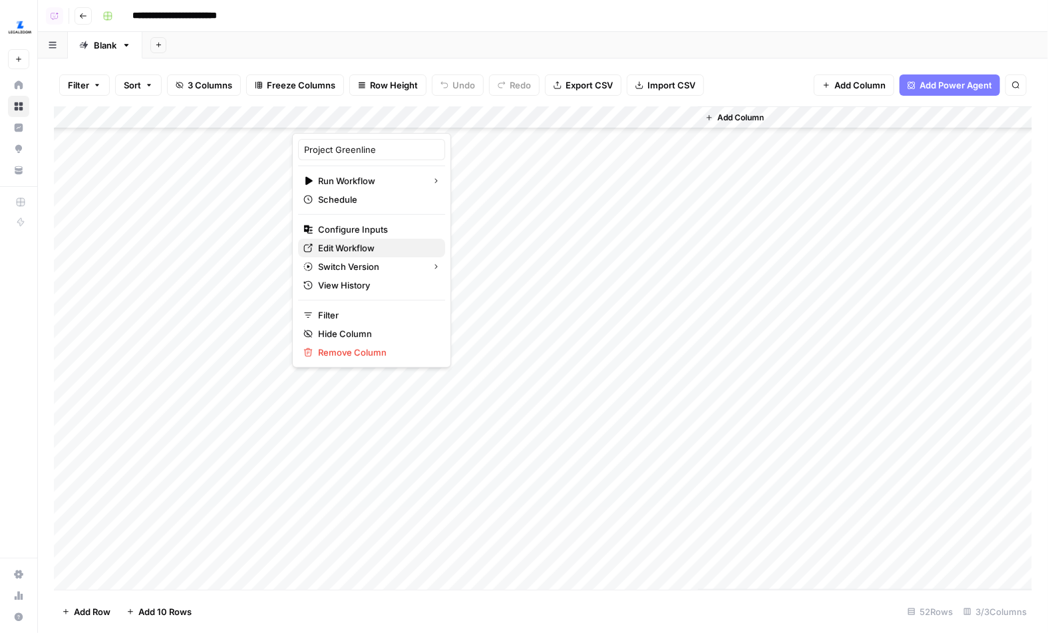
click at [363, 247] on span "Edit Workflow" at bounding box center [376, 247] width 116 height 13
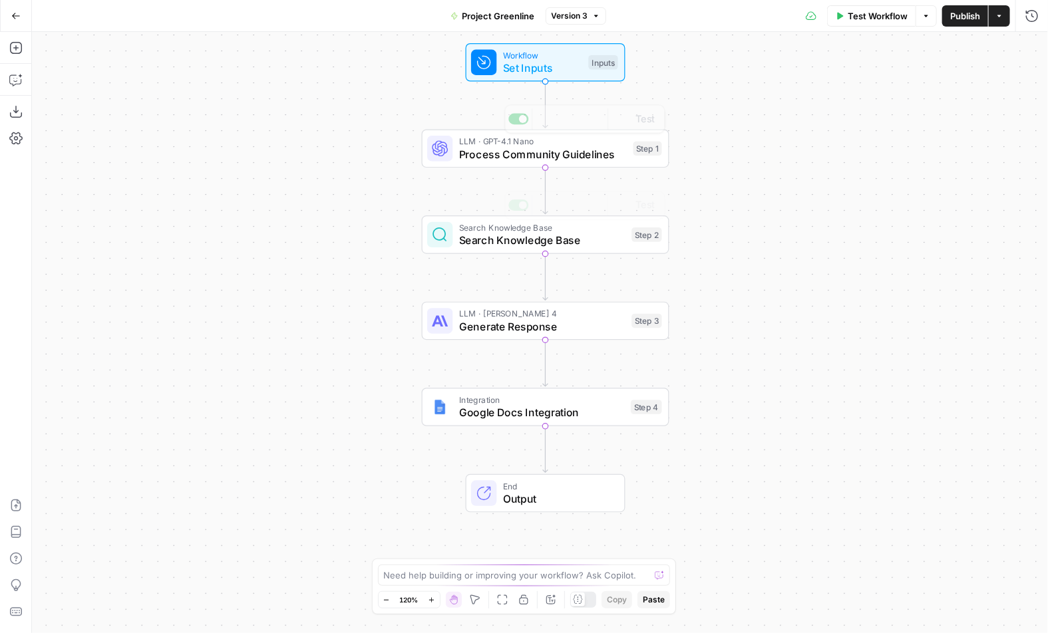
click at [466, 154] on span "Process Community Guidelines" at bounding box center [543, 154] width 168 height 16
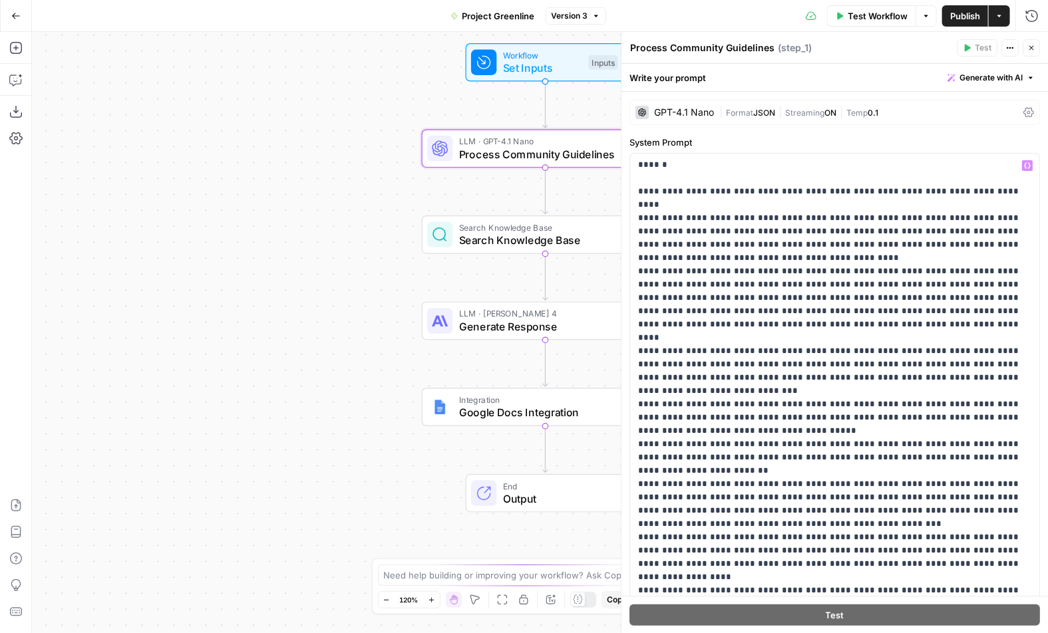
scroll to position [29, 0]
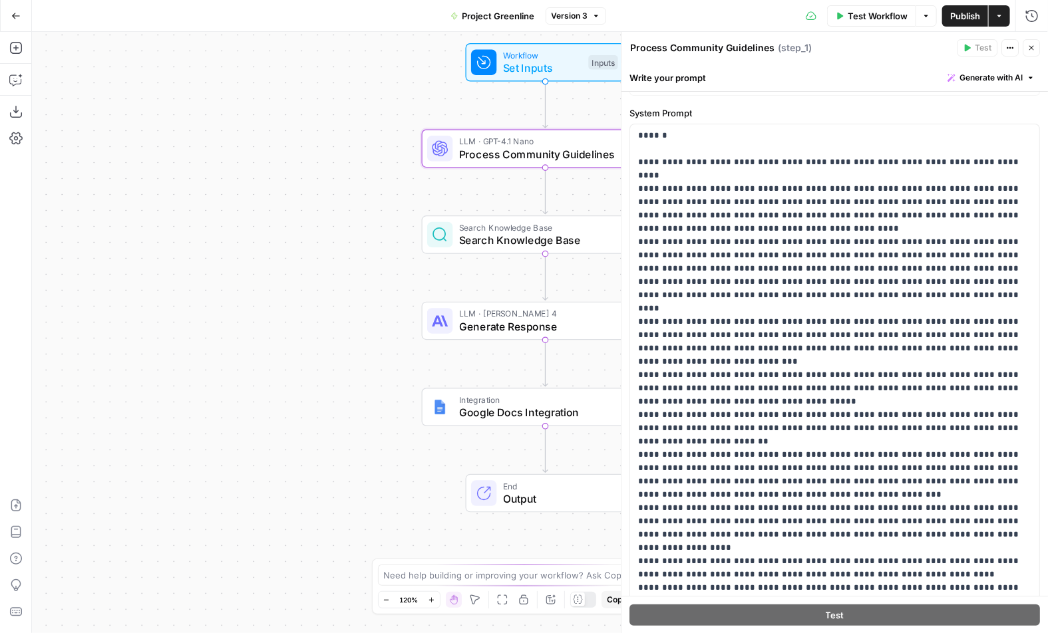
click at [1030, 45] on icon "button" at bounding box center [1031, 48] width 8 height 8
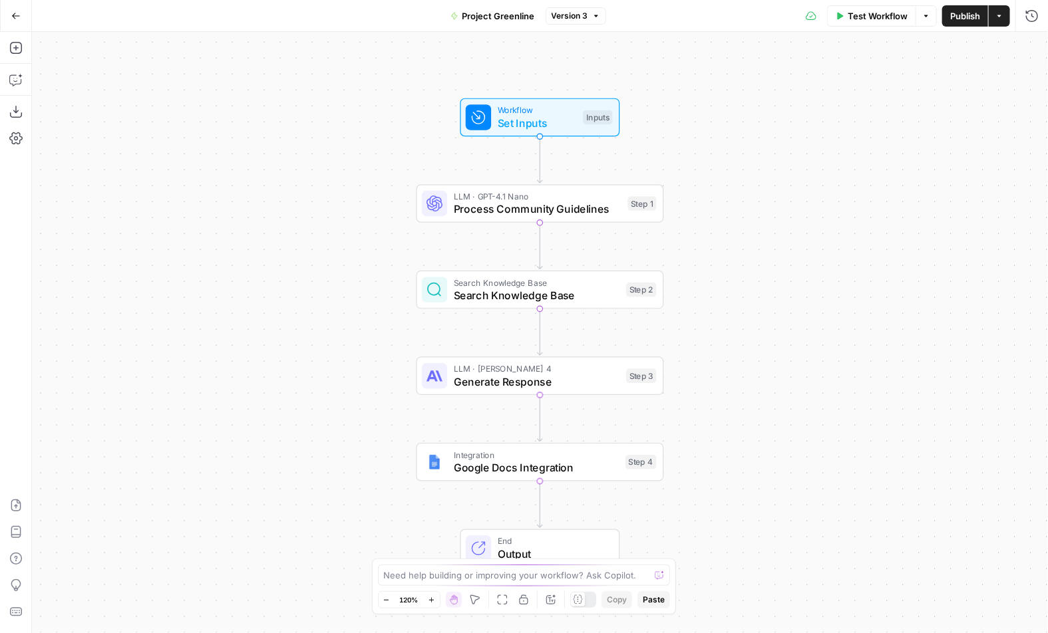
click at [469, 291] on span "Search Knowledge Base" at bounding box center [537, 295] width 166 height 16
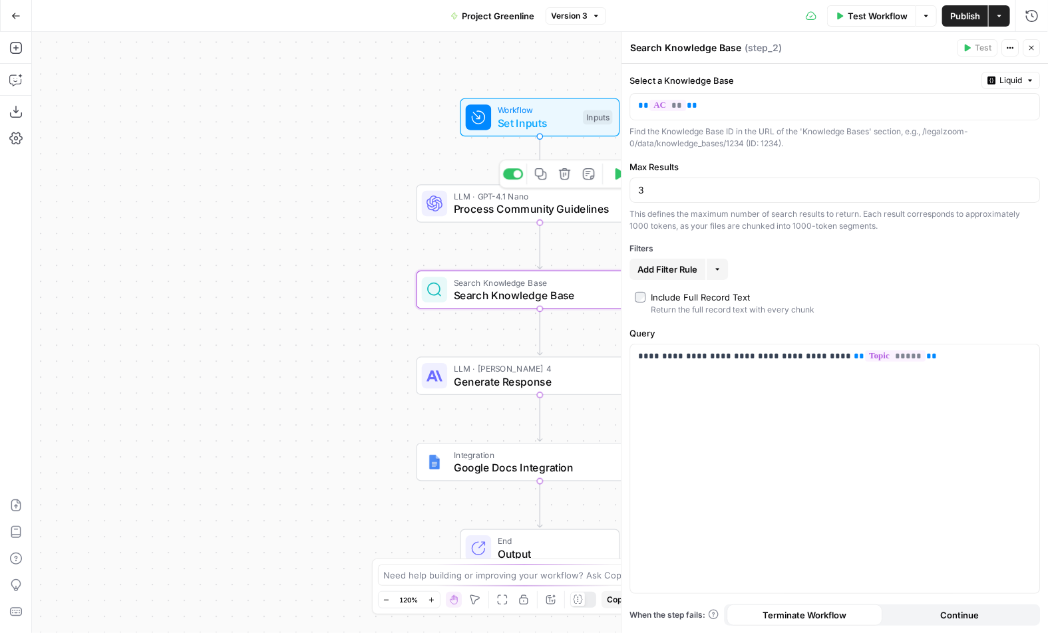
click at [493, 213] on span "Process Community Guidelines" at bounding box center [538, 210] width 168 height 16
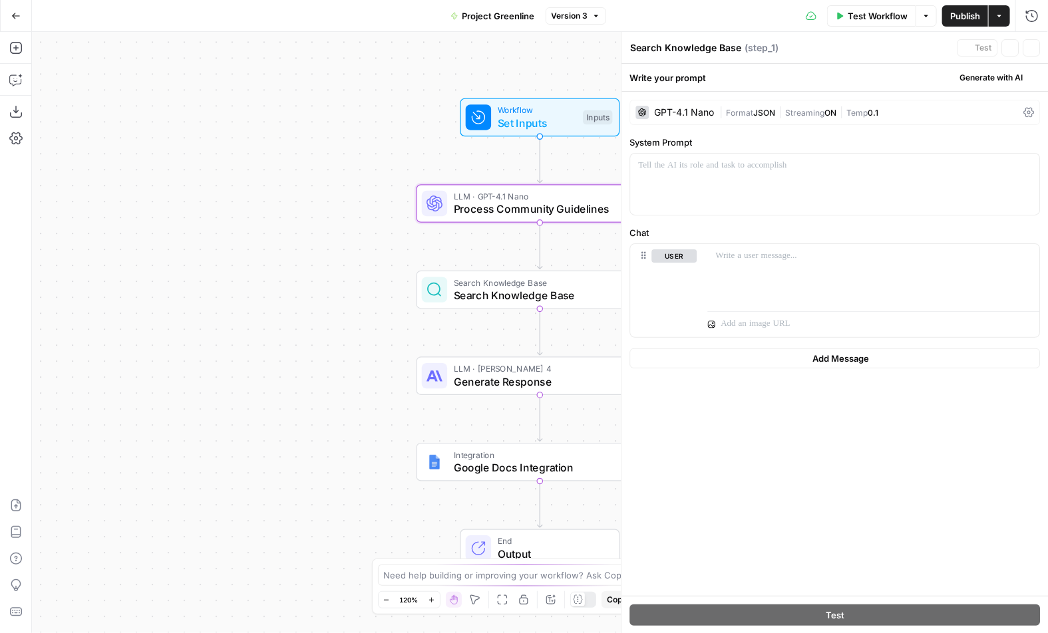
type textarea "Process Community Guidelines"
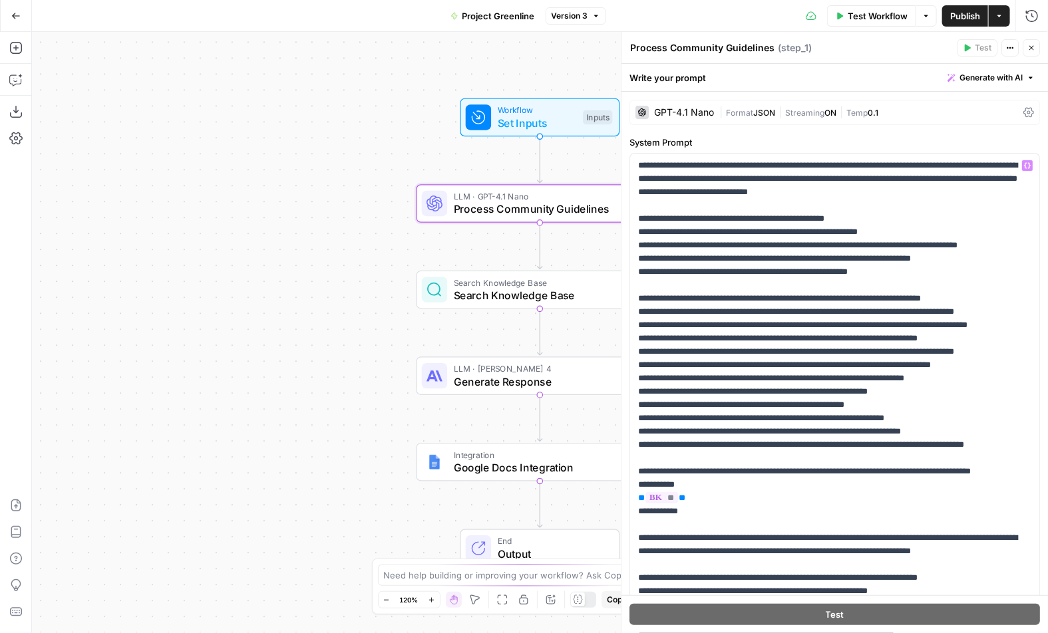
click at [480, 378] on span "Generate Response" at bounding box center [537, 382] width 166 height 16
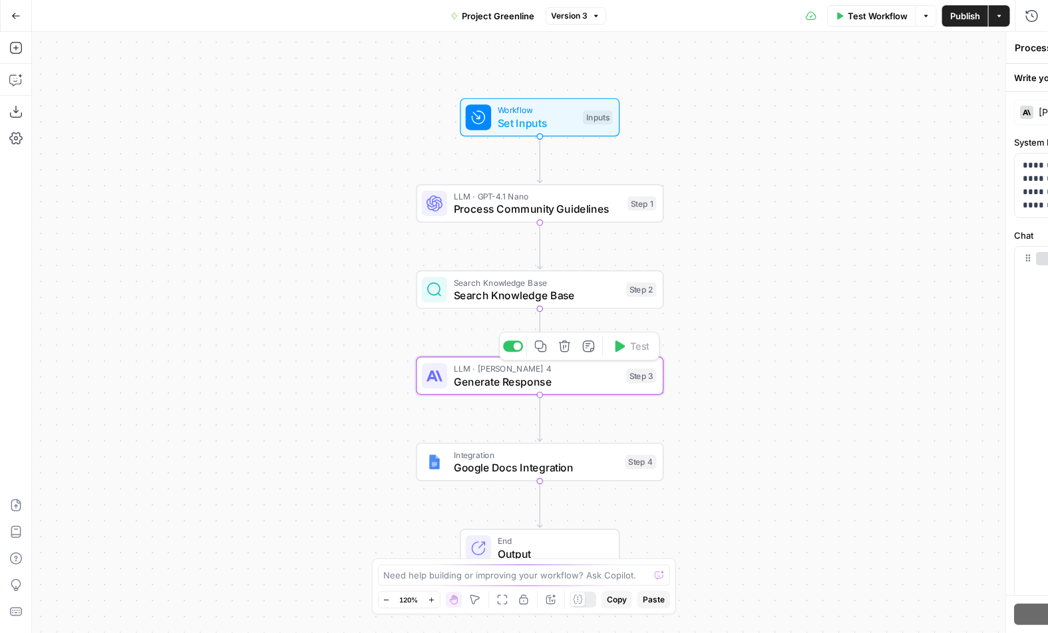
type textarea "Generate Response"
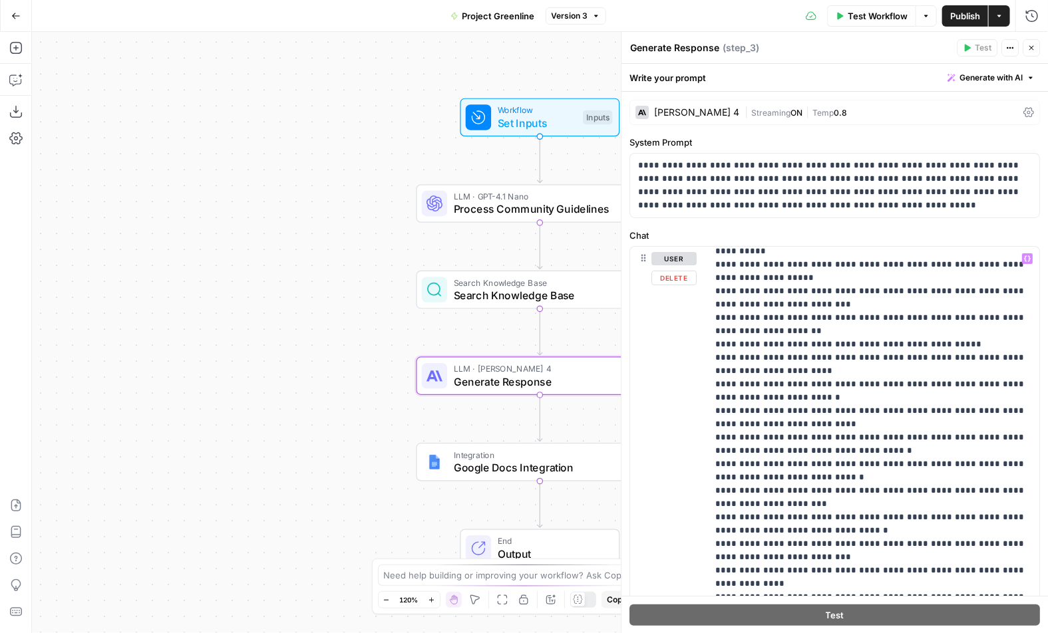
scroll to position [607, 0]
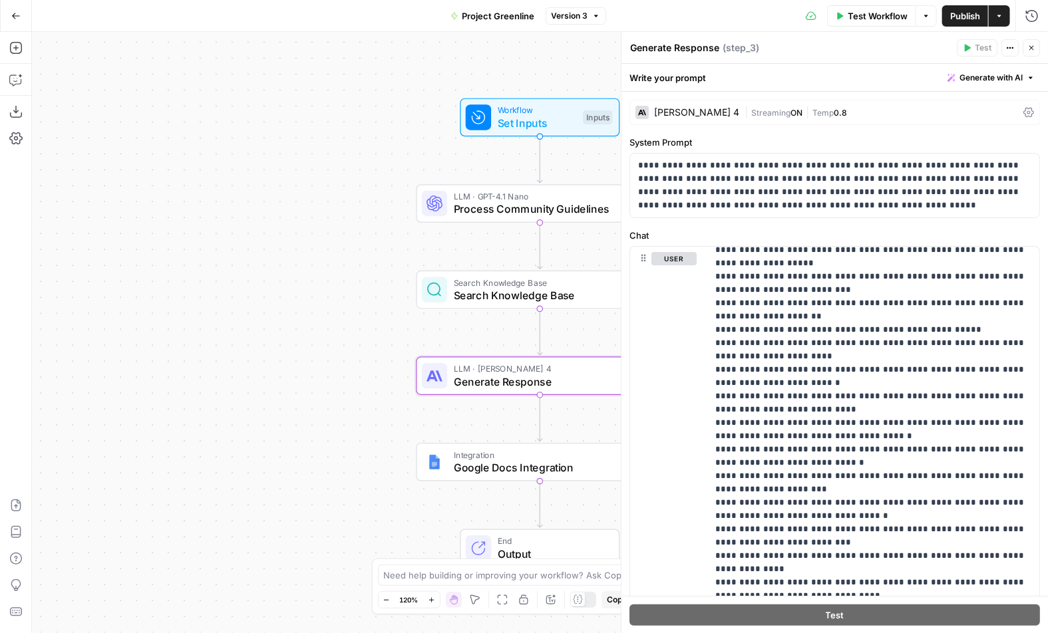
click at [1032, 54] on button "Close" at bounding box center [1030, 47] width 17 height 17
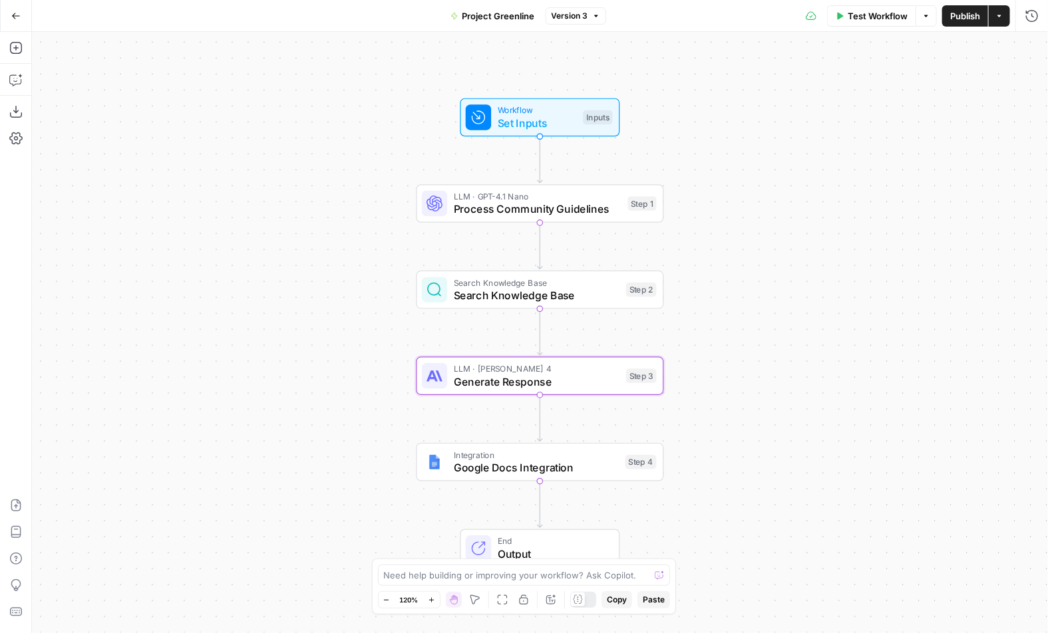
click at [9, 27] on button "Go Back" at bounding box center [16, 16] width 24 height 24
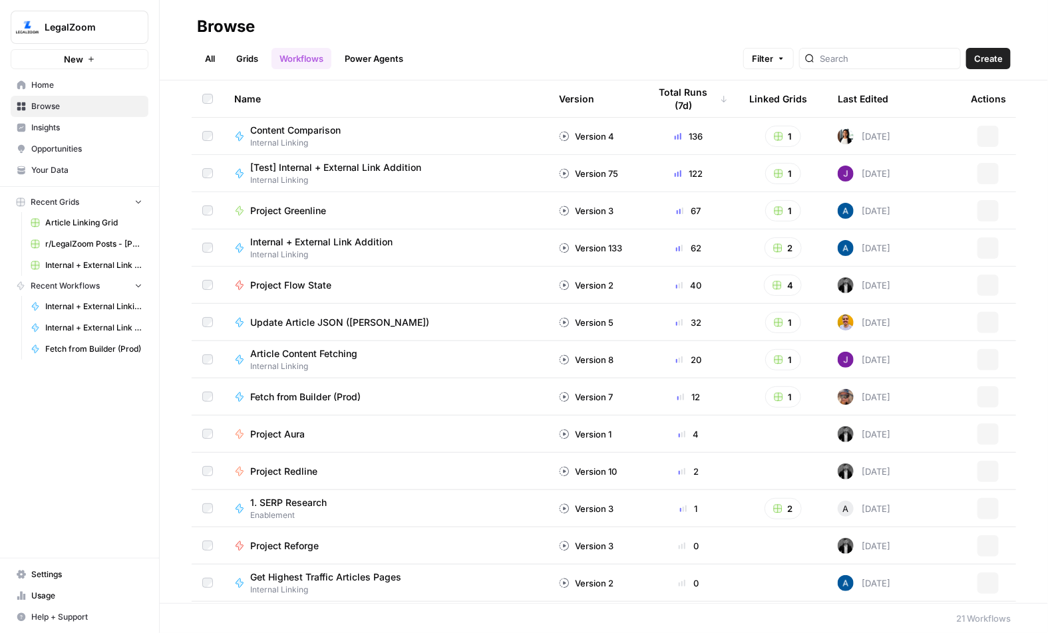
click at [86, 108] on span "Browse" at bounding box center [86, 106] width 111 height 12
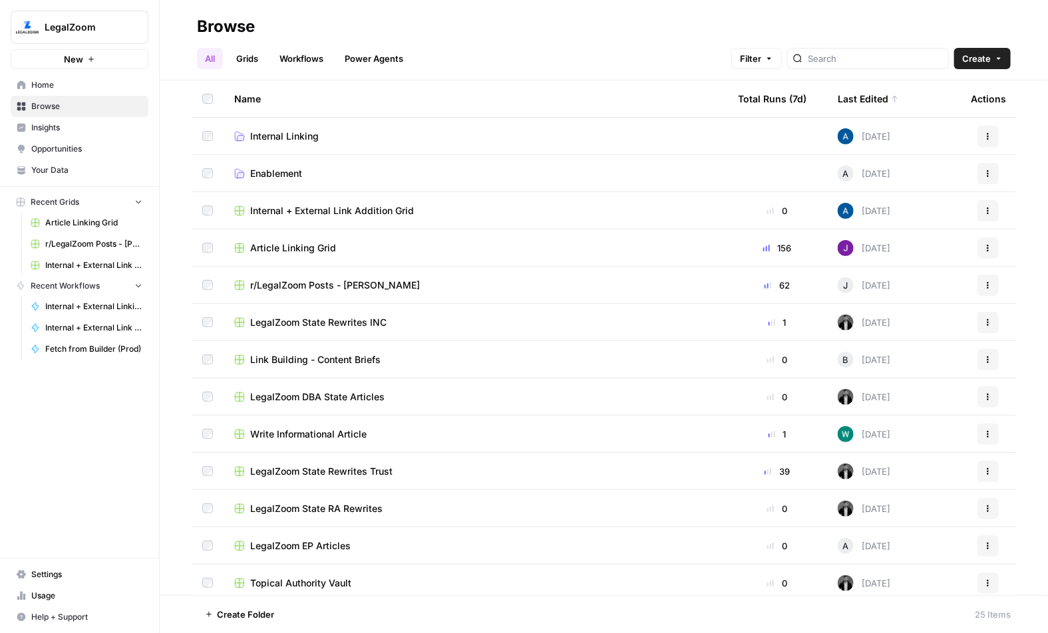
click at [47, 90] on span "Home" at bounding box center [86, 85] width 111 height 12
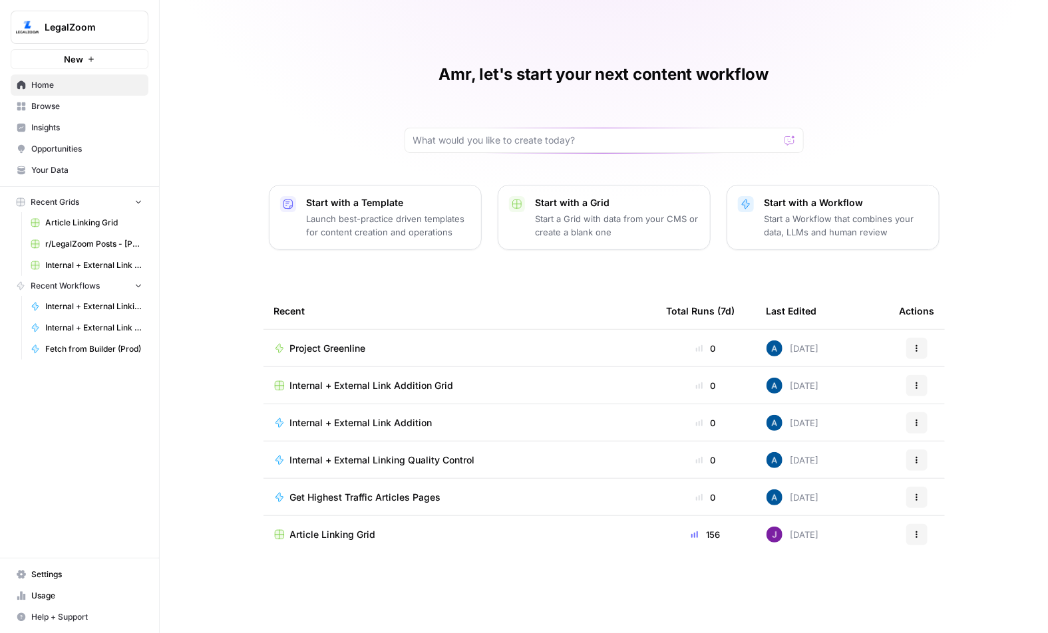
click at [88, 130] on span "Insights" at bounding box center [86, 128] width 111 height 12
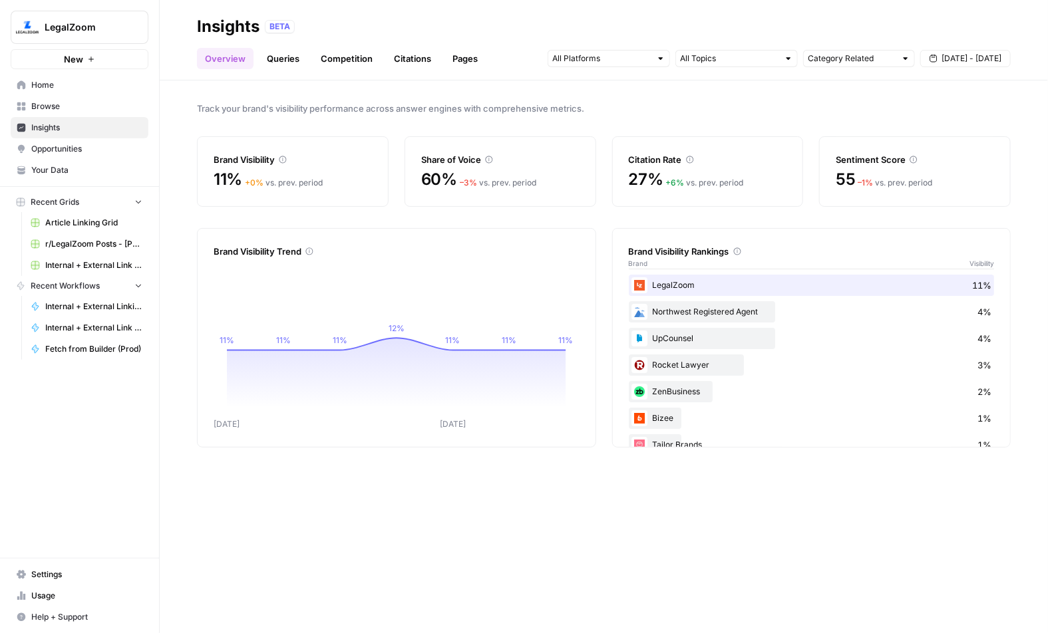
drag, startPoint x: 213, startPoint y: 138, endPoint x: 373, endPoint y: 299, distance: 226.7
click at [368, 294] on div "Track your brand's visibility performance across answer engines with comprehens…" at bounding box center [604, 356] width 888 height 553
click at [283, 55] on link "Queries" at bounding box center [283, 58] width 49 height 21
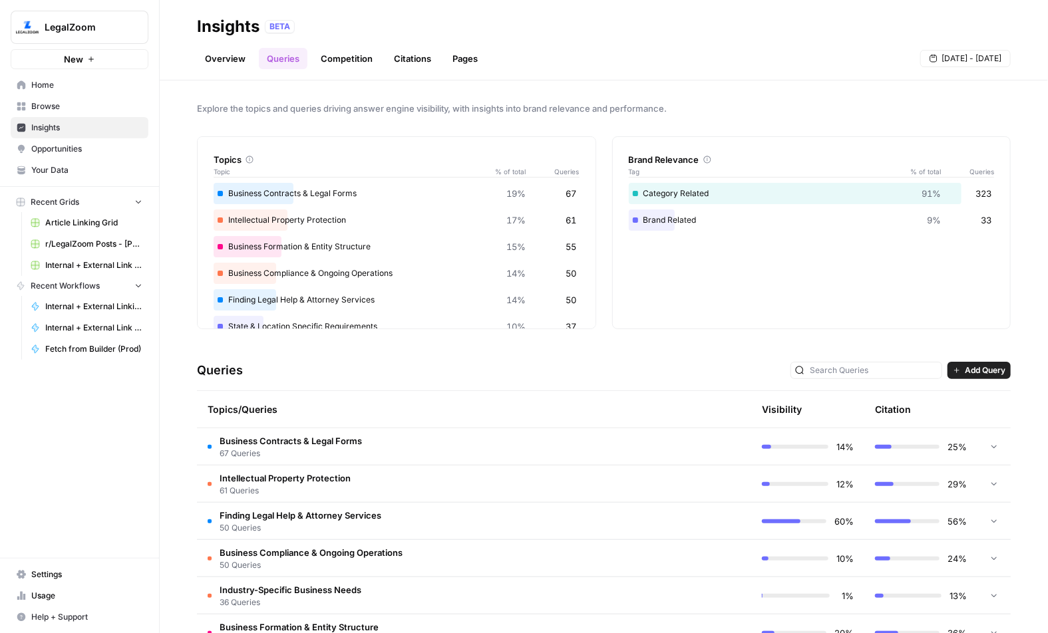
drag, startPoint x: 230, startPoint y: 192, endPoint x: 335, endPoint y: 193, distance: 105.1
click at [335, 193] on div "Business Contracts & Legal Forms 19% 67" at bounding box center [396, 193] width 366 height 21
drag, startPoint x: 226, startPoint y: 221, endPoint x: 318, endPoint y: 219, distance: 91.8
click at [318, 219] on div "Intellectual Property Protection 17% 61" at bounding box center [396, 220] width 366 height 21
drag, startPoint x: 239, startPoint y: 247, endPoint x: 326, endPoint y: 247, distance: 86.5
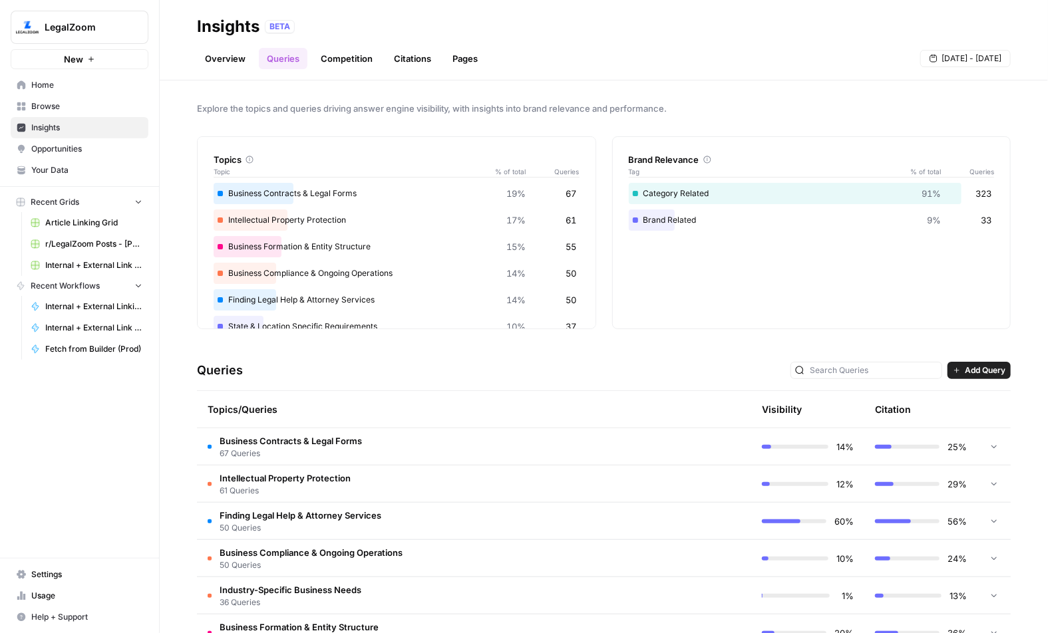
click at [326, 247] on div "Business Formation & Entity Structure 15% 55" at bounding box center [396, 246] width 366 height 21
drag, startPoint x: 242, startPoint y: 265, endPoint x: 313, endPoint y: 268, distance: 71.2
click at [313, 268] on div "Business Compliance & Ongoing Operations 14% 50" at bounding box center [396, 273] width 366 height 21
click at [331, 315] on div "Business Contracts & Legal Forms 19% 67 Intellectual Property Protection 17% 61…" at bounding box center [396, 273] width 366 height 181
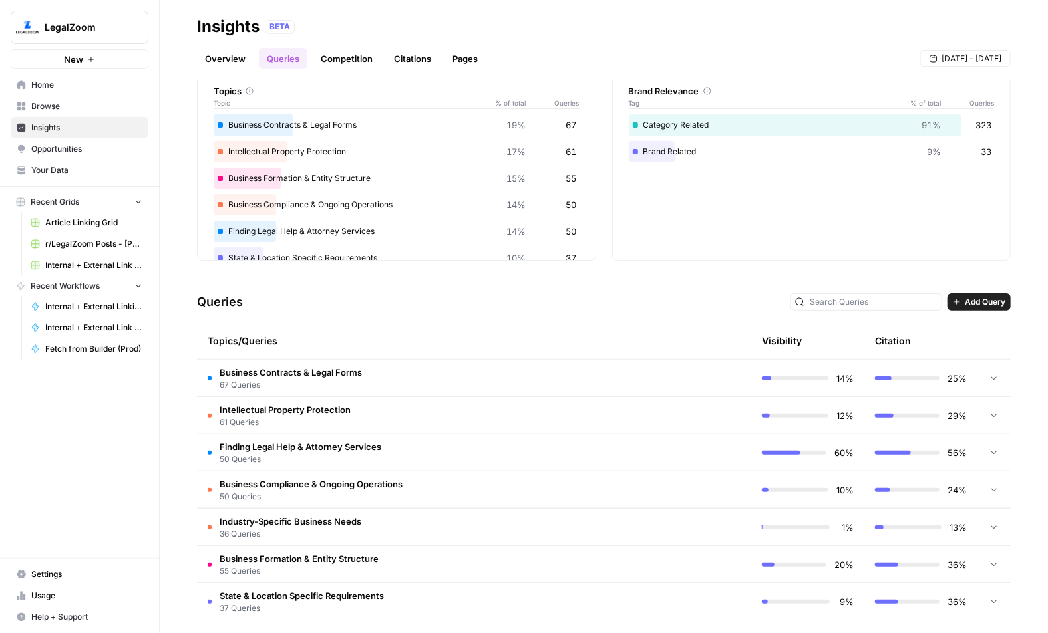
scroll to position [76, 0]
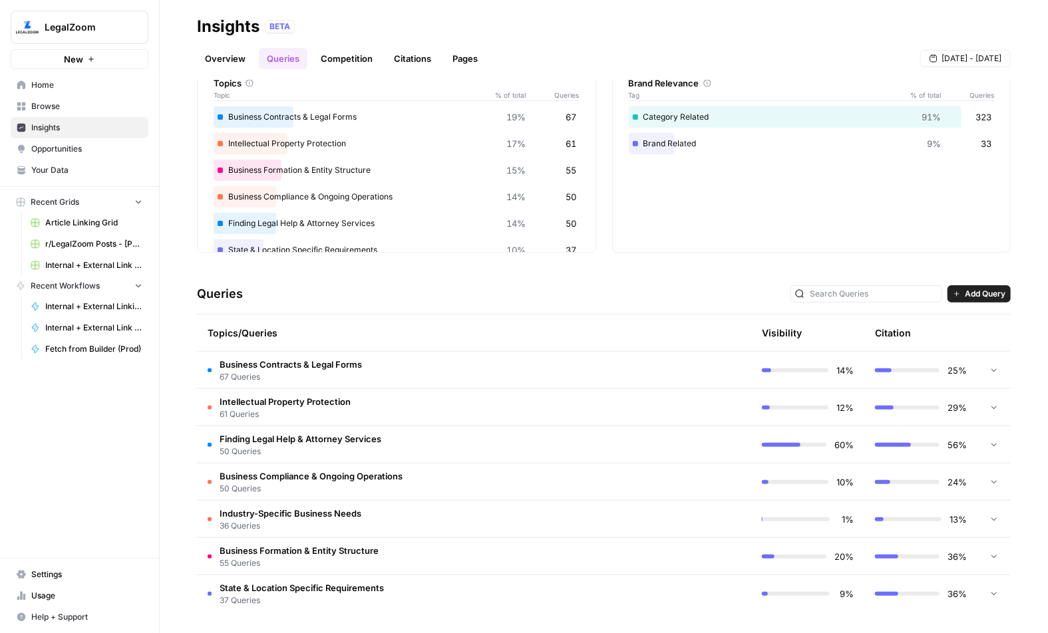
click at [534, 358] on td "Business Contracts & Legal Forms 67 Queries" at bounding box center [417, 370] width 441 height 37
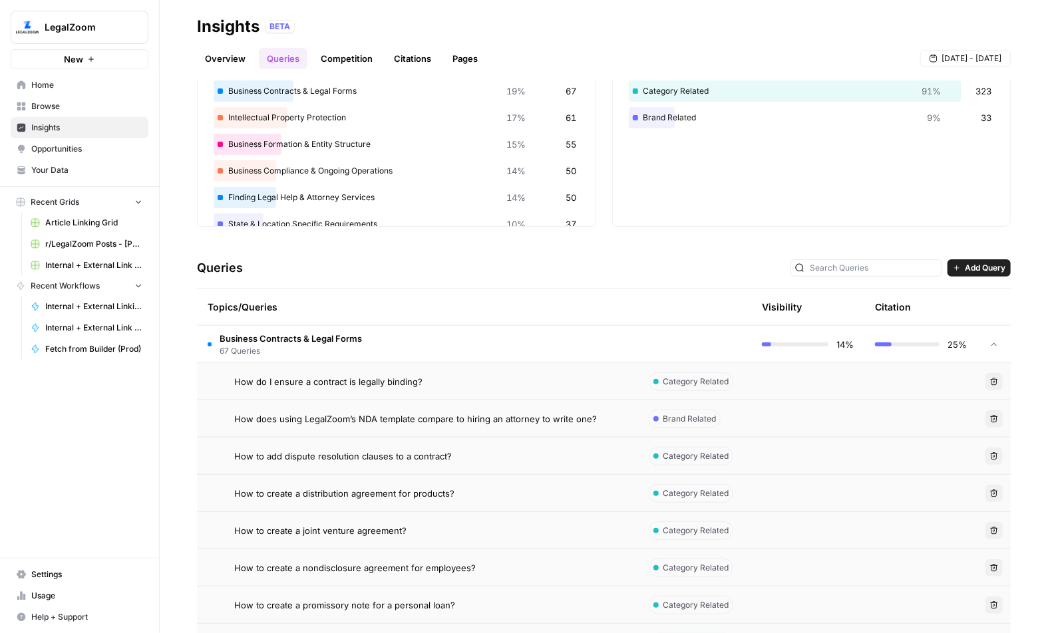
scroll to position [108, 0]
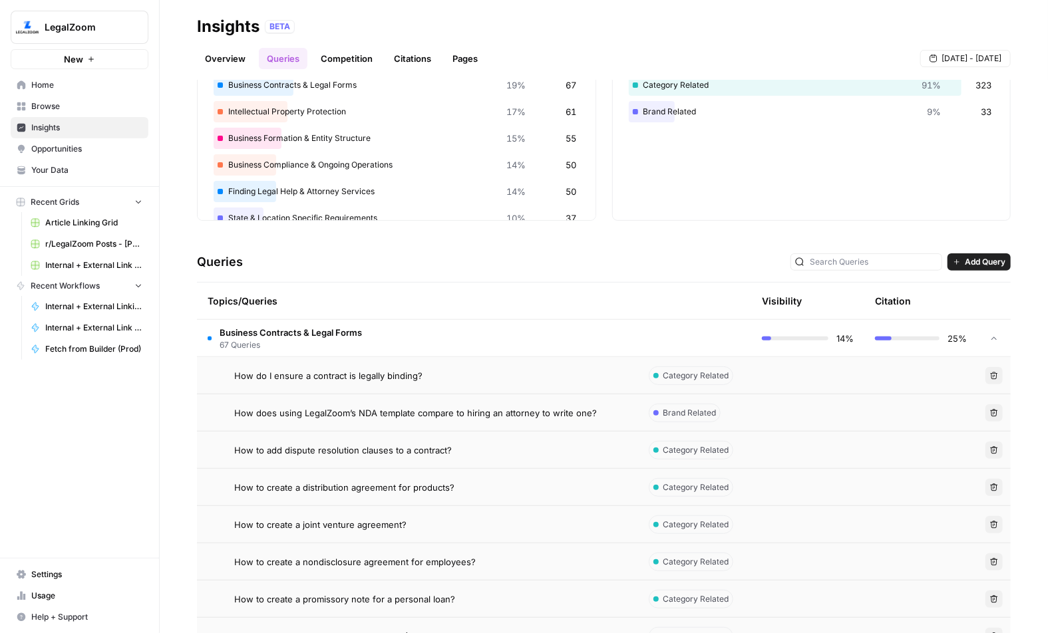
click at [513, 372] on div "How do I ensure a contract is legally binding?" at bounding box center [430, 375] width 393 height 13
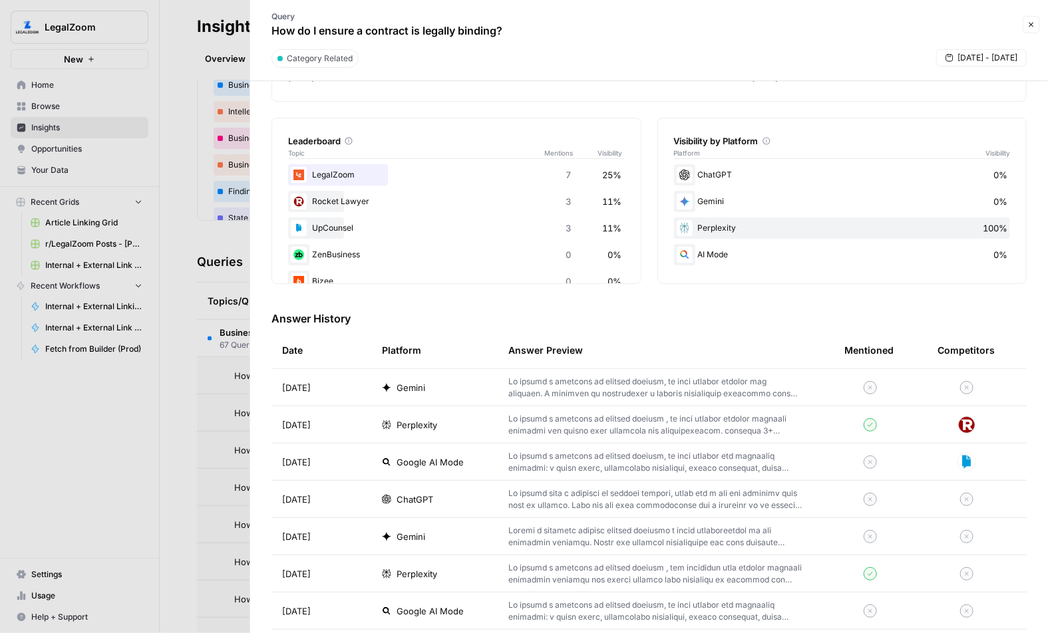
scroll to position [214, 0]
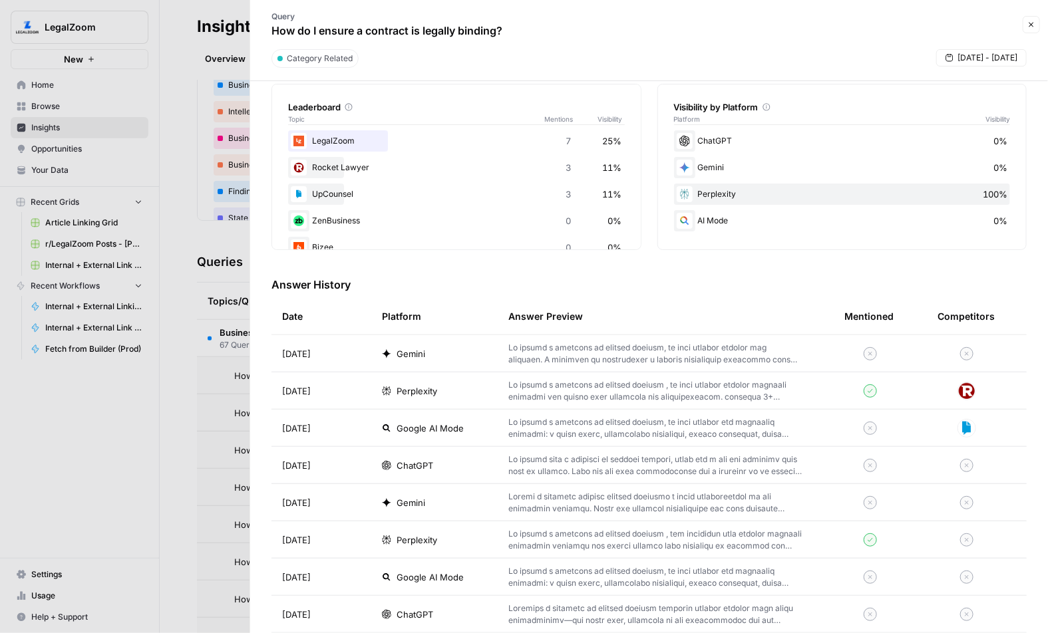
click at [719, 436] on p at bounding box center [654, 428] width 293 height 24
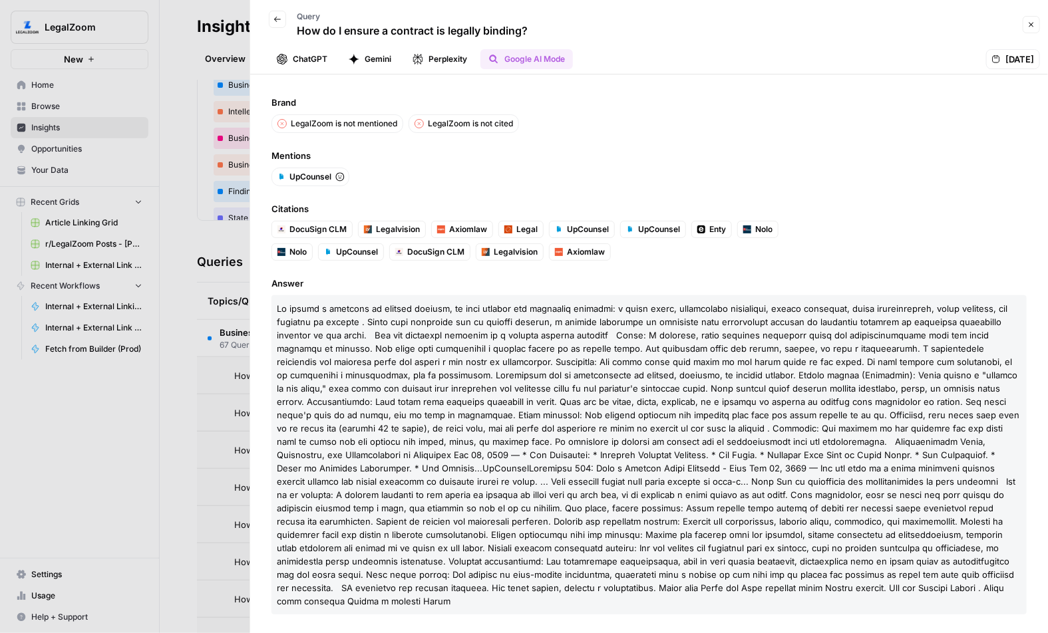
click at [212, 378] on div at bounding box center [524, 316] width 1048 height 633
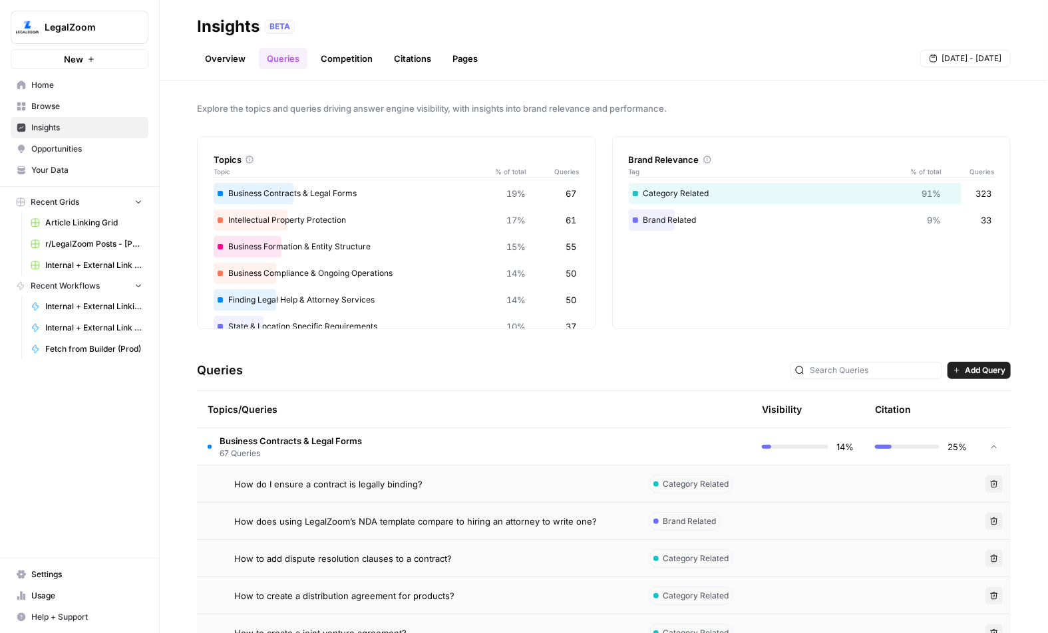
click at [345, 54] on link "Competition" at bounding box center [347, 58] width 68 height 21
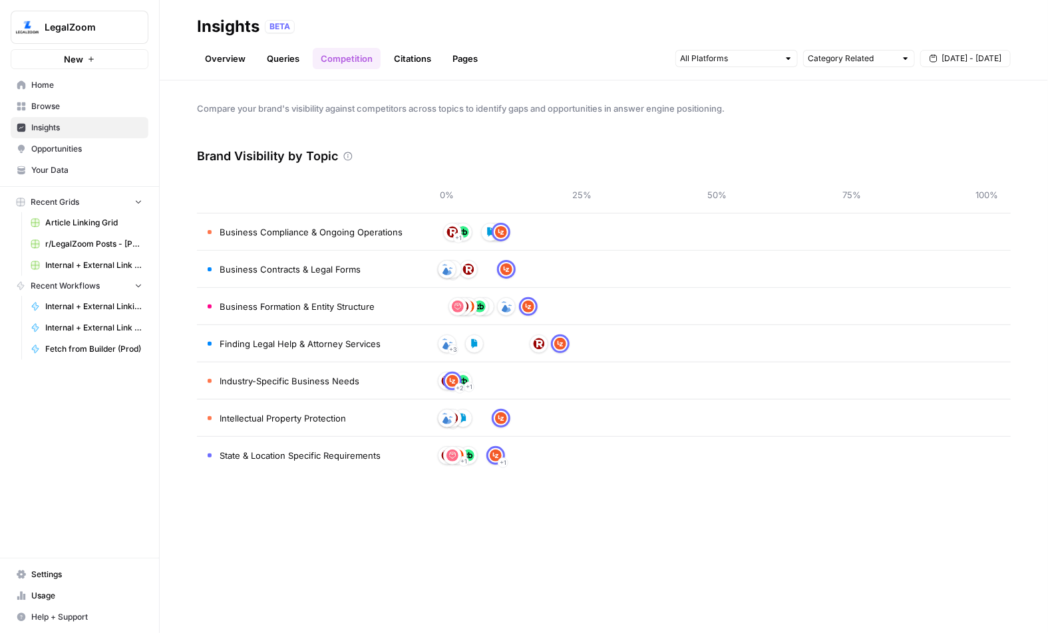
click at [400, 57] on link "Citations" at bounding box center [412, 58] width 53 height 21
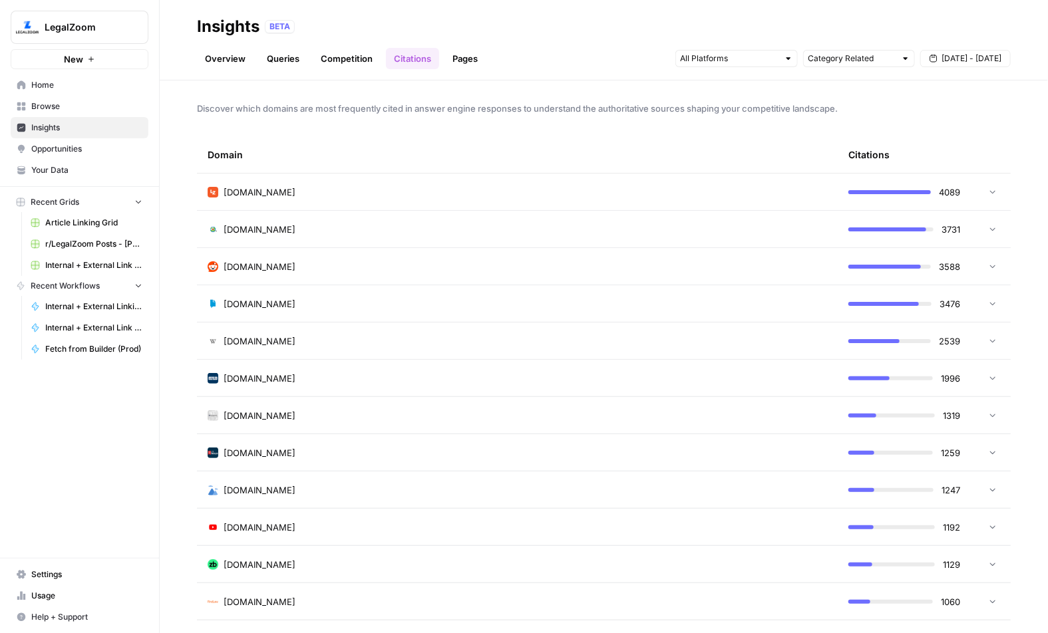
click at [315, 186] on div "[DOMAIN_NAME]" at bounding box center [517, 192] width 619 height 13
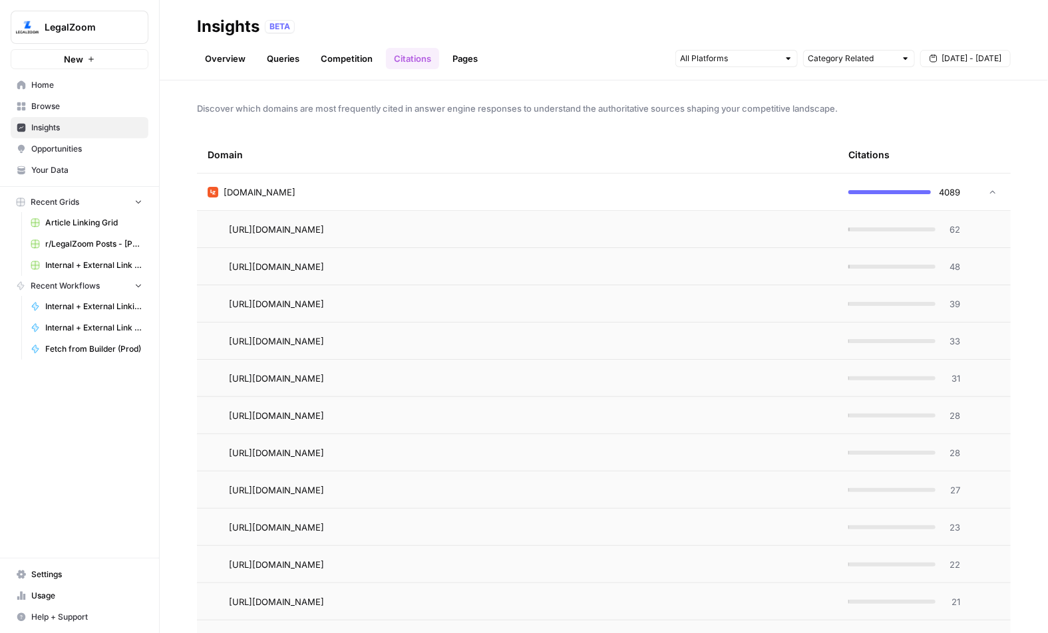
click at [331, 186] on div "[DOMAIN_NAME]" at bounding box center [517, 192] width 619 height 13
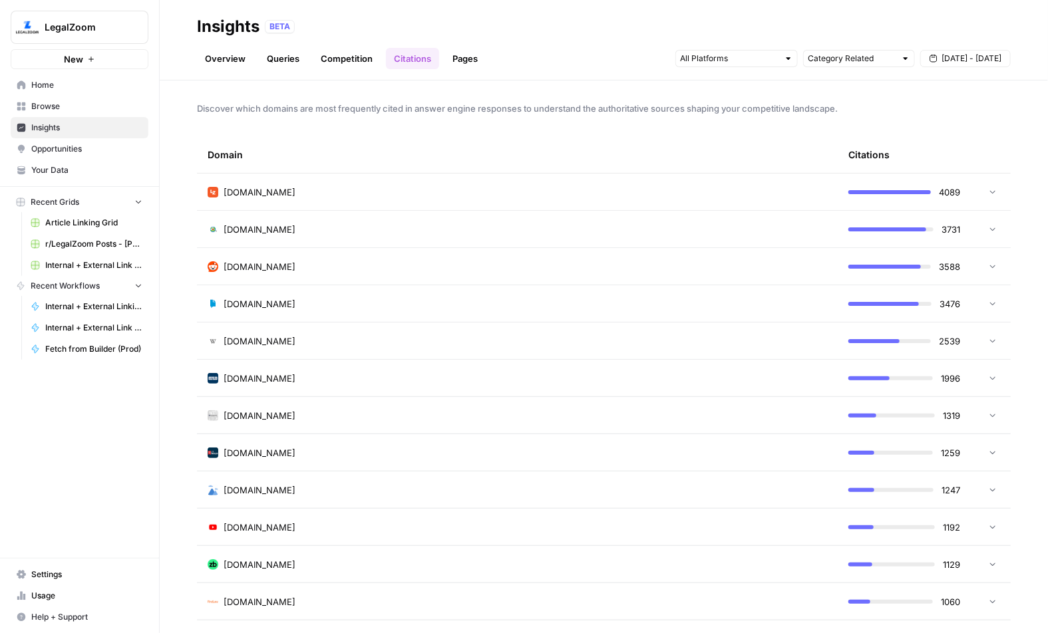
click at [327, 225] on div "[DOMAIN_NAME]" at bounding box center [517, 229] width 619 height 13
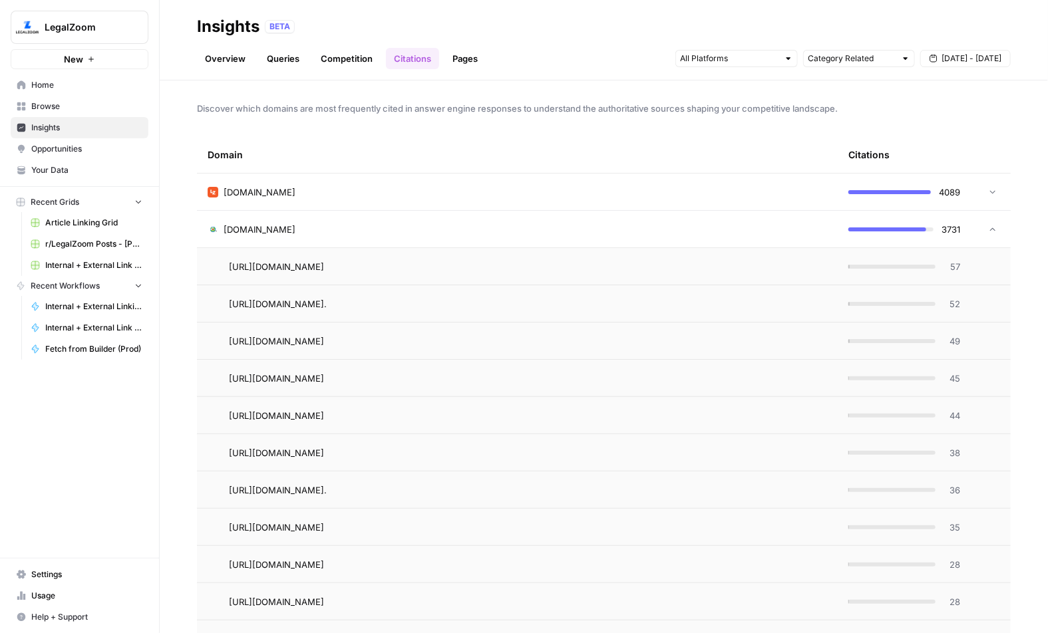
click at [327, 225] on div "[DOMAIN_NAME]" at bounding box center [517, 229] width 619 height 13
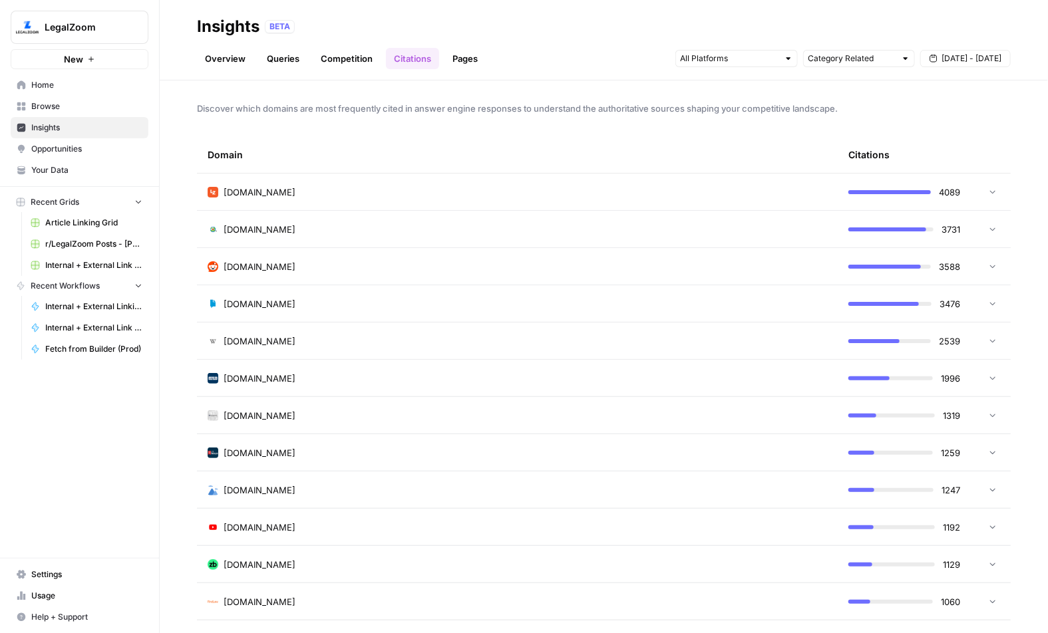
click at [323, 266] on div "[DOMAIN_NAME]" at bounding box center [517, 266] width 619 height 13
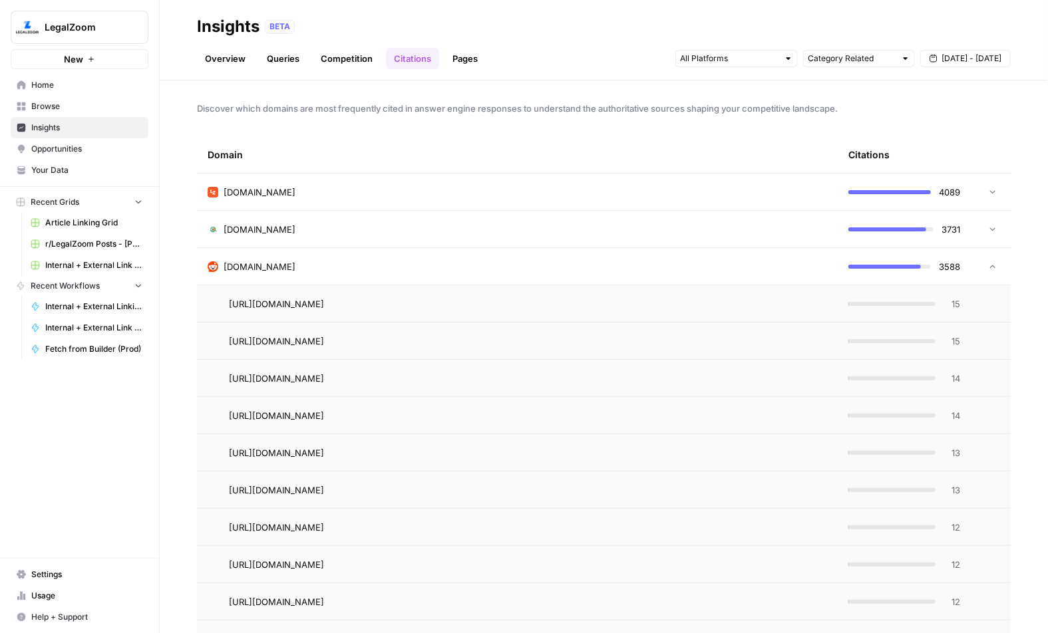
click at [323, 266] on div "[DOMAIN_NAME]" at bounding box center [517, 266] width 619 height 13
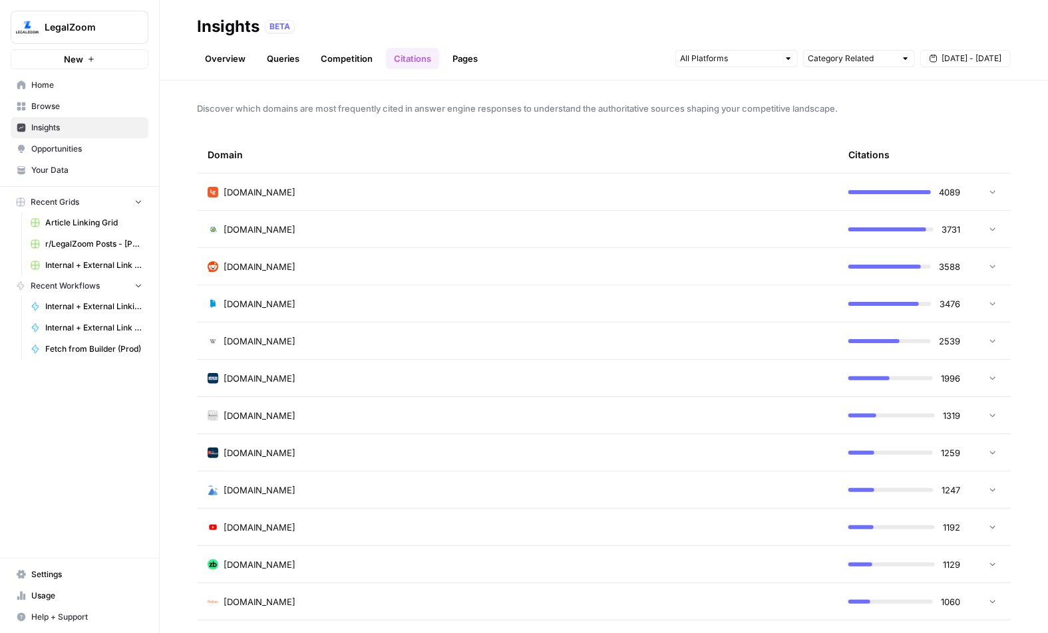
click at [325, 313] on td "[DOMAIN_NAME]" at bounding box center [517, 303] width 640 height 37
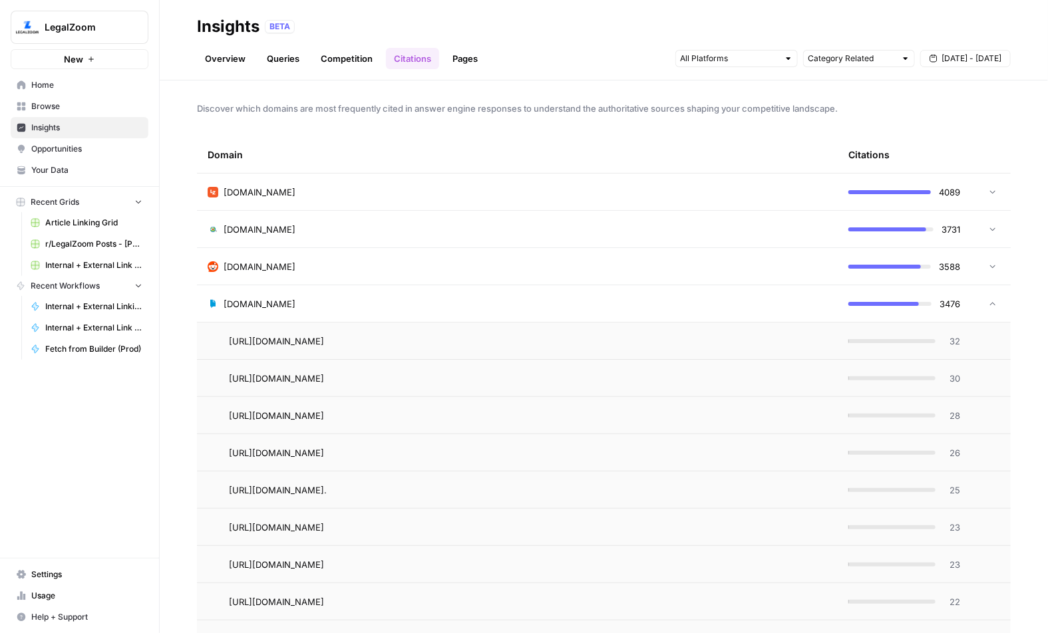
click at [325, 313] on td "[DOMAIN_NAME]" at bounding box center [517, 303] width 640 height 37
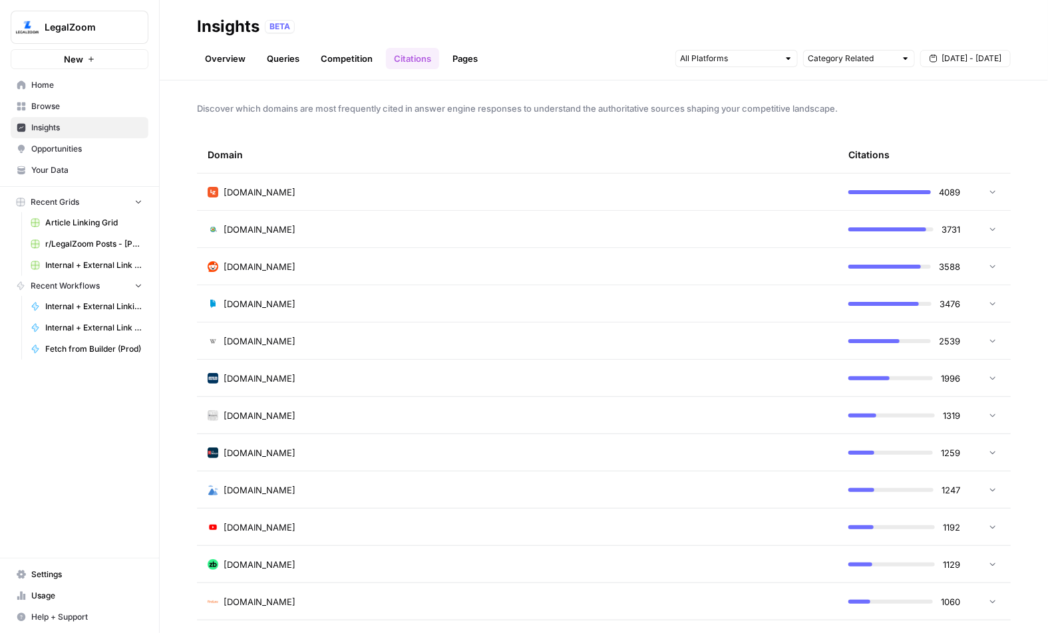
click at [462, 61] on link "Pages" at bounding box center [464, 58] width 41 height 21
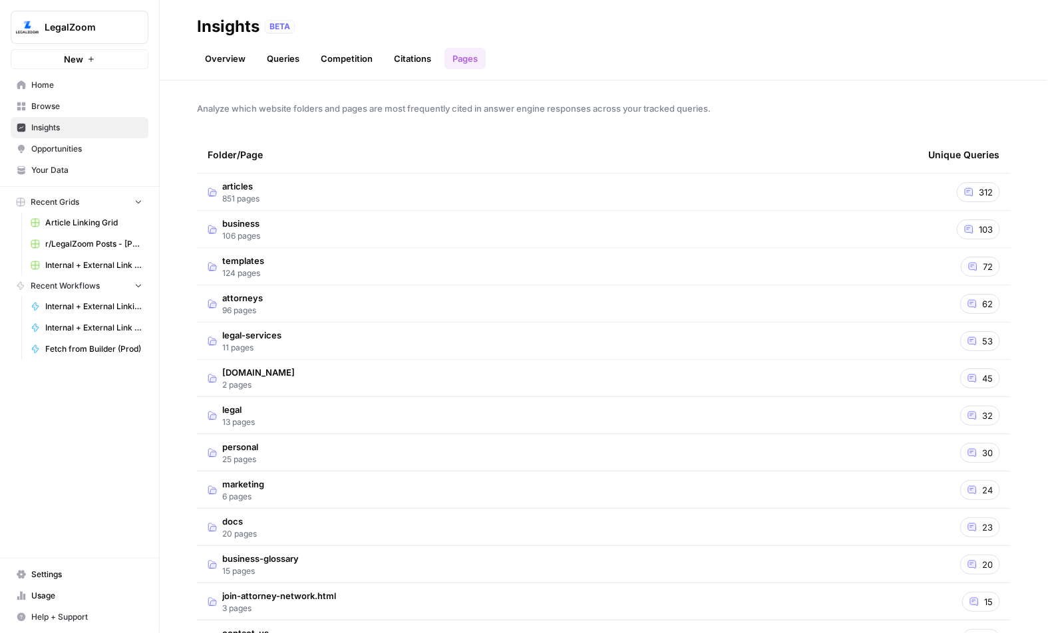
click at [267, 194] on td "articles 851 pages" at bounding box center [557, 192] width 720 height 37
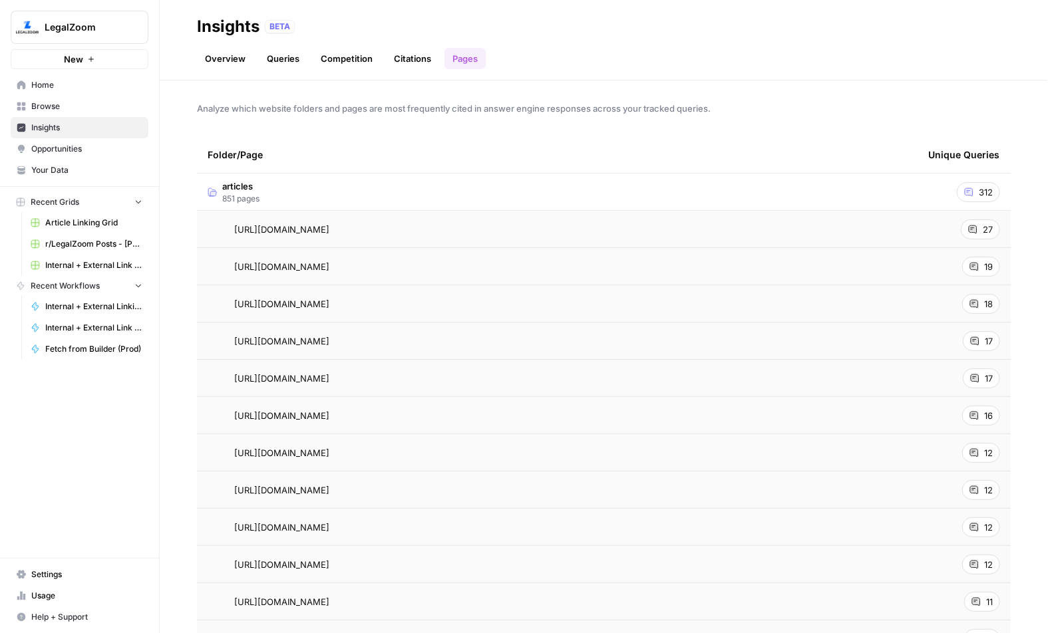
click at [308, 229] on span "[URL][DOMAIN_NAME]" at bounding box center [281, 229] width 95 height 13
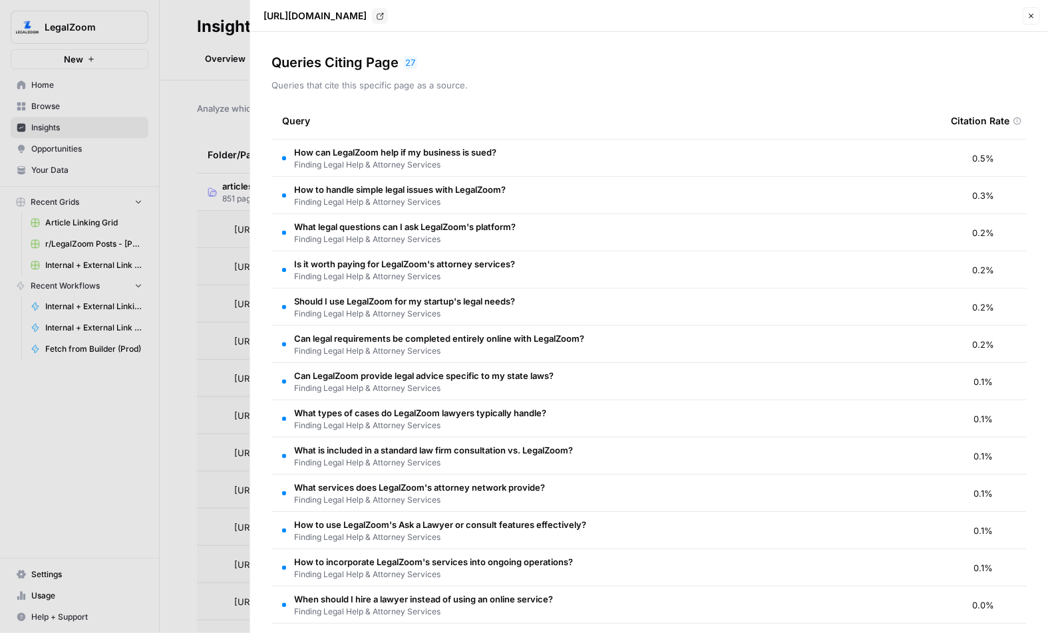
click at [204, 364] on div at bounding box center [524, 316] width 1048 height 633
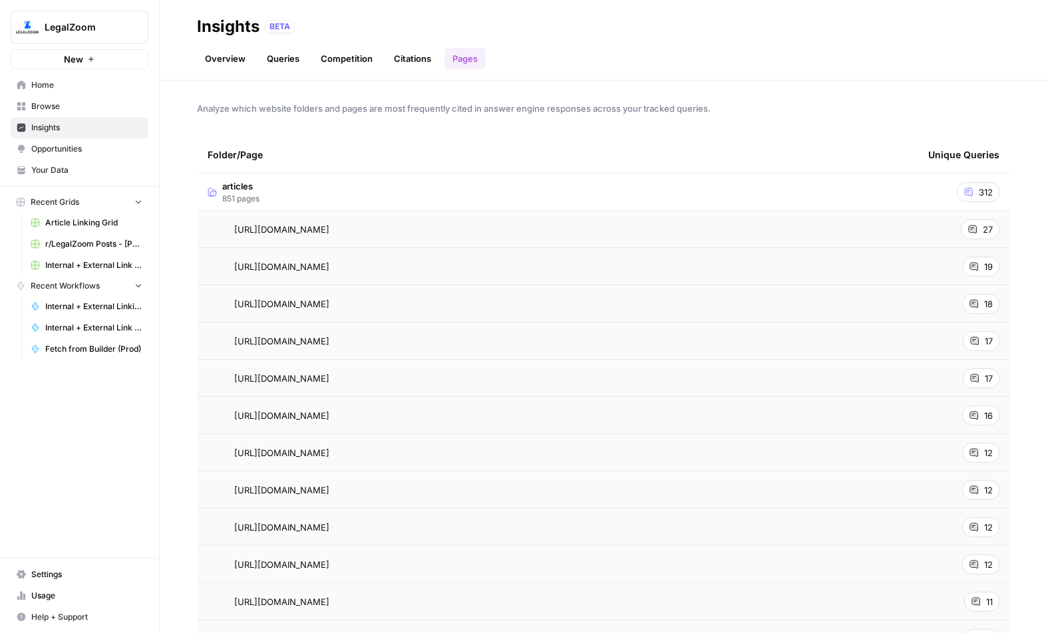
click at [291, 185] on td "articles 851 pages" at bounding box center [557, 192] width 720 height 37
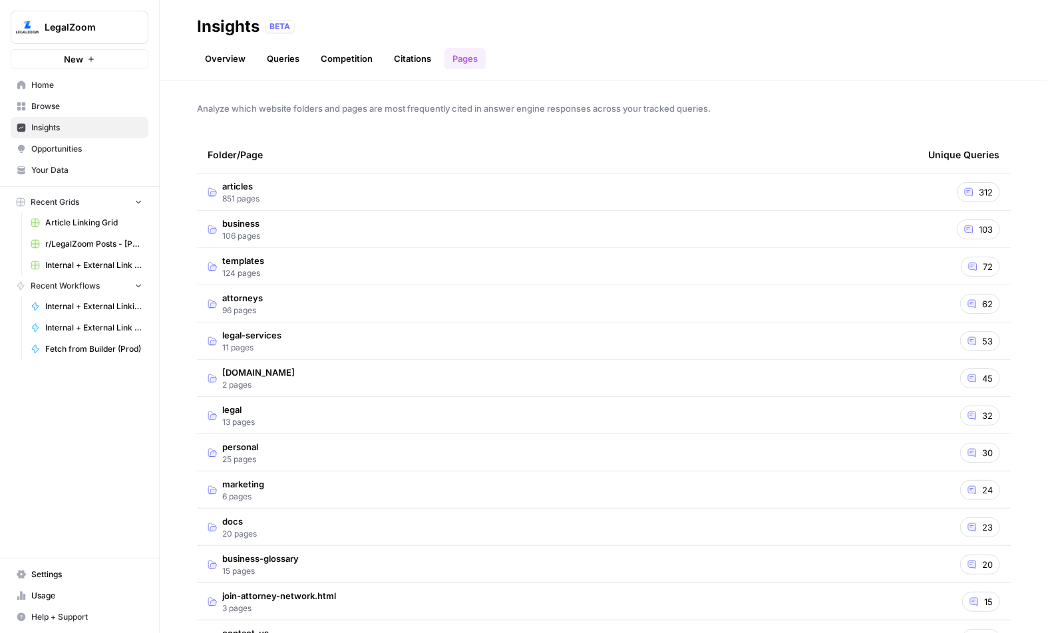
click at [355, 58] on link "Competition" at bounding box center [347, 58] width 68 height 21
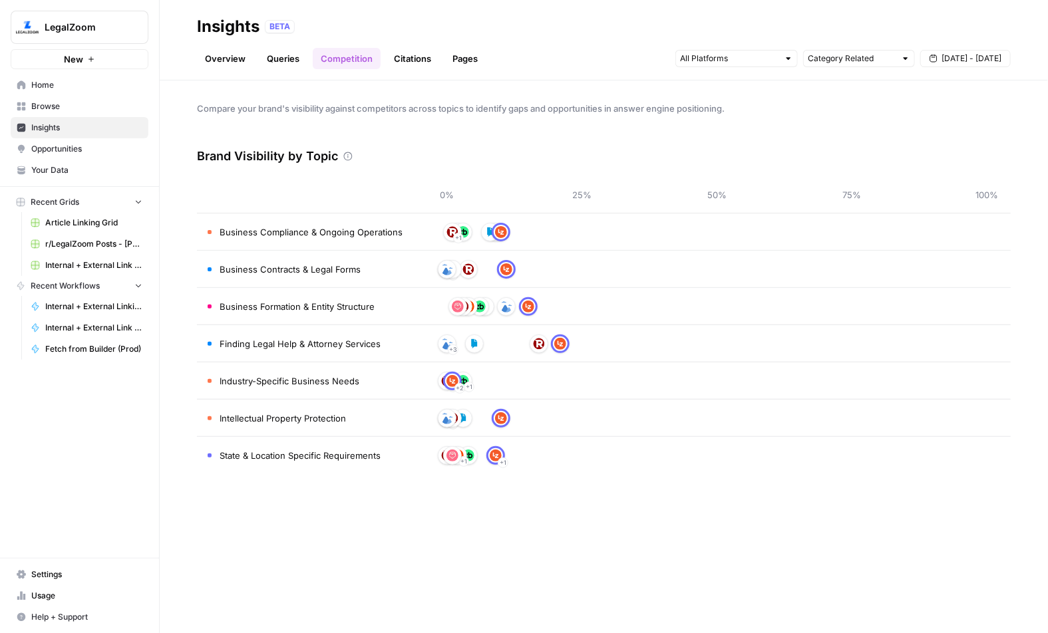
click at [229, 60] on link "Overview" at bounding box center [225, 58] width 57 height 21
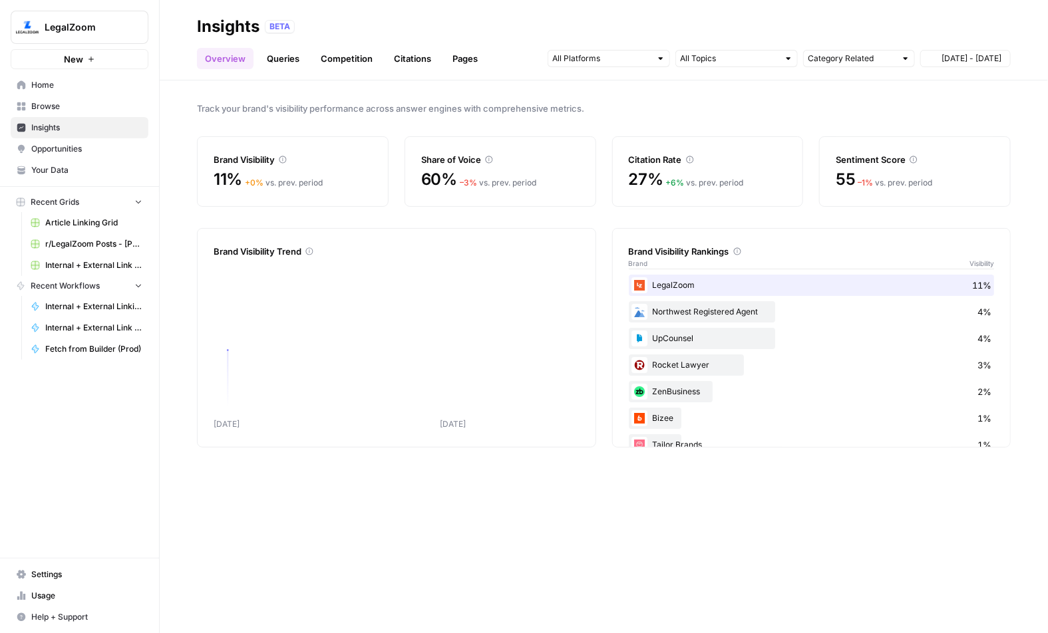
click at [71, 146] on span "Opportunities" at bounding box center [86, 149] width 111 height 12
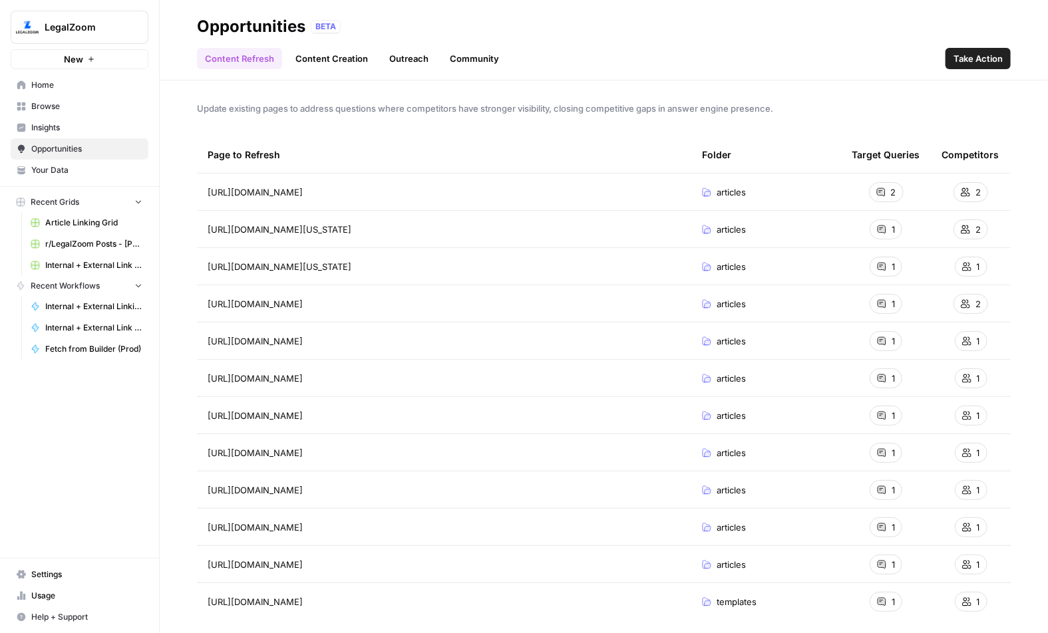
drag, startPoint x: 210, startPoint y: 162, endPoint x: 481, endPoint y: 522, distance: 451.2
click at [481, 522] on table "Page to Refresh Folder Target Queries Competitors [URL][DOMAIN_NAME] articles 2…" at bounding box center [603, 378] width 813 height 484
click at [913, 93] on div "Update existing pages to address questions where competitors have stronger visi…" at bounding box center [604, 356] width 888 height 553
drag, startPoint x: 271, startPoint y: 174, endPoint x: 441, endPoint y: 310, distance: 217.7
click at [441, 310] on table "Page to Refresh Folder Target Queries Competitors [URL][DOMAIN_NAME] Go to page…" at bounding box center [603, 378] width 813 height 484
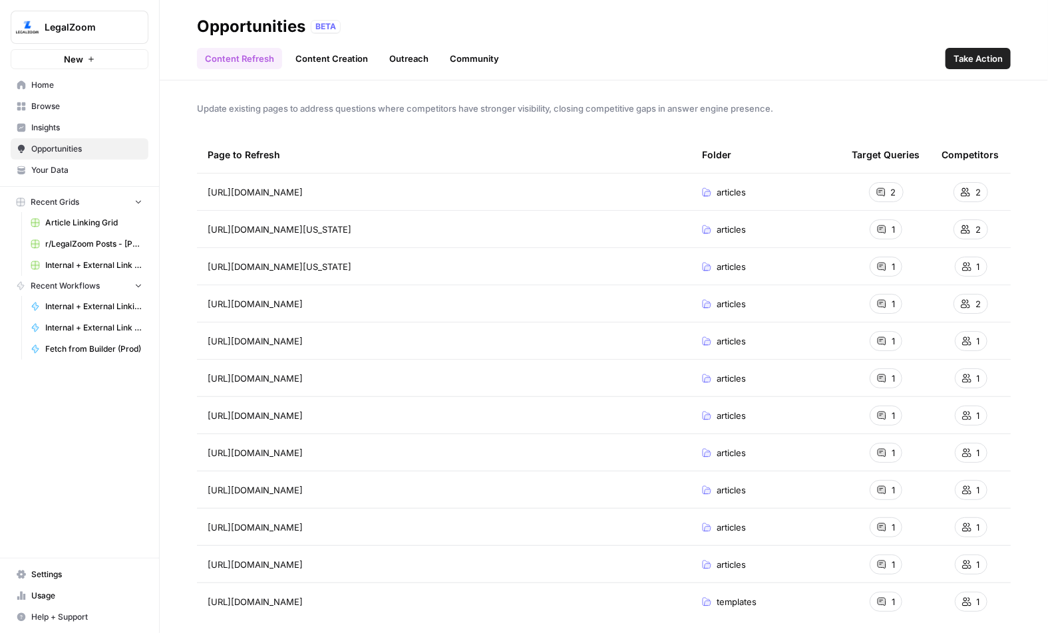
click at [303, 303] on span "[URL][DOMAIN_NAME]" at bounding box center [255, 303] width 95 height 13
click at [325, 303] on icon "Go to page https://www.legalzoom.com/articles/making-changes-to-an-llc-by-filin…" at bounding box center [321, 303] width 7 height 7
click at [334, 63] on link "Content Creation" at bounding box center [331, 58] width 88 height 21
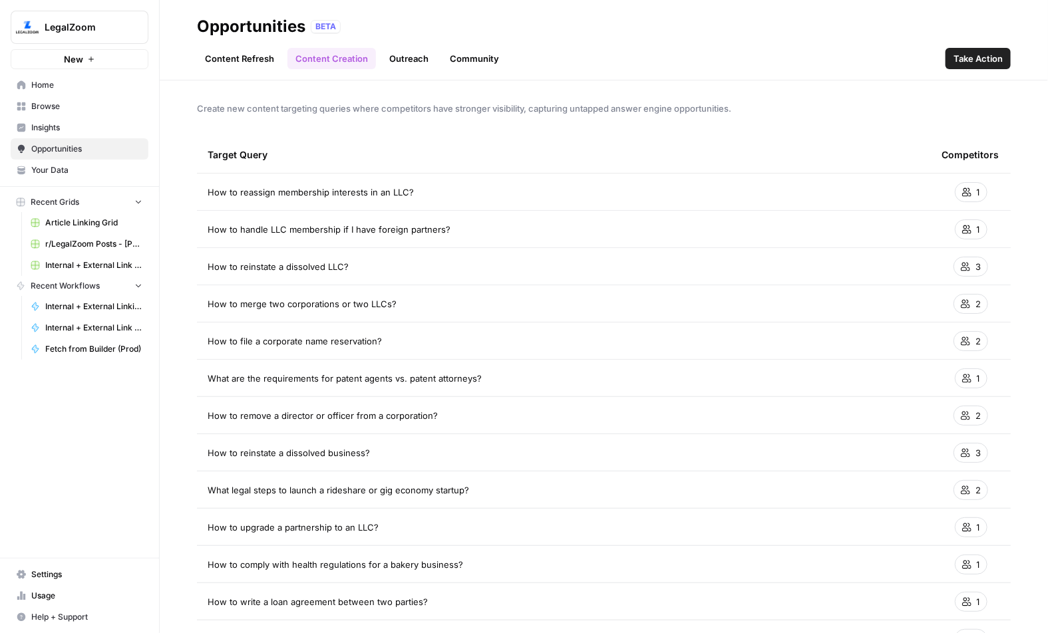
drag, startPoint x: 263, startPoint y: 177, endPoint x: 380, endPoint y: 440, distance: 287.6
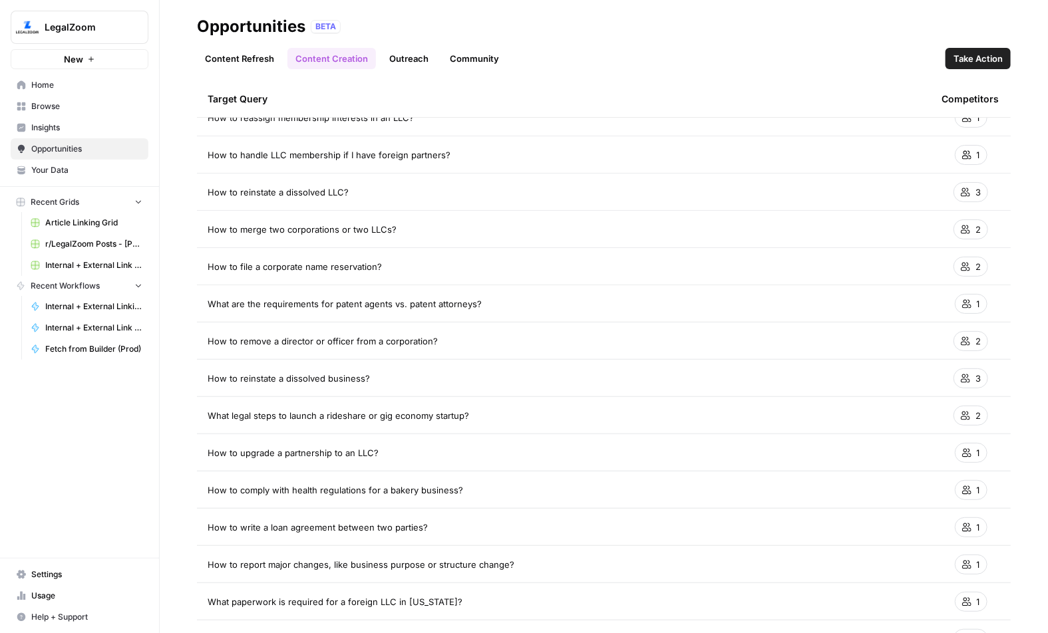
scroll to position [119, 0]
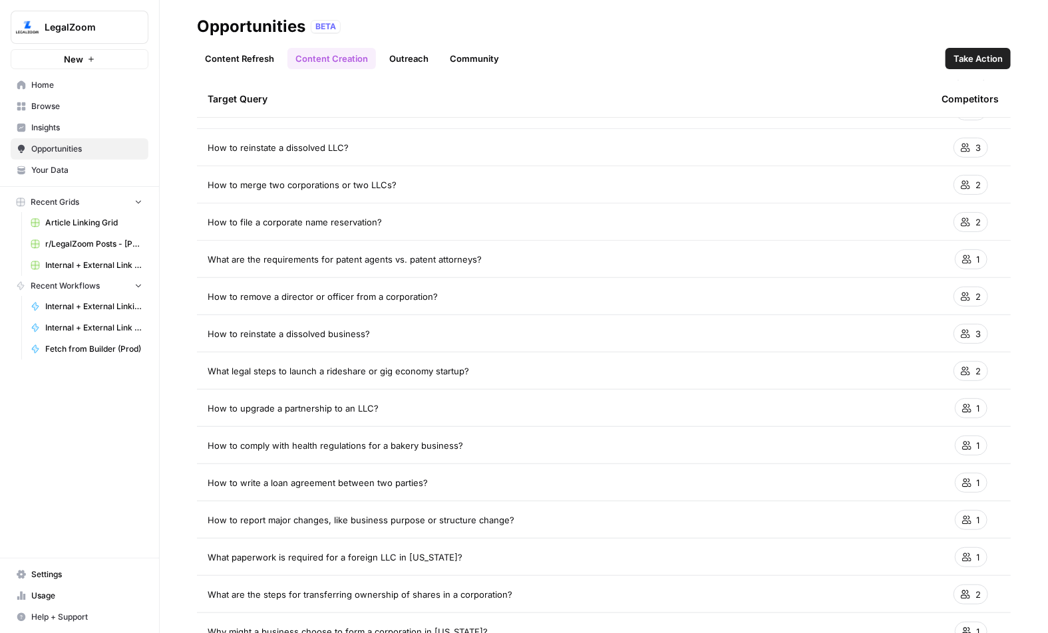
click at [417, 123] on td "How to handle LLC membership if I have foreign partners?" at bounding box center [564, 110] width 734 height 37
click at [401, 58] on link "Outreach" at bounding box center [408, 58] width 55 height 21
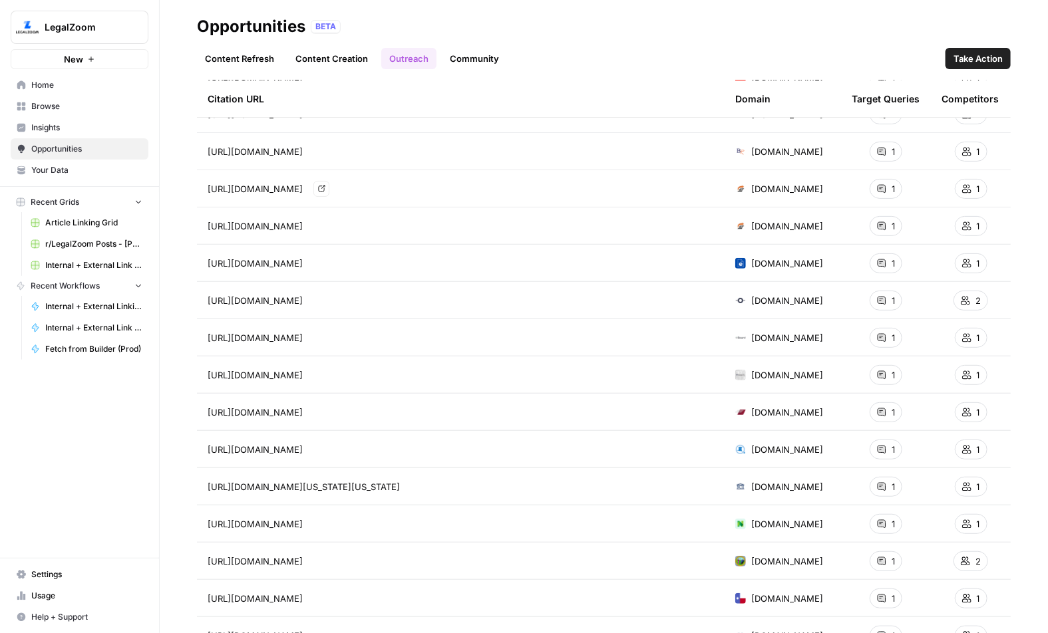
scroll to position [176, 0]
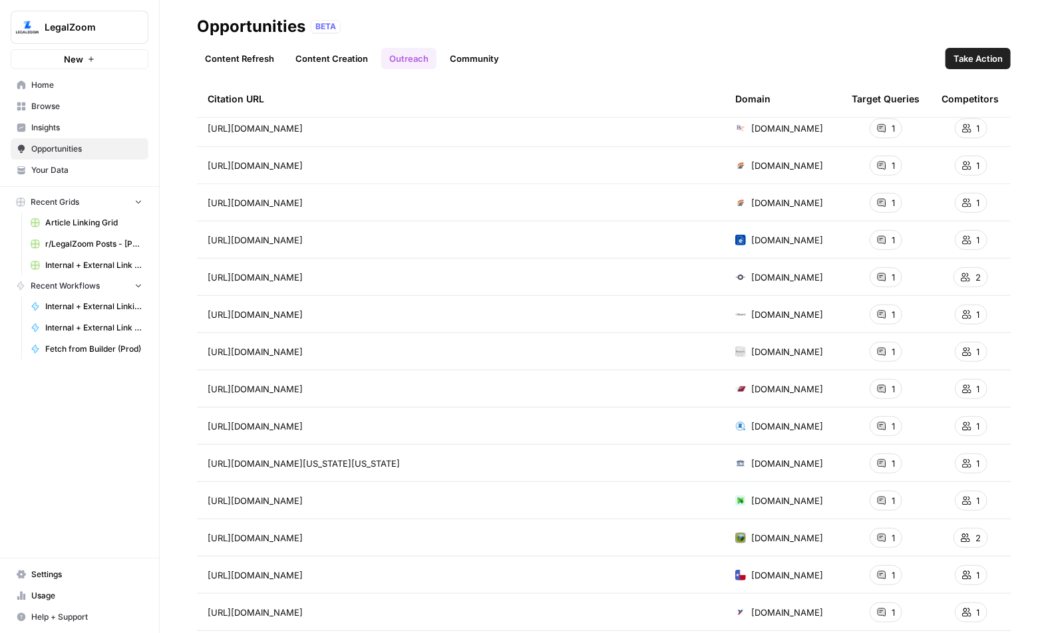
drag, startPoint x: 755, startPoint y: 241, endPoint x: 786, endPoint y: 241, distance: 31.3
click at [786, 241] on tr "[URL][DOMAIN_NAME] [DOMAIN_NAME] 1 1" at bounding box center [603, 239] width 813 height 37
drag, startPoint x: 672, startPoint y: 286, endPoint x: 774, endPoint y: 286, distance: 101.8
click at [774, 286] on tr "[URL][DOMAIN_NAME] Go to page [DOMAIN_NAME] 1 2" at bounding box center [603, 277] width 813 height 37
drag, startPoint x: 687, startPoint y: 313, endPoint x: 793, endPoint y: 310, distance: 106.5
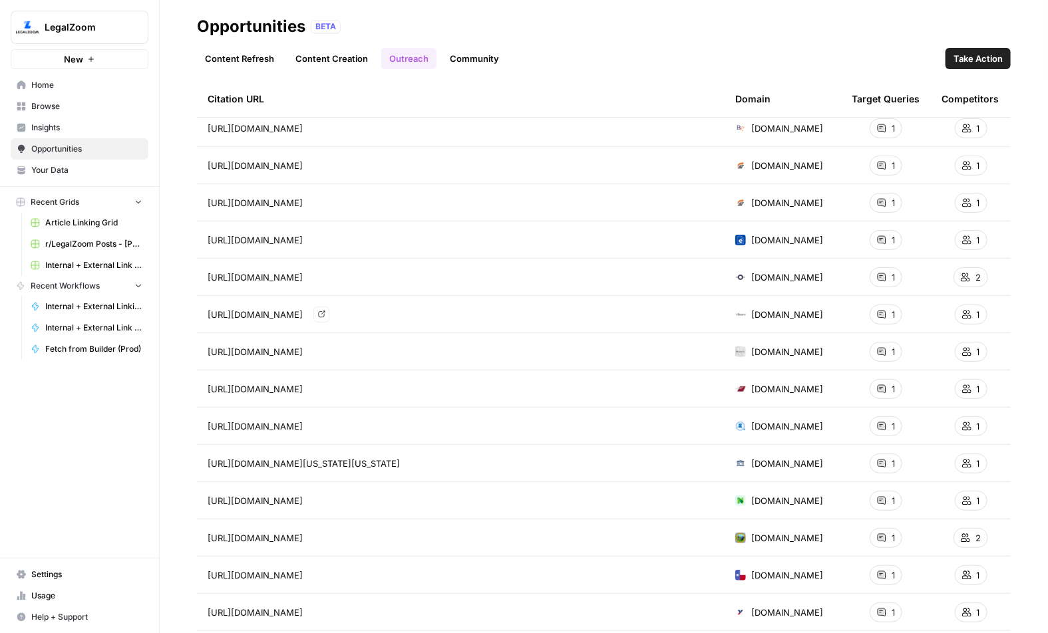
click at [793, 310] on tr "[URL][DOMAIN_NAME] Go to page [DOMAIN_NAME] 1 1" at bounding box center [603, 314] width 813 height 37
drag, startPoint x: 686, startPoint y: 321, endPoint x: 783, endPoint y: 317, distance: 97.2
click at [783, 317] on tr "[URL][DOMAIN_NAME] Go to page [DOMAIN_NAME] 1 1" at bounding box center [603, 314] width 813 height 37
drag, startPoint x: 681, startPoint y: 335, endPoint x: 804, endPoint y: 341, distance: 123.2
click at [804, 341] on tr "[URL][DOMAIN_NAME] [DOMAIN_NAME] 1 1" at bounding box center [603, 351] width 813 height 37
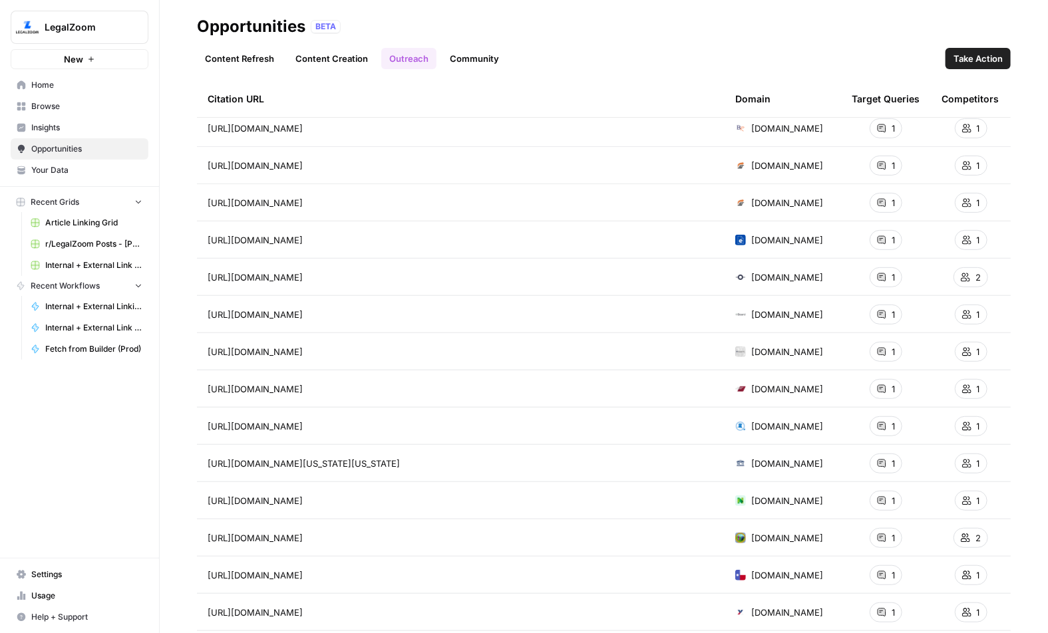
click at [674, 357] on div "[URL][DOMAIN_NAME] Go to page" at bounding box center [461, 352] width 506 height 16
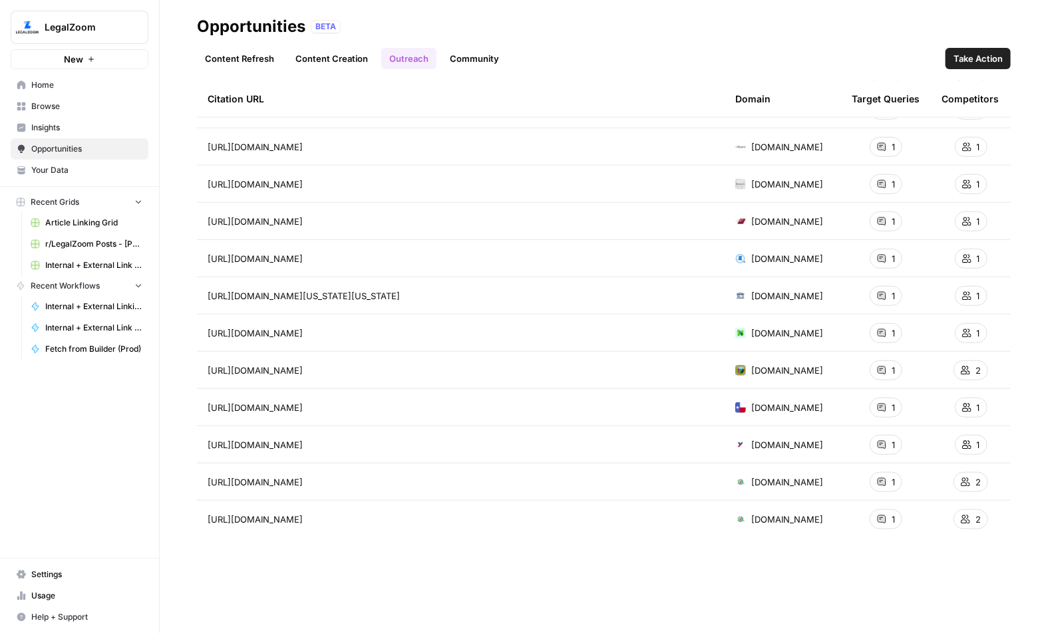
scroll to position [0, 0]
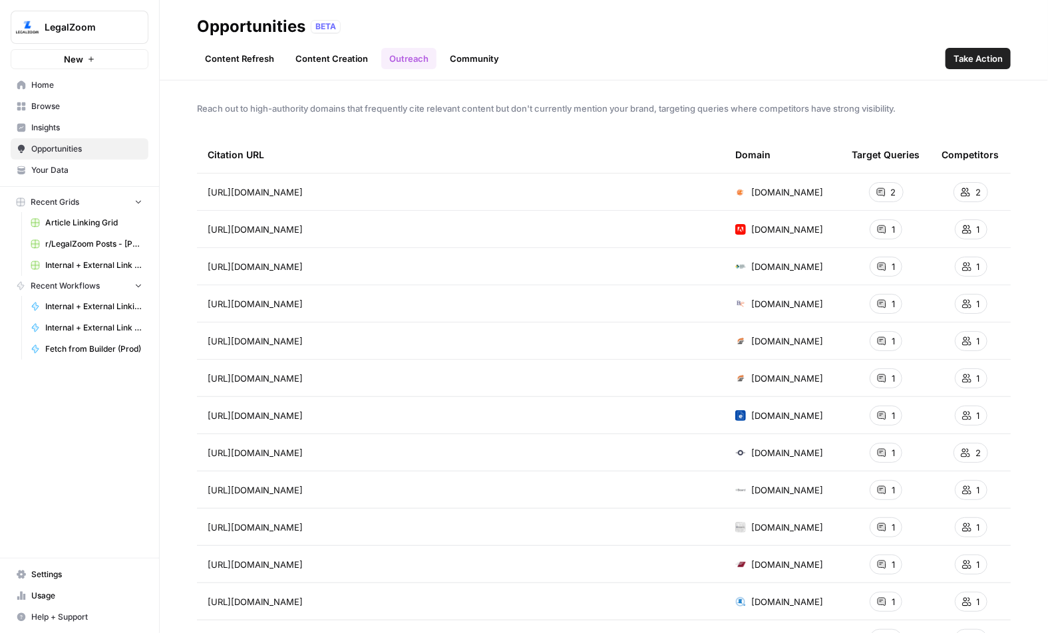
click at [964, 64] on span "Take Action" at bounding box center [977, 58] width 49 height 13
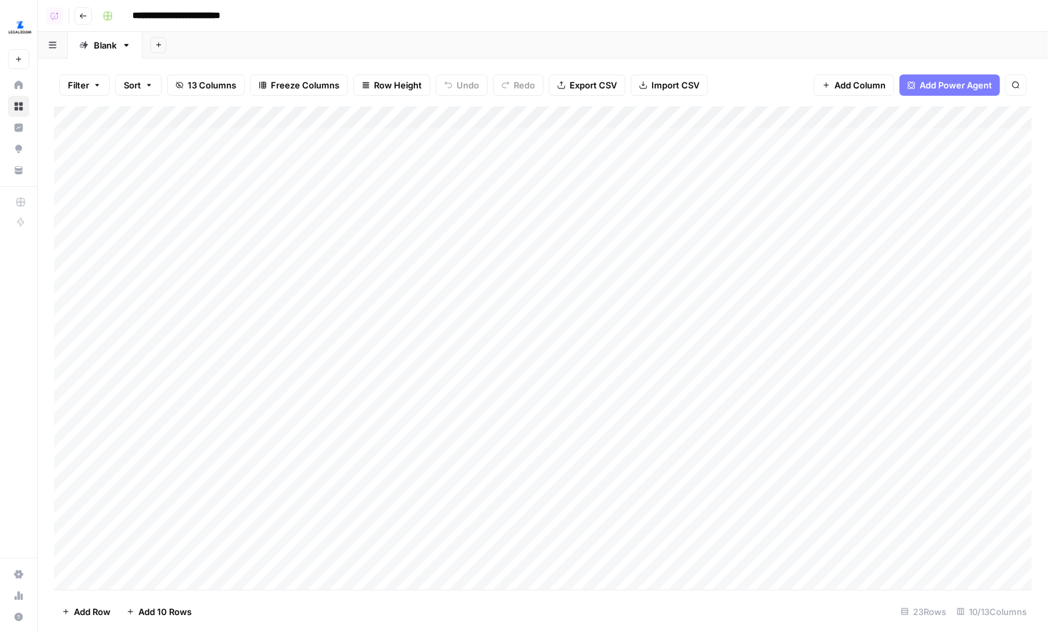
drag, startPoint x: 297, startPoint y: 156, endPoint x: 304, endPoint y: 468, distance: 312.7
click at [304, 468] on div "Add Column" at bounding box center [543, 348] width 978 height 484
click at [730, 214] on div "Add Column" at bounding box center [543, 348] width 978 height 484
drag, startPoint x: 329, startPoint y: 152, endPoint x: 330, endPoint y: 347, distance: 194.2
click at [330, 347] on div "Add Column" at bounding box center [543, 348] width 978 height 484
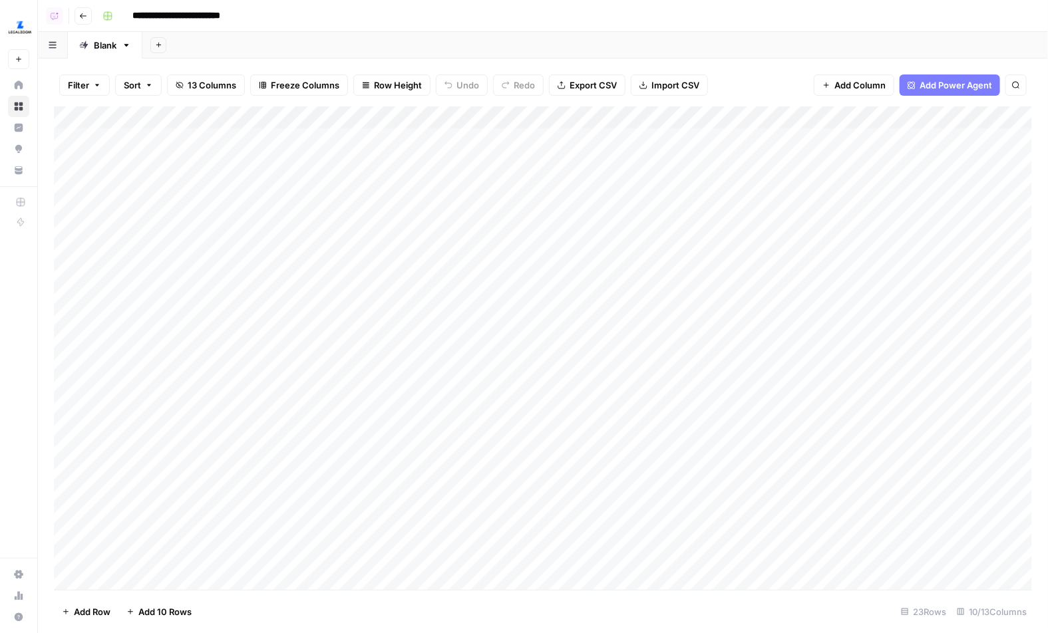
click at [330, 347] on div "Add Column" at bounding box center [543, 348] width 978 height 484
click at [319, 307] on div "Add Column" at bounding box center [543, 348] width 978 height 484
click at [268, 238] on div "Add Column" at bounding box center [543, 348] width 978 height 484
drag, startPoint x: 249, startPoint y: 157, endPoint x: 255, endPoint y: 314, distance: 157.1
click at [255, 314] on div "Add Column" at bounding box center [543, 348] width 978 height 484
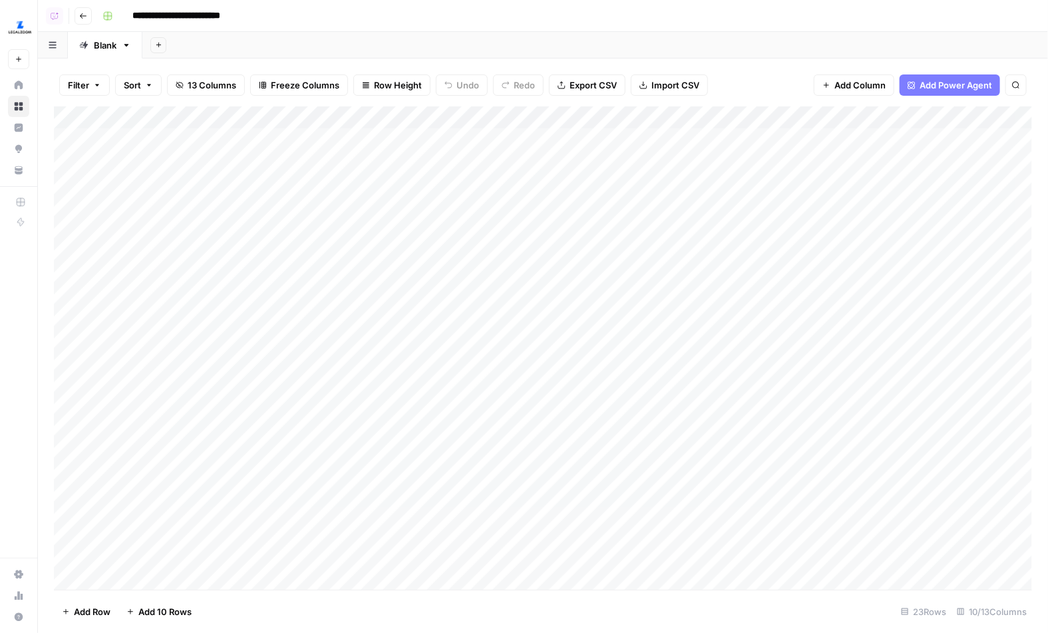
click at [281, 319] on div "Add Column" at bounding box center [543, 348] width 978 height 484
click at [288, 153] on div "Add Column" at bounding box center [543, 348] width 978 height 484
click at [303, 140] on div "Add Column" at bounding box center [543, 348] width 978 height 484
click at [86, 19] on icon "button" at bounding box center [83, 16] width 8 height 8
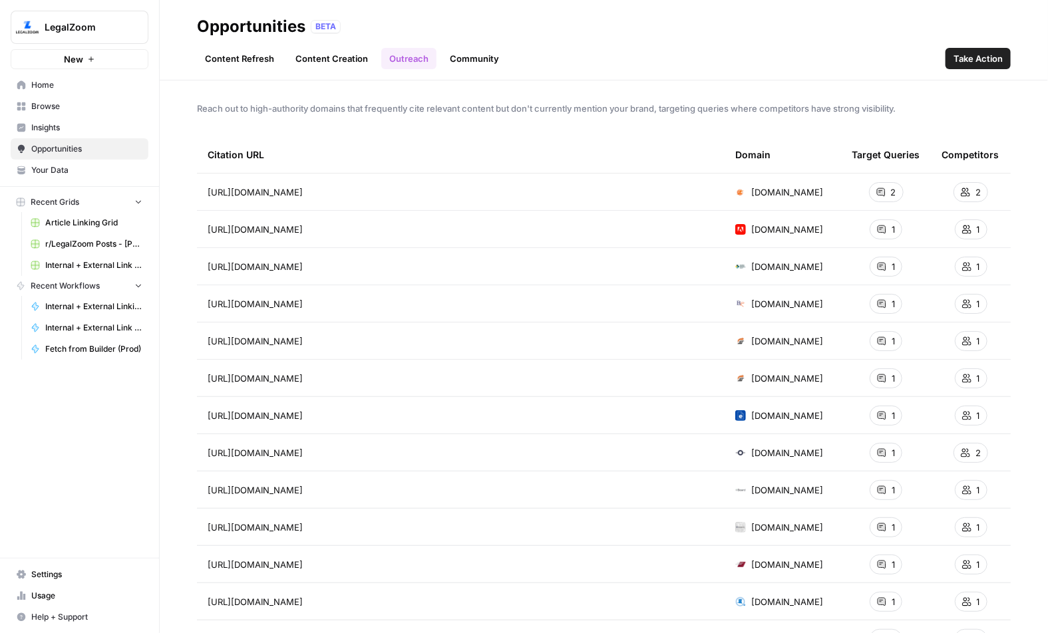
click at [85, 93] on link "Home" at bounding box center [80, 84] width 138 height 21
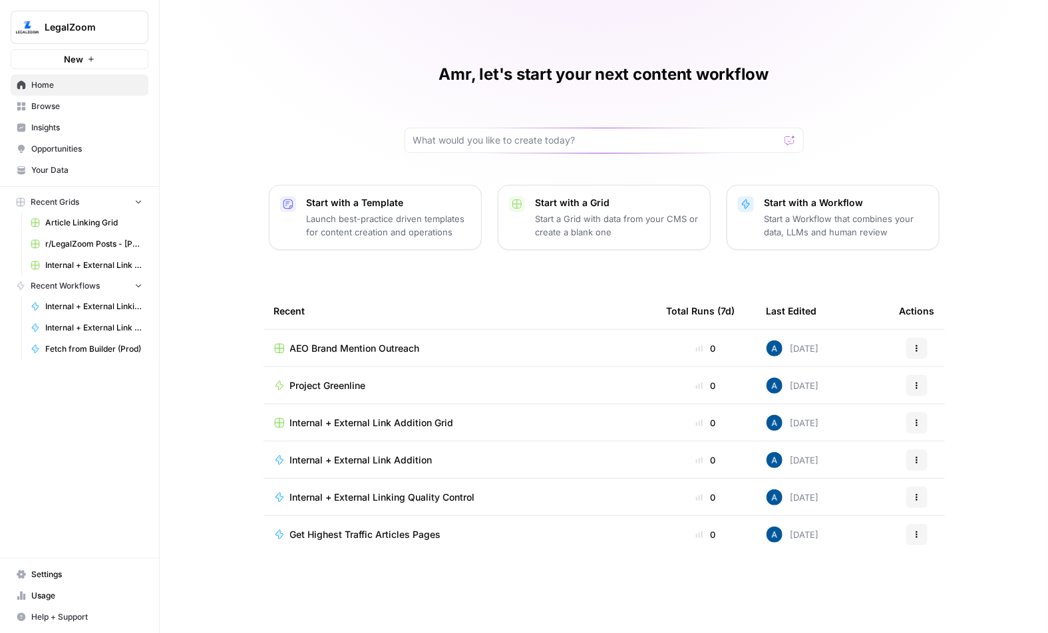
click at [778, 208] on p "Start with a Workflow" at bounding box center [846, 202] width 164 height 13
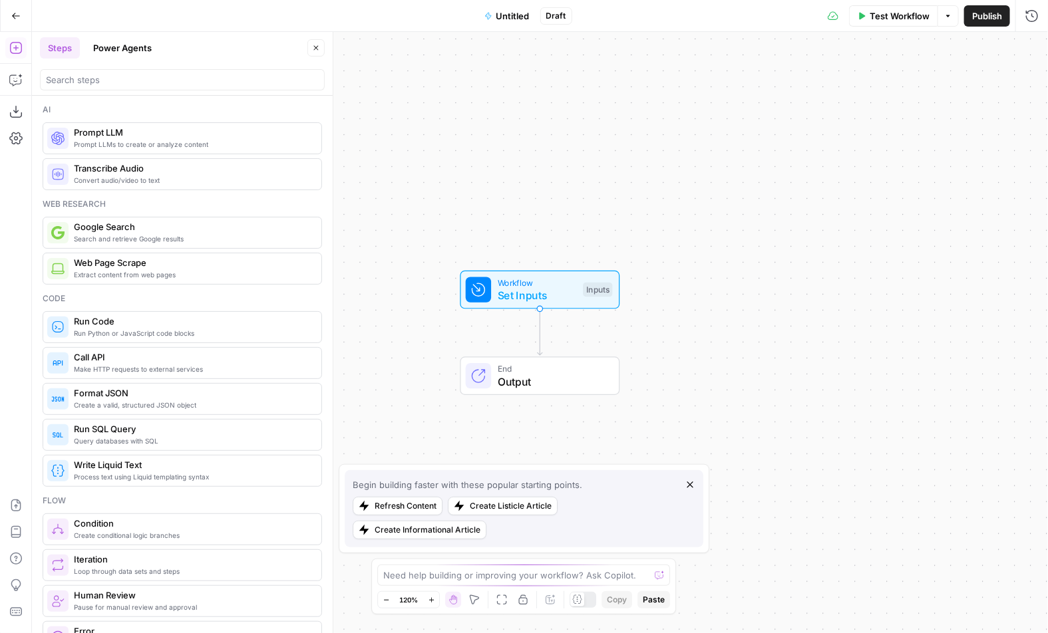
click at [688, 490] on icon "button" at bounding box center [689, 485] width 11 height 11
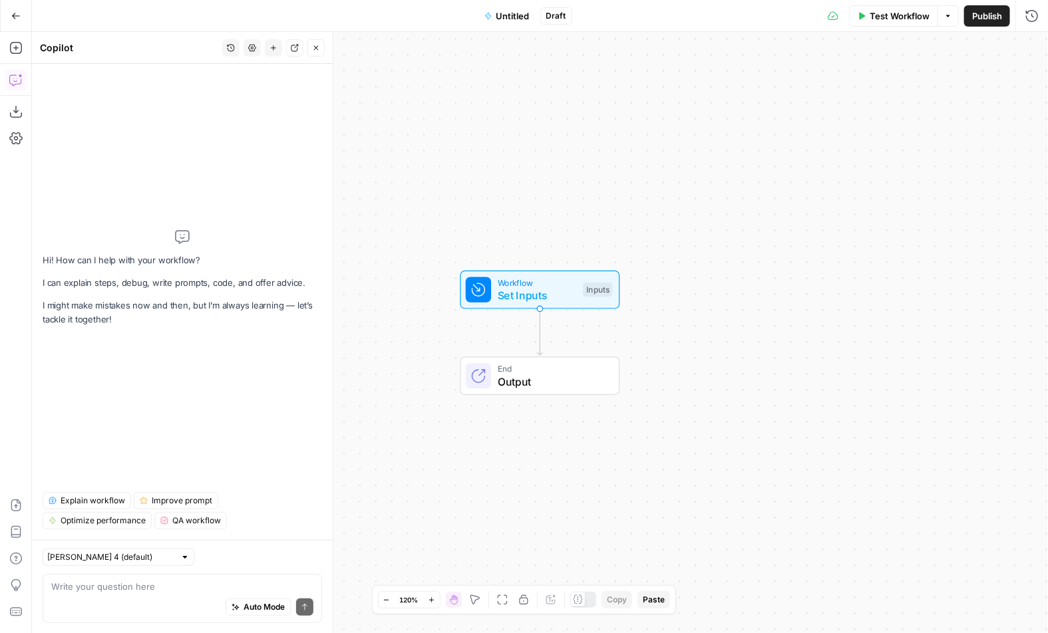
click at [180, 593] on textarea at bounding box center [182, 586] width 262 height 13
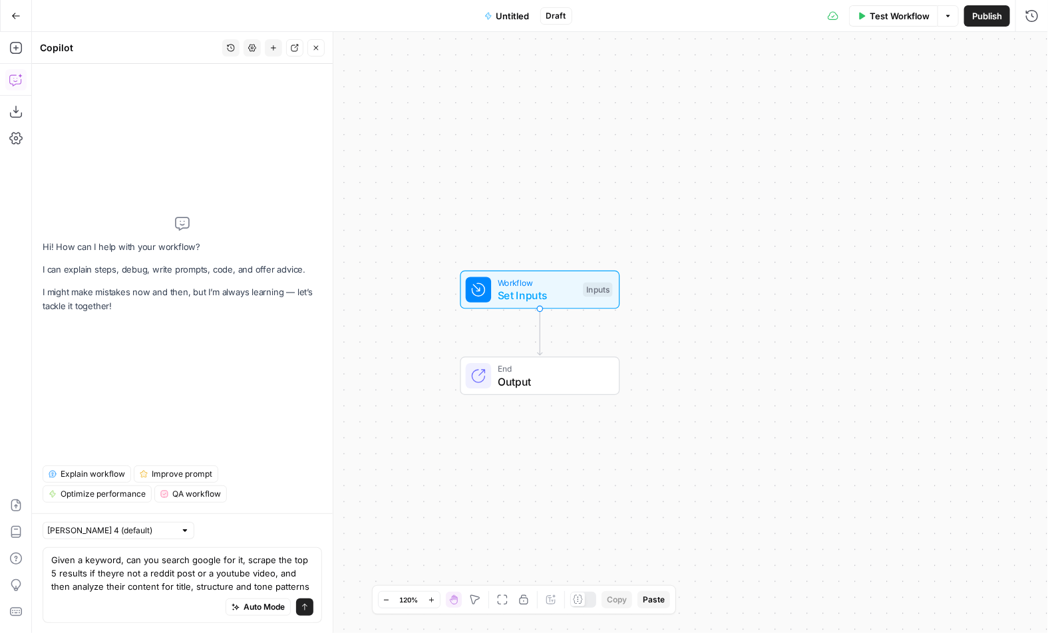
type textarea "Given a keyword, can you search google for it, scrape the top 5 results if they…"
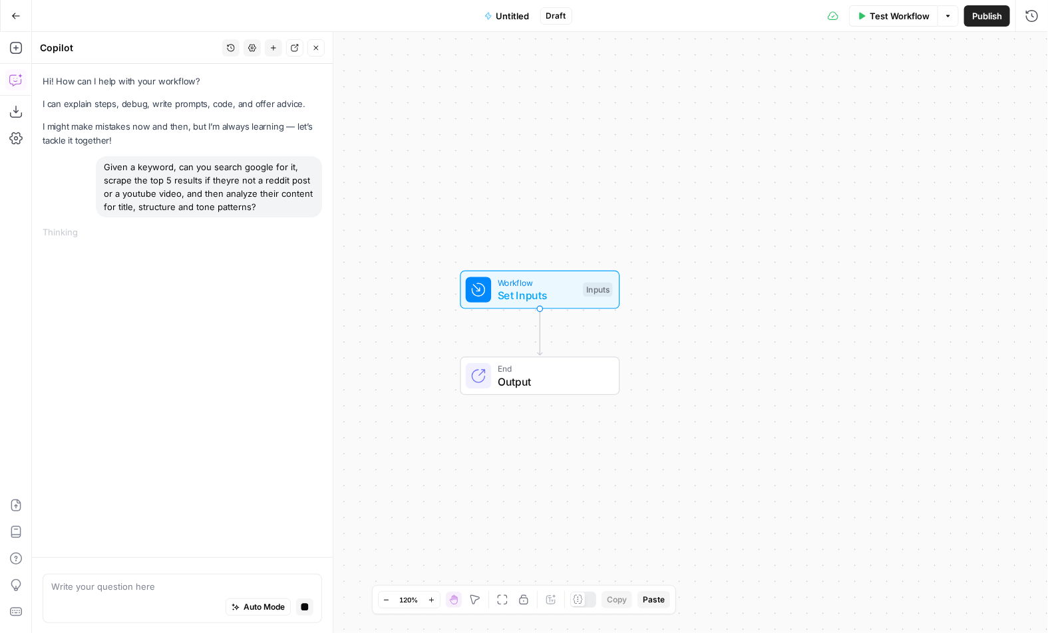
click at [208, 459] on div "Hi! How can I help with your workflow? I can explain steps, debug, write prompt…" at bounding box center [182, 311] width 301 height 494
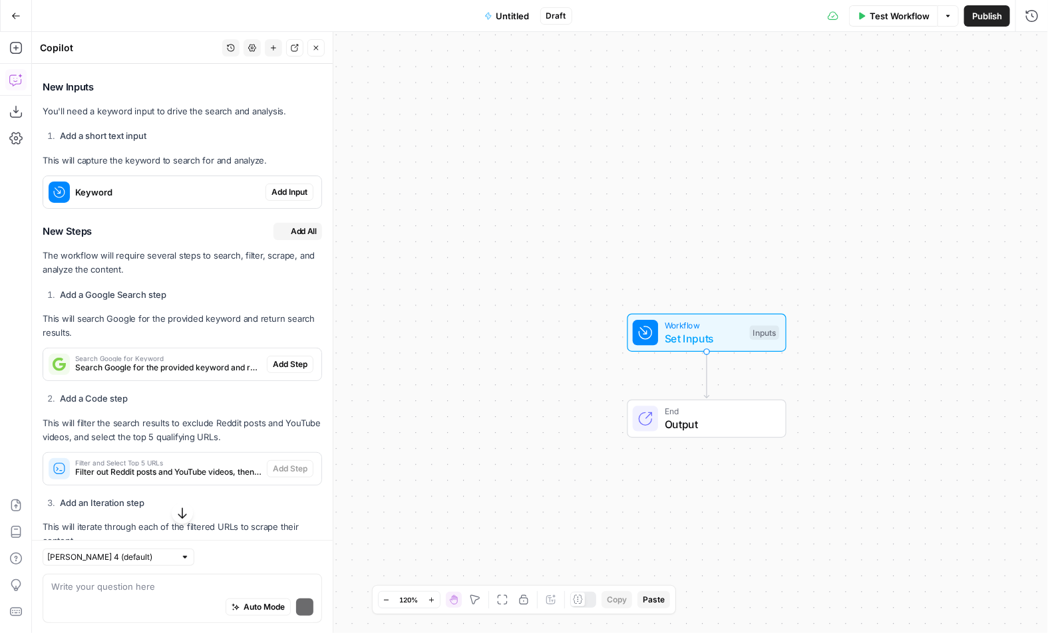
scroll to position [259, 0]
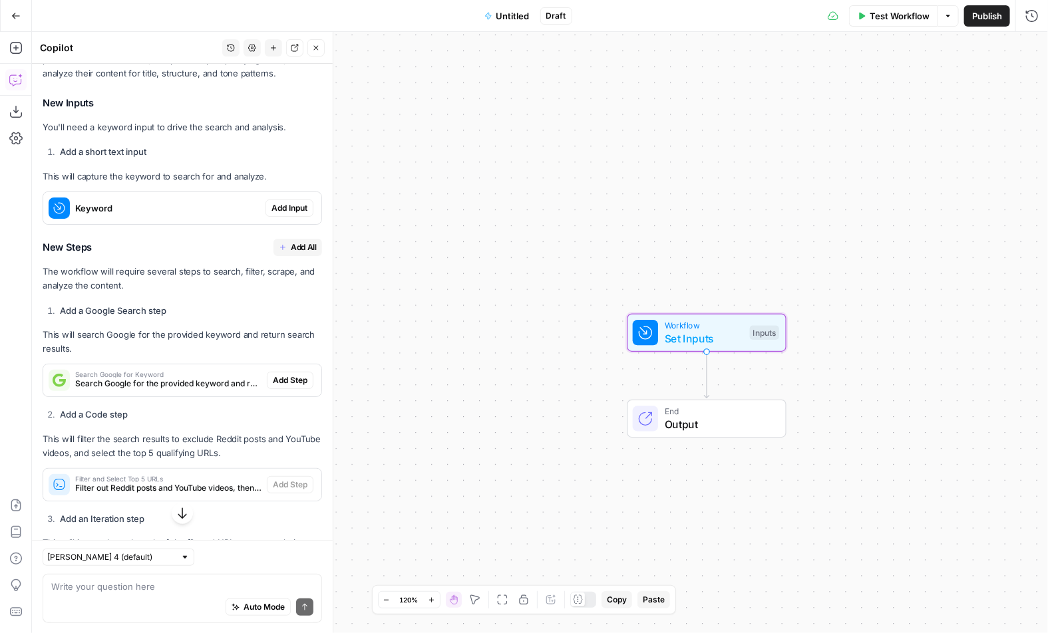
click at [290, 212] on span "Add Input" at bounding box center [289, 208] width 36 height 12
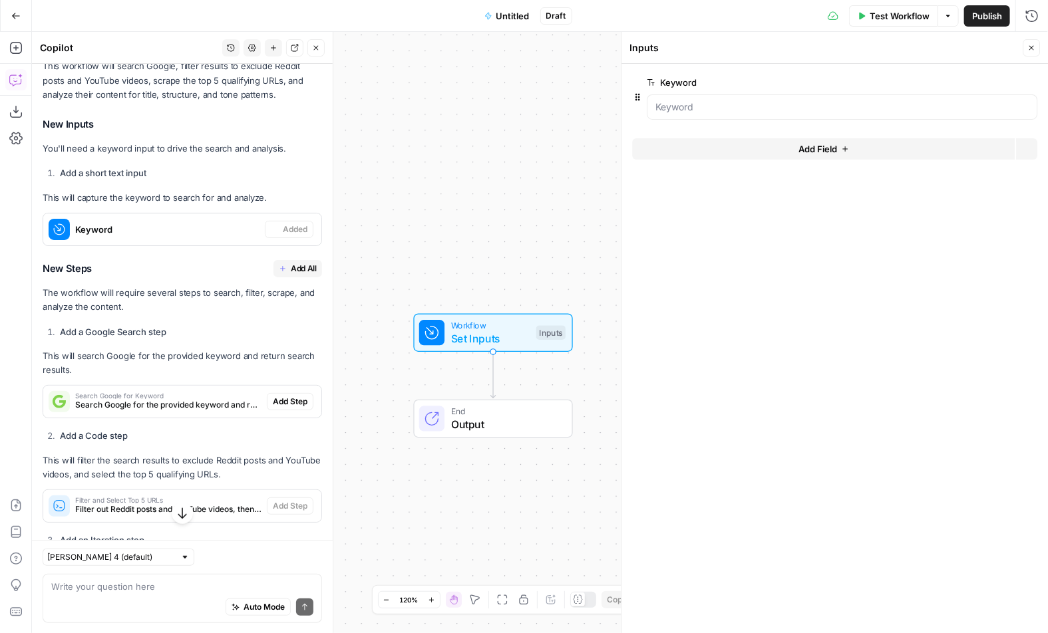
scroll to position [281, 0]
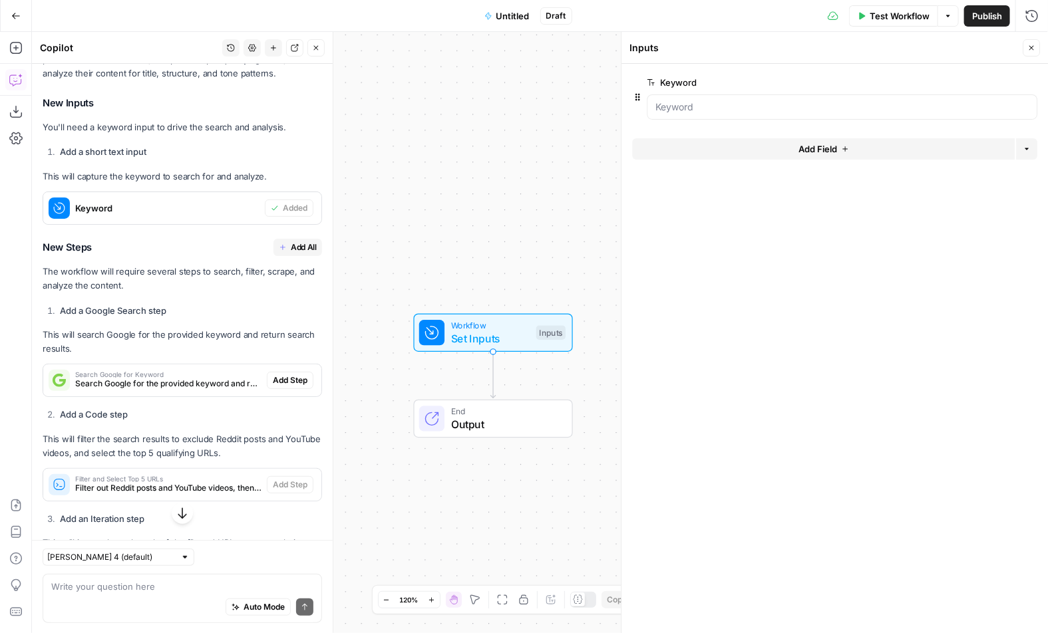
click at [298, 249] on span "Add All" at bounding box center [304, 247] width 26 height 12
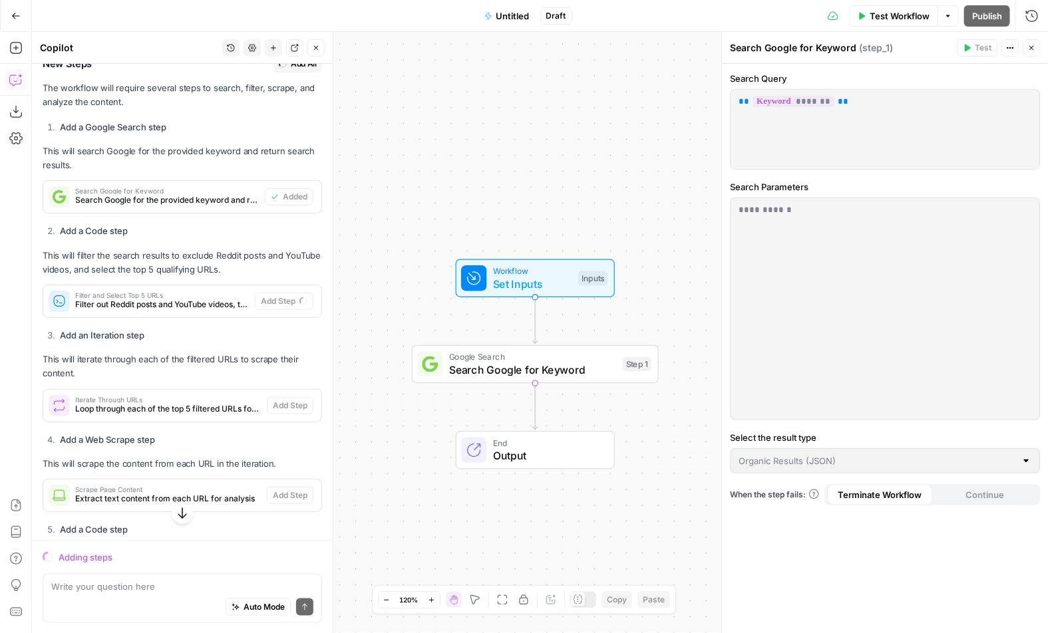
scroll to position [455, 0]
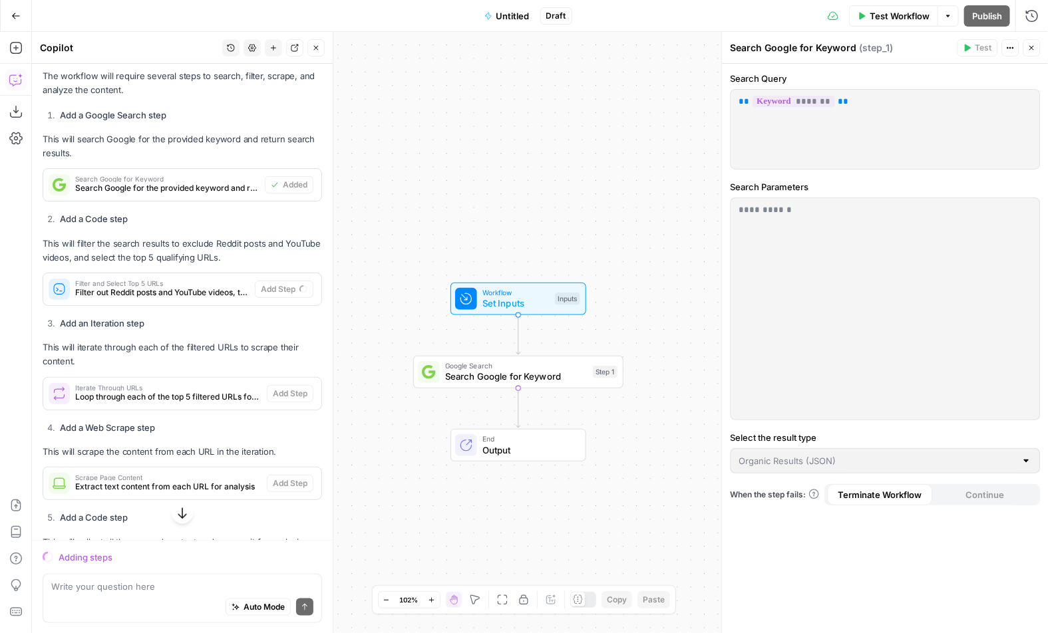
drag, startPoint x: 362, startPoint y: 417, endPoint x: 383, endPoint y: 415, distance: 20.7
click at [383, 415] on div "Workflow Set Inputs Inputs Google Search Search Google for Keyword Step 1 End O…" at bounding box center [540, 332] width 1016 height 601
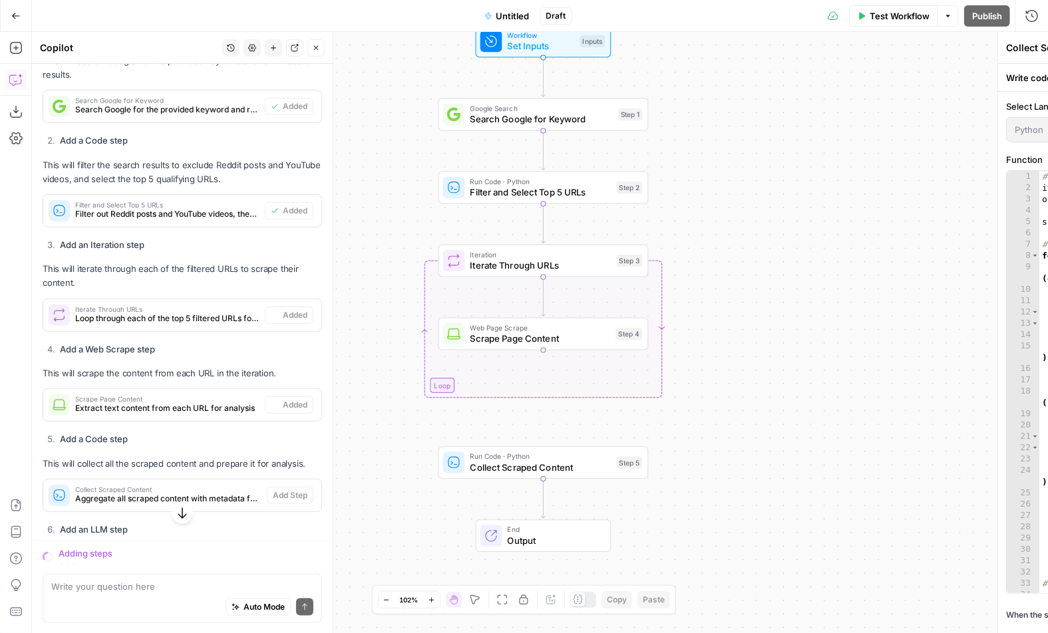
scroll to position [567, 0]
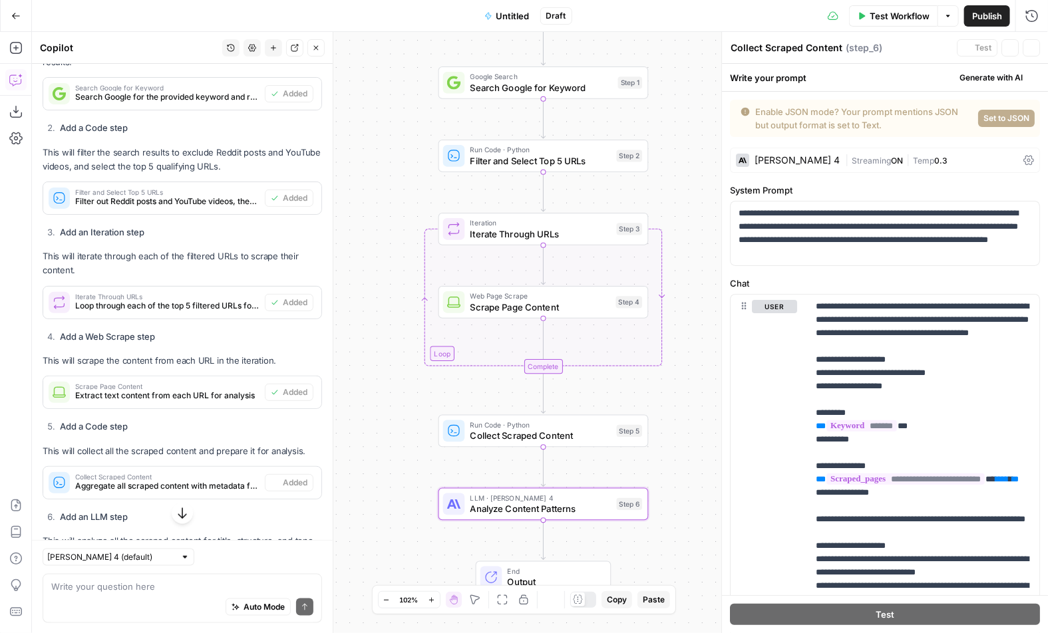
type textarea "Analyze Content Patterns"
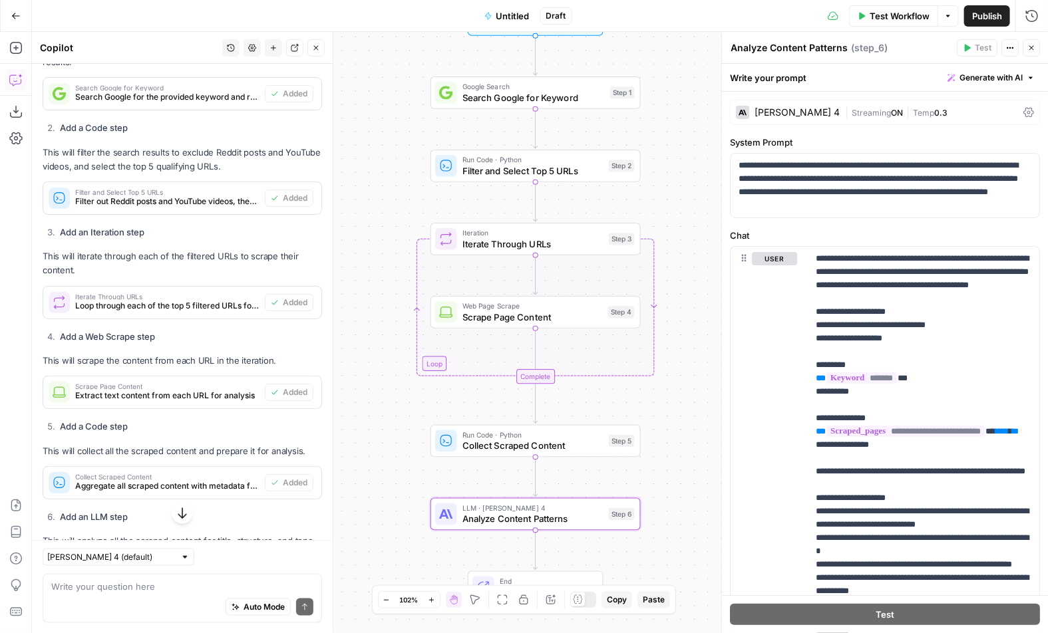
click at [1032, 44] on icon "button" at bounding box center [1031, 48] width 8 height 8
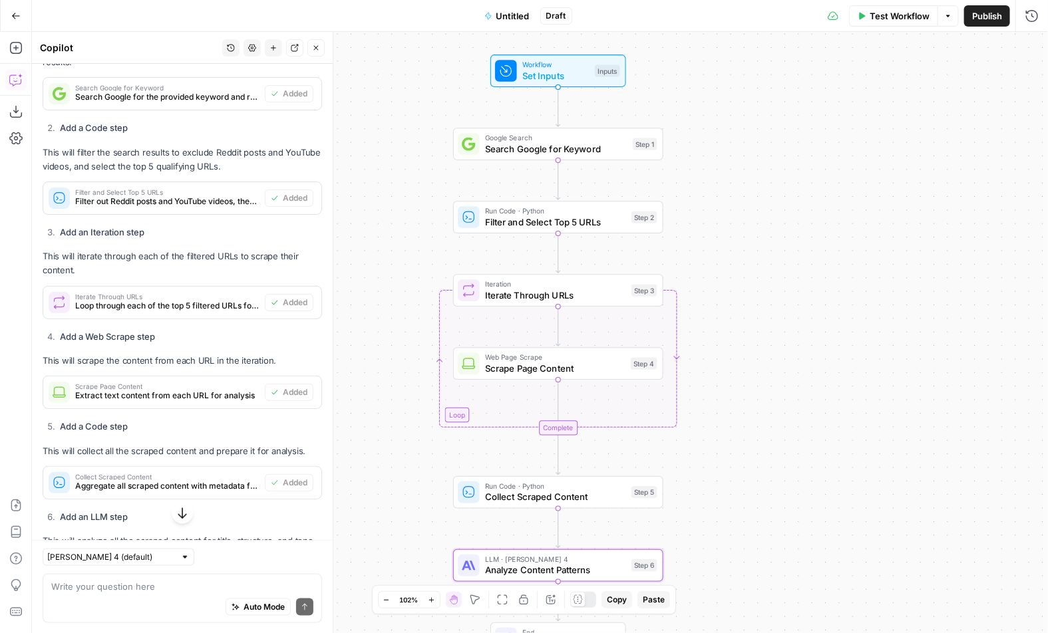
click at [15, 31] on div "Go Back" at bounding box center [16, 15] width 32 height 31
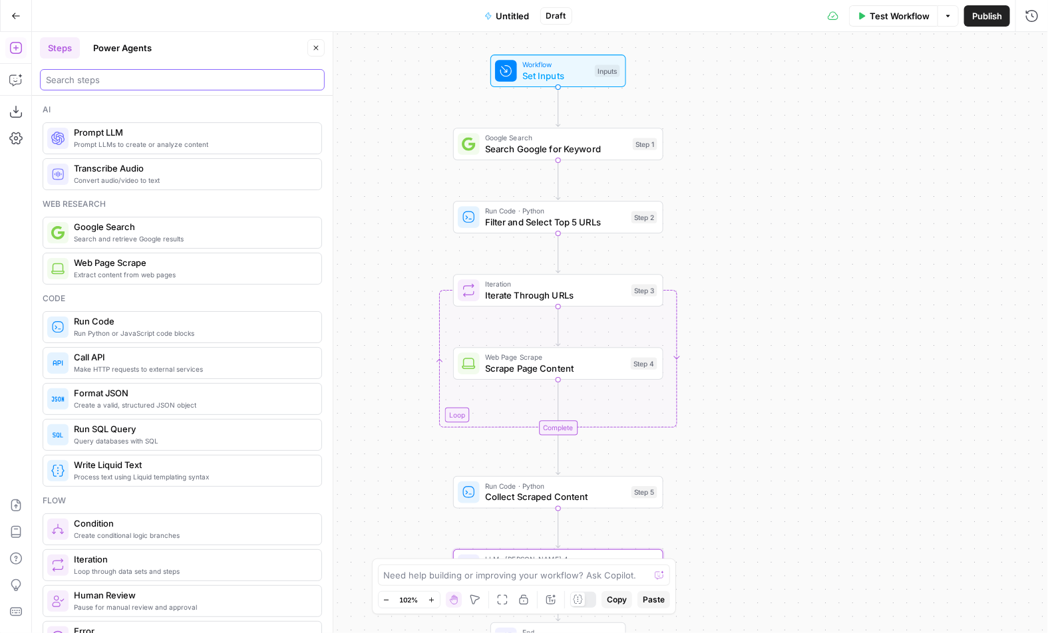
click at [92, 80] on input "search" at bounding box center [182, 79] width 273 height 13
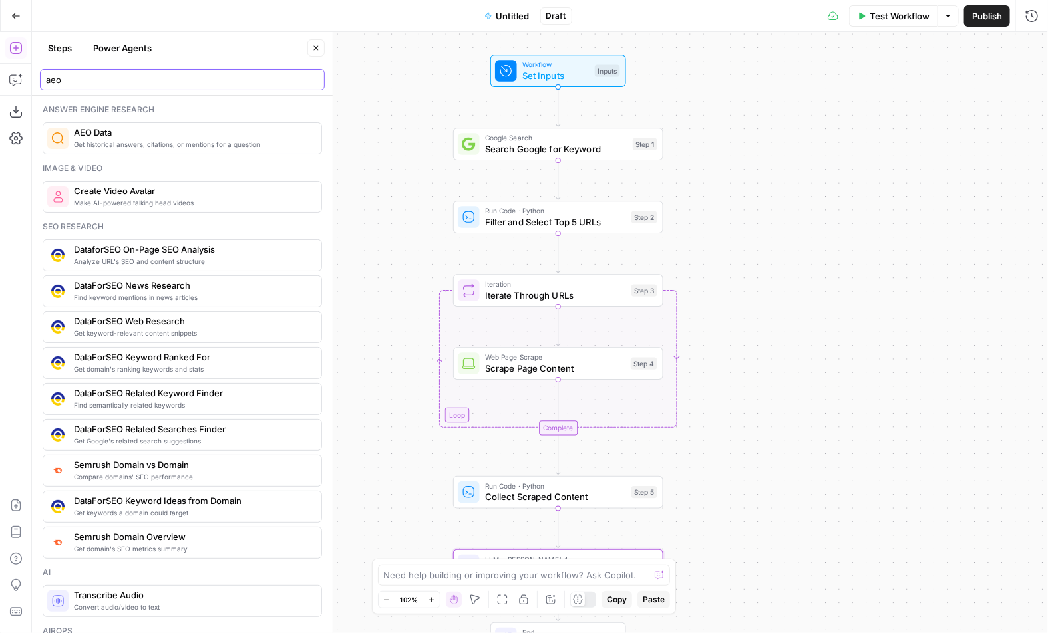
type input "aeo"
click at [422, 178] on div "Workflow Set Inputs Inputs Google Search Search Google for Keyword Step 1 Run C…" at bounding box center [540, 332] width 1016 height 601
click at [866, 25] on button "Test Workflow" at bounding box center [893, 15] width 89 height 21
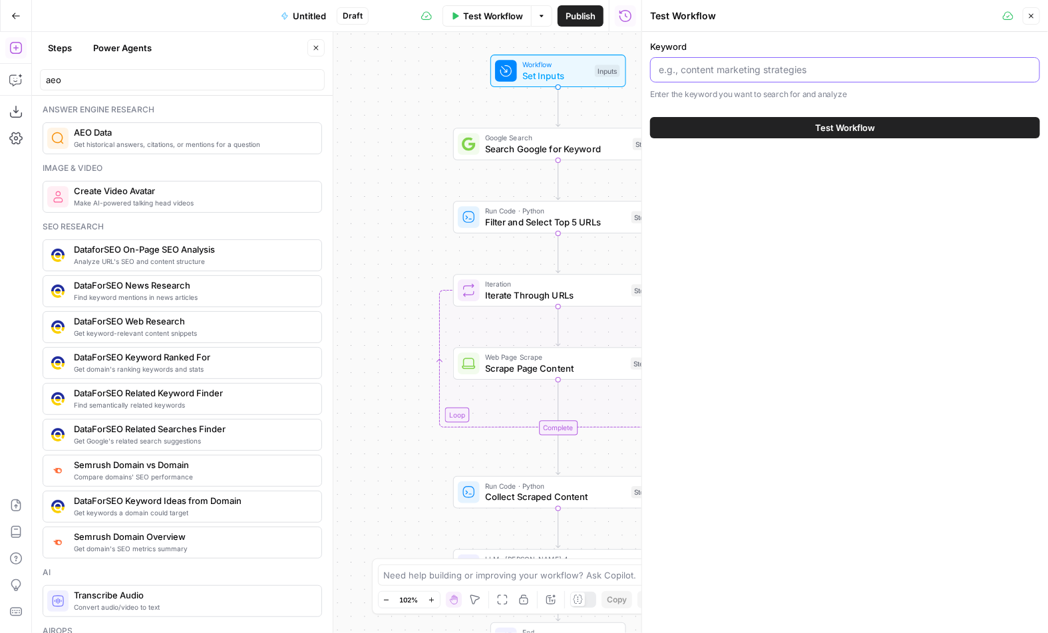
click at [748, 70] on input "Keyword" at bounding box center [844, 69] width 372 height 13
type input "c"
type input "how to incorporate an llc in [US_STATE]"
click at [762, 121] on button "Test Workflow" at bounding box center [845, 127] width 390 height 21
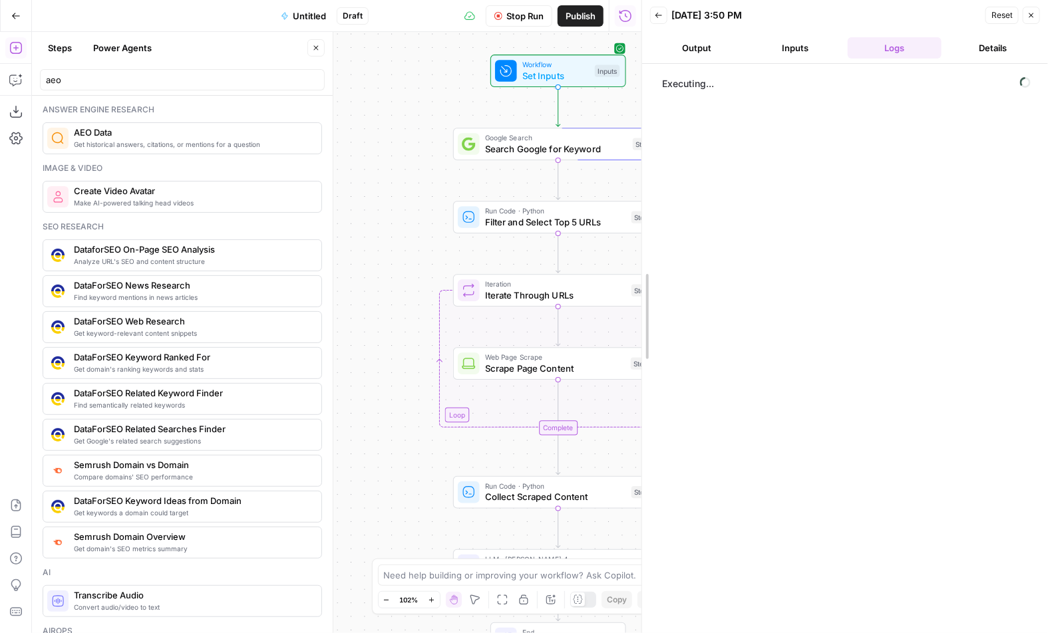
drag, startPoint x: 644, startPoint y: 208, endPoint x: 704, endPoint y: 208, distance: 59.2
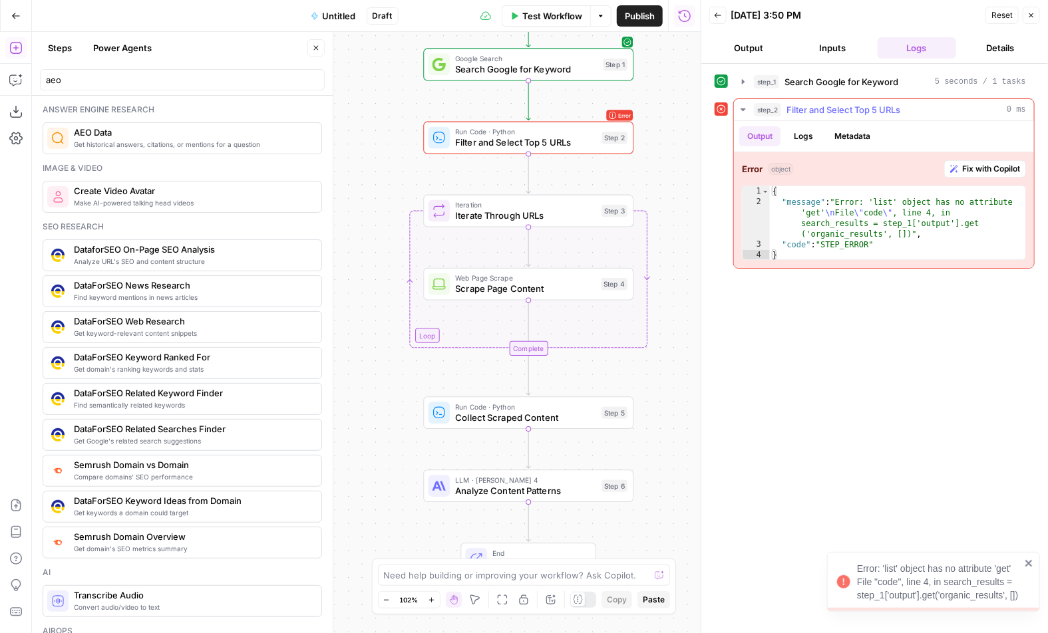
click at [976, 169] on span "Fix with Copilot" at bounding box center [991, 169] width 58 height 12
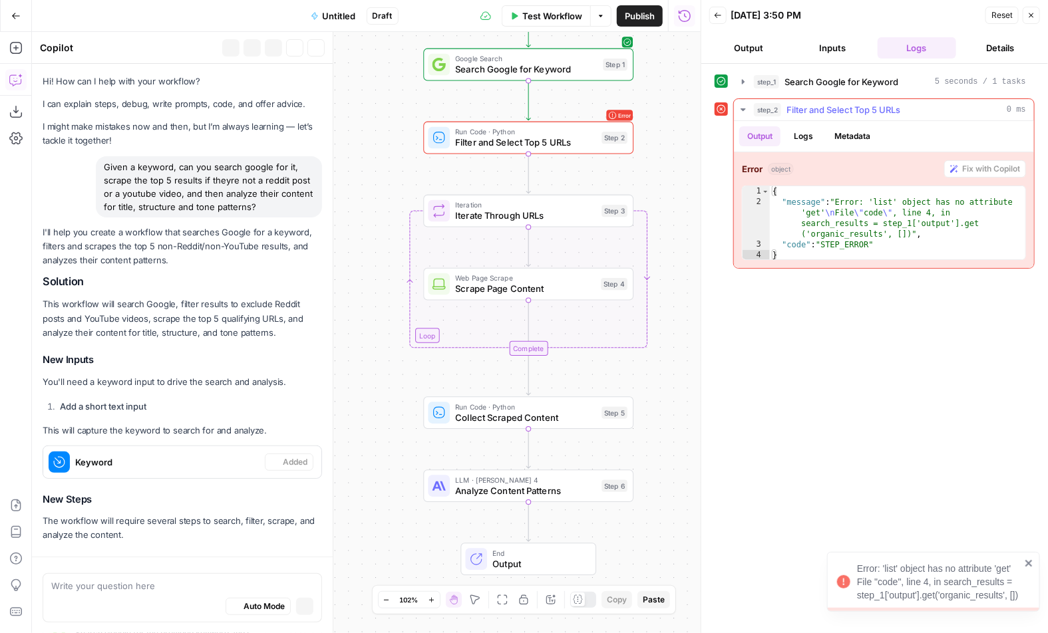
scroll to position [707, 0]
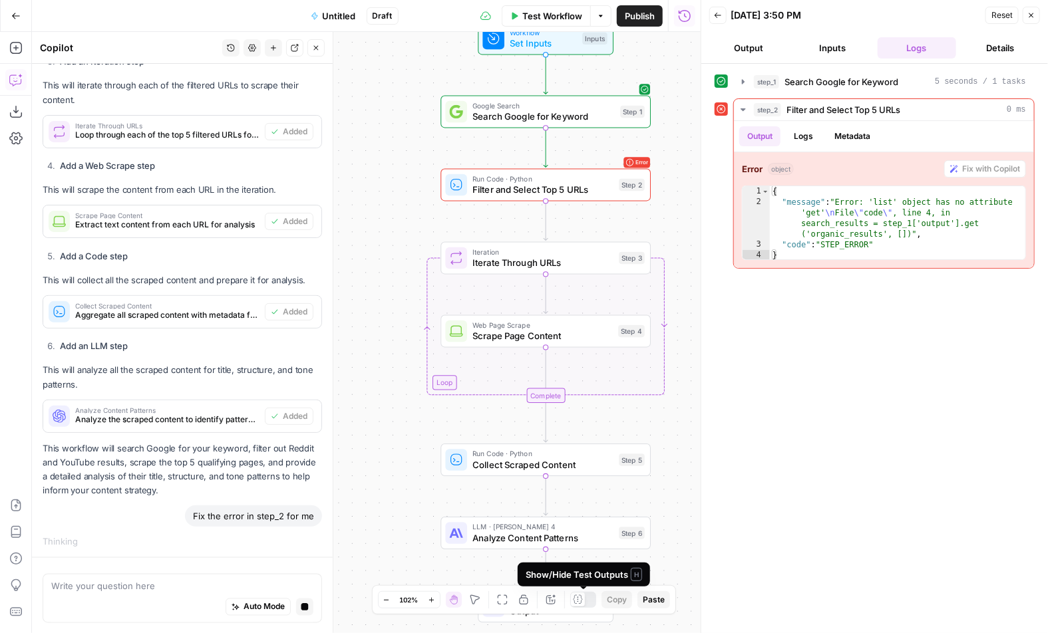
click at [582, 599] on icon at bounding box center [578, 600] width 10 height 10
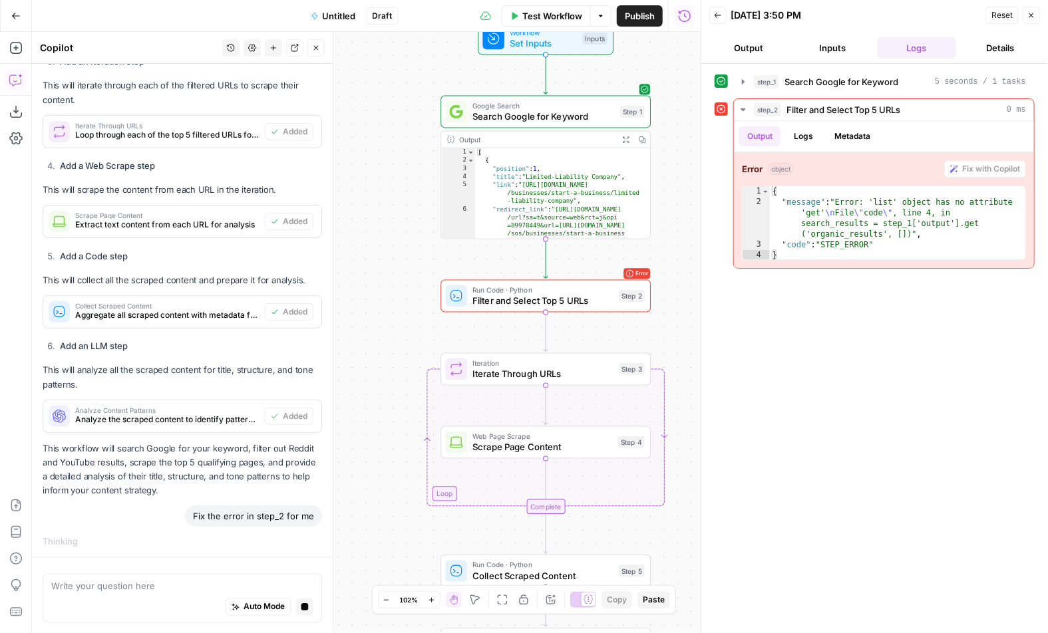
click at [627, 142] on icon "button" at bounding box center [625, 139] width 7 height 7
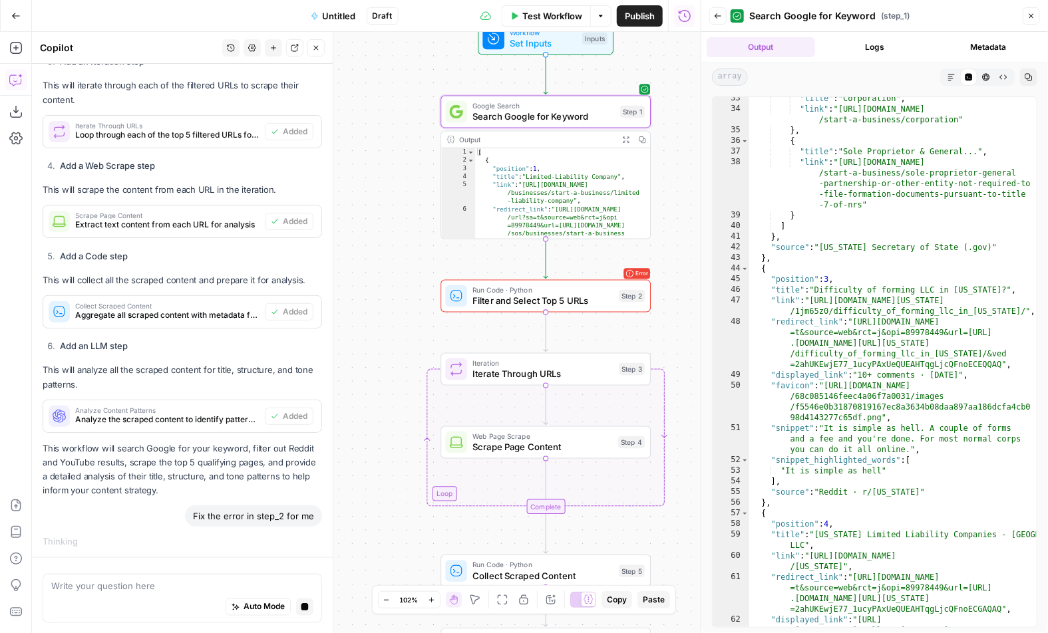
scroll to position [712, 0]
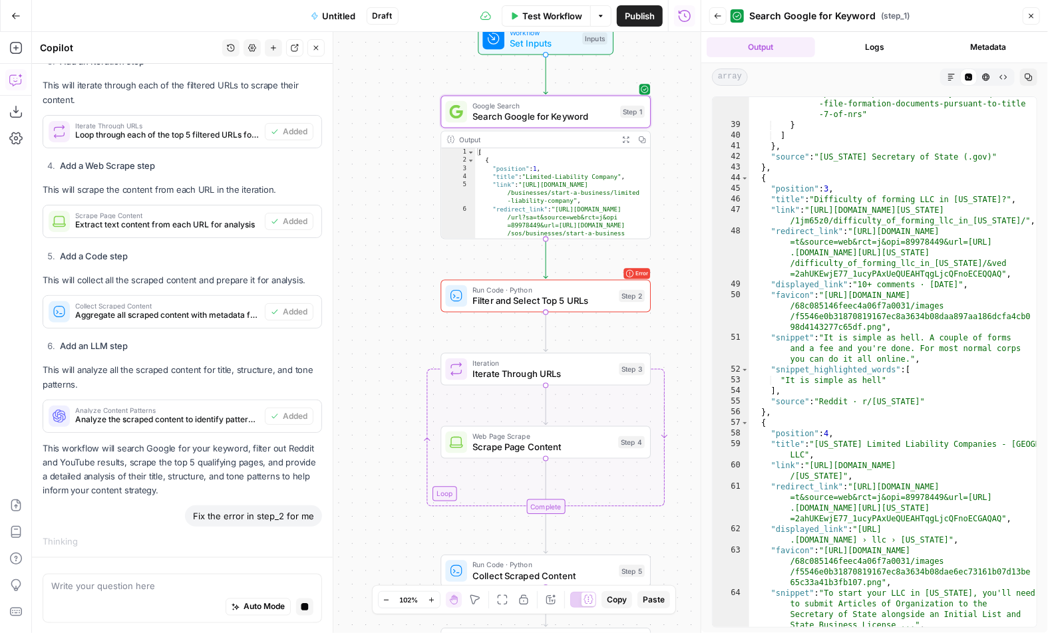
click at [1035, 17] on button "Close" at bounding box center [1030, 15] width 17 height 17
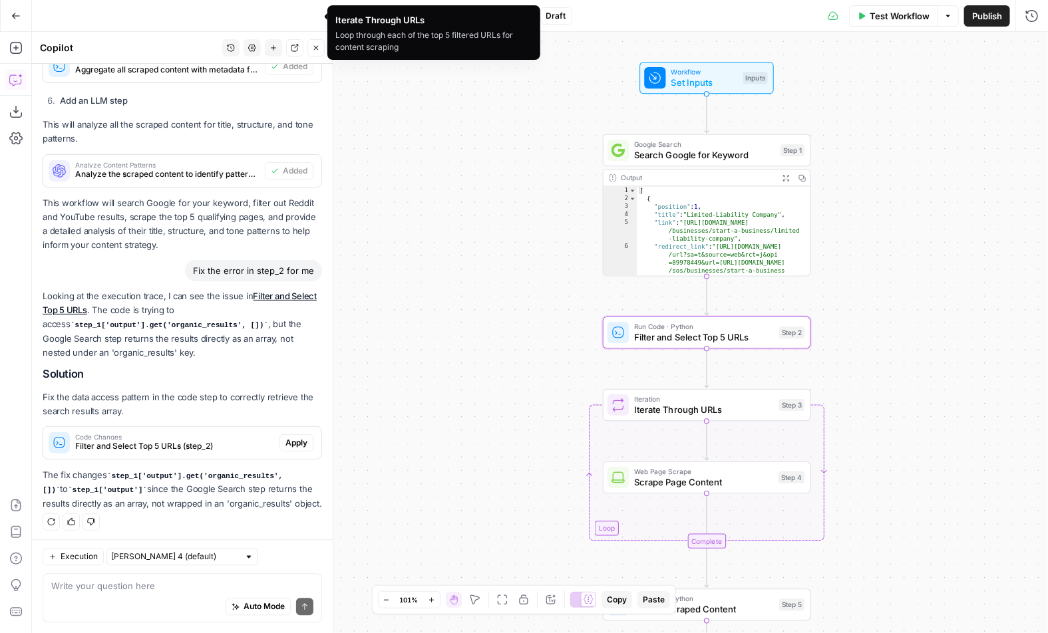
click at [297, 437] on span "Apply" at bounding box center [296, 443] width 22 height 12
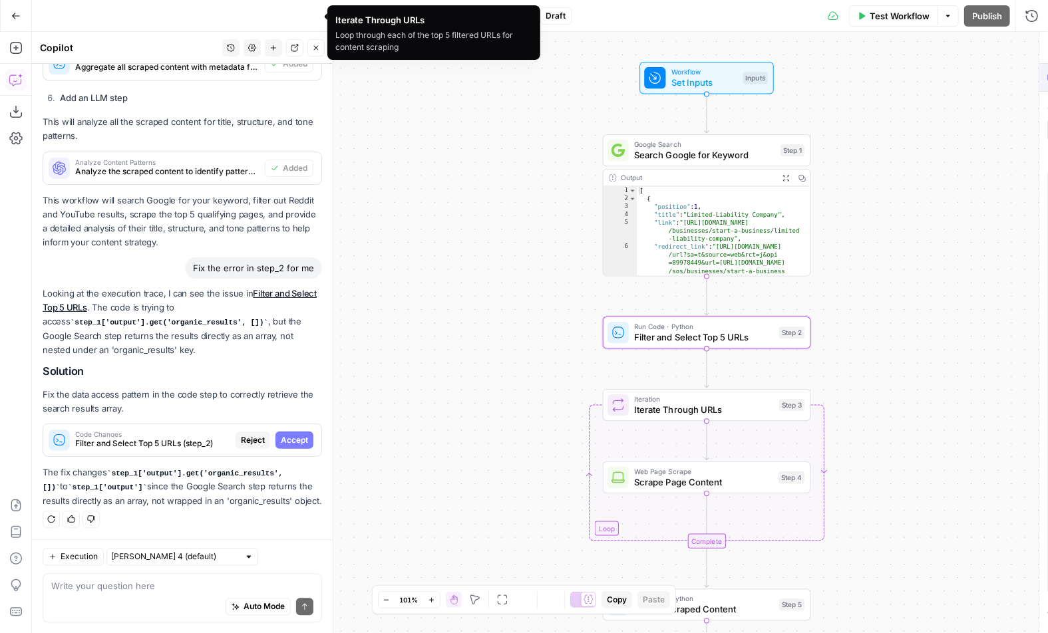
scroll to position [962, 0]
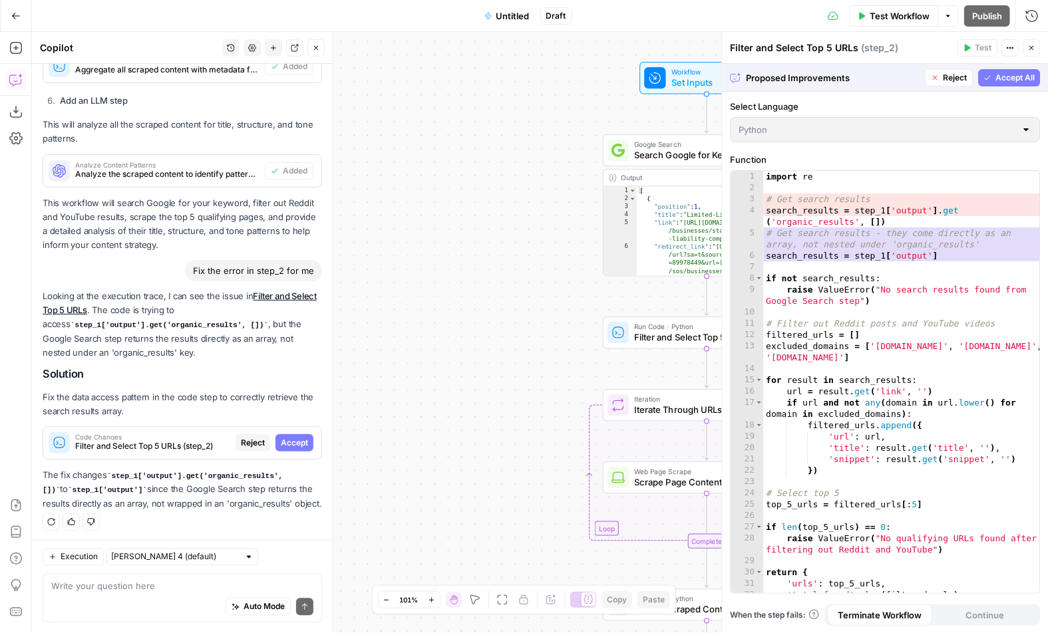
click at [1000, 83] on span "Accept All" at bounding box center [1014, 78] width 39 height 12
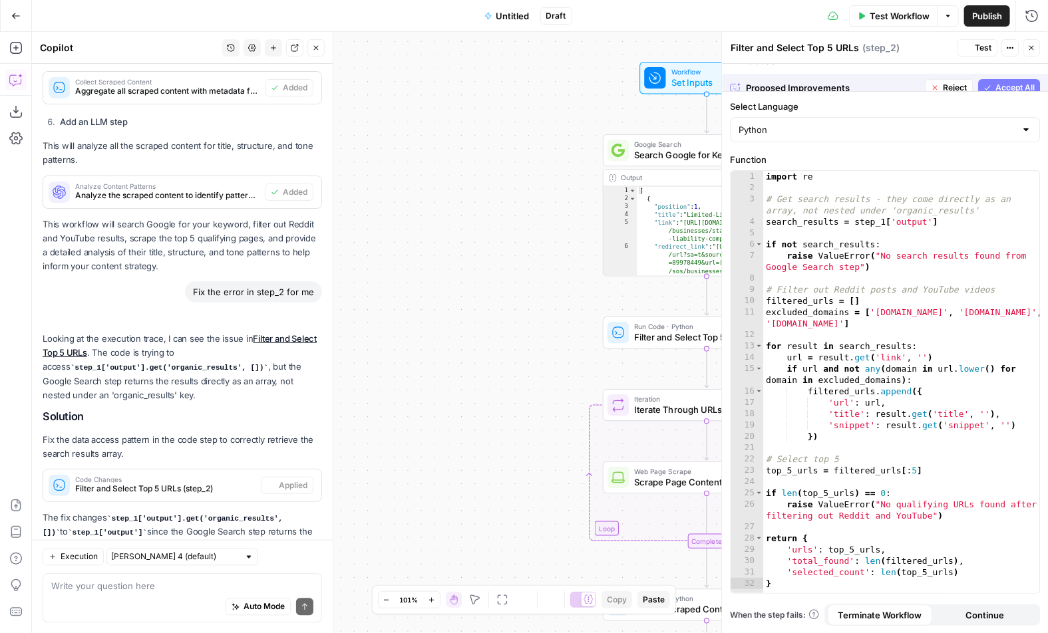
scroll to position [1005, 0]
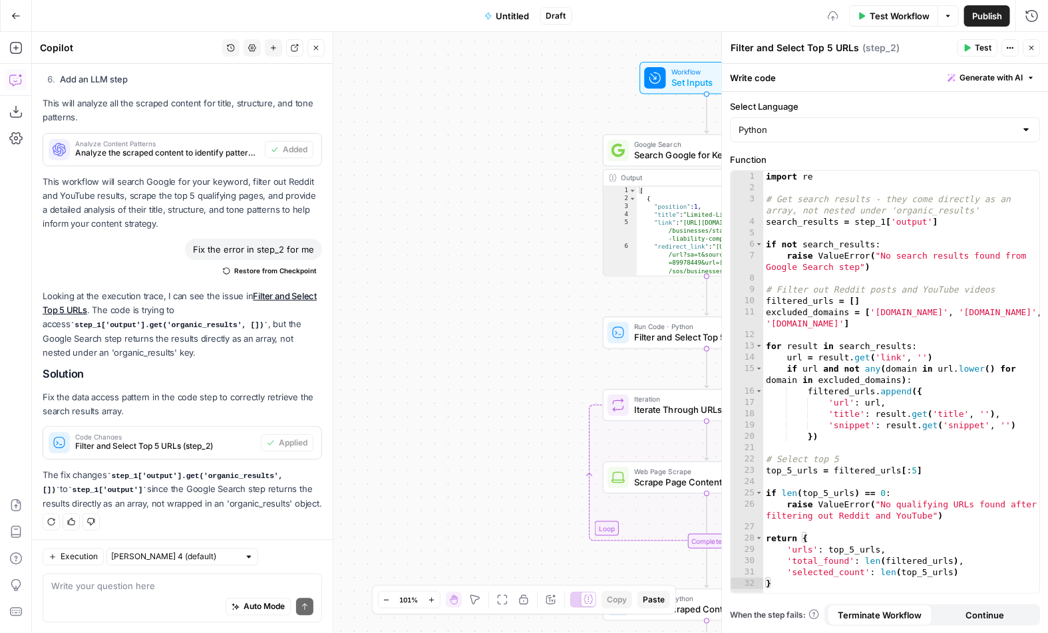
click at [971, 48] on button "Test" at bounding box center [976, 47] width 41 height 17
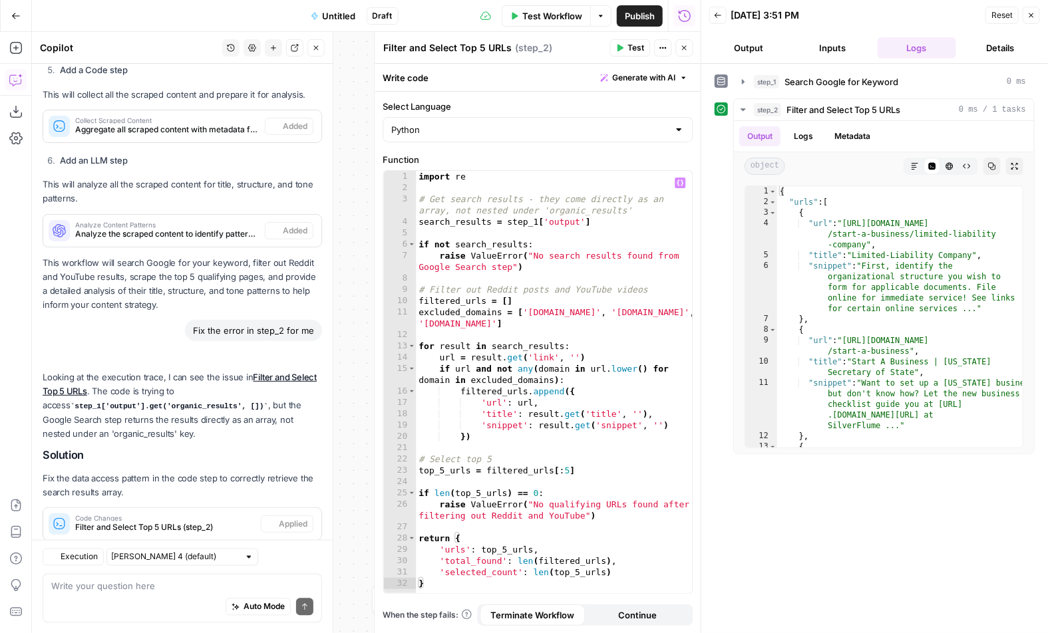
scroll to position [1005, 0]
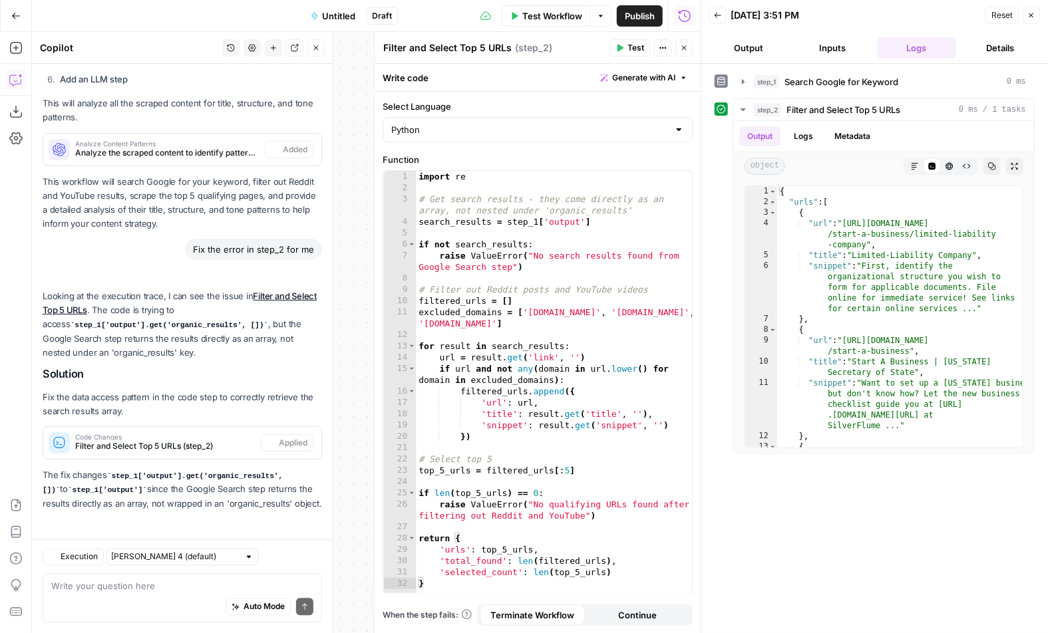
click at [678, 53] on button "Close" at bounding box center [683, 47] width 17 height 17
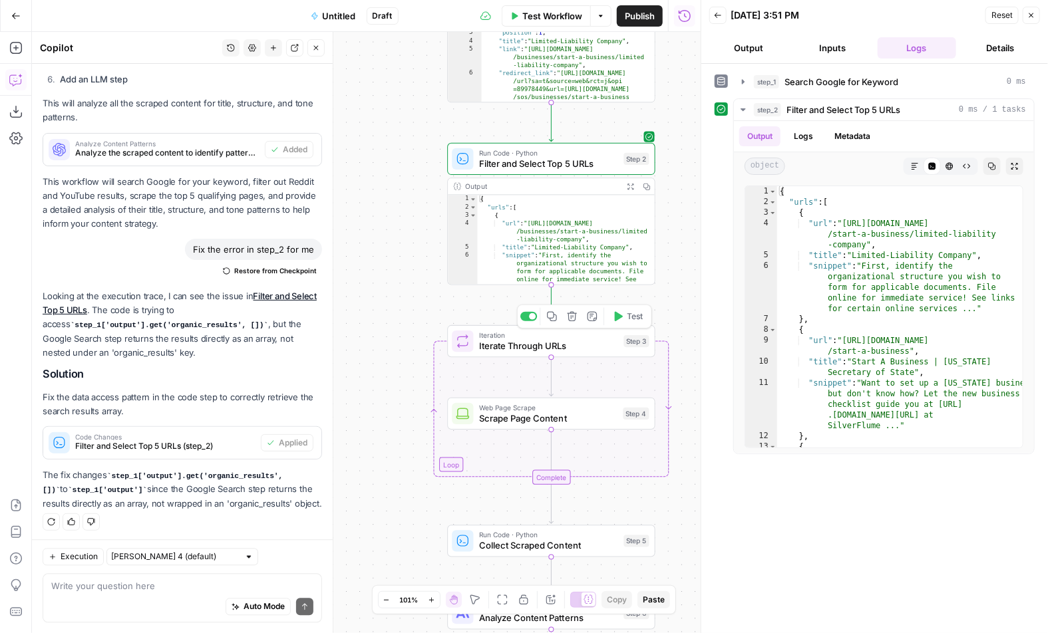
click at [632, 323] on button "Test" at bounding box center [628, 316] width 42 height 17
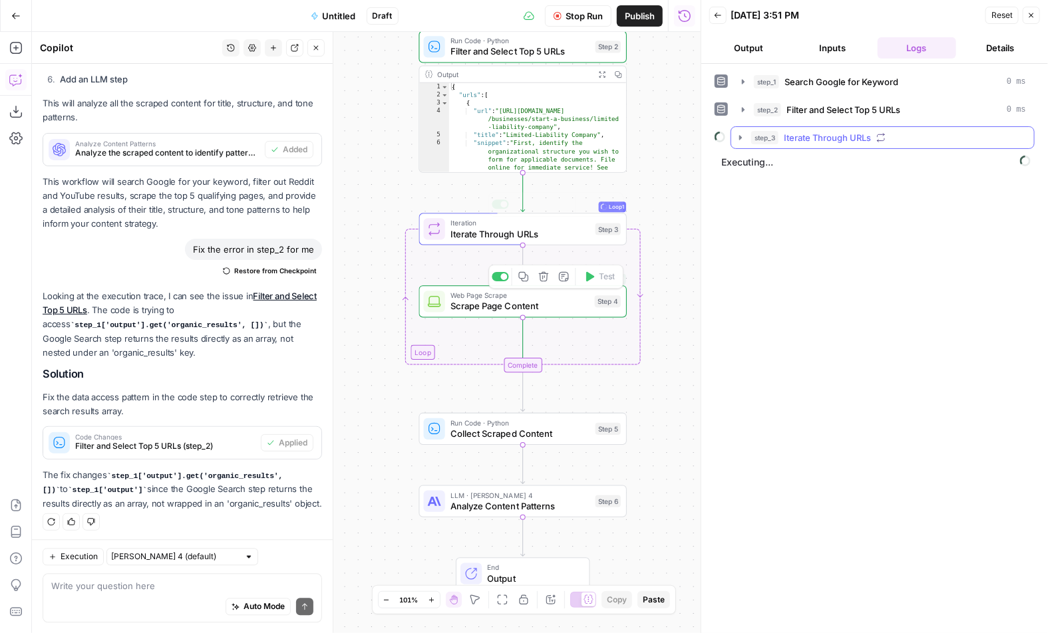
click at [743, 127] on button "step_3 Iterate Through URLs" at bounding box center [882, 137] width 303 height 21
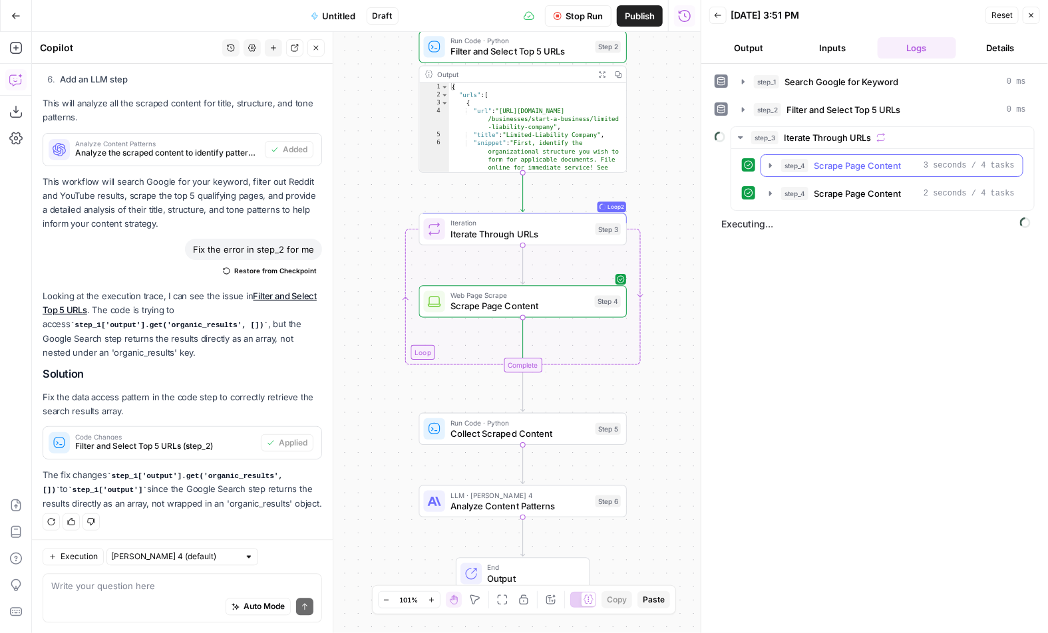
click at [768, 161] on icon "button" at bounding box center [770, 165] width 11 height 11
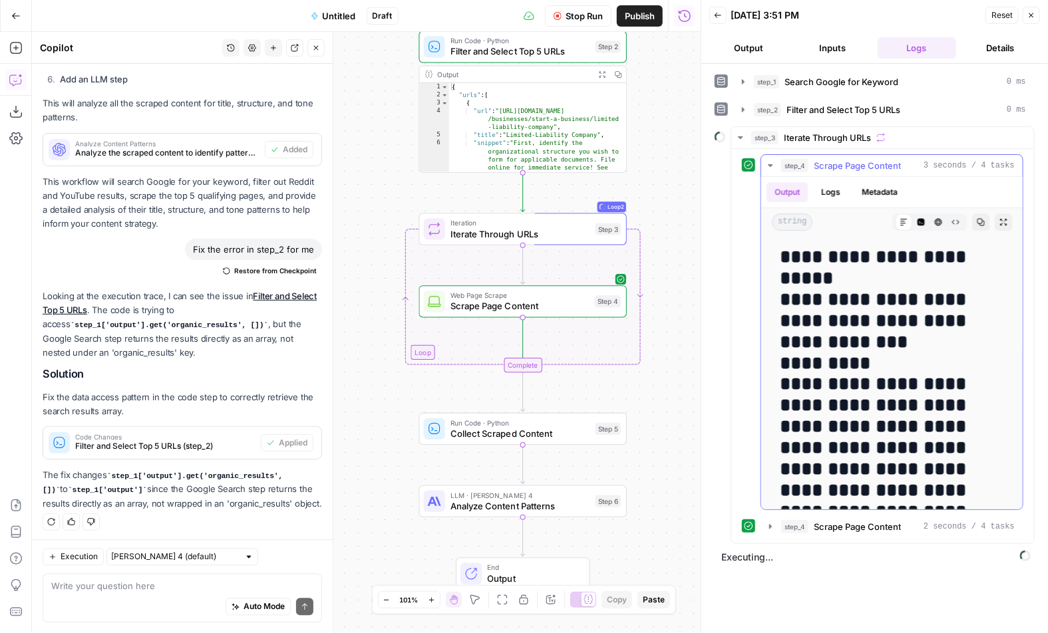
click at [768, 161] on icon "button" at bounding box center [770, 165] width 11 height 11
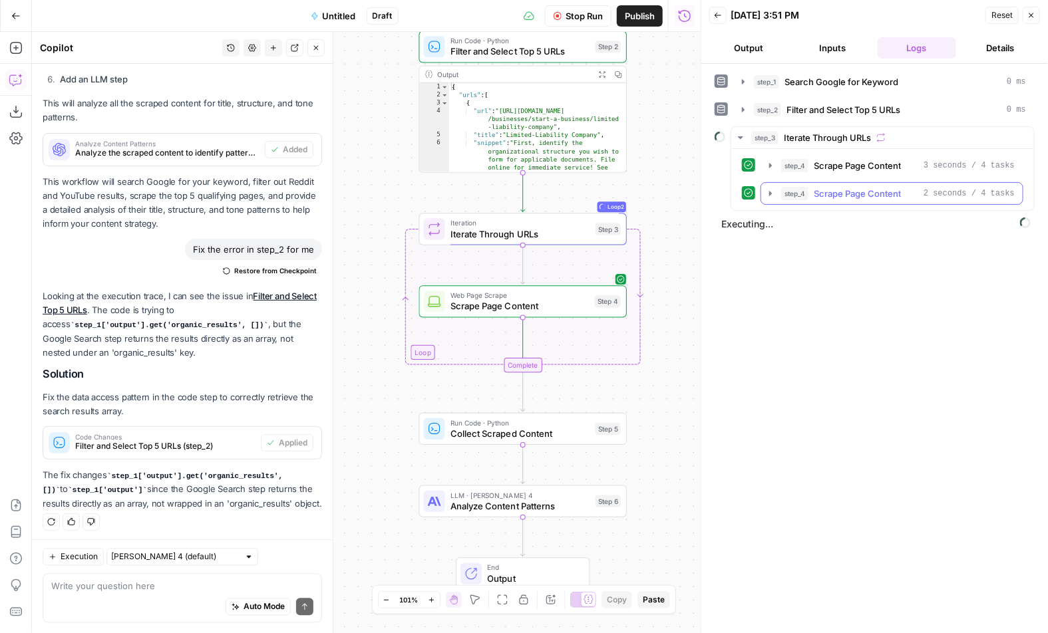
click at [772, 199] on button "step_4 Scrape Page Content 2 seconds / 4 tasks" at bounding box center [891, 193] width 261 height 21
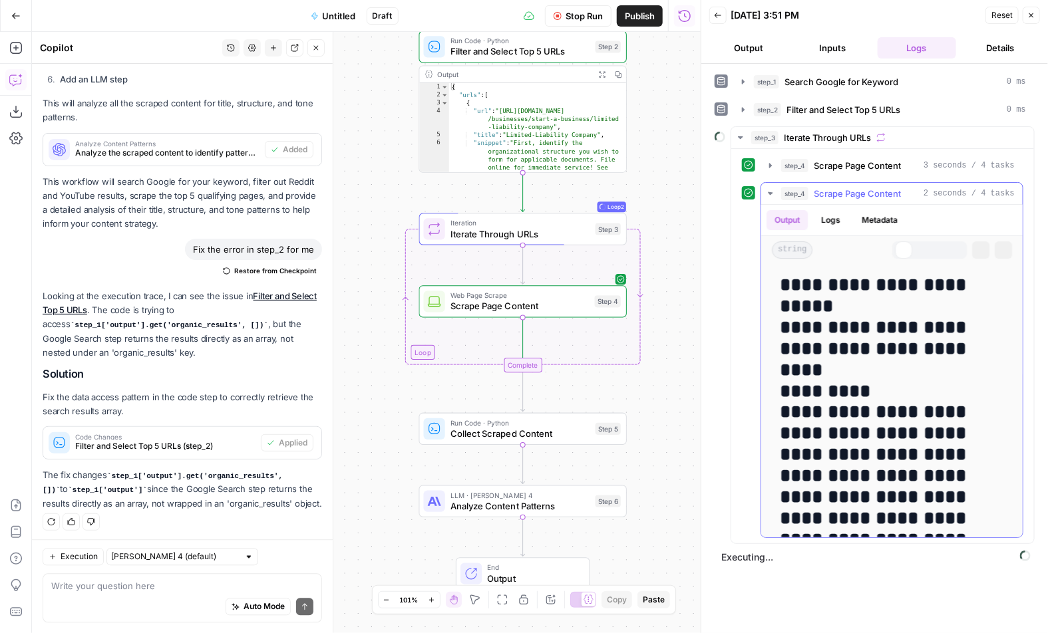
click at [772, 199] on button "step_4 Scrape Page Content 2 seconds / 4 tasks" at bounding box center [891, 193] width 261 height 21
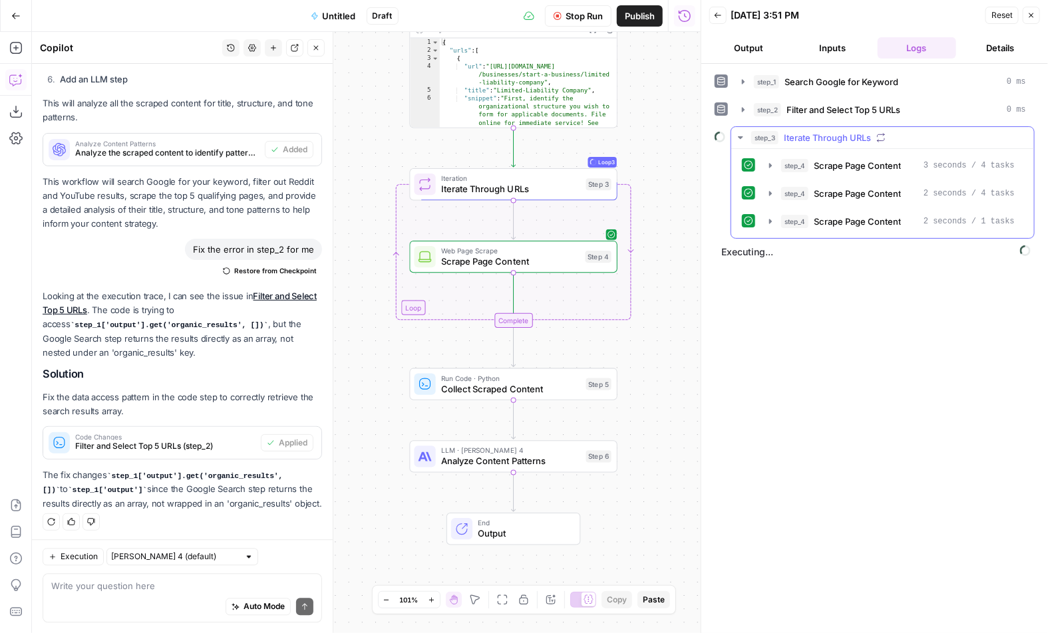
click at [761, 228] on button "step_4 Scrape Page Content 2 seconds / 1 tasks" at bounding box center [891, 221] width 261 height 21
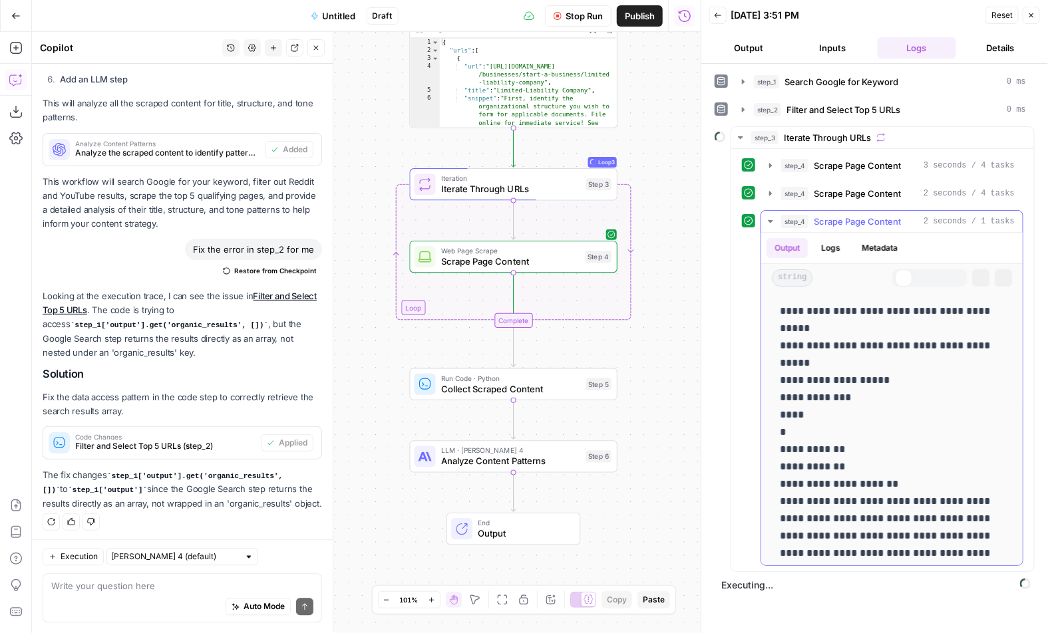
click at [765, 226] on button "step_4 Scrape Page Content 2 seconds / 1 tasks" at bounding box center [891, 221] width 261 height 21
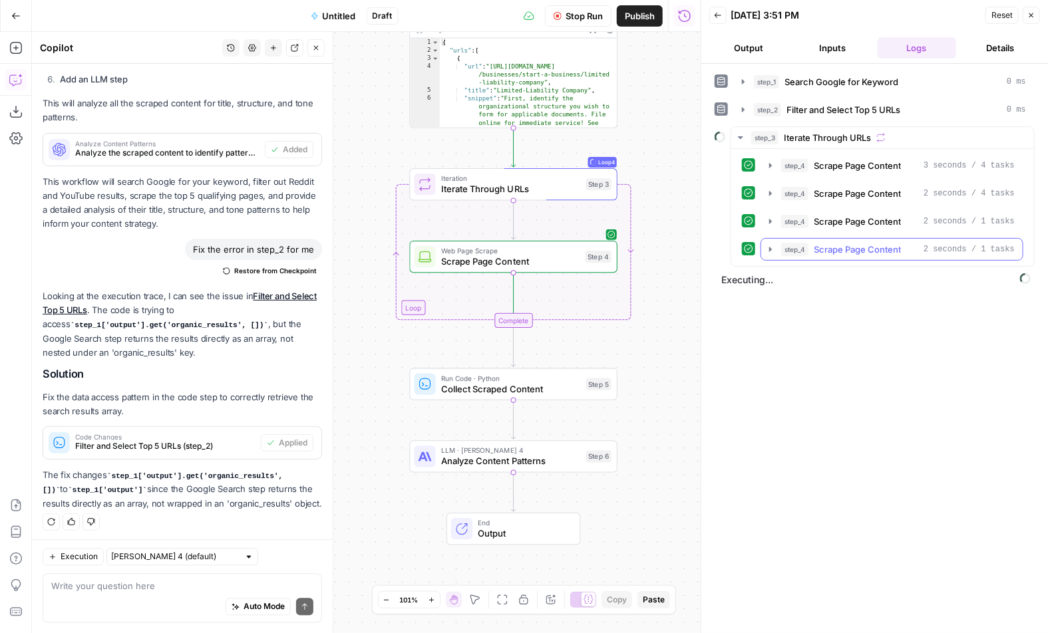
click at [770, 255] on button "step_4 Scrape Page Content 2 seconds / 1 tasks" at bounding box center [891, 249] width 261 height 21
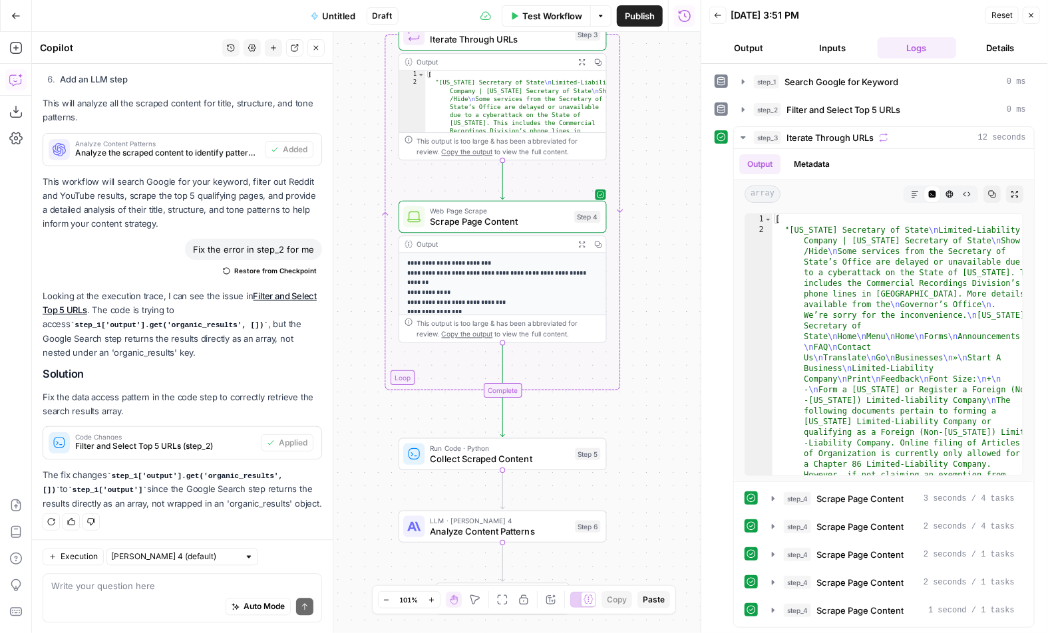
click at [579, 432] on span "Test" at bounding box center [586, 430] width 16 height 12
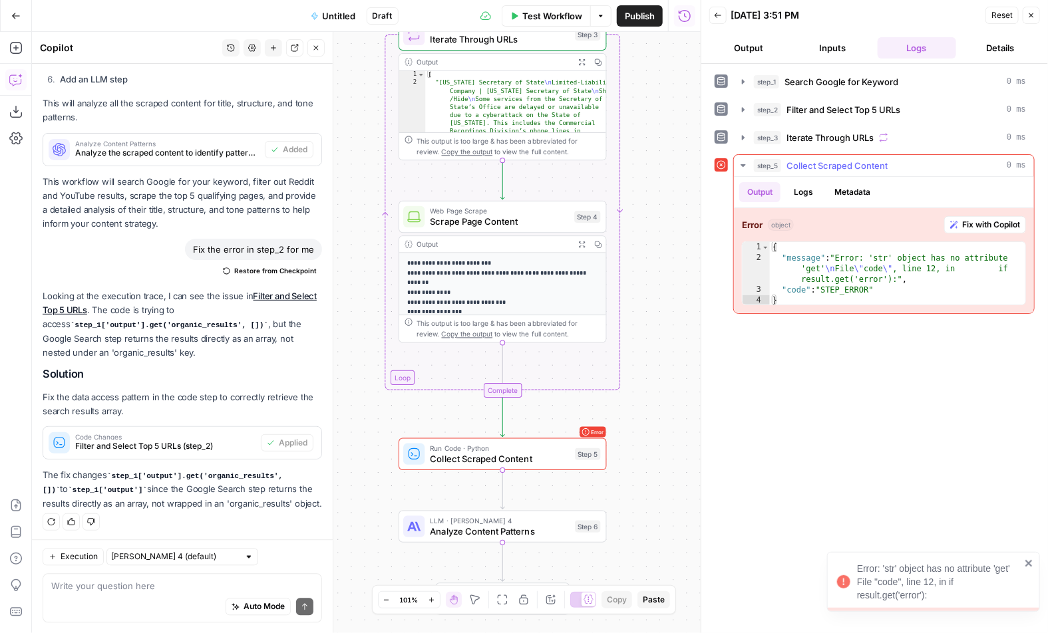
click at [995, 231] on button "Fix with Copilot" at bounding box center [985, 224] width 82 height 17
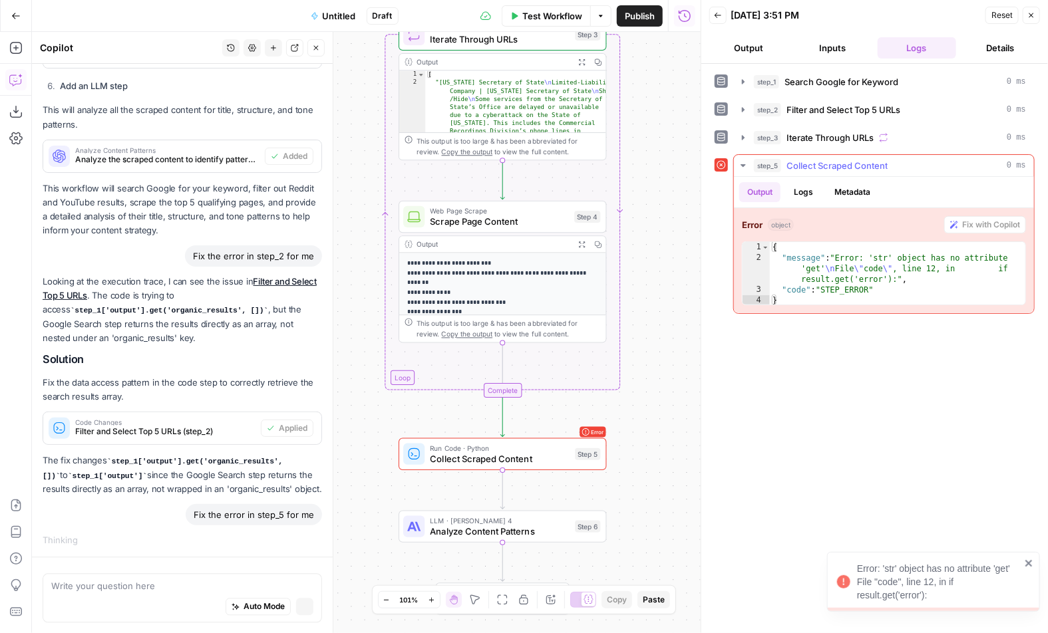
scroll to position [964, 0]
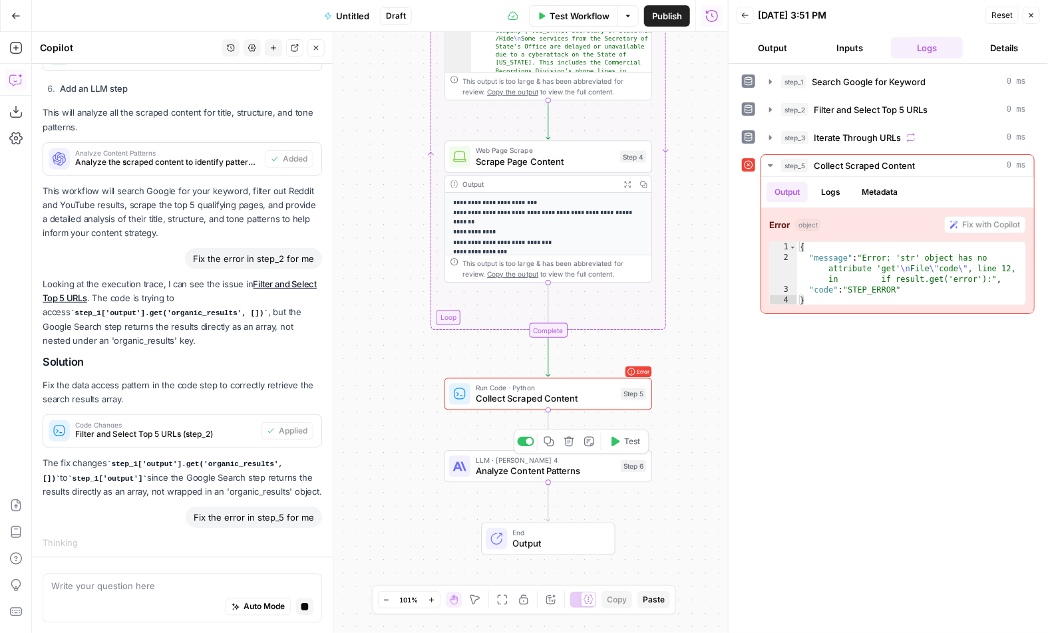
click at [503, 464] on span "LLM · [PERSON_NAME] 4" at bounding box center [546, 460] width 140 height 11
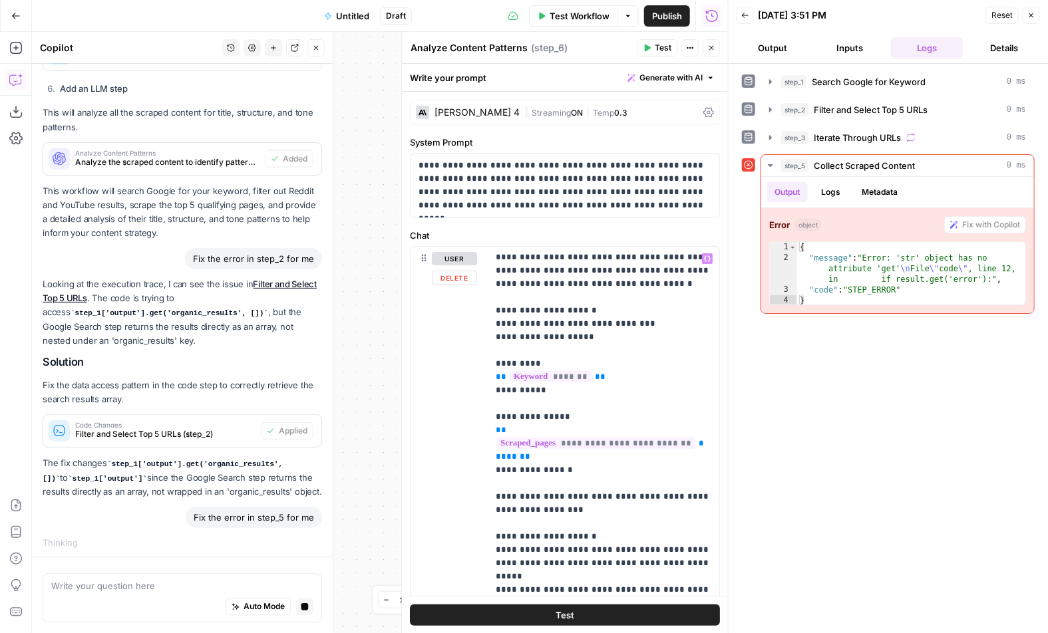
scroll to position [0, 0]
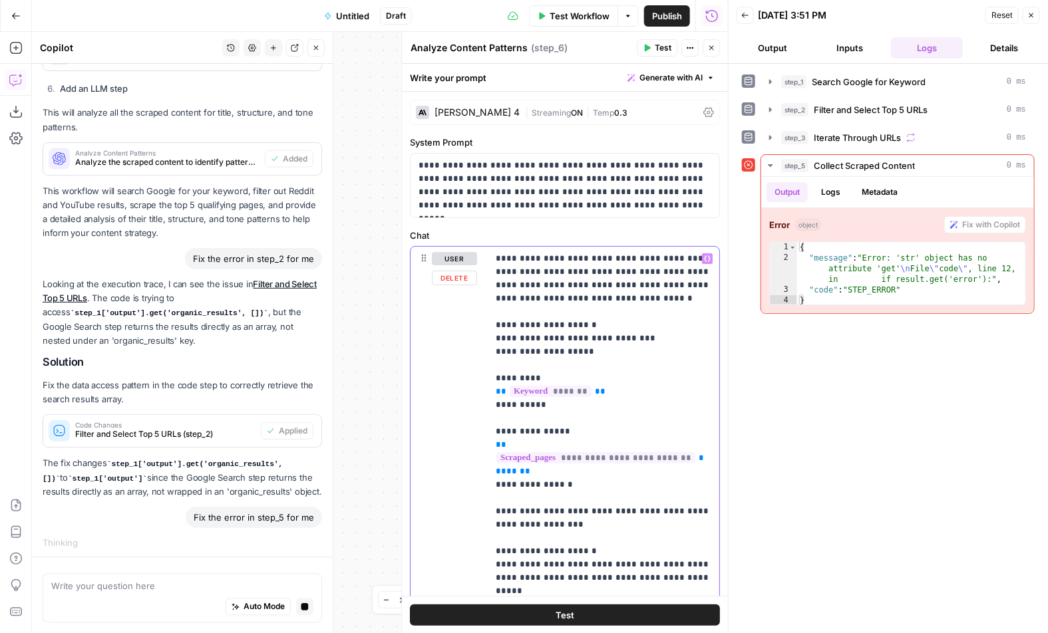
drag, startPoint x: 603, startPoint y: 353, endPoint x: 495, endPoint y: 321, distance: 112.4
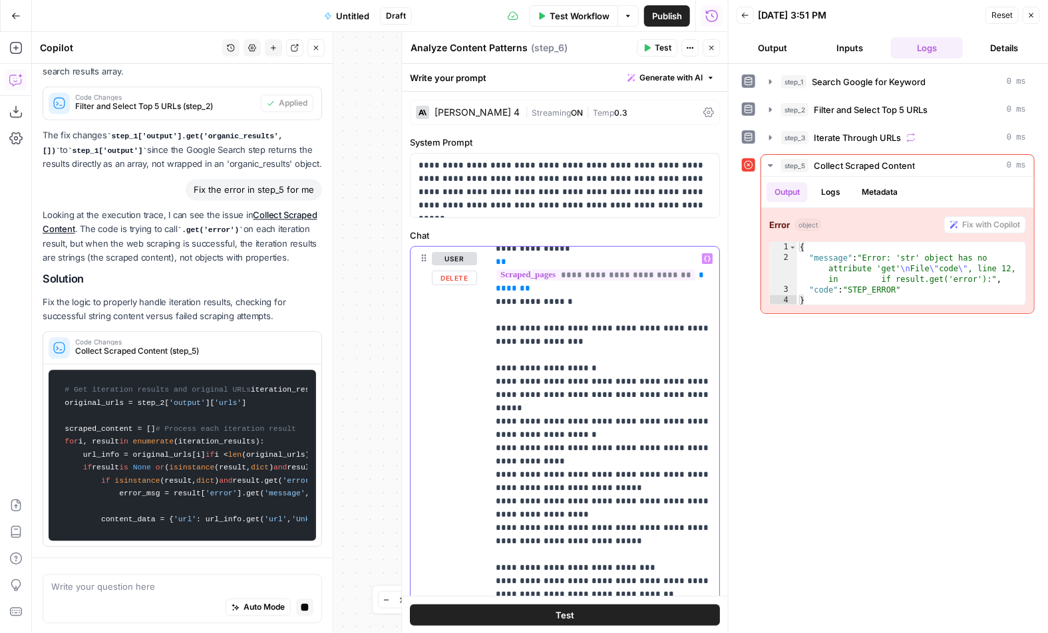
scroll to position [192, 0]
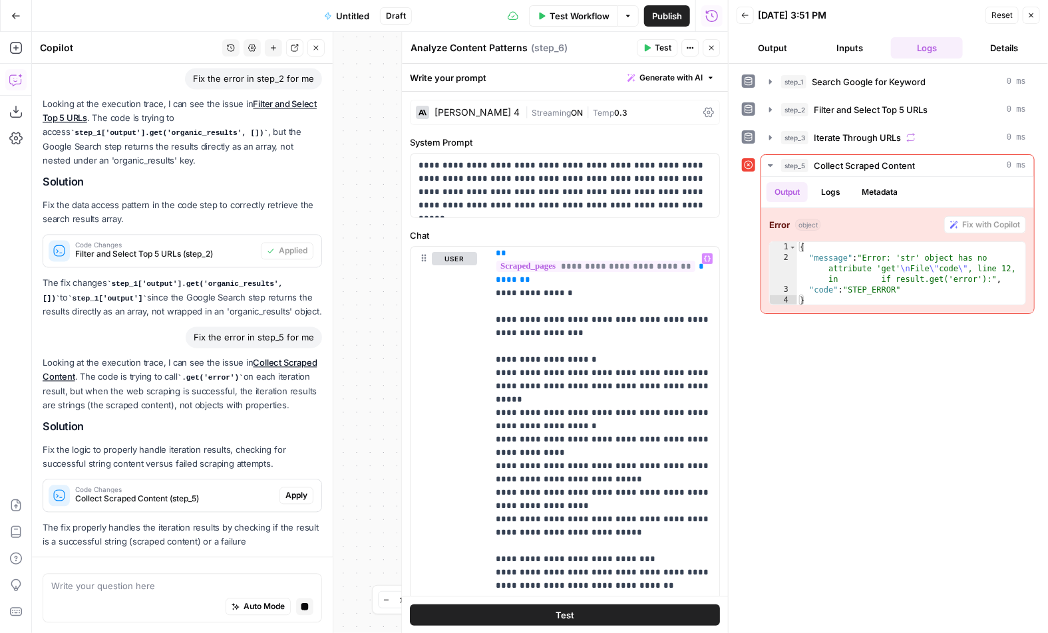
click at [712, 57] on header "Analyze Content Patterns Analyze Content Patterns ( step_6 ) Test Actions Close" at bounding box center [565, 48] width 326 height 32
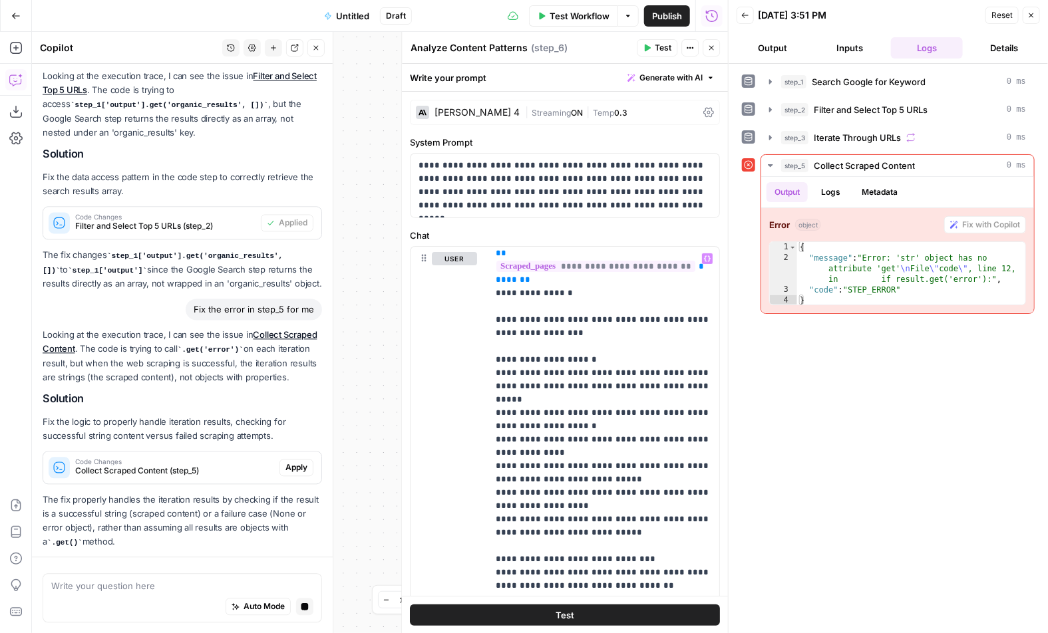
click at [295, 494] on p "The fix properly handles the iteration results by checking if the result is a s…" at bounding box center [182, 522] width 279 height 57
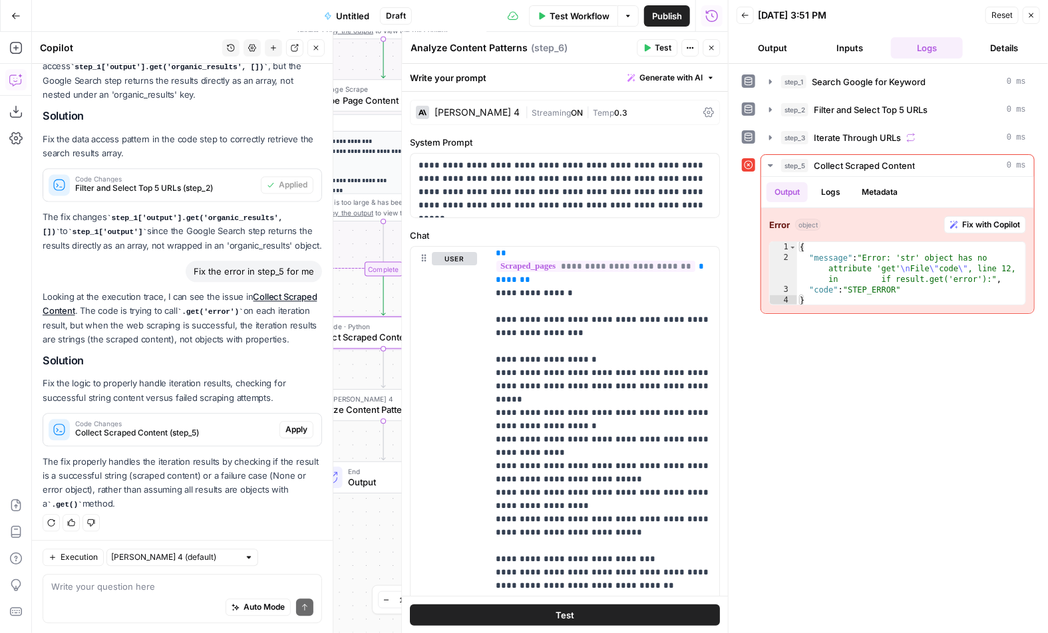
click at [293, 430] on span "Apply" at bounding box center [296, 430] width 22 height 12
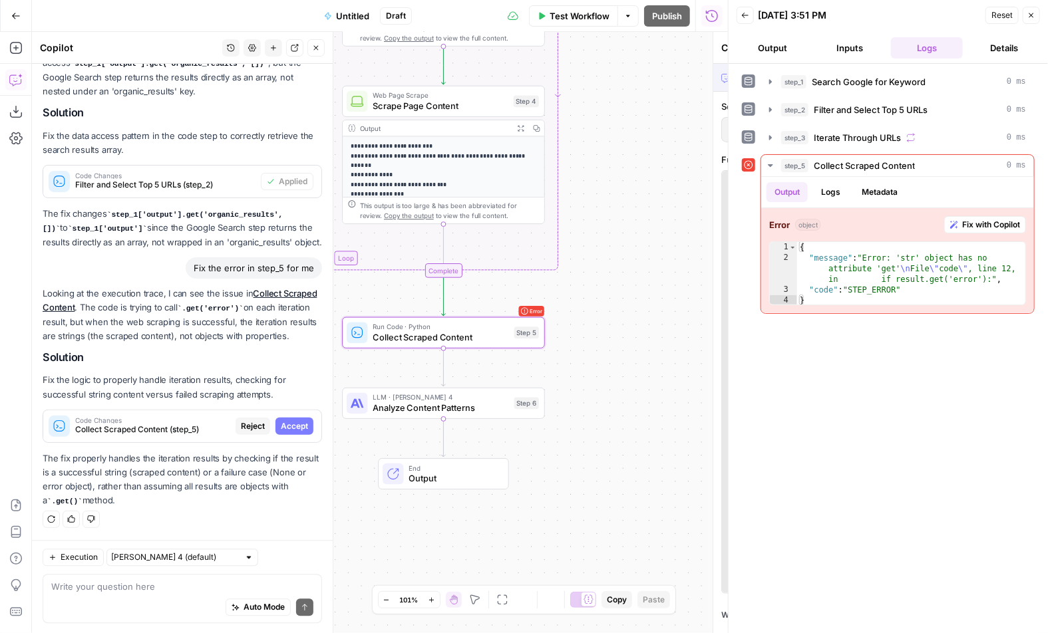
scroll to position [1220, 0]
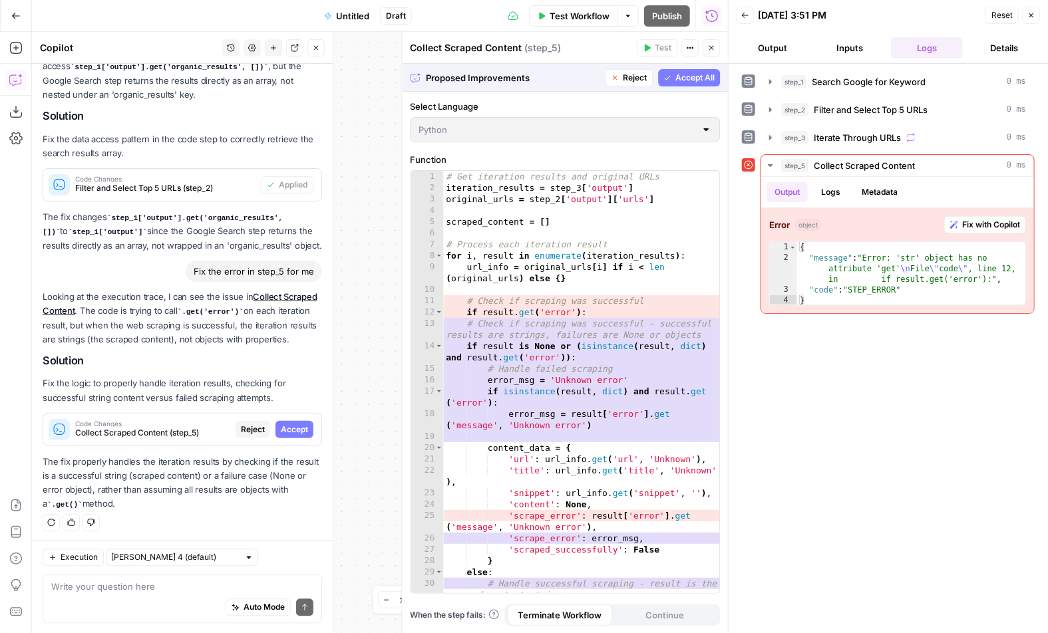
click at [684, 71] on button "Accept All" at bounding box center [689, 77] width 62 height 17
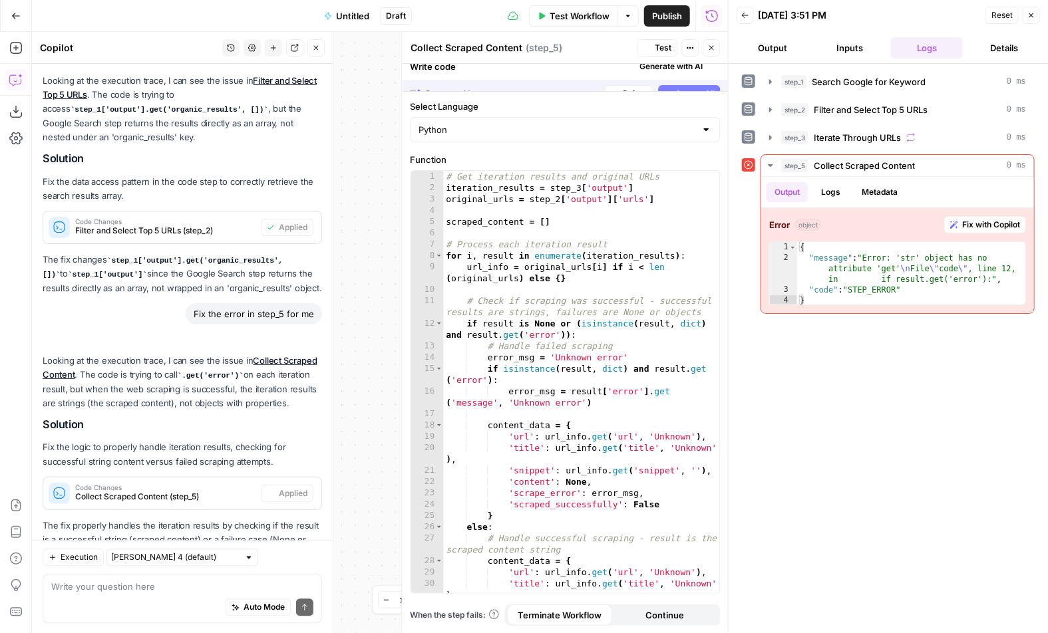
scroll to position [1284, 0]
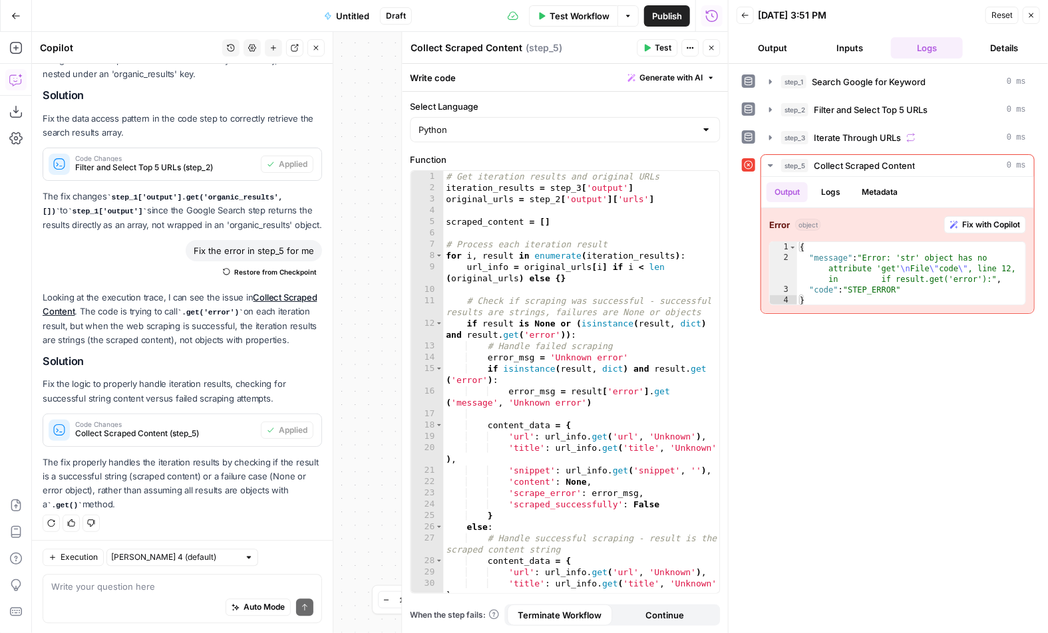
click at [714, 51] on icon "button" at bounding box center [711, 48] width 8 height 8
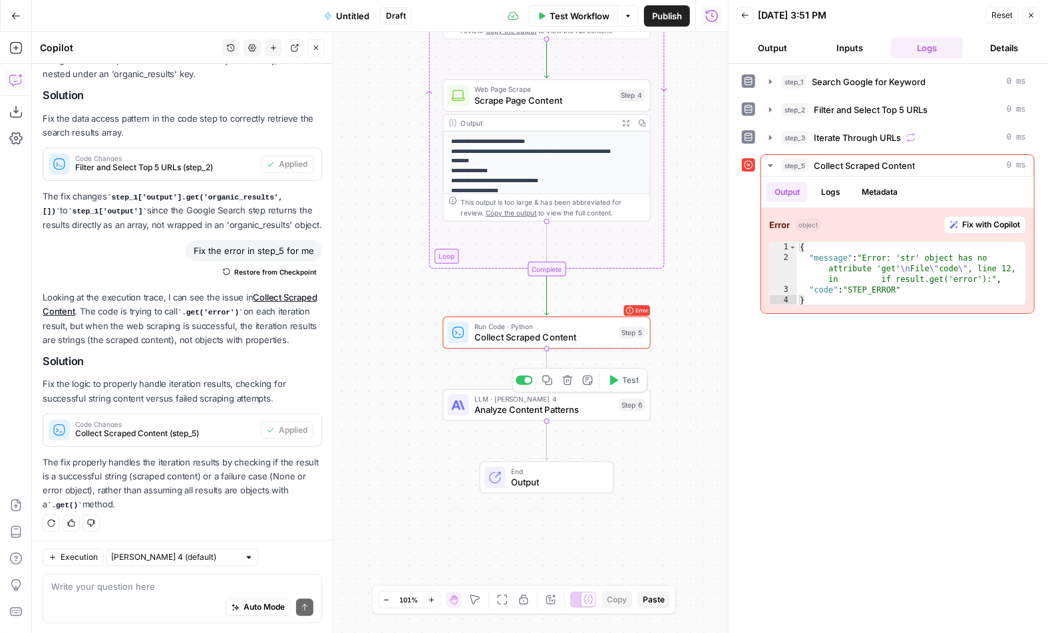
click at [629, 307] on span "Test" at bounding box center [631, 308] width 16 height 12
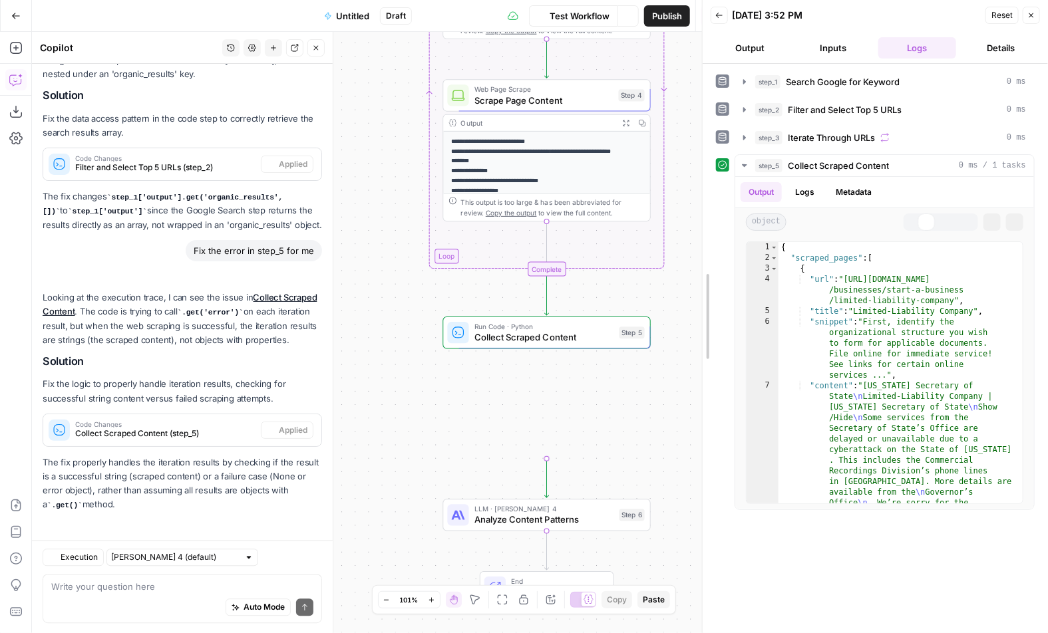
drag, startPoint x: 730, startPoint y: 370, endPoint x: 704, endPoint y: 370, distance: 26.6
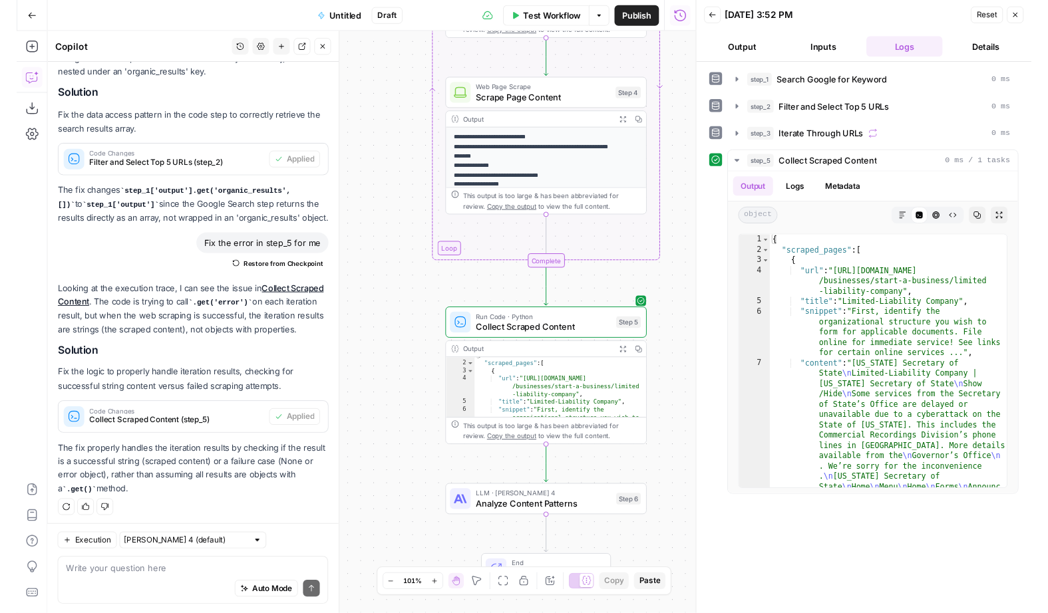
scroll to position [39, 0]
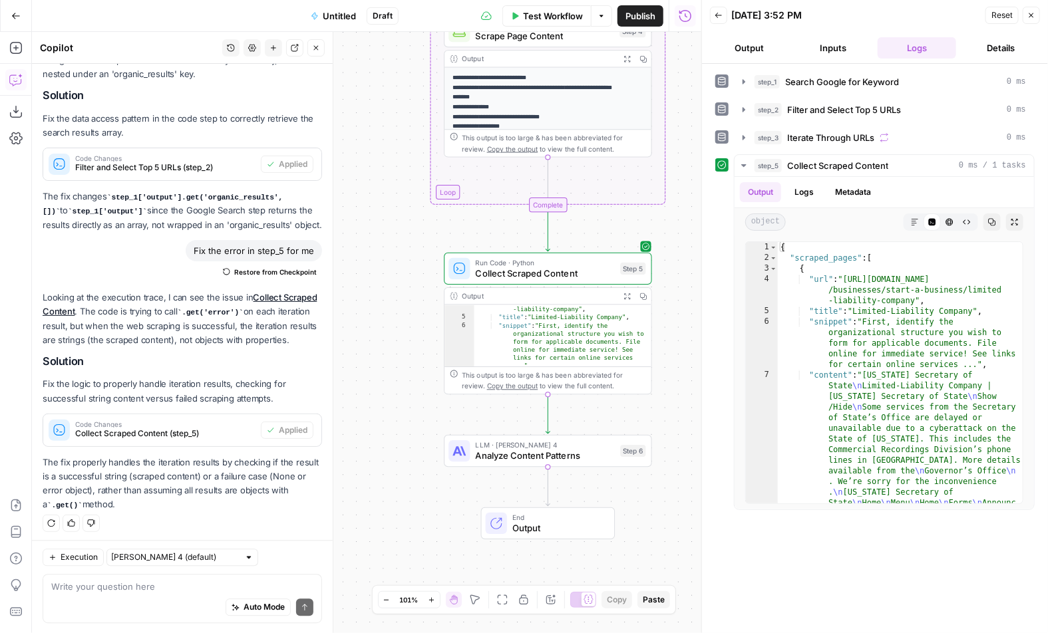
click at [623, 432] on button "Test" at bounding box center [624, 426] width 42 height 17
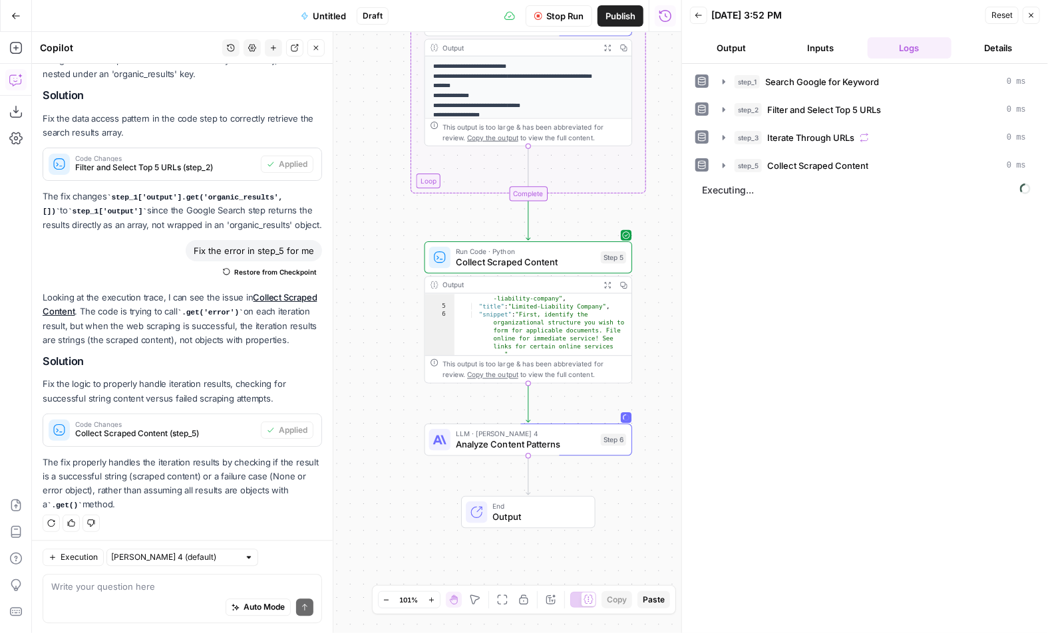
click at [1025, 17] on button "Close" at bounding box center [1030, 15] width 17 height 17
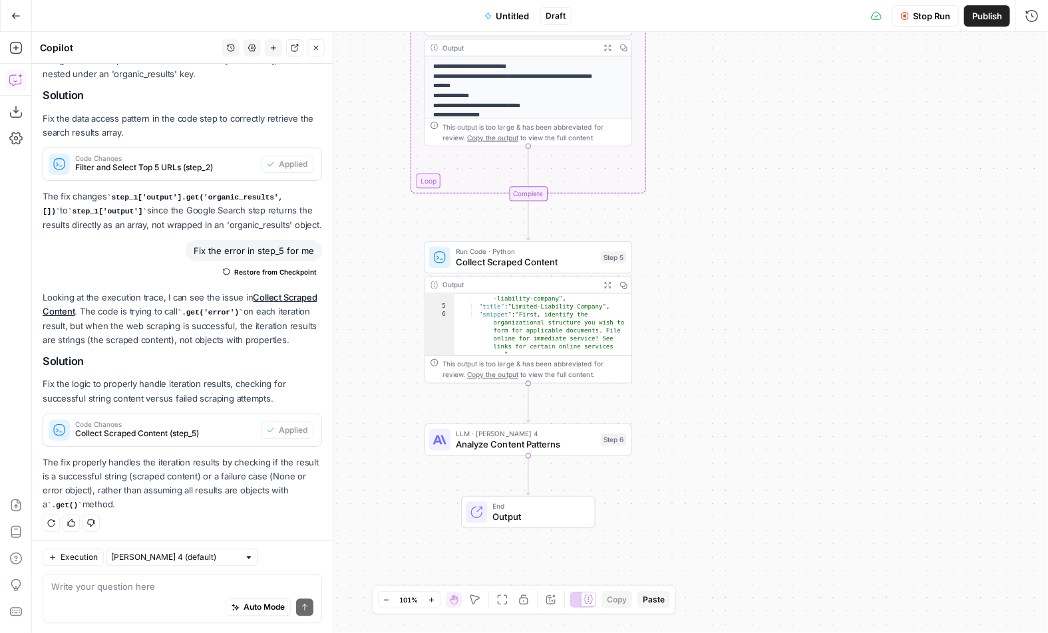
click at [989, 20] on span "Publish" at bounding box center [987, 15] width 30 height 13
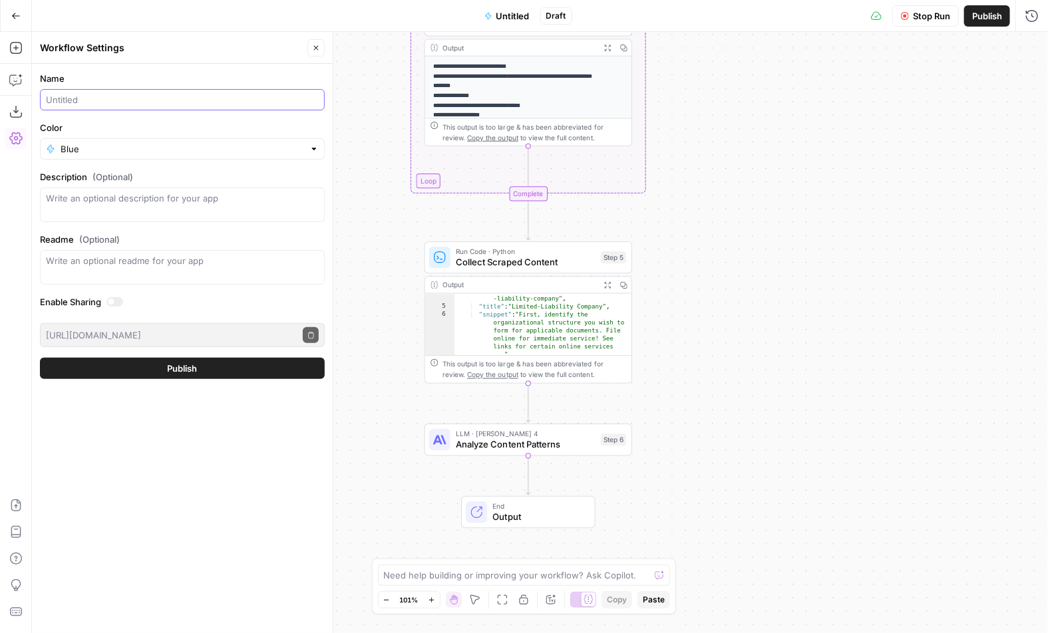
click at [223, 94] on input "Name" at bounding box center [182, 99] width 273 height 13
type input "Top 4 Results Analyzer"
click at [110, 358] on button "Publish" at bounding box center [182, 368] width 285 height 21
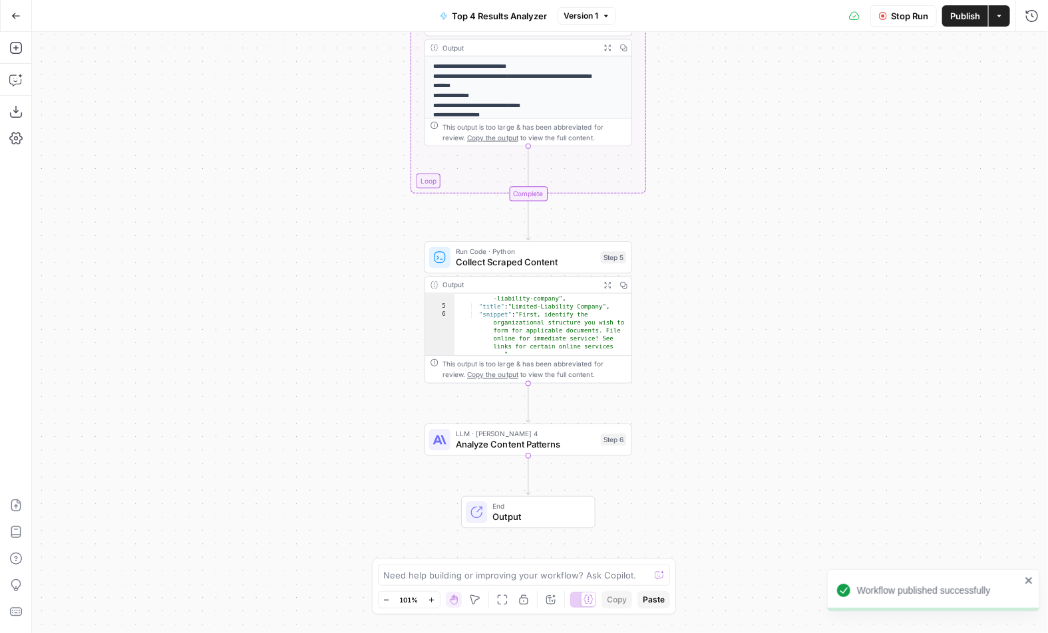
click at [996, 20] on button "Actions" at bounding box center [998, 15] width 21 height 21
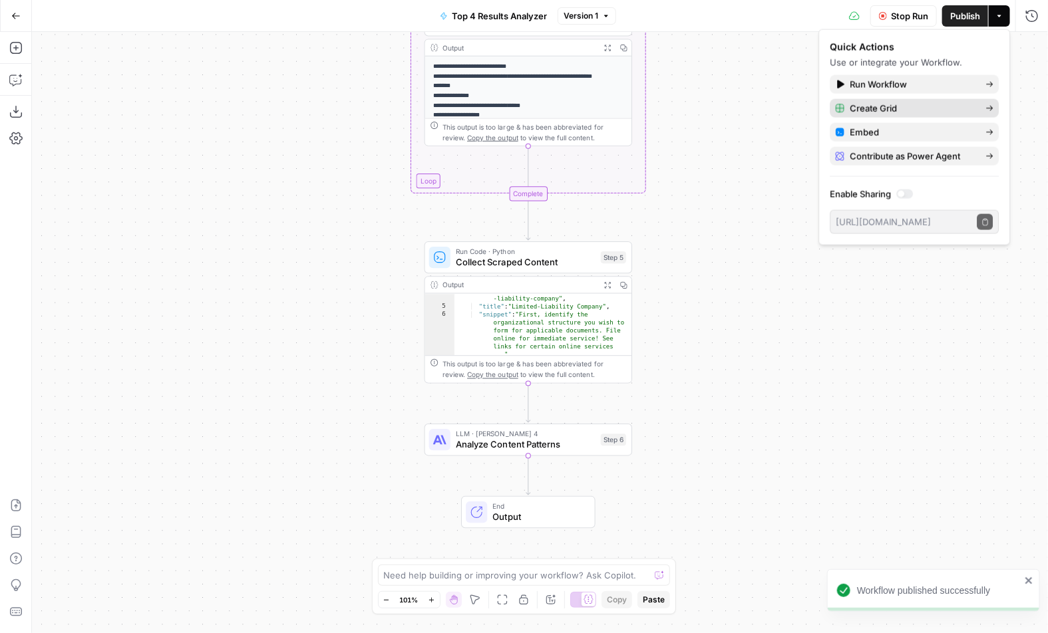
click at [895, 113] on span "Create Grid" at bounding box center [911, 108] width 125 height 13
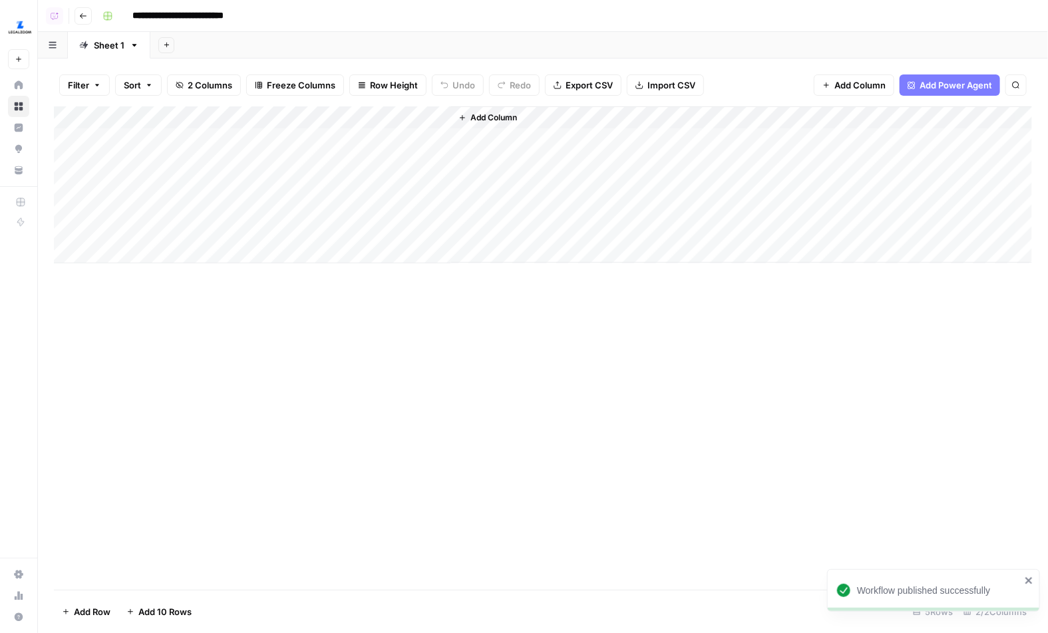
drag, startPoint x: 185, startPoint y: 164, endPoint x: 185, endPoint y: 263, distance: 99.1
click at [185, 263] on div "Add Column" at bounding box center [543, 184] width 978 height 157
click at [213, 137] on div "Add Column" at bounding box center [543, 184] width 978 height 157
click at [213, 137] on body "**********" at bounding box center [524, 316] width 1048 height 633
type textarea "*********"
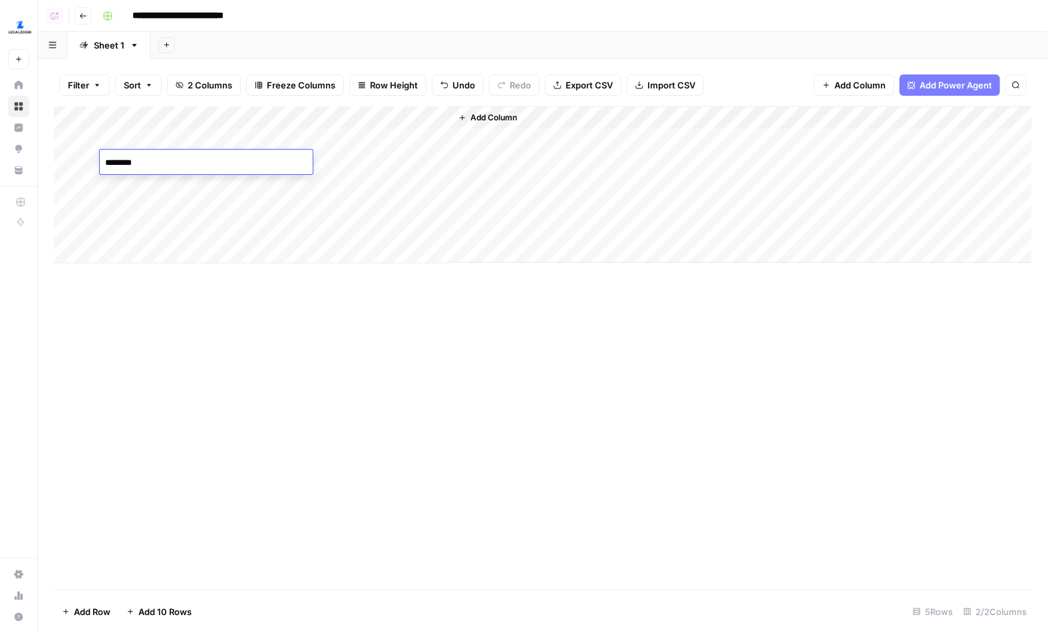
type textarea "*********"
click at [439, 116] on div "Add Column" at bounding box center [543, 184] width 978 height 157
click at [368, 324] on div "Add Column" at bounding box center [543, 348] width 978 height 484
click at [176, 257] on div "Add Column" at bounding box center [543, 184] width 978 height 157
click at [168, 277] on div "Add Column" at bounding box center [543, 196] width 978 height 180
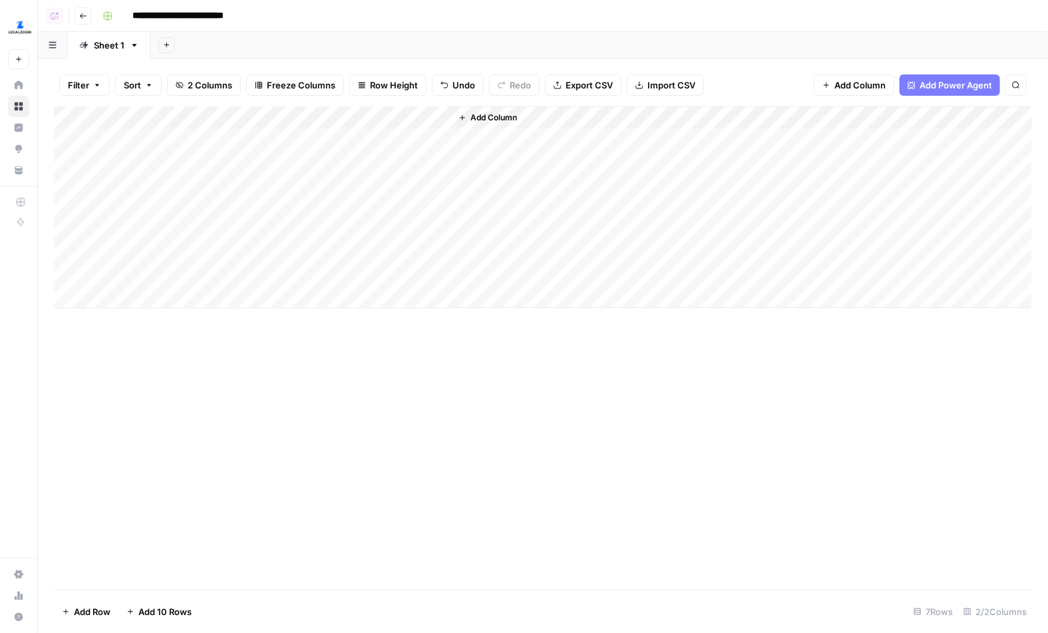
click at [158, 332] on div "Add Column" at bounding box center [543, 348] width 978 height 484
click at [152, 172] on div "Add Column" at bounding box center [543, 207] width 978 height 202
drag, startPoint x: 156, startPoint y: 164, endPoint x: 157, endPoint y: 291, distance: 126.4
click at [157, 291] on div "Add Column" at bounding box center [543, 207] width 978 height 202
click at [170, 145] on div "Add Column" at bounding box center [543, 207] width 978 height 202
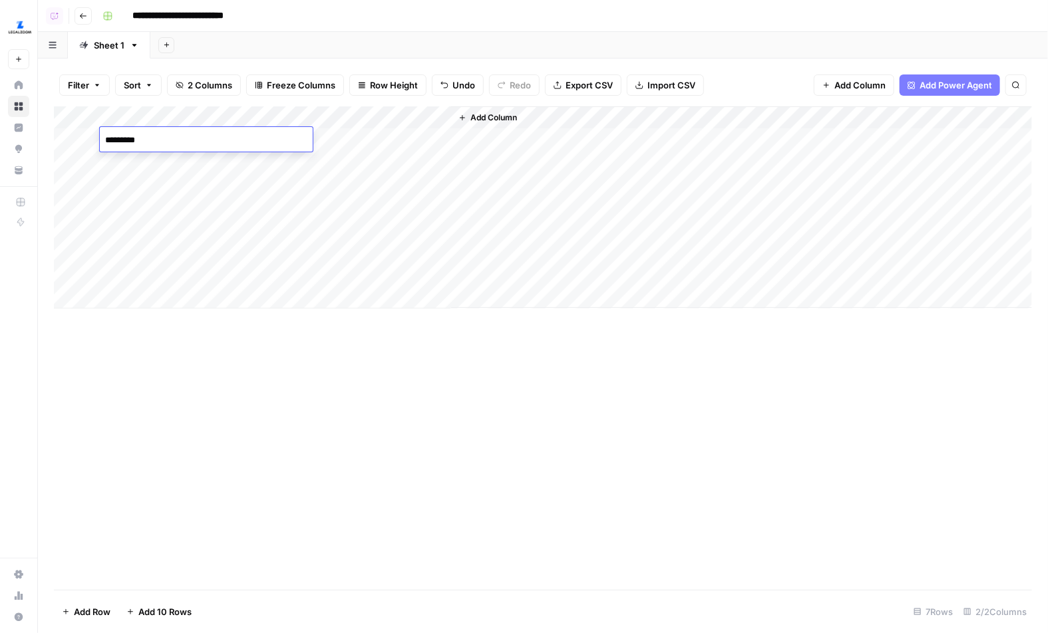
click at [25, 84] on link "Home" at bounding box center [18, 84] width 21 height 21
